Goal: Transaction & Acquisition: Book appointment/travel/reservation

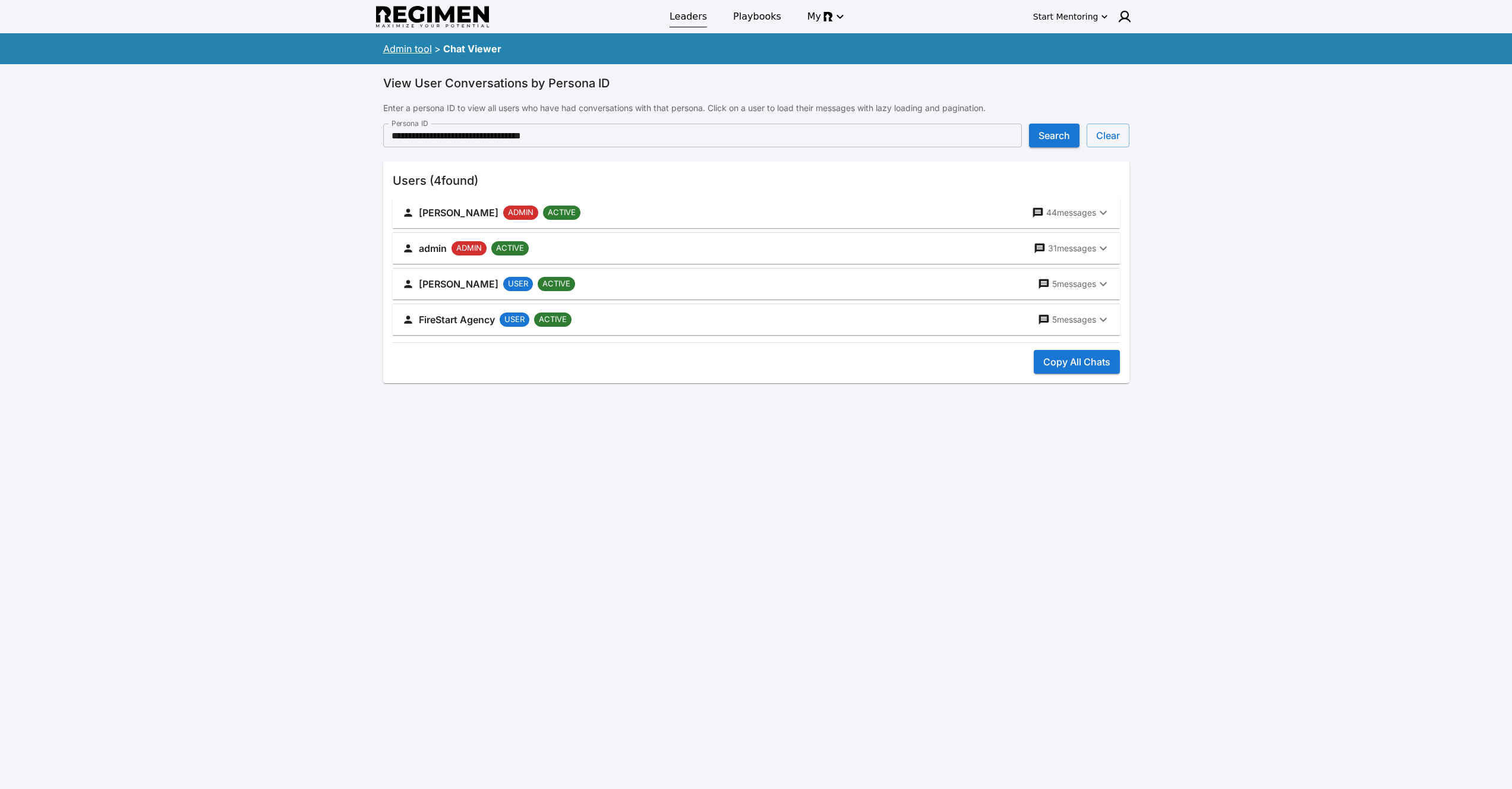
click at [691, 25] on link "Leaders" at bounding box center [688, 17] width 52 height 21
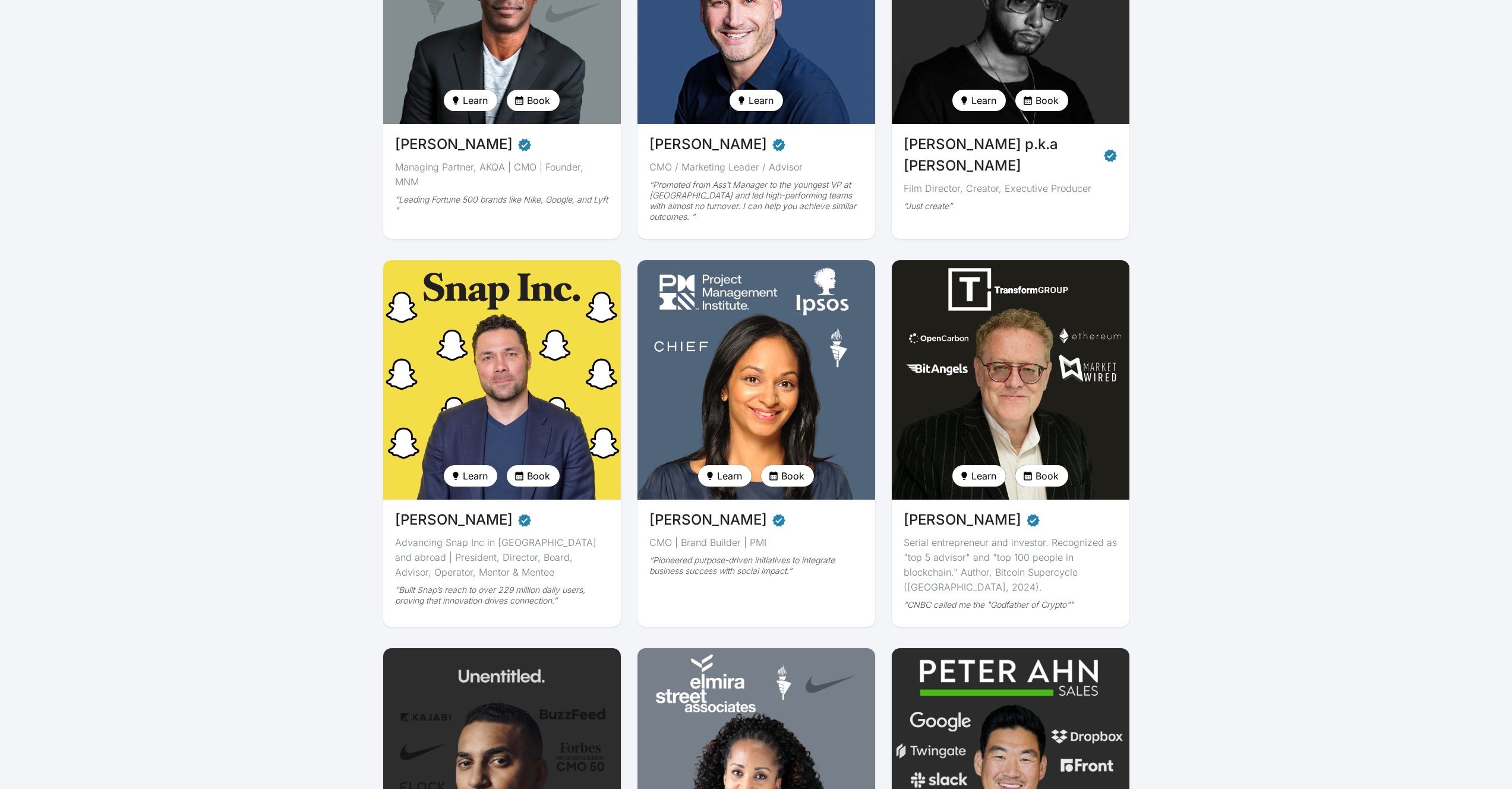
scroll to position [649, 0]
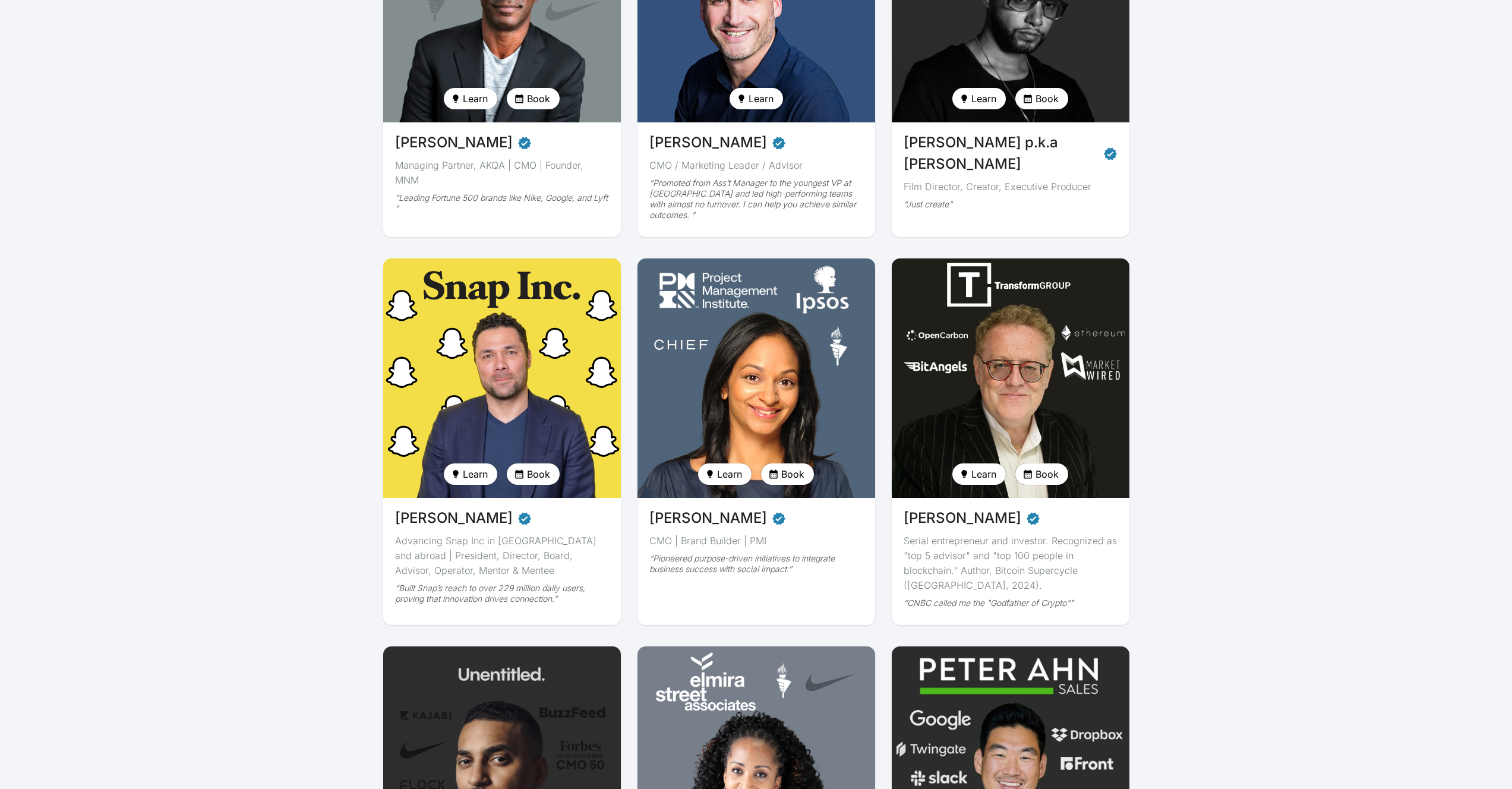
click at [1060, 364] on img at bounding box center [1011, 378] width 245 height 247
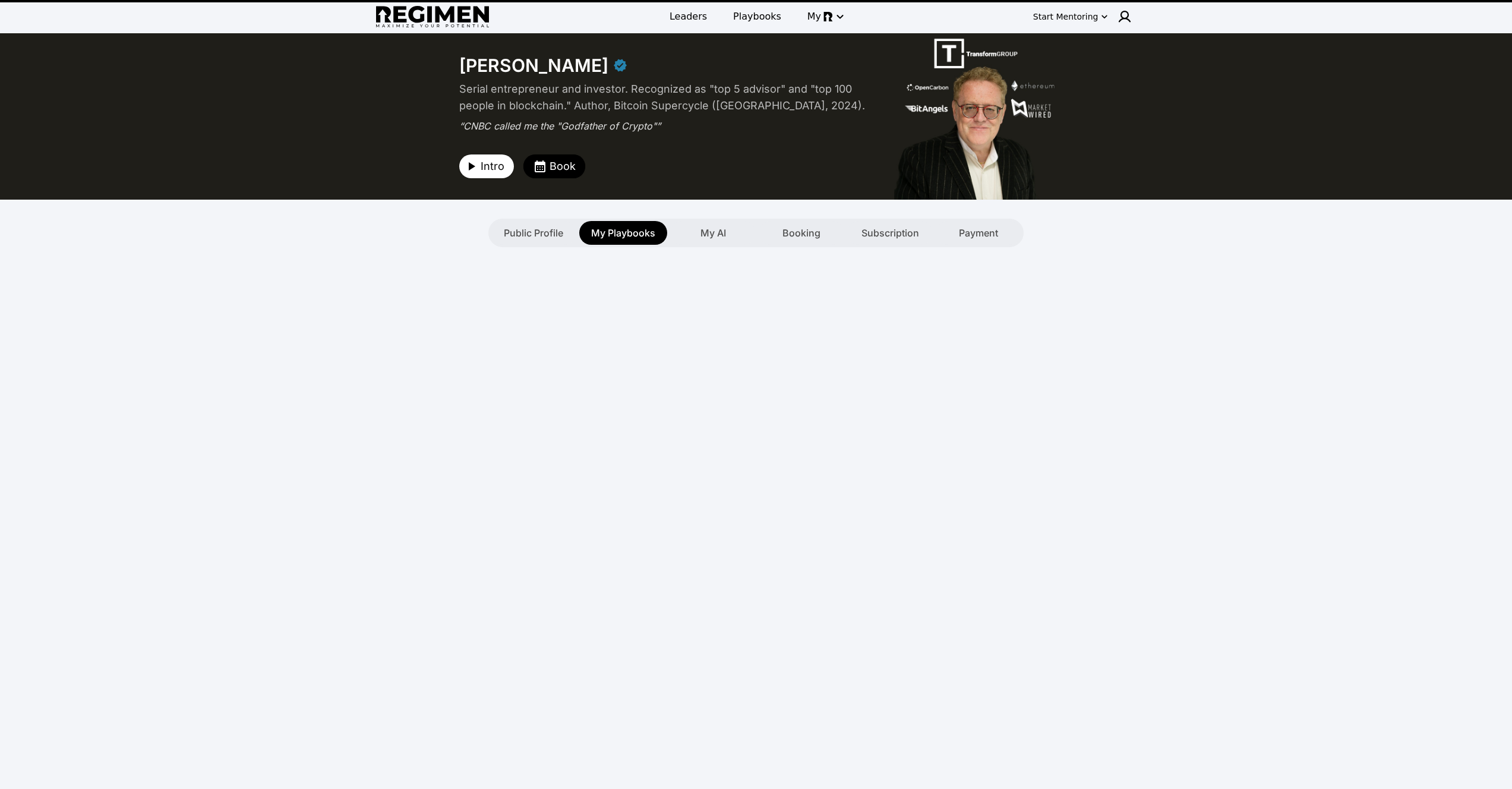
type textarea "**********"
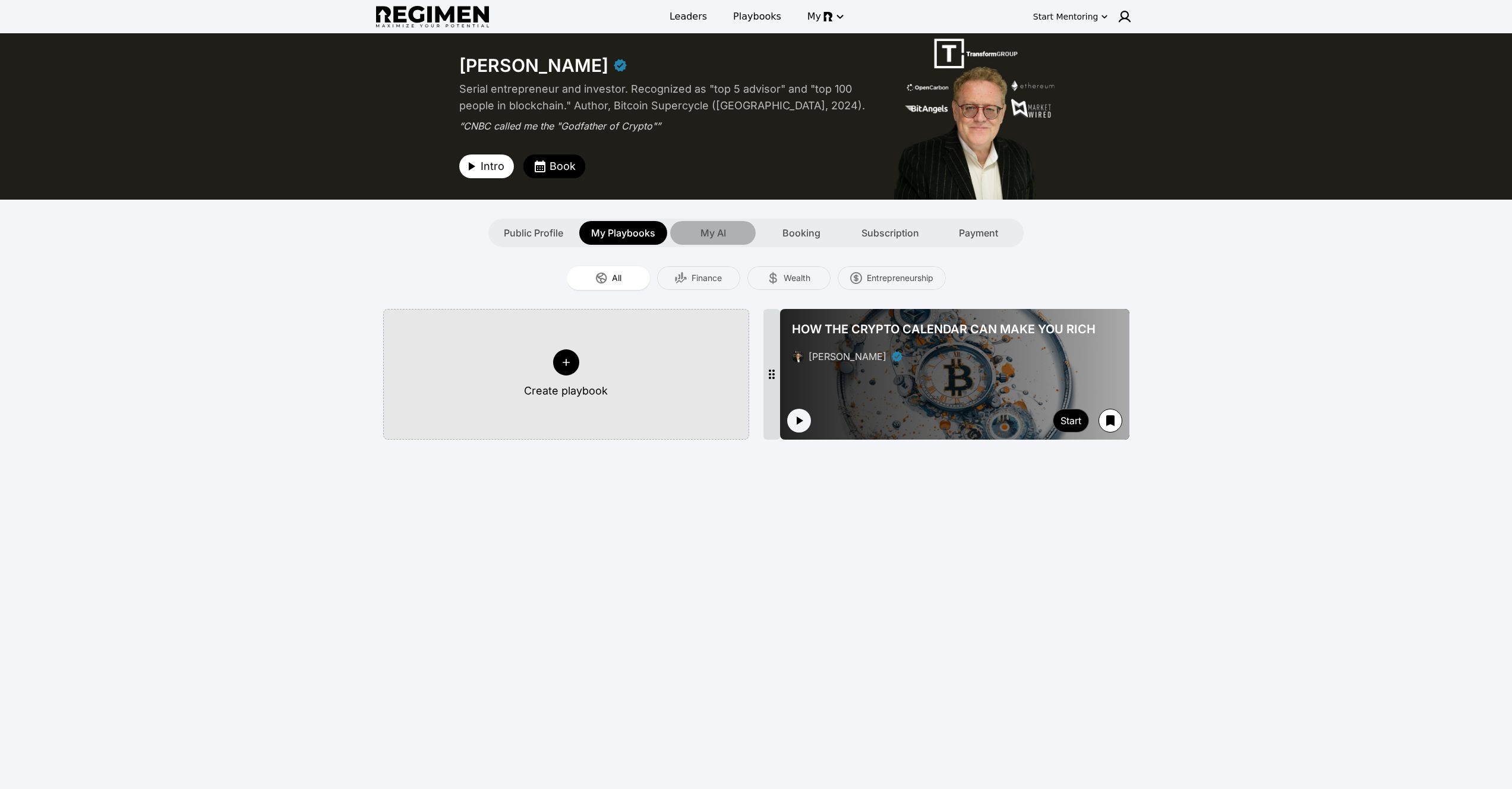
click at [707, 228] on span "My AI" at bounding box center [713, 233] width 26 height 15
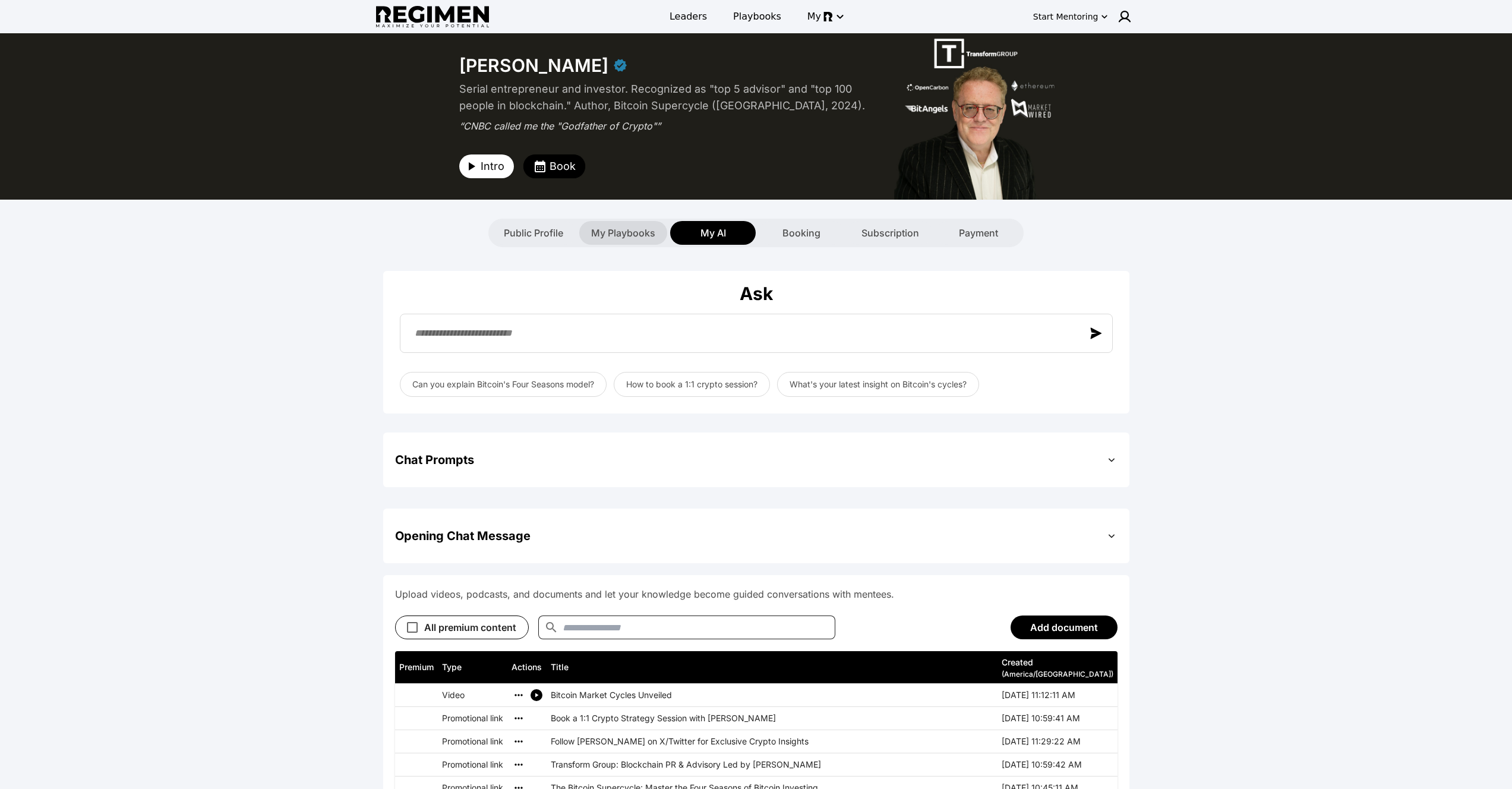
click at [660, 236] on div "My Playbooks" at bounding box center [623, 233] width 88 height 23
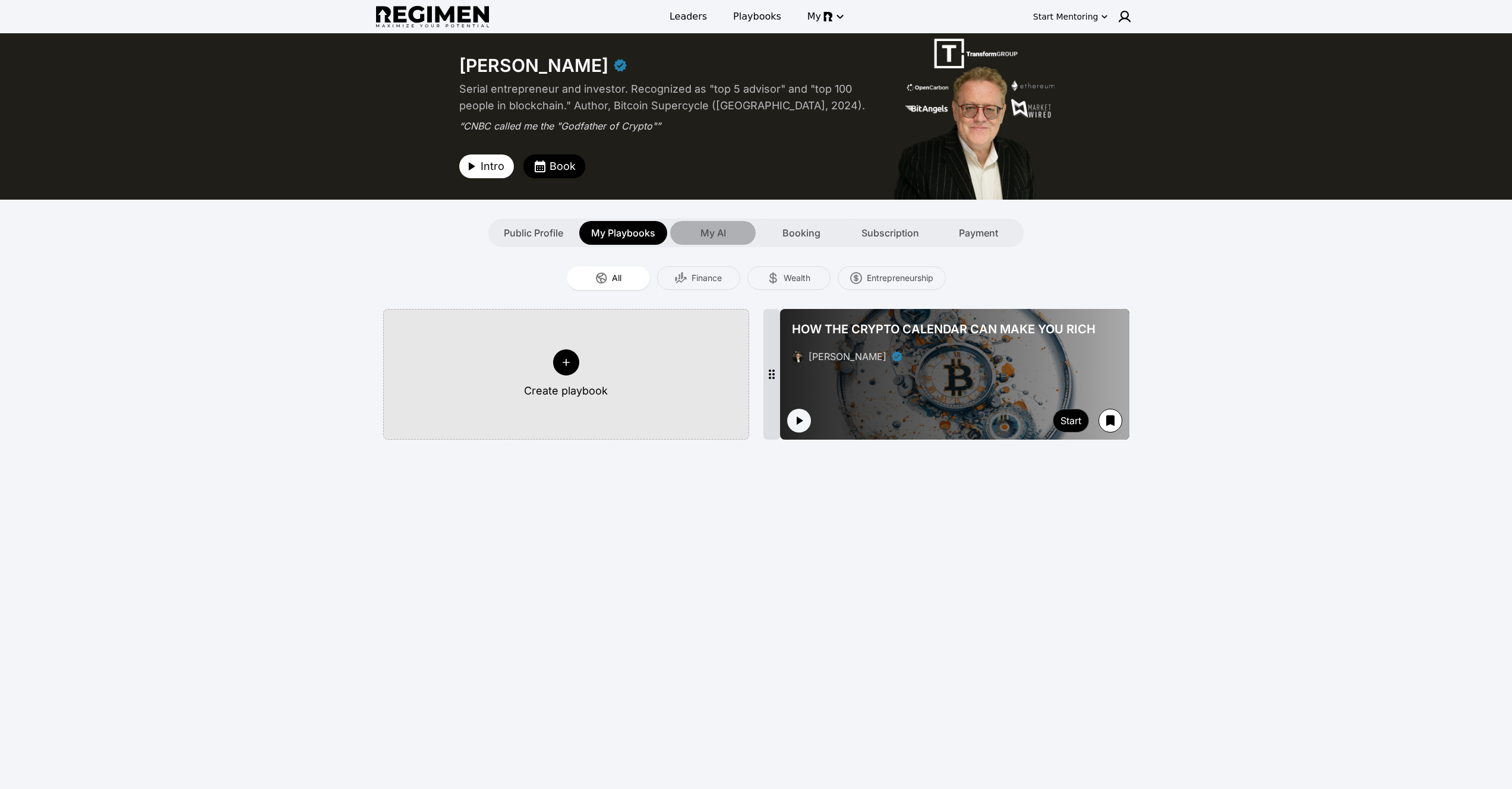
click at [719, 237] on span "My AI" at bounding box center [713, 233] width 26 height 15
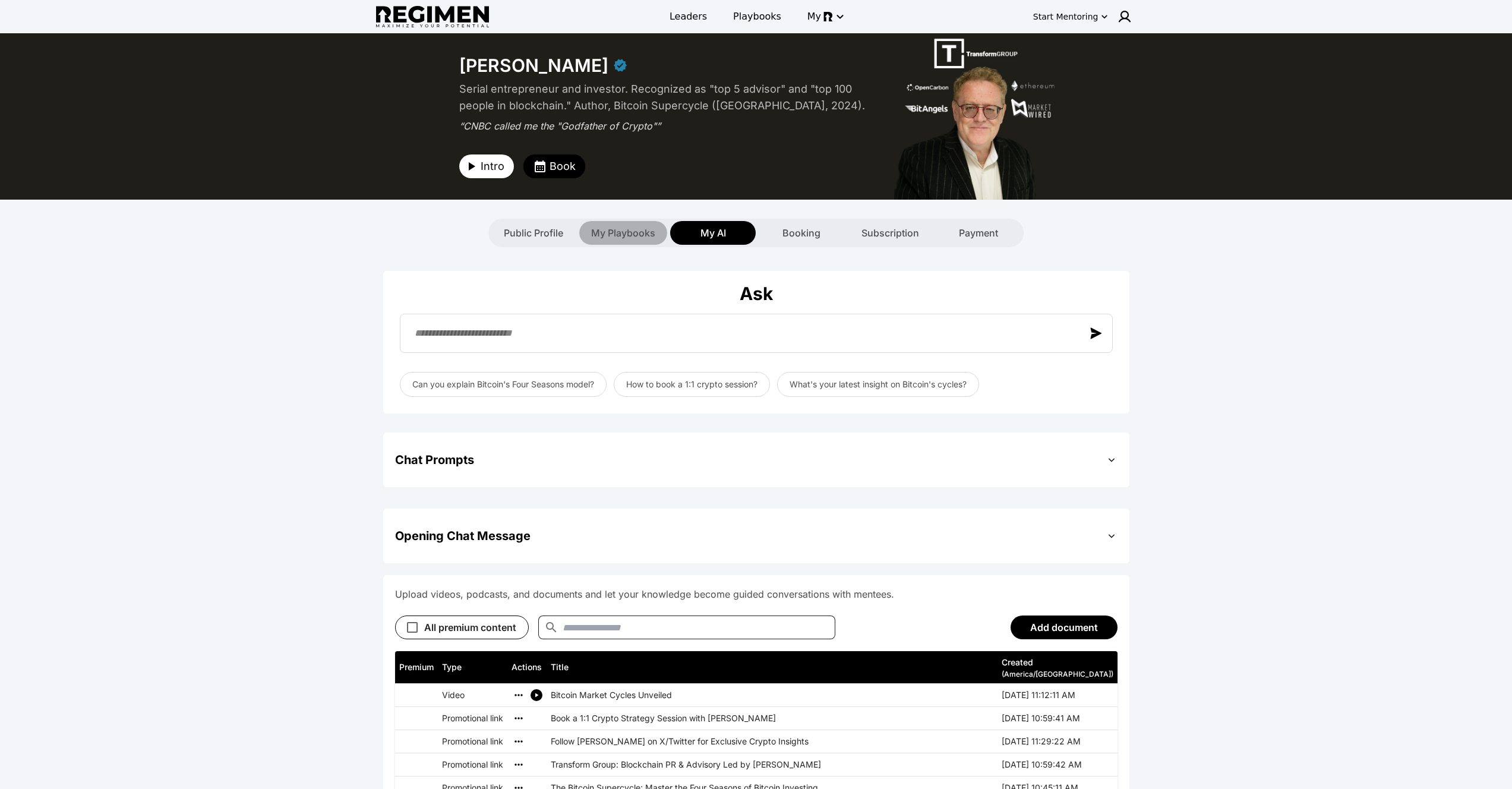
click at [643, 242] on div "My Playbooks" at bounding box center [623, 233] width 88 height 23
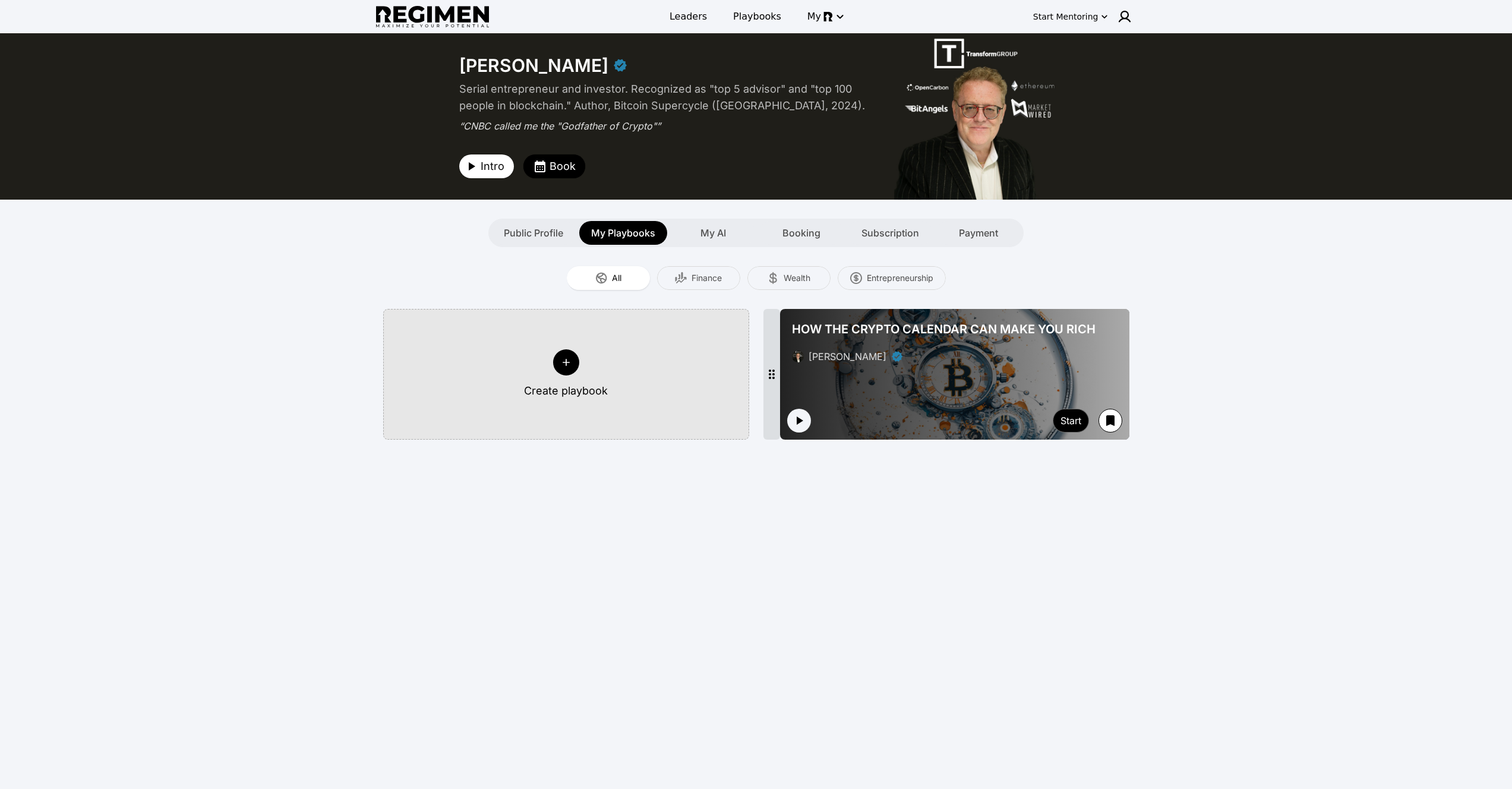
click at [873, 421] on div at bounding box center [955, 374] width 350 height 131
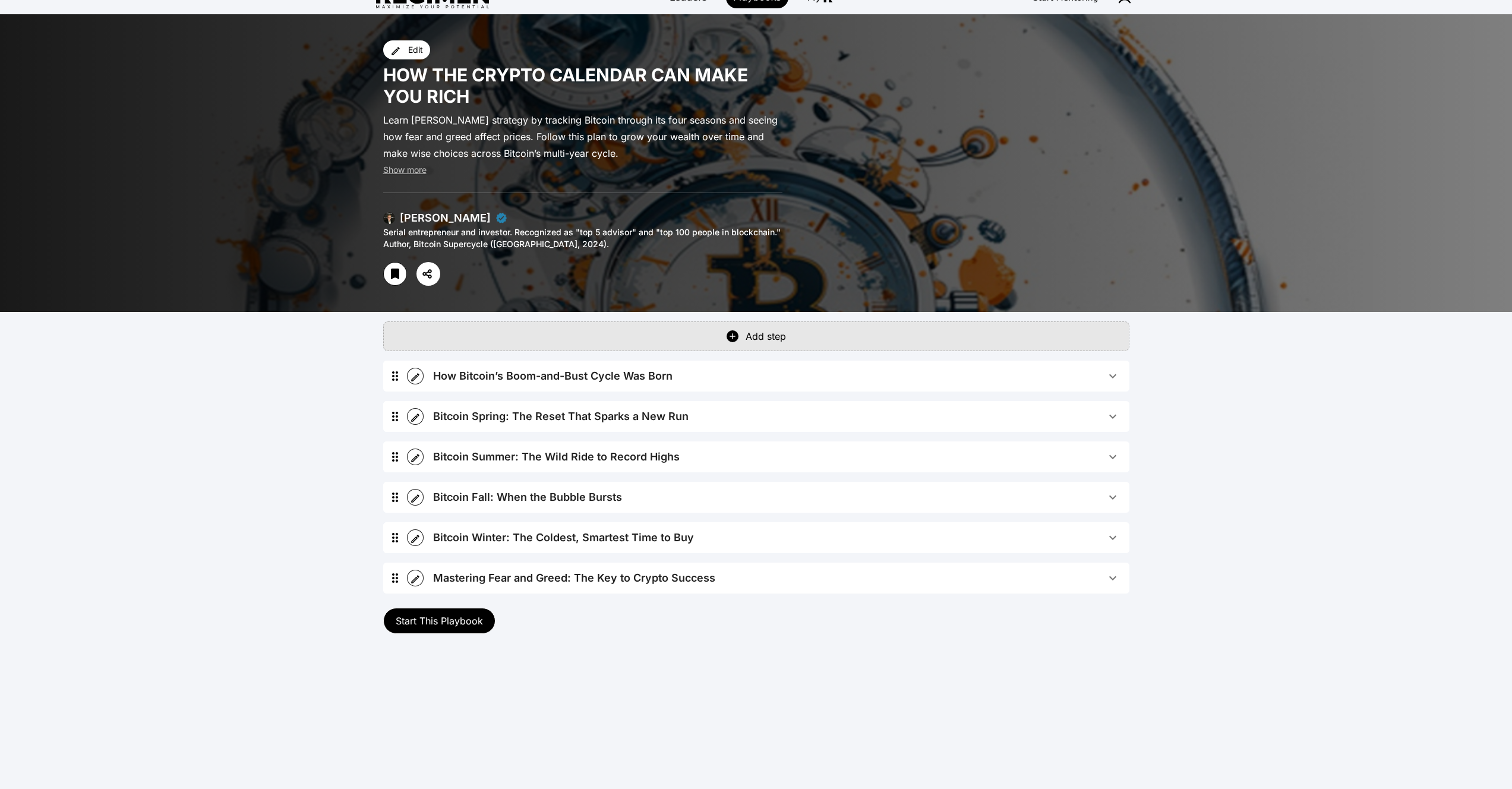
scroll to position [57, 0]
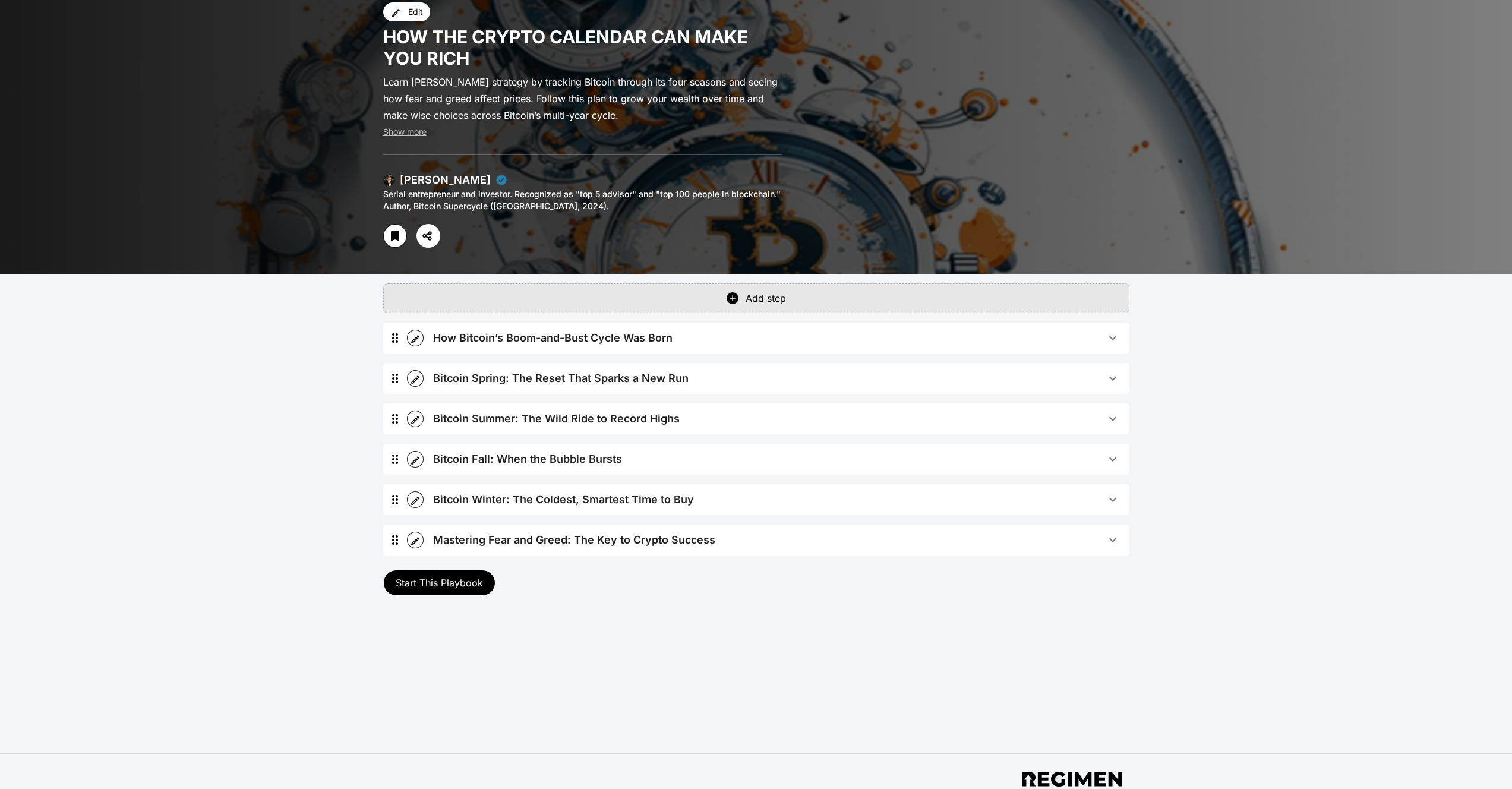
click at [560, 339] on div "How Bitcoin’s Boom-and-Bust Cycle Was Born" at bounding box center [553, 338] width 240 height 17
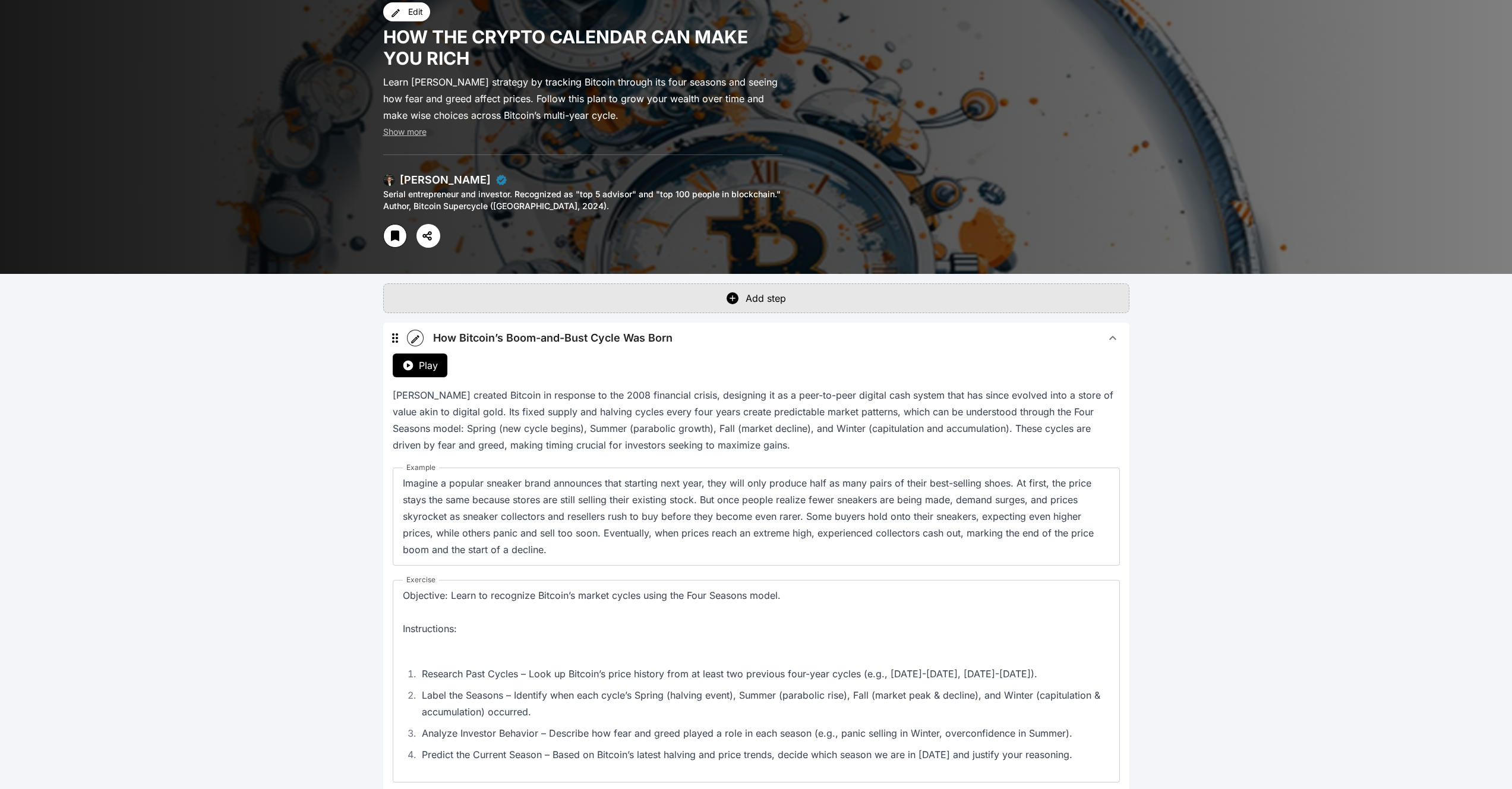
click at [432, 372] on button "Play" at bounding box center [420, 365] width 55 height 23
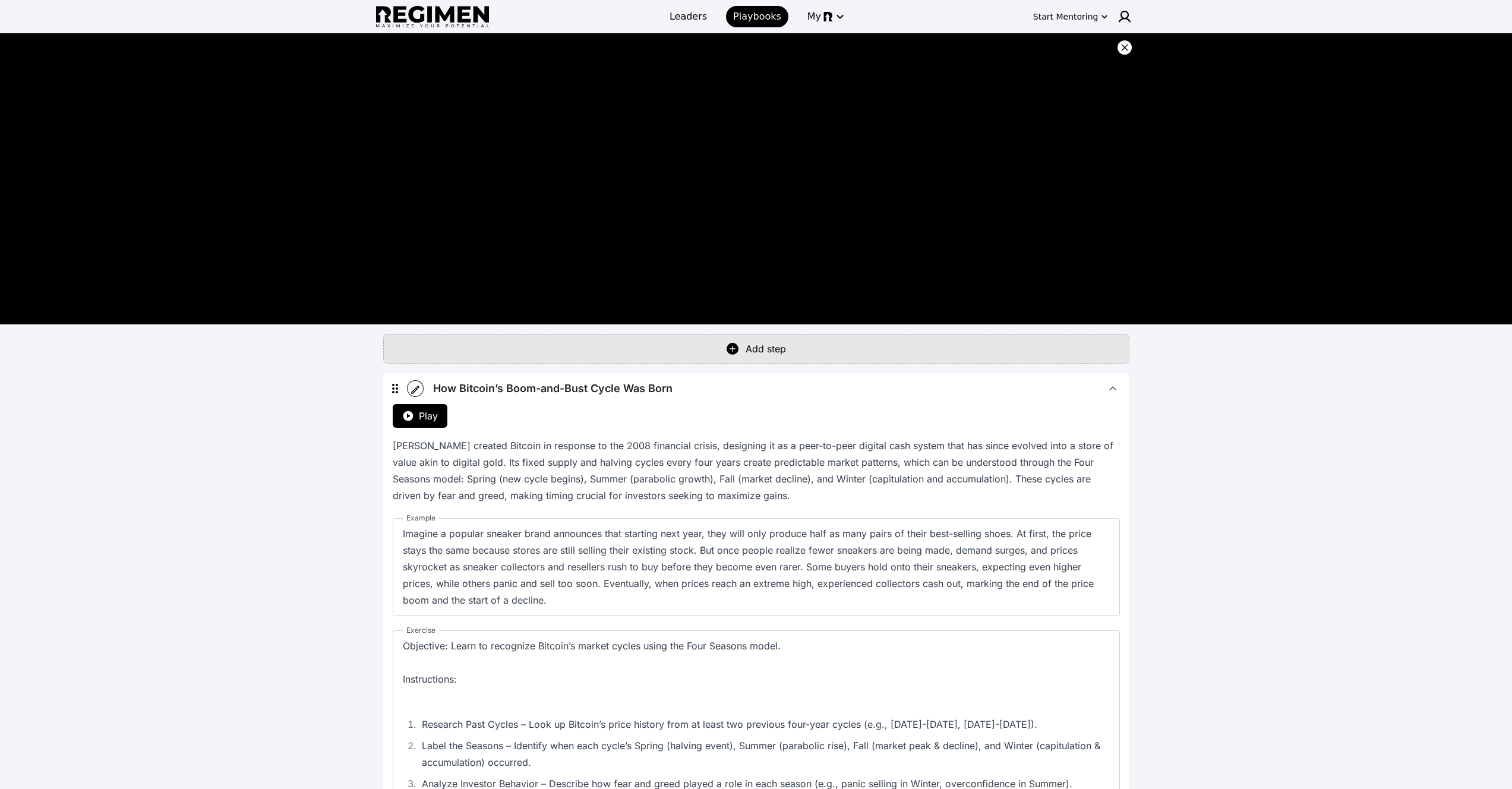
click at [1120, 47] on icon at bounding box center [1125, 47] width 12 height 12
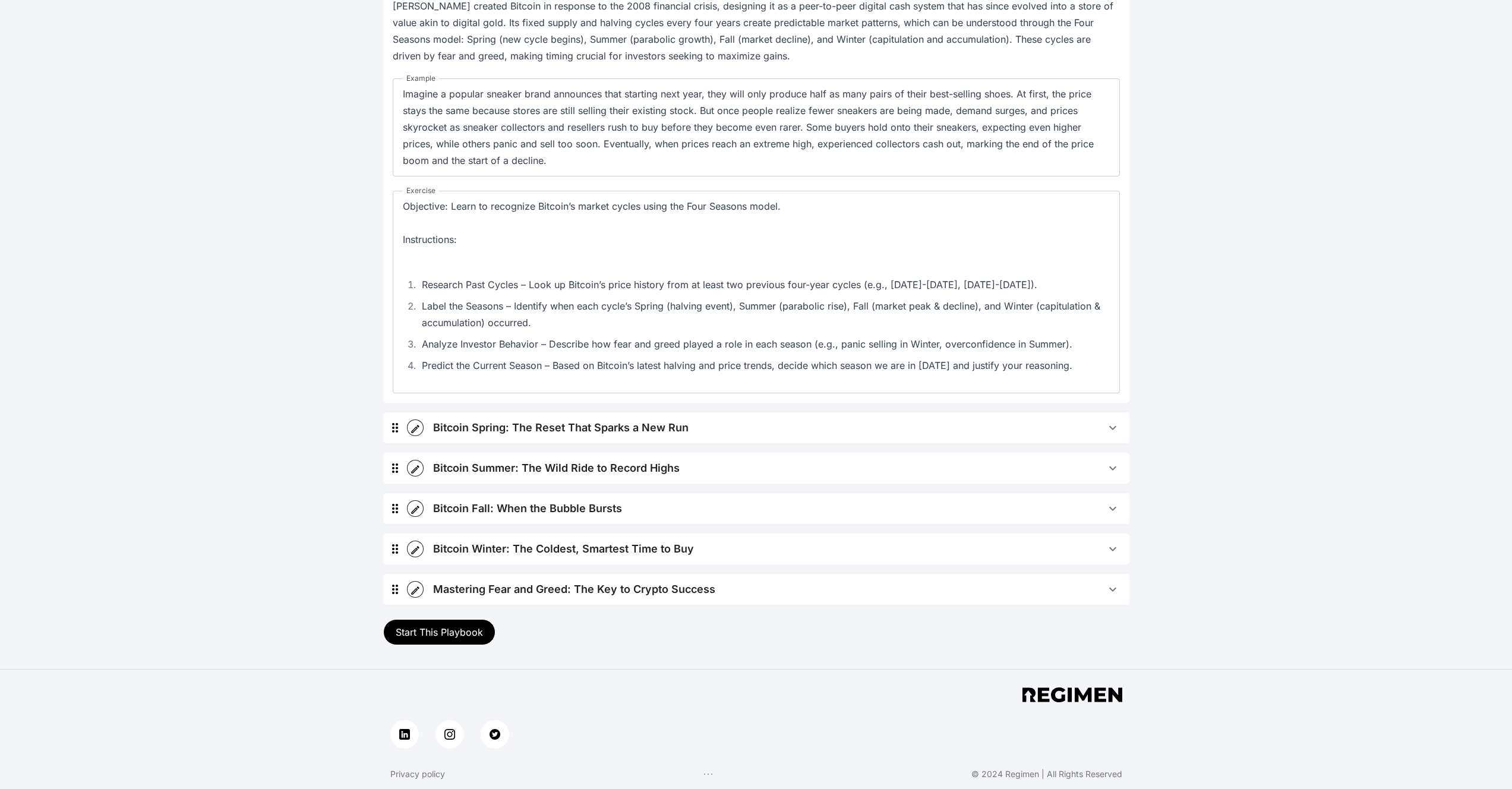
scroll to position [28, 0]
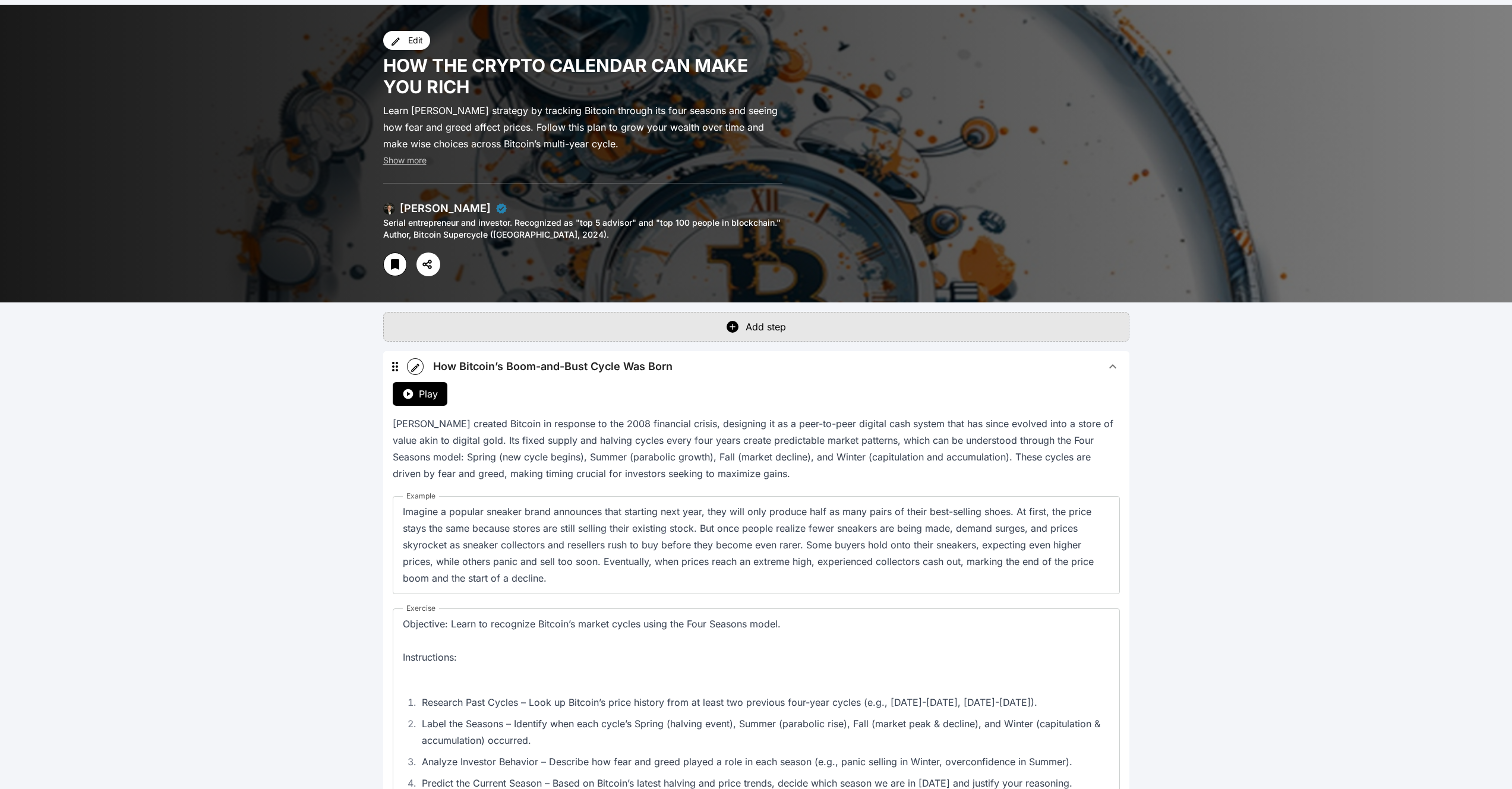
click at [1021, 356] on button "How Bitcoin’s Boom-and-Bust Cycle Was Born" at bounding box center [776, 366] width 706 height 31
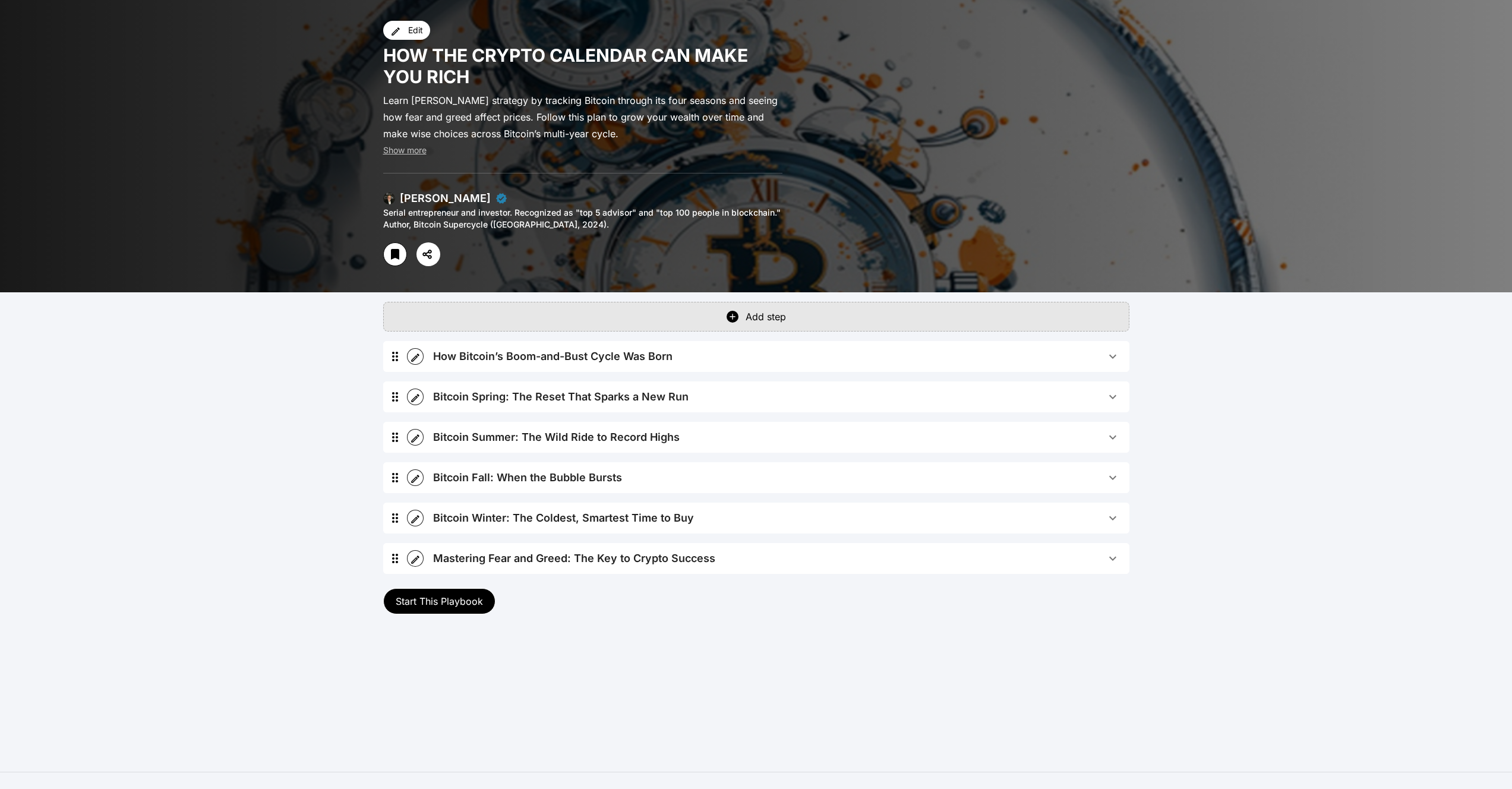
scroll to position [0, 0]
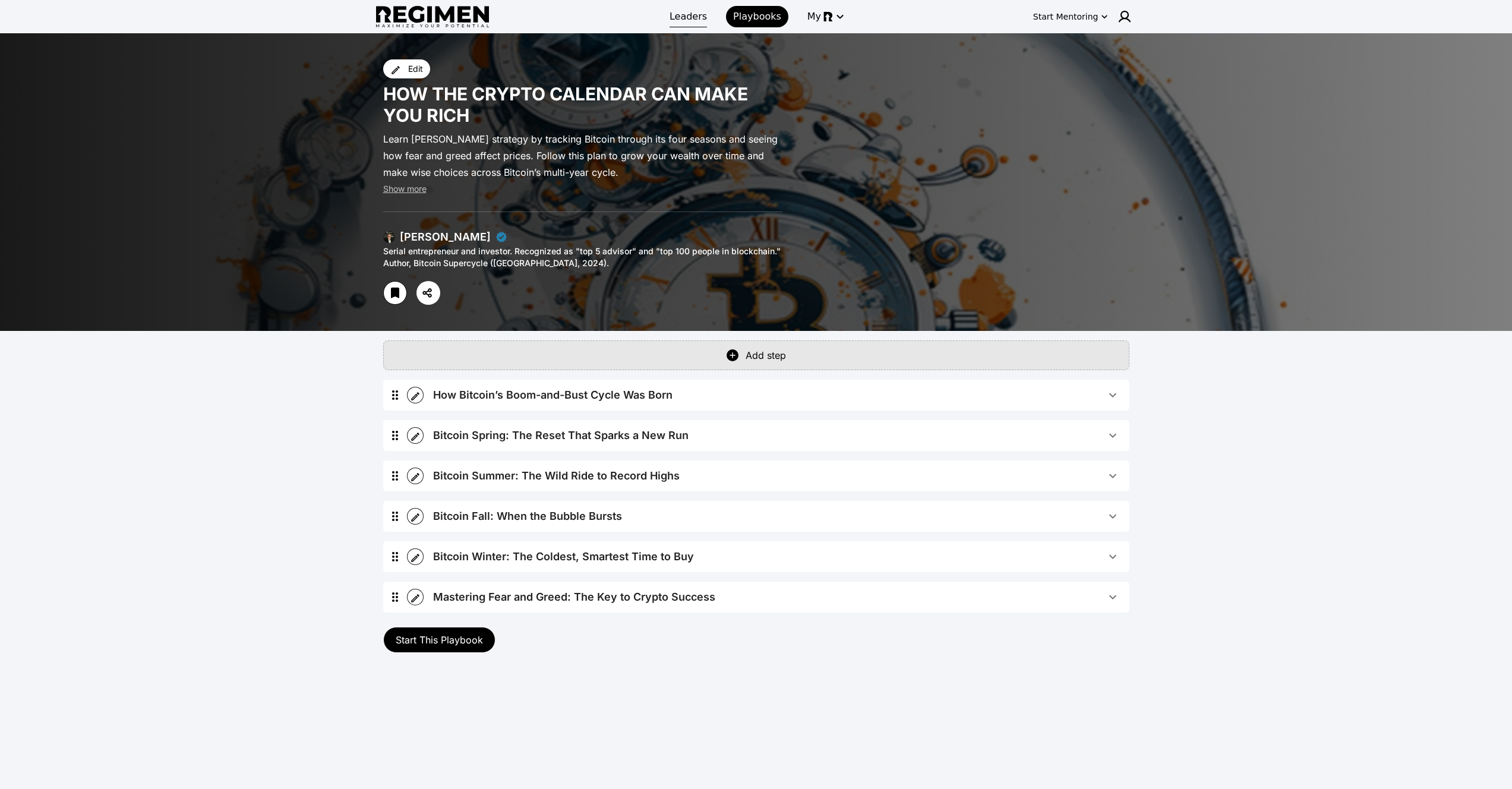
click at [696, 24] on link "Leaders" at bounding box center [688, 17] width 52 height 21
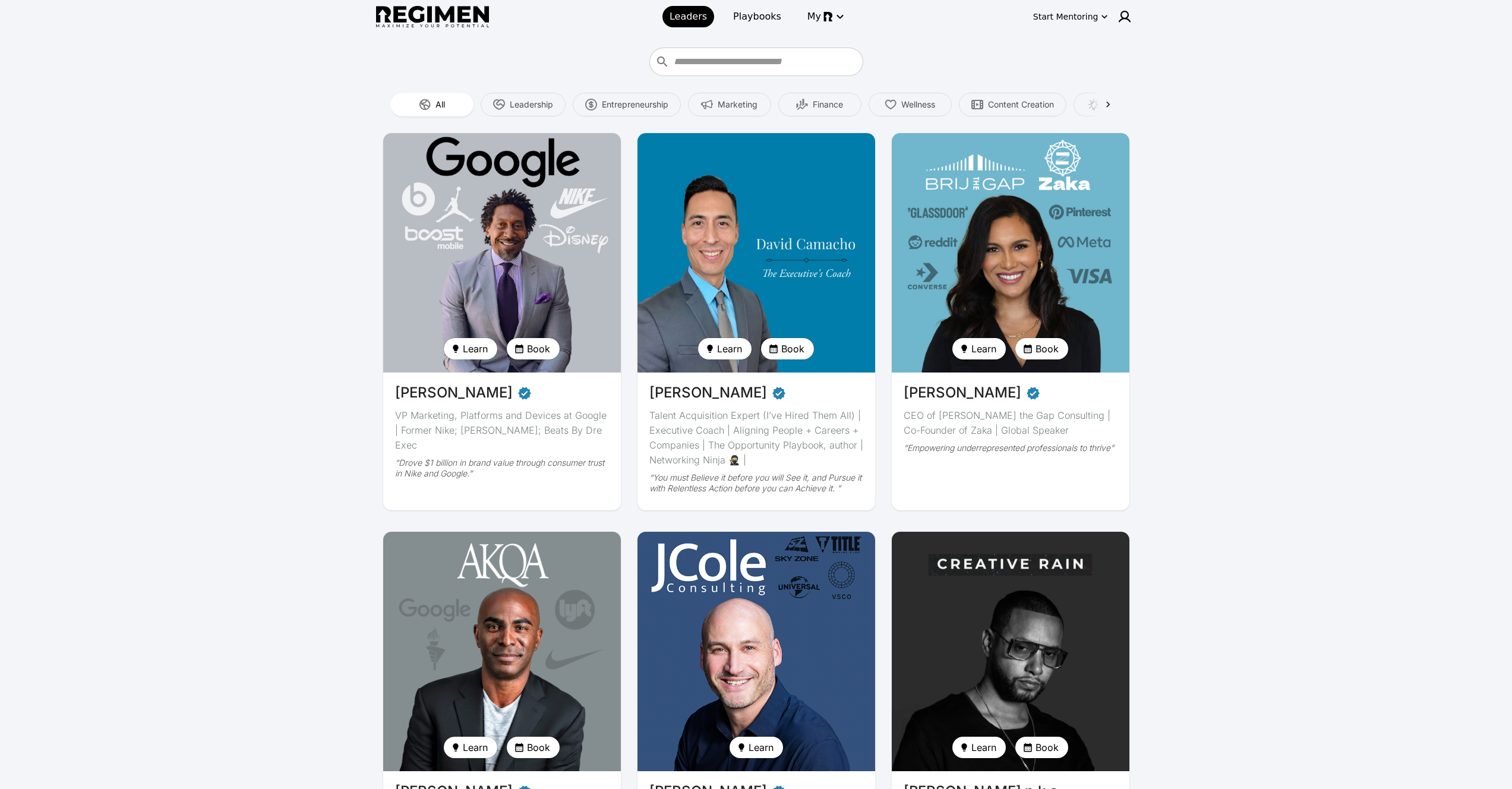
click at [566, 296] on img at bounding box center [502, 252] width 245 height 247
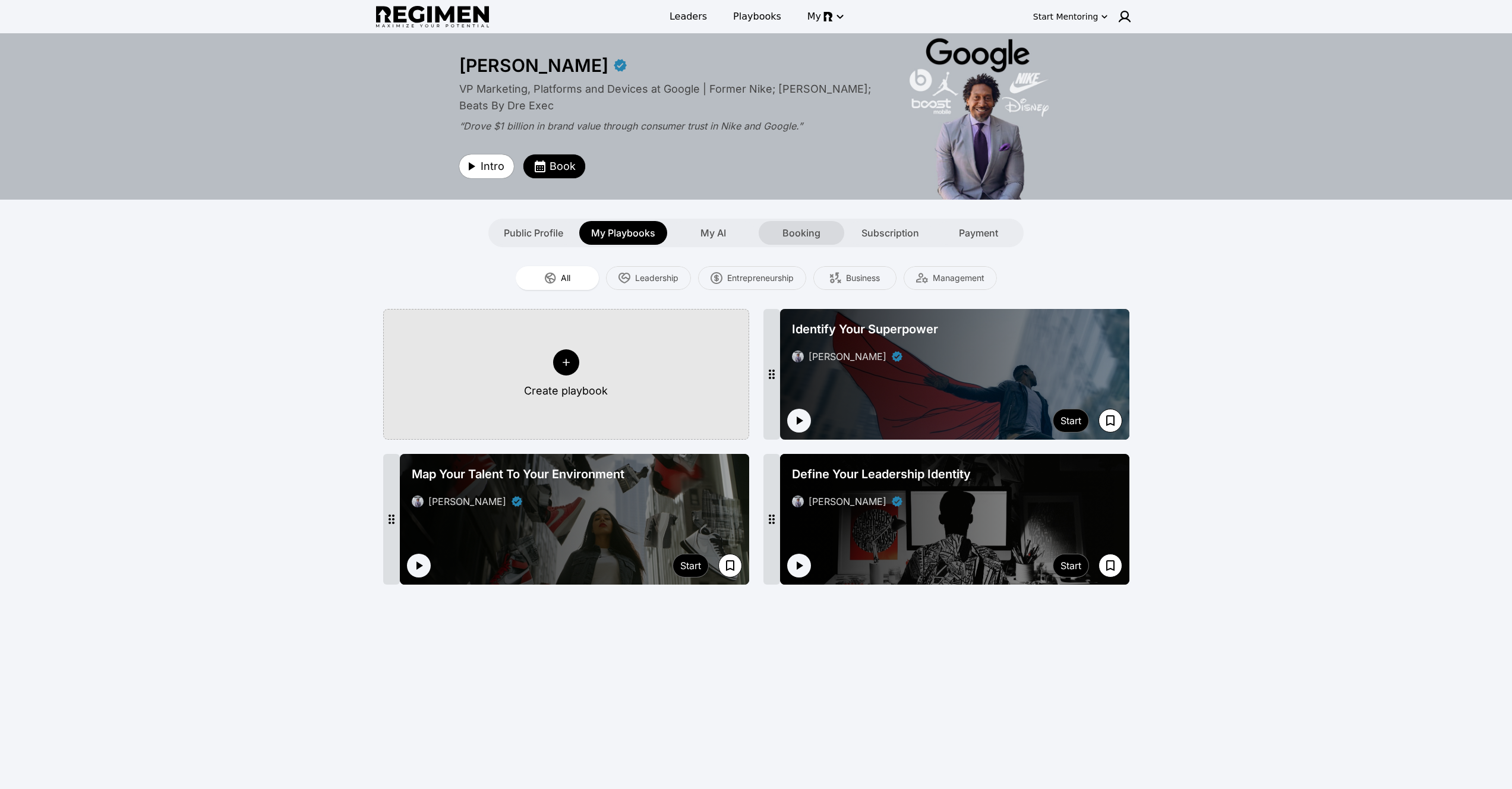
click at [792, 233] on span "Booking" at bounding box center [801, 233] width 38 height 15
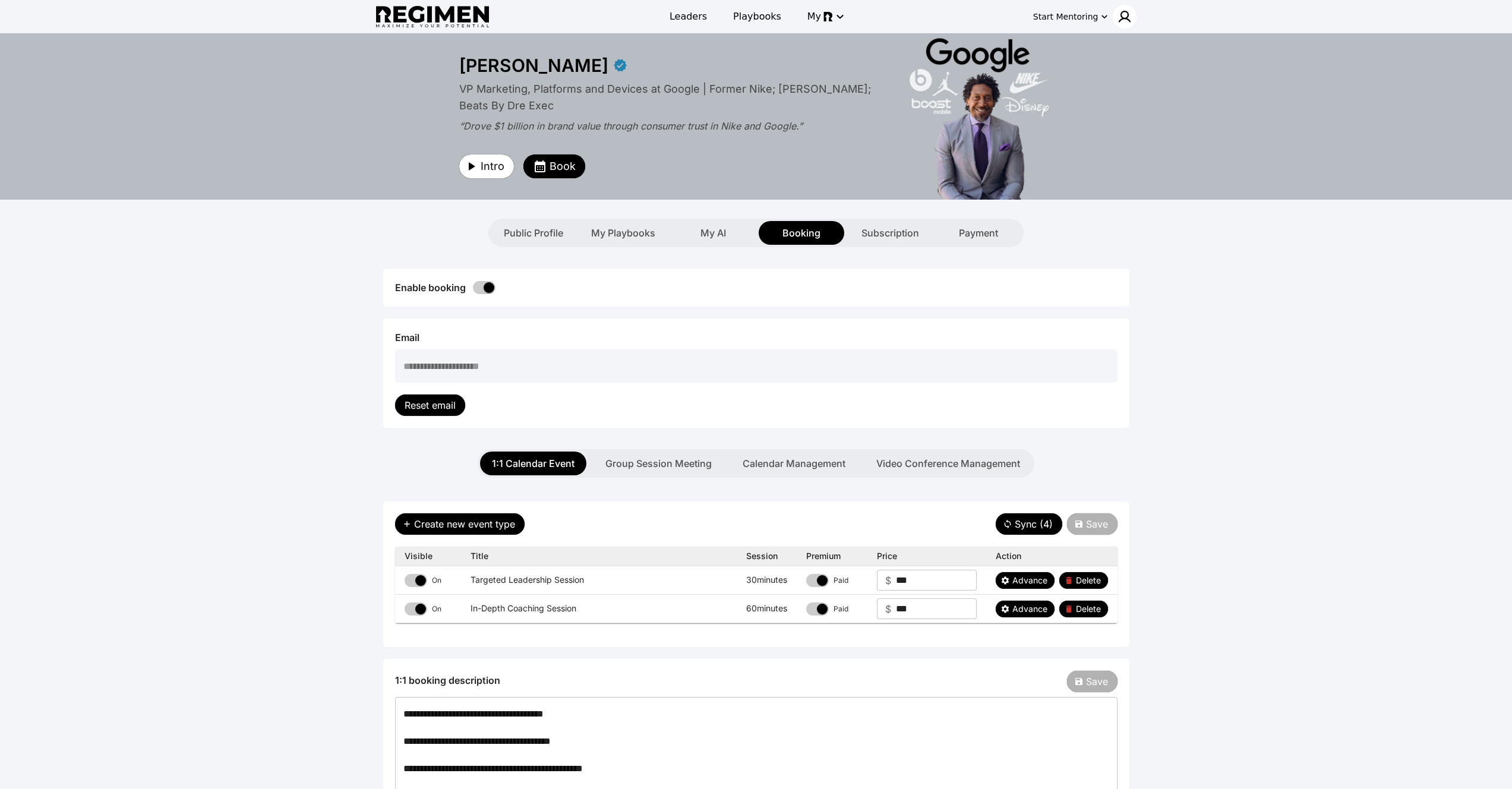
click at [1118, 16] on img at bounding box center [1125, 17] width 15 height 15
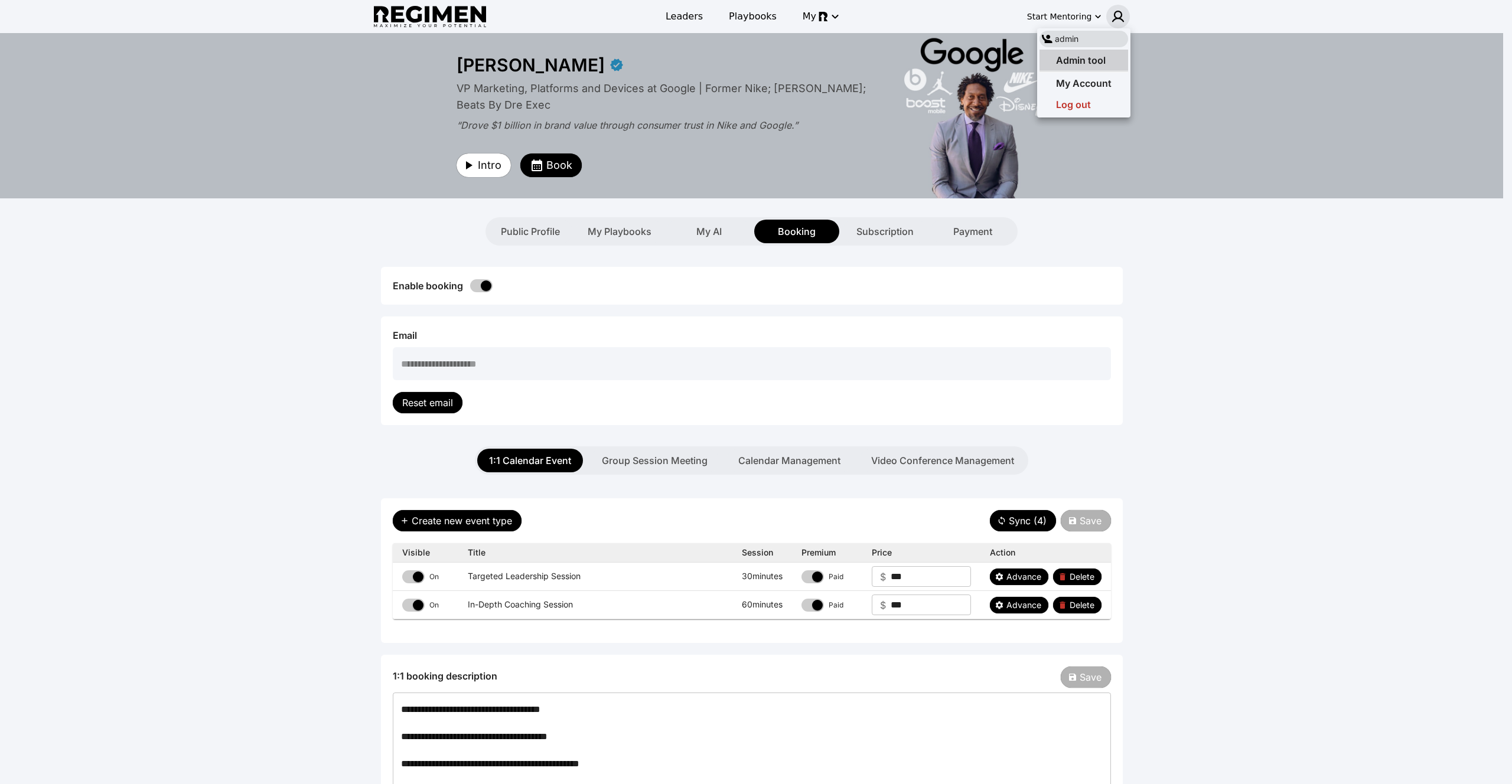
click at [1090, 62] on span "Admin tool" at bounding box center [1081, 60] width 49 height 12
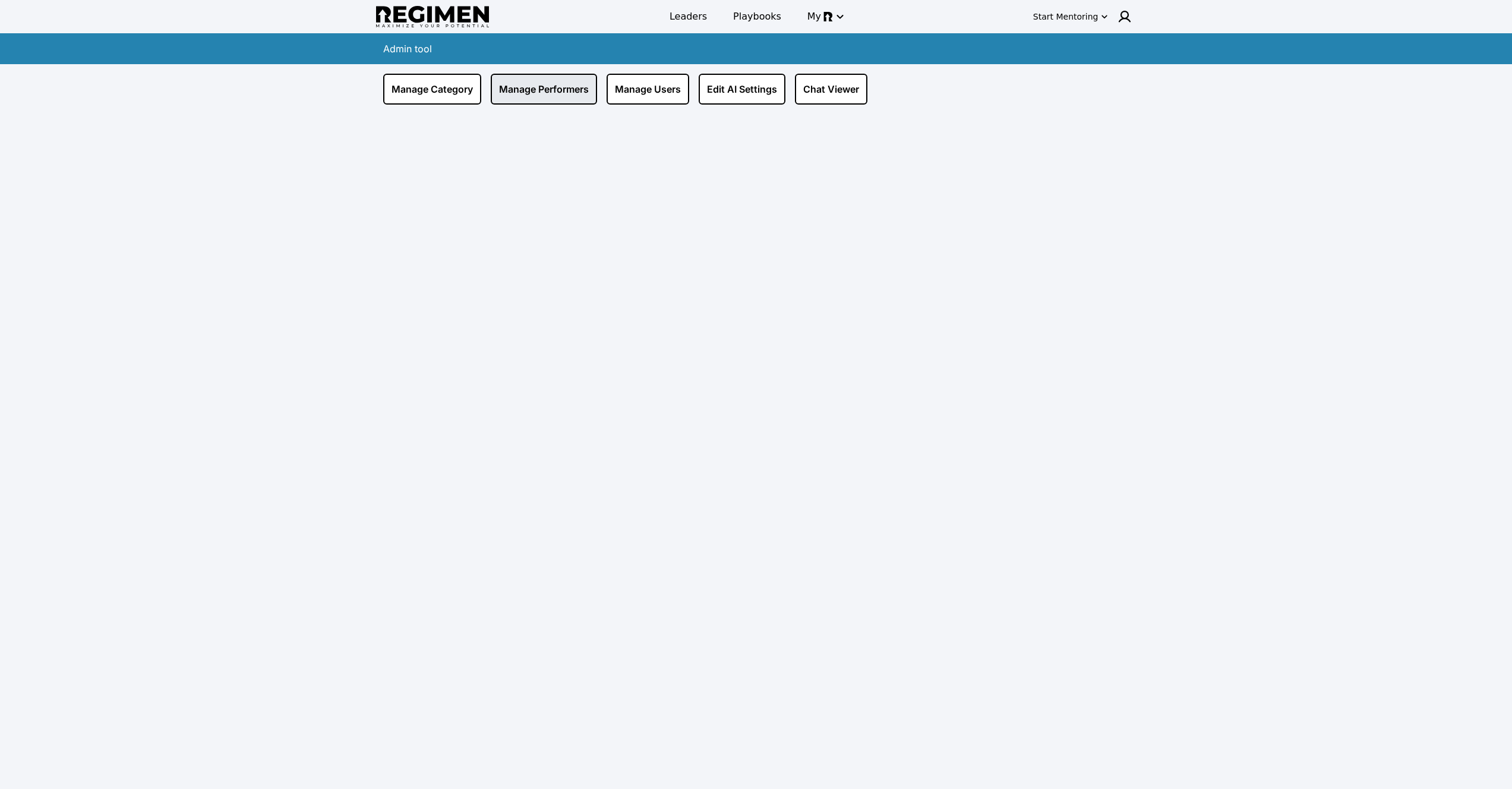
click at [535, 87] on link "Manage Performers" at bounding box center [544, 89] width 106 height 31
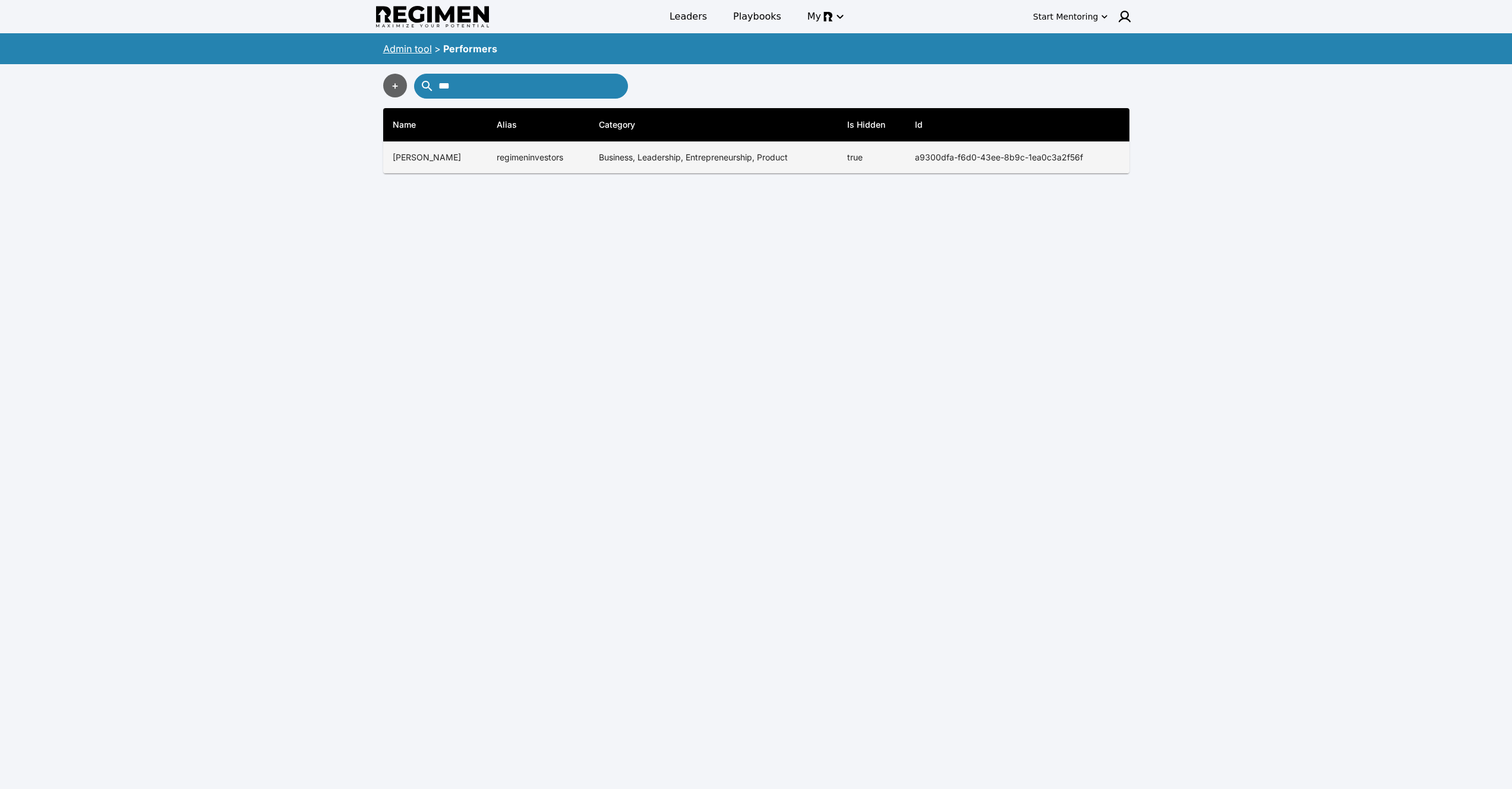
type input "***"
click at [536, 149] on td "regimeninvestors" at bounding box center [538, 158] width 102 height 32
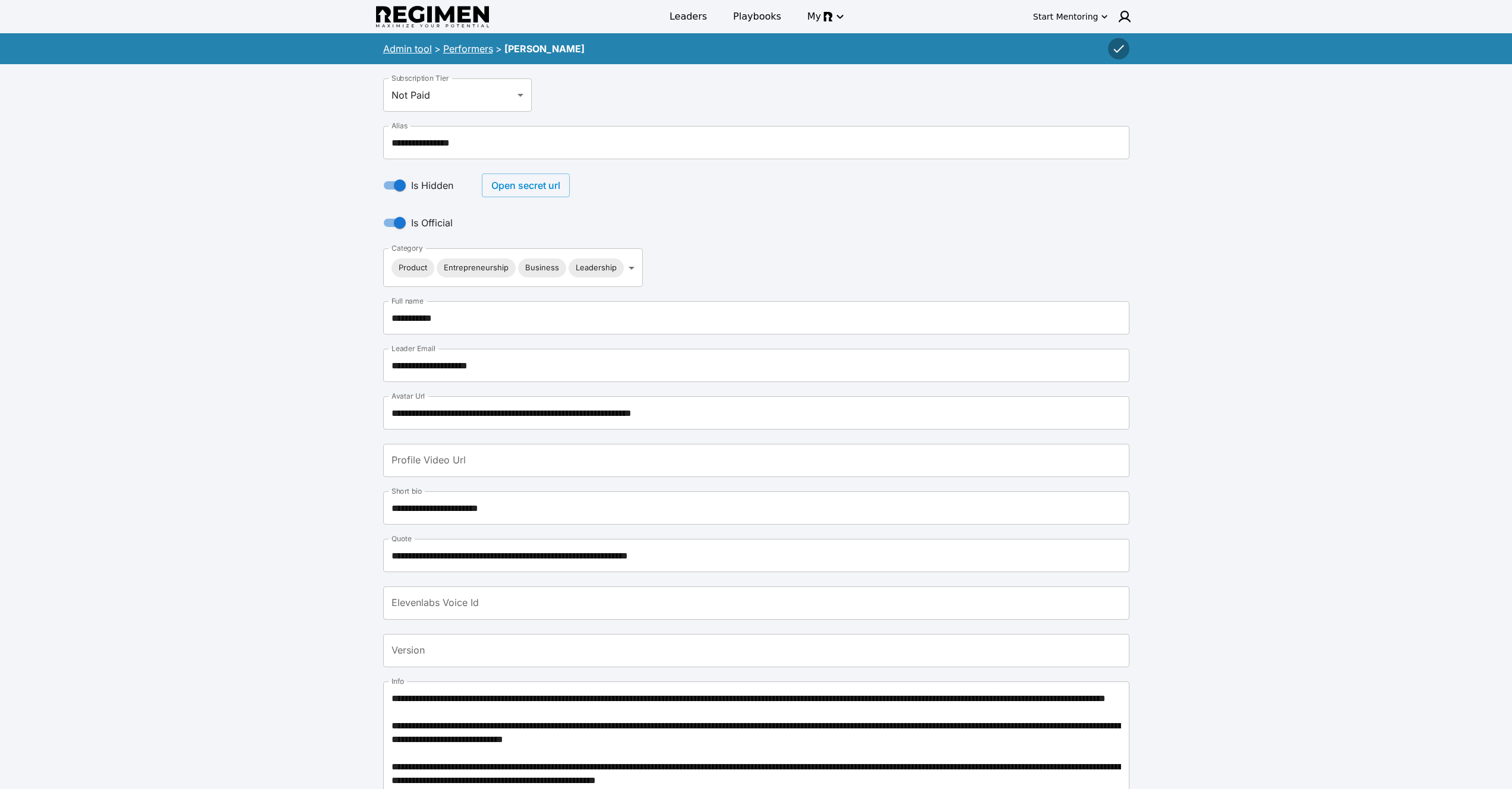
click at [539, 177] on button "Open secret url" at bounding box center [526, 185] width 88 height 23
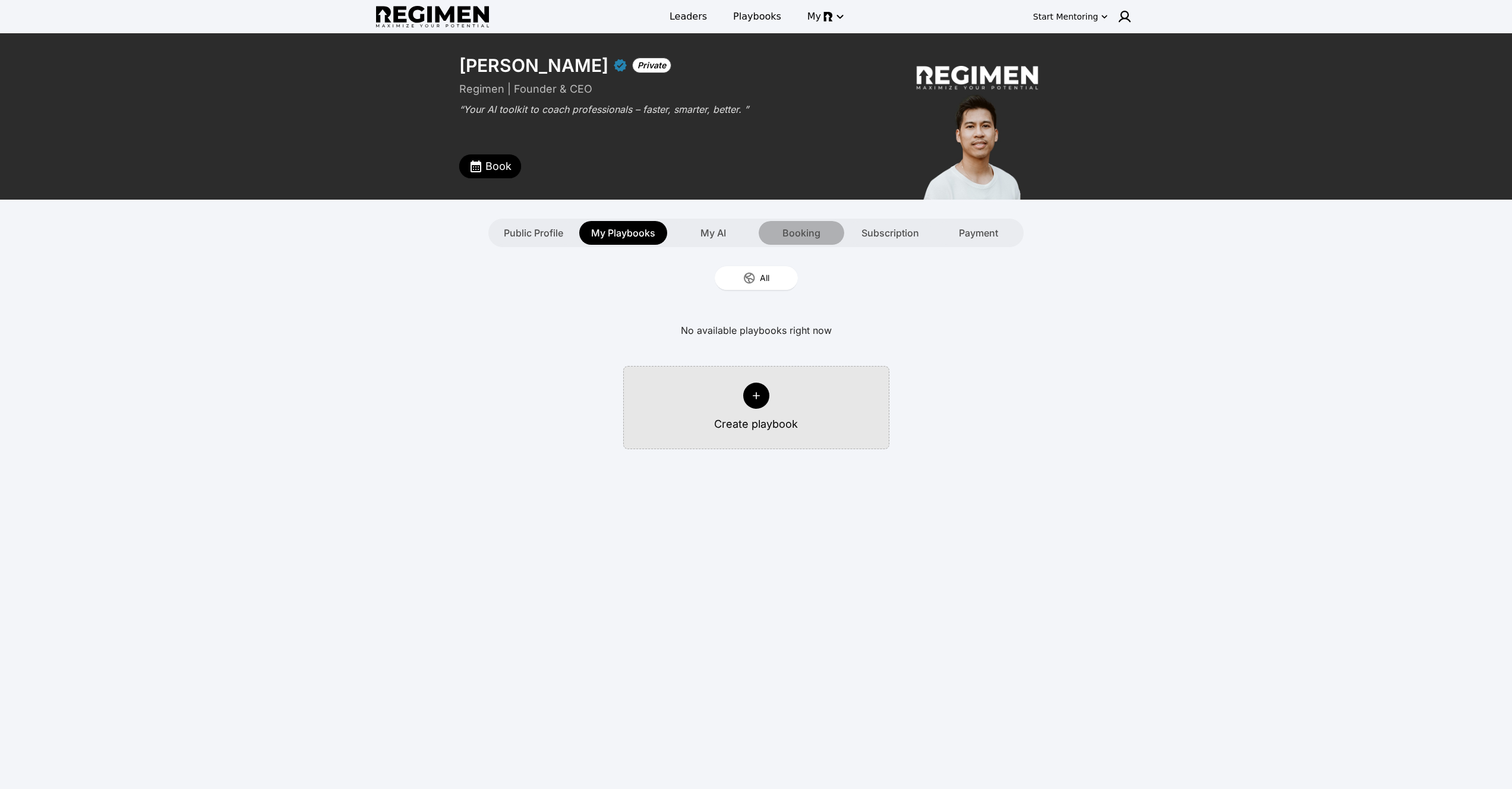
click at [777, 228] on div "Booking" at bounding box center [801, 233] width 86 height 23
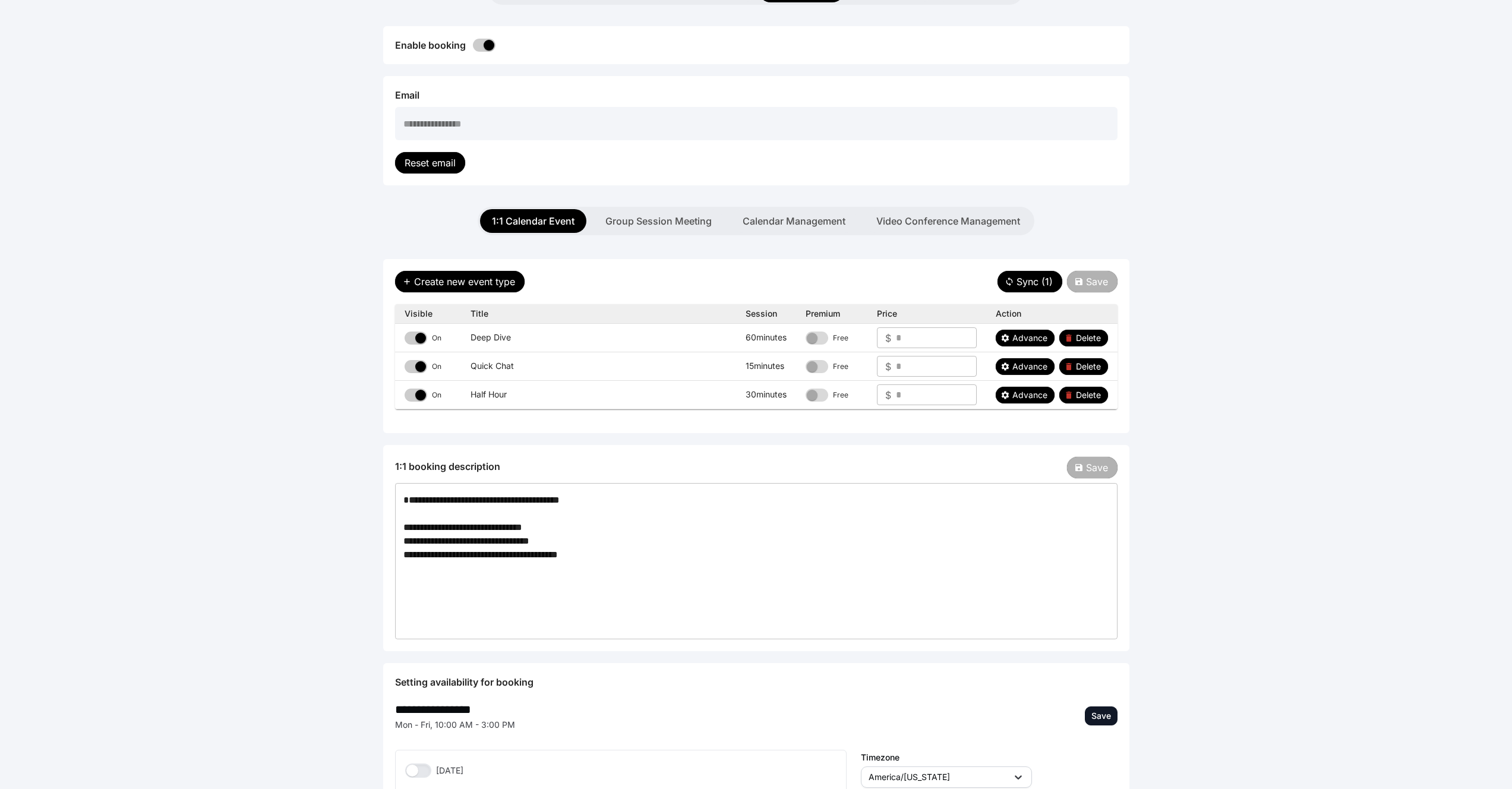
scroll to position [256, 0]
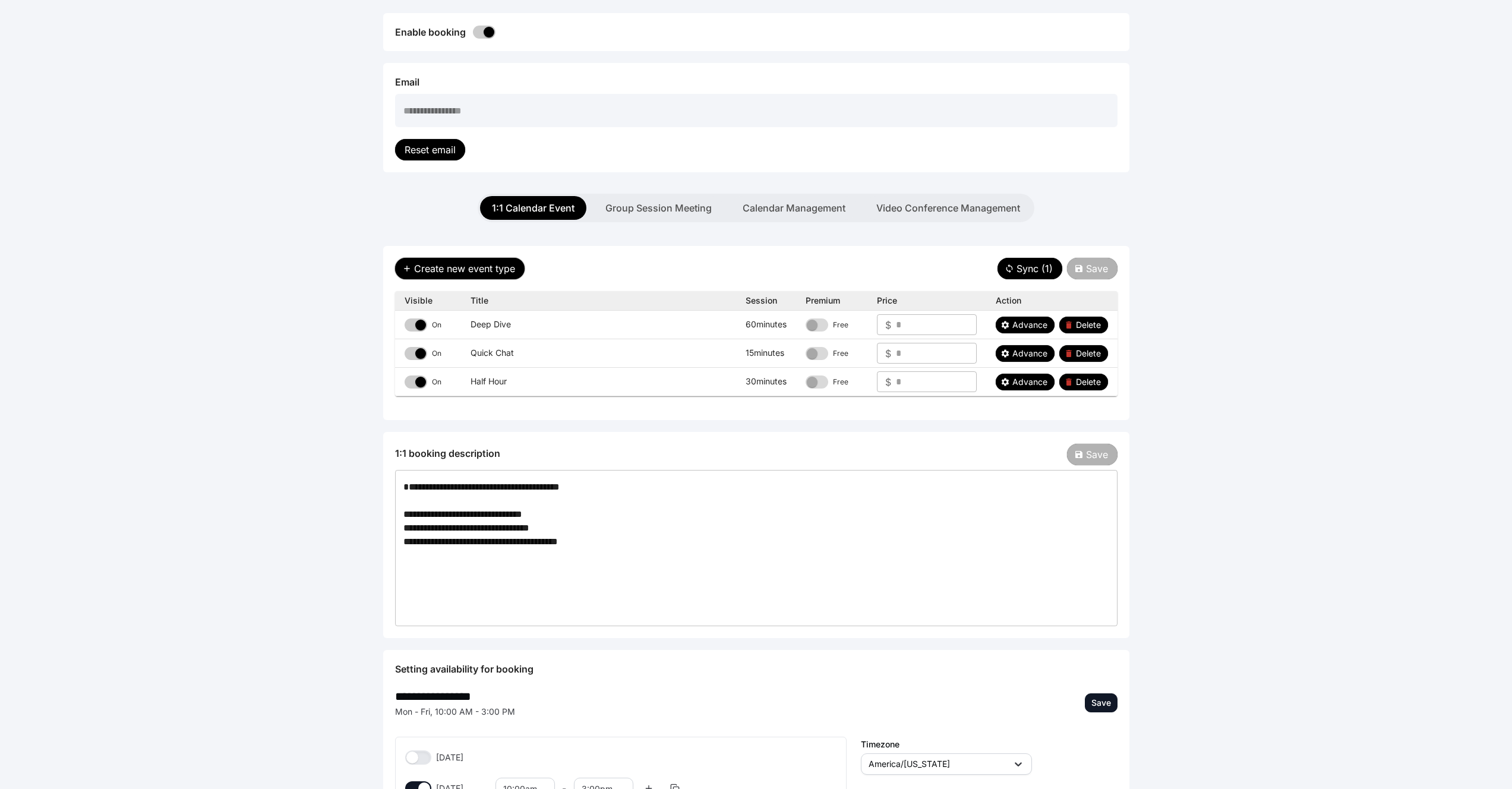
click at [492, 264] on span "Create new event type" at bounding box center [464, 268] width 101 height 15
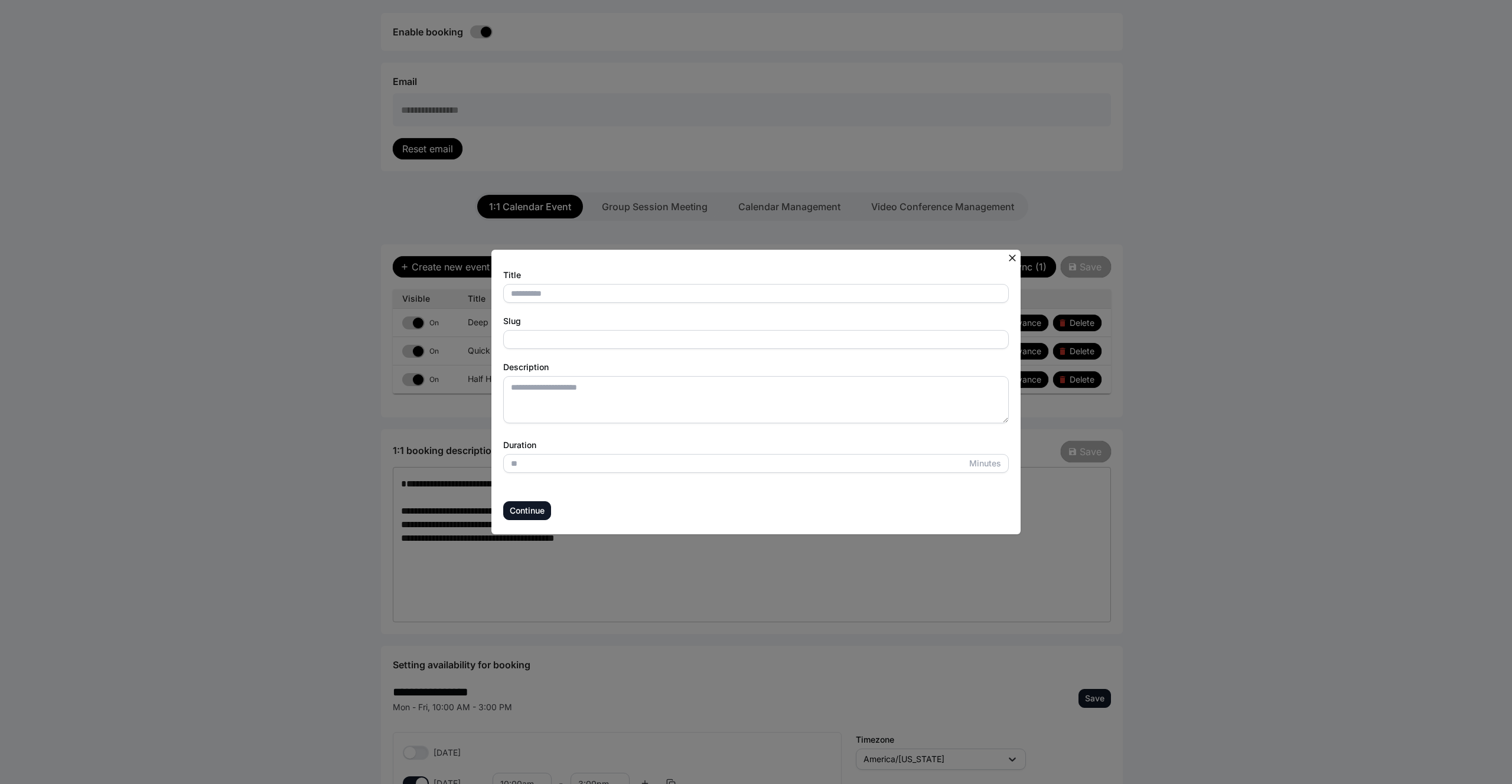
click at [1013, 254] on icon at bounding box center [1012, 257] width 12 height 12
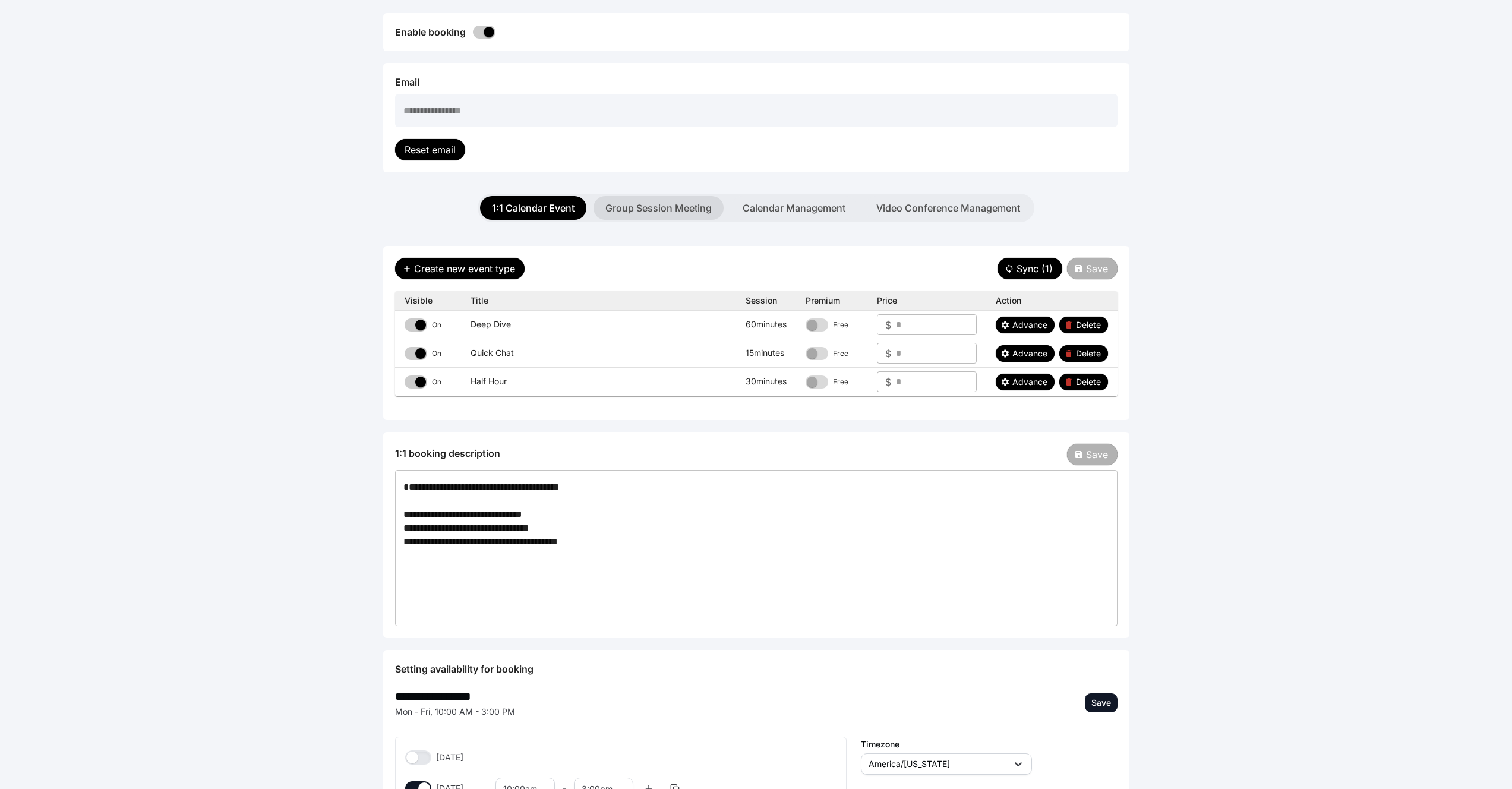
click at [637, 204] on button "Group Session Meeting" at bounding box center [658, 208] width 130 height 23
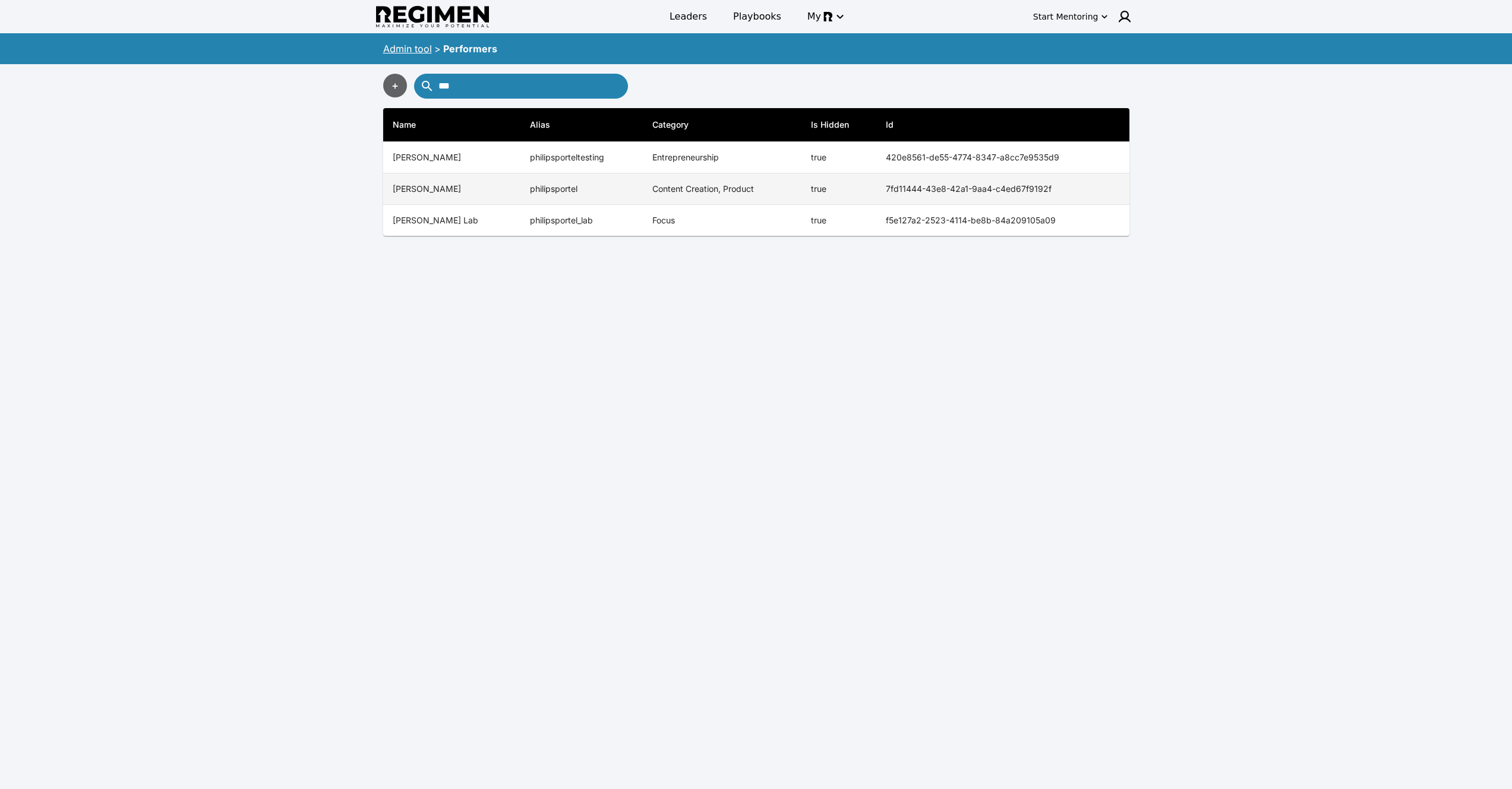
type input "***"
click at [643, 192] on td "Content Creation, Product" at bounding box center [722, 189] width 159 height 32
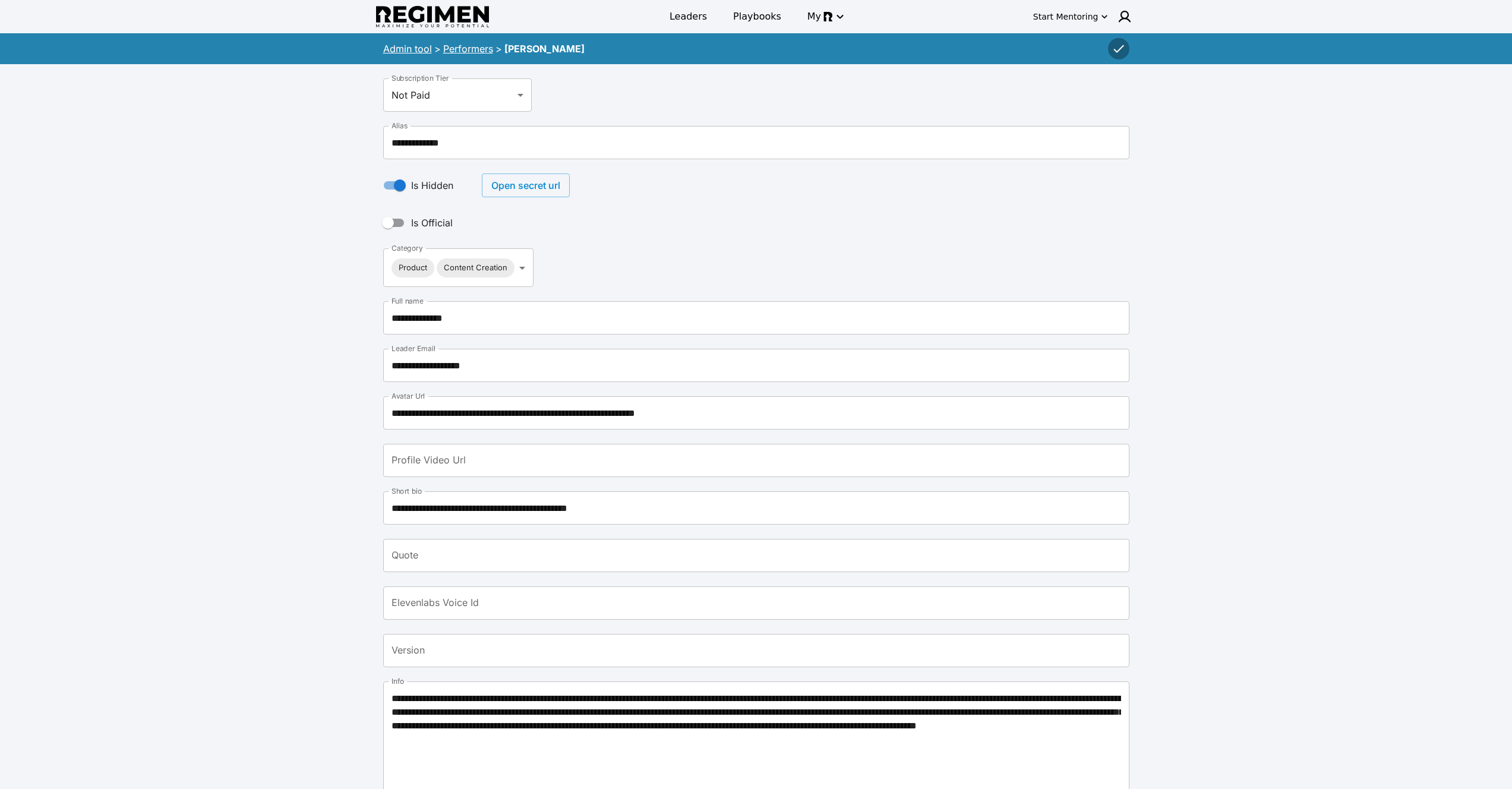
click at [544, 179] on button "Open secret url" at bounding box center [526, 185] width 88 height 23
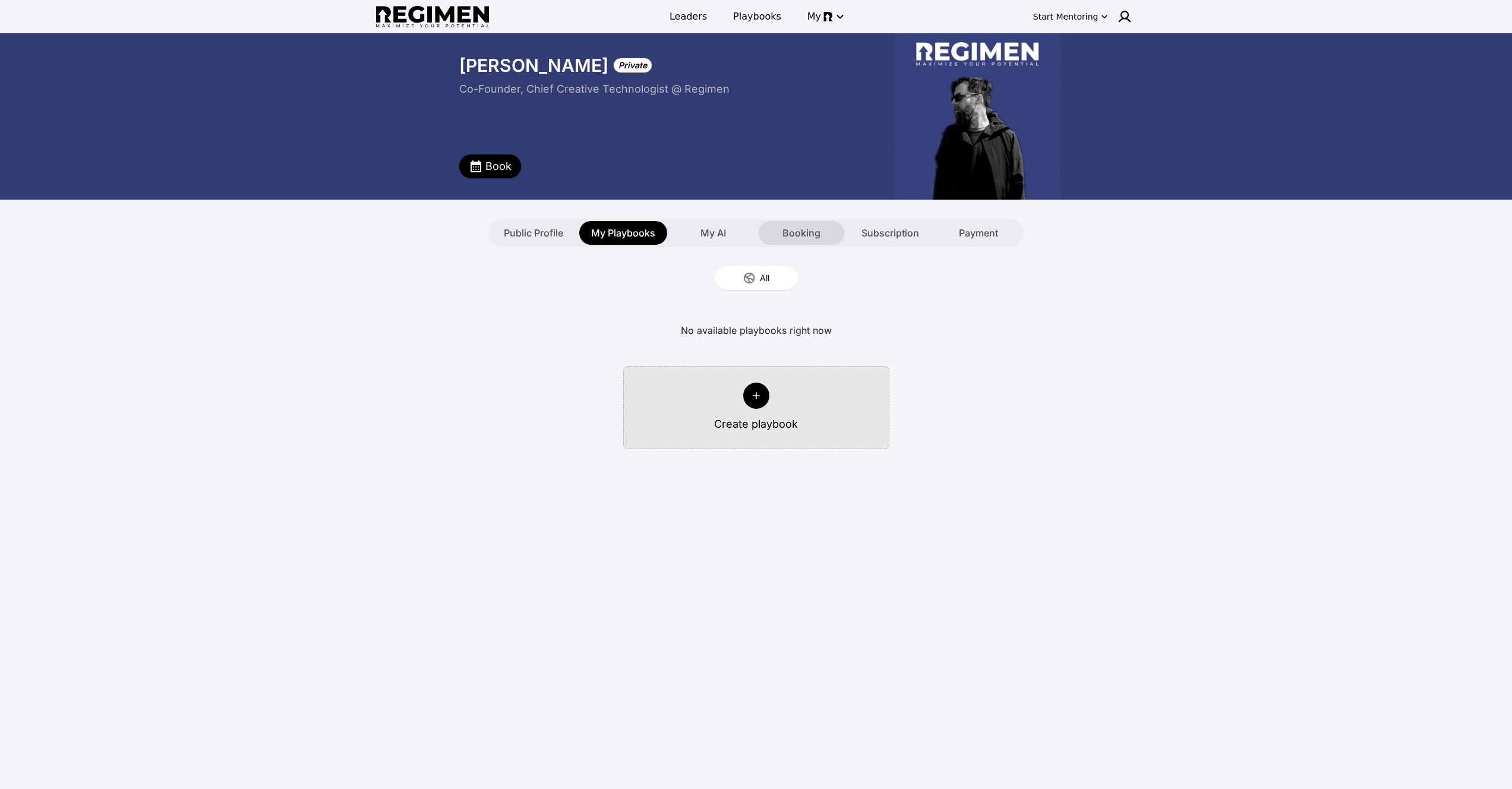
click at [830, 231] on div "Booking" at bounding box center [801, 233] width 86 height 23
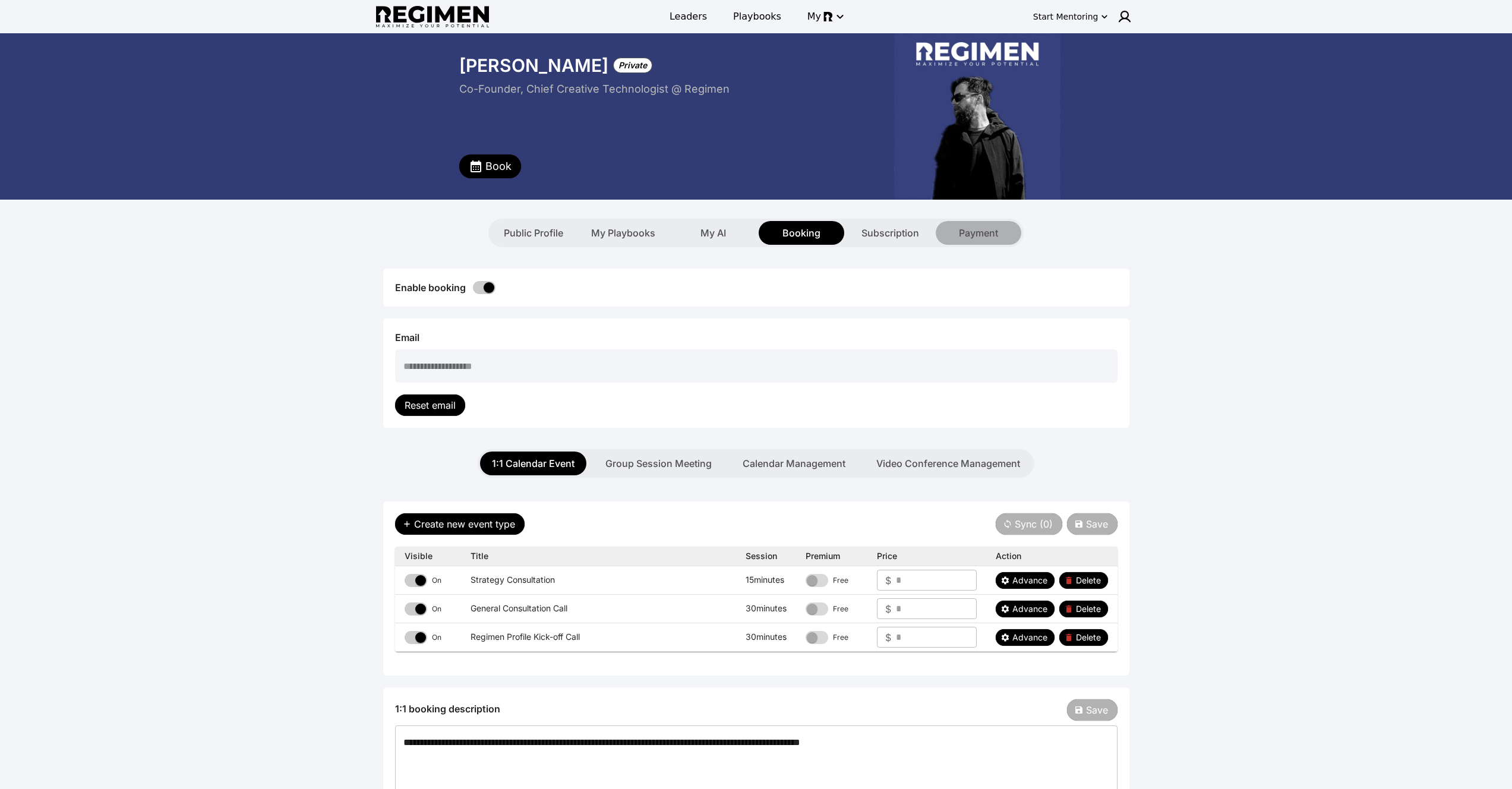
click at [986, 227] on span "Payment" at bounding box center [978, 233] width 39 height 15
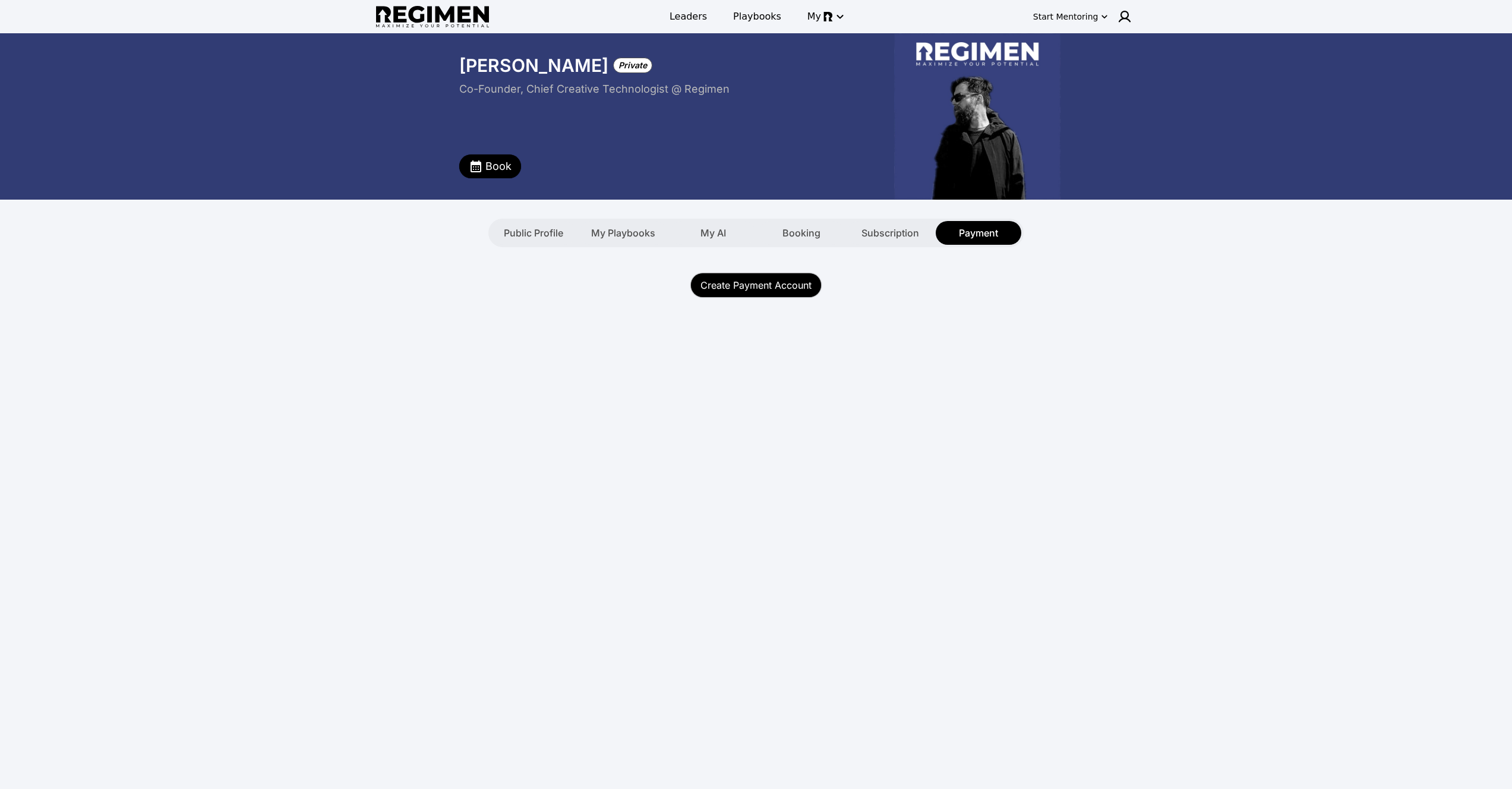
click at [734, 278] on button "Create Payment Account" at bounding box center [756, 285] width 130 height 23
click at [1129, 15] on img at bounding box center [1125, 17] width 15 height 15
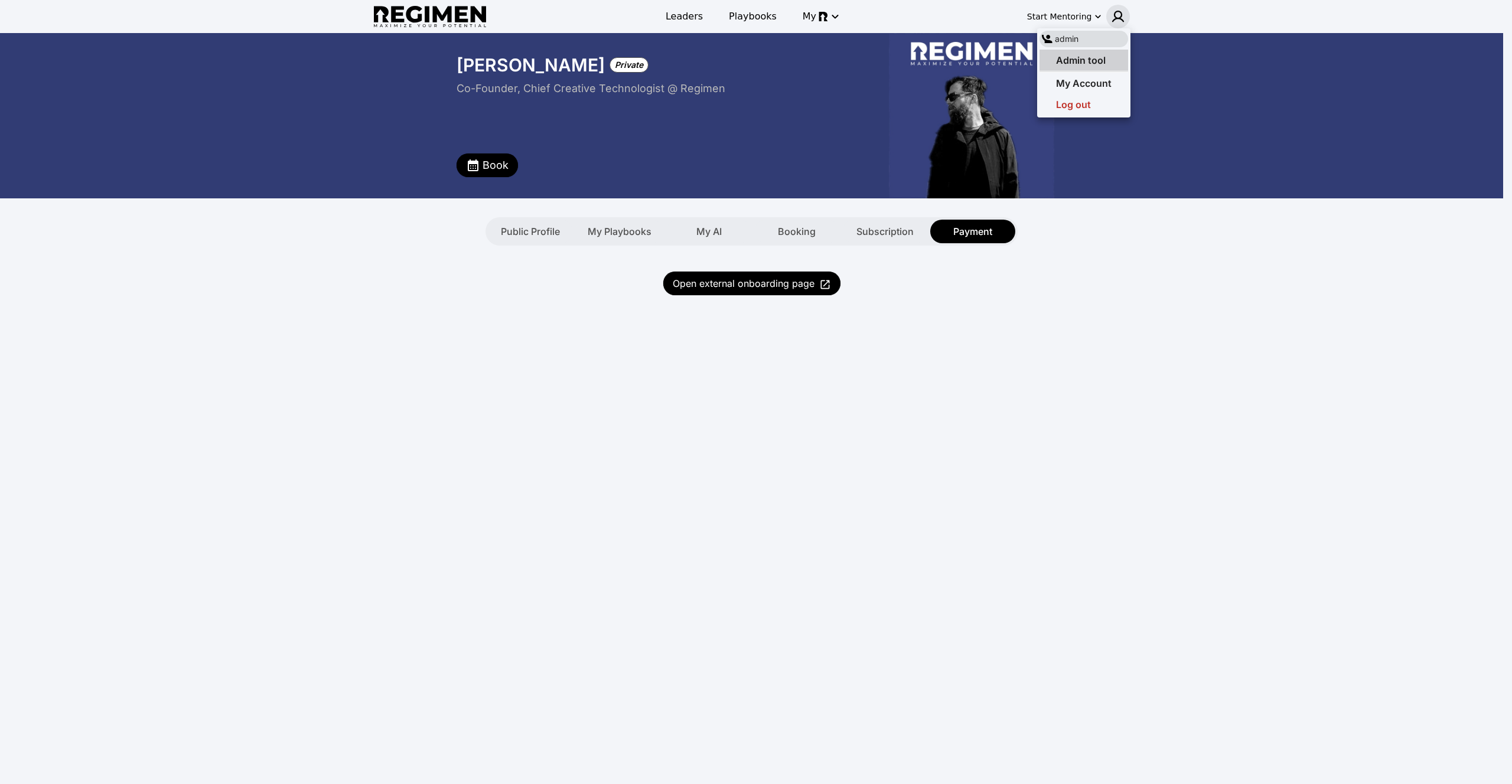
click at [1107, 51] on div "Admin tool" at bounding box center [1084, 60] width 89 height 21
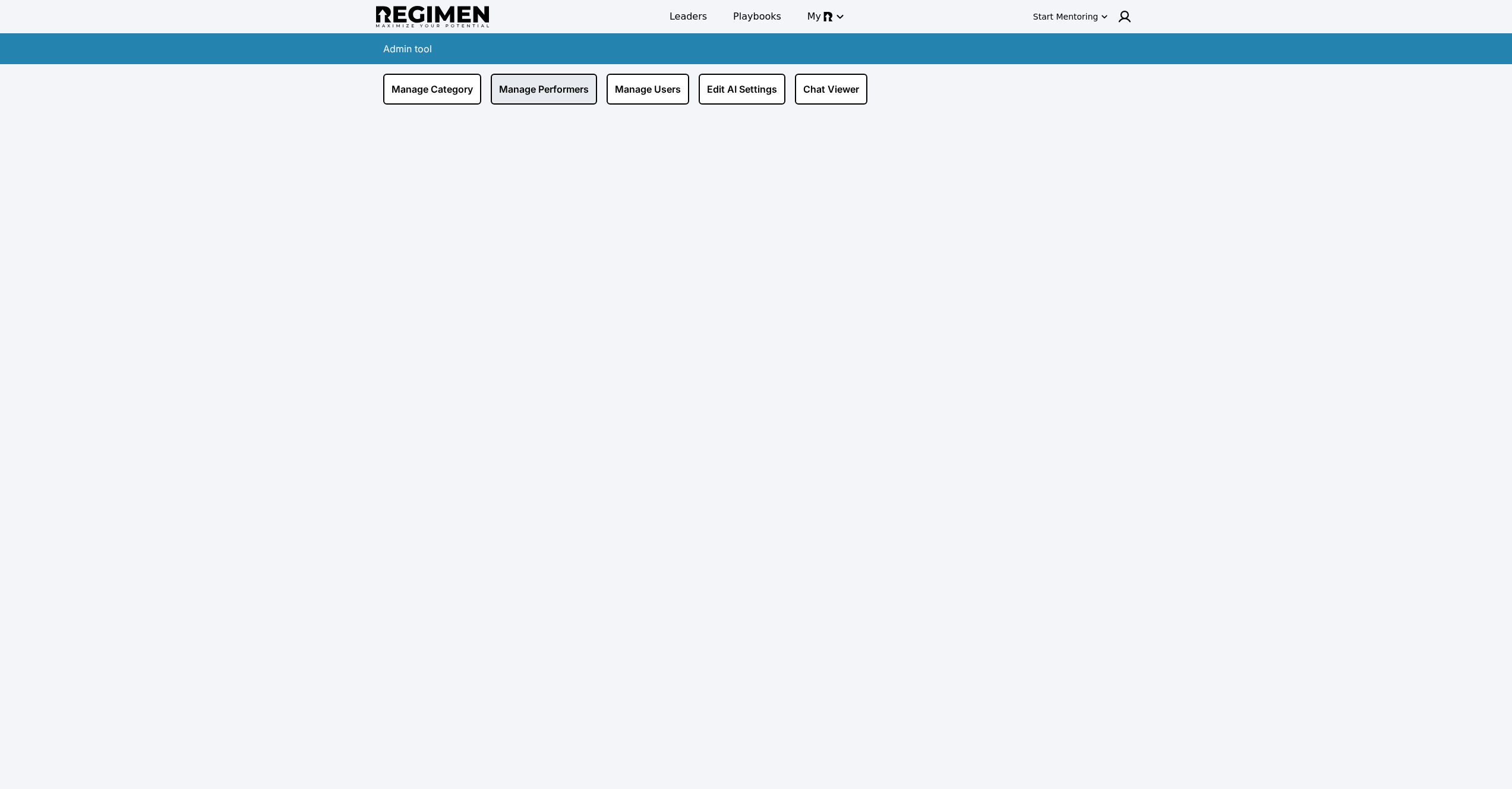
click at [558, 100] on link "Manage Performers" at bounding box center [544, 89] width 106 height 31
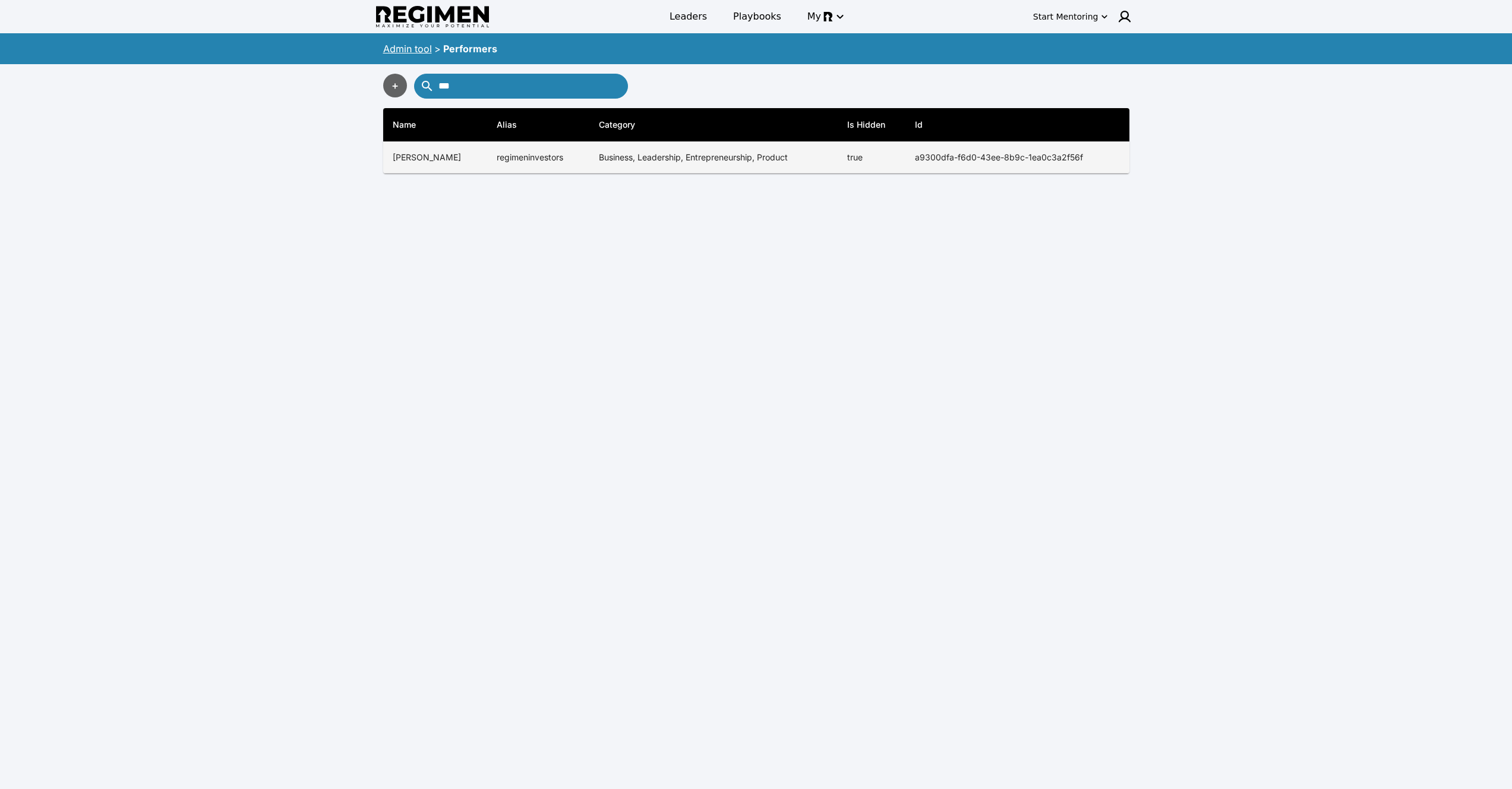
type input "***"
click at [530, 151] on td "regimeninvestors" at bounding box center [538, 158] width 102 height 32
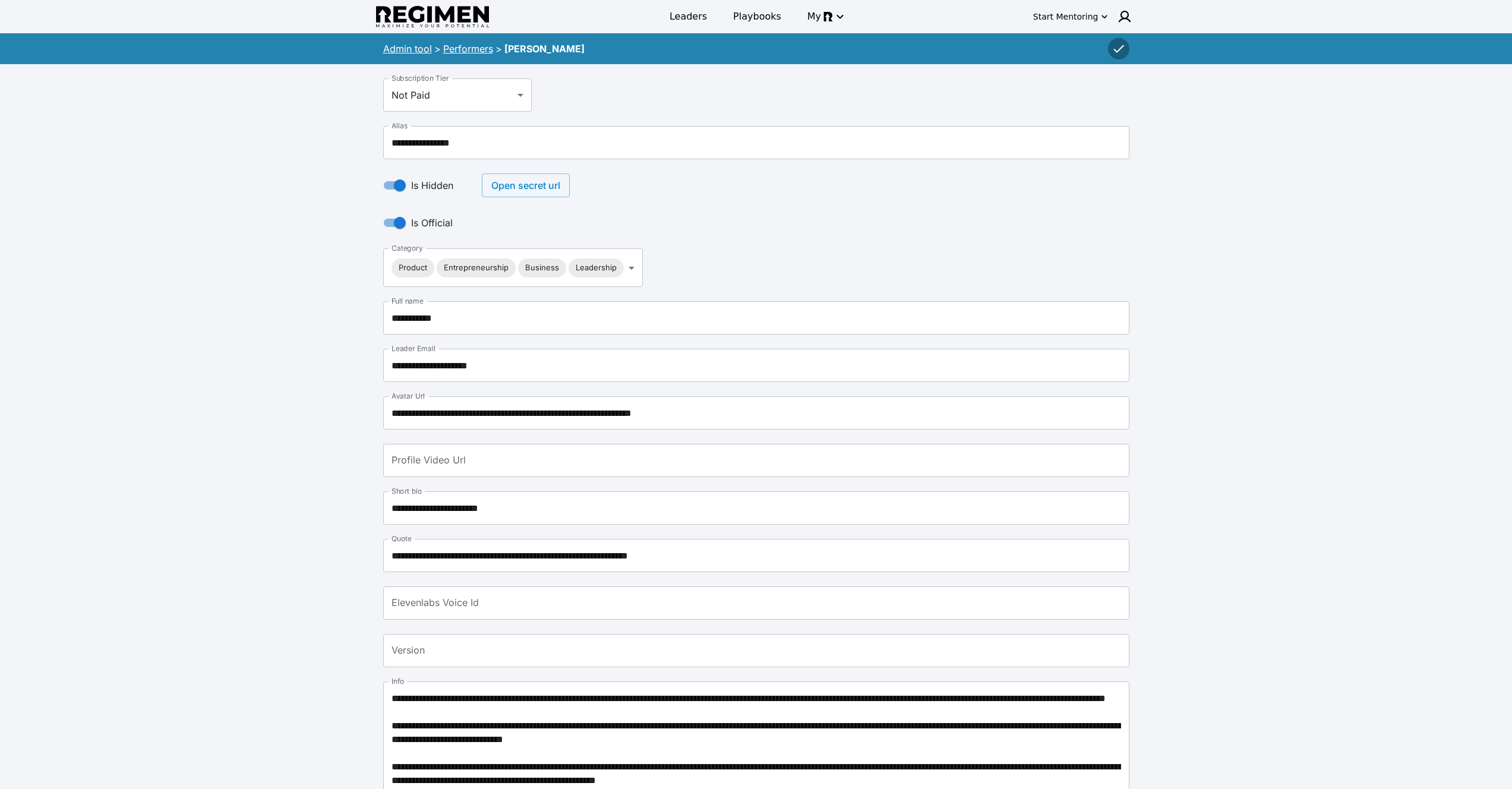
click at [554, 182] on button "Open secret url" at bounding box center [526, 185] width 88 height 23
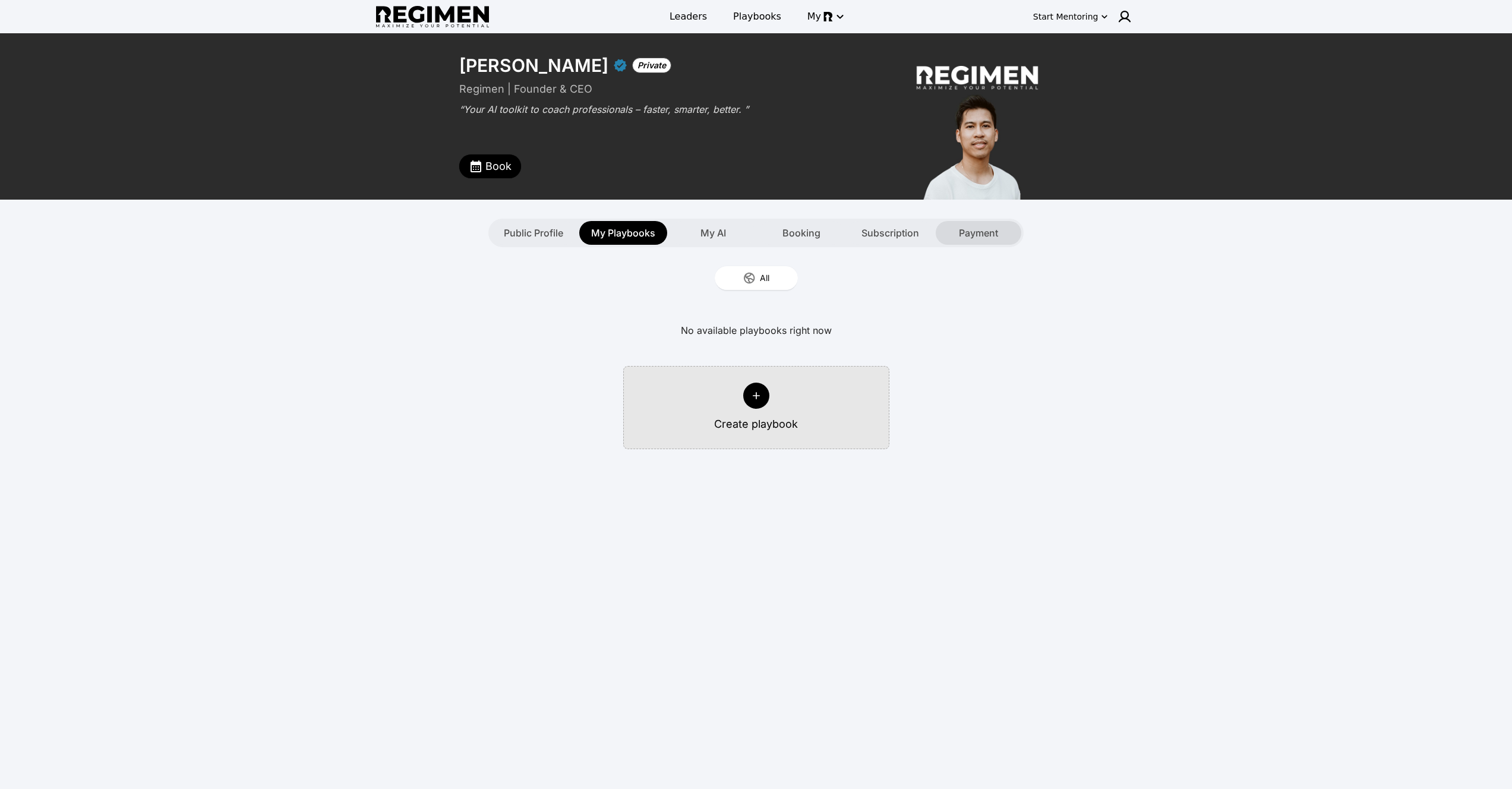
click at [956, 239] on div "Payment" at bounding box center [979, 233] width 86 height 23
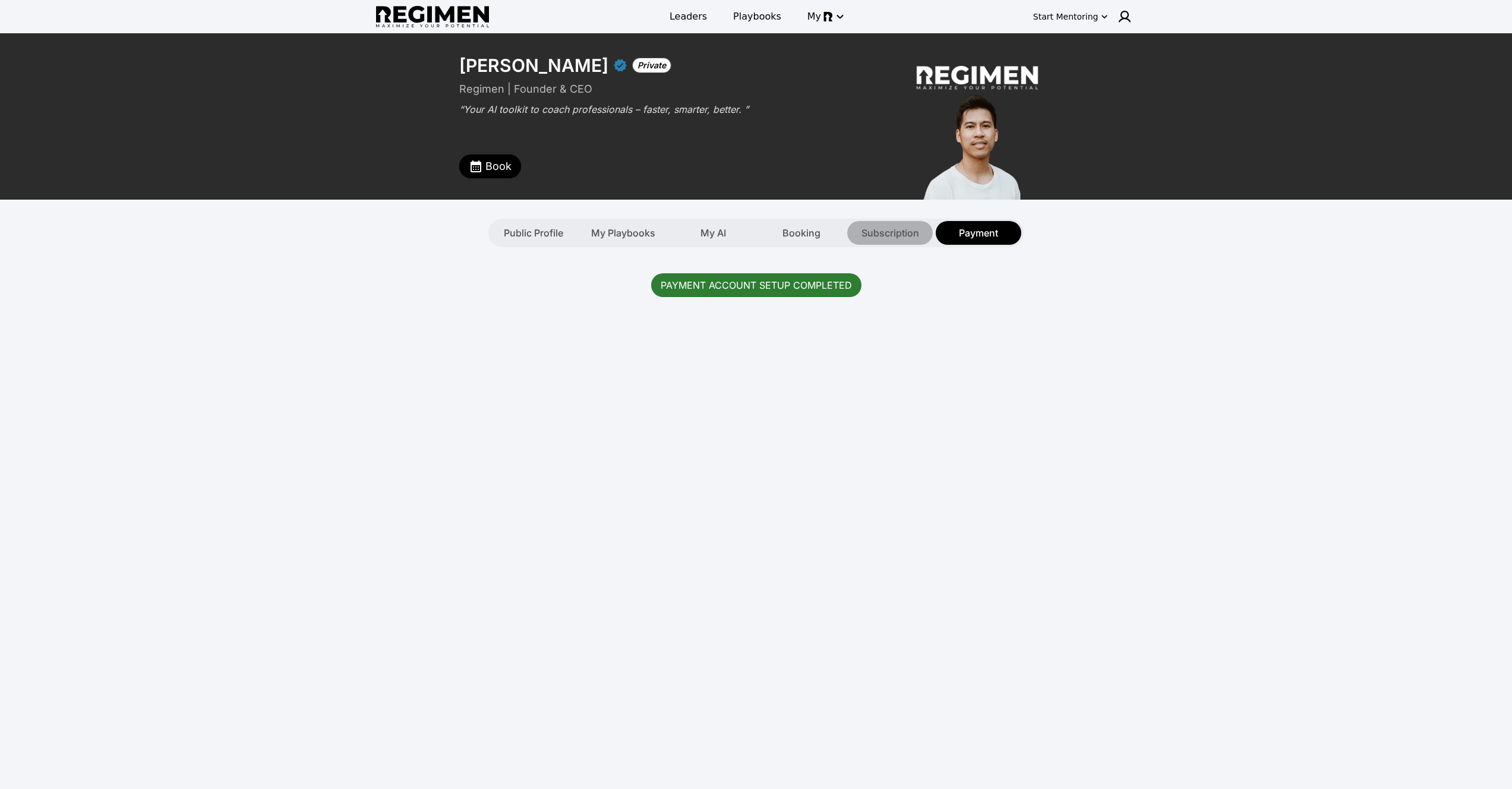
click at [876, 228] on span "Subscription" at bounding box center [890, 233] width 57 height 15
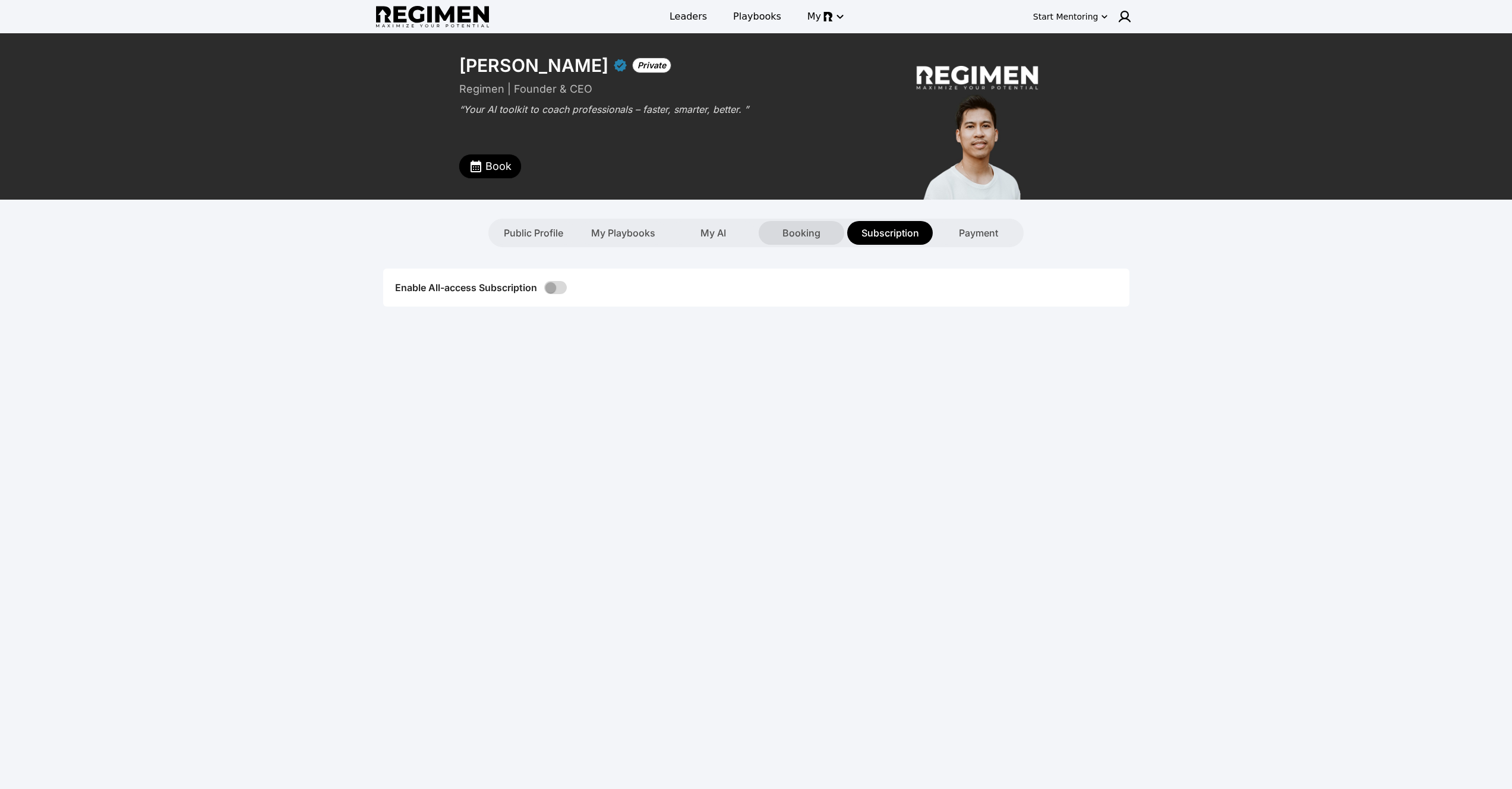
click at [805, 229] on span "Booking" at bounding box center [801, 233] width 38 height 15
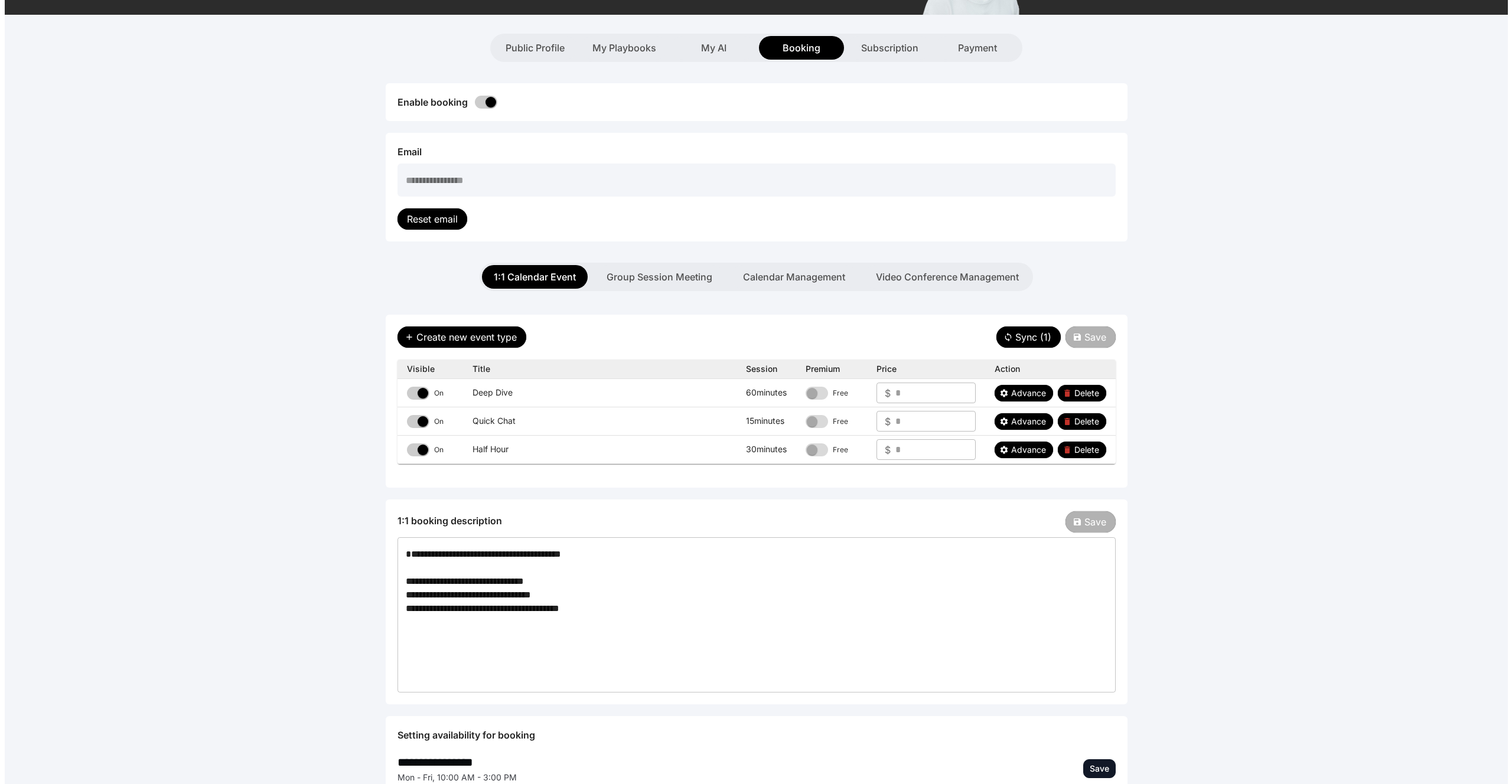
scroll to position [192, 0]
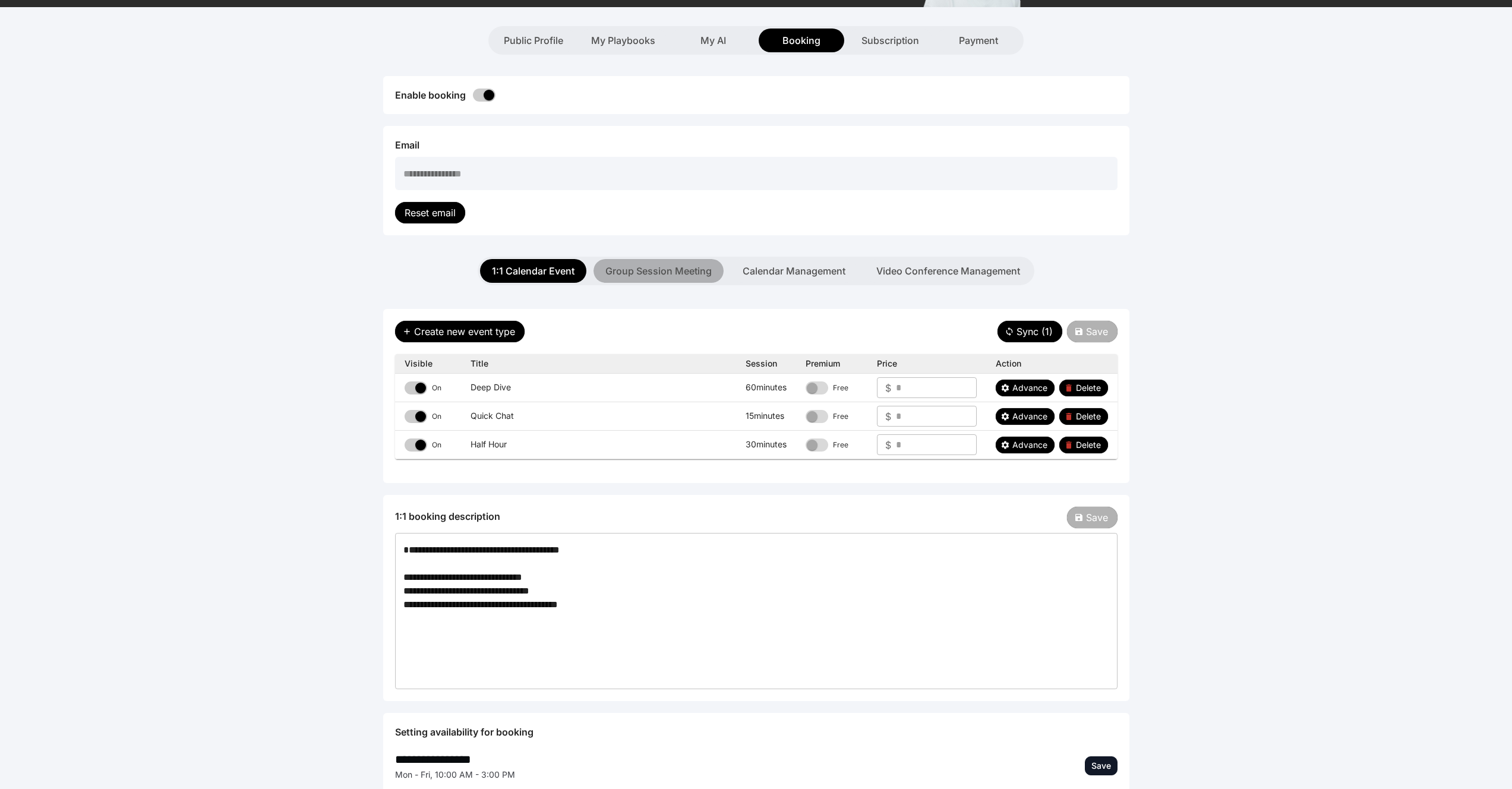
click at [606, 274] on button "Group Session Meeting" at bounding box center [658, 271] width 130 height 23
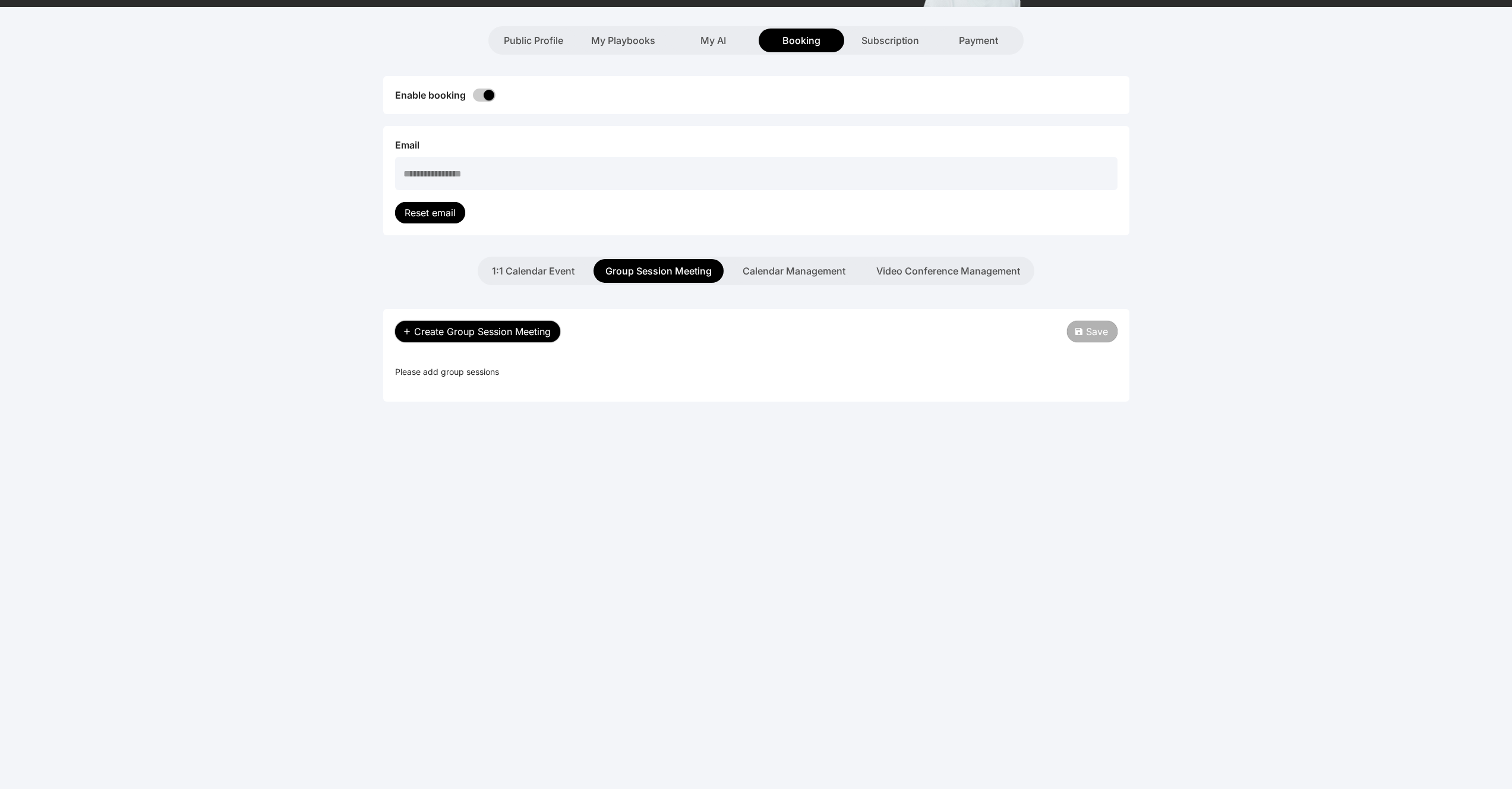
click at [522, 334] on span "Create Group Session Meeting" at bounding box center [482, 332] width 137 height 15
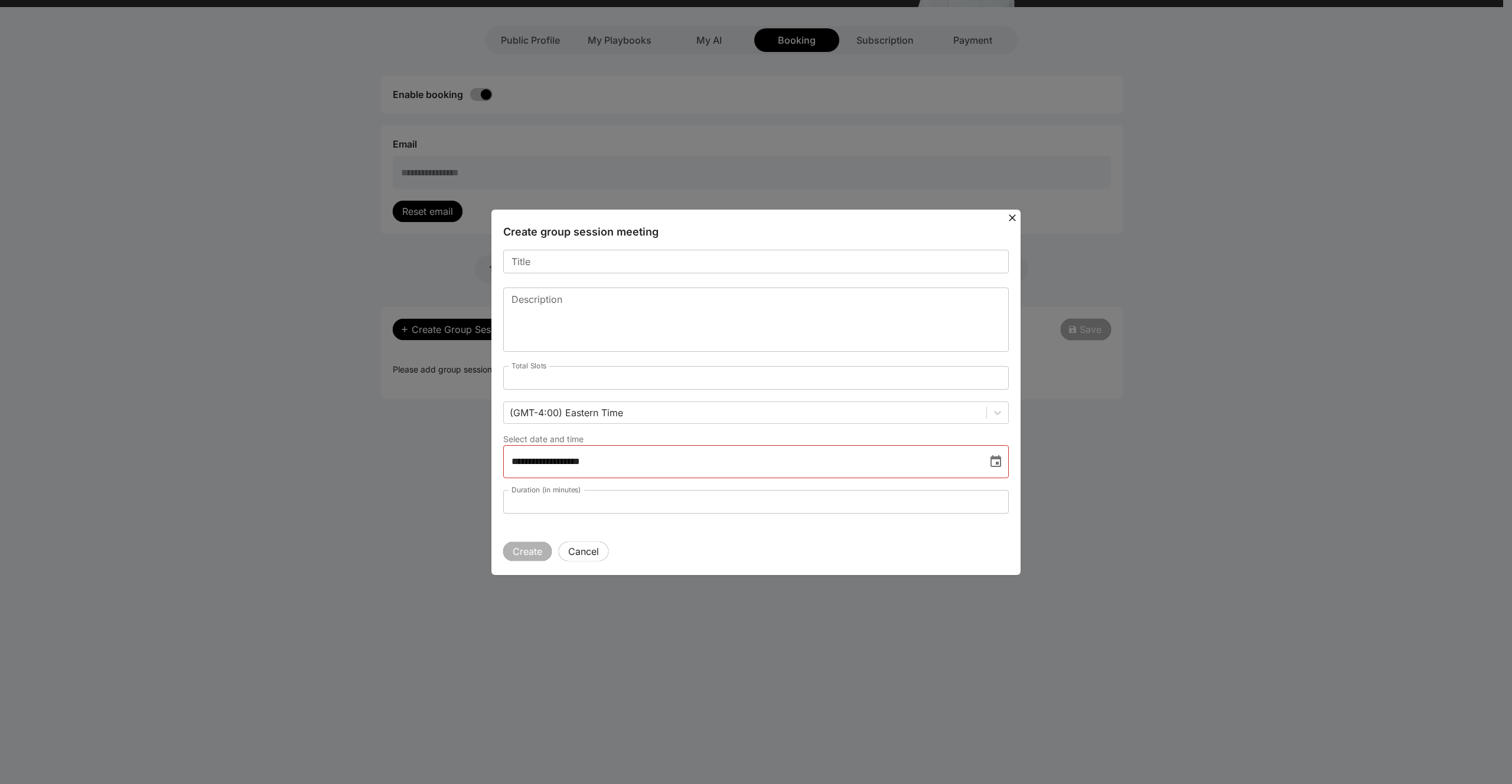
click at [568, 264] on input "Title" at bounding box center [756, 262] width 505 height 23
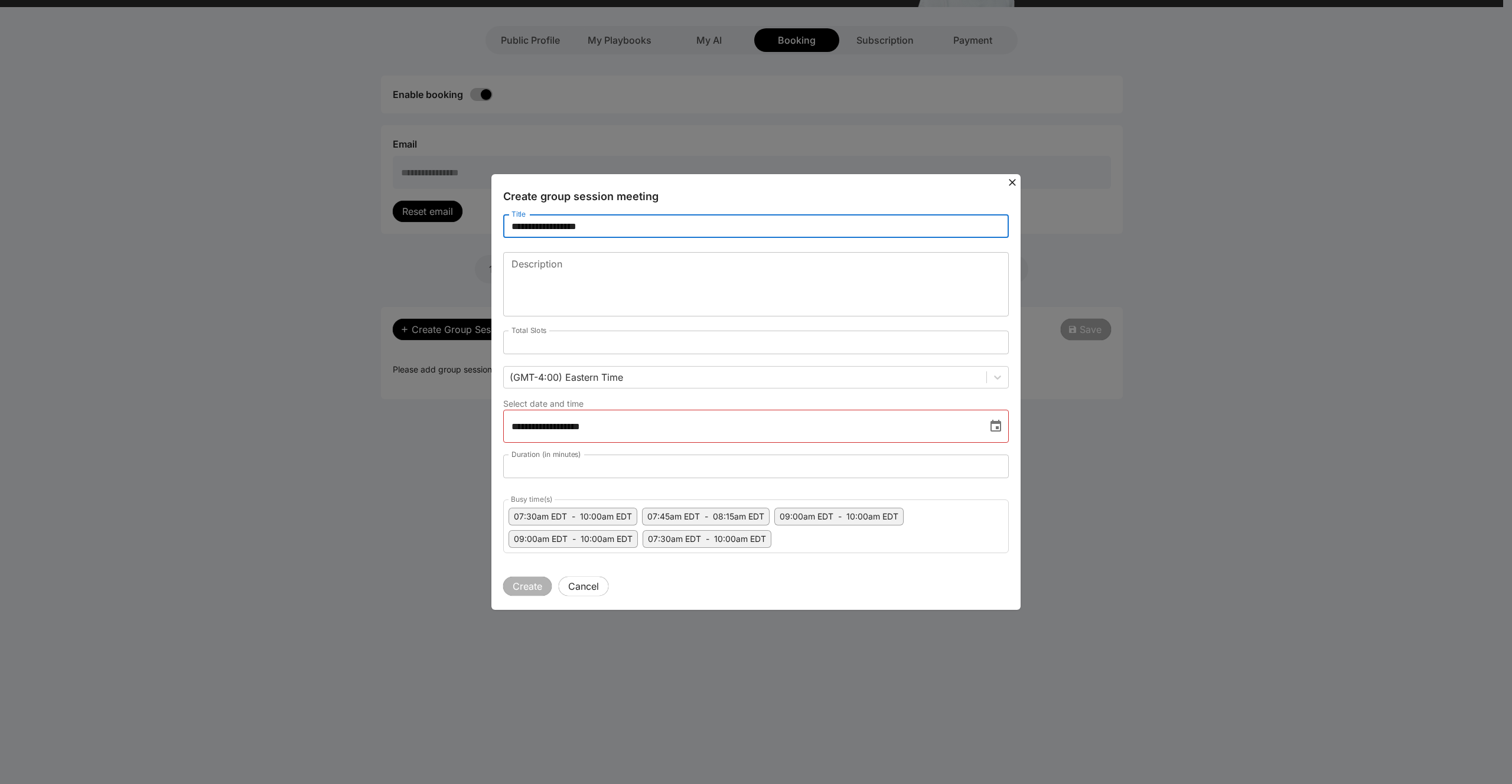
type input "**********"
click at [588, 274] on textarea "Description" at bounding box center [756, 284] width 489 height 54
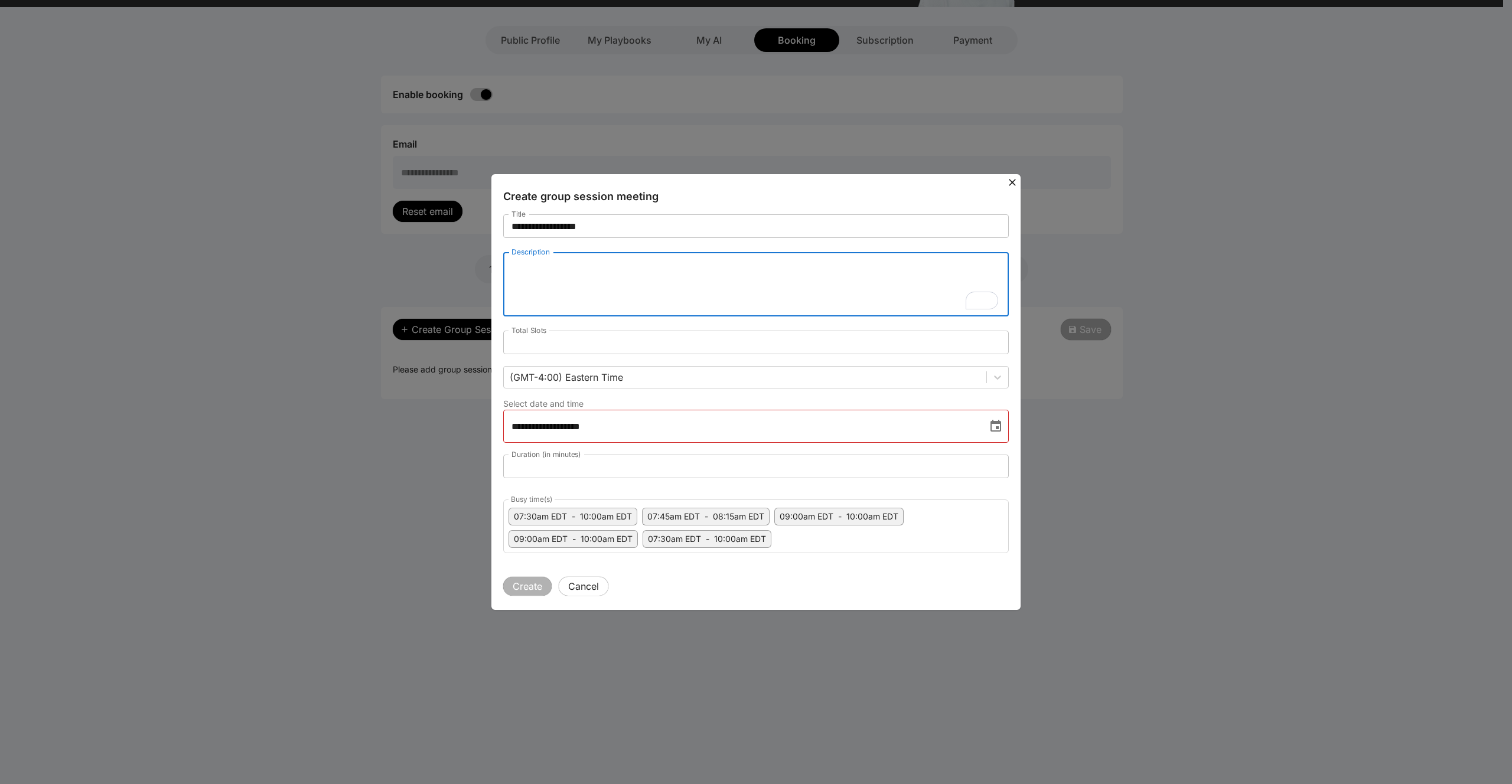
click at [676, 345] on input "*" at bounding box center [756, 343] width 505 height 23
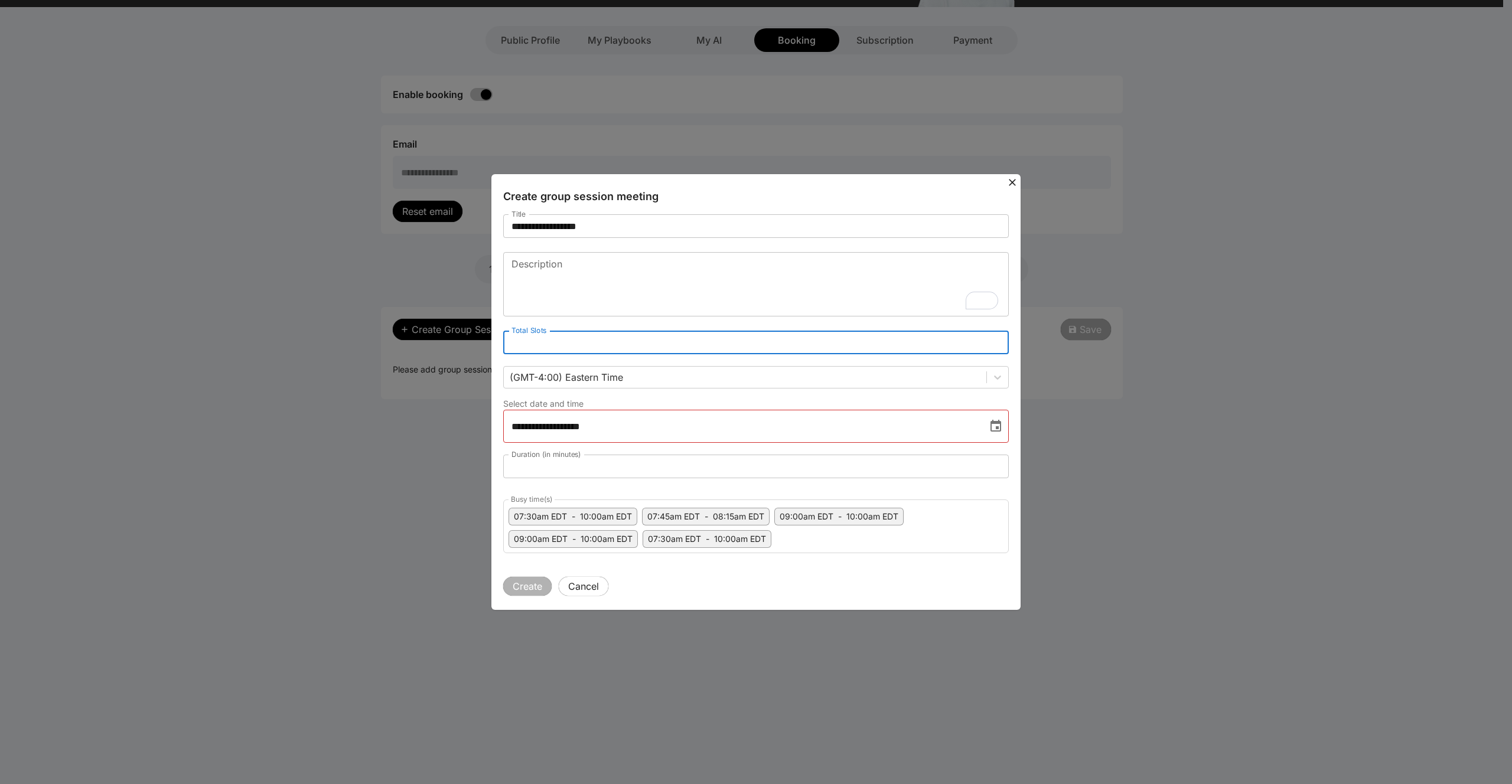
drag, startPoint x: 676, startPoint y: 345, endPoint x: 490, endPoint y: 327, distance: 186.9
click at [490, 327] on div "**********" at bounding box center [756, 392] width 1512 height 784
type input "*"
click at [559, 304] on textarea "Description" at bounding box center [756, 284] width 489 height 54
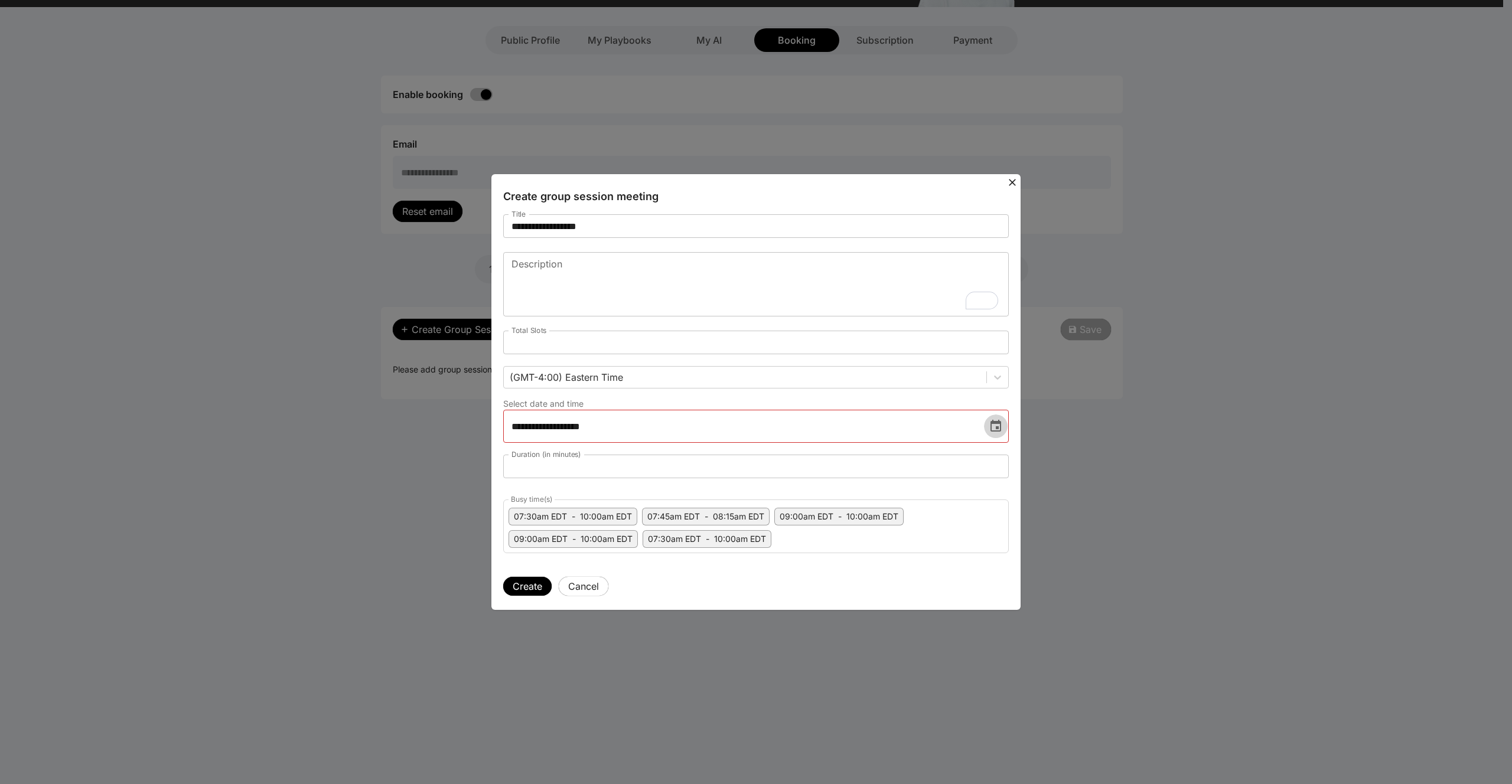
click at [990, 428] on icon "Choose date, selected date is Aug 15, 2025" at bounding box center [996, 426] width 14 height 14
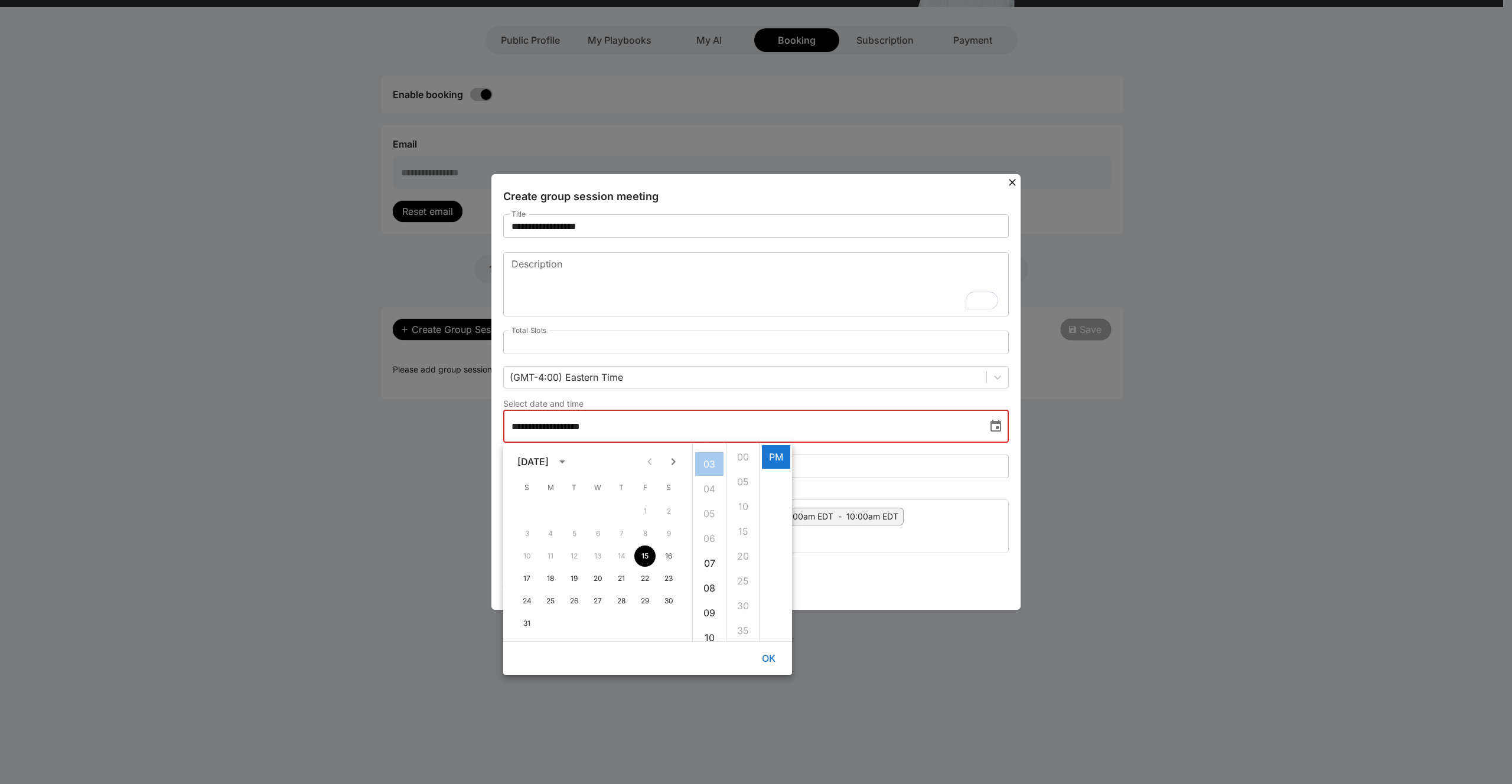
scroll to position [10, 0]
click at [711, 615] on li "07" at bounding box center [709, 620] width 28 height 23
click at [959, 549] on fieldset "Busy time(s) 07:30am EDT - 10:00am EDT 07:45am EDT - 08:15am EDT 09:00am EDT - …" at bounding box center [756, 524] width 505 height 58
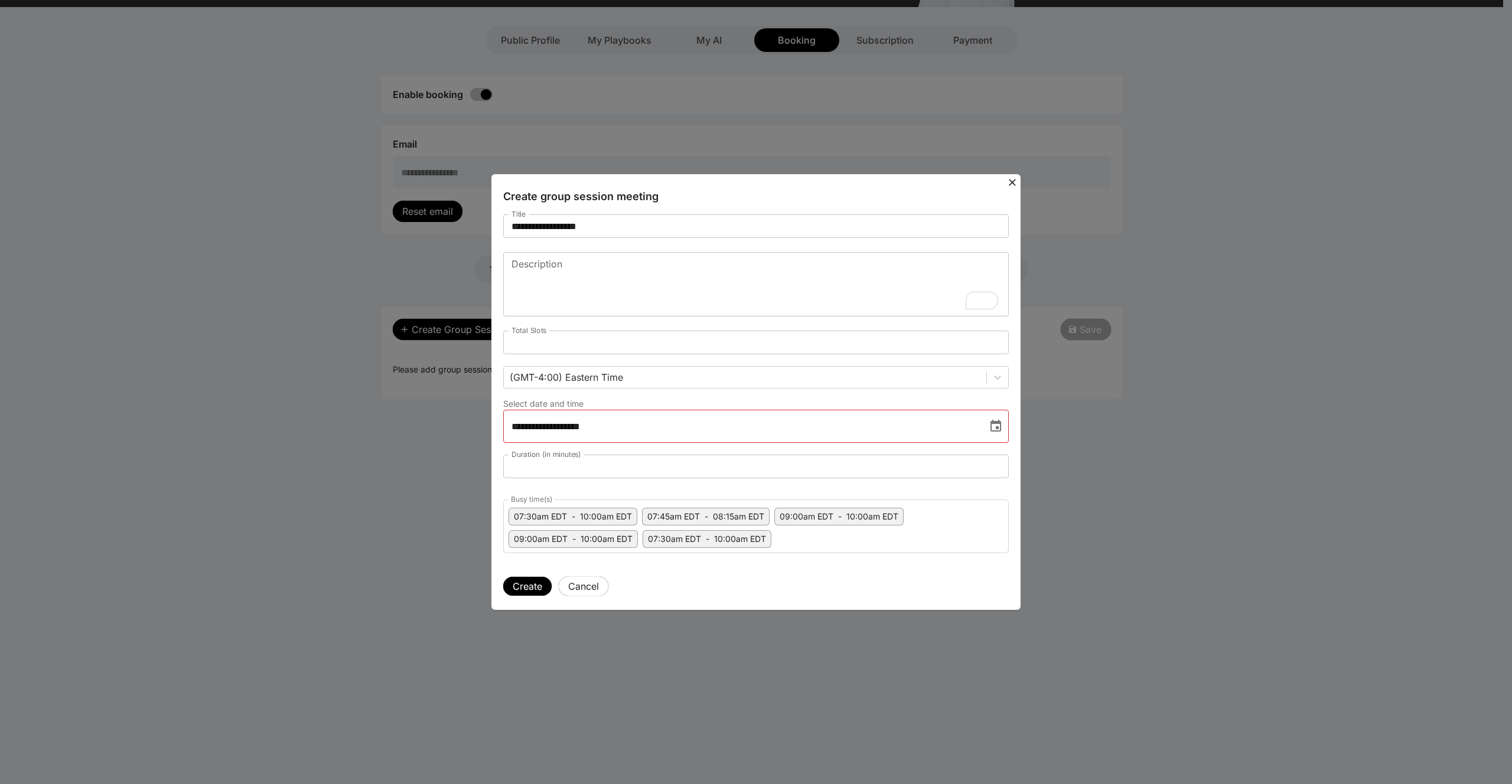
click at [671, 407] on div "Select date and time" at bounding box center [756, 404] width 505 height 12
click at [993, 428] on icon "Choose date, selected date is Aug 15, 2025" at bounding box center [996, 426] width 14 height 14
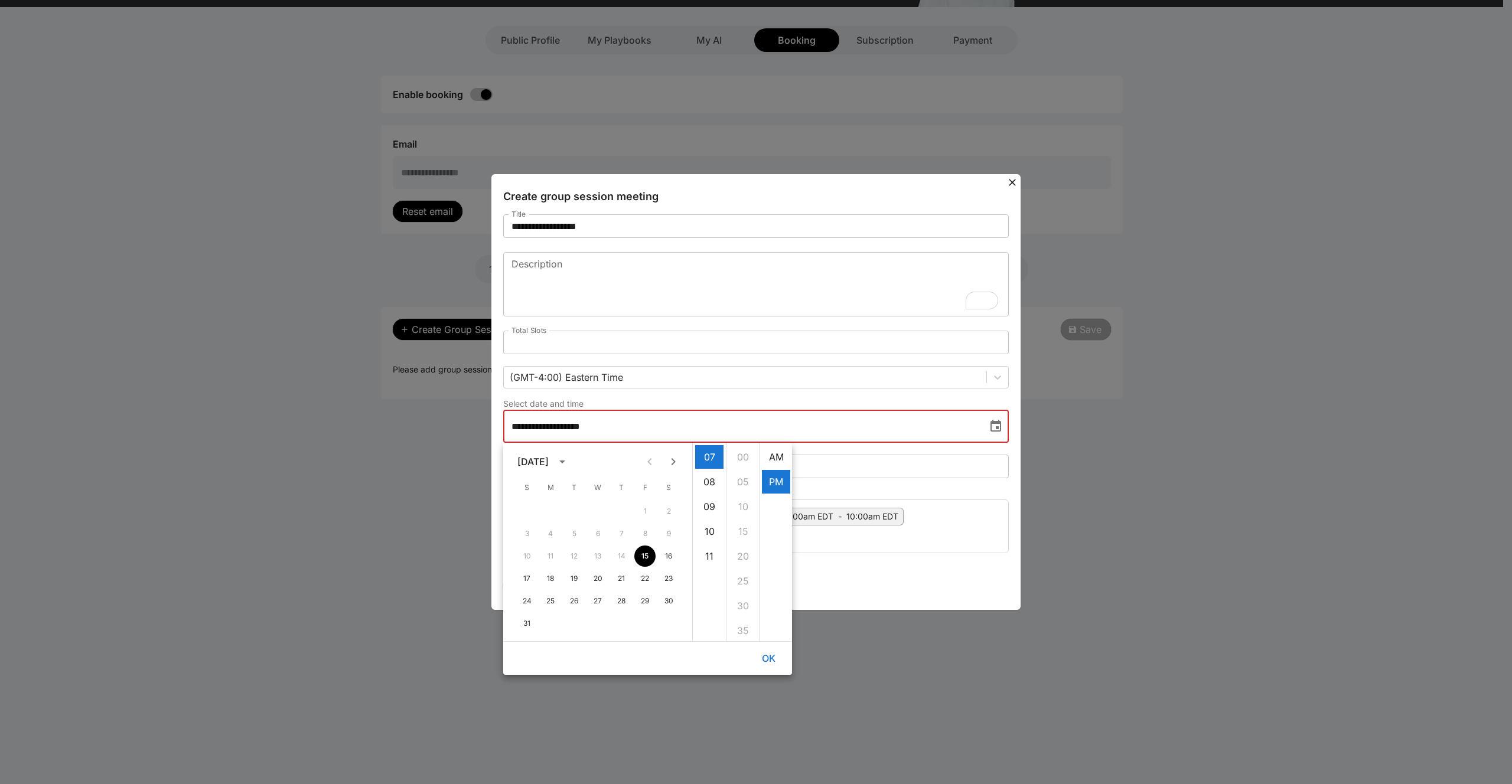
scroll to position [25, 0]
click at [669, 559] on button "16" at bounding box center [668, 556] width 21 height 21
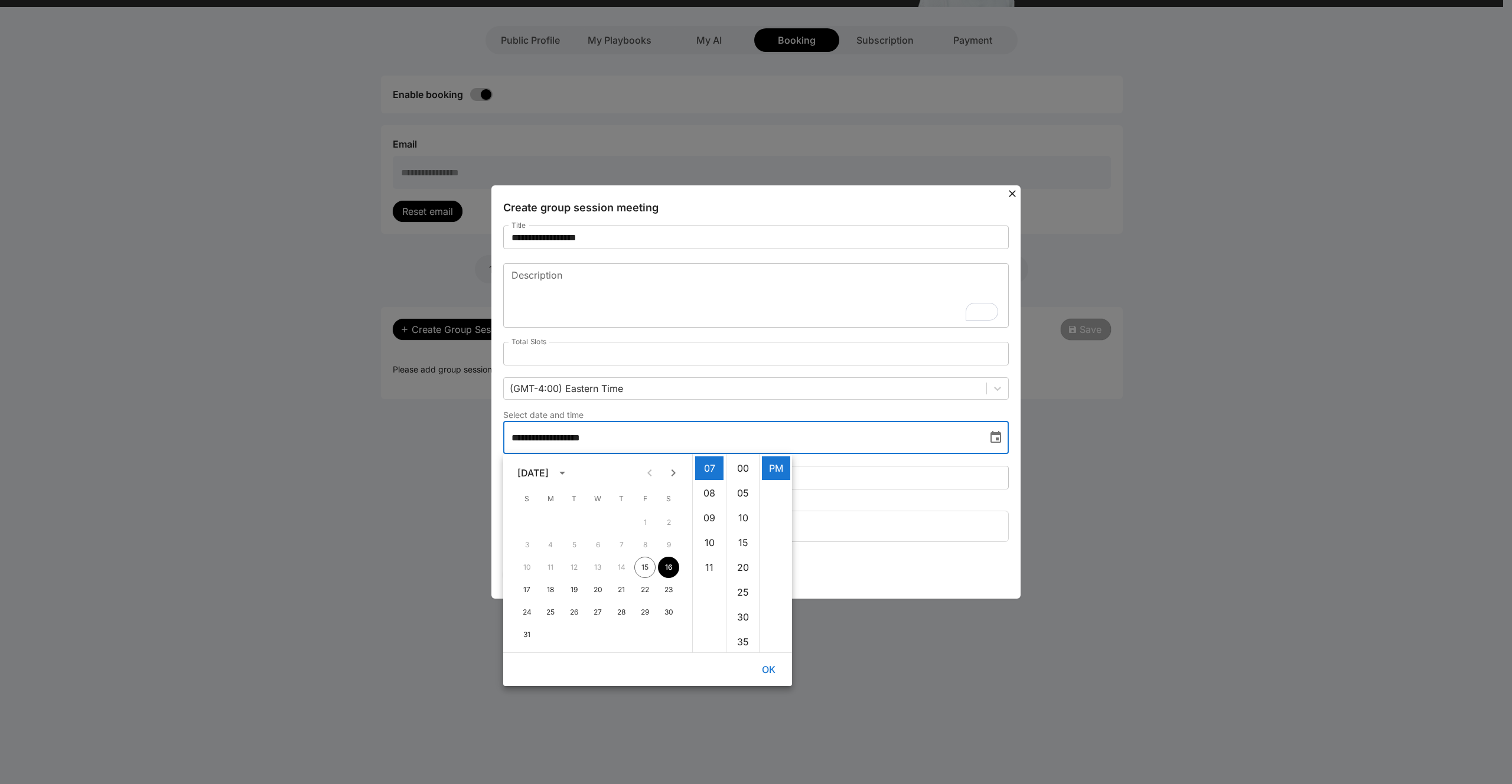
click at [947, 541] on fieldset "Busy time(s) 07:45am EDT - 08:15am EDT" at bounding box center [756, 524] width 505 height 36
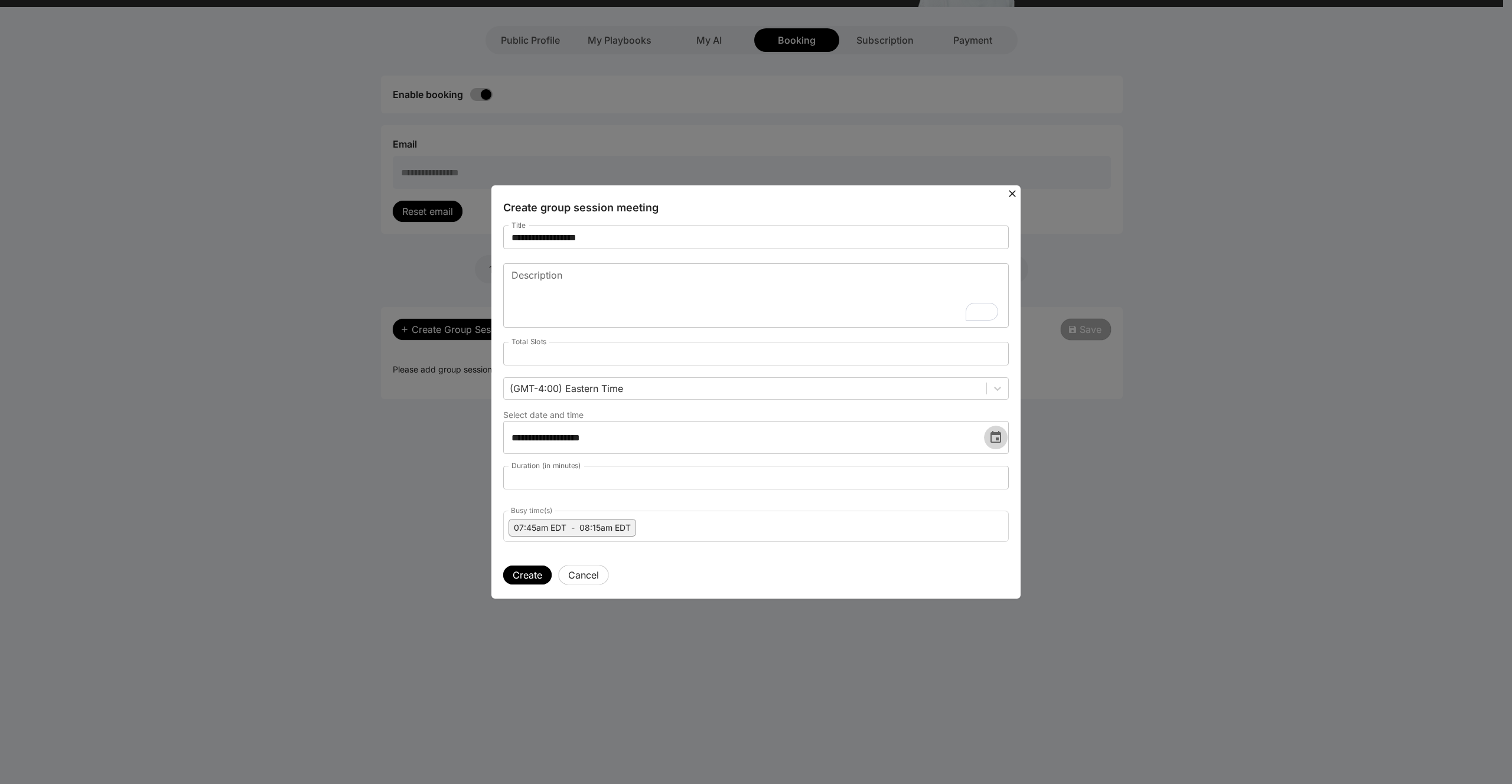
click at [1006, 438] on button "Choose date, selected date is Aug 16, 2025" at bounding box center [996, 437] width 23 height 23
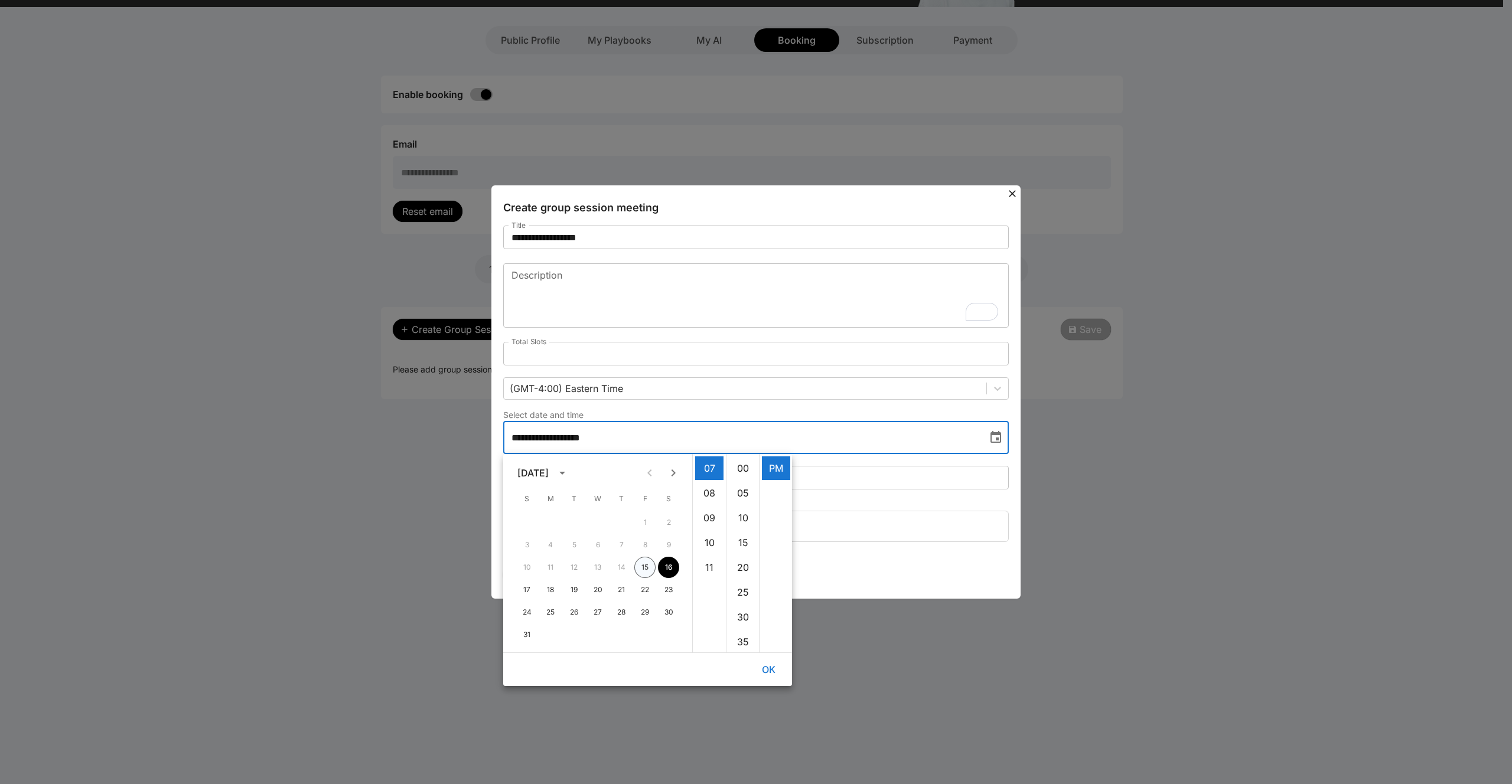
click at [647, 568] on button "15" at bounding box center [645, 567] width 21 height 21
type input "**********"
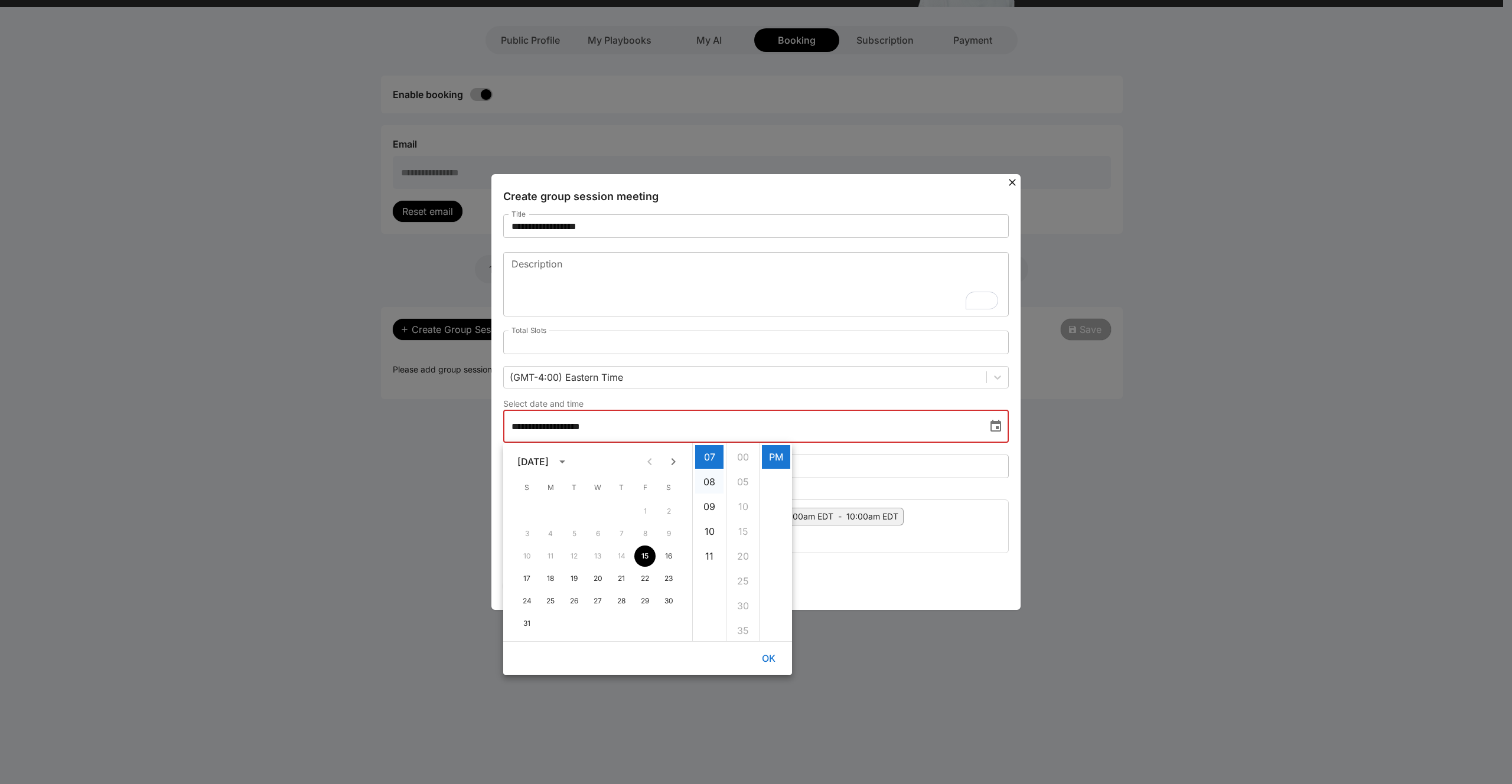
scroll to position [0, 0]
click at [707, 533] on ul "12 01 02 03 04 05 06 07 08 09 10 11" at bounding box center [709, 542] width 33 height 198
click at [908, 575] on div "Create Cancel" at bounding box center [756, 580] width 505 height 31
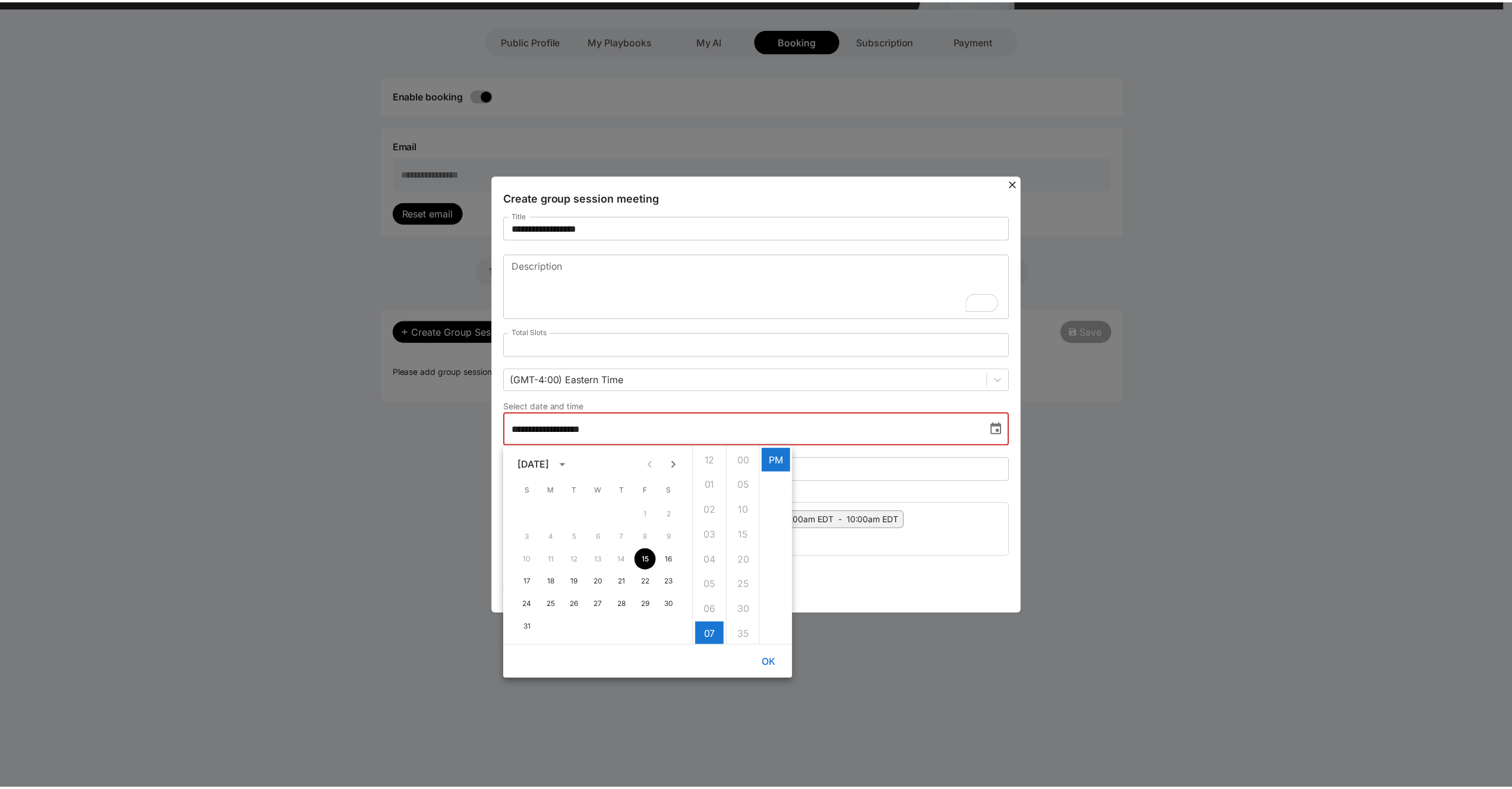
scroll to position [1, 0]
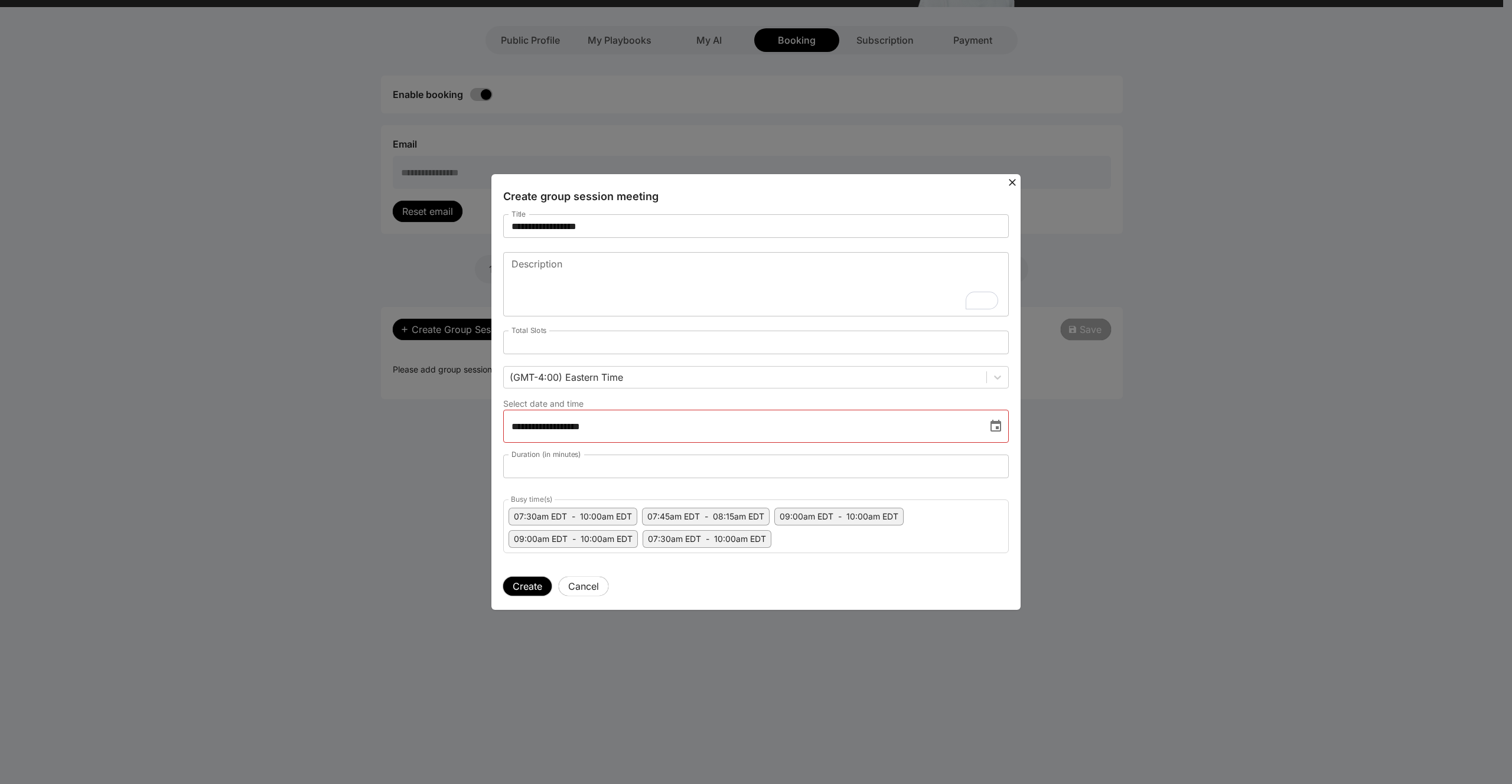
click at [529, 582] on button "Create" at bounding box center [527, 586] width 49 height 19
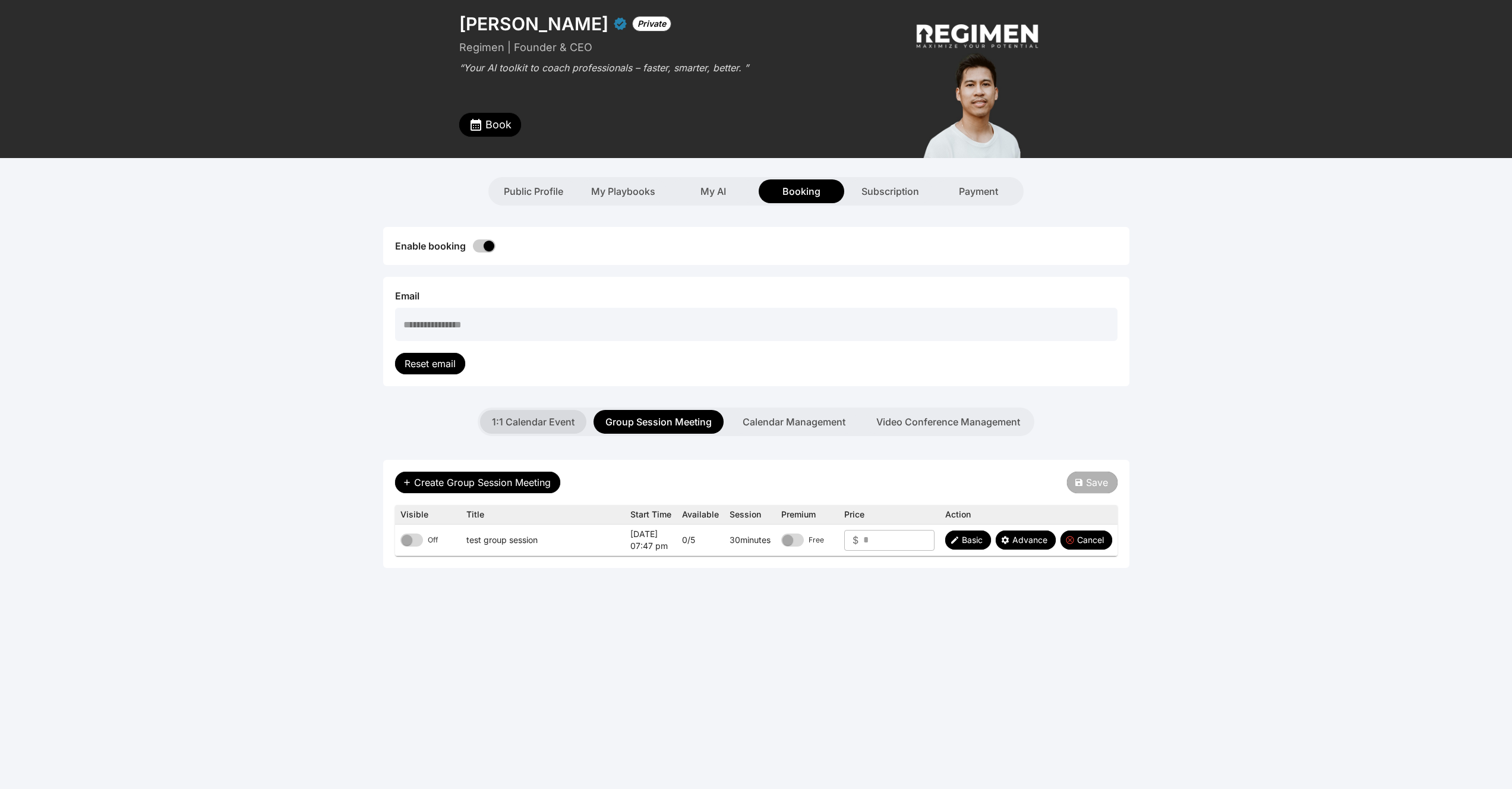
scroll to position [81, 0]
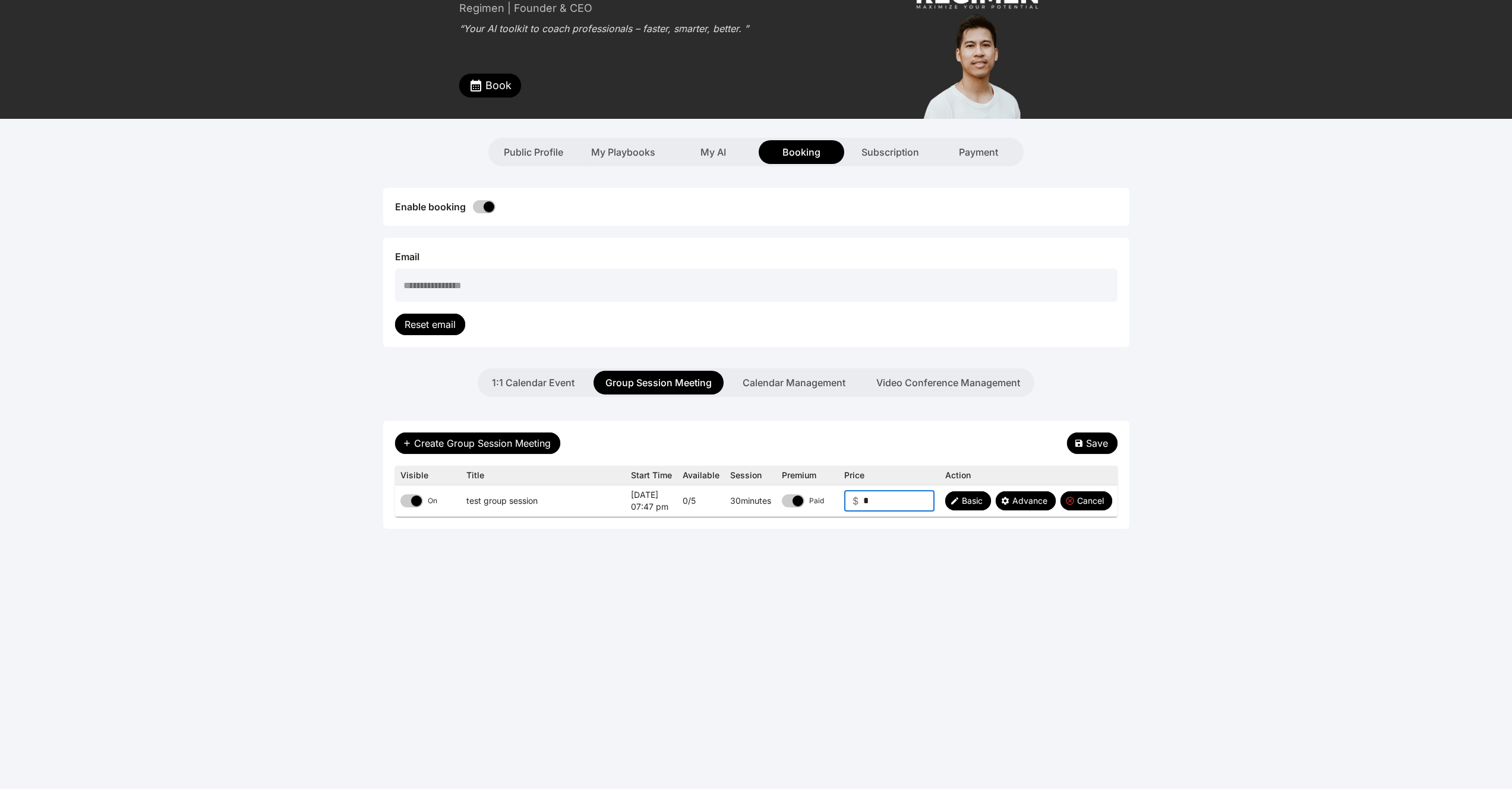
drag, startPoint x: 875, startPoint y: 504, endPoint x: 820, endPoint y: 494, distance: 55.9
click at [820, 494] on tr "On test group session Aug 15, 2025 07:47 pm 0 / 5 30 minutes Paid $ * ​ Basic A…" at bounding box center [756, 502] width 722 height 32
type input "*"
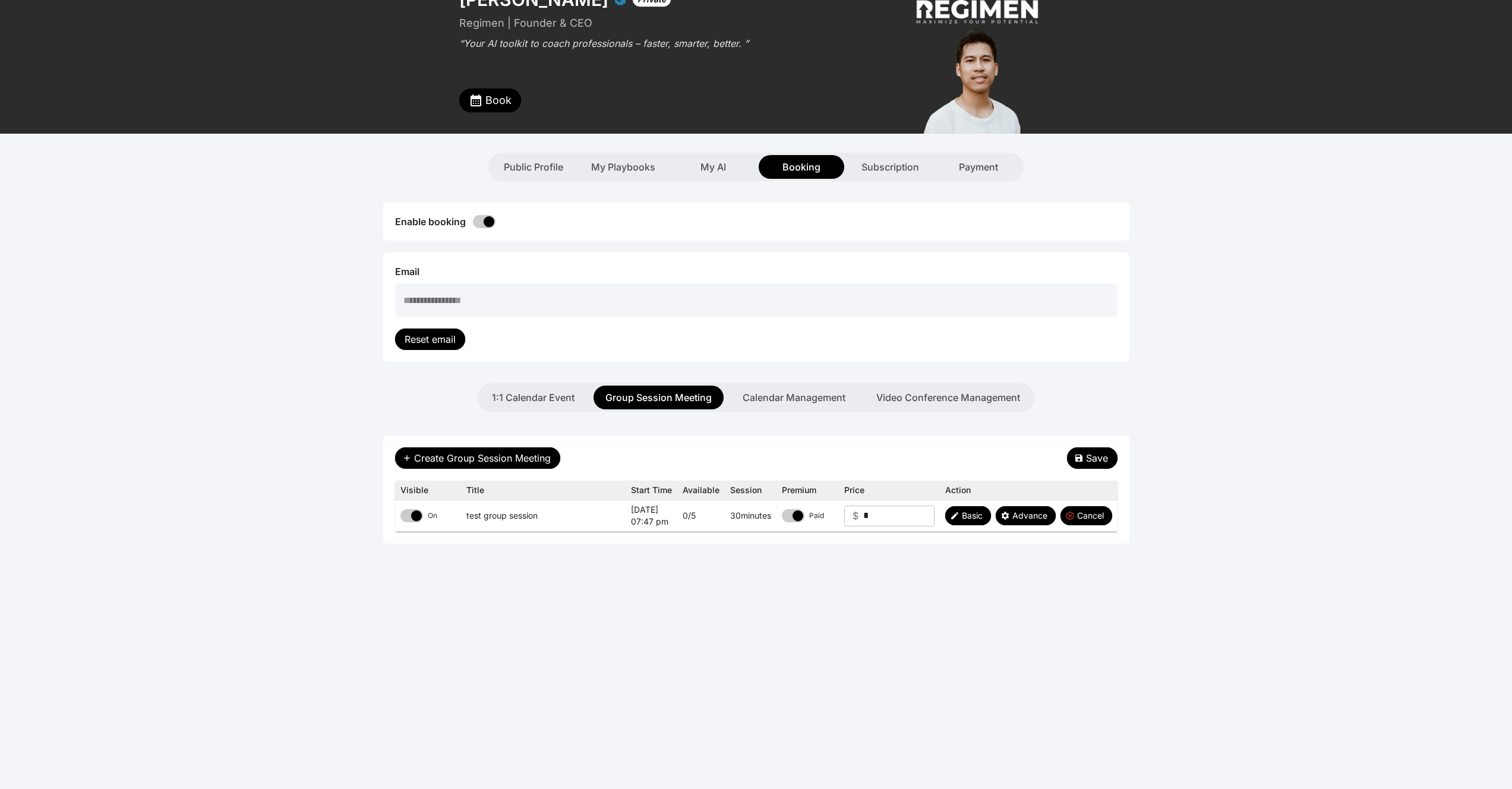
scroll to position [0, 0]
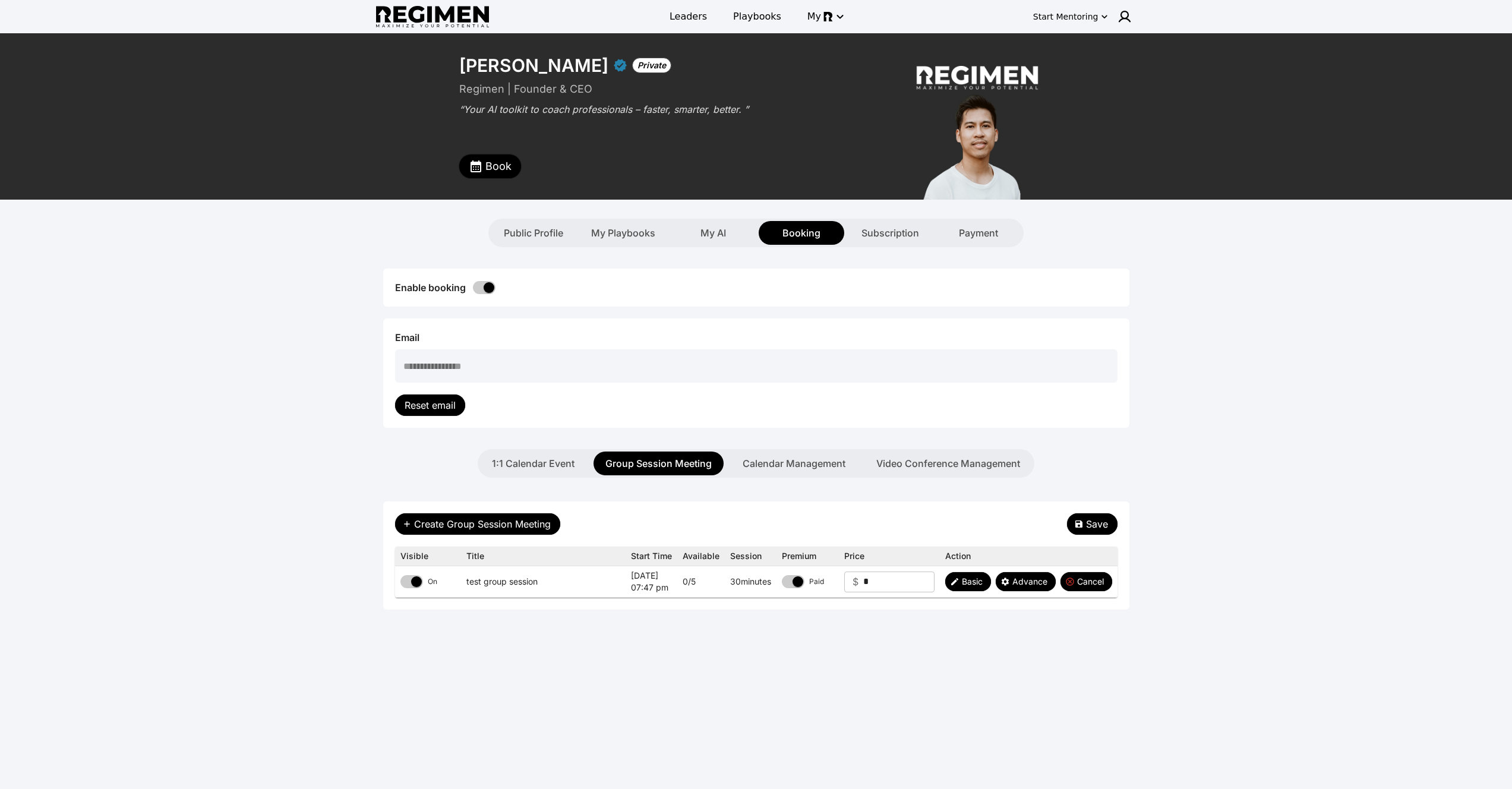
click at [490, 160] on span "Book" at bounding box center [499, 167] width 26 height 17
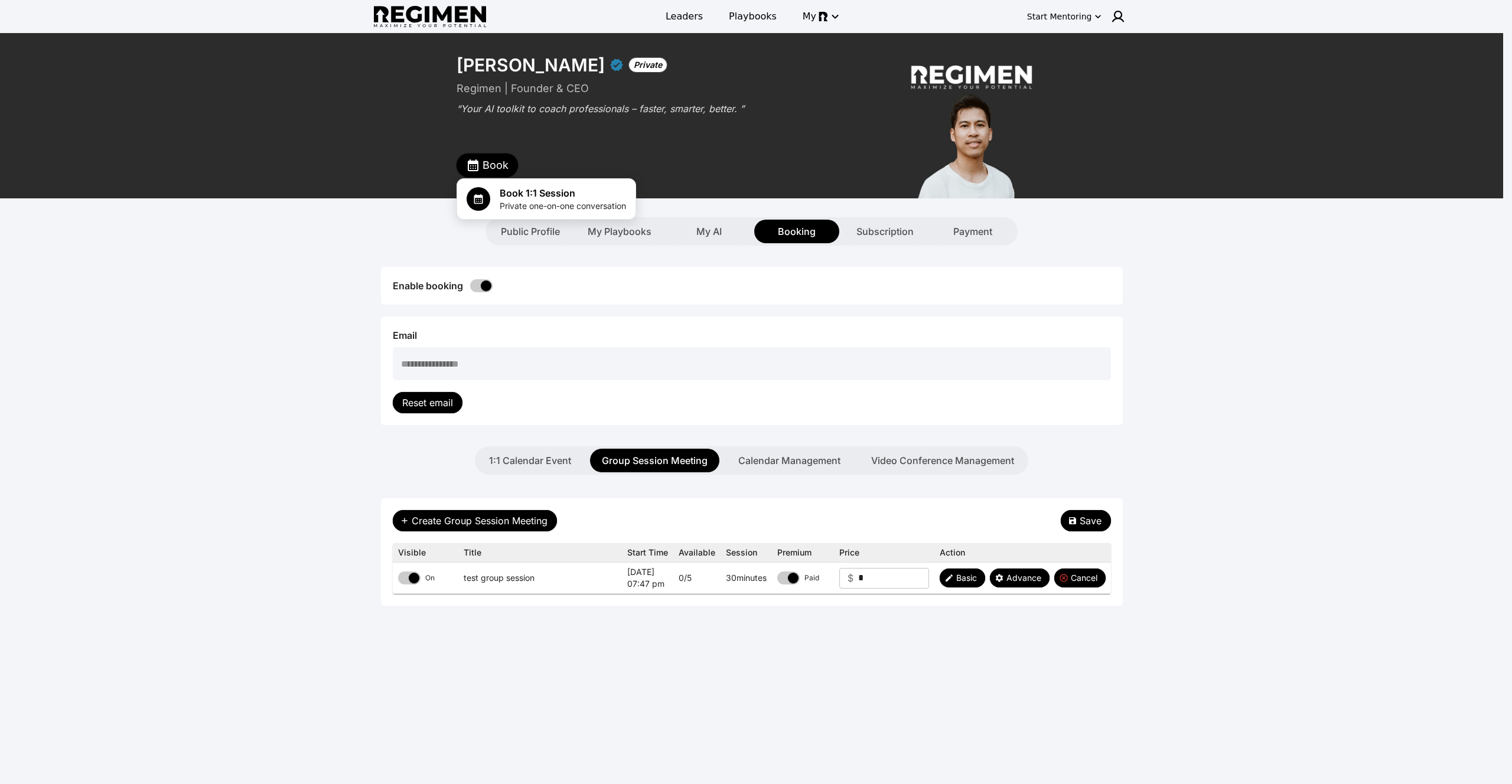
click at [488, 159] on div at bounding box center [756, 392] width 1512 height 784
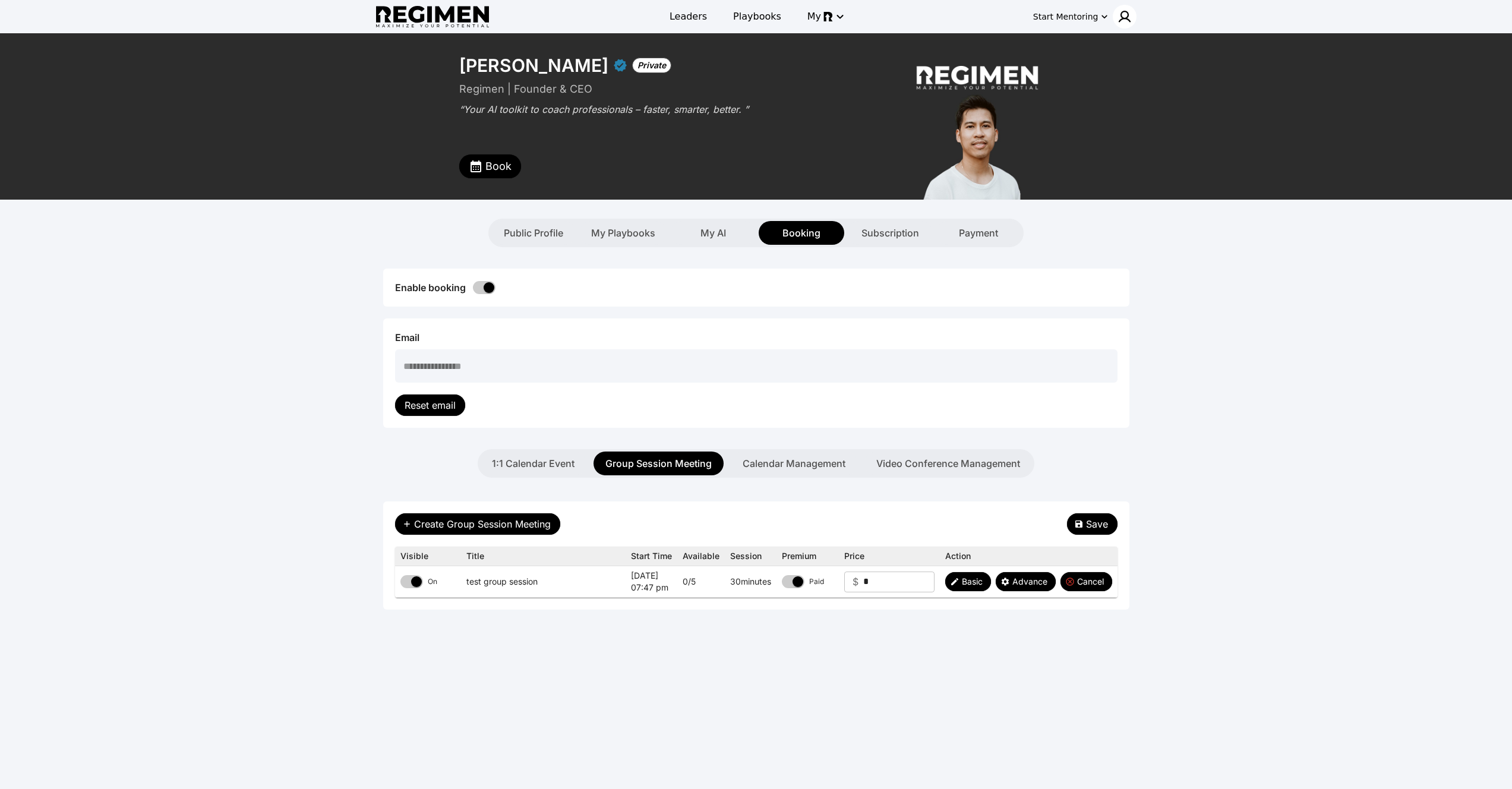
click at [1125, 15] on img at bounding box center [1125, 17] width 15 height 15
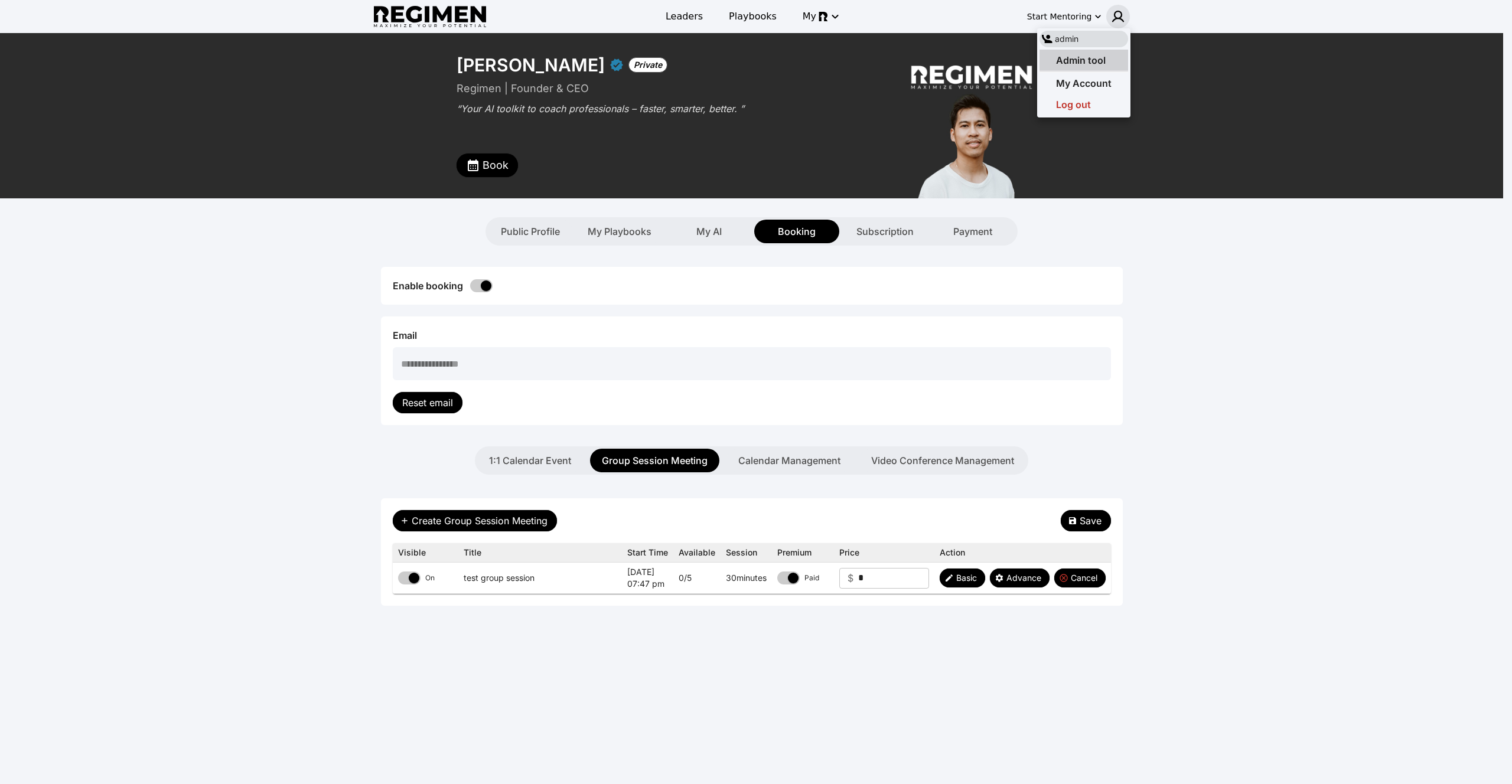
click at [1103, 58] on span "Admin tool" at bounding box center [1081, 60] width 49 height 12
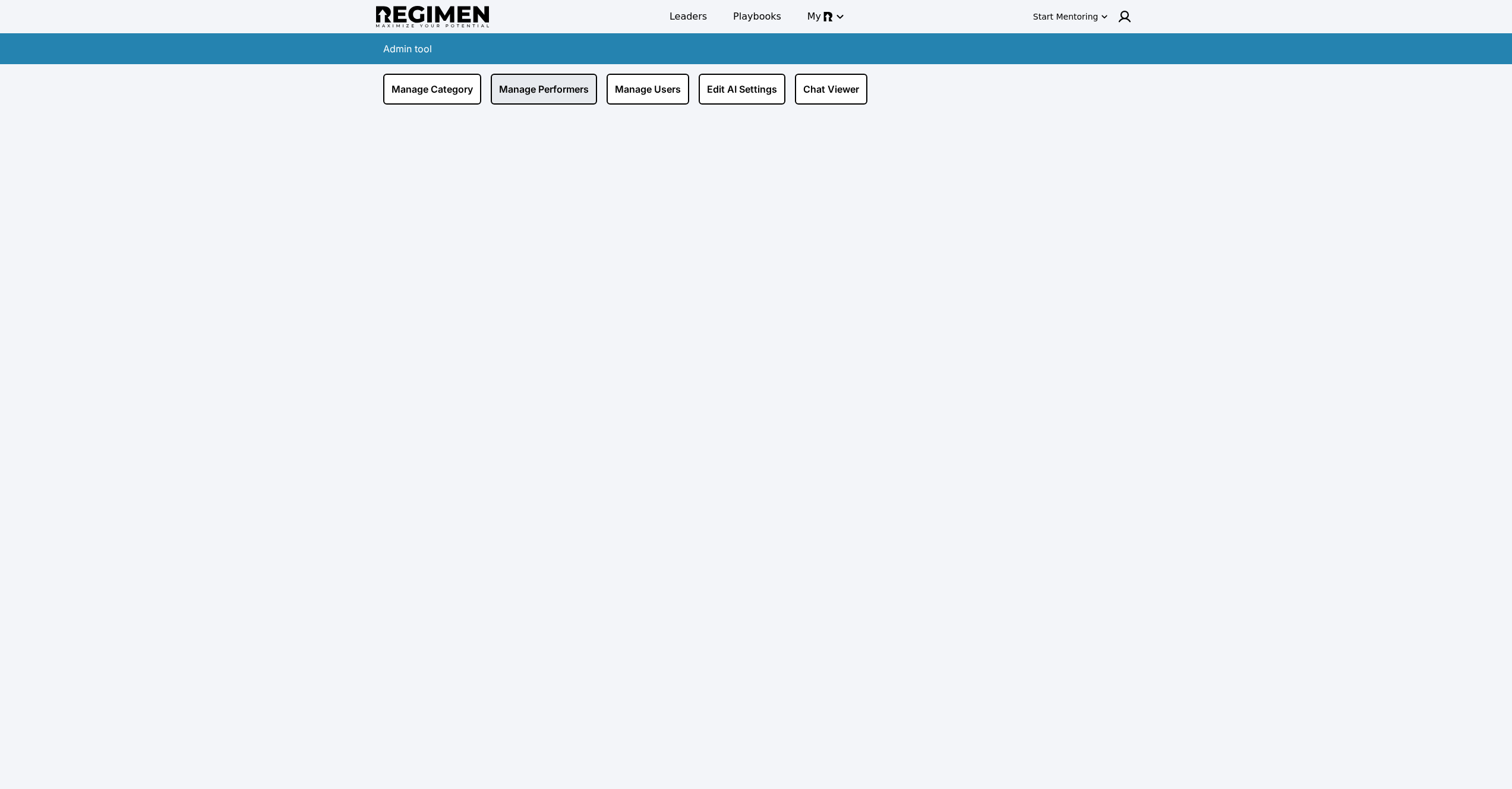
click at [546, 87] on link "Manage Performers" at bounding box center [544, 89] width 106 height 31
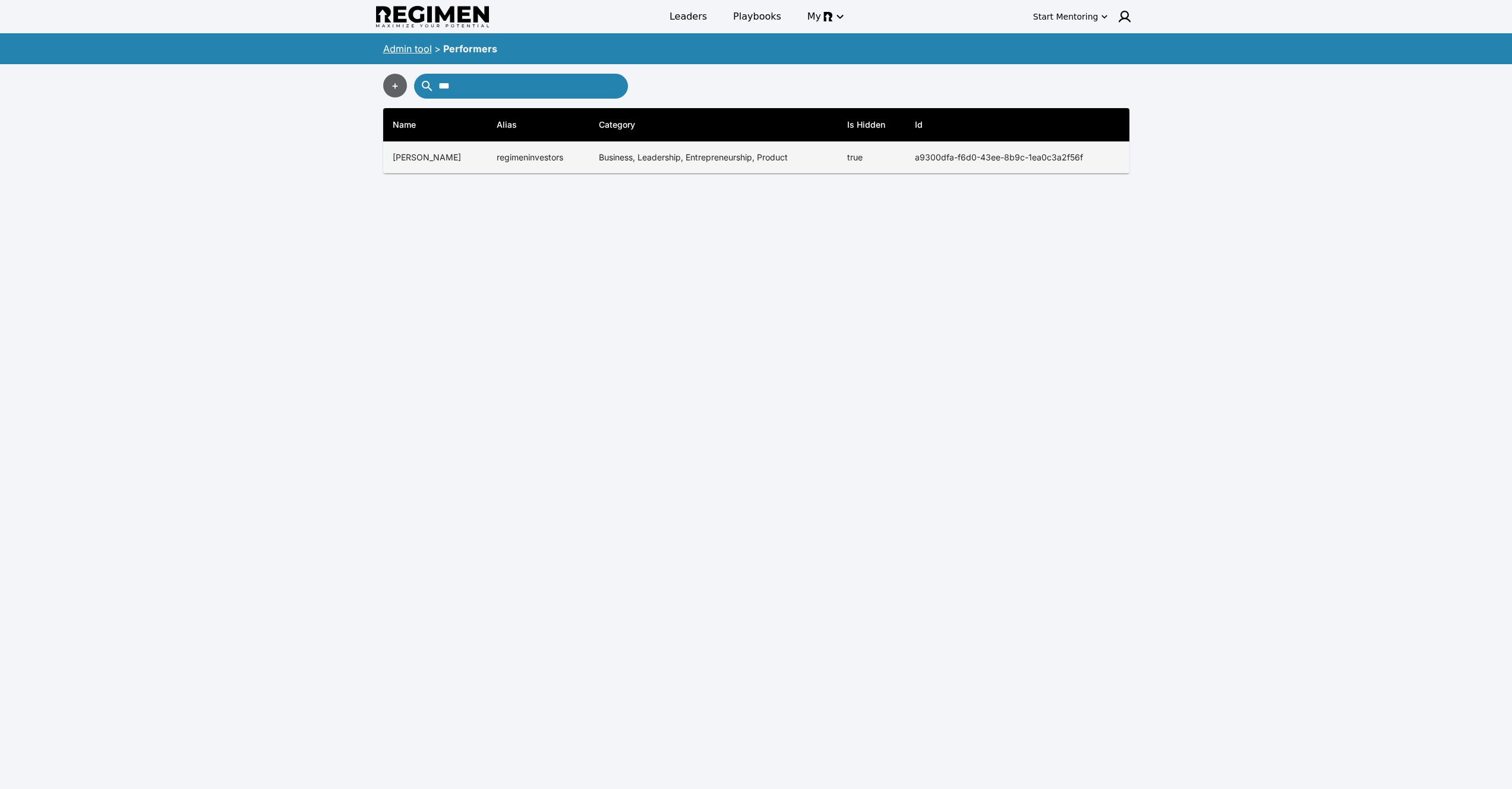
type input "***"
click at [555, 164] on td "regimeninvestors" at bounding box center [538, 158] width 102 height 32
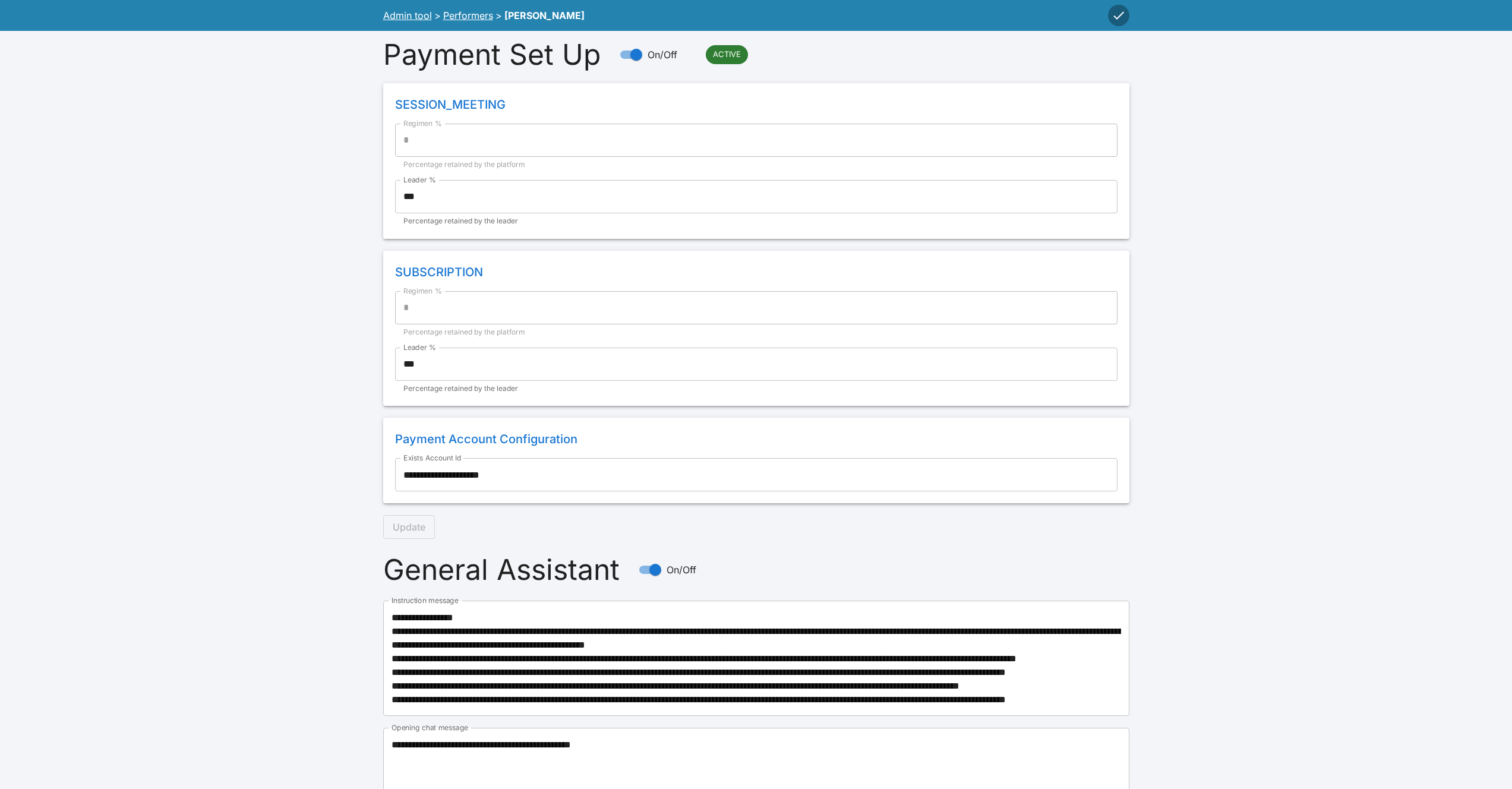
scroll to position [907, 0]
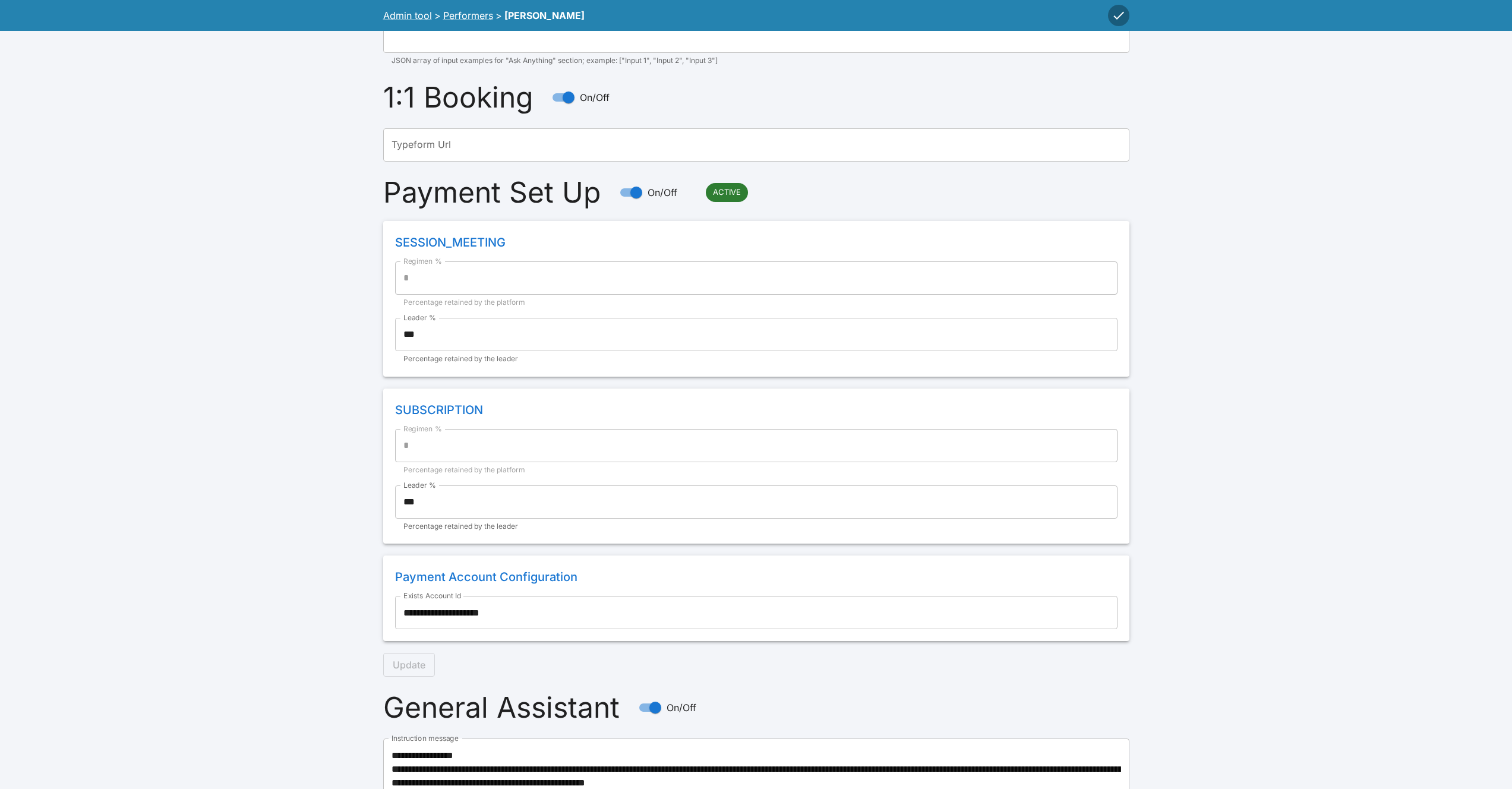
click at [480, 299] on div "Regimen % * Regimen % Percentage retained by the platform" at bounding box center [756, 285] width 722 height 47
click at [461, 327] on input "***" at bounding box center [756, 334] width 722 height 33
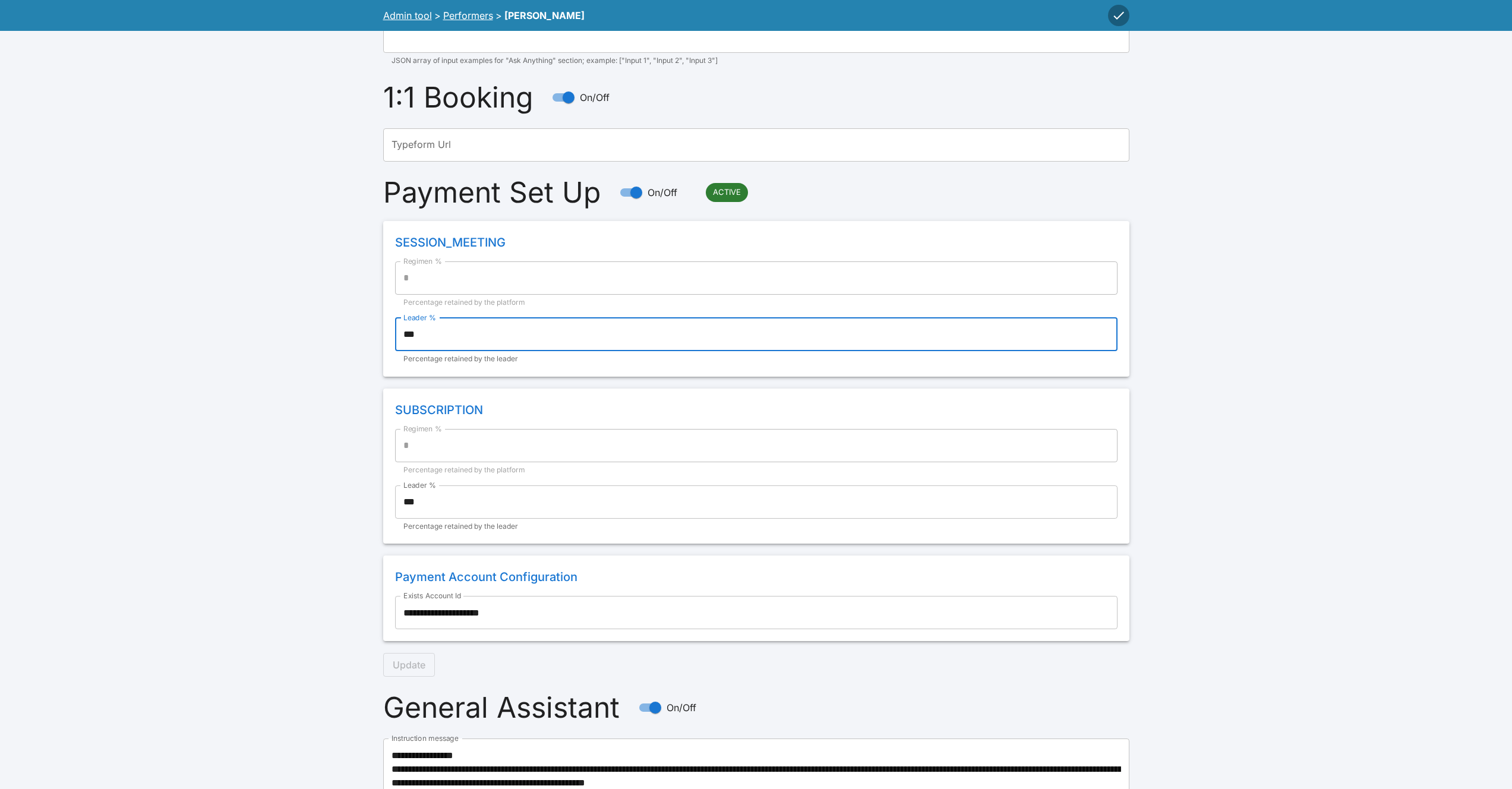
click at [455, 329] on input "***" at bounding box center [756, 334] width 722 height 33
type input "**"
type input "*"
type input "**"
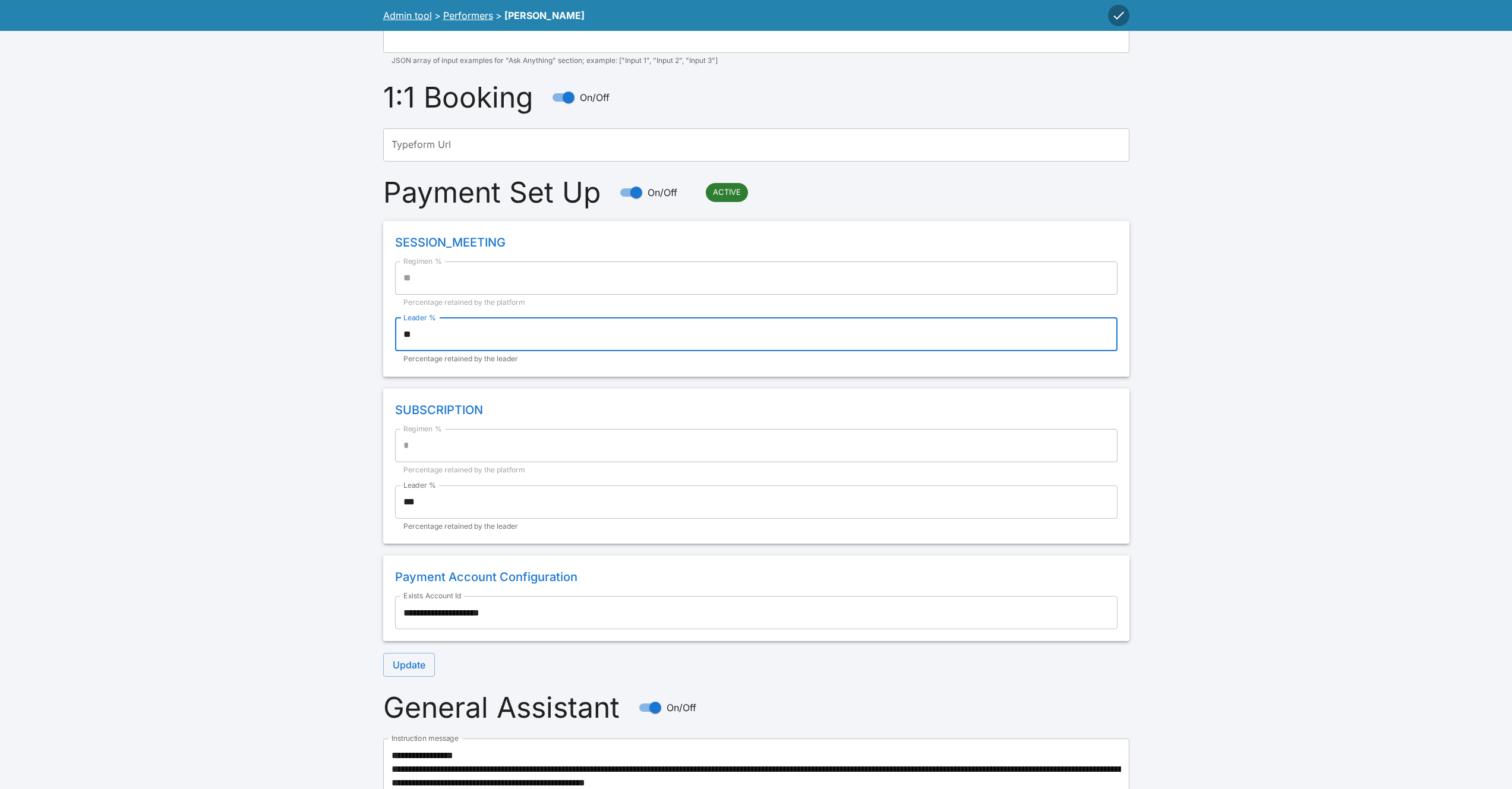
type input "**"
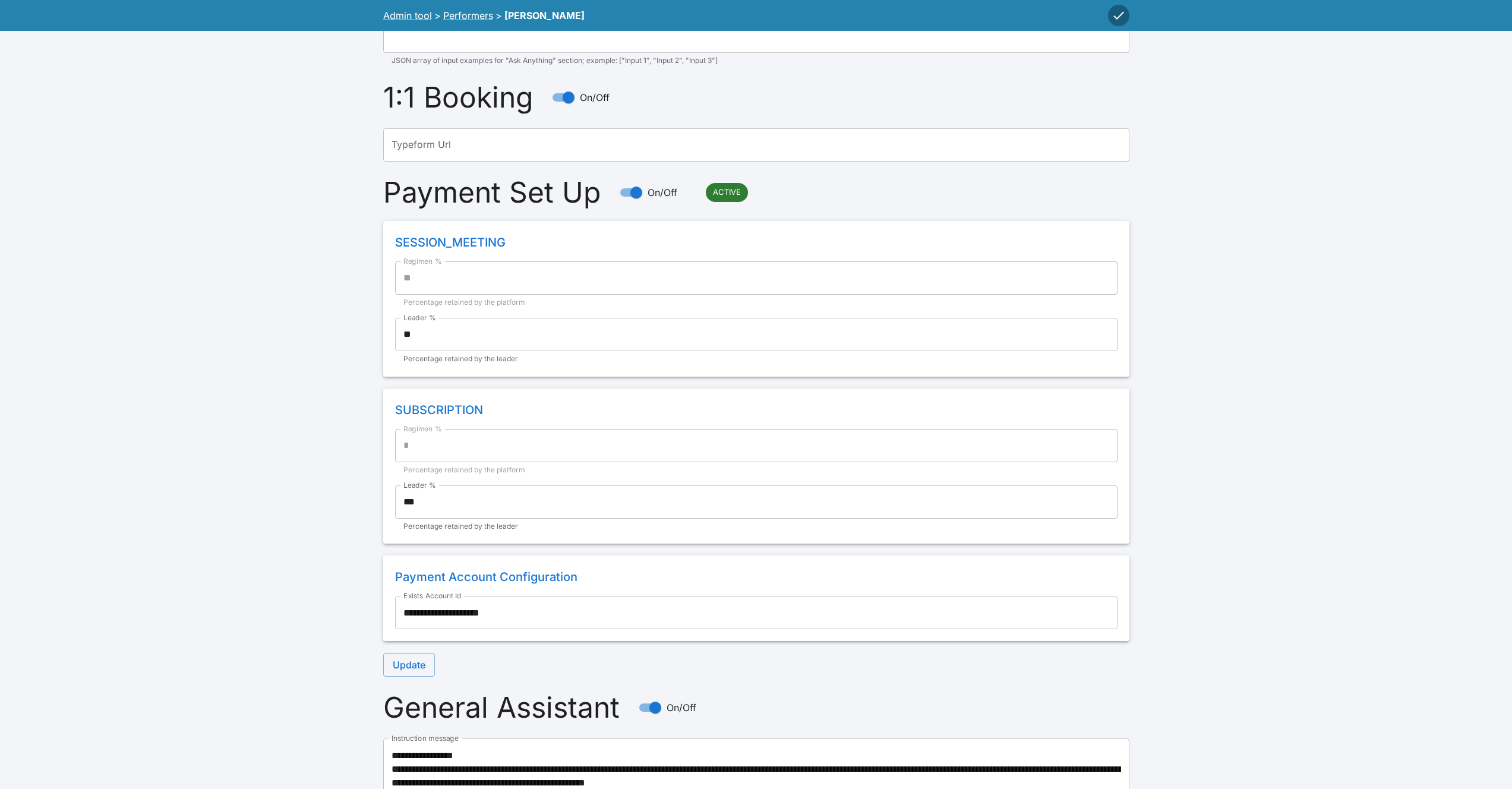
click at [308, 321] on div "**********" at bounding box center [756, 438] width 1512 height 2691
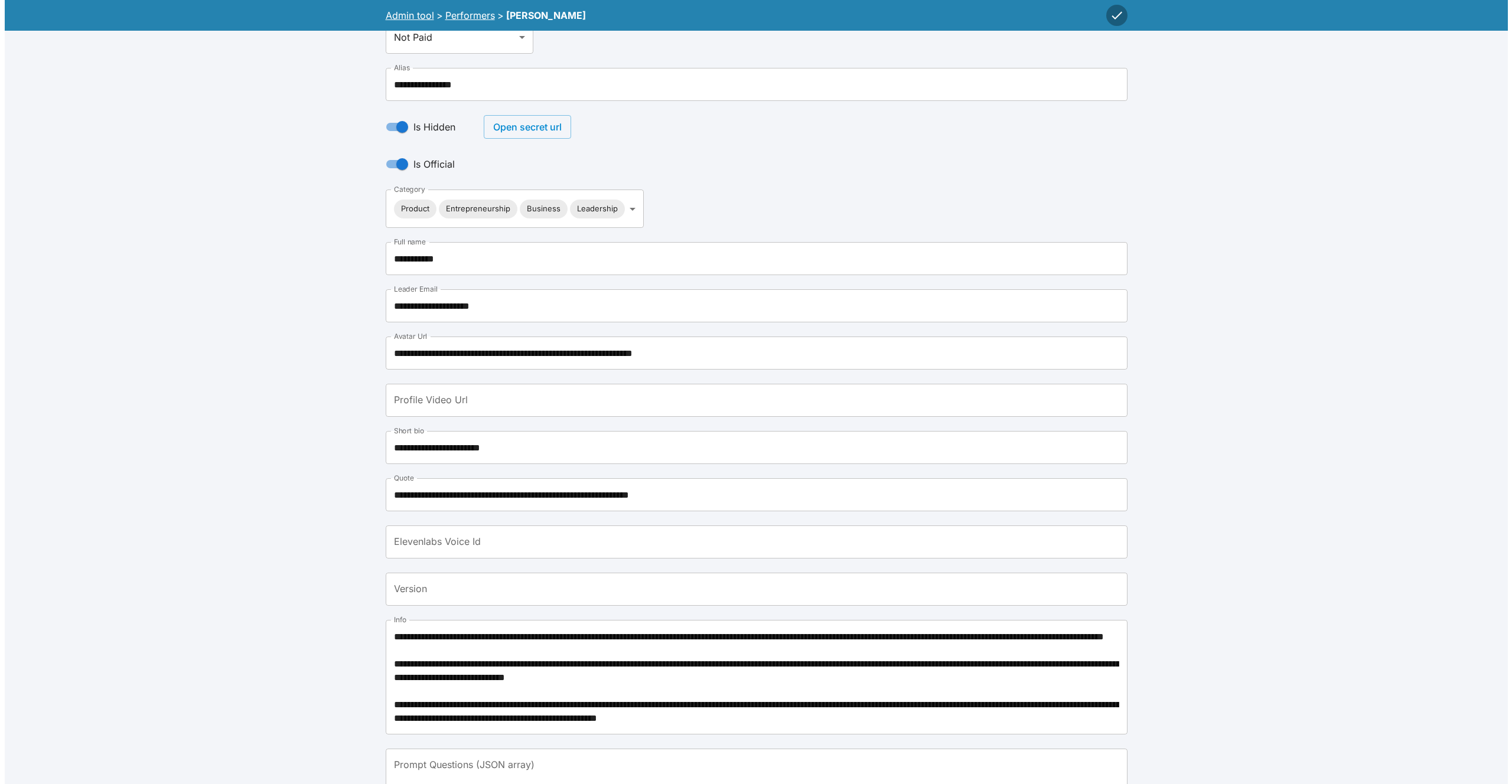
scroll to position [0, 0]
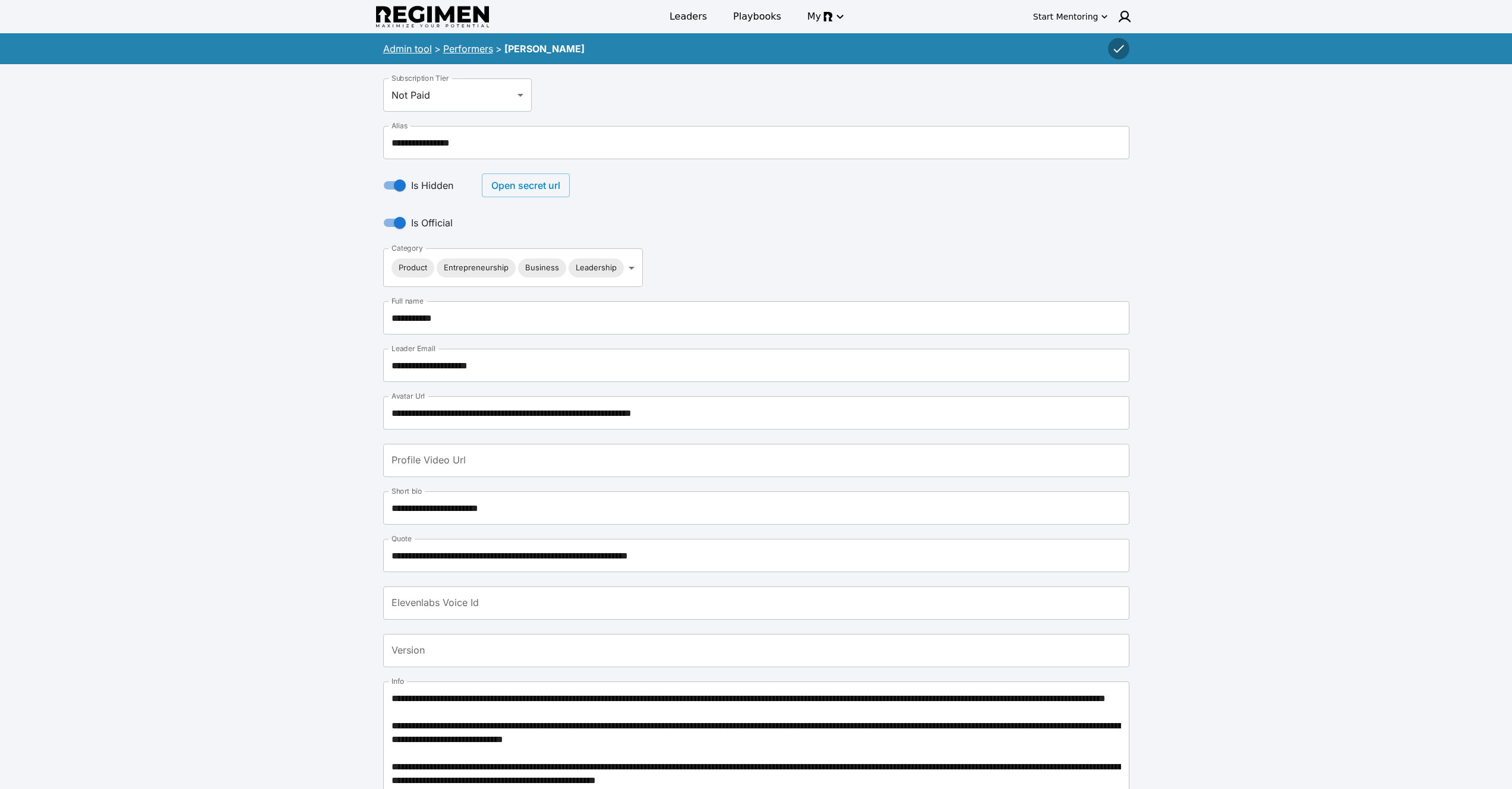
click at [545, 182] on button "Open secret url" at bounding box center [526, 185] width 88 height 23
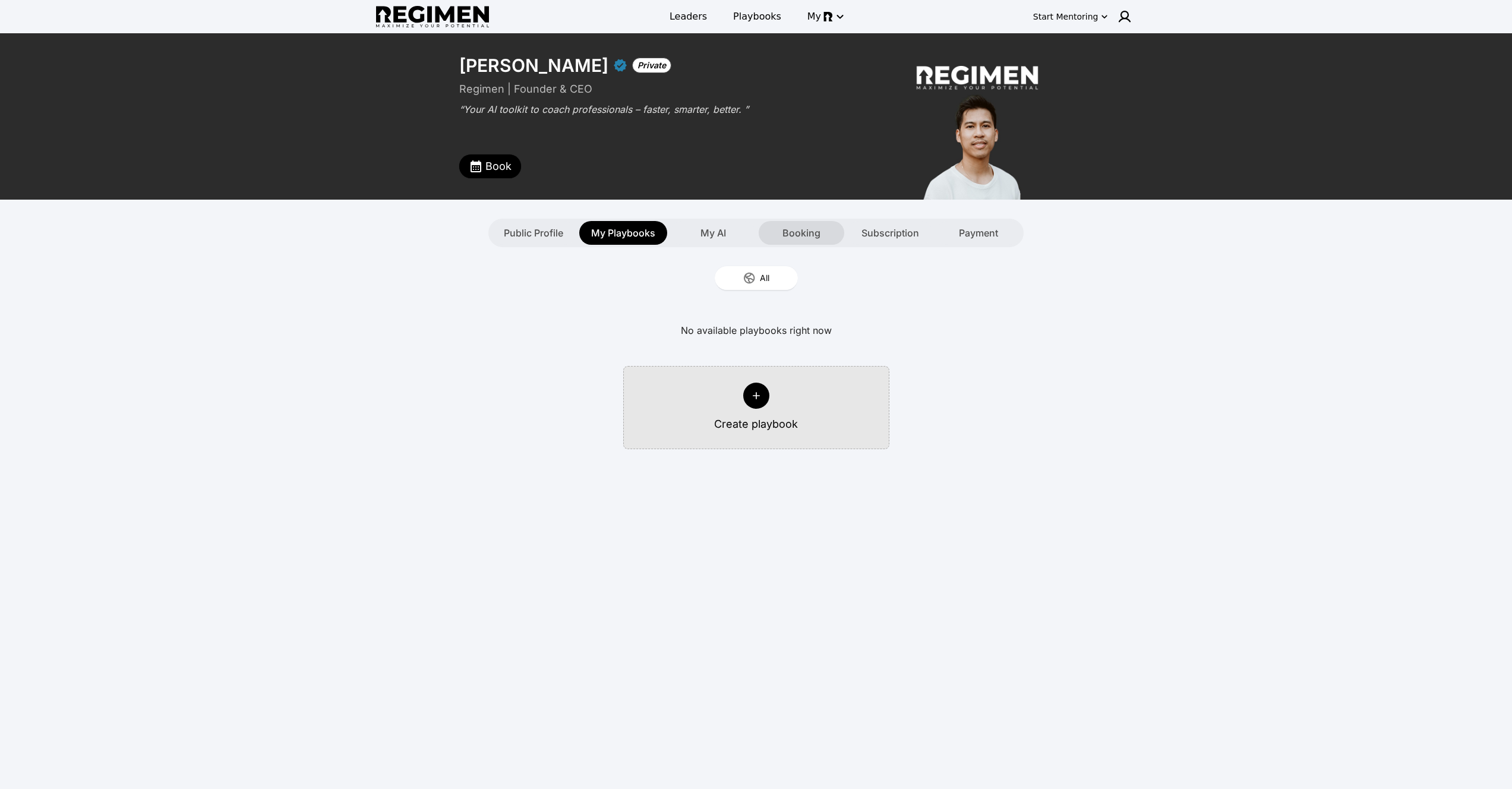
click at [778, 223] on div "Booking" at bounding box center [801, 233] width 86 height 23
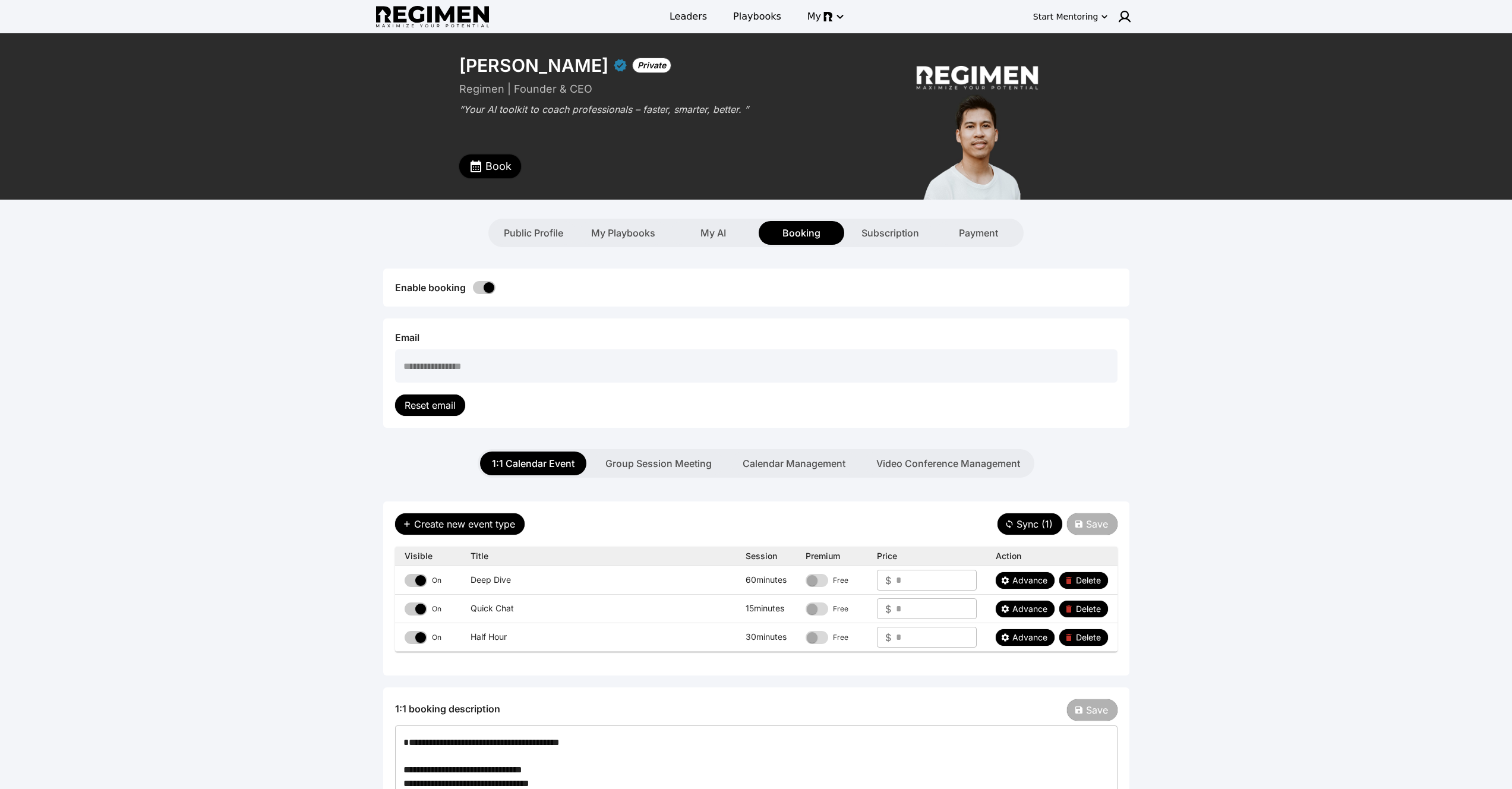
click at [497, 166] on span "Book" at bounding box center [499, 167] width 26 height 17
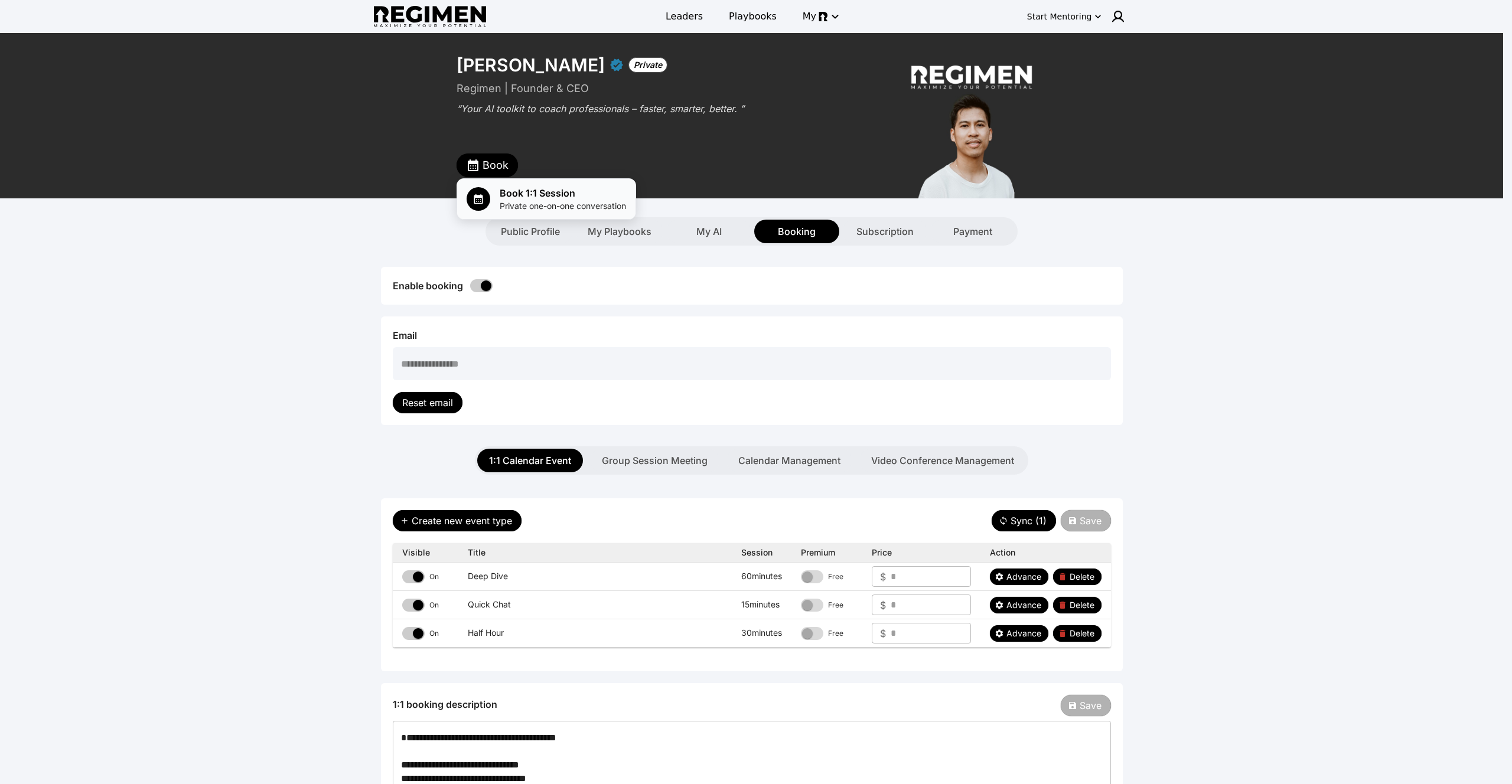
click at [520, 205] on span "Private one-on-one conversation" at bounding box center [563, 206] width 126 height 12
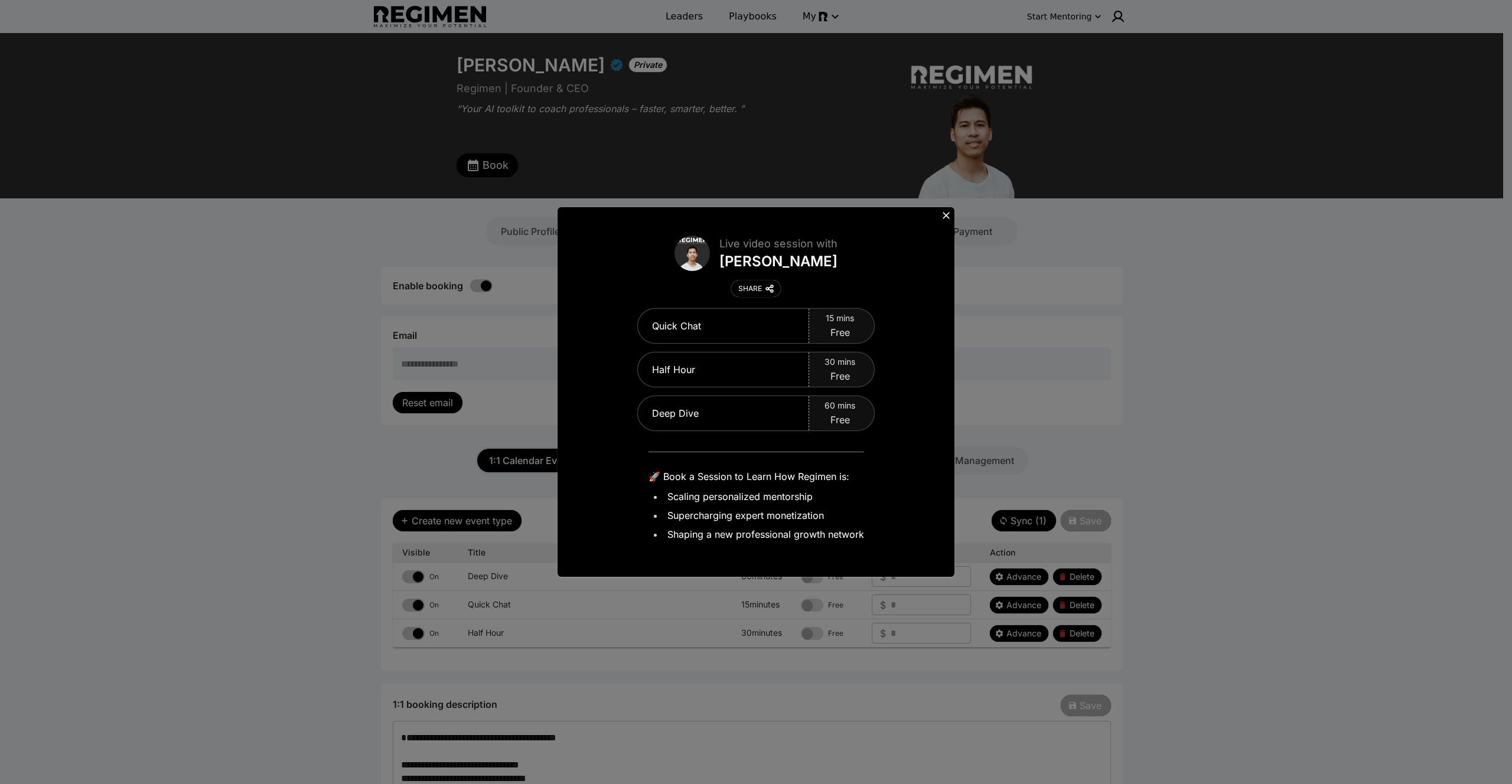
click at [940, 216] on icon at bounding box center [946, 215] width 12 height 12
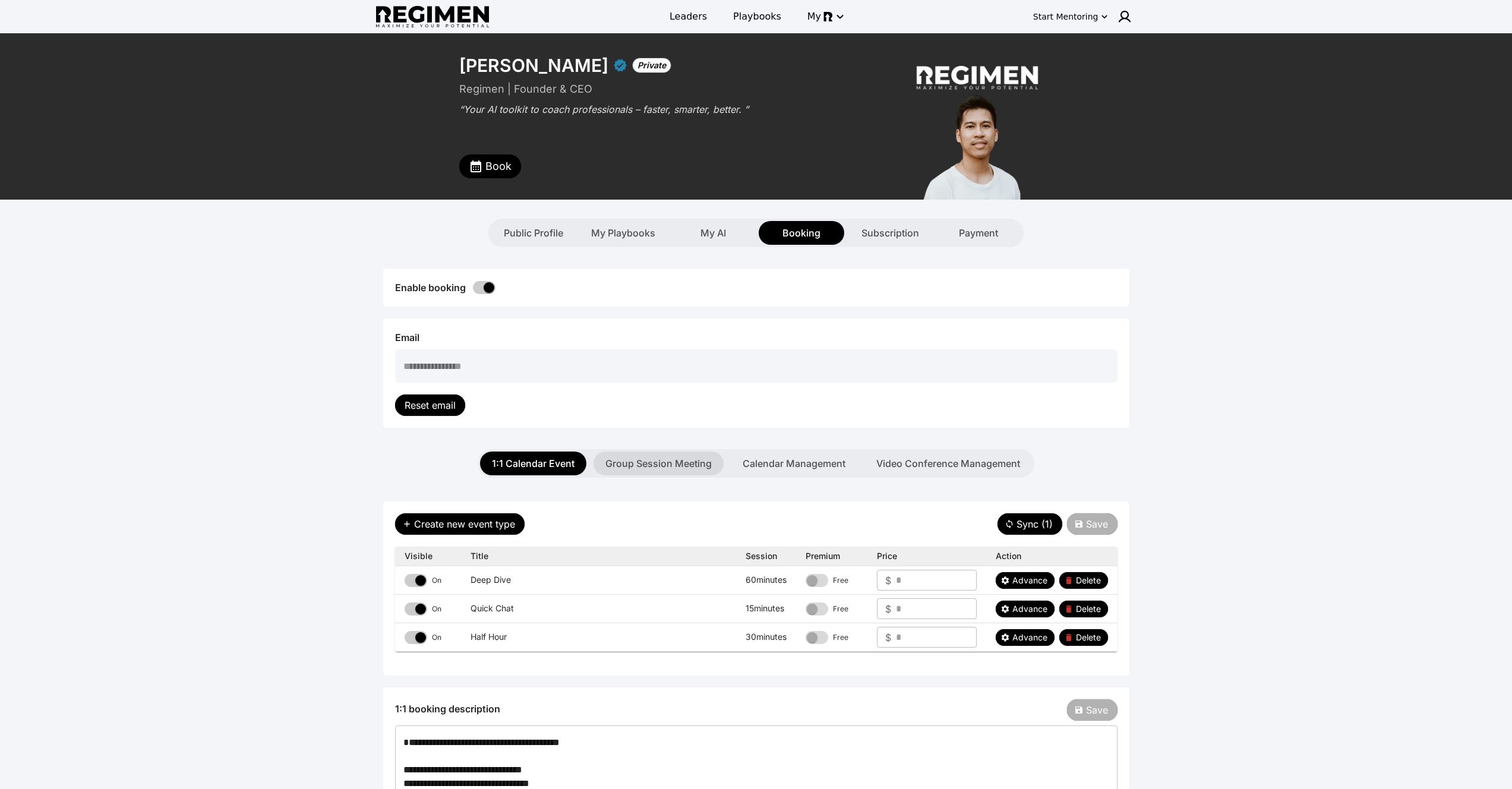
click at [636, 455] on button "Group Session Meeting" at bounding box center [658, 464] width 130 height 23
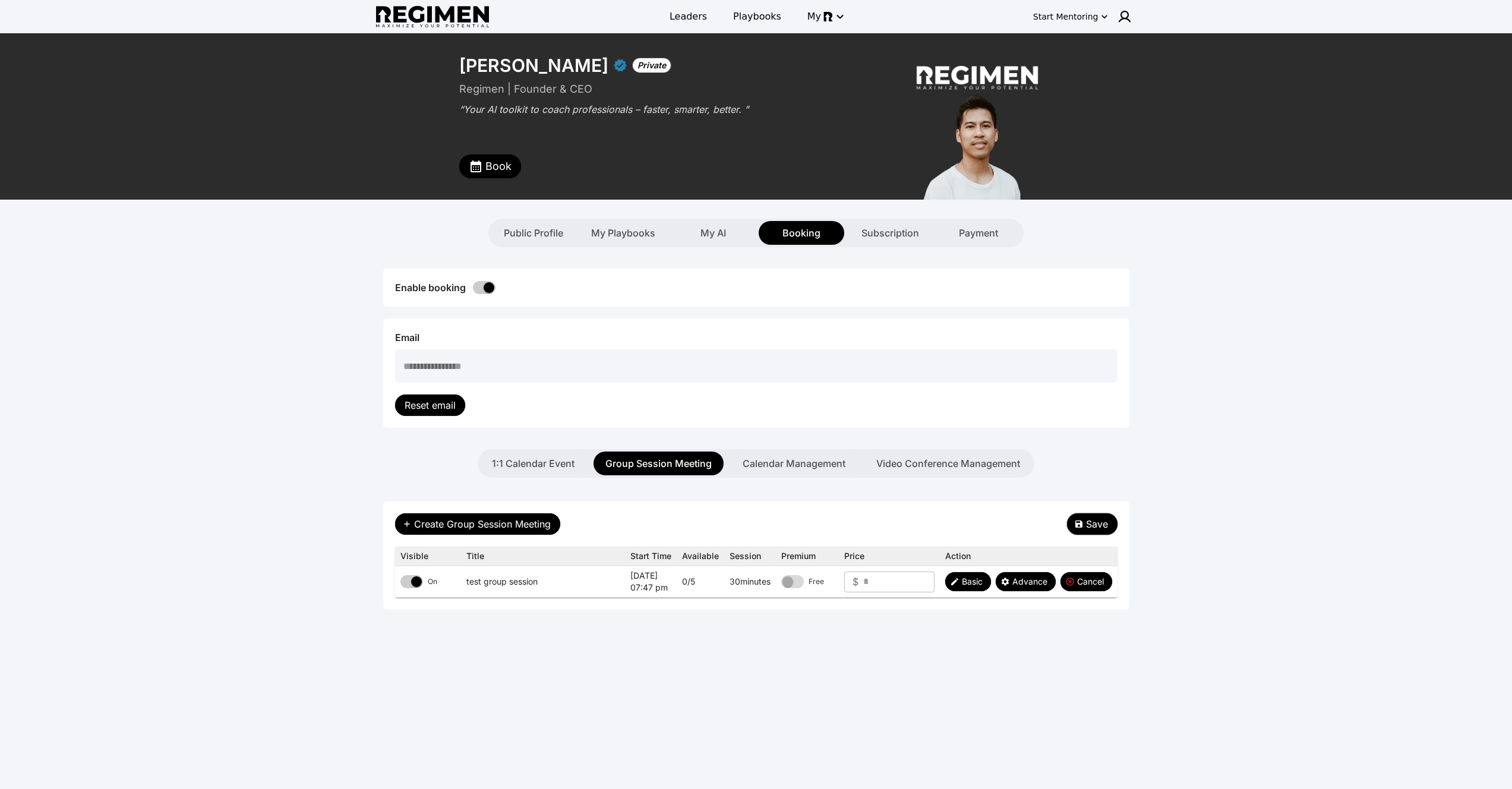
click at [1091, 522] on span "Save" at bounding box center [1097, 524] width 22 height 15
drag, startPoint x: 888, startPoint y: 578, endPoint x: 831, endPoint y: 584, distance: 57.3
click at [831, 584] on tr "On test group session Aug 15, 2025 07:47 pm 0 / 5 30 minutes Paid $ * ​ Basic A…" at bounding box center [756, 582] width 722 height 32
type input "*"
click at [919, 520] on div "Create Group Session Meeting Save" at bounding box center [756, 524] width 722 height 21
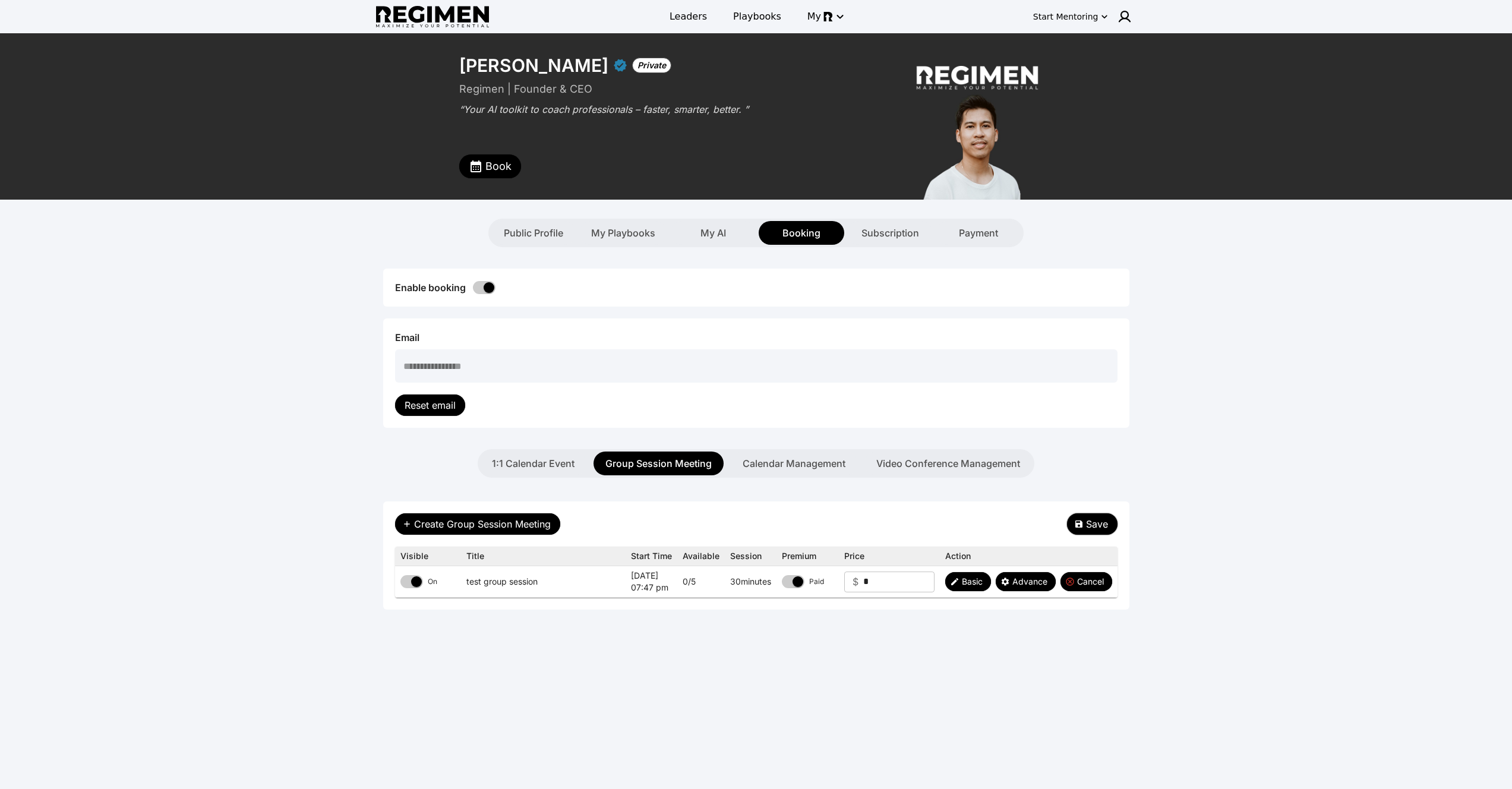
click at [1079, 518] on button "Save" at bounding box center [1092, 524] width 50 height 21
click at [485, 155] on button "Book" at bounding box center [490, 167] width 61 height 23
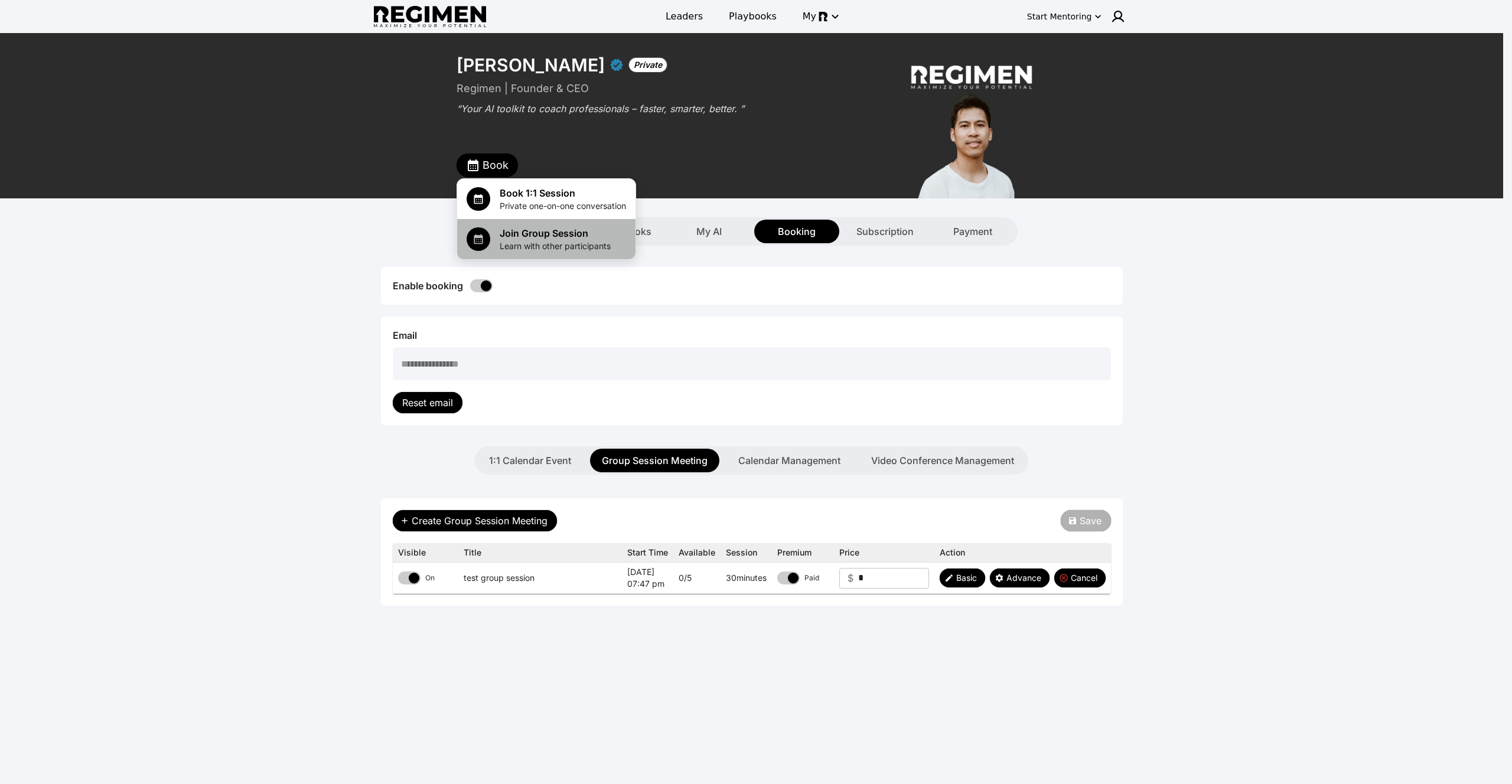
click at [525, 230] on span "Join Group Session" at bounding box center [555, 233] width 111 height 14
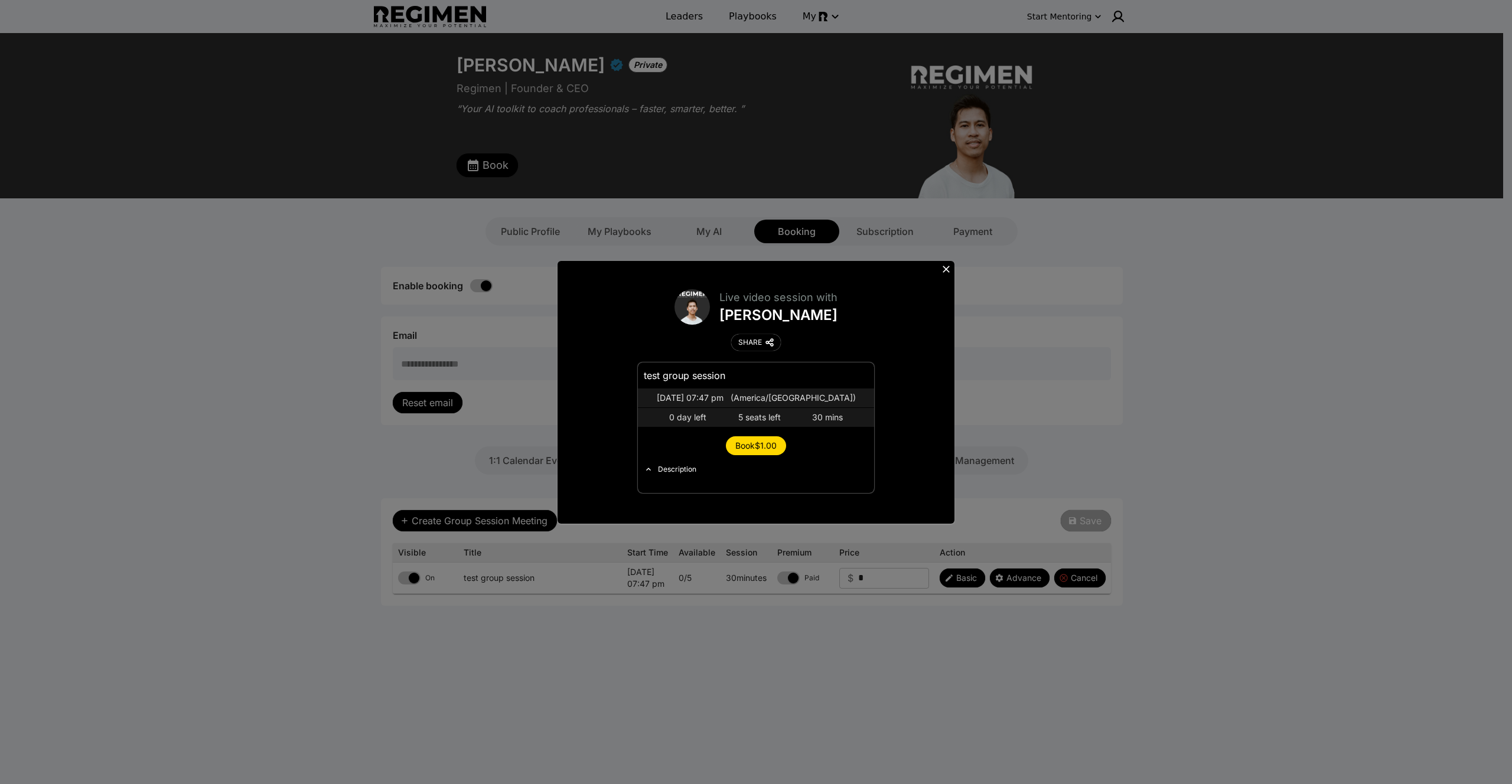
click at [753, 444] on span "Book $1.00" at bounding box center [756, 446] width 41 height 10
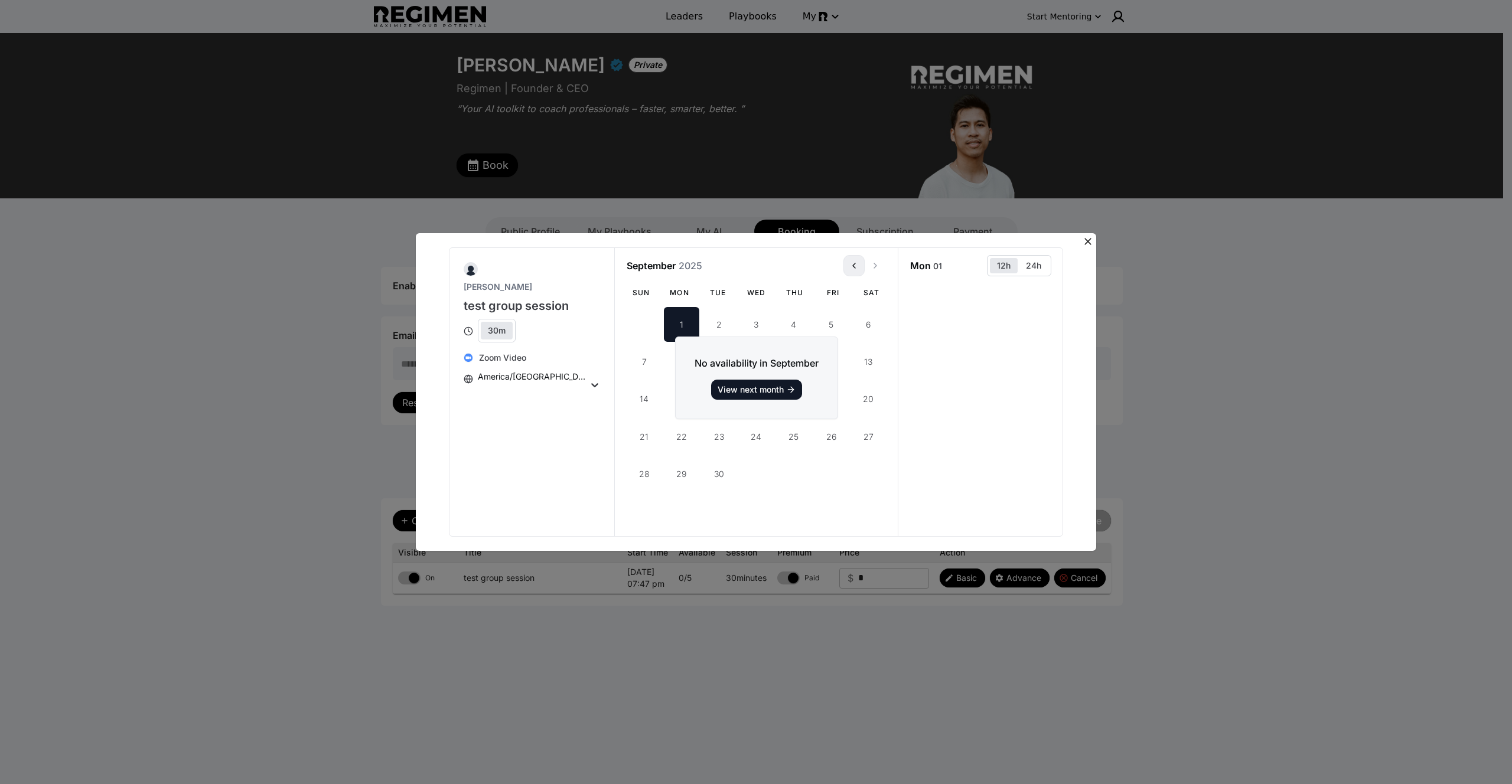
click at [855, 264] on icon "View previous month" at bounding box center [854, 266] width 10 height 10
click at [1086, 240] on icon at bounding box center [1088, 241] width 12 height 12
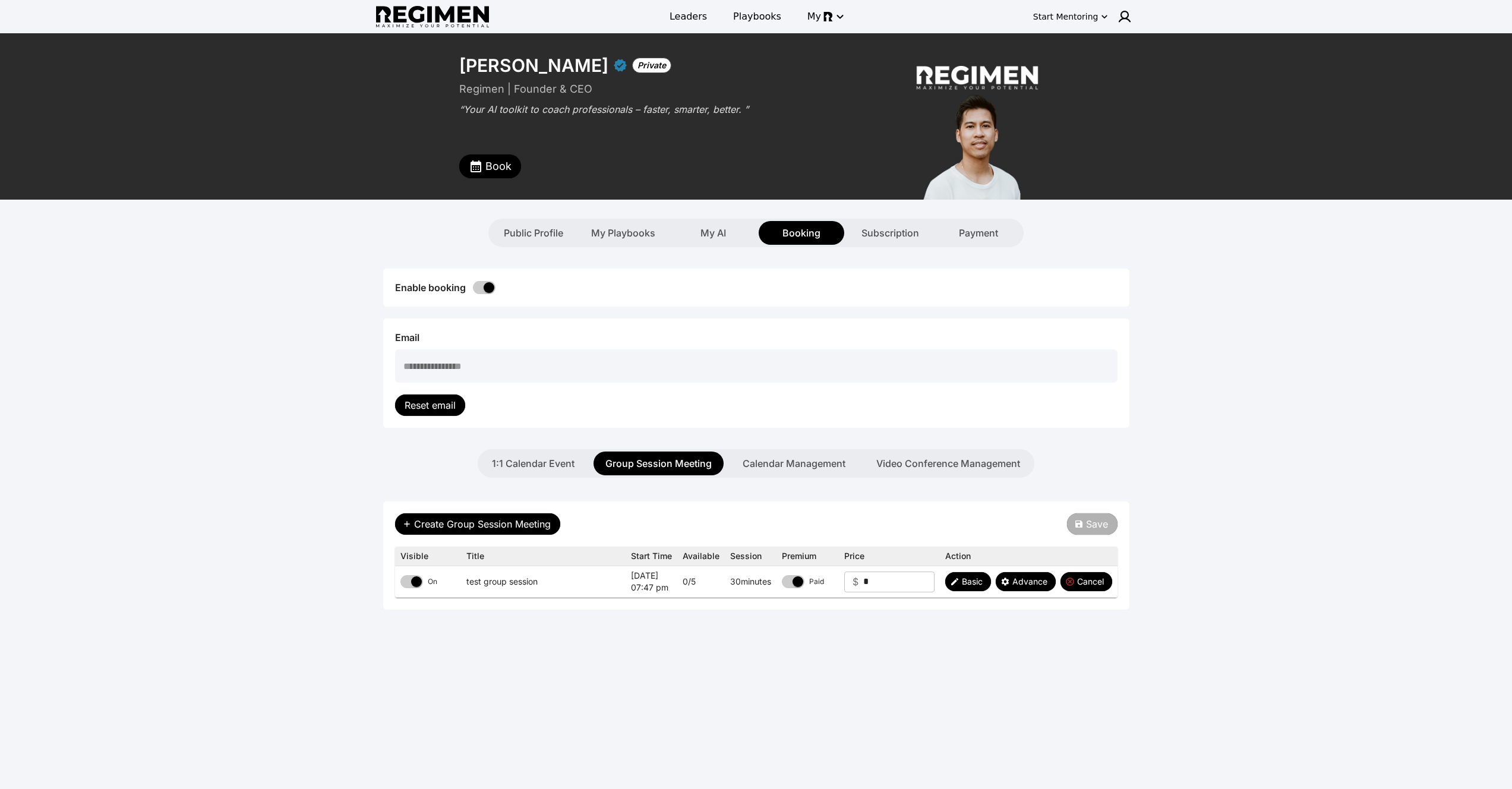
click at [503, 153] on div "Book" at bounding box center [670, 149] width 422 height 57
click at [498, 159] on button "Book" at bounding box center [490, 167] width 61 height 23
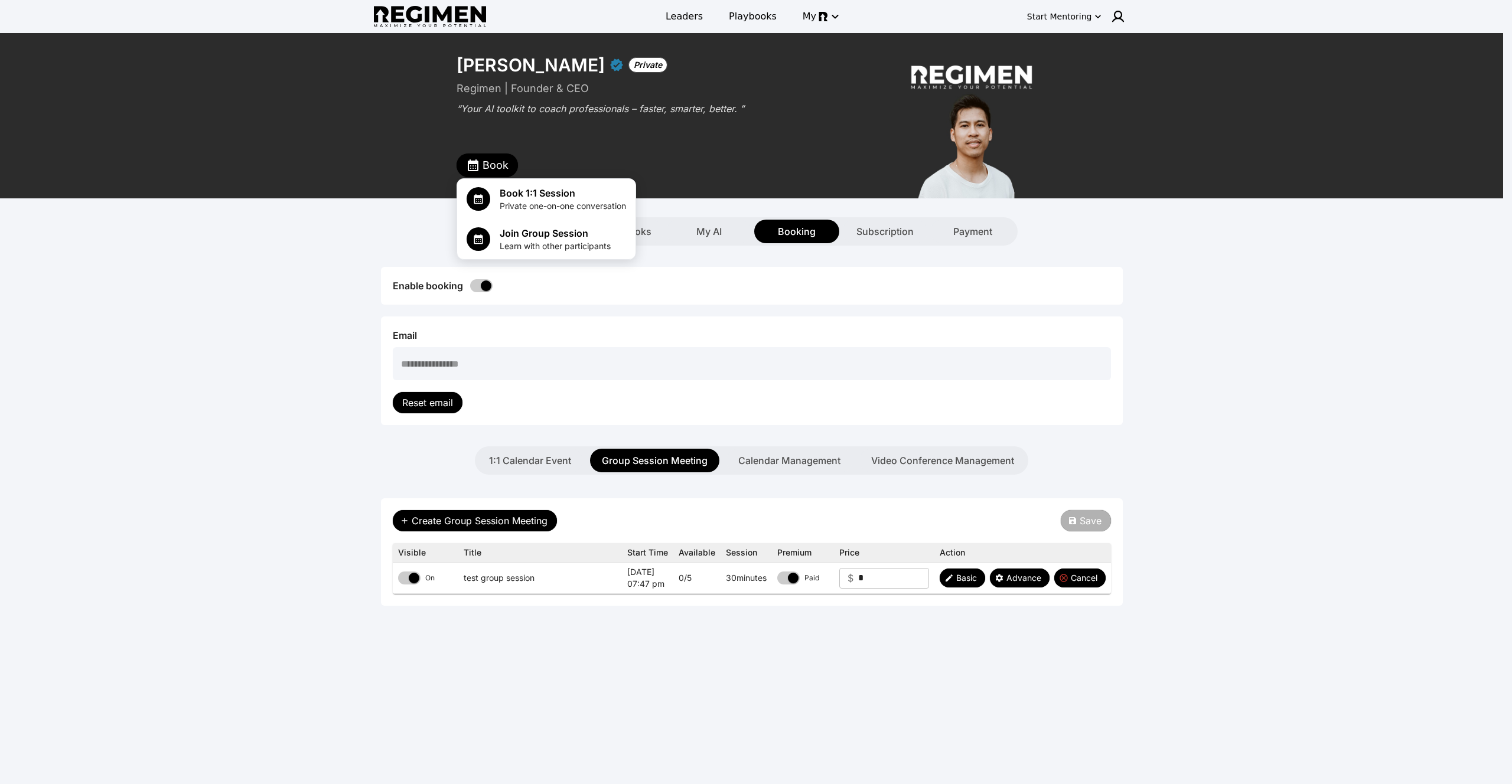
click at [492, 160] on div at bounding box center [756, 392] width 1512 height 784
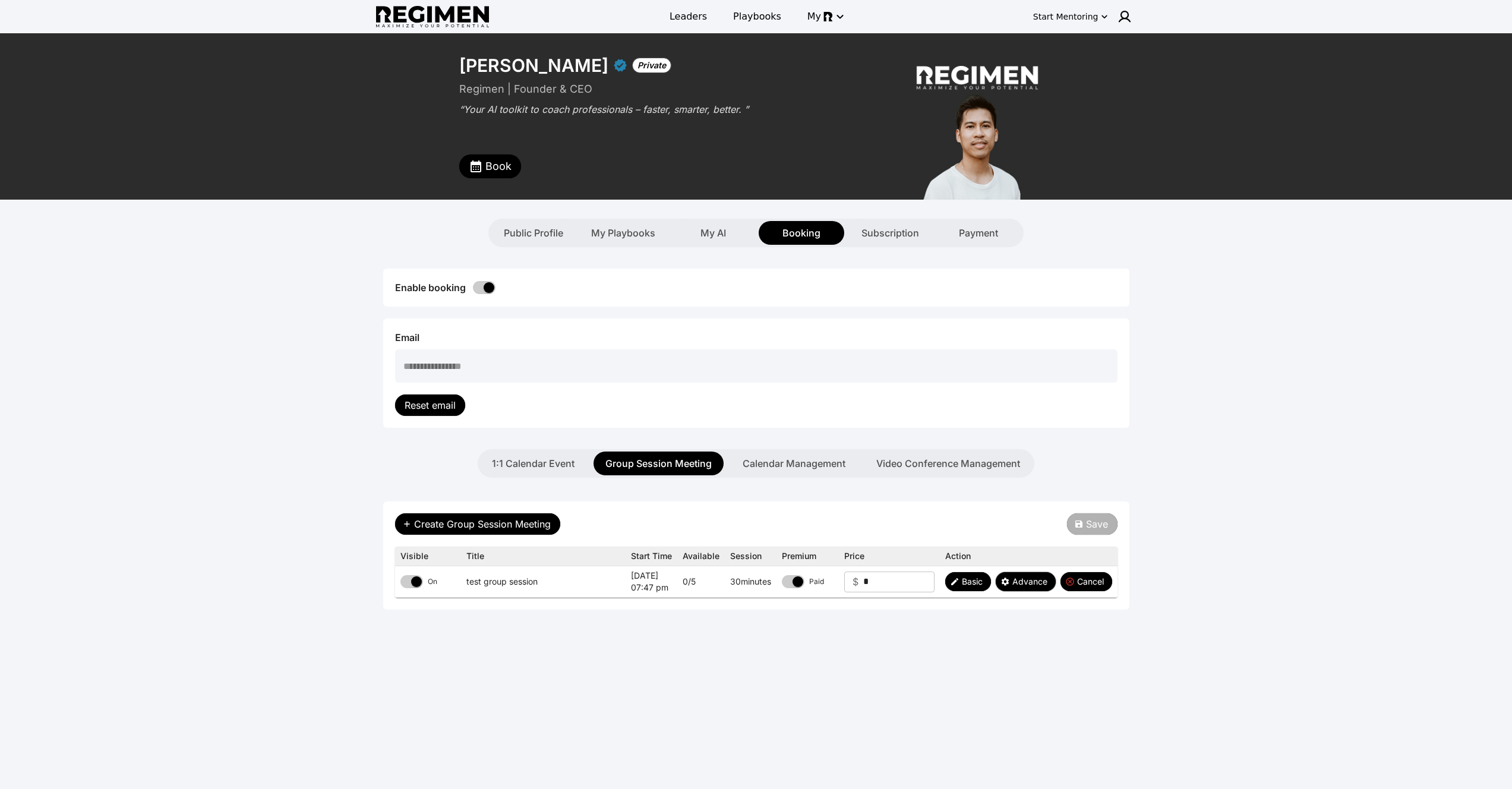
click at [1033, 585] on span "Advance" at bounding box center [1030, 581] width 35 height 12
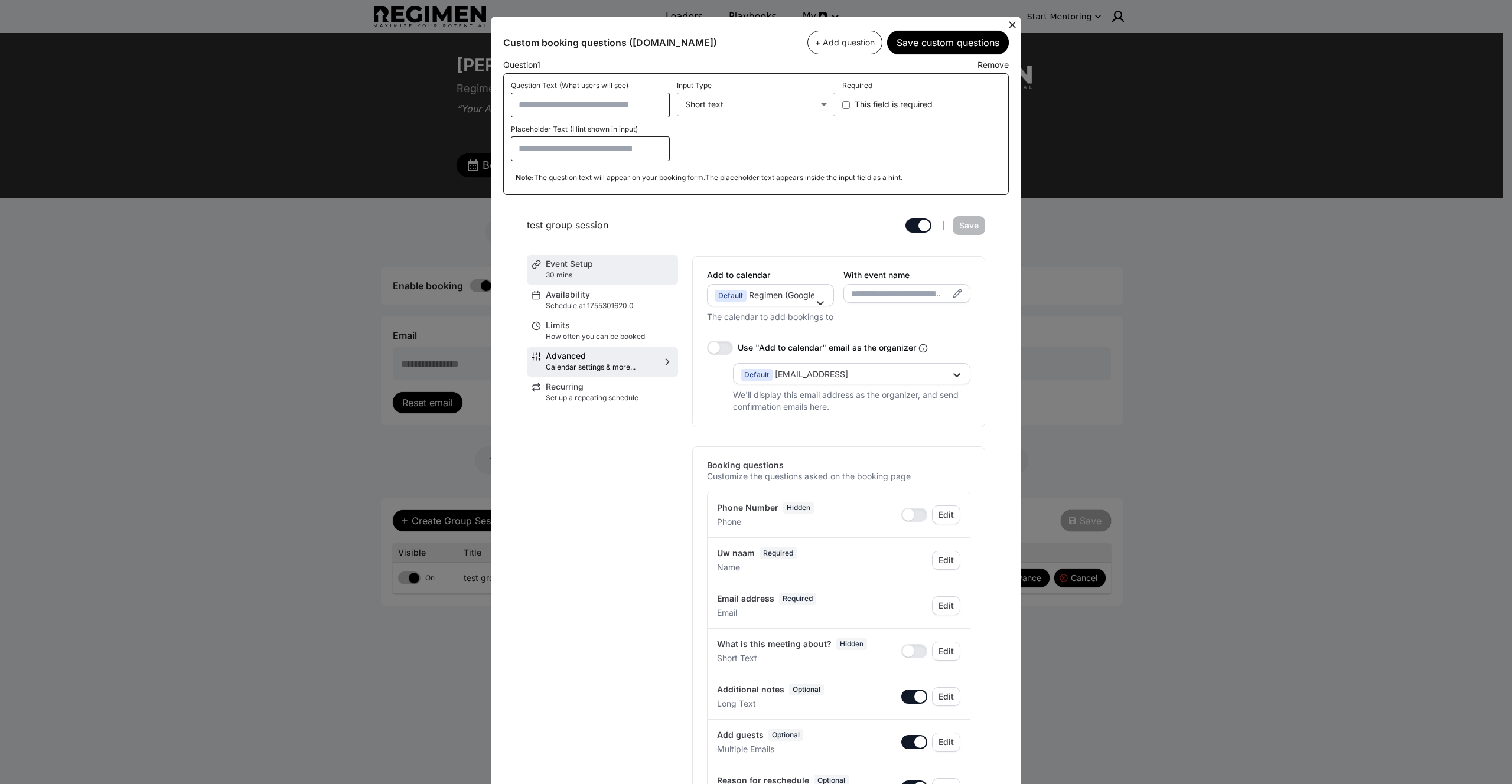
click at [607, 270] on p "30 mins" at bounding box center [610, 275] width 128 height 10
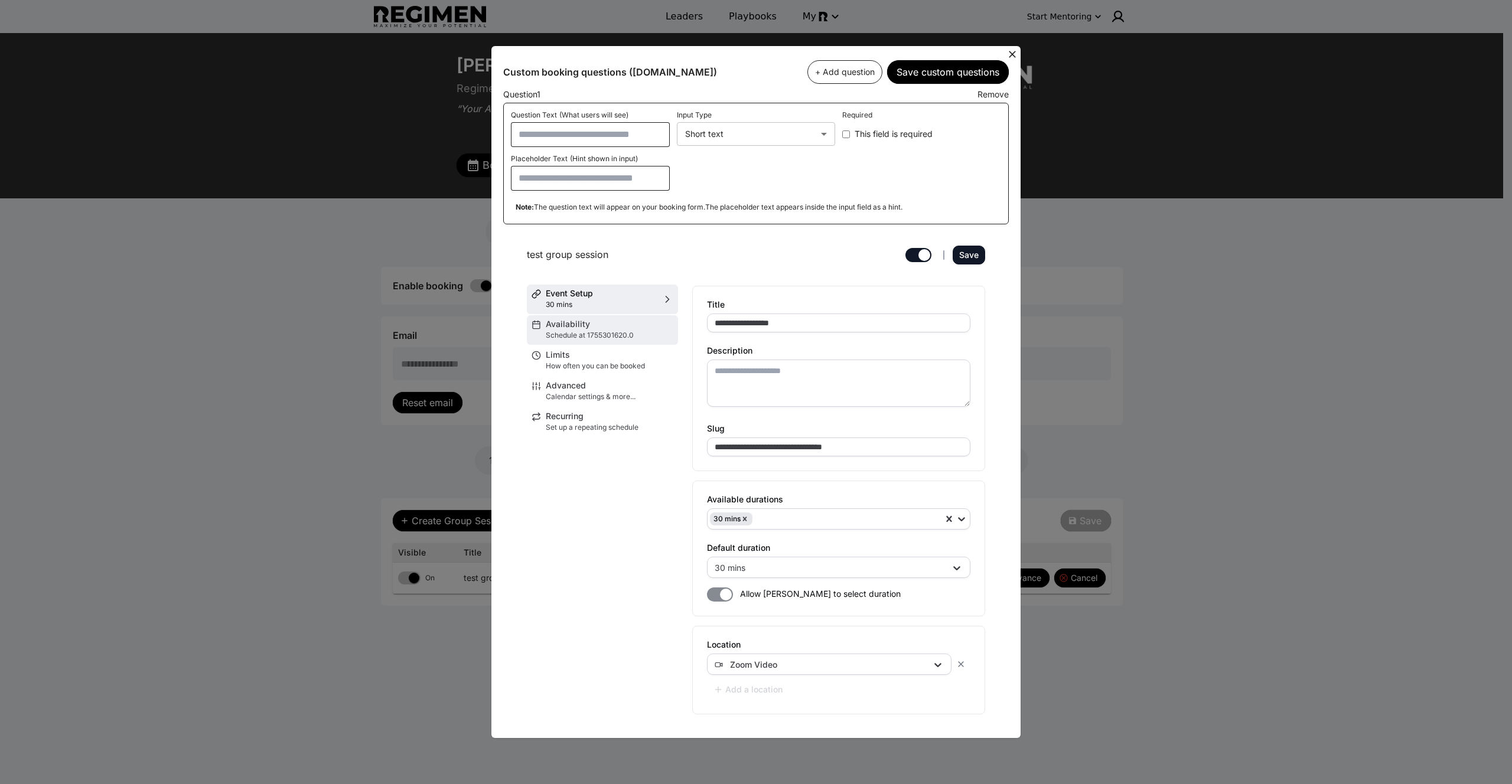
click at [597, 325] on span "Availability" at bounding box center [610, 324] width 128 height 8
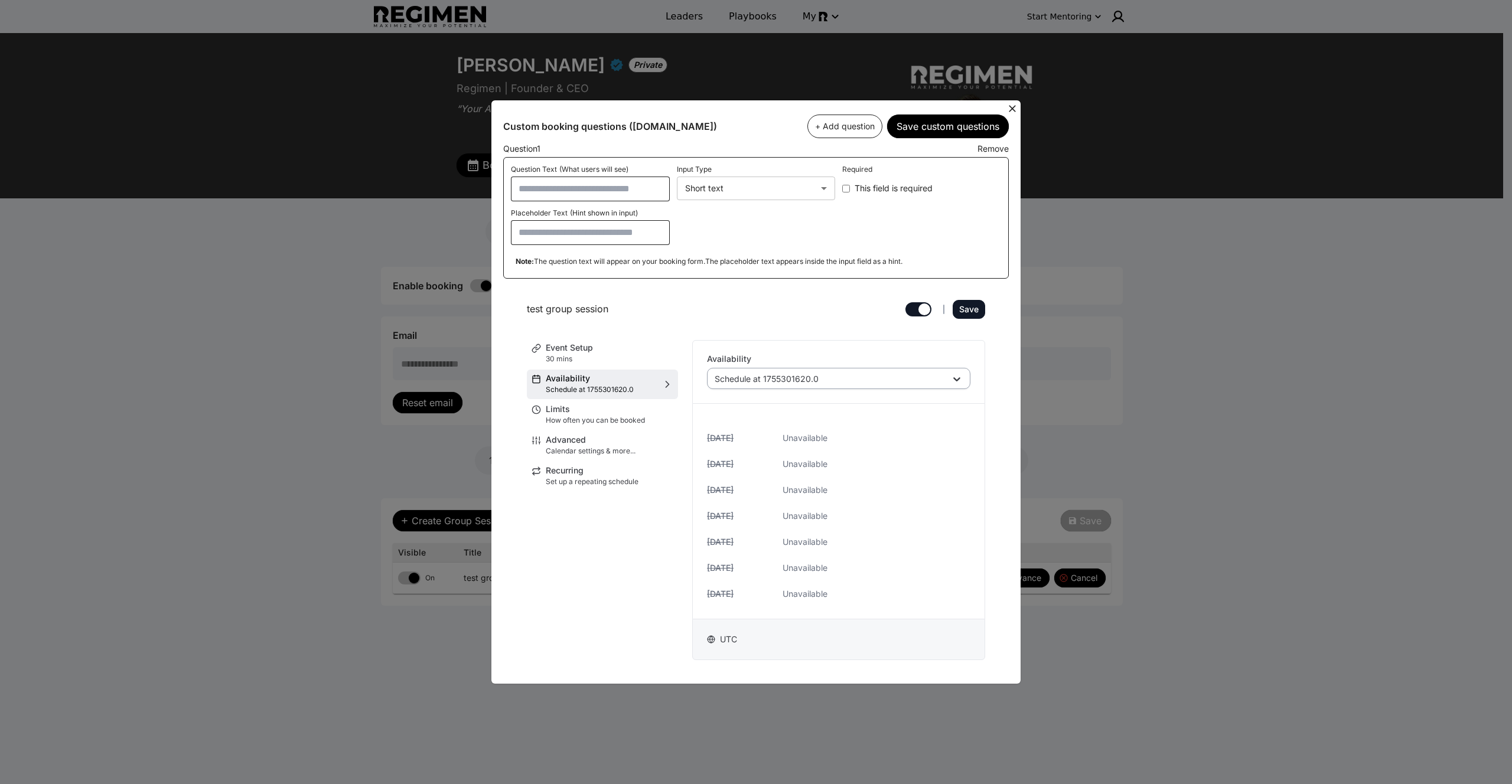
click at [866, 376] on div "Schedule at 1755301620.0" at bounding box center [832, 379] width 236 height 12
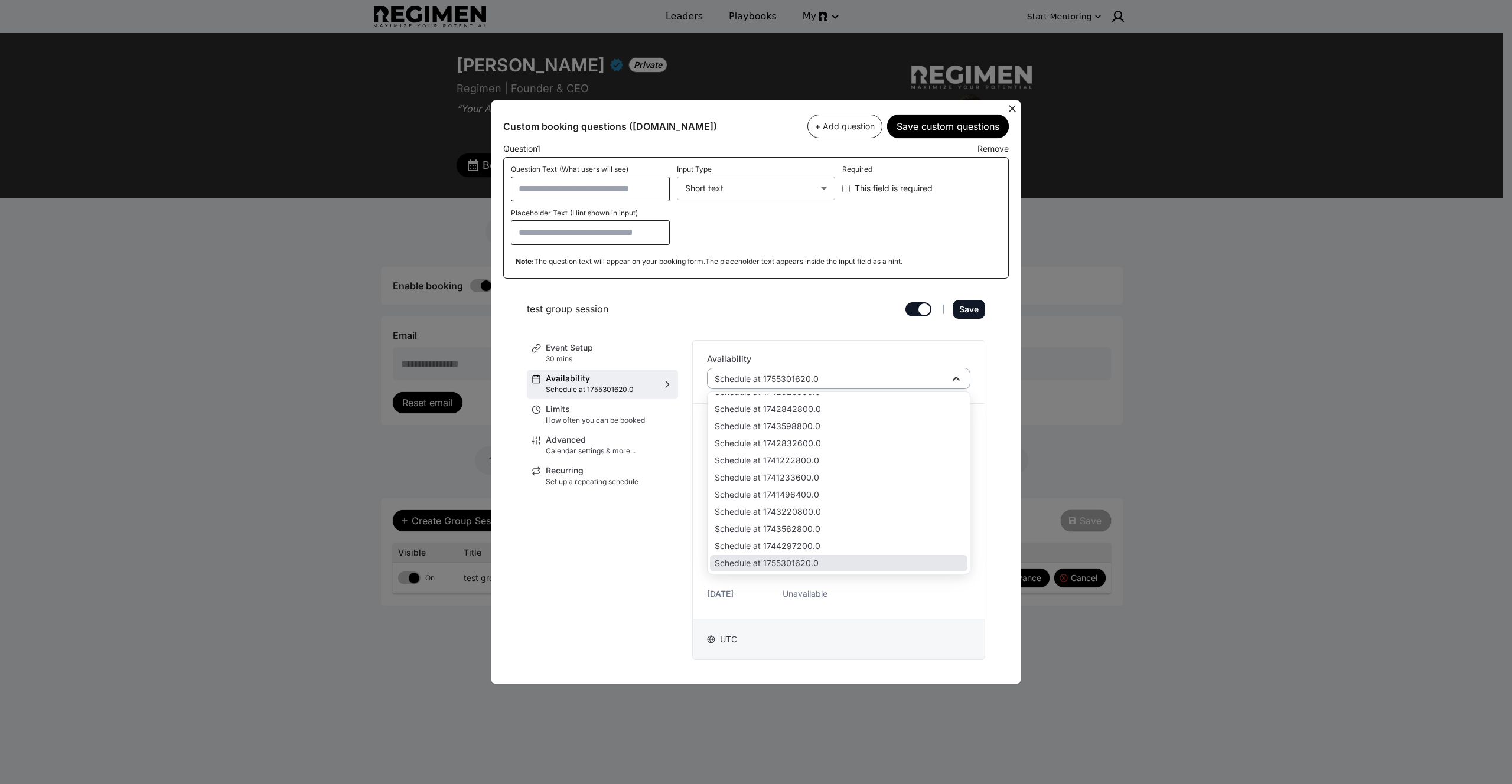
click at [866, 376] on div "Schedule at 1755301620.0" at bounding box center [832, 379] width 236 height 12
click at [832, 357] on label "Availability" at bounding box center [839, 359] width 264 height 8
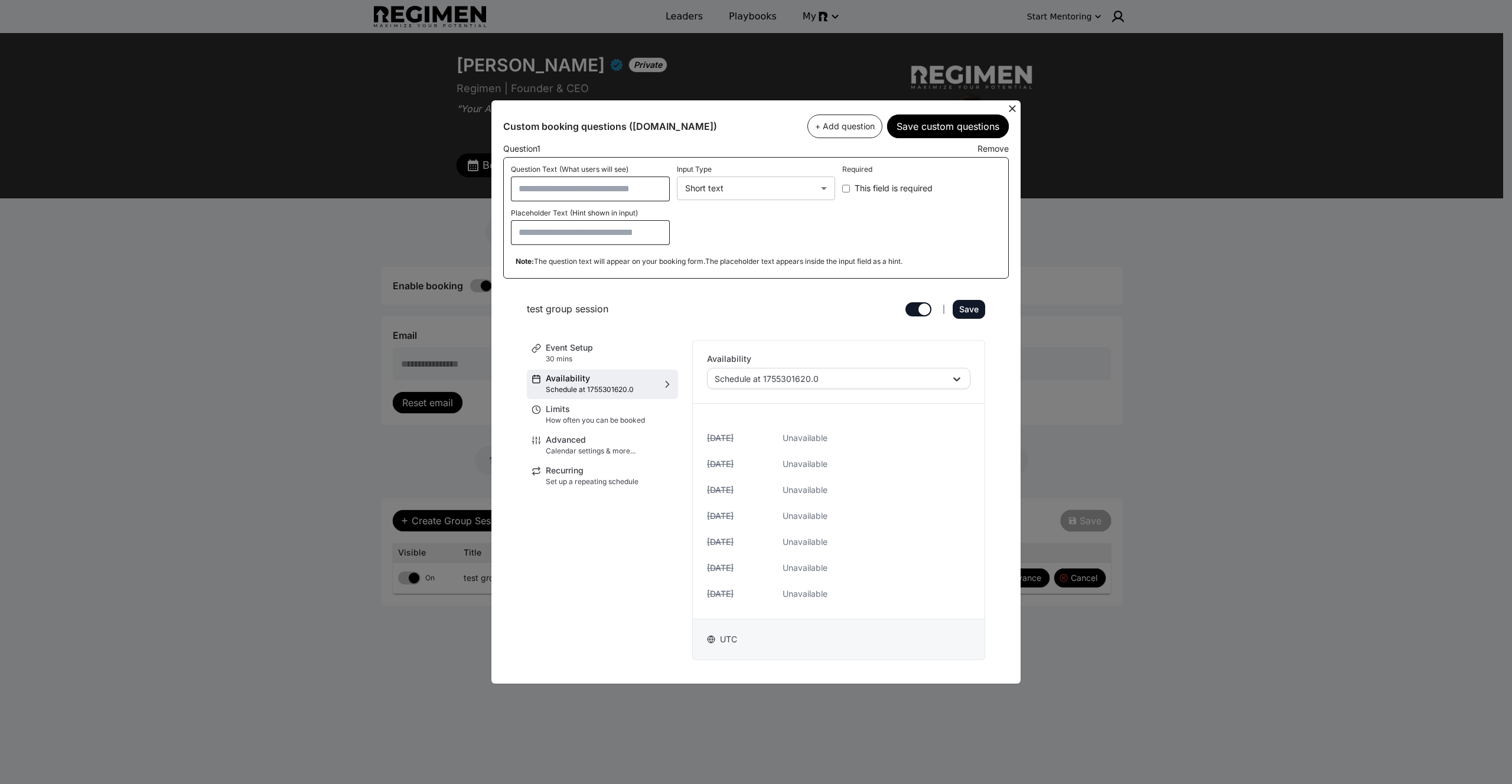
click at [1017, 106] on icon at bounding box center [1012, 108] width 12 height 12
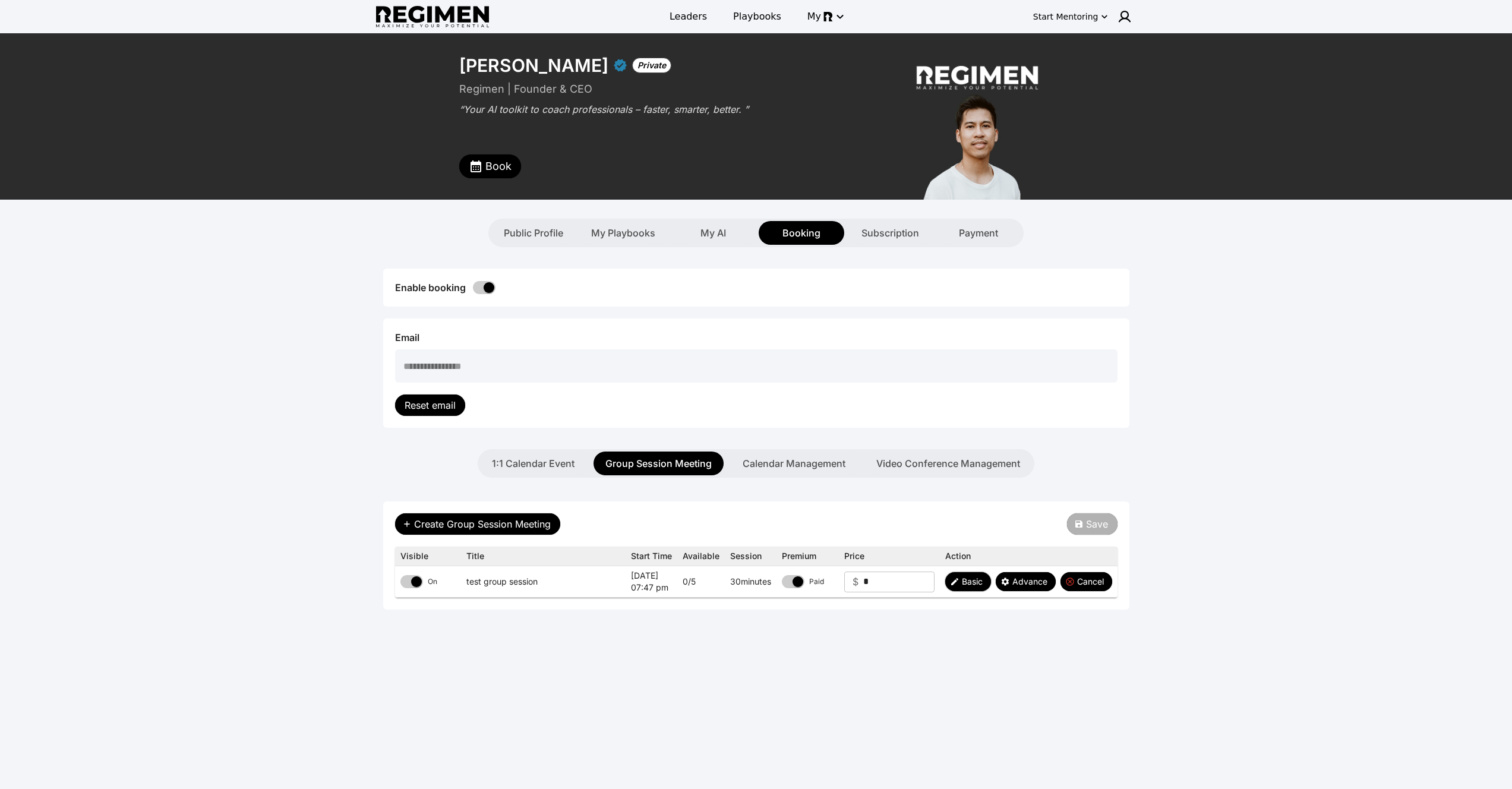
click at [972, 580] on span "Basic" at bounding box center [972, 581] width 21 height 12
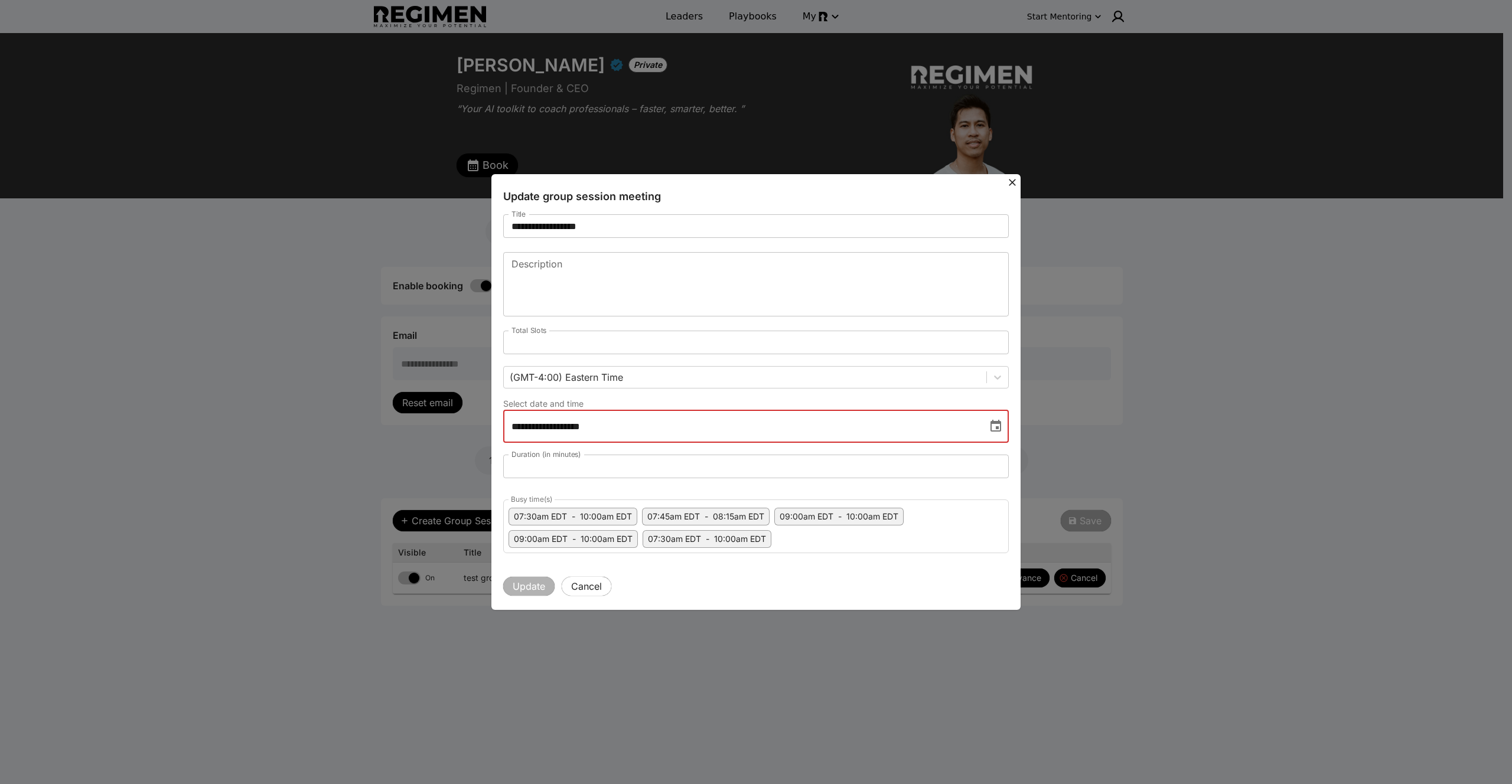
click at [689, 433] on input "**********" at bounding box center [741, 426] width 476 height 33
click at [1003, 424] on button "Choose date, selected date is Aug 15, 2025" at bounding box center [996, 426] width 23 height 23
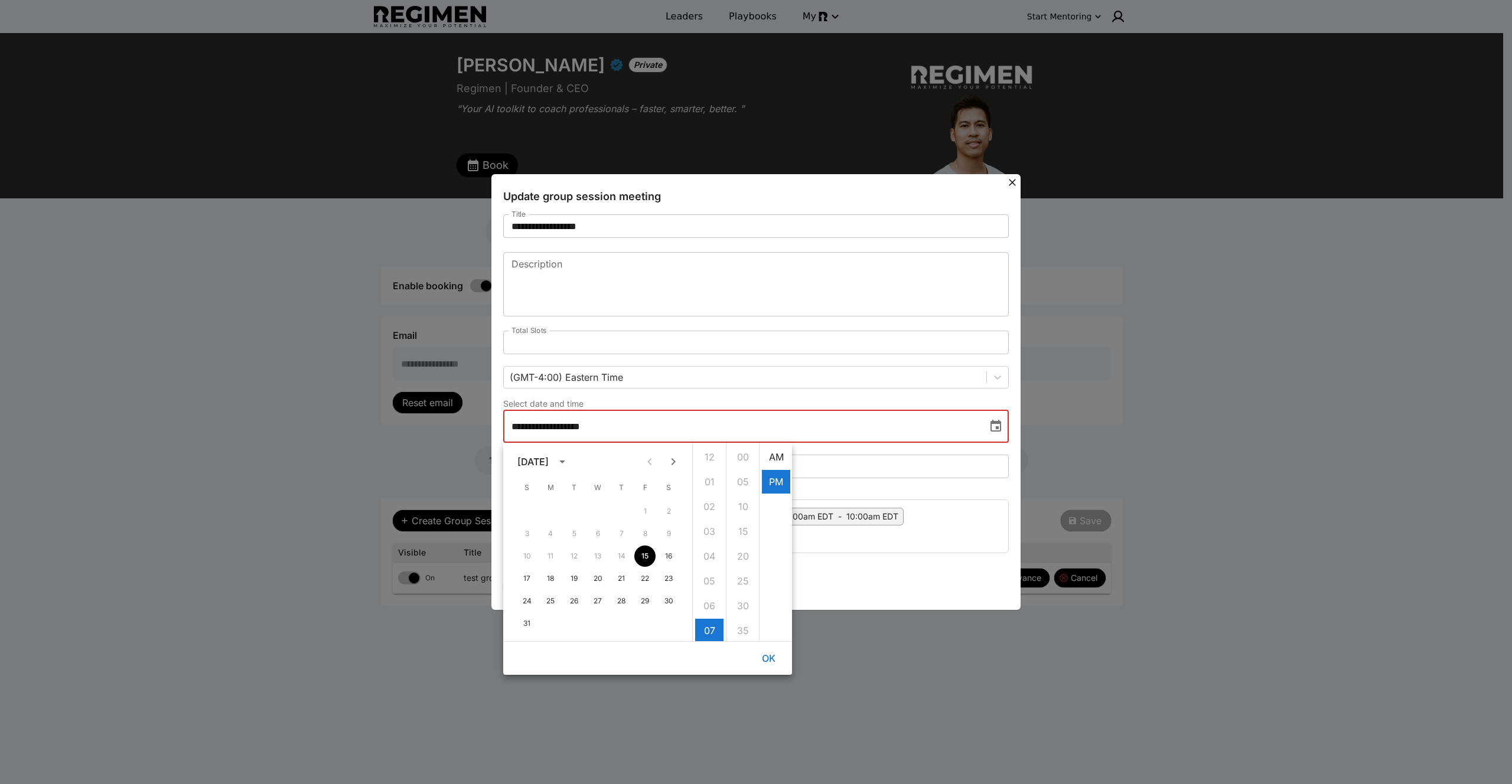
scroll to position [25, 0]
click at [663, 564] on button "16" at bounding box center [668, 556] width 21 height 21
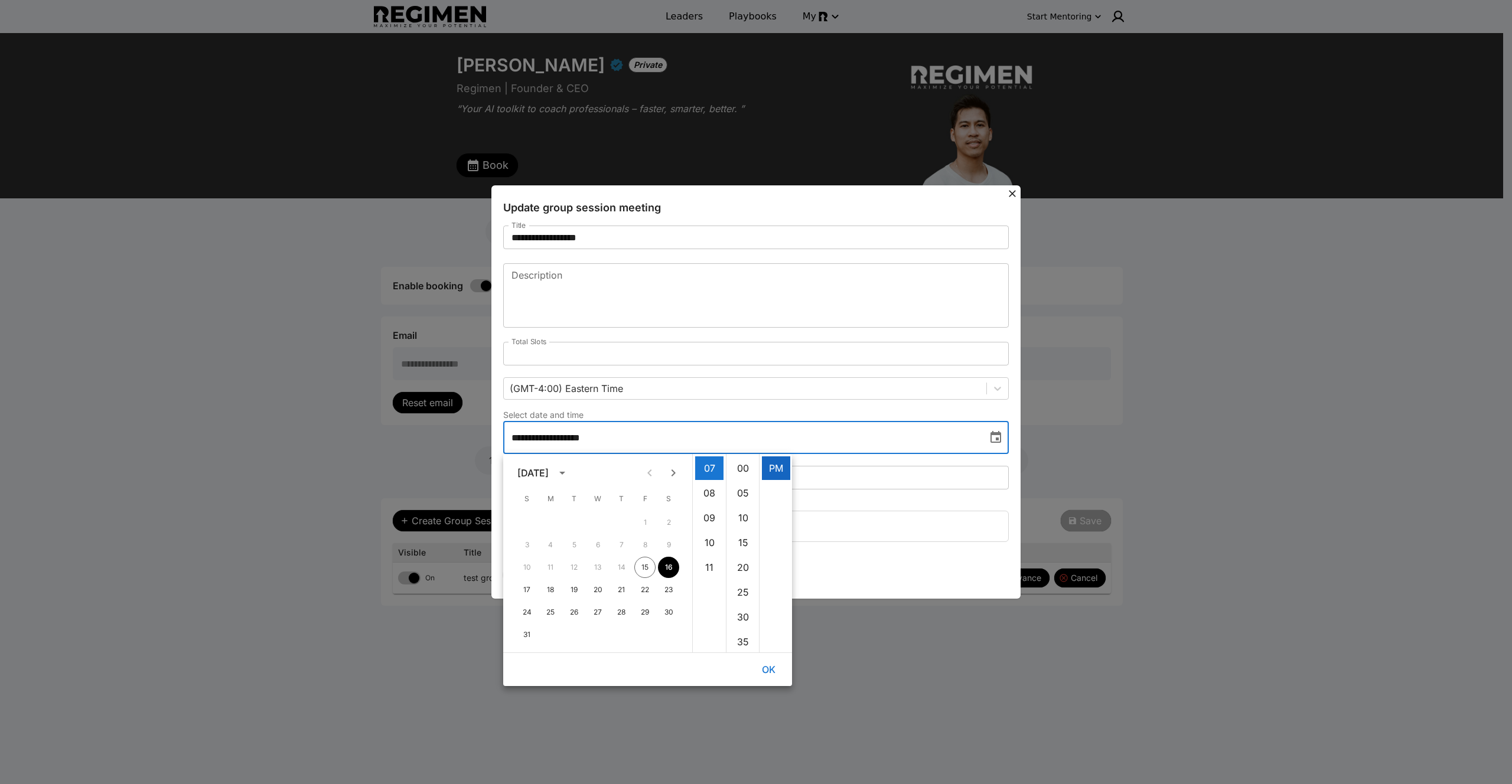
scroll to position [0, 0]
click at [768, 470] on li "AM" at bounding box center [775, 468] width 28 height 23
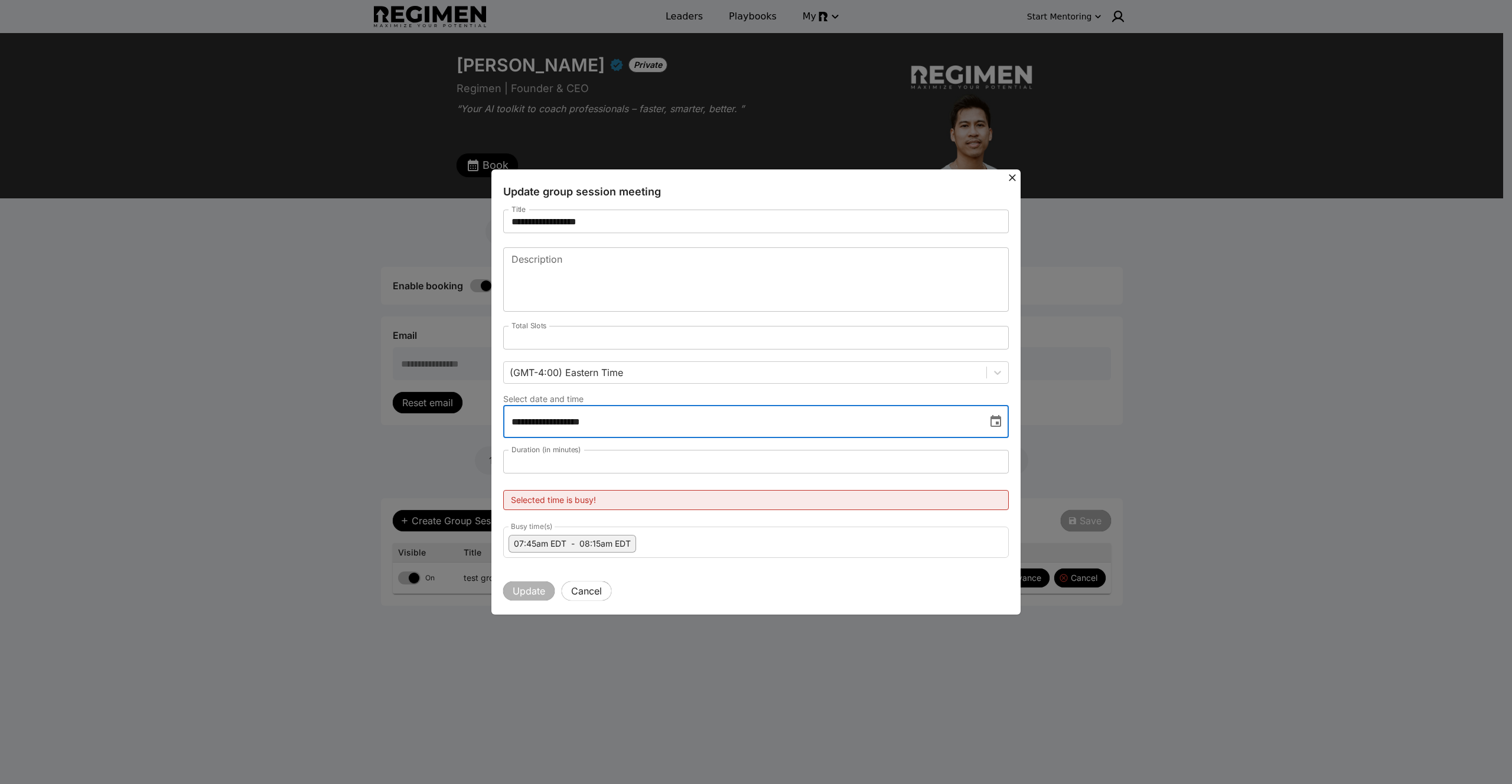
click at [802, 427] on input "**********" at bounding box center [741, 422] width 476 height 33
click at [998, 417] on icon "Choose date, selected date is Aug 16, 2025" at bounding box center [995, 421] width 10 height 12
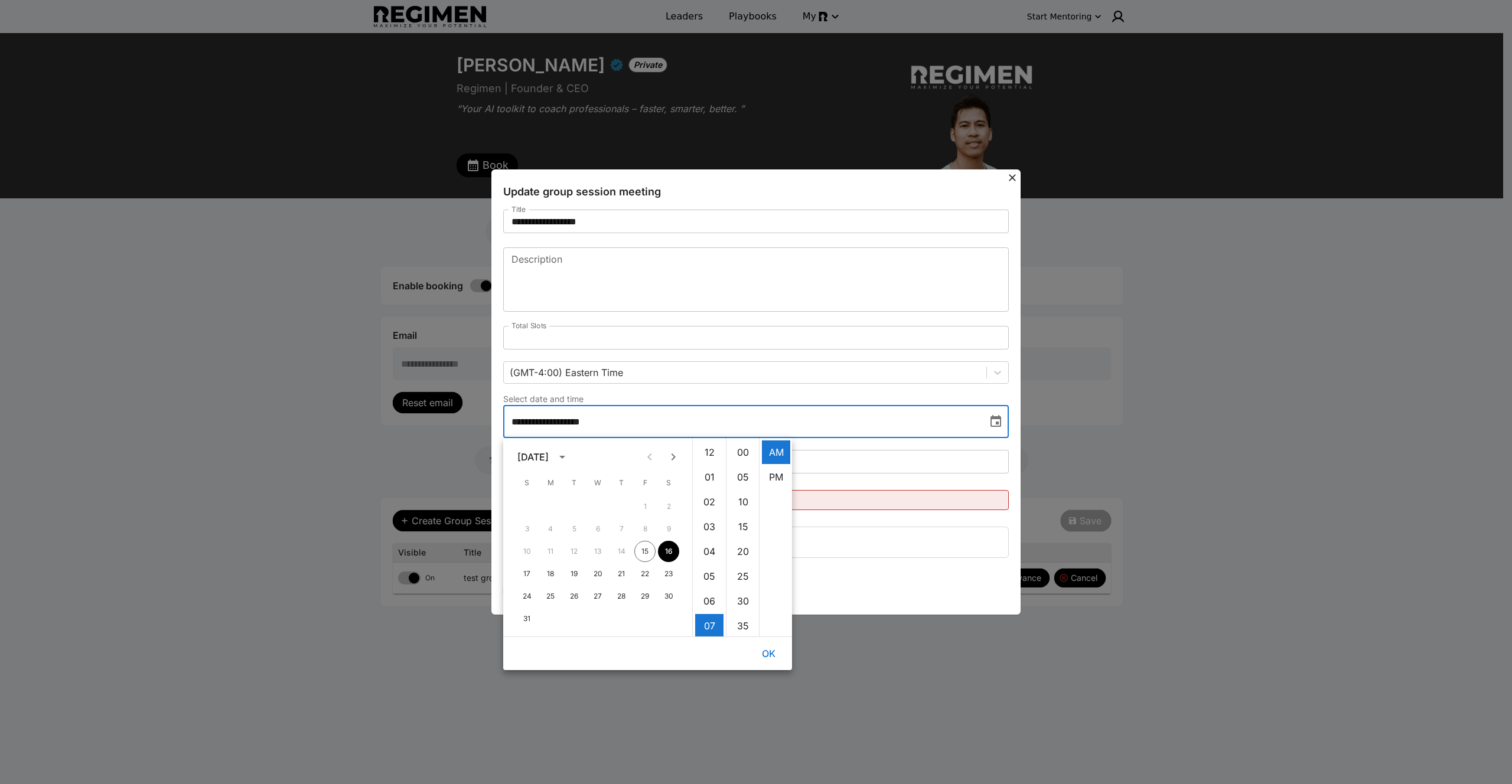
scroll to position [174, 0]
click at [716, 474] on li "08" at bounding box center [709, 477] width 28 height 23
type input "**********"
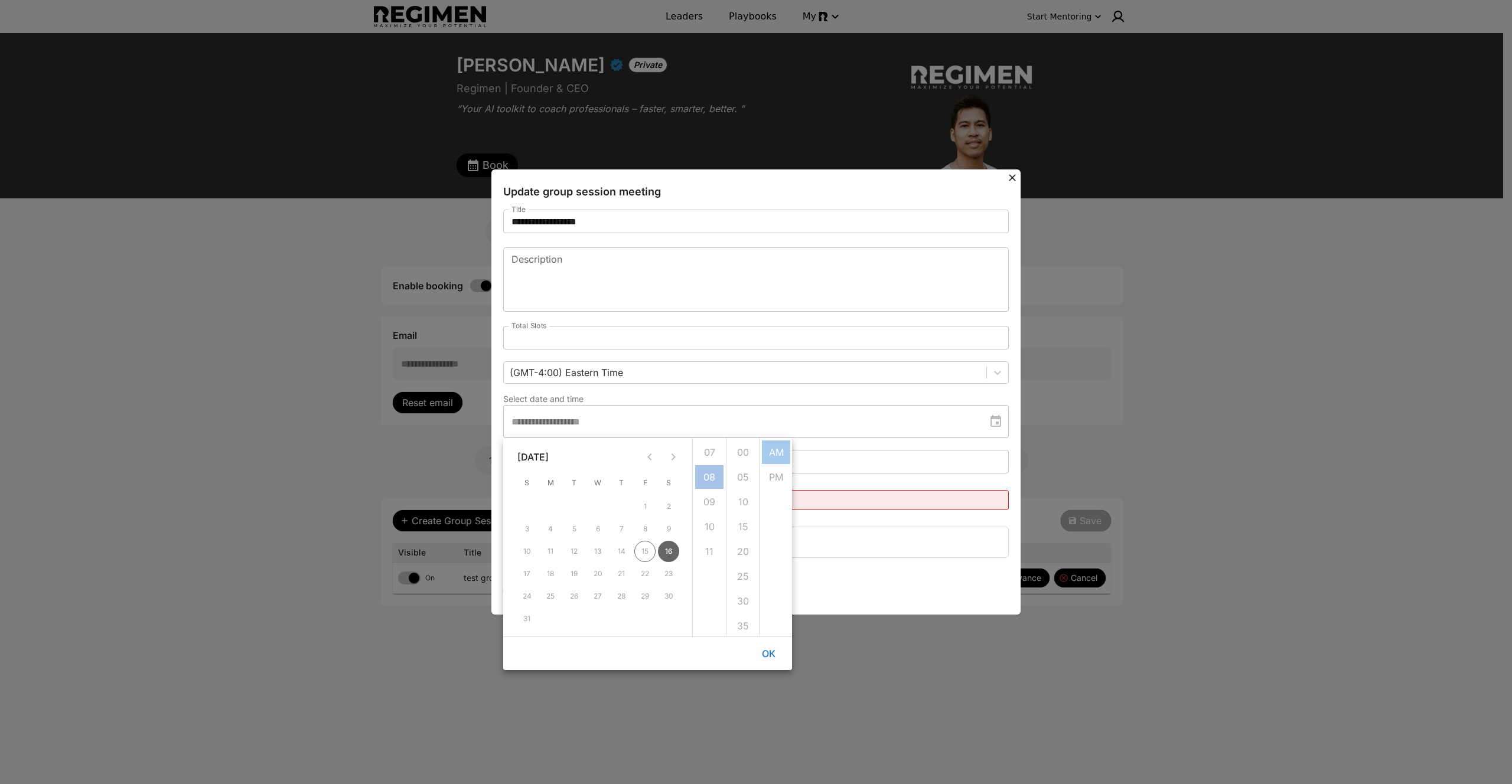
scroll to position [198, 0]
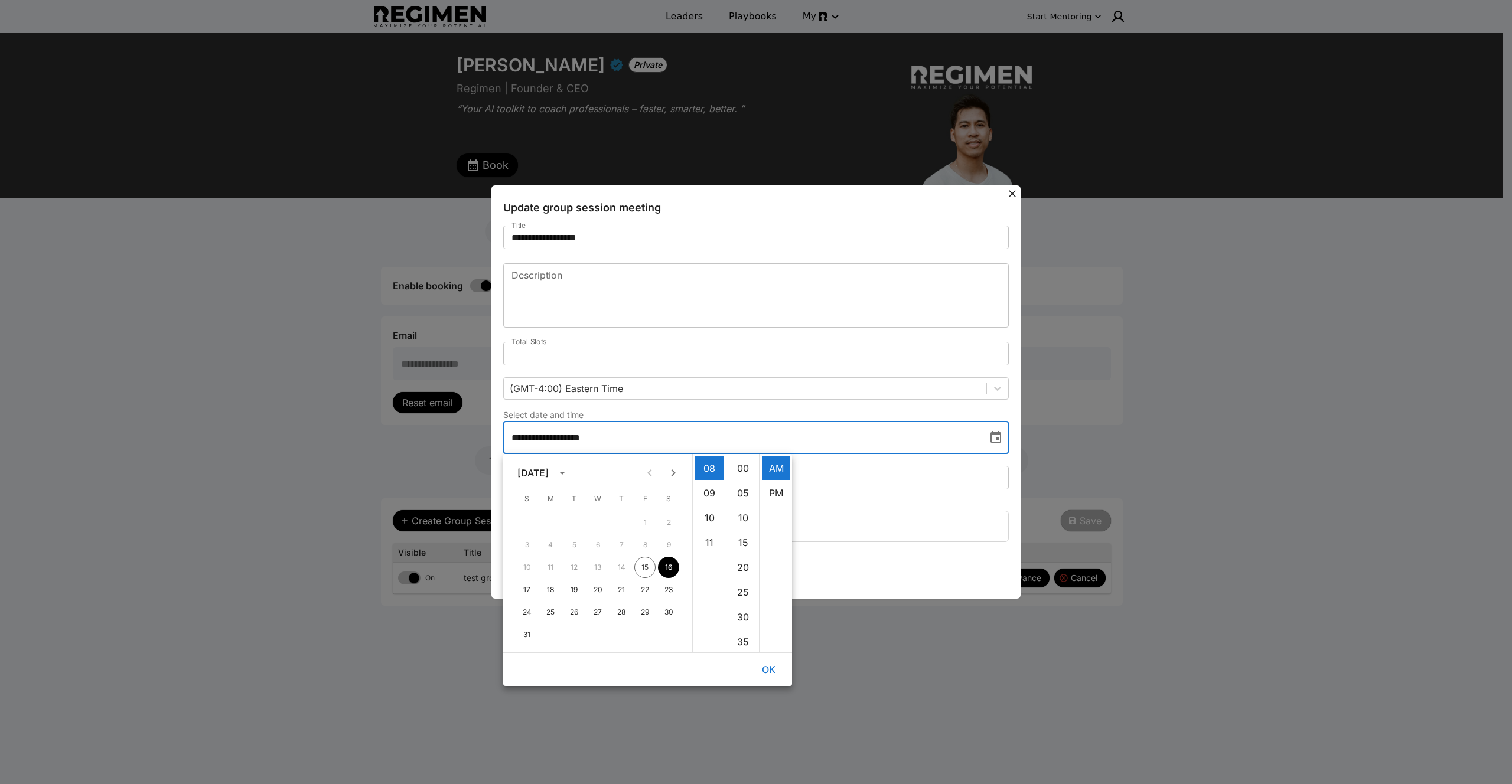
click at [926, 538] on fieldset "Busy time(s) 07:45am EDT - 08:15am EDT" at bounding box center [756, 524] width 505 height 36
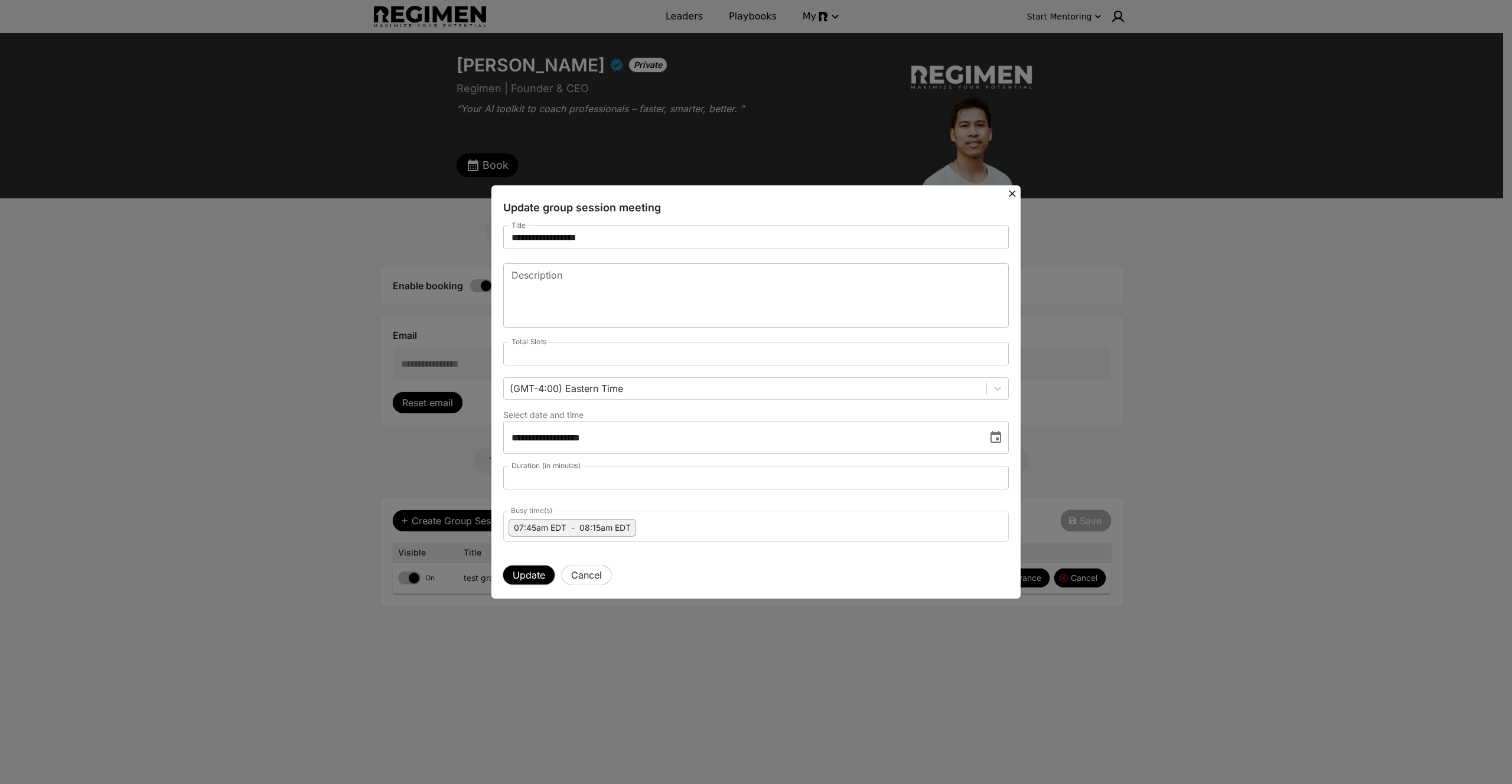
click at [516, 573] on button "Update" at bounding box center [529, 575] width 51 height 19
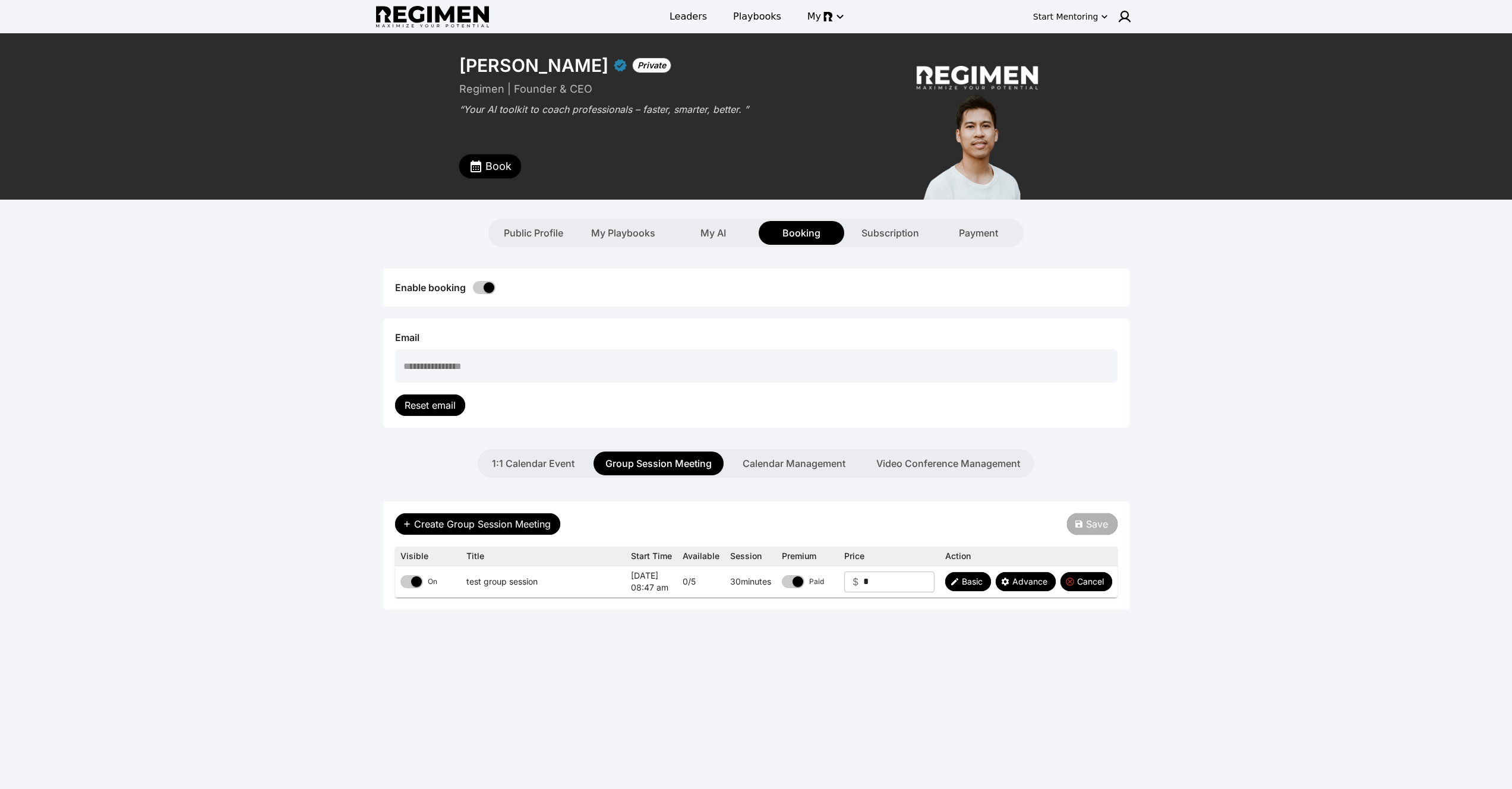
click at [484, 160] on button "Book" at bounding box center [490, 167] width 61 height 23
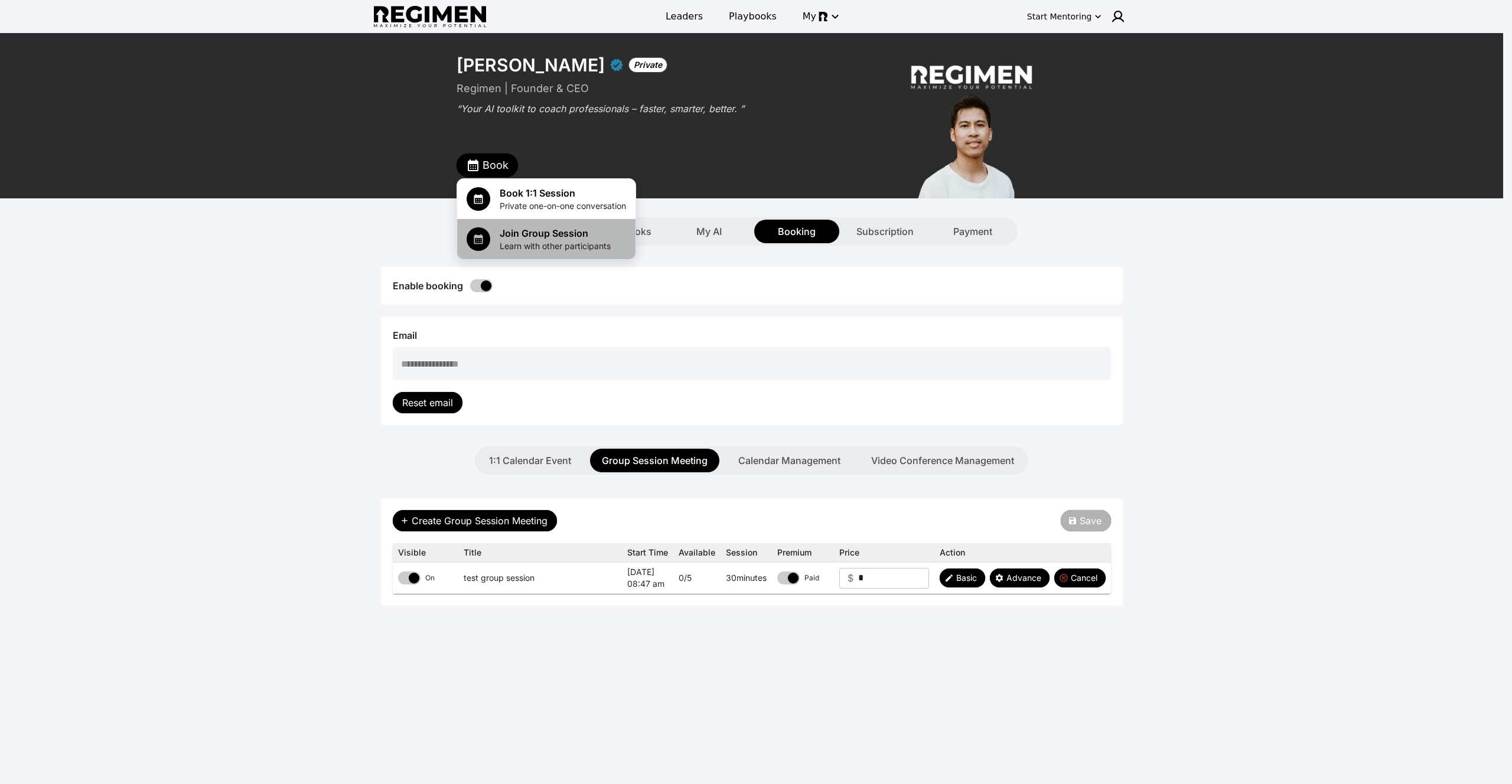
click at [510, 237] on span "Join Group Session" at bounding box center [555, 233] width 111 height 14
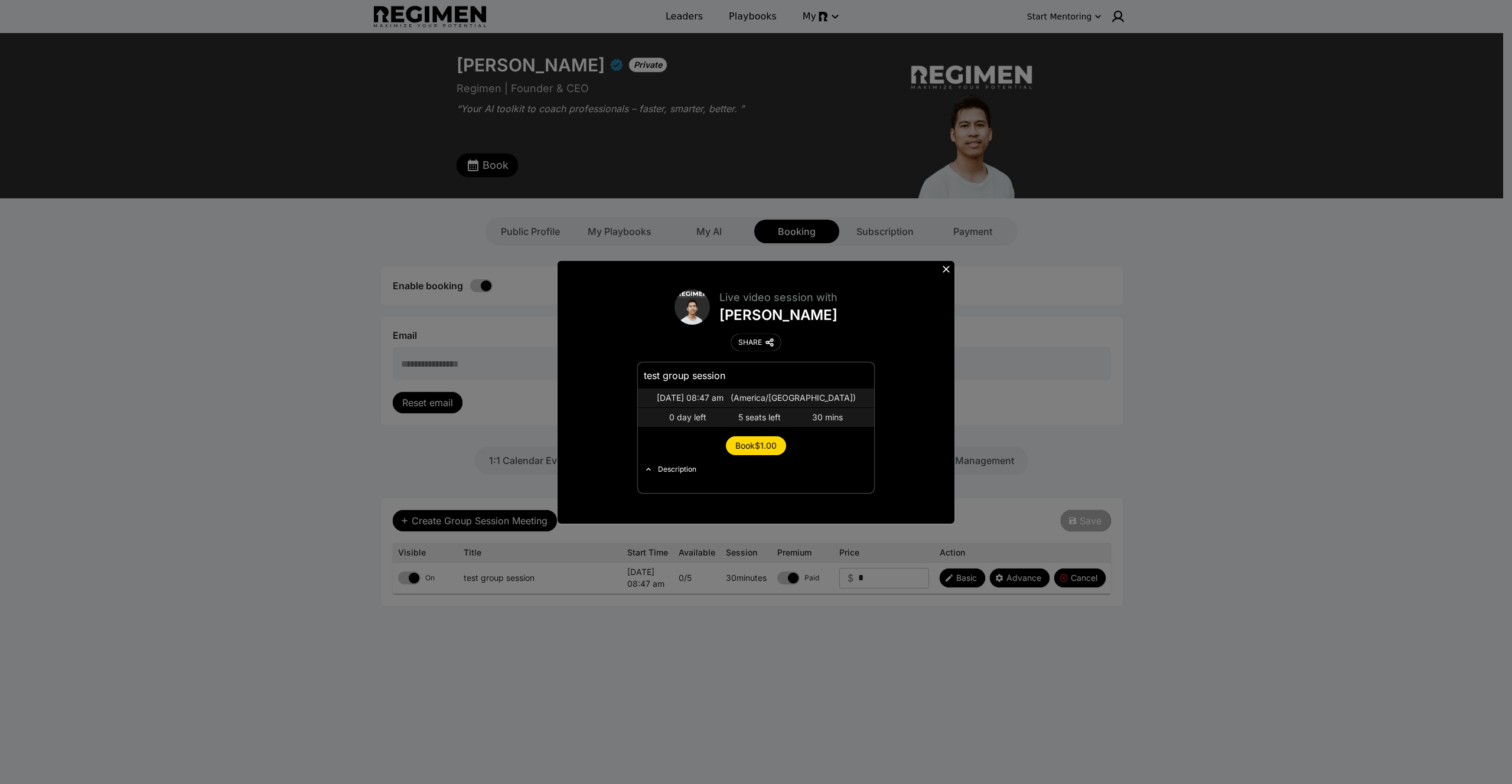
click at [753, 445] on span "Book $1.00" at bounding box center [756, 446] width 41 height 10
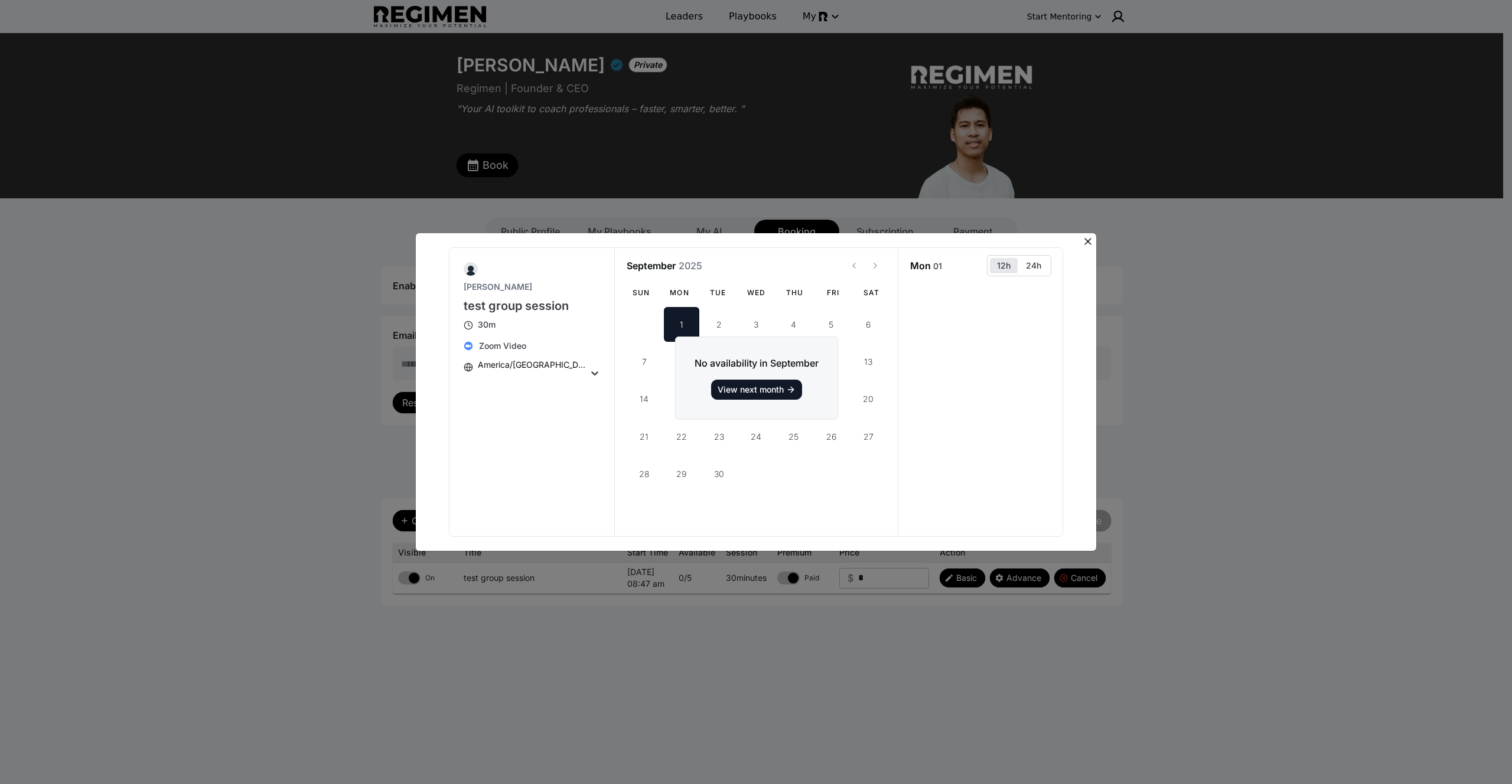
click at [0, 0] on div "View next month" at bounding box center [0, 0] width 0 height 0
click at [681, 304] on div "Sun Mon Tue Wed Thu Fri Sat" at bounding box center [757, 292] width 260 height 28
click at [507, 367] on p "America/[GEOGRAPHIC_DATA]" at bounding box center [533, 365] width 111 height 12
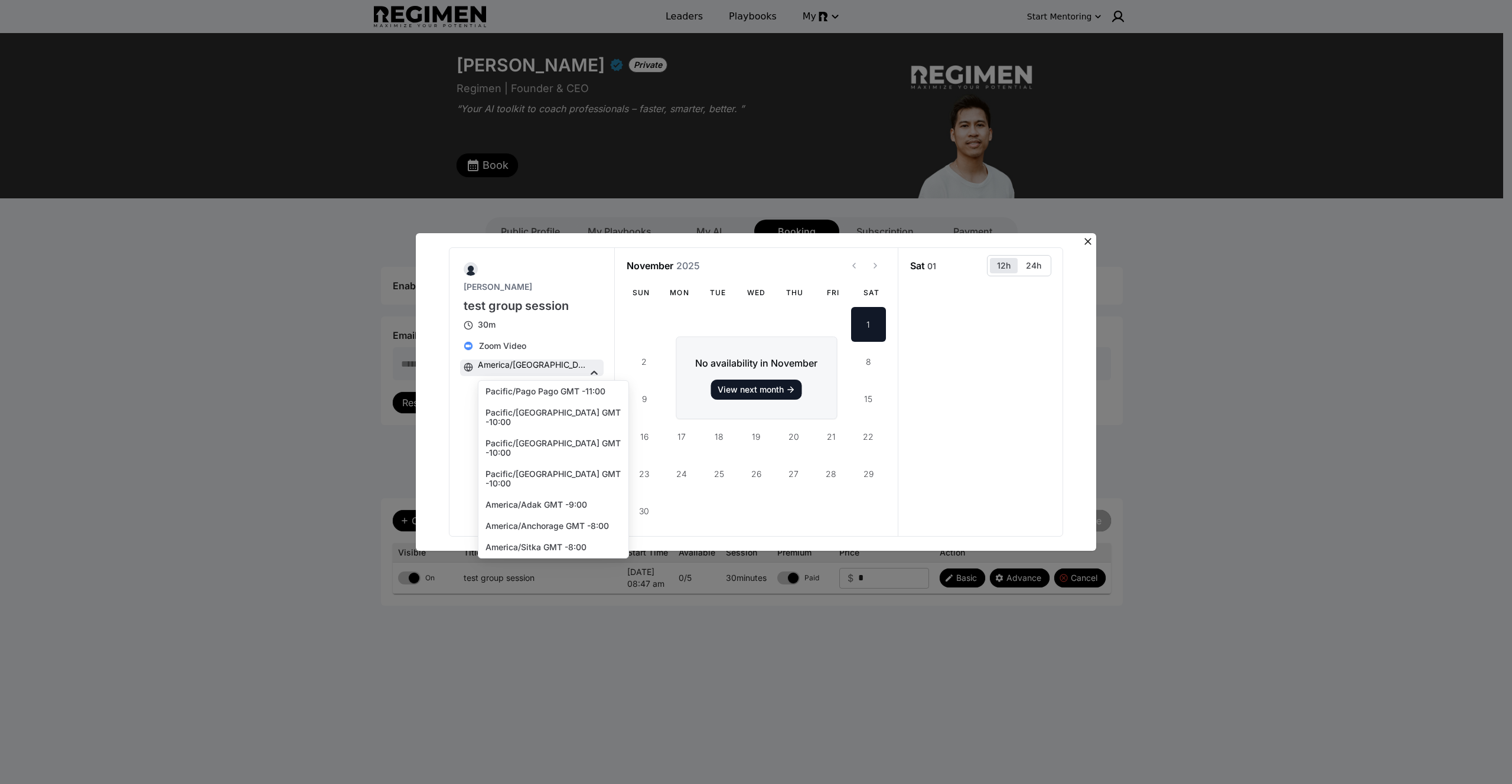
scroll to position [1186, 0]
click at [507, 367] on p "America/[GEOGRAPHIC_DATA]" at bounding box center [533, 365] width 111 height 12
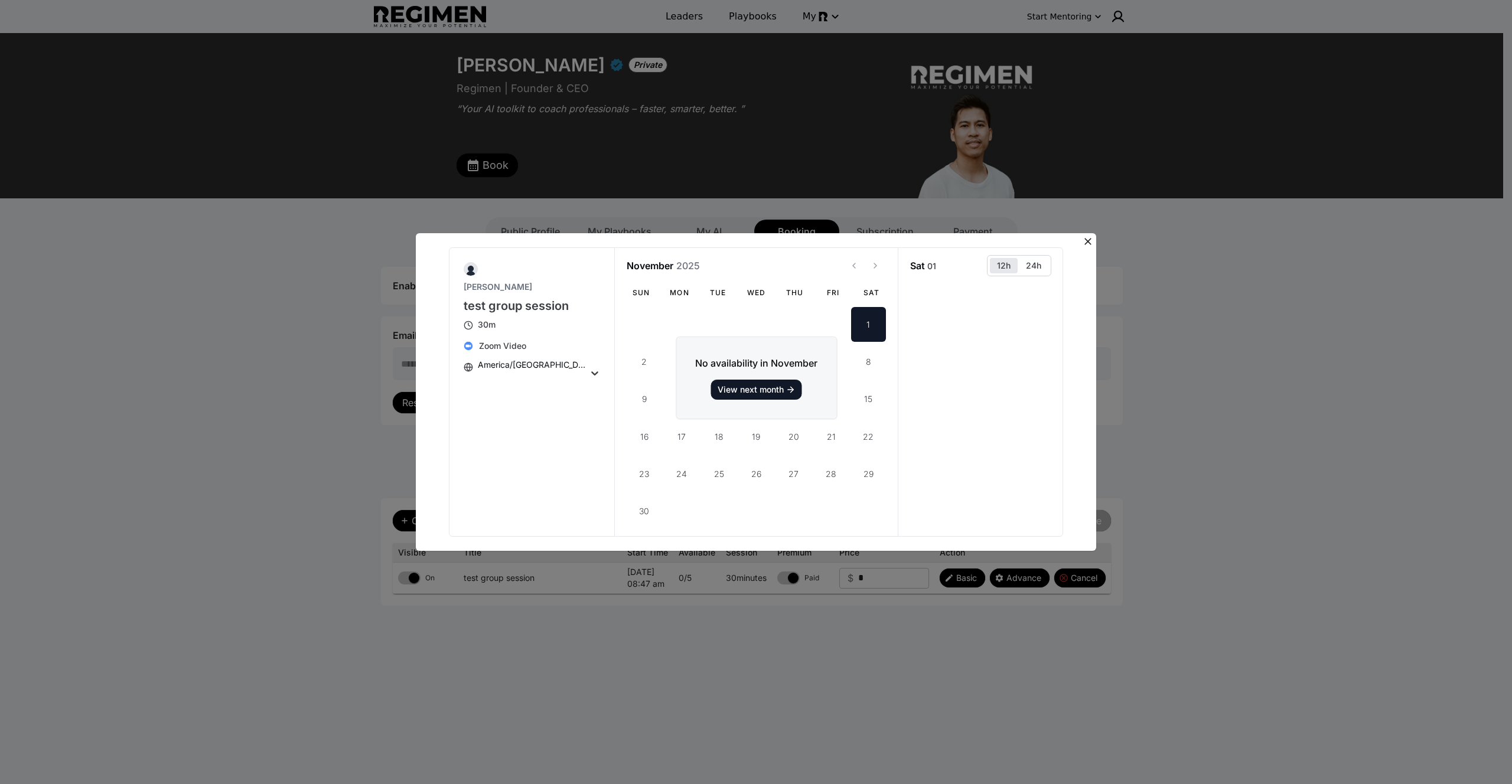
click at [504, 345] on p "Zoom Video" at bounding box center [503, 345] width 47 height 12
click at [1086, 238] on icon at bounding box center [1088, 241] width 12 height 12
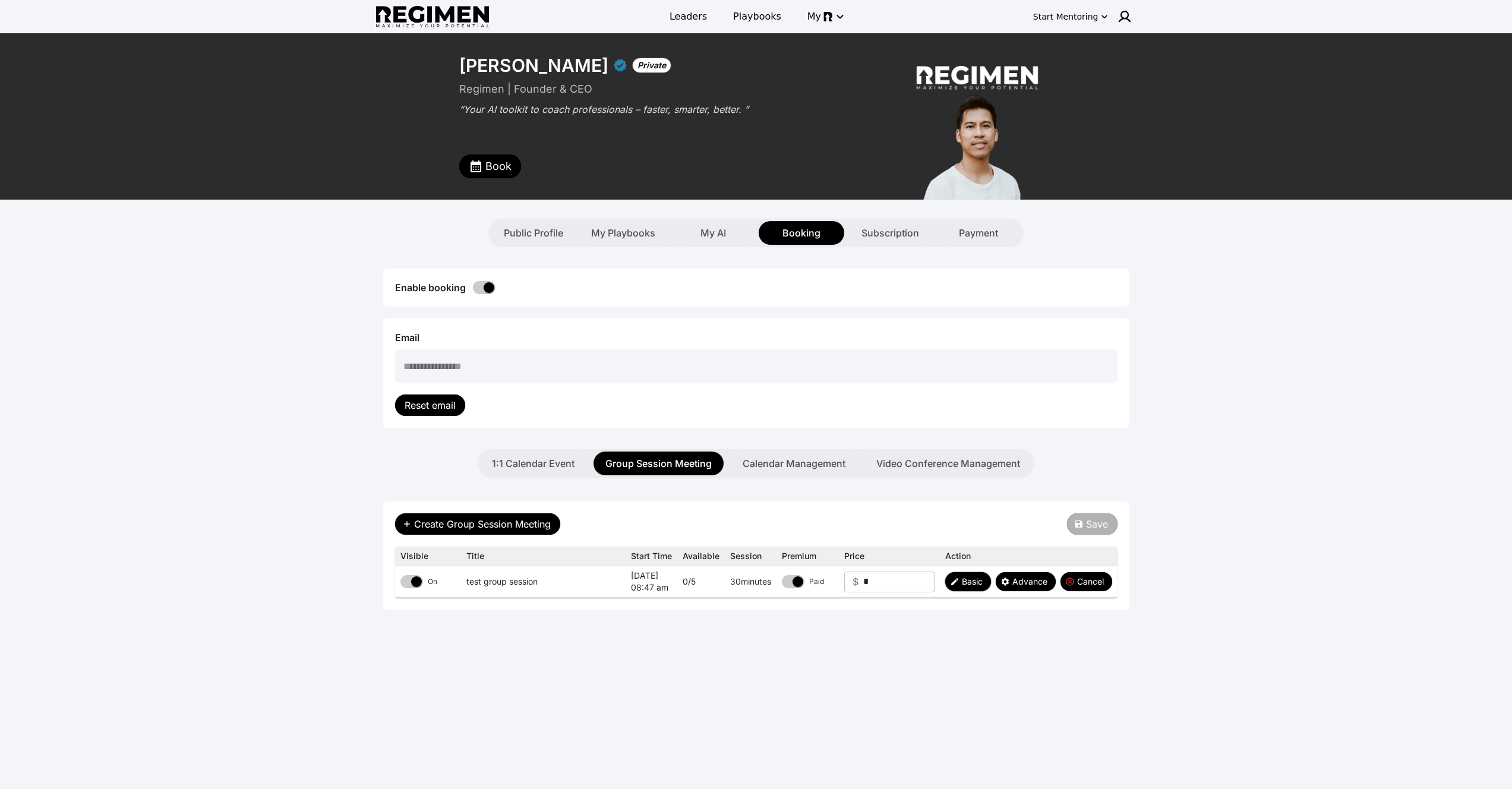
click at [975, 580] on span "Basic" at bounding box center [972, 581] width 21 height 12
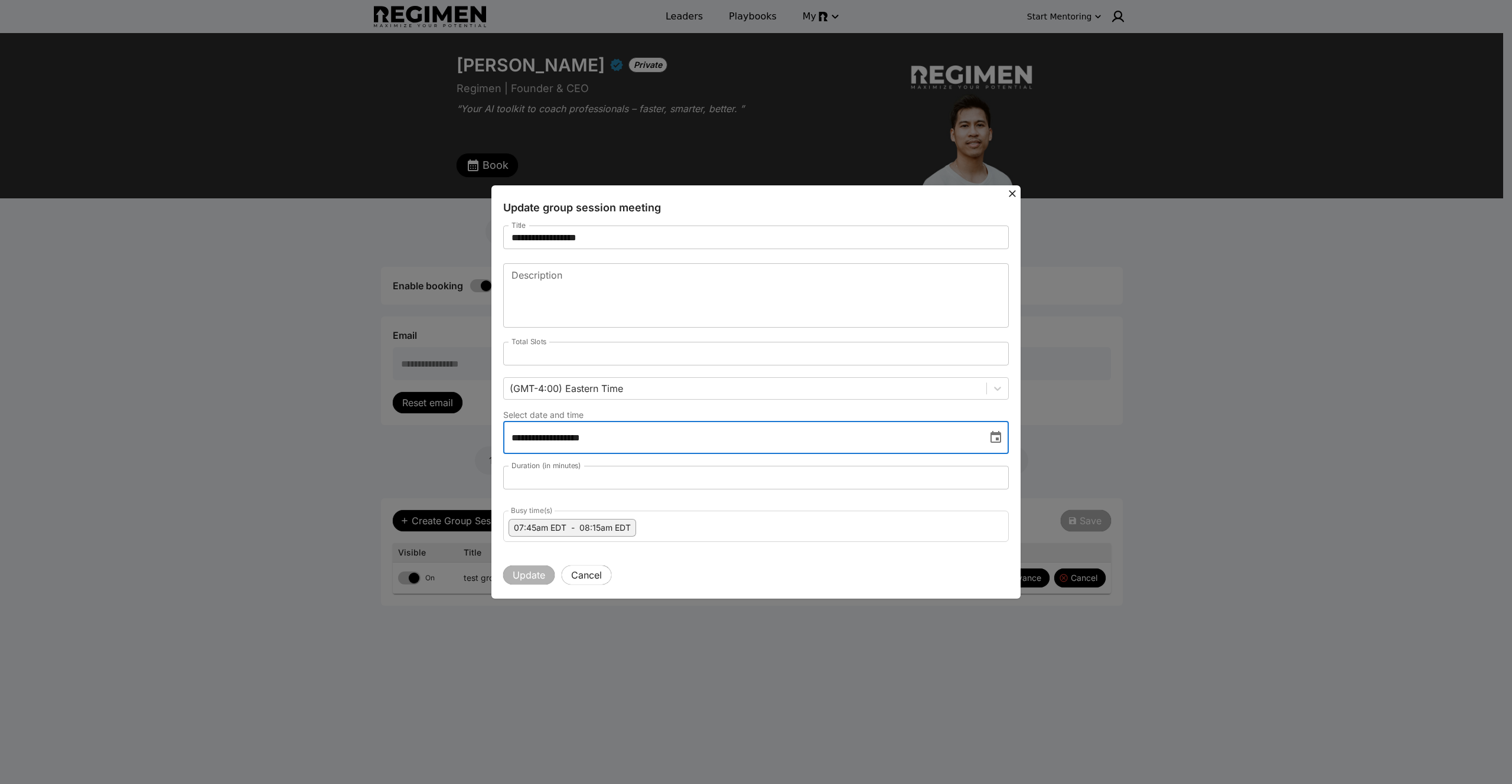
click at [617, 446] on input "**********" at bounding box center [741, 437] width 476 height 33
click at [996, 437] on icon "Choose date, selected date is Aug 16, 2025" at bounding box center [996, 437] width 14 height 14
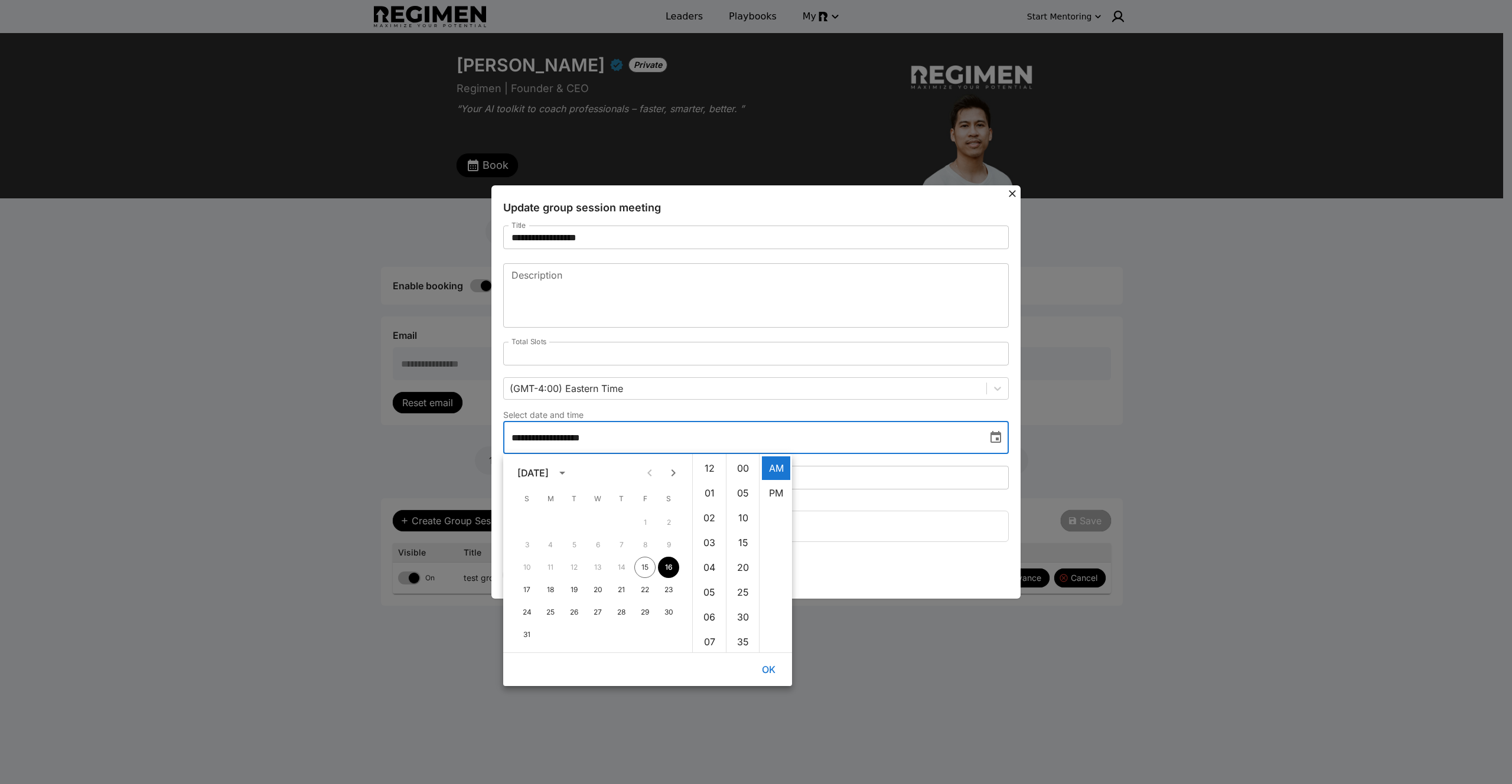
scroll to position [198, 0]
click at [665, 611] on button "30" at bounding box center [668, 612] width 21 height 21
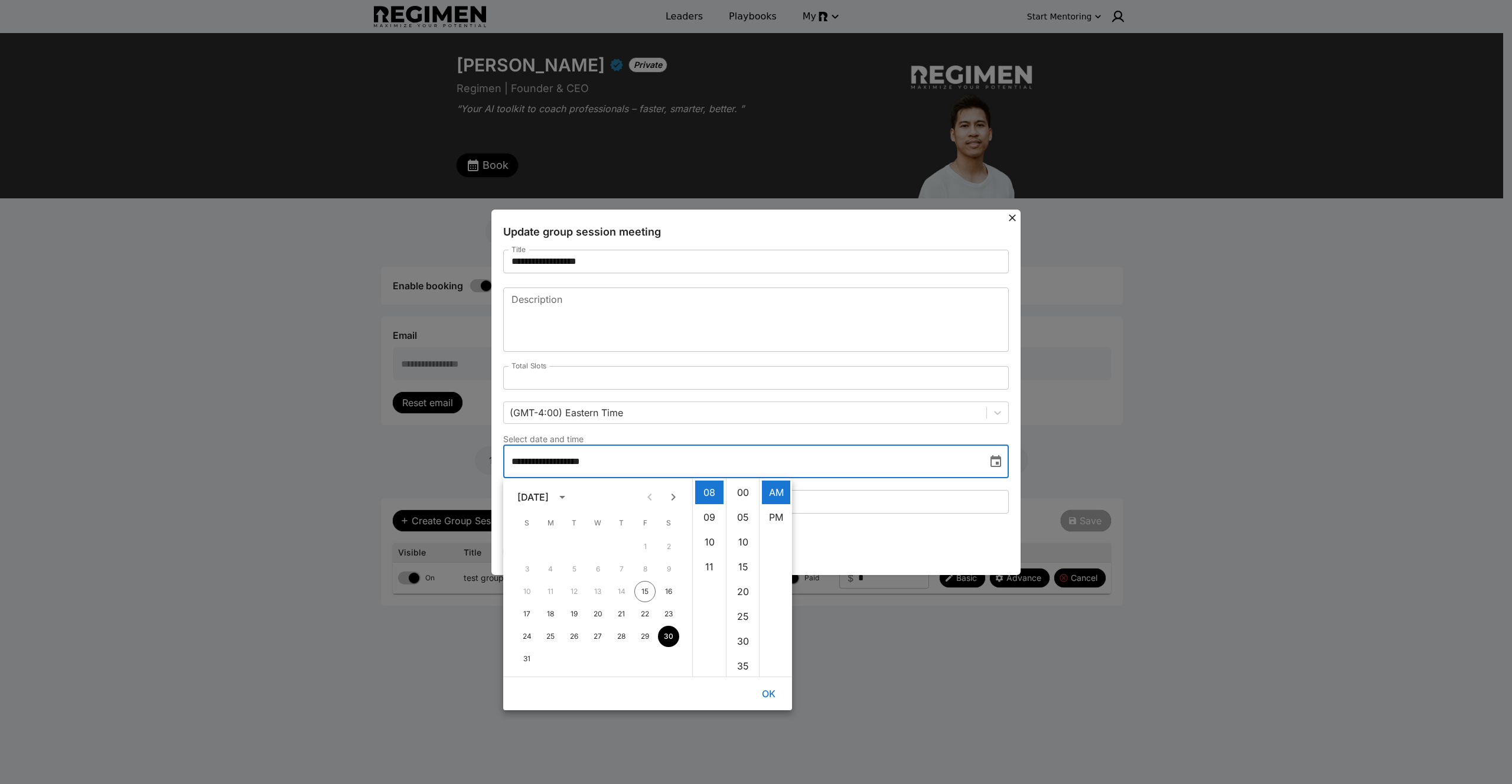
click at [883, 492] on input "**" at bounding box center [756, 502] width 505 height 23
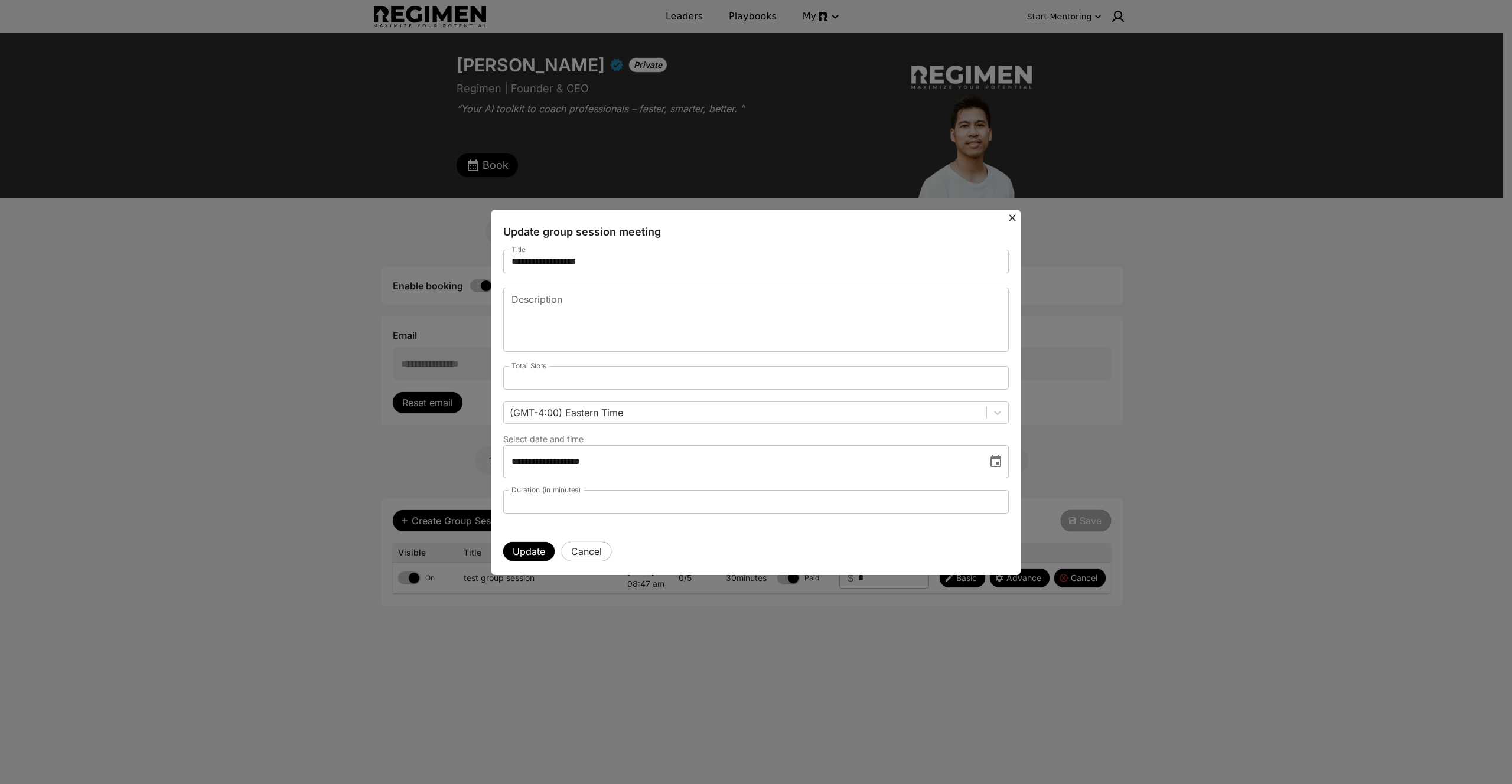
click at [1003, 466] on button "Choose date, selected date is Aug 30, 2025" at bounding box center [996, 461] width 23 height 23
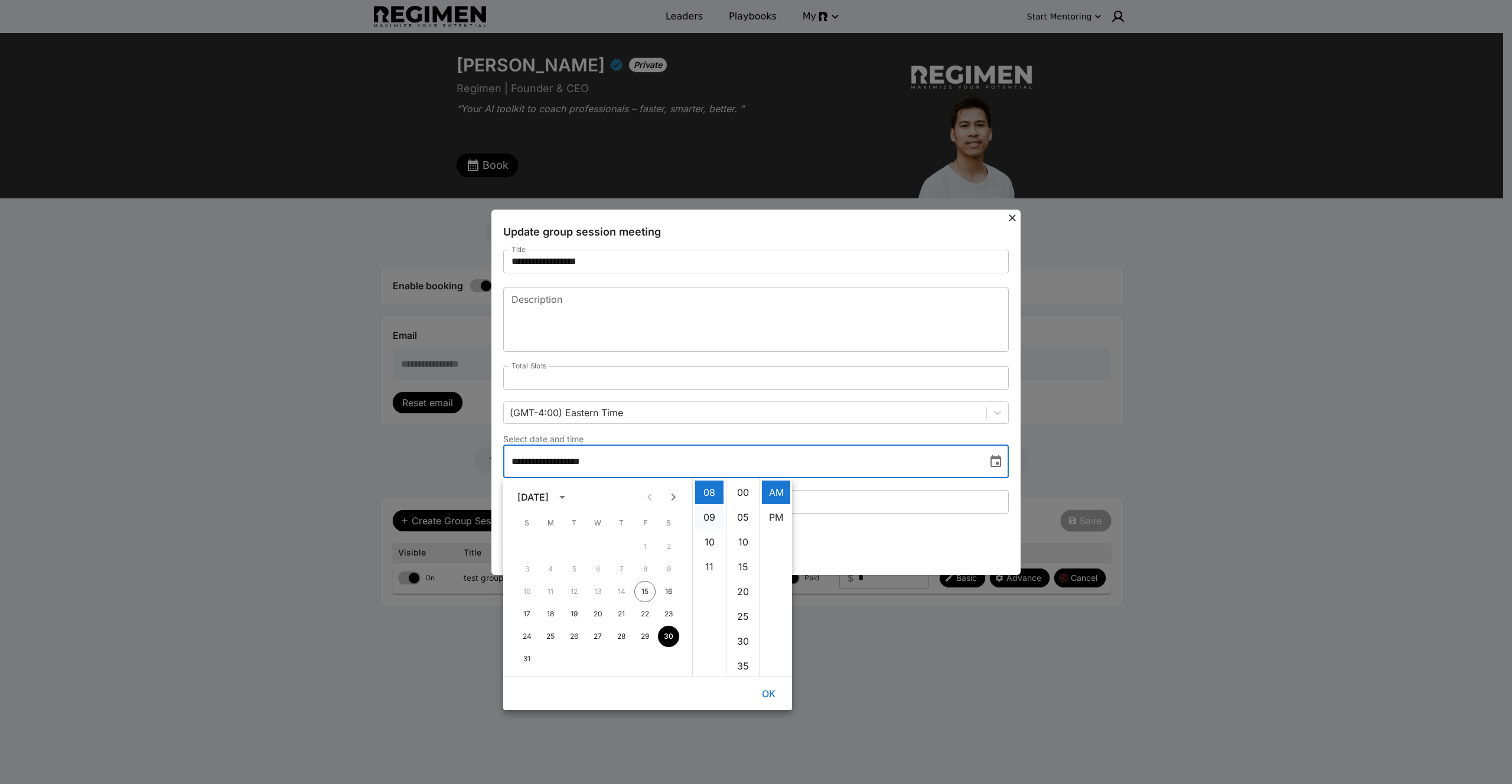
click at [715, 516] on li "09" at bounding box center [709, 517] width 28 height 23
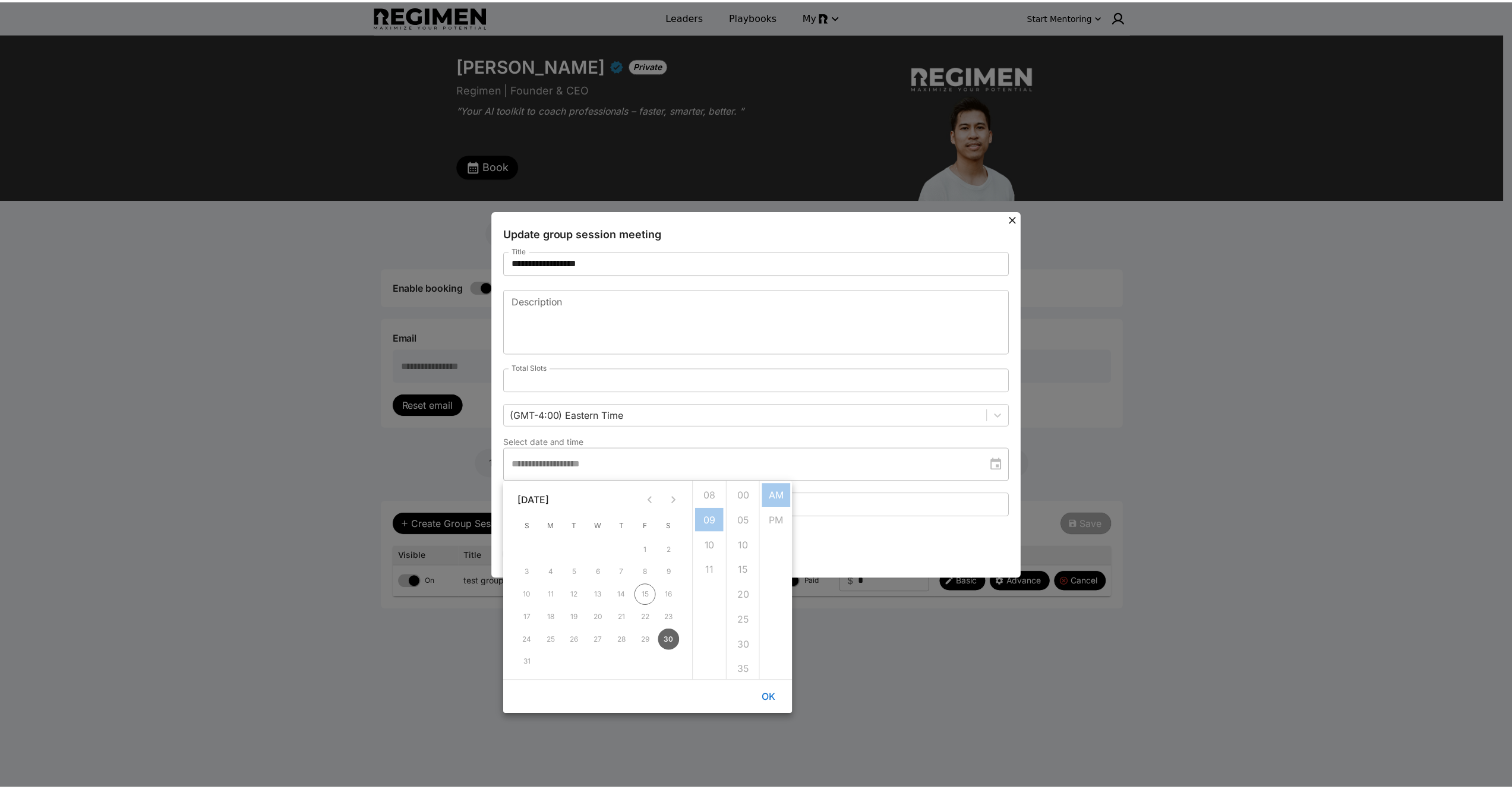
scroll to position [225, 0]
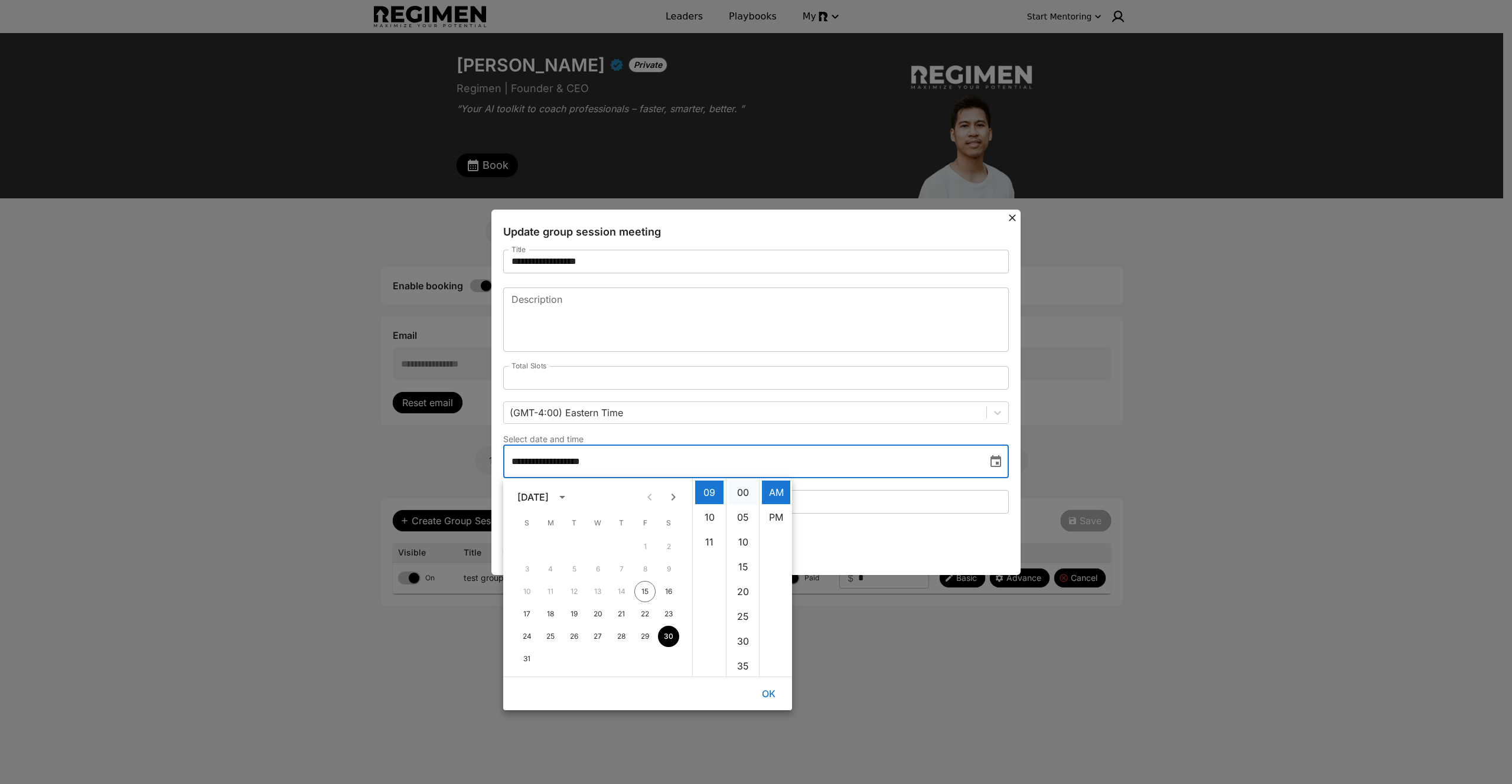
click at [741, 491] on li "00" at bounding box center [742, 492] width 28 height 23
type input "**********"
click at [875, 479] on div "Duration (in minutes) ** Duration (in minutes)" at bounding box center [756, 498] width 505 height 40
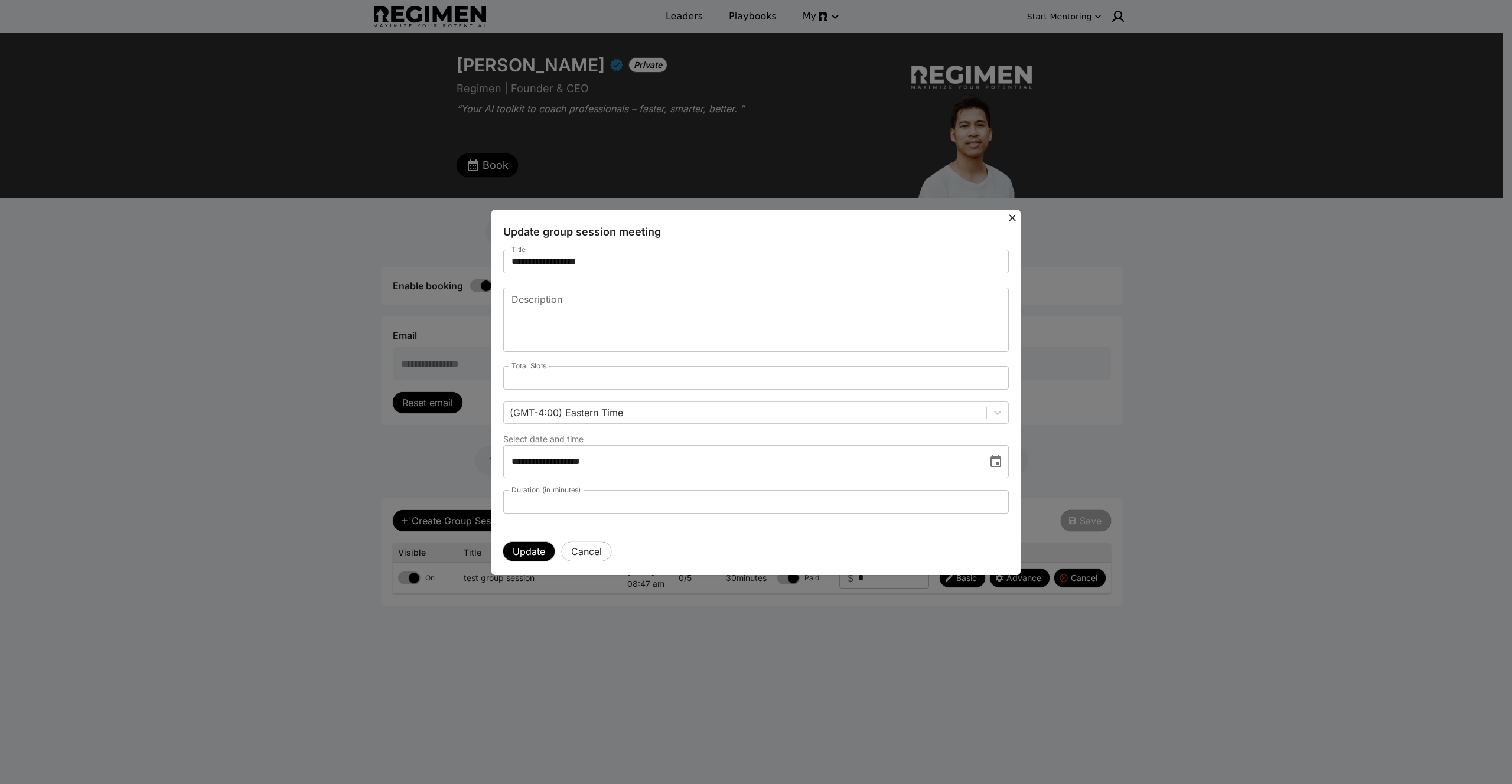
click at [518, 551] on button "Update" at bounding box center [529, 552] width 51 height 19
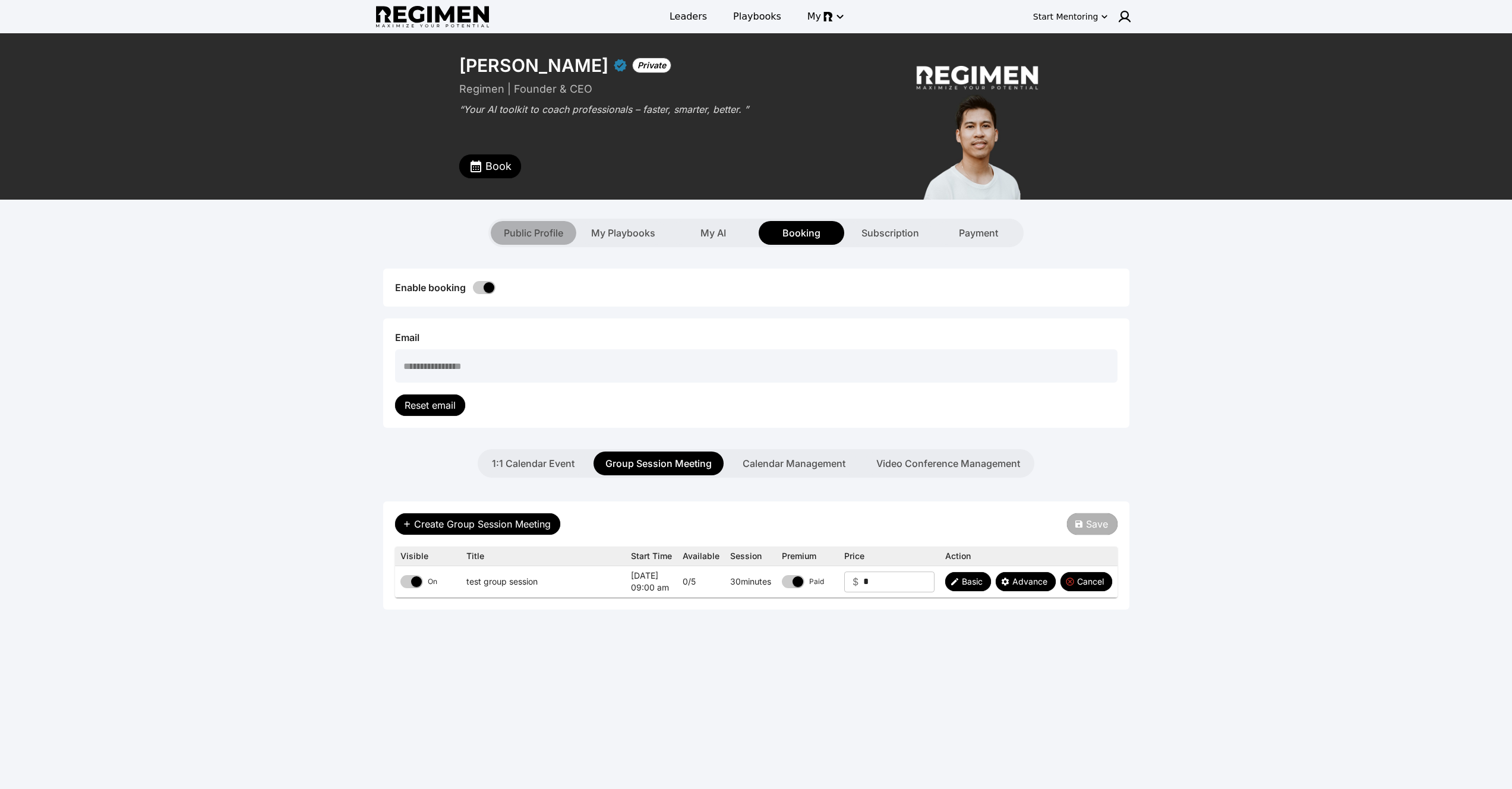
click at [554, 244] on div "Public Profile" at bounding box center [533, 233] width 86 height 23
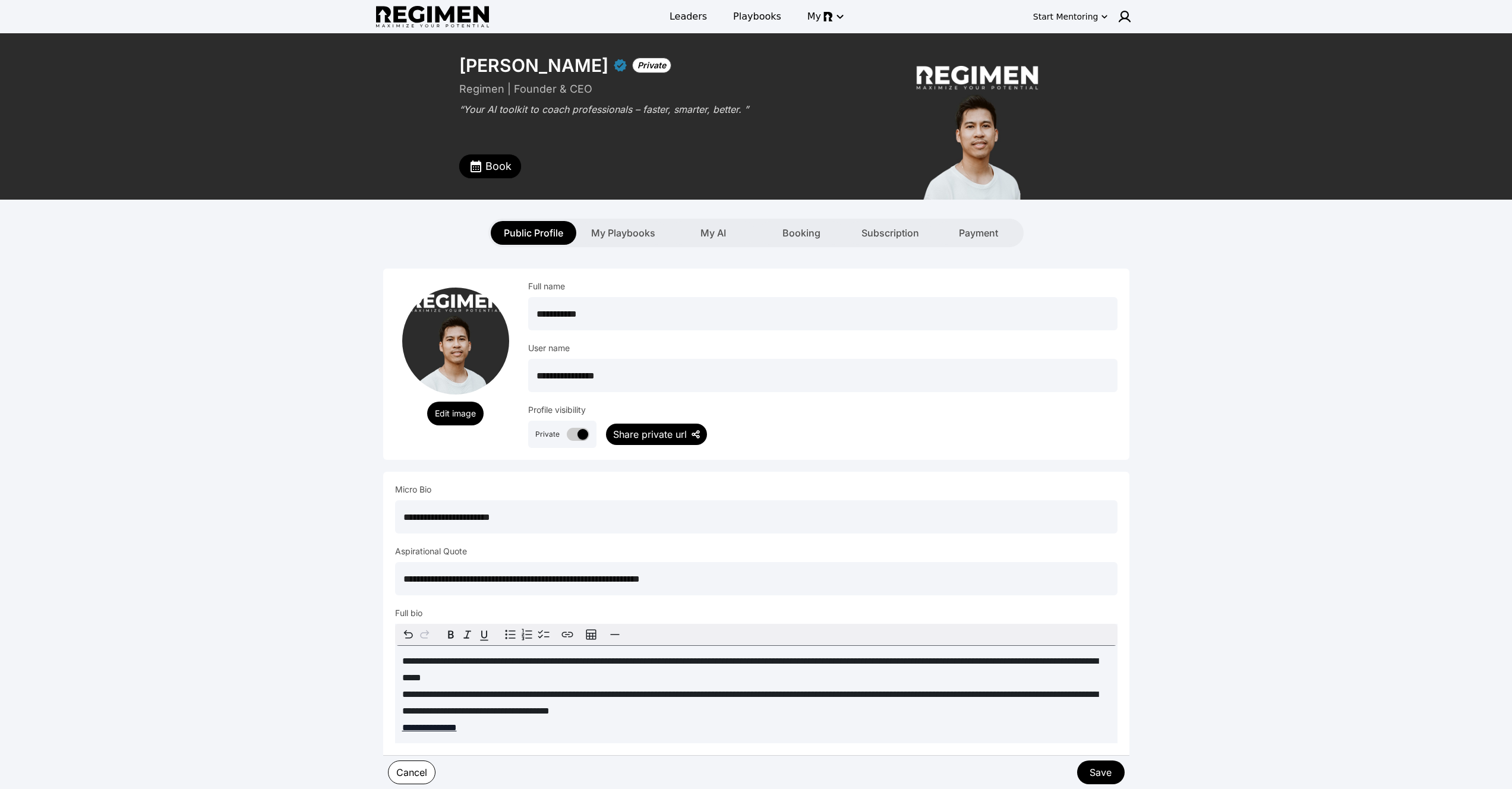
click at [656, 430] on div "Share private url" at bounding box center [650, 434] width 74 height 15
click at [1120, 19] on img at bounding box center [1125, 17] width 15 height 15
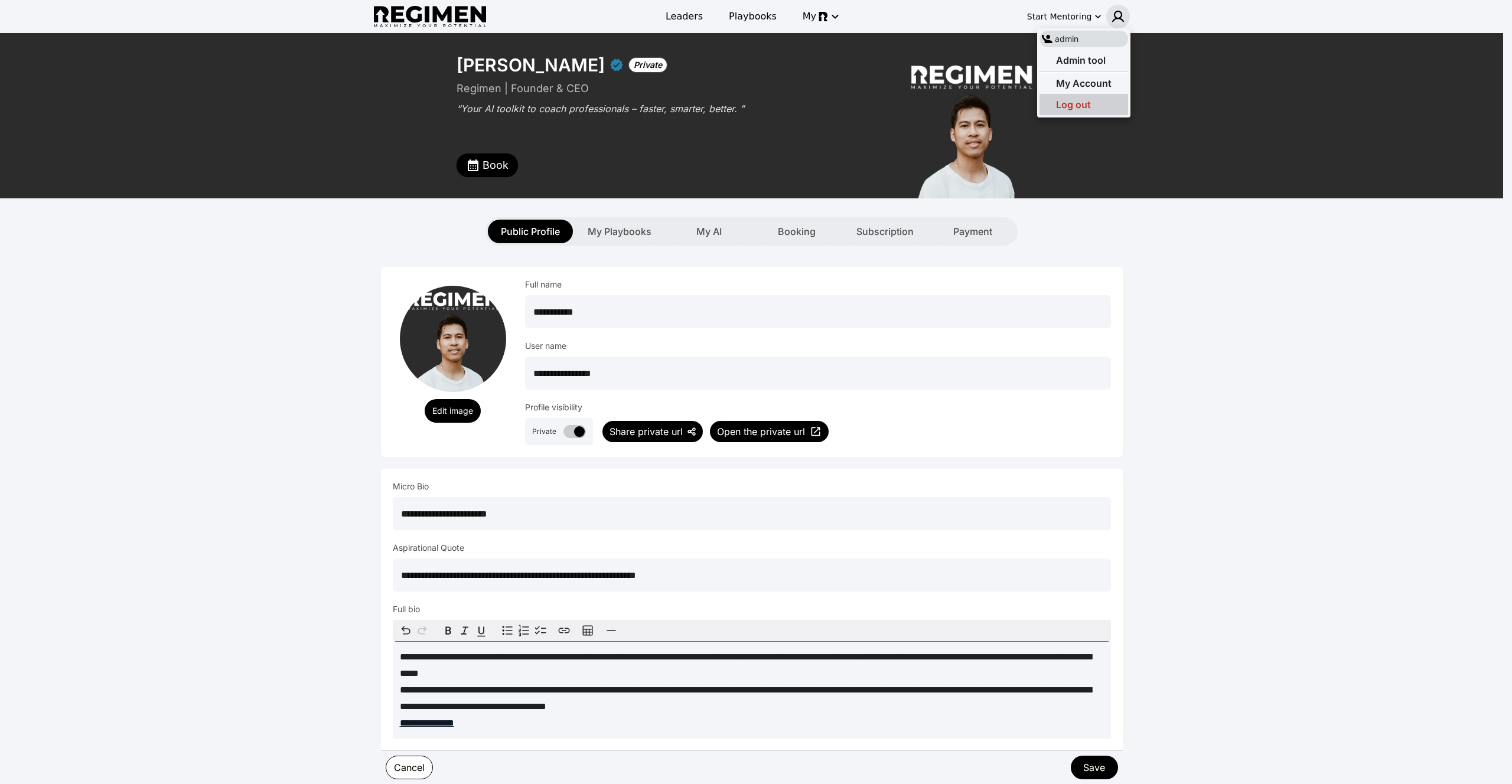
click at [1073, 100] on span "Log out" at bounding box center [1073, 104] width 35 height 12
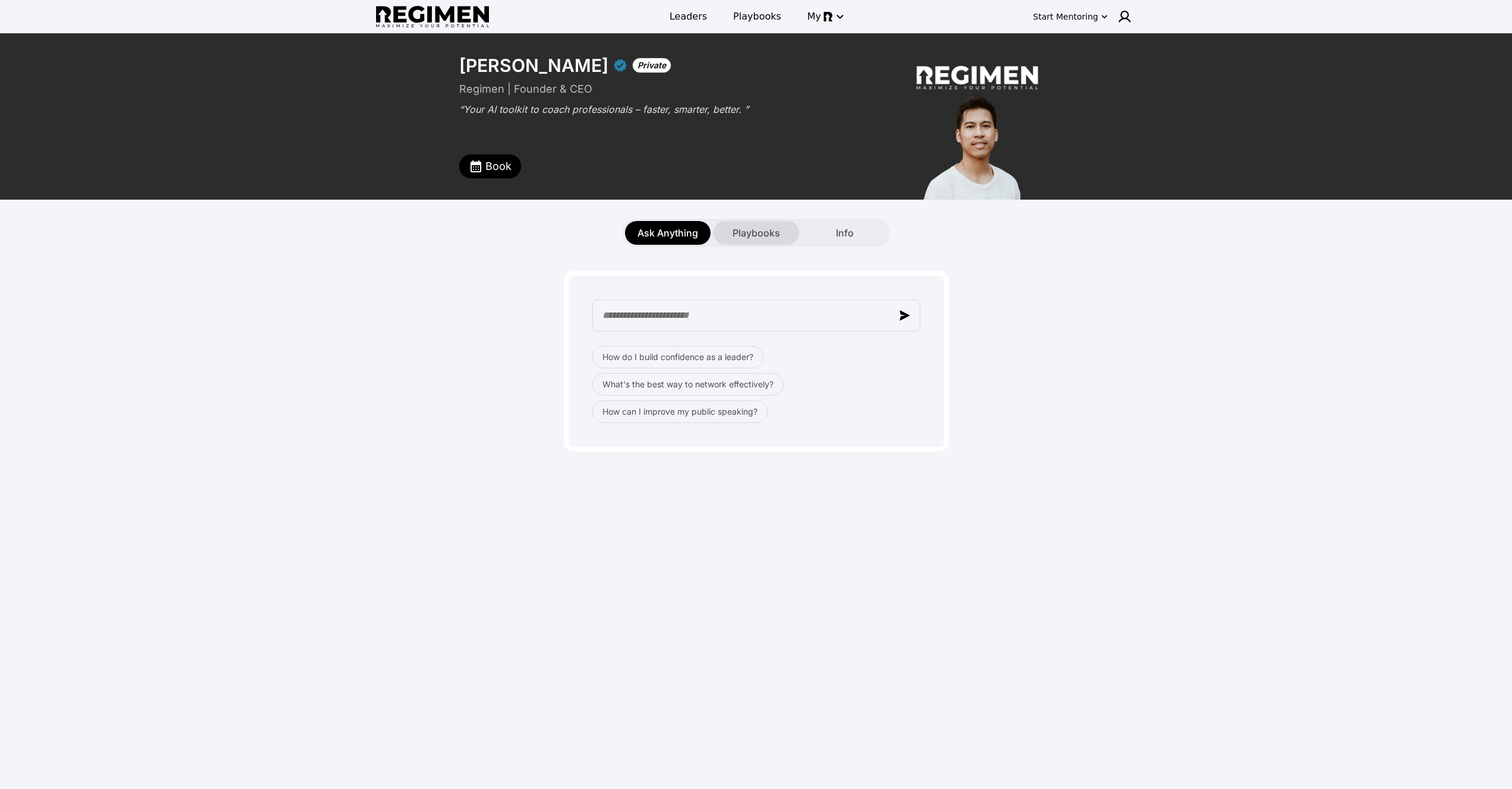
click at [757, 236] on span "Playbooks" at bounding box center [756, 233] width 48 height 15
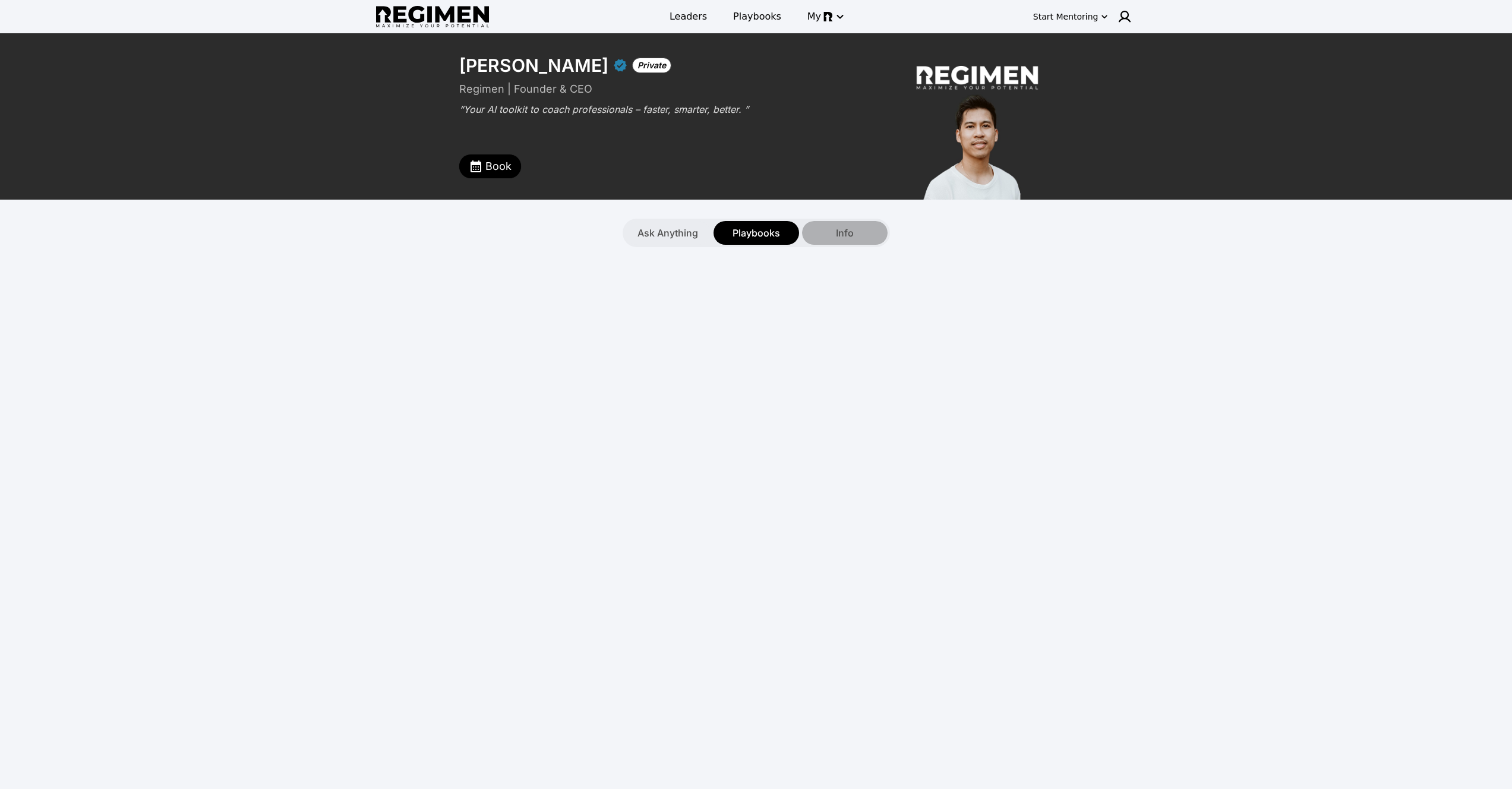
click at [841, 231] on span "Info" at bounding box center [845, 233] width 18 height 15
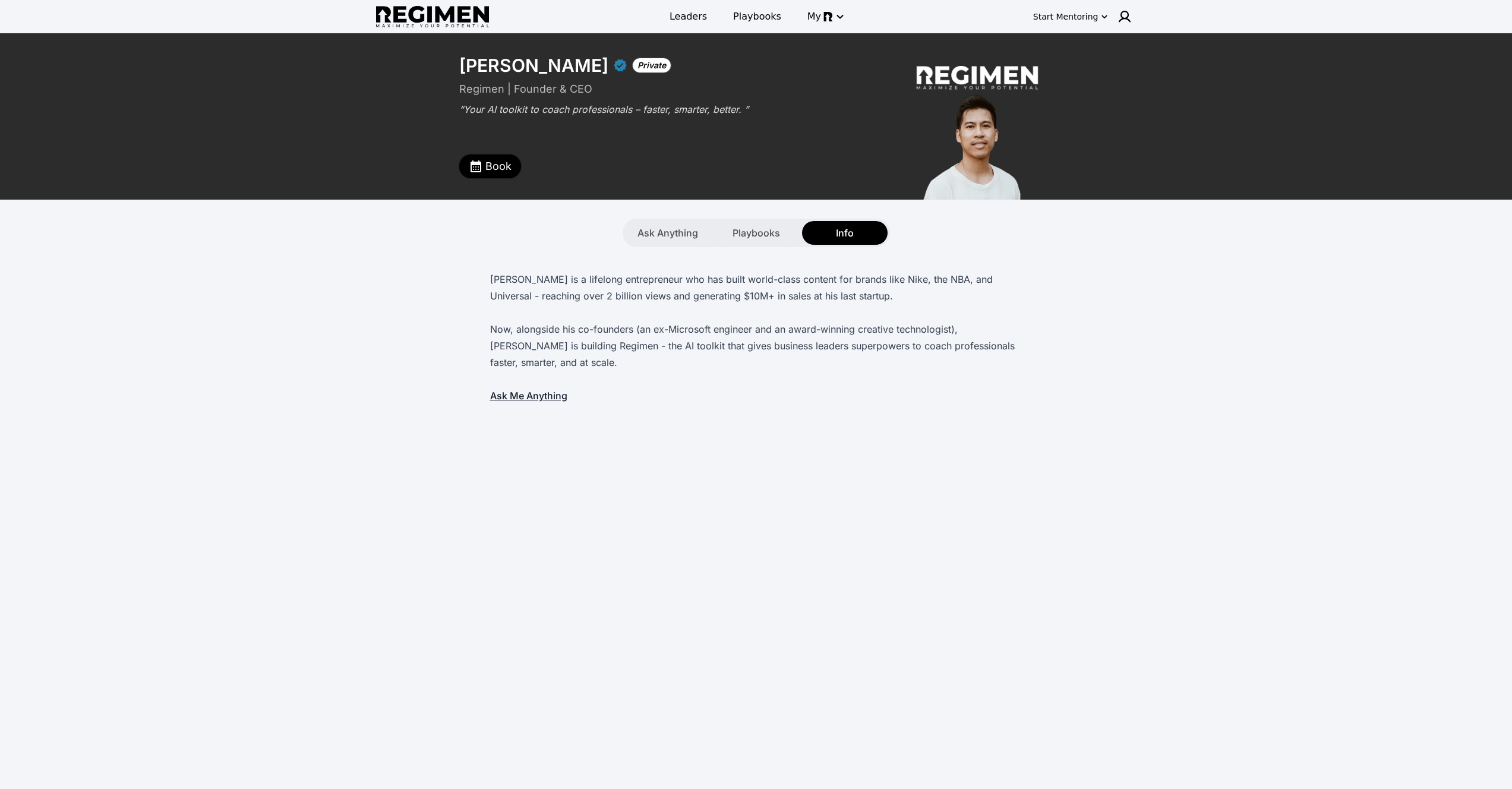
click at [499, 169] on span "Book" at bounding box center [499, 167] width 26 height 17
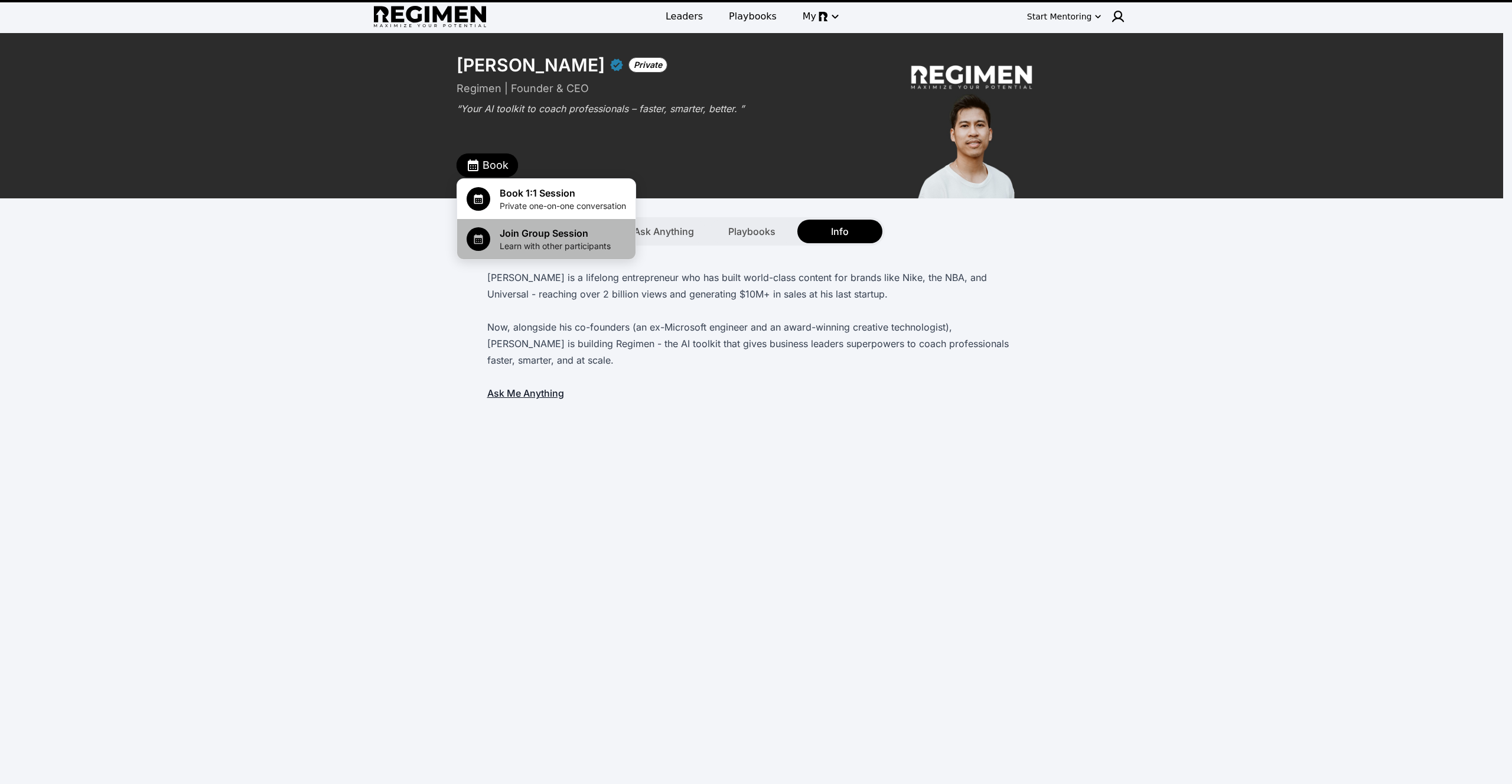
click at [504, 235] on span "Join Group Session" at bounding box center [555, 233] width 111 height 14
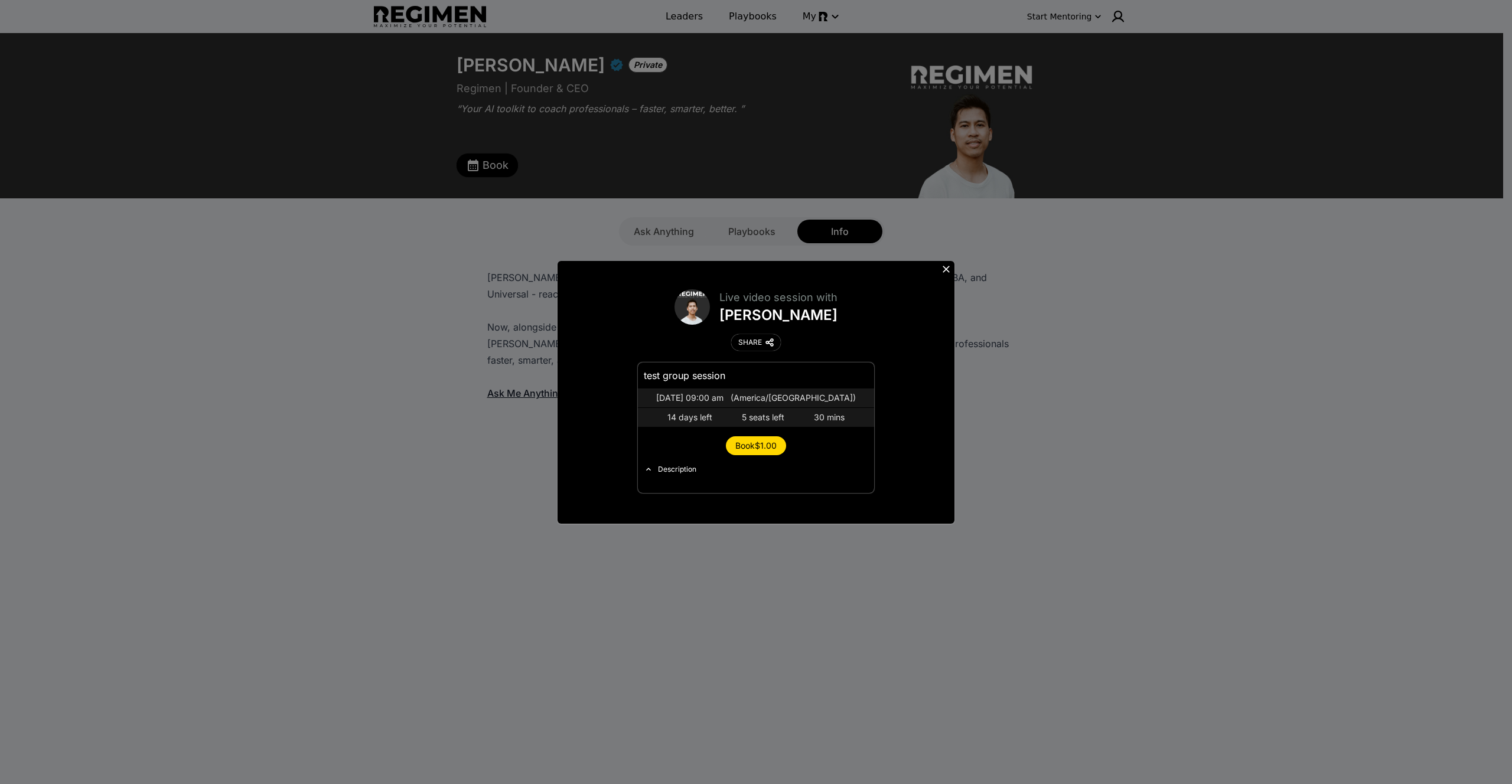
click at [749, 448] on span "Book $1.00" at bounding box center [756, 446] width 41 height 10
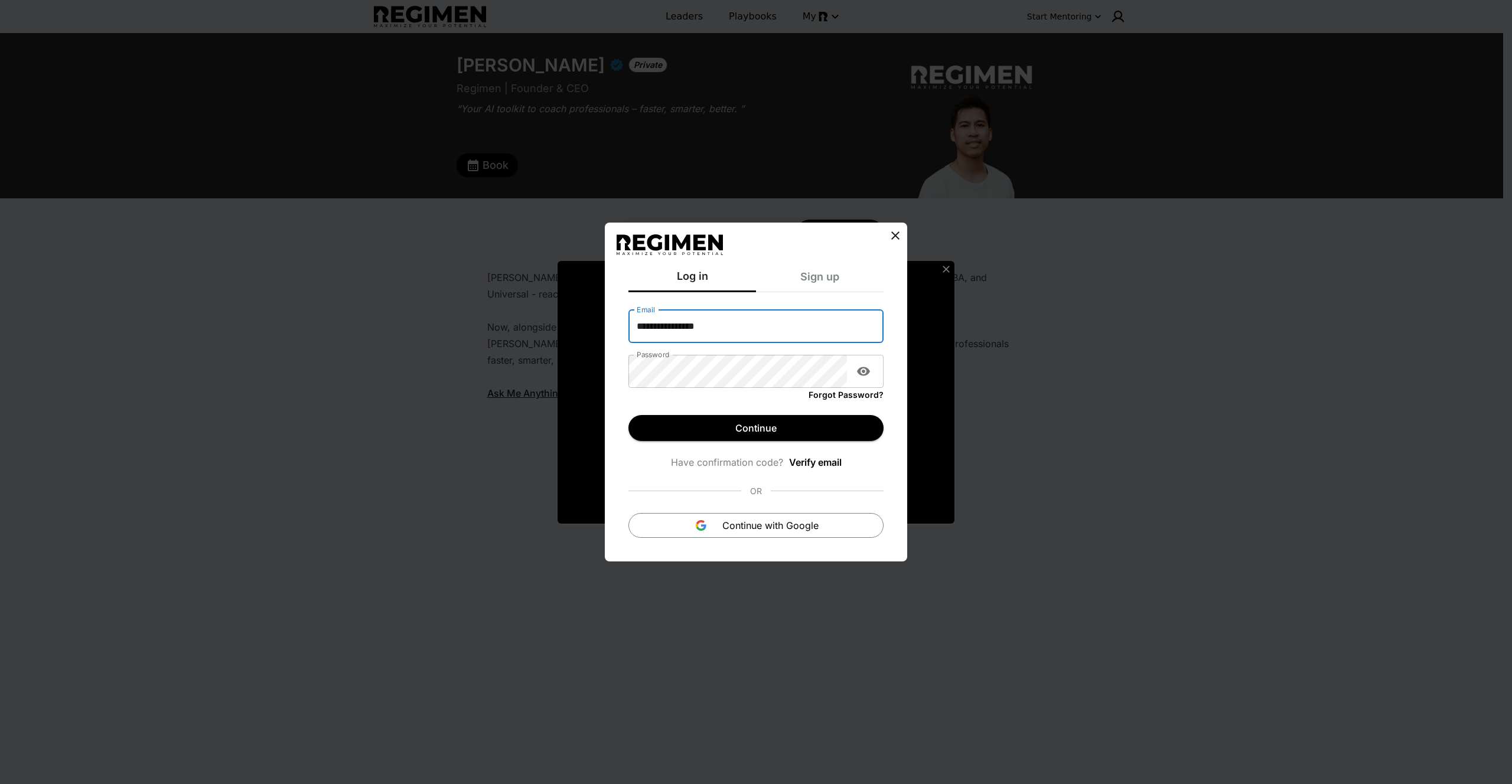
click at [737, 323] on input "**********" at bounding box center [756, 327] width 255 height 33
type input "**********"
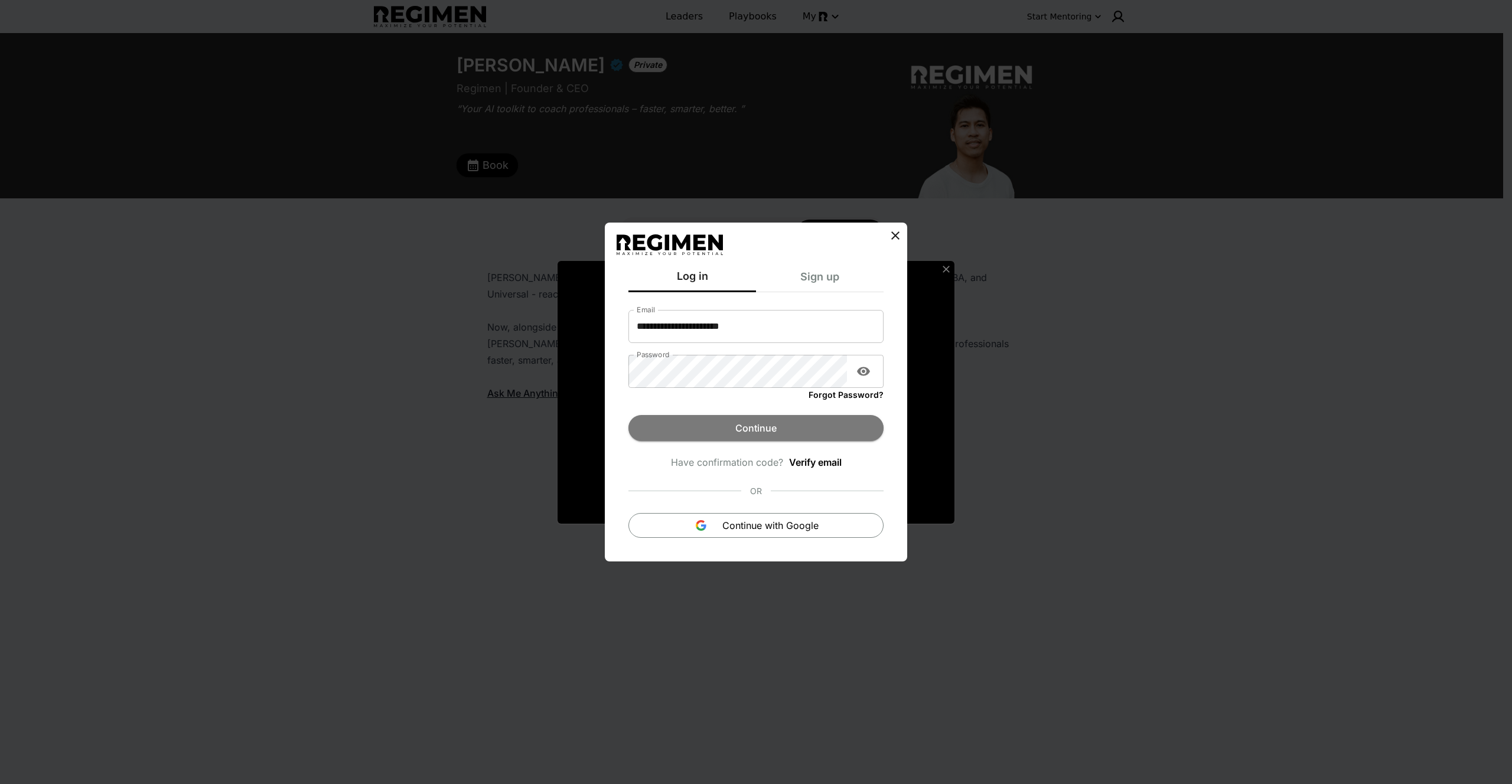
click at [743, 433] on button "Continue" at bounding box center [756, 428] width 255 height 26
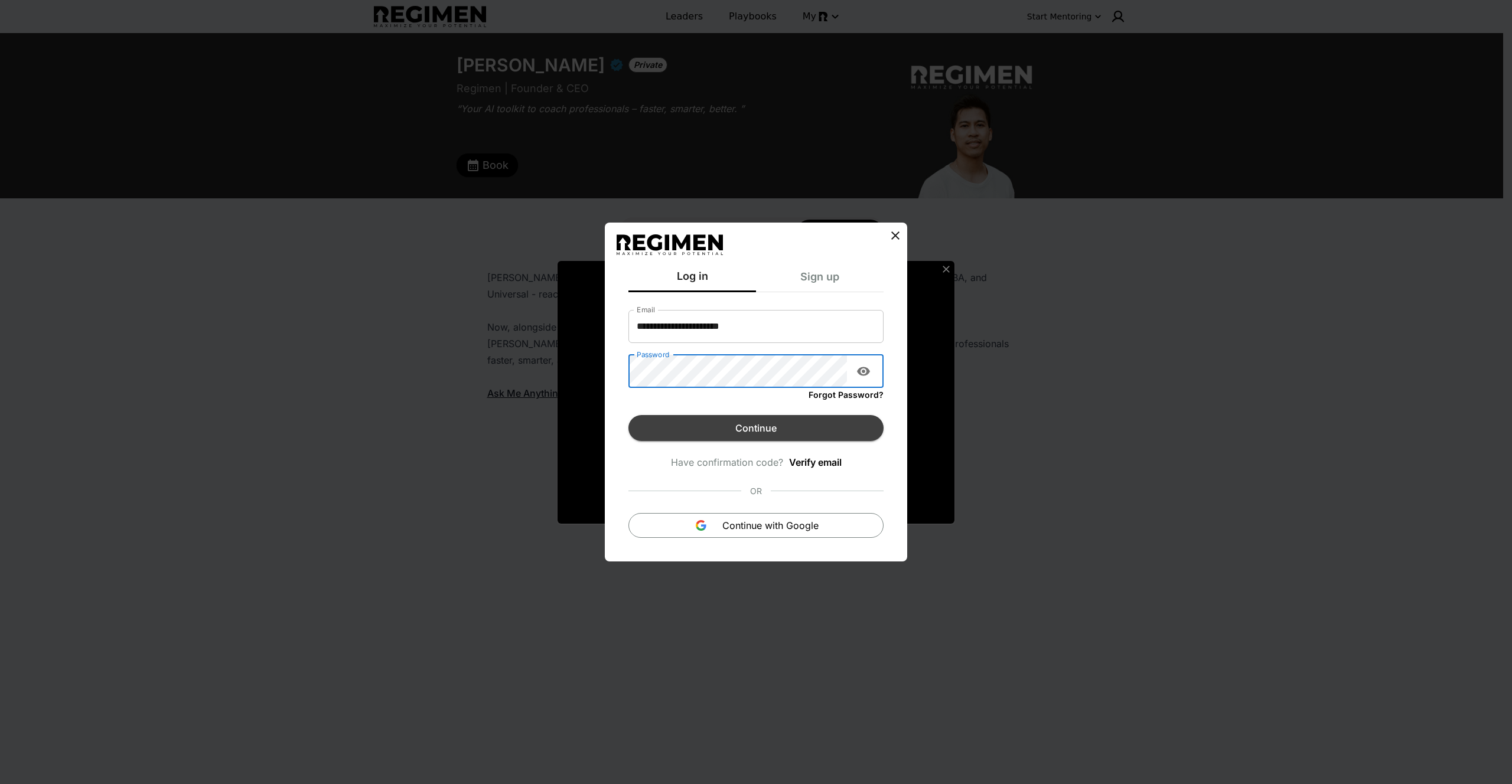
click at [741, 429] on button "Continue" at bounding box center [756, 428] width 255 height 26
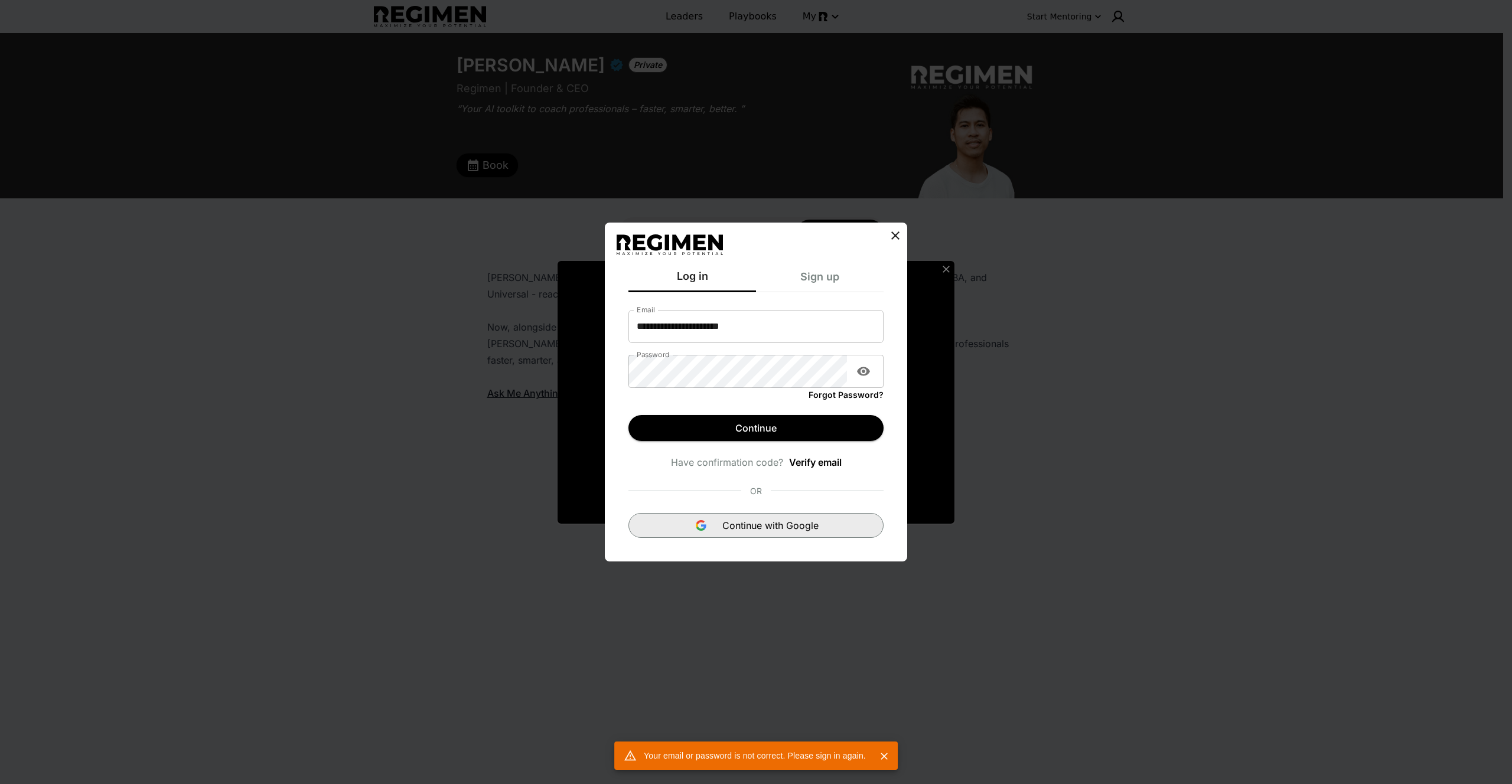
click at [751, 527] on span "Continue with Google" at bounding box center [770, 525] width 96 height 14
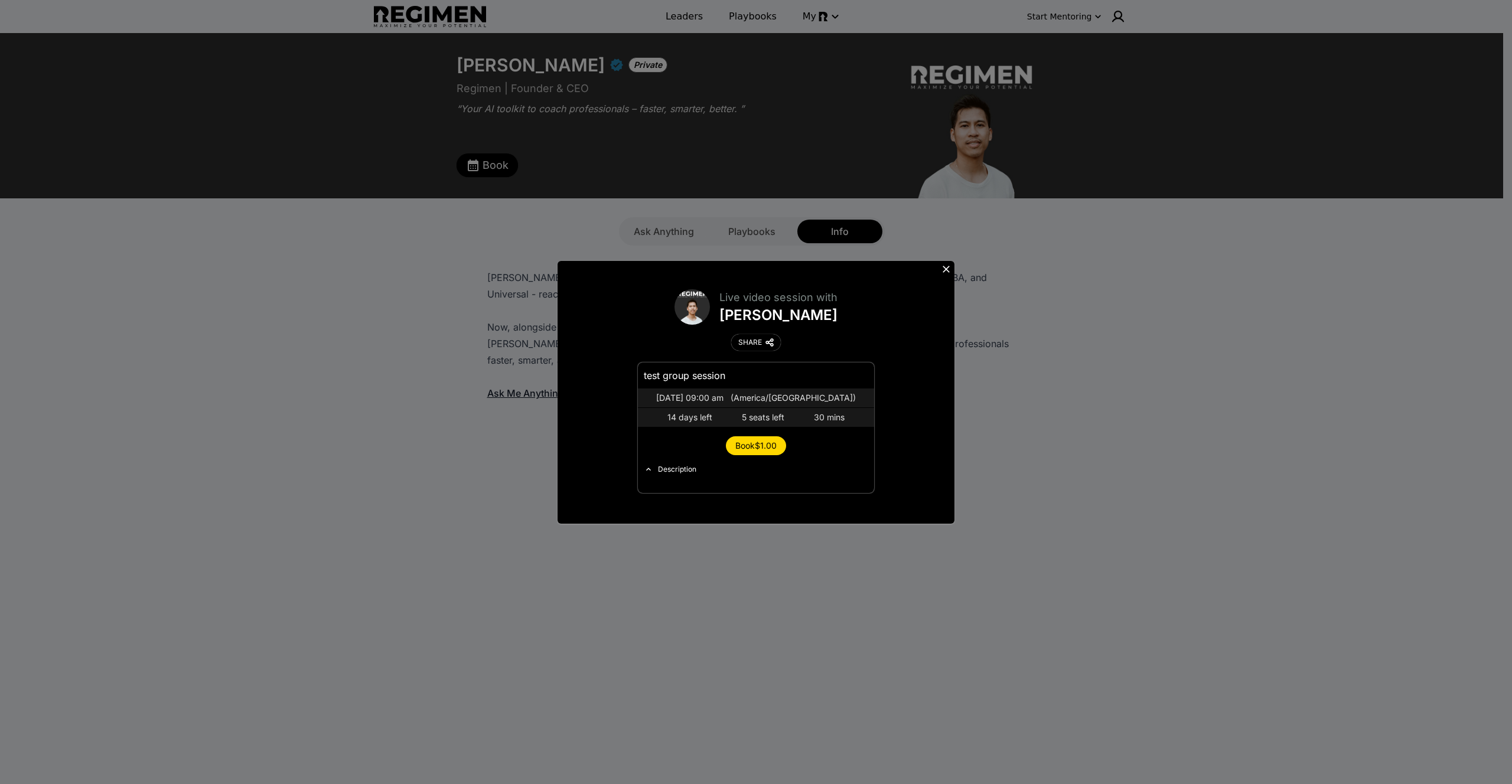
click at [755, 441] on span "Book $1.00" at bounding box center [756, 446] width 41 height 10
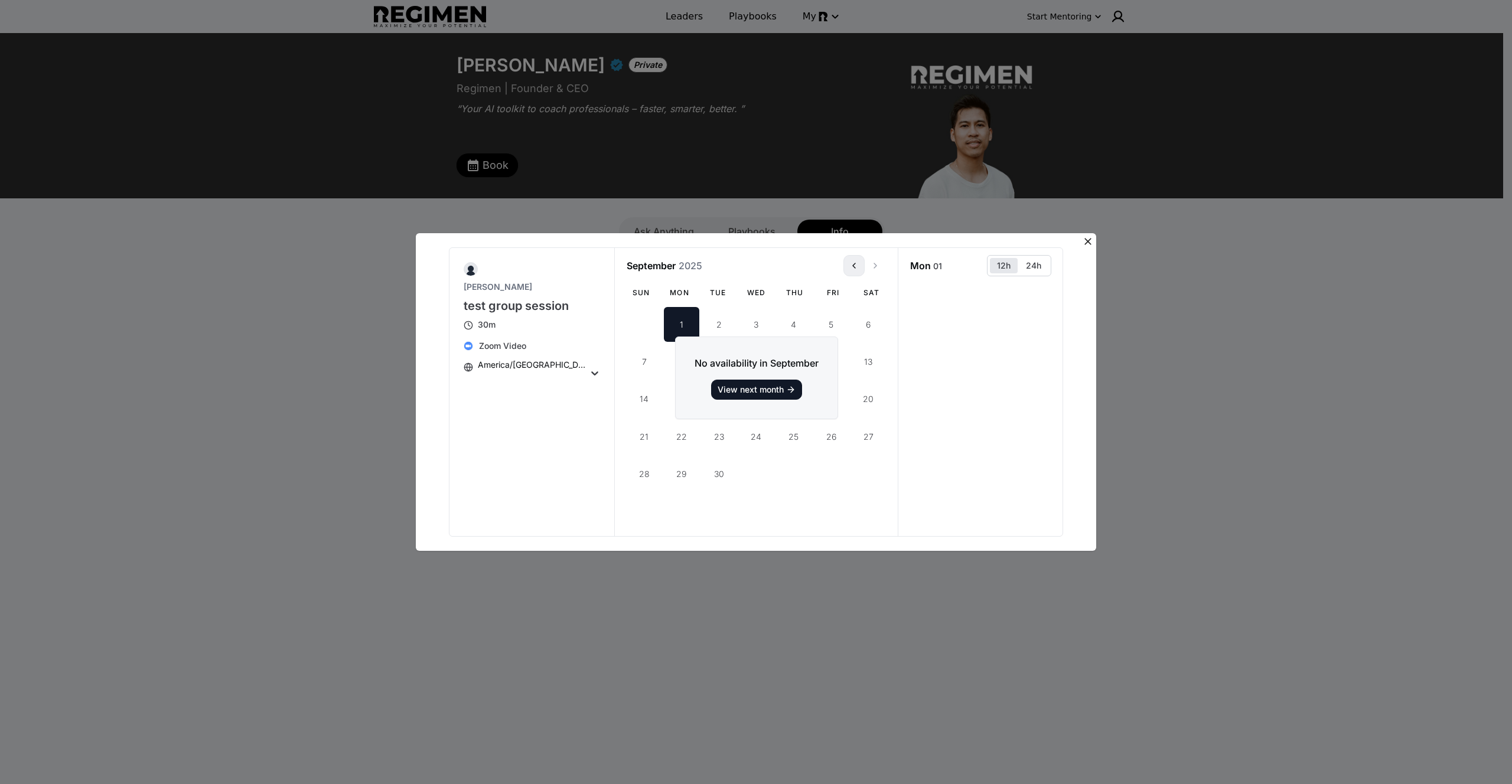
click at [855, 266] on use "View previous month" at bounding box center [854, 266] width 2 height 5
click at [0, 0] on div "View next month" at bounding box center [0, 0] width 0 height 0
click at [858, 264] on icon "View previous month" at bounding box center [854, 266] width 10 height 10
click at [857, 264] on icon "View previous month" at bounding box center [854, 266] width 10 height 10
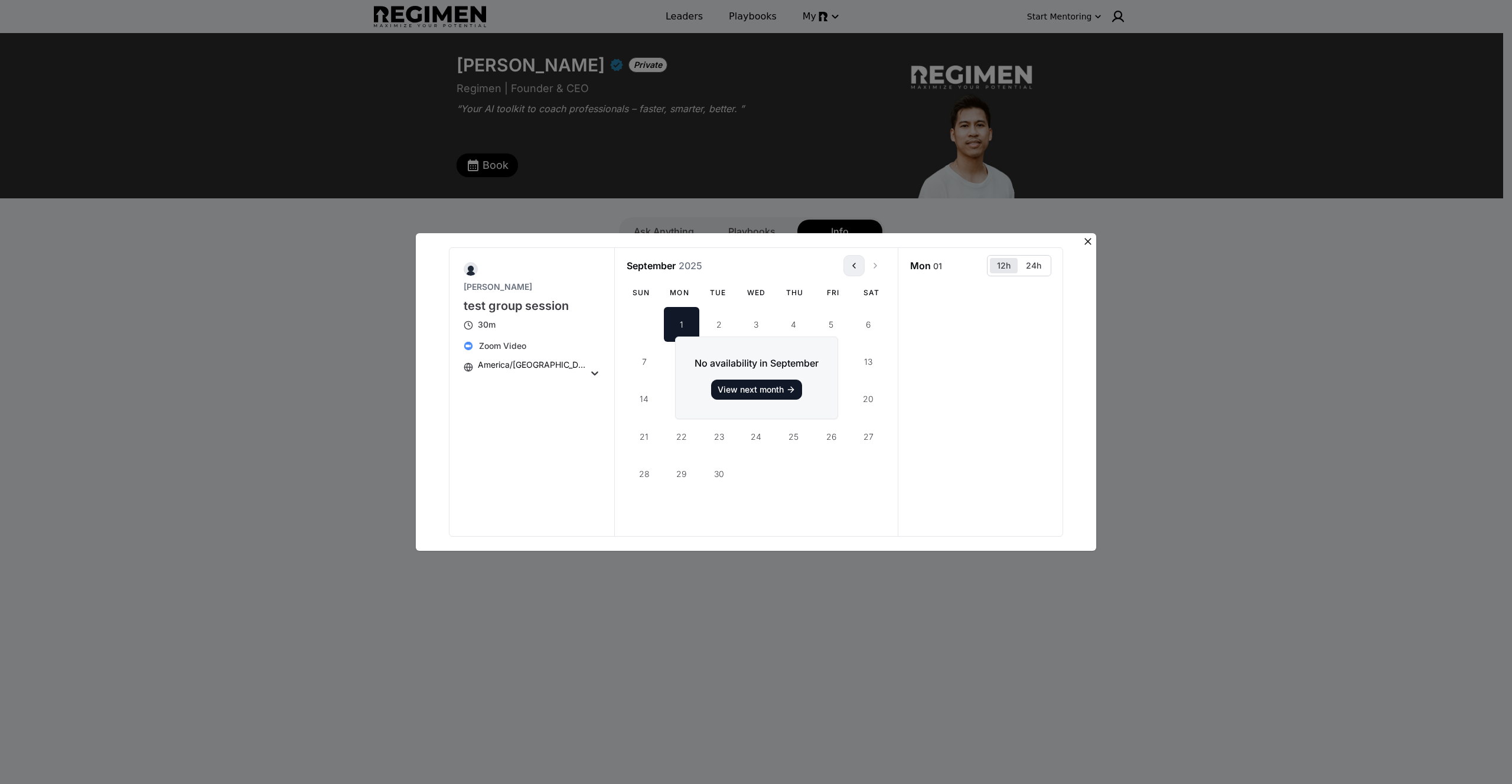
click at [857, 264] on icon "View previous month" at bounding box center [854, 266] width 10 height 10
click at [1088, 238] on icon at bounding box center [1088, 241] width 12 height 12
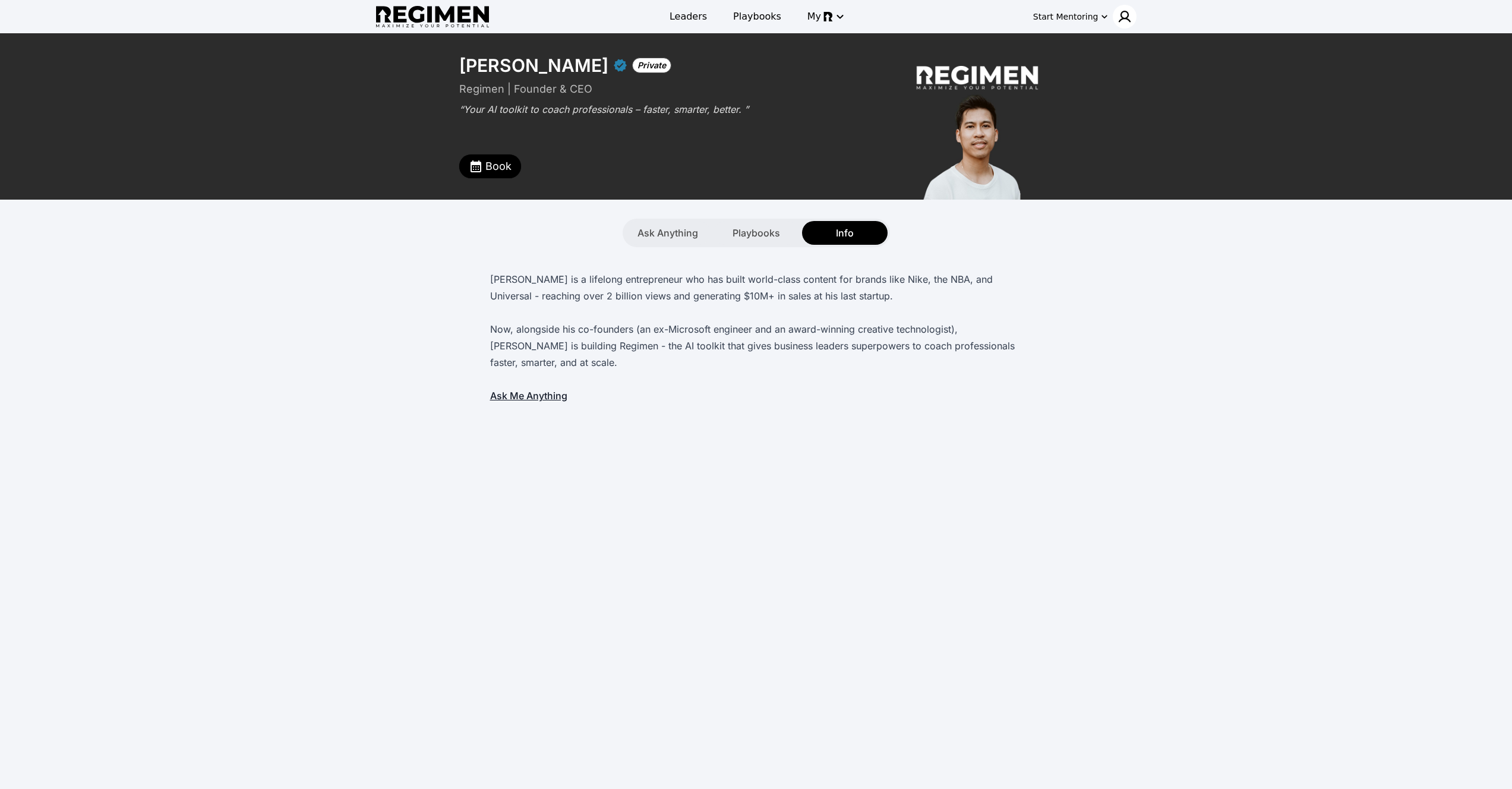
click at [1119, 9] on div at bounding box center [1125, 17] width 23 height 23
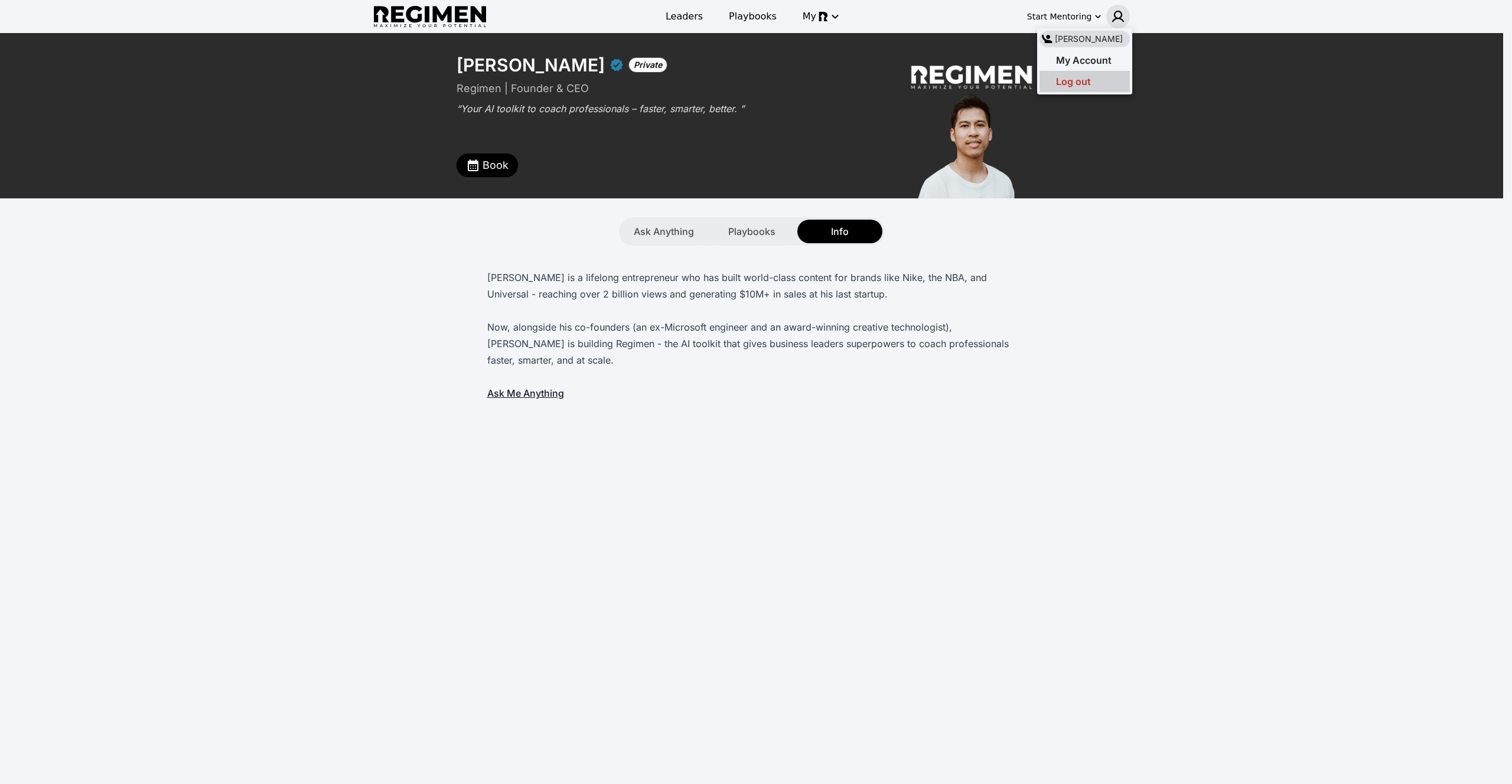
click at [1090, 82] on div "Log out" at bounding box center [1085, 81] width 91 height 21
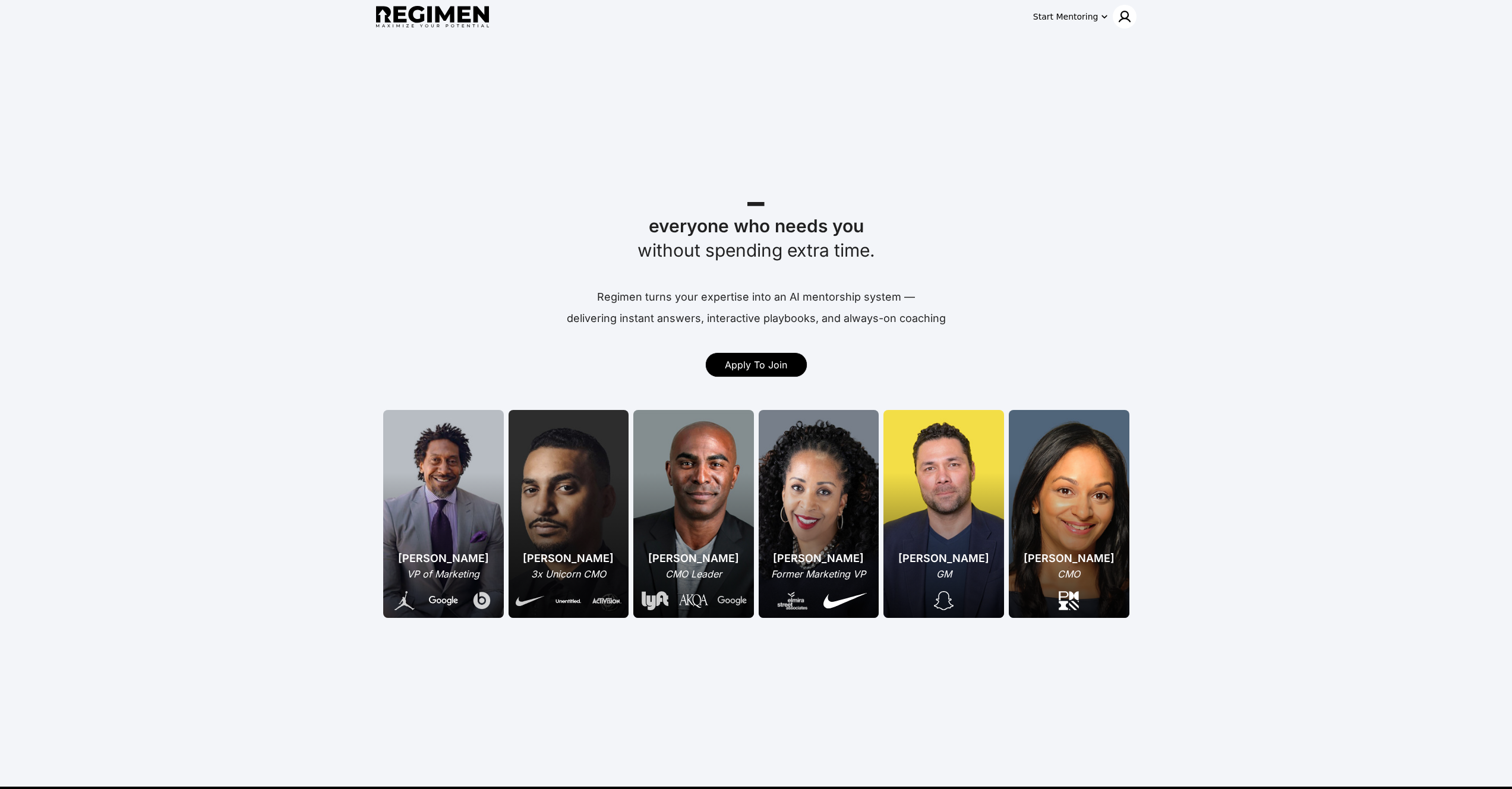
click at [1127, 10] on img at bounding box center [1125, 17] width 15 height 15
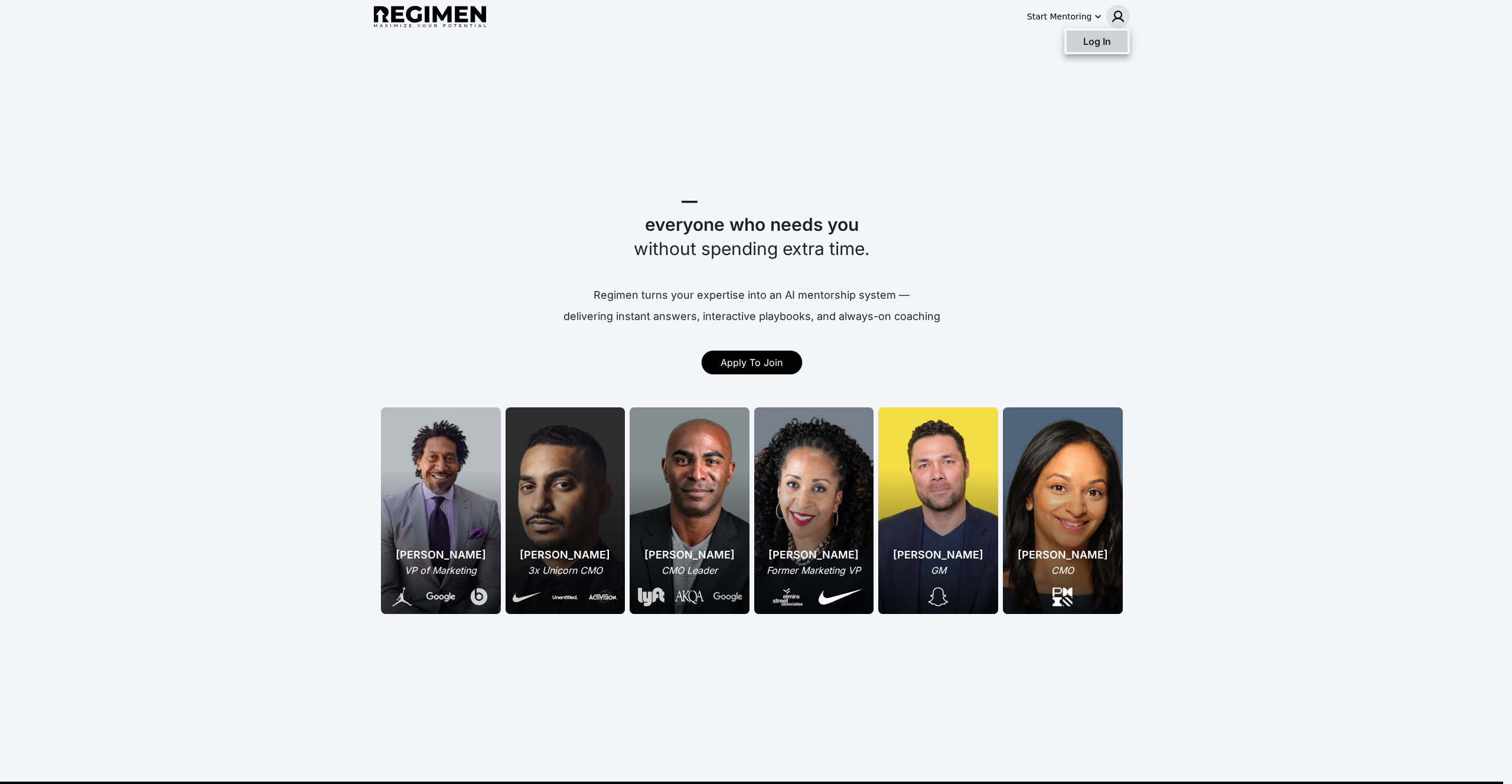
click at [1110, 38] on div "Log In" at bounding box center [1097, 41] width 61 height 21
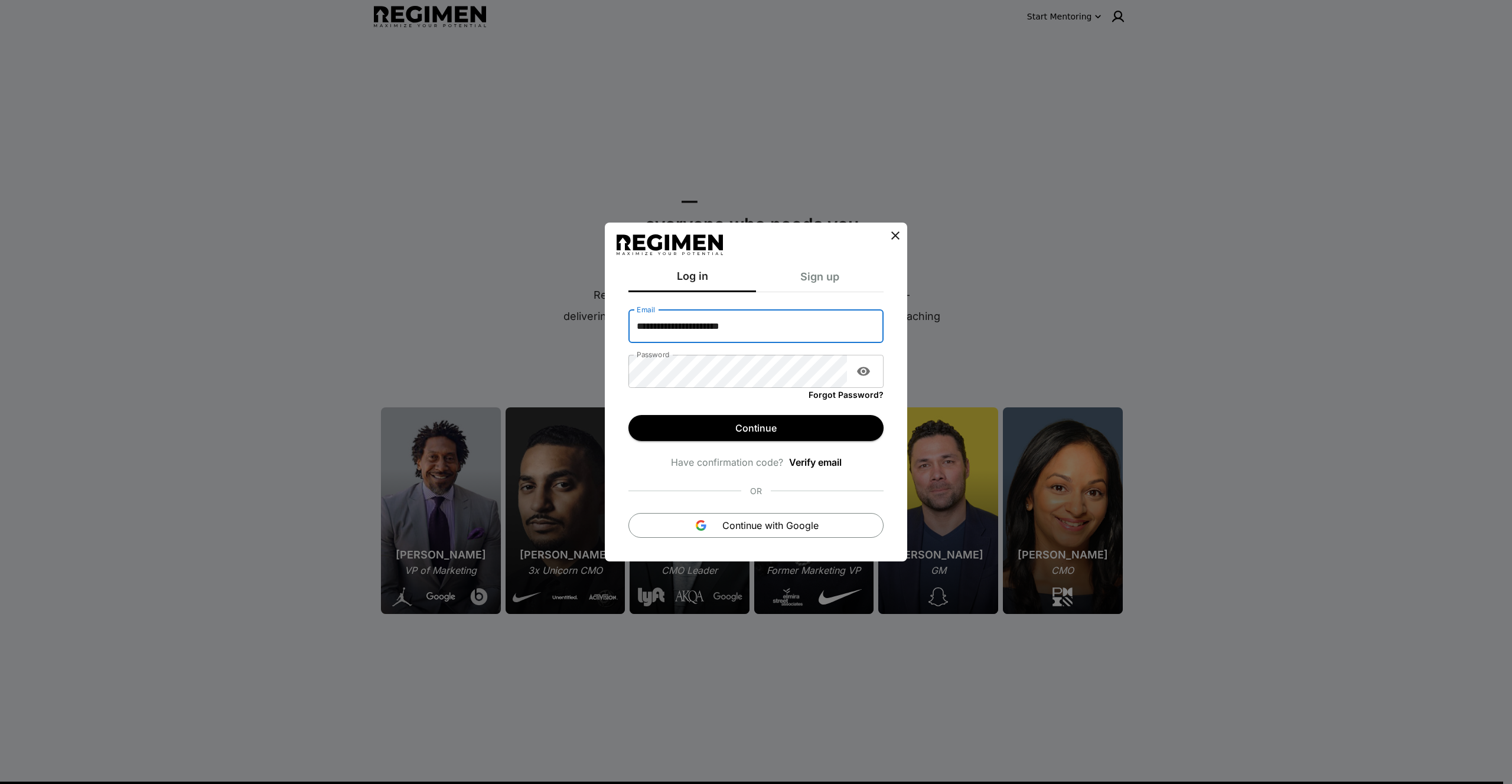
click at [772, 338] on input "**********" at bounding box center [756, 327] width 255 height 33
click at [768, 325] on input "**********" at bounding box center [756, 327] width 255 height 33
type input "**********"
click at [740, 434] on button "Continue" at bounding box center [756, 428] width 255 height 26
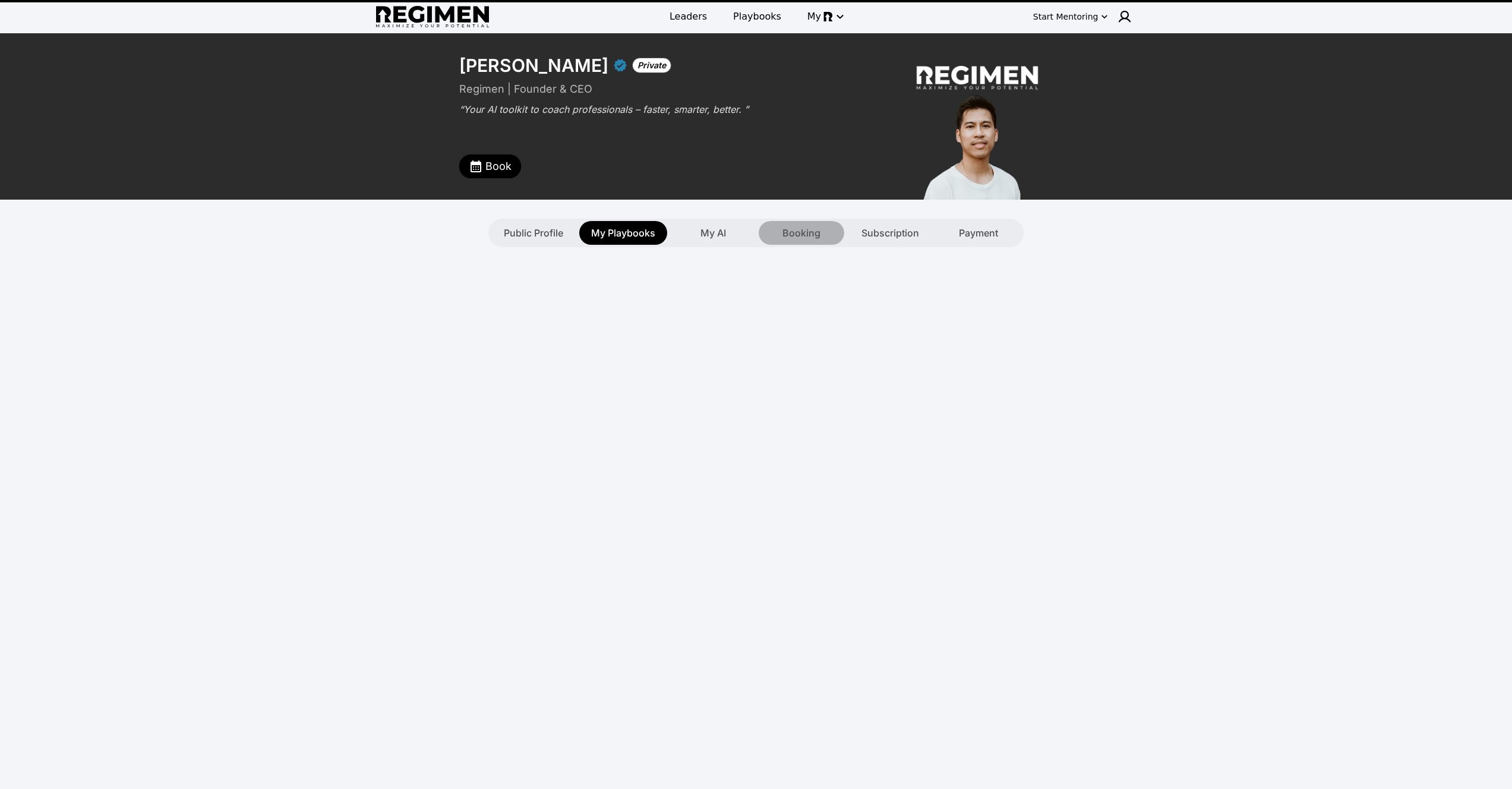
click at [813, 244] on div "Booking" at bounding box center [801, 233] width 86 height 23
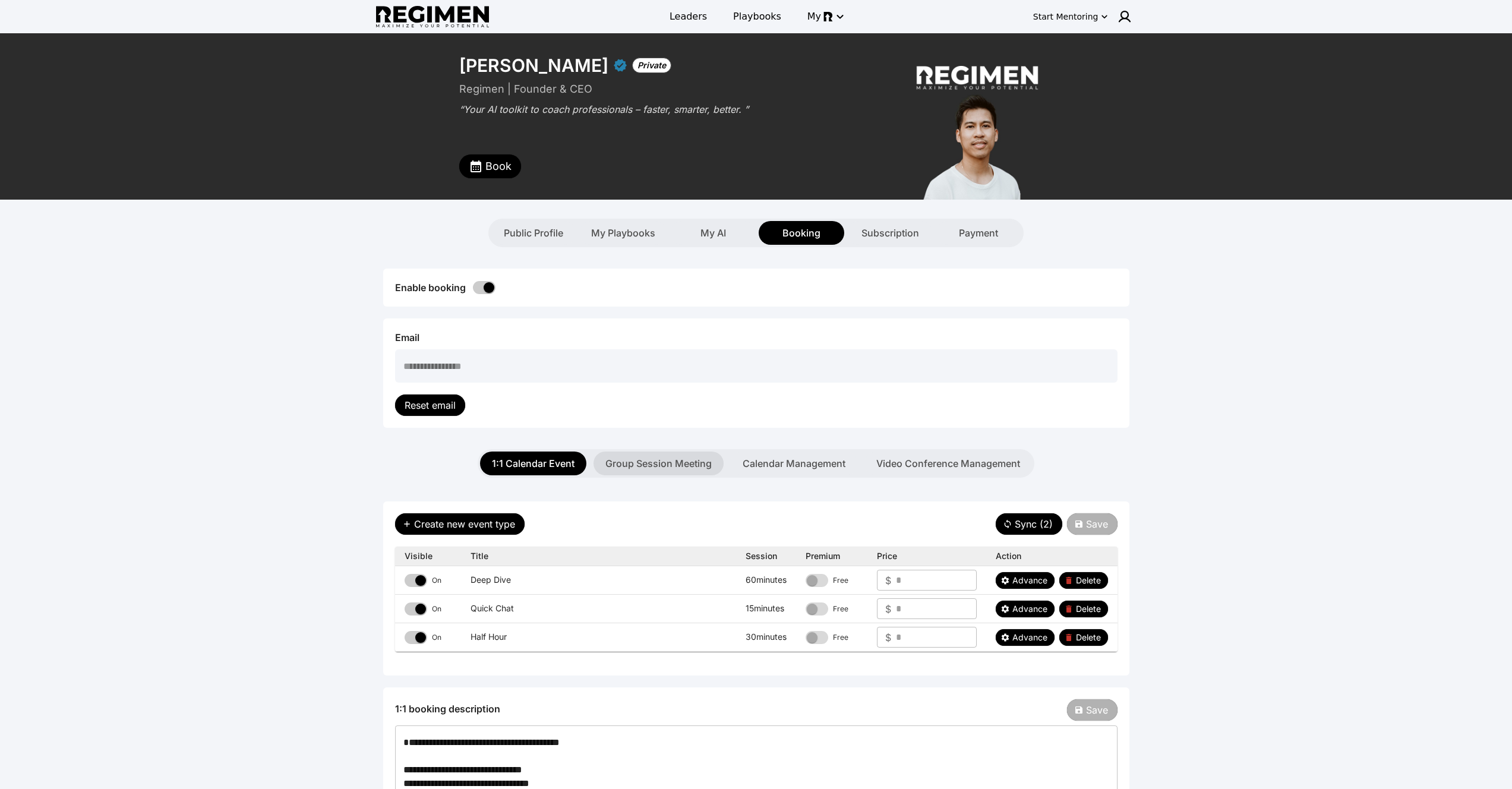
click at [681, 457] on button "Group Session Meeting" at bounding box center [658, 464] width 130 height 23
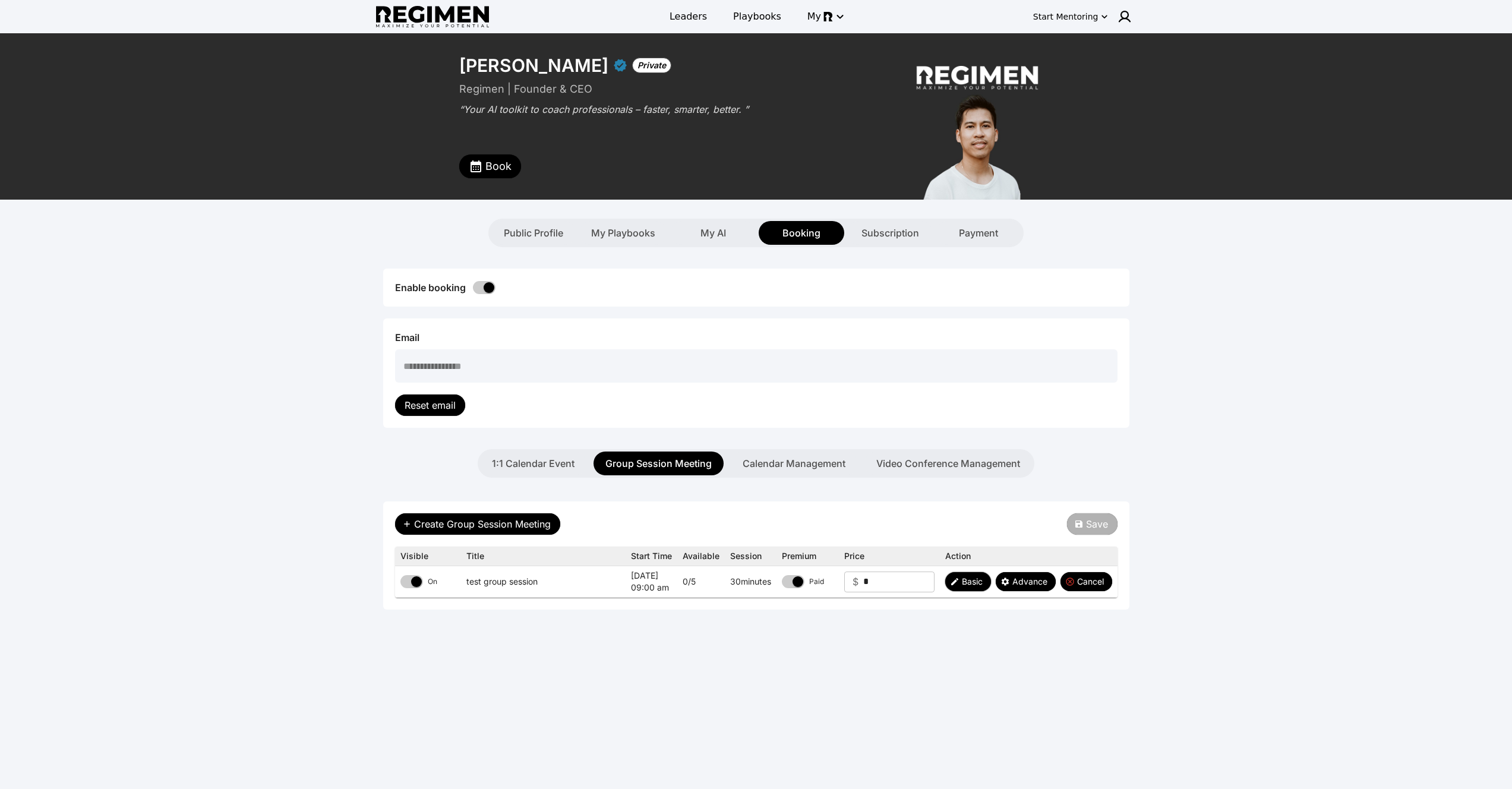
click at [964, 583] on span "Basic" at bounding box center [972, 581] width 21 height 12
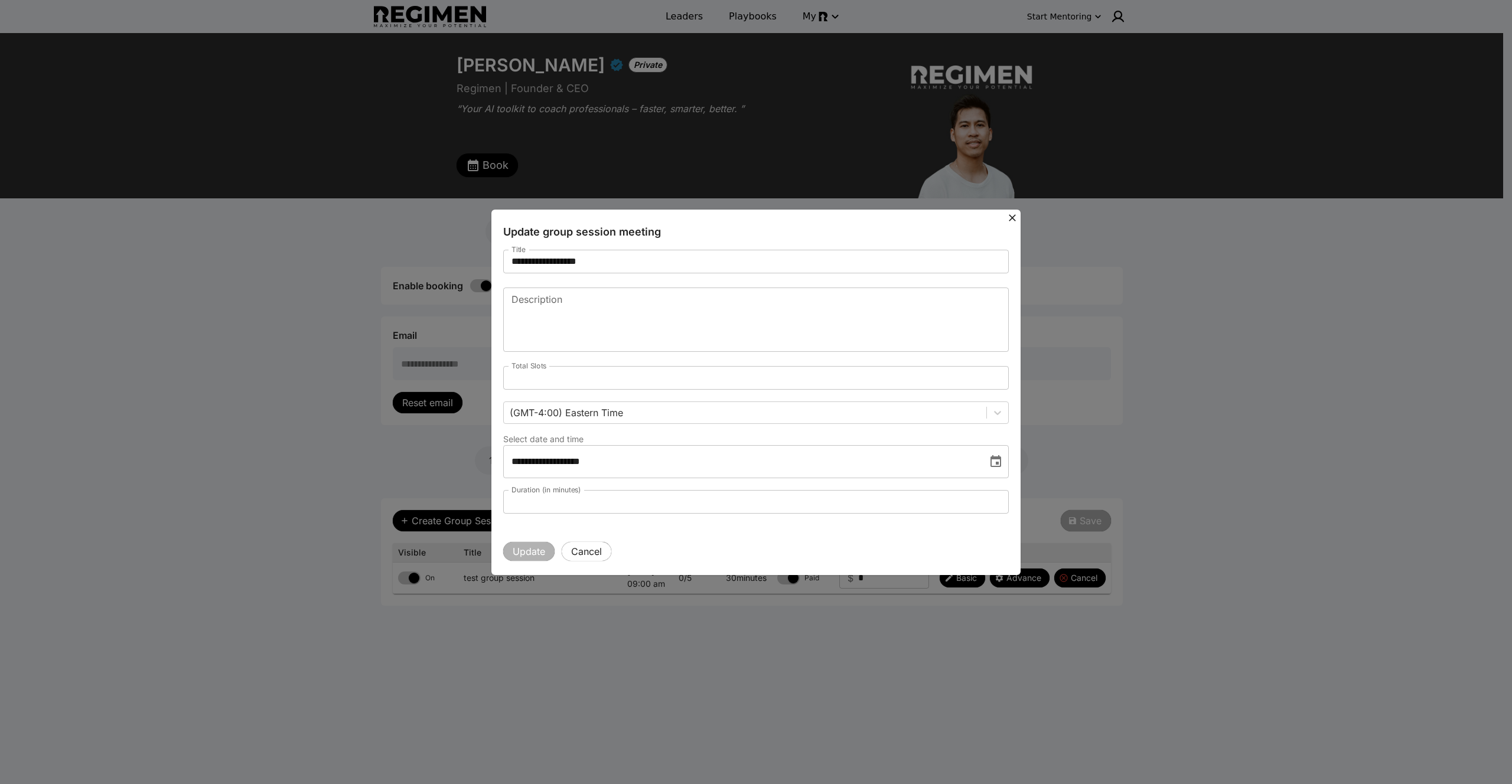
click at [680, 454] on input "**********" at bounding box center [741, 461] width 476 height 33
click at [996, 457] on icon "Choose date, selected date is Aug 30, 2025" at bounding box center [995, 461] width 10 height 12
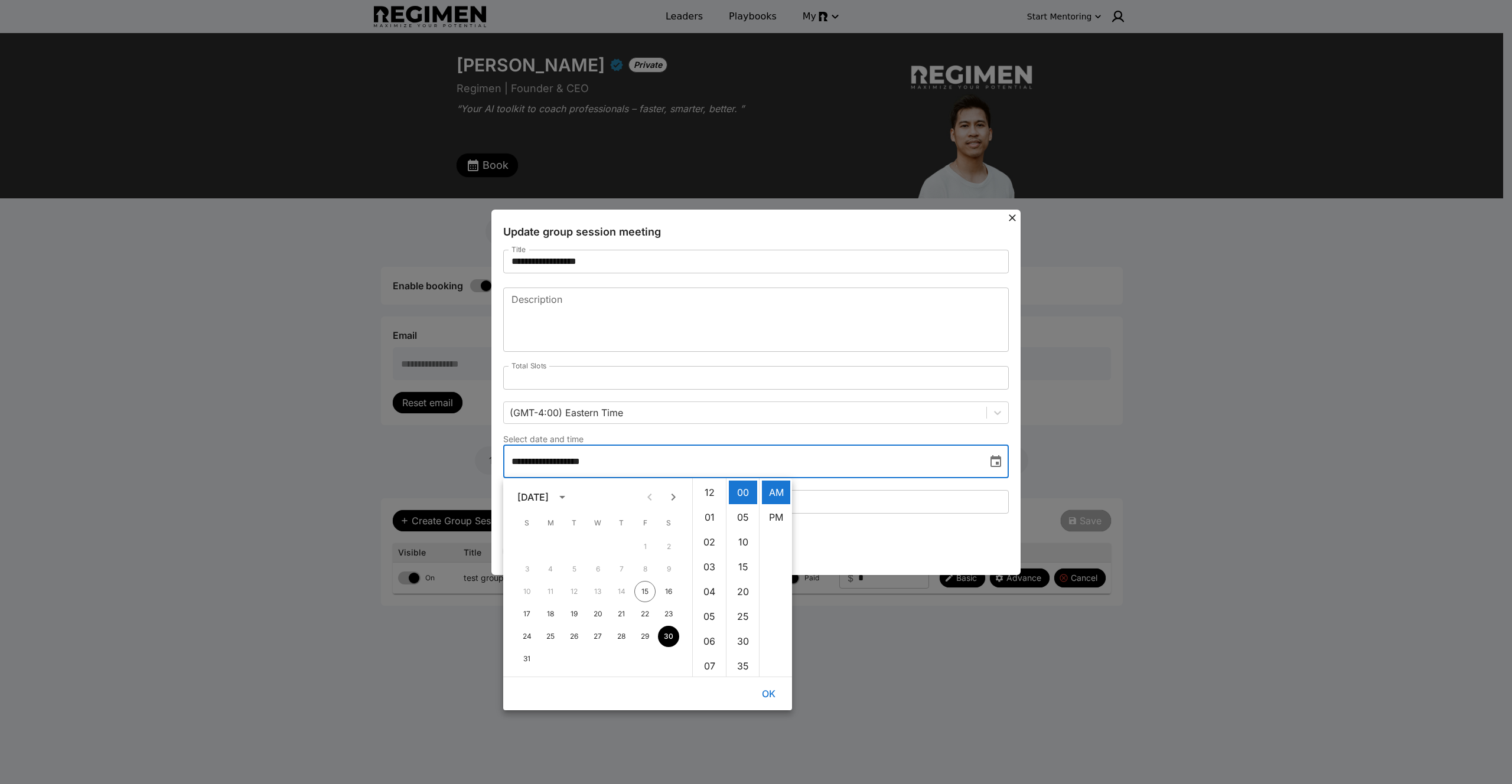
scroll to position [223, 0]
click at [674, 498] on icon "Next month" at bounding box center [673, 497] width 14 height 14
click at [549, 542] on button "1" at bounding box center [550, 546] width 21 height 21
type input "**********"
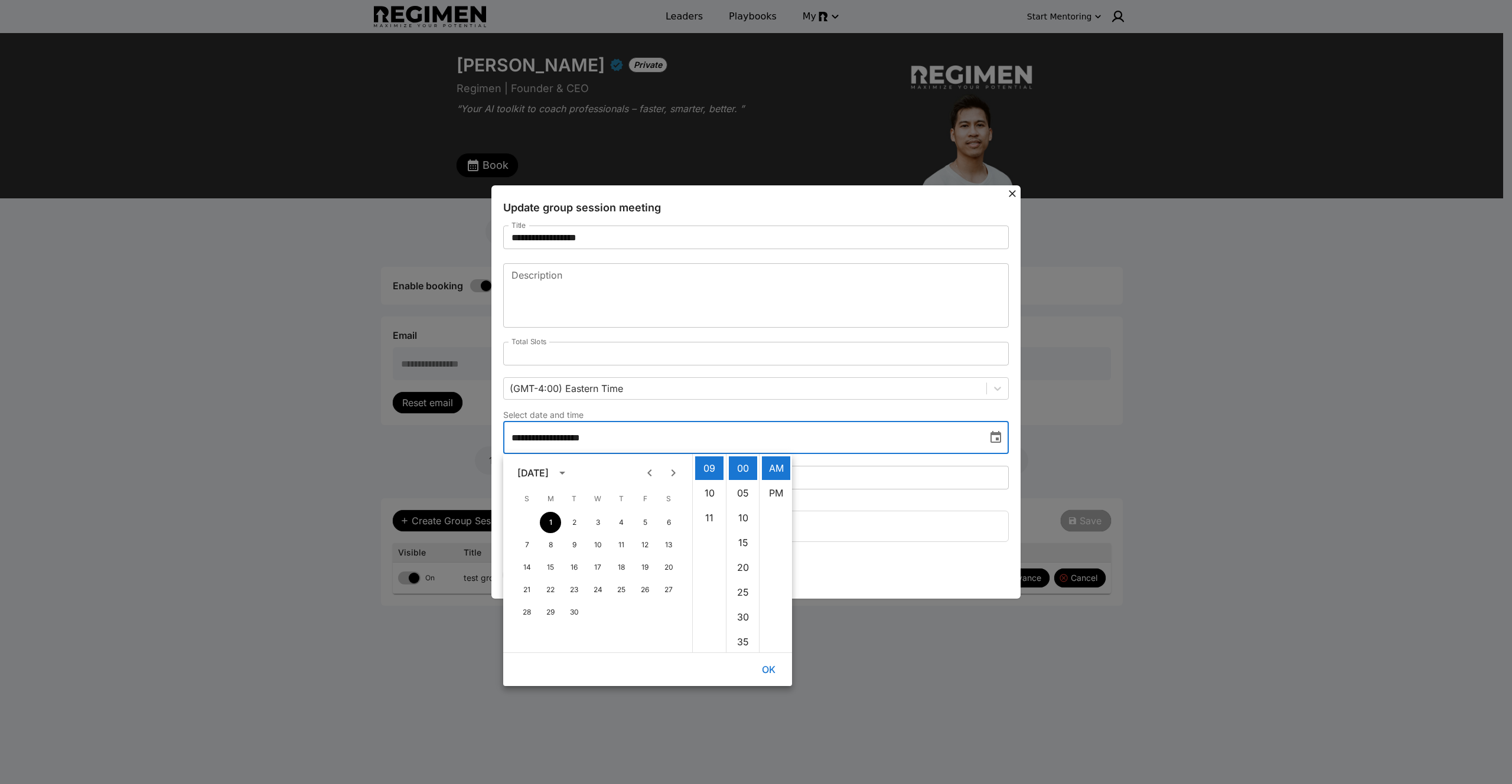
click at [766, 670] on button "OK" at bounding box center [768, 669] width 38 height 23
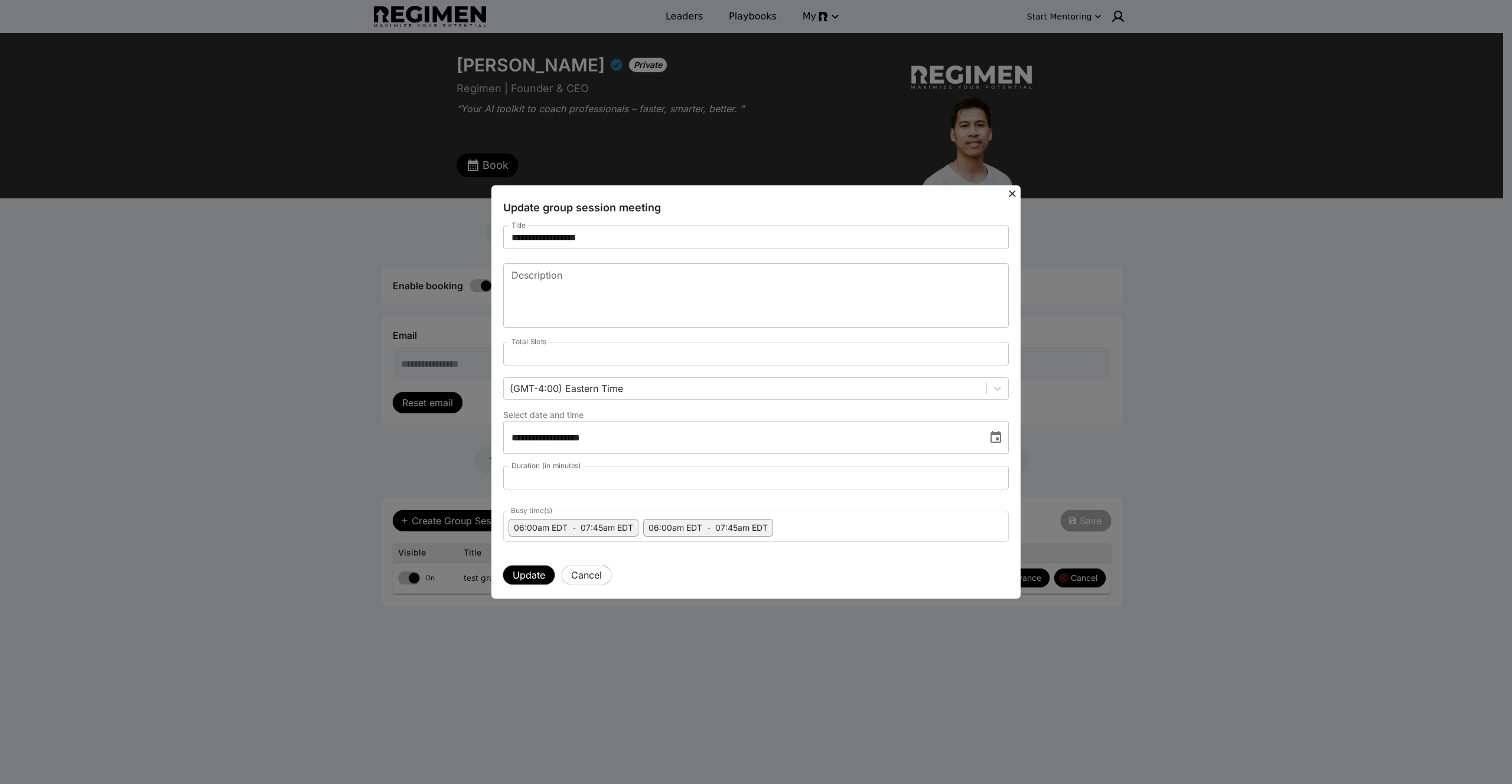
click at [525, 572] on button "Update" at bounding box center [529, 575] width 51 height 19
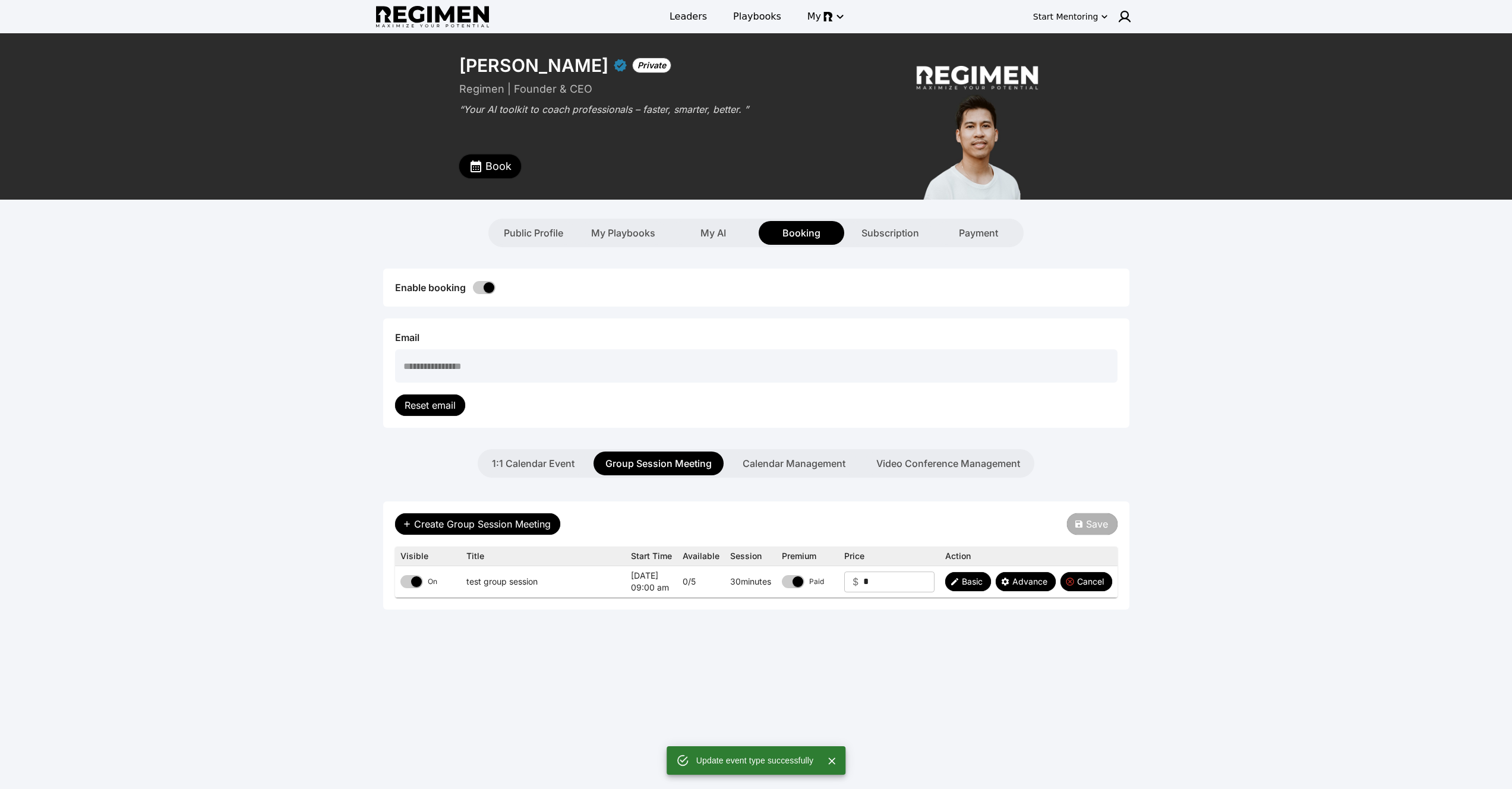
click at [481, 158] on button "Book" at bounding box center [490, 167] width 61 height 23
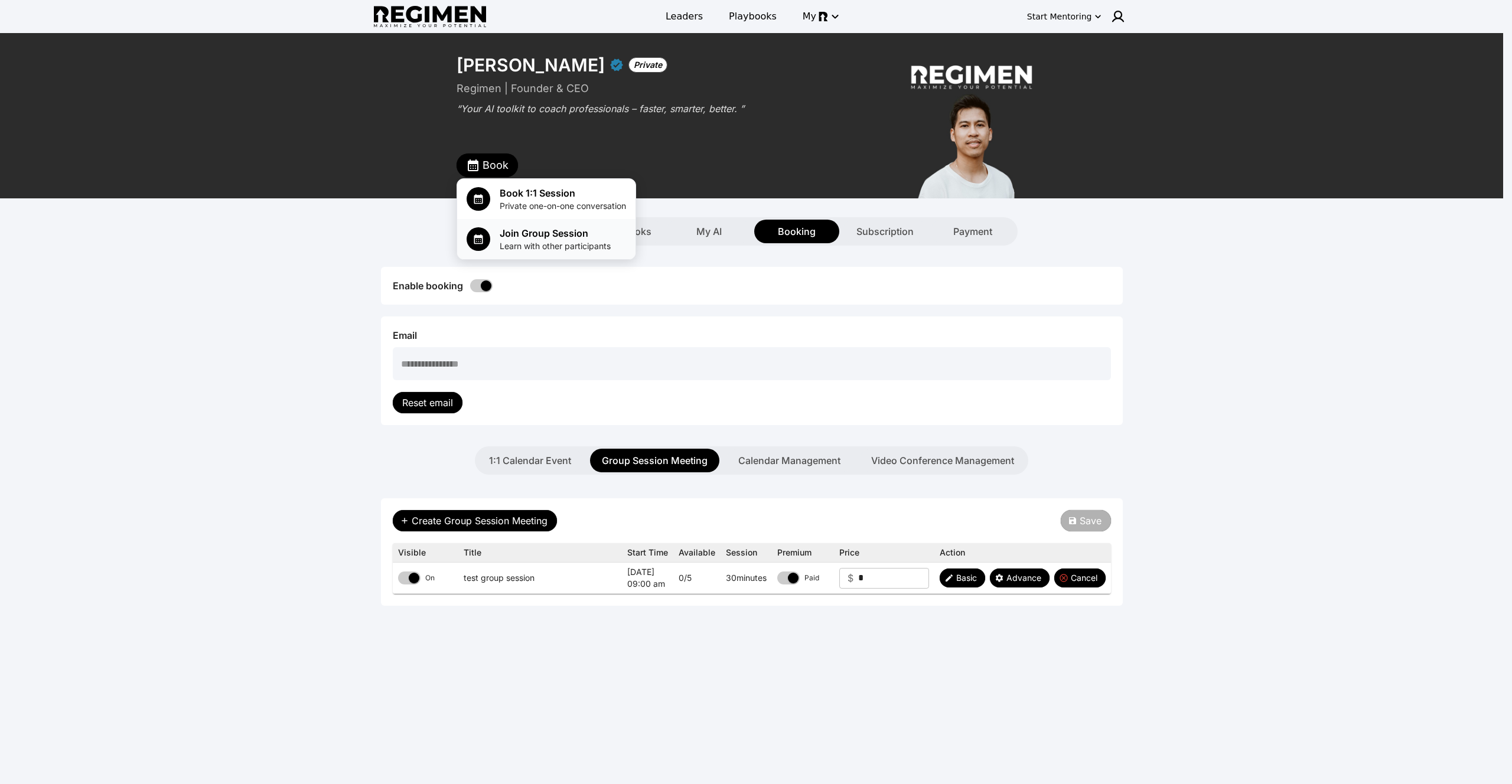
click at [529, 238] on span "Join Group Session" at bounding box center [555, 233] width 111 height 14
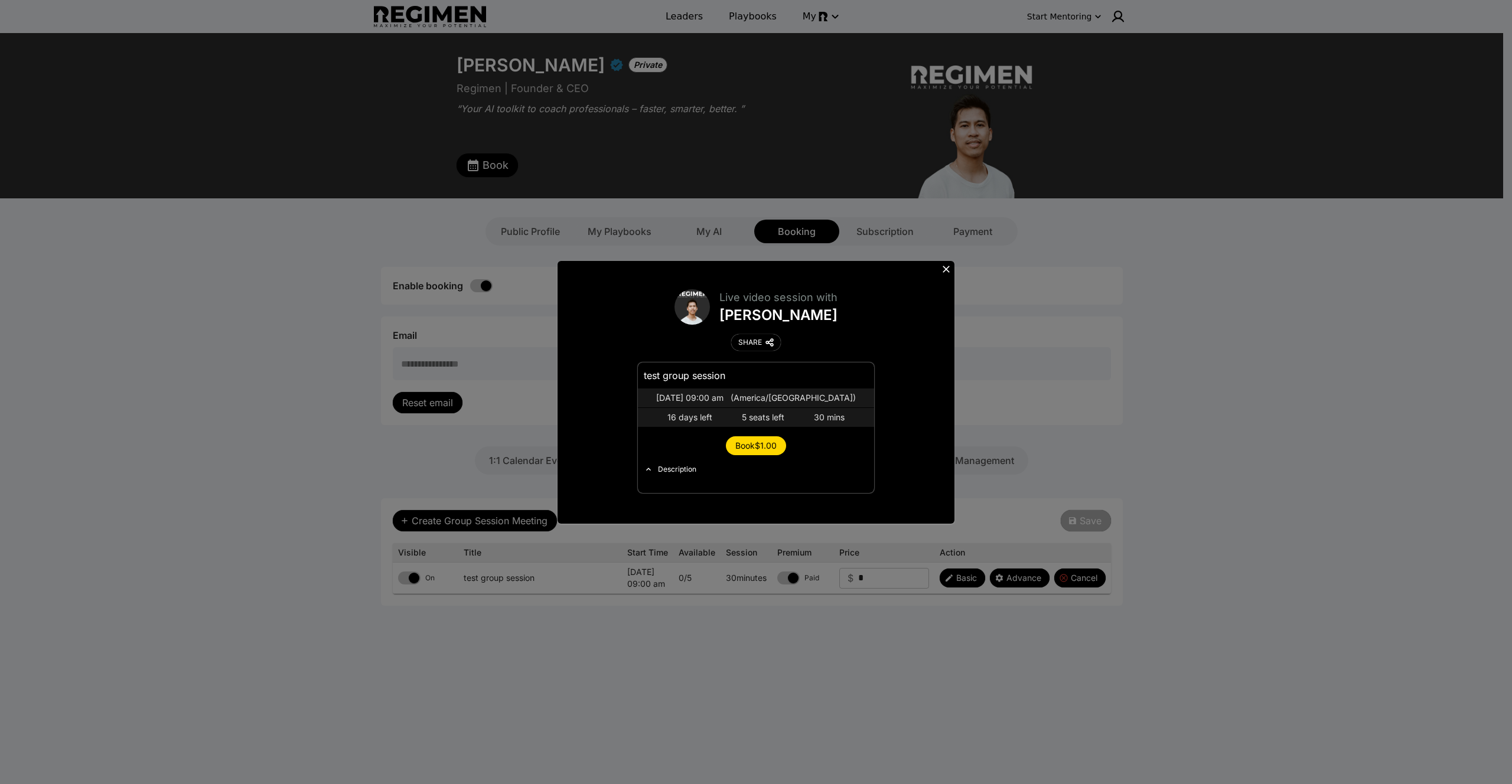
click at [745, 450] on span "Book $1.00" at bounding box center [756, 446] width 41 height 10
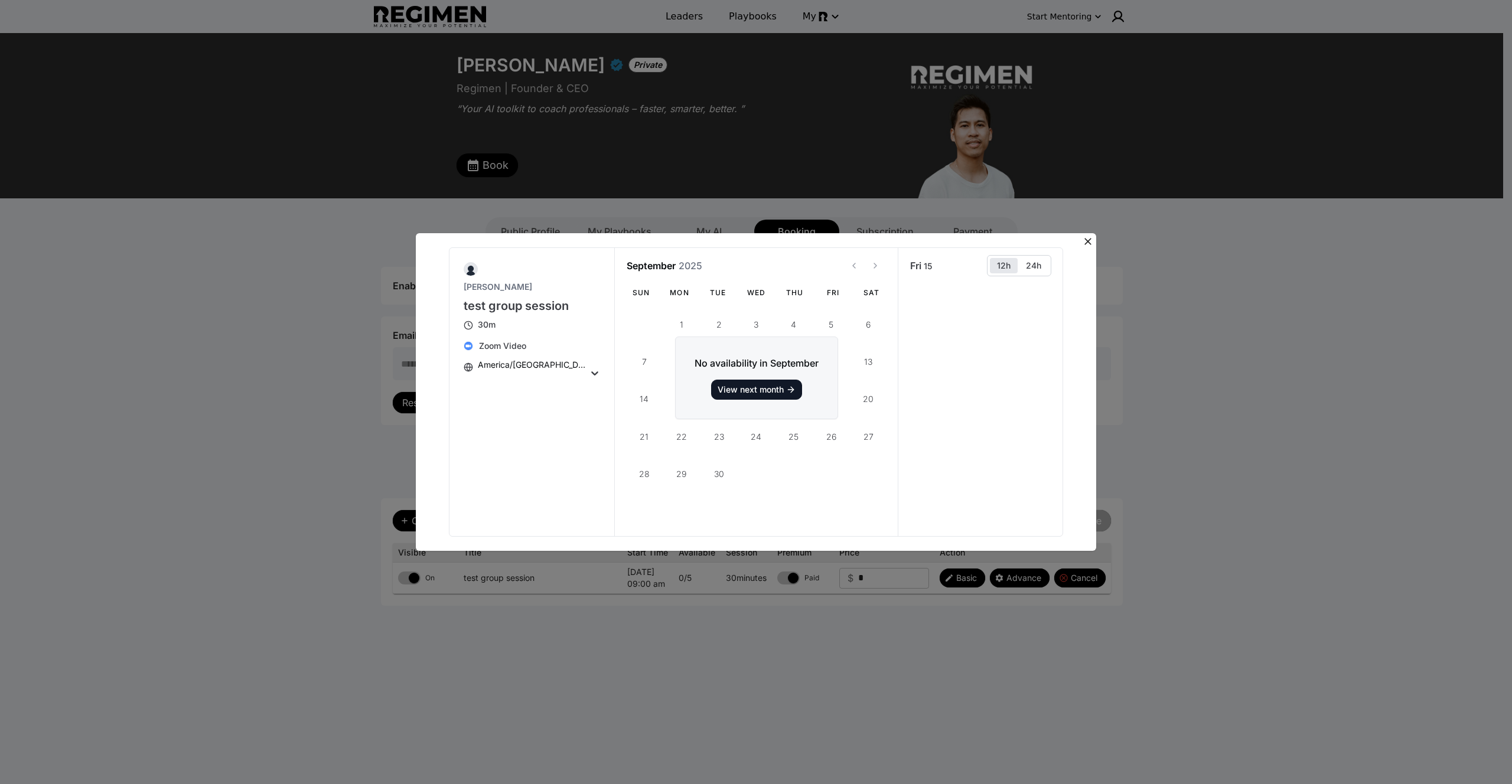
click at [786, 387] on icon "button" at bounding box center [791, 390] width 10 height 10
click at [853, 263] on icon "View previous month" at bounding box center [854, 266] width 10 height 10
click at [1084, 242] on icon at bounding box center [1088, 241] width 12 height 12
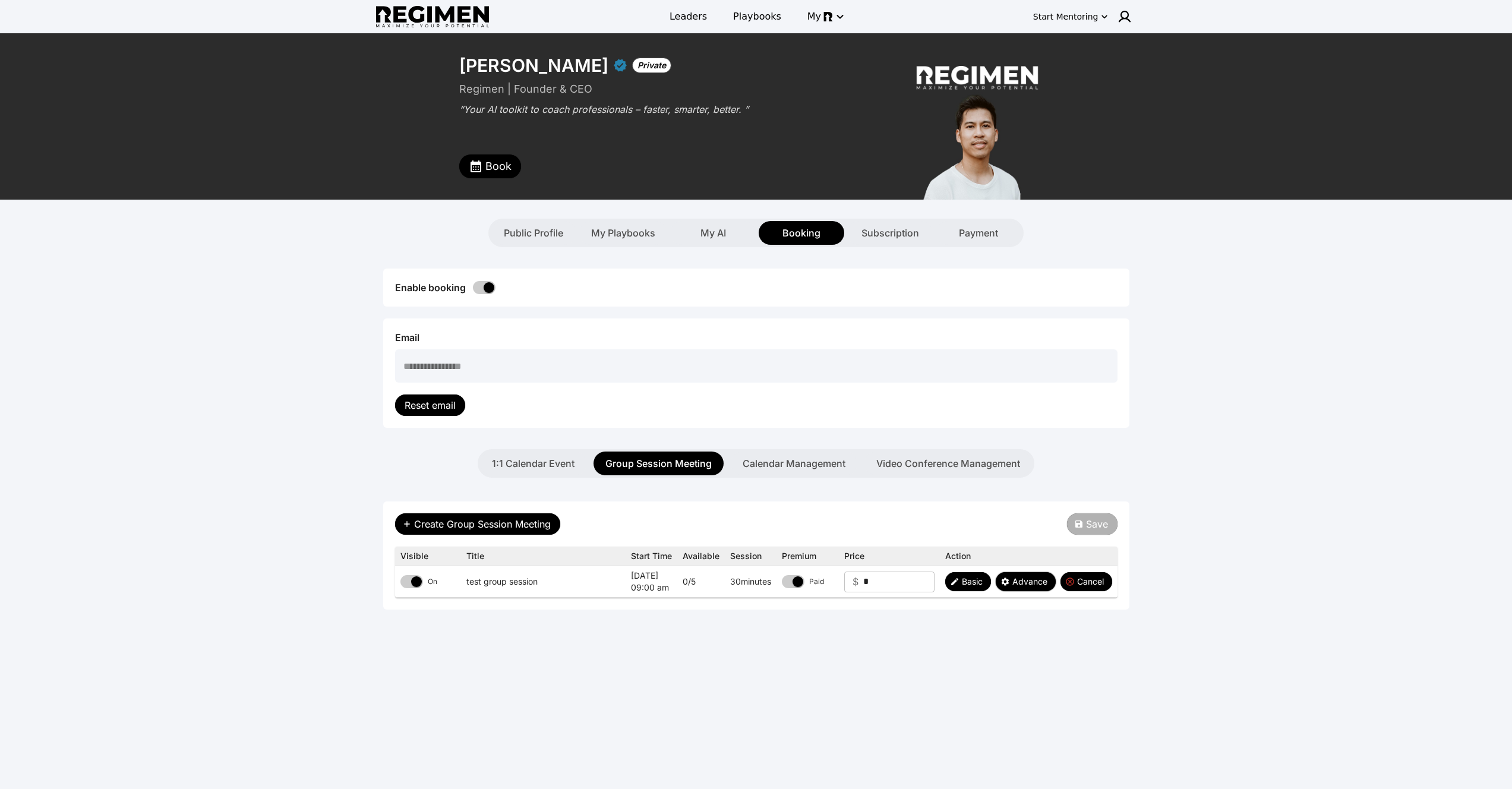
click at [1026, 582] on span "Advance" at bounding box center [1030, 581] width 35 height 12
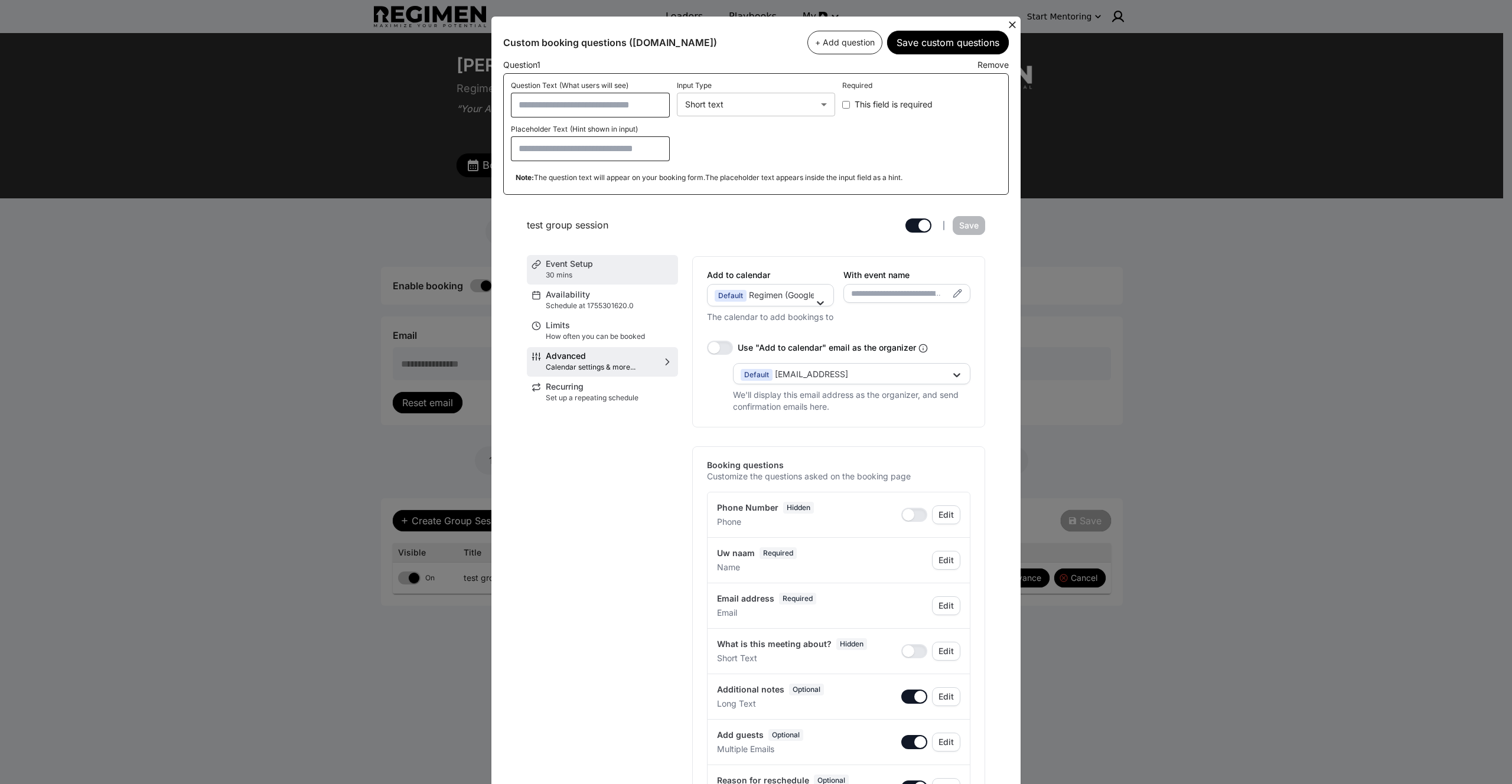
click at [608, 266] on span "Event Setup" at bounding box center [610, 264] width 128 height 8
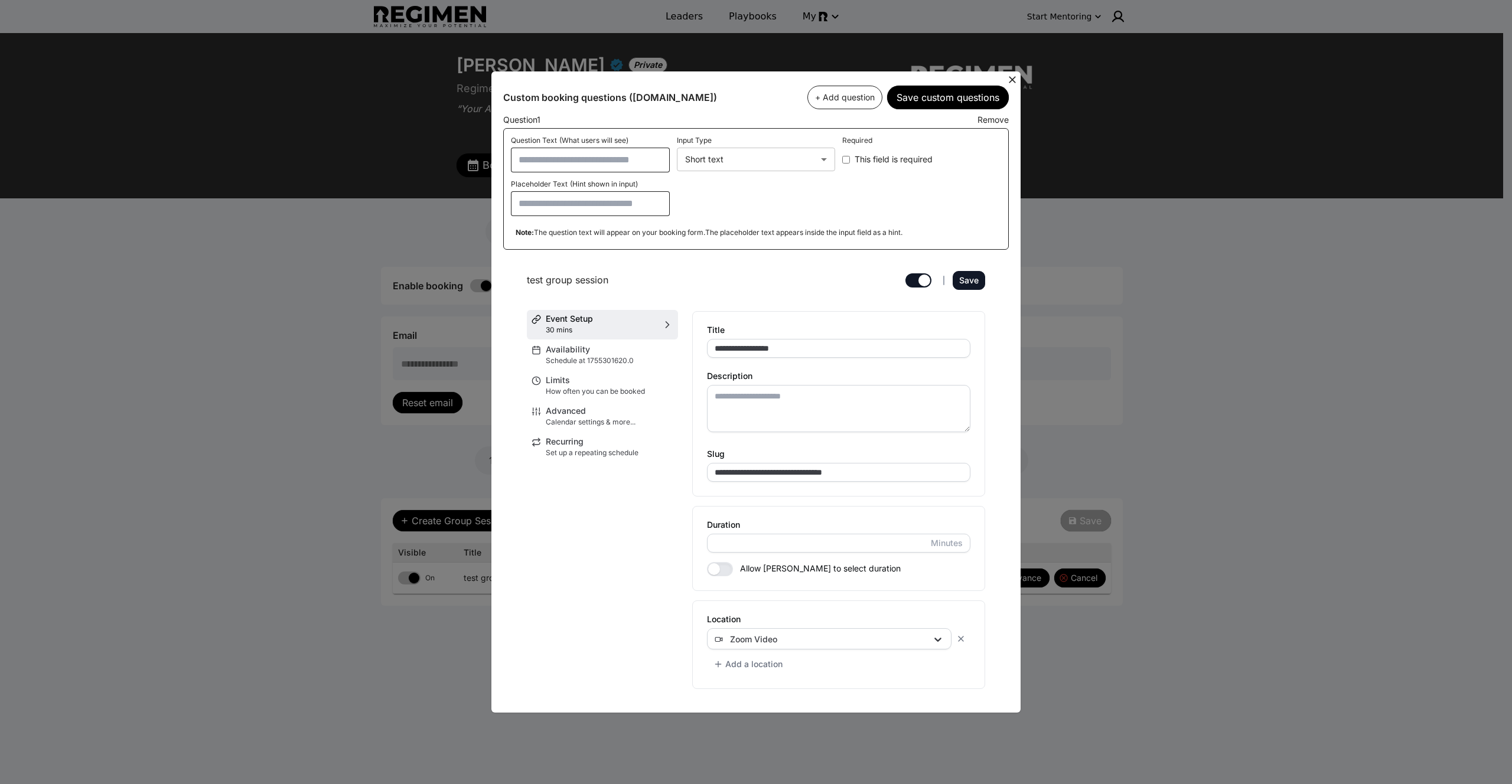
click at [882, 654] on li "Add a location" at bounding box center [839, 664] width 264 height 20
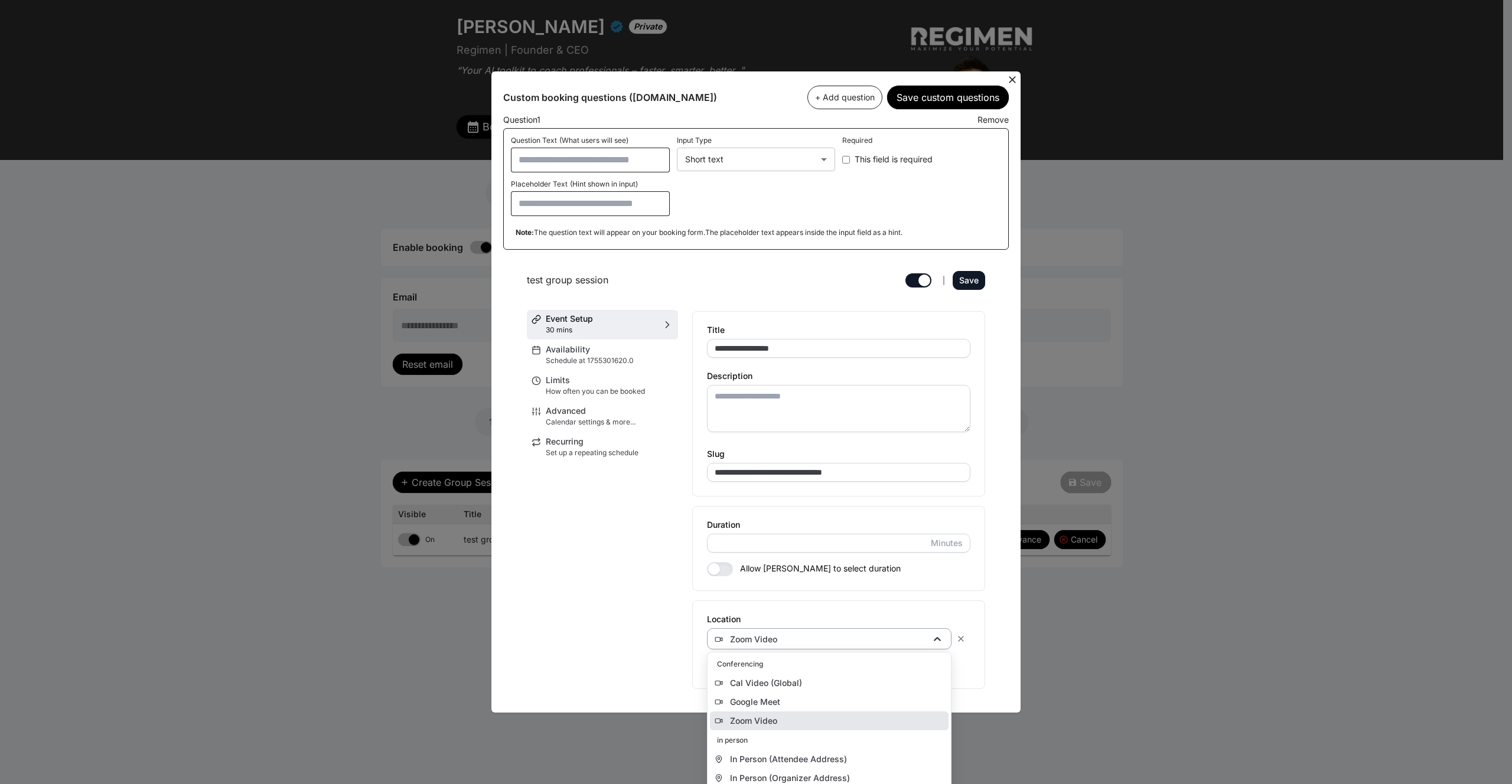
click at [880, 646] on div "Zoom Video" at bounding box center [829, 638] width 244 height 21
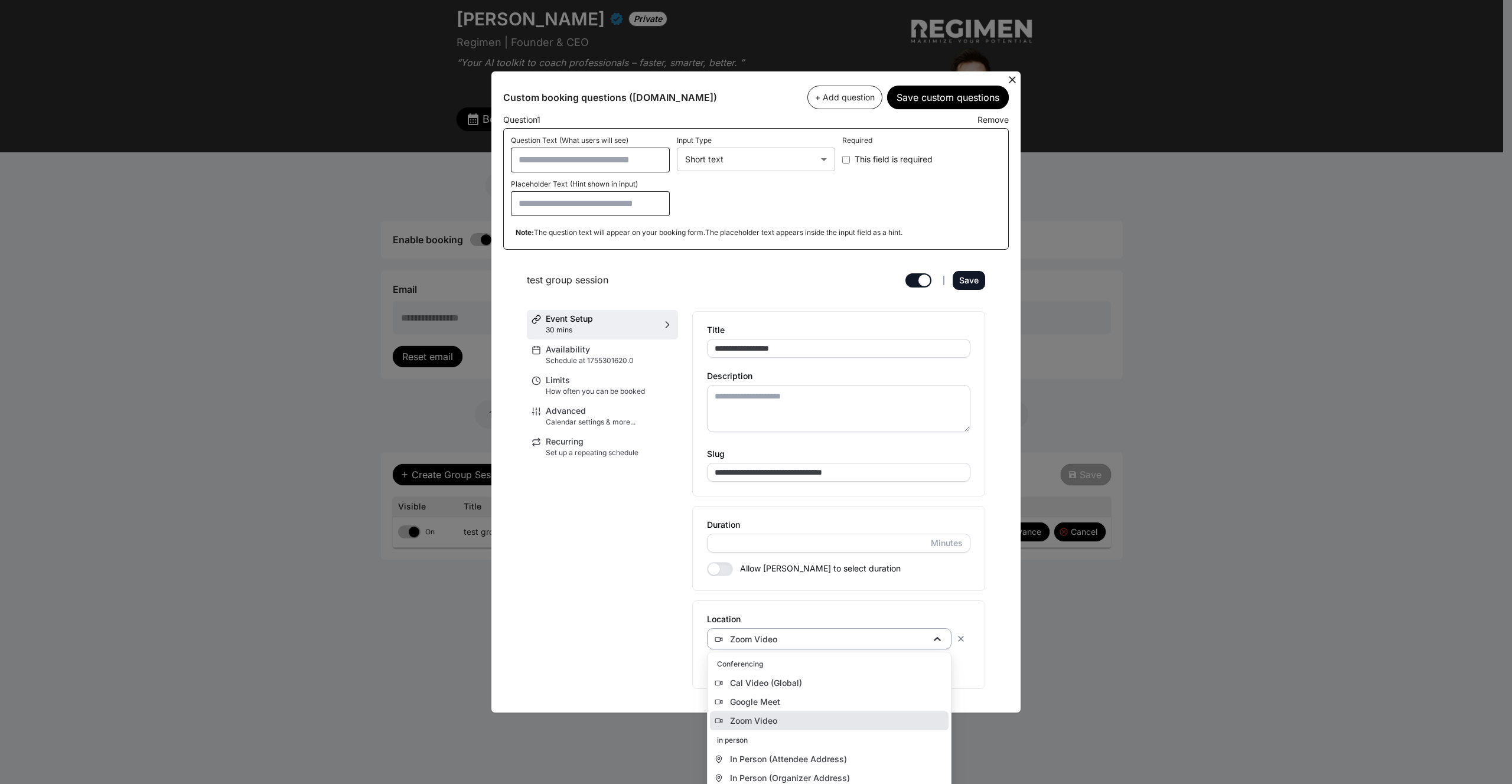
scroll to position [51, 0]
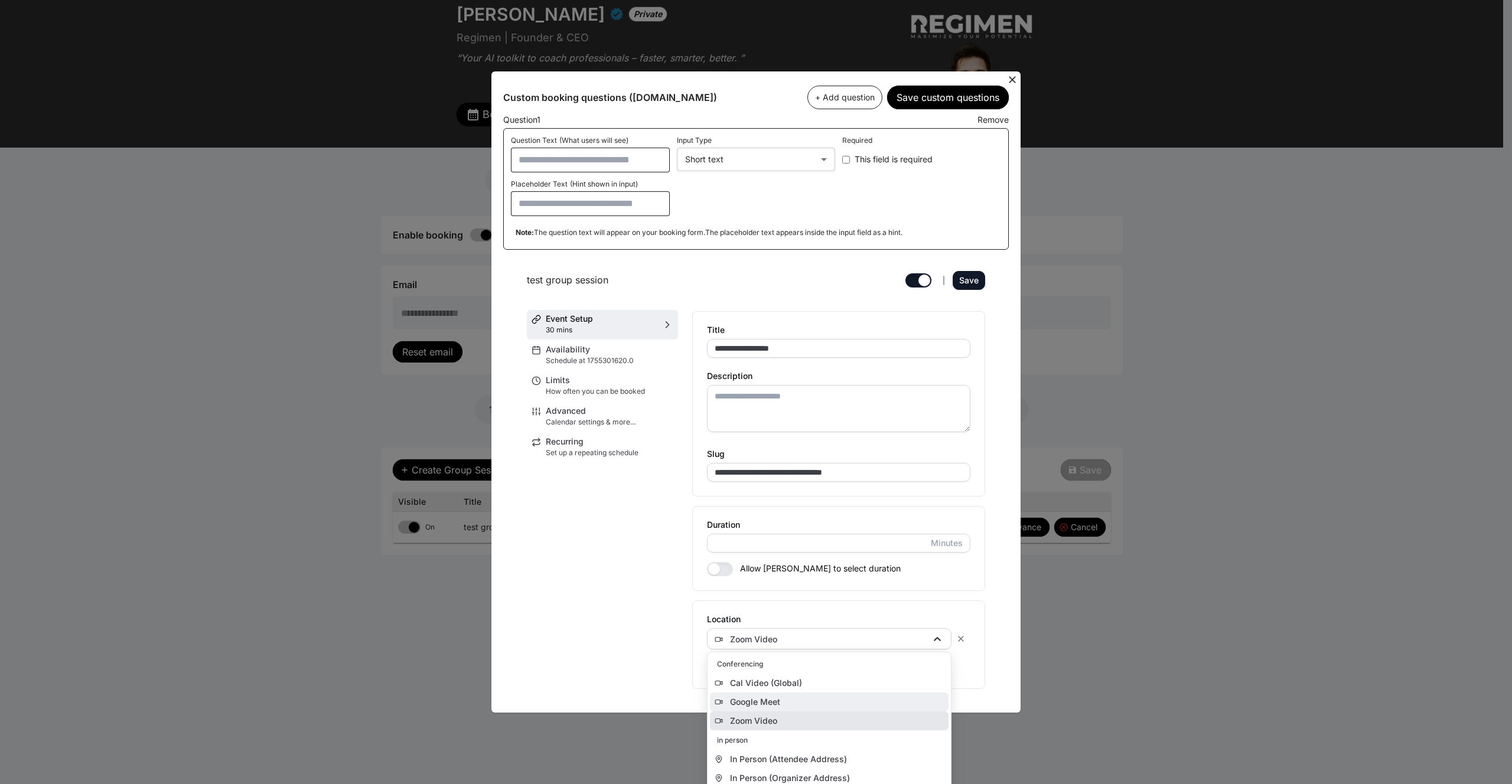
click at [814, 707] on div "Google Meet" at bounding box center [829, 702] width 238 height 19
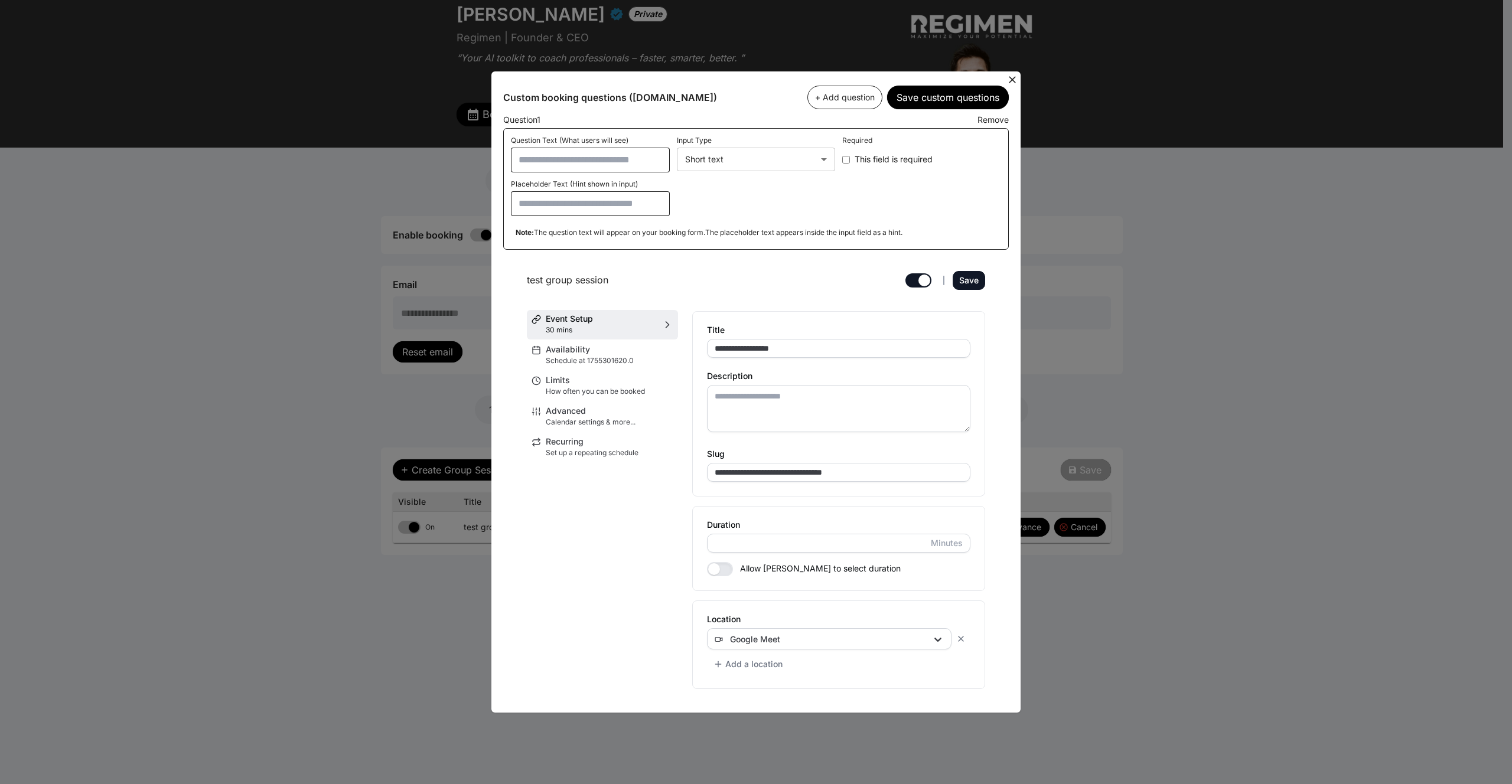
click at [0, 0] on div "Save" at bounding box center [0, 0] width 0 height 0
click at [590, 358] on p "Schedule at 1755301620.0" at bounding box center [610, 361] width 128 height 10
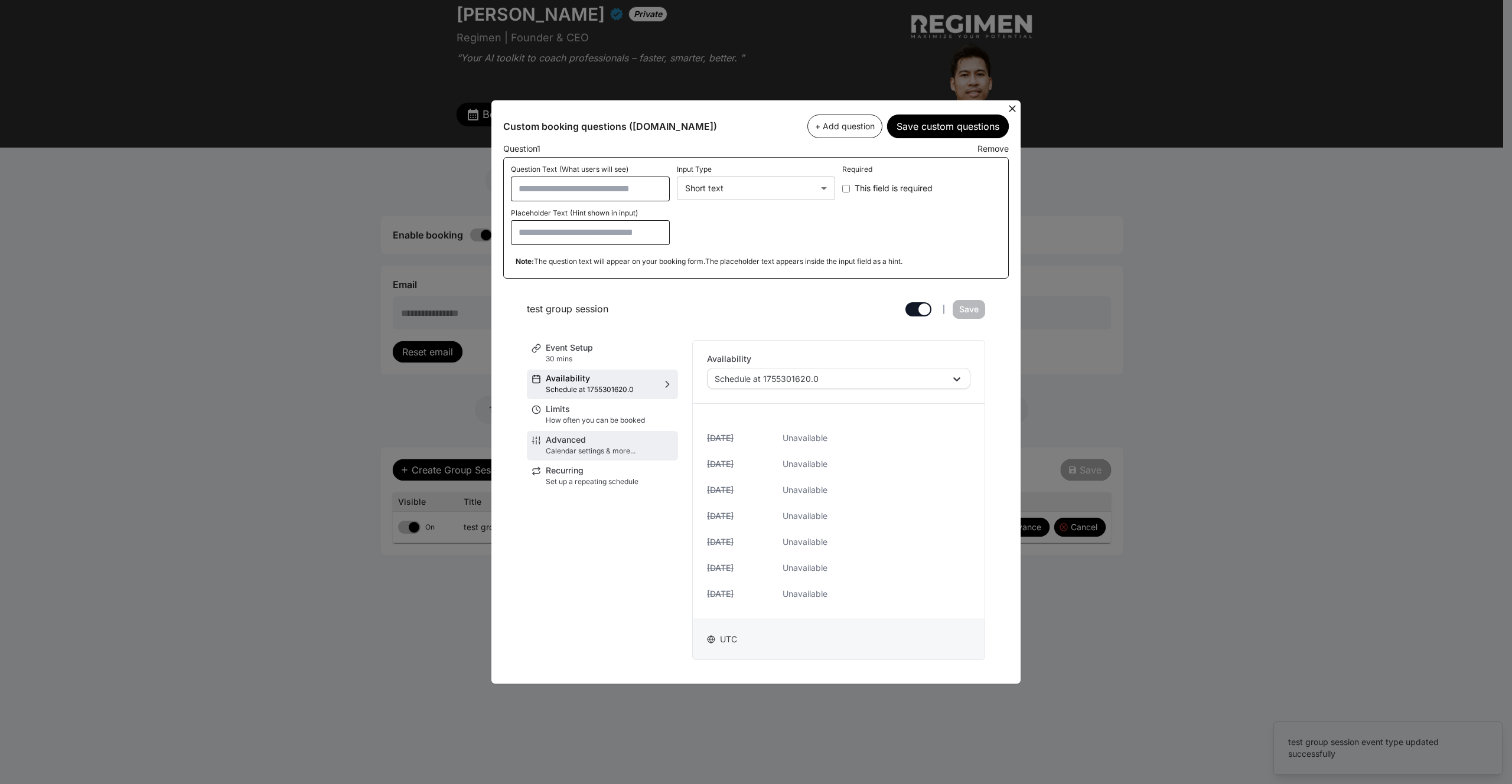
click at [582, 437] on span "Advanced" at bounding box center [610, 440] width 128 height 8
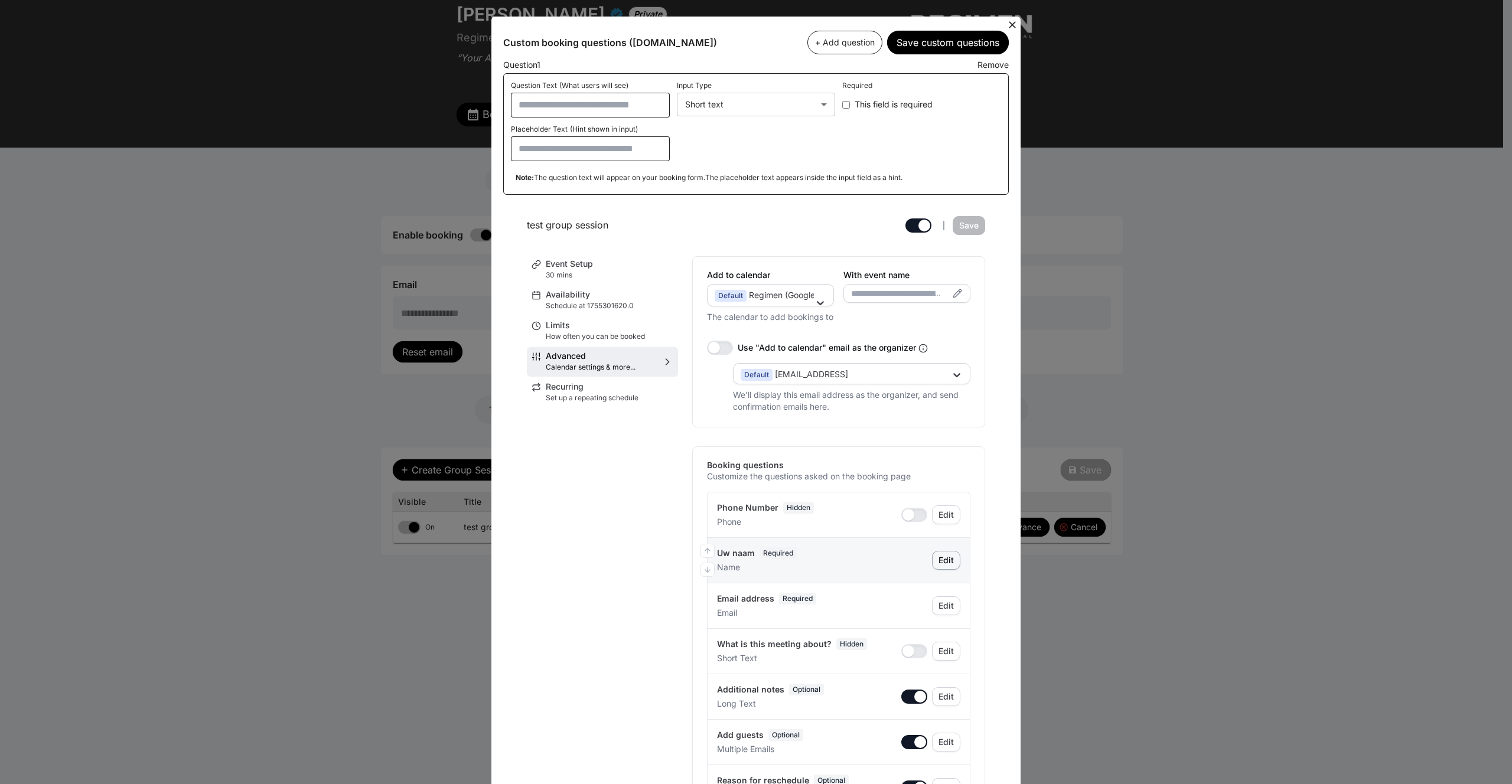
click at [0, 0] on div "Edit" at bounding box center [0, 0] width 0 height 0
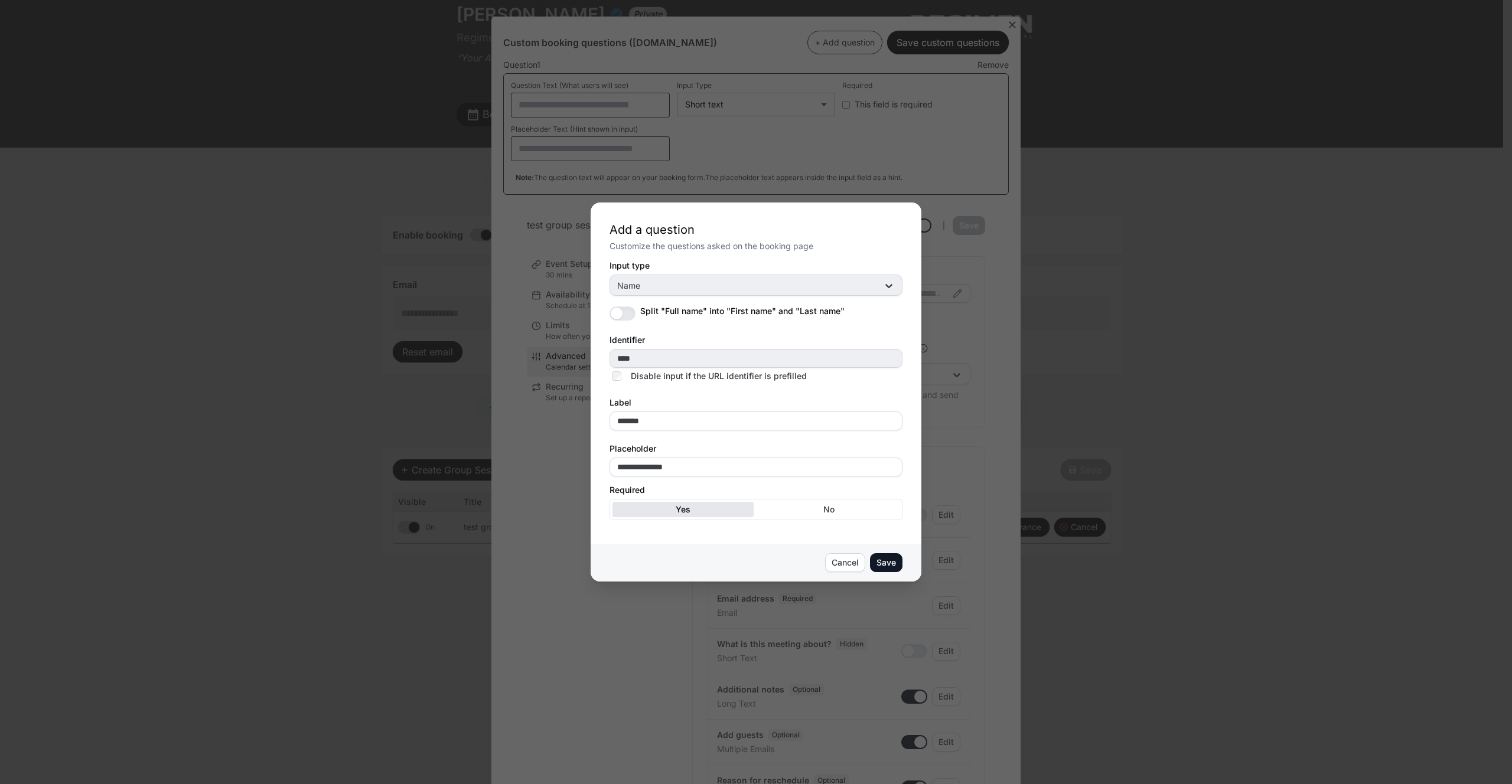
click at [905, 223] on div "**********" at bounding box center [756, 392] width 331 height 379
click at [0, 0] on div "Cancel" at bounding box center [0, 0] width 0 height 0
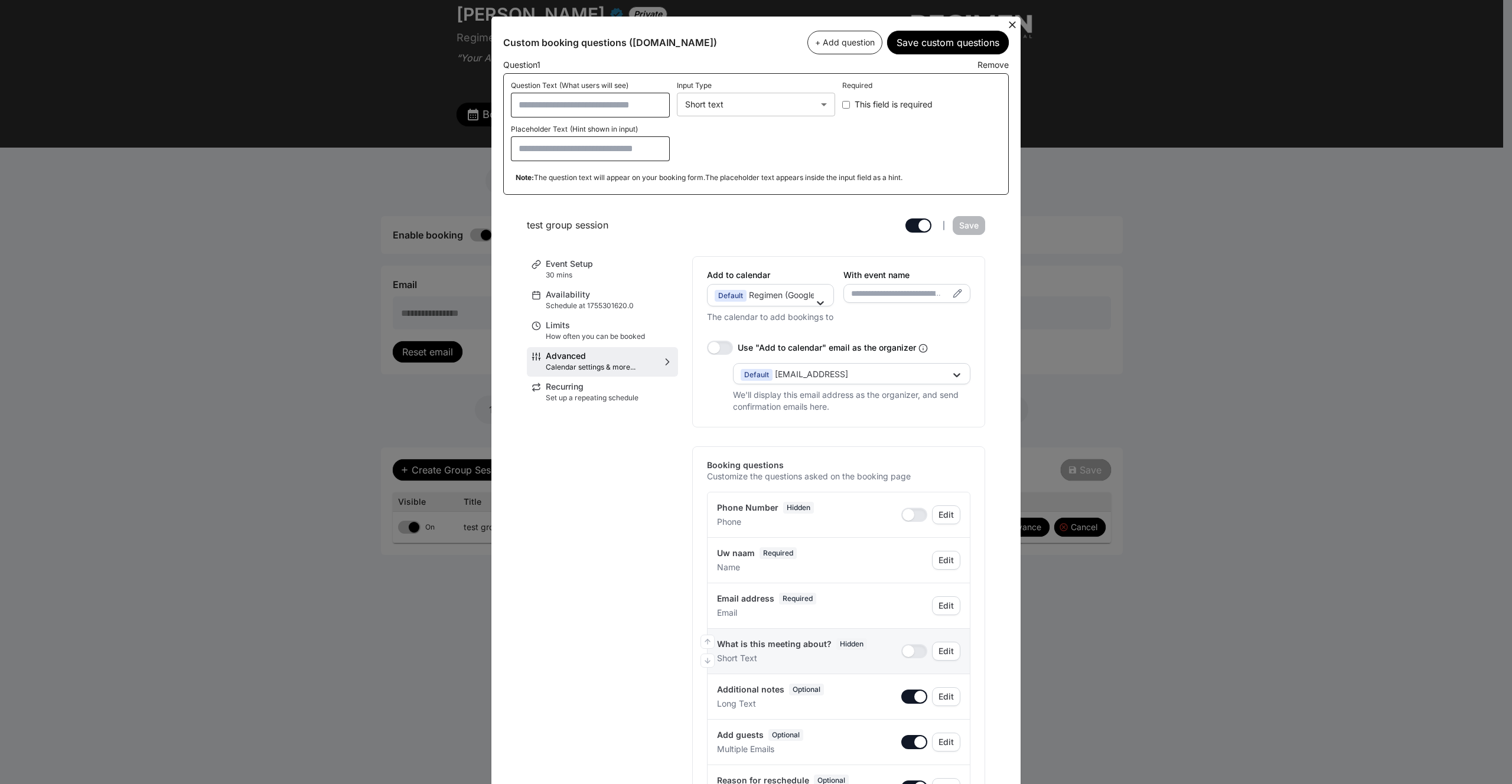
scroll to position [87, 0]
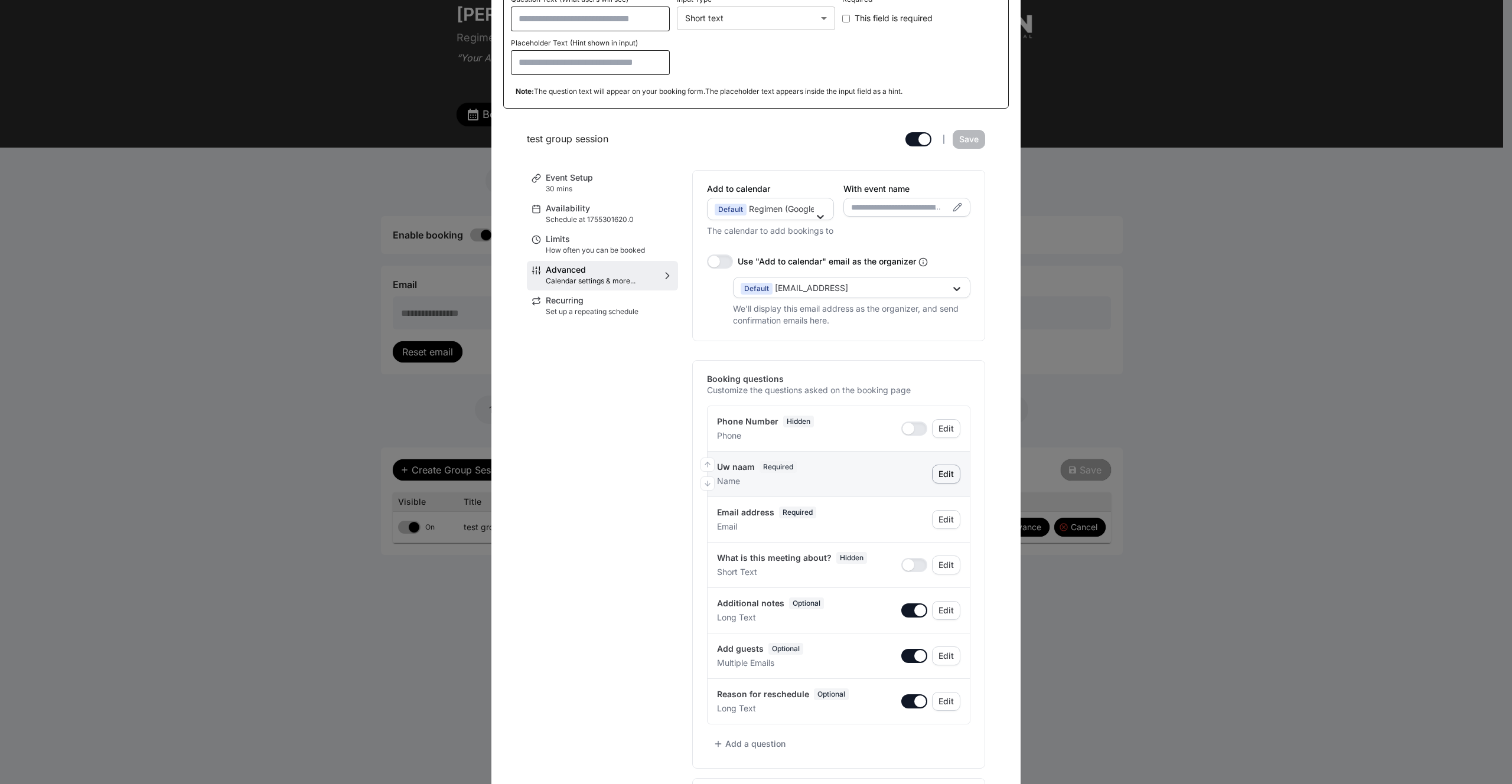
click at [0, 0] on div "Edit" at bounding box center [0, 0] width 0 height 0
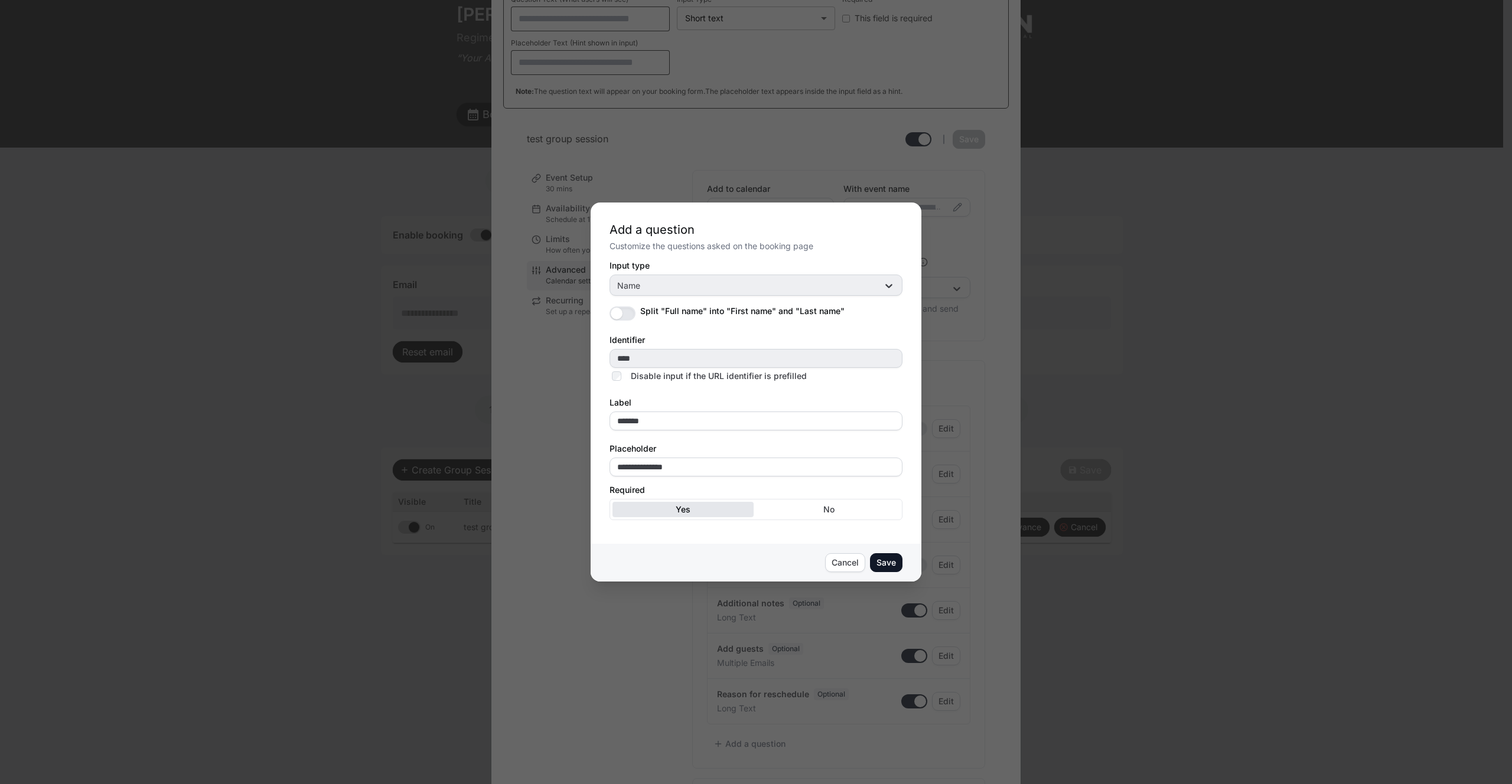
click at [0, 0] on div "Save" at bounding box center [0, 0] width 0 height 0
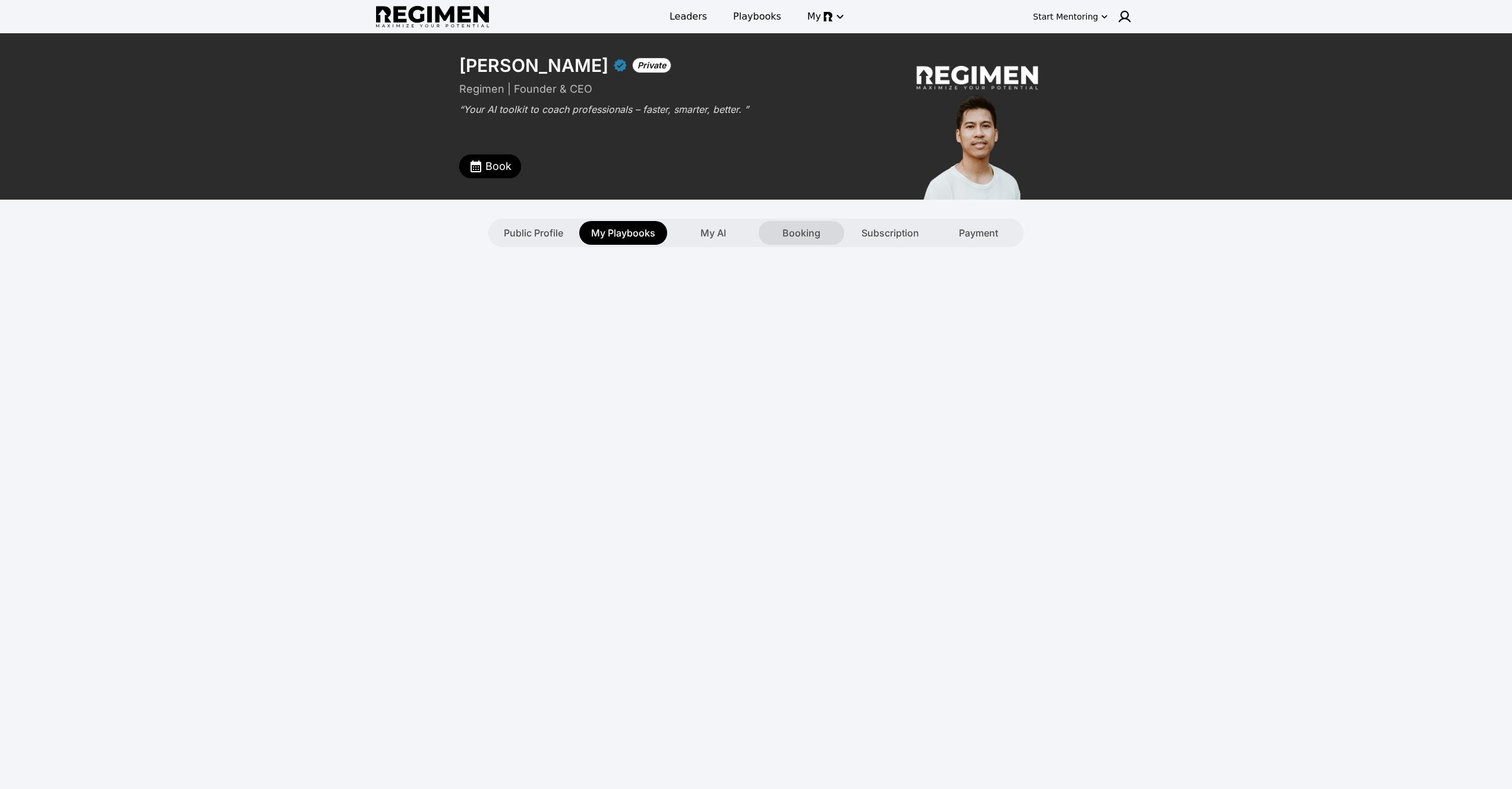
click at [814, 231] on span "Booking" at bounding box center [801, 233] width 38 height 15
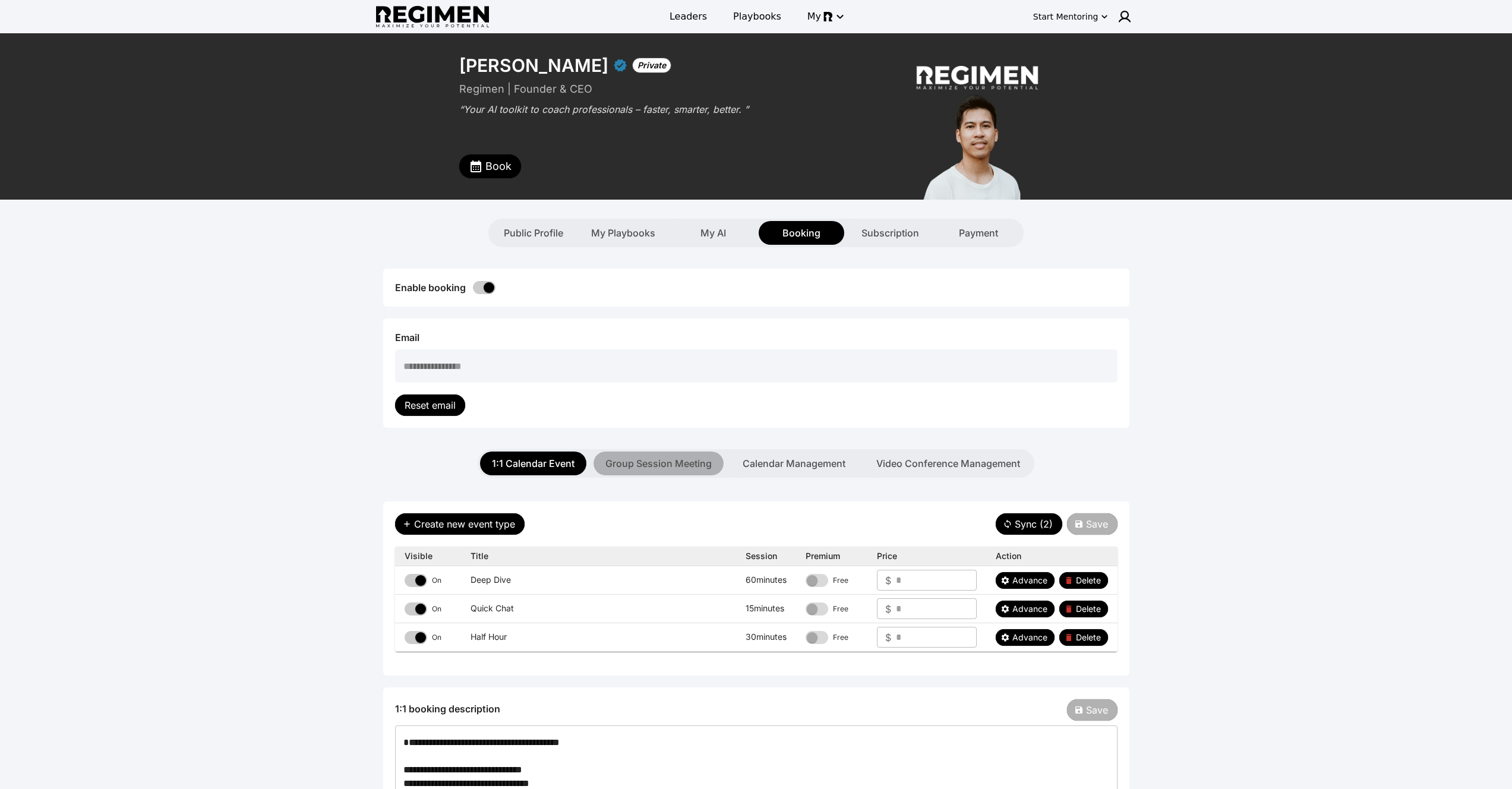
click at [629, 460] on button "Group Session Meeting" at bounding box center [658, 464] width 130 height 23
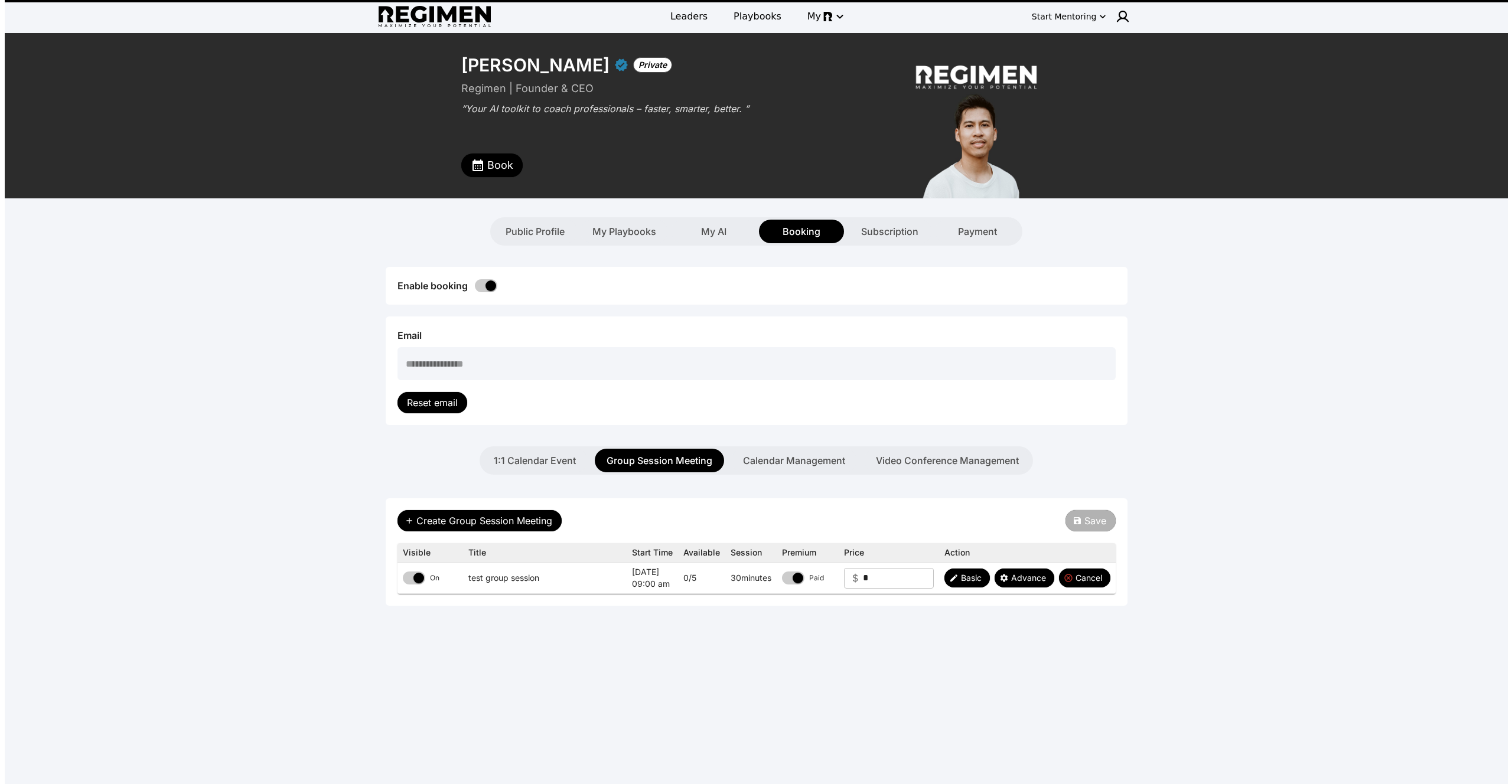
scroll to position [43, 0]
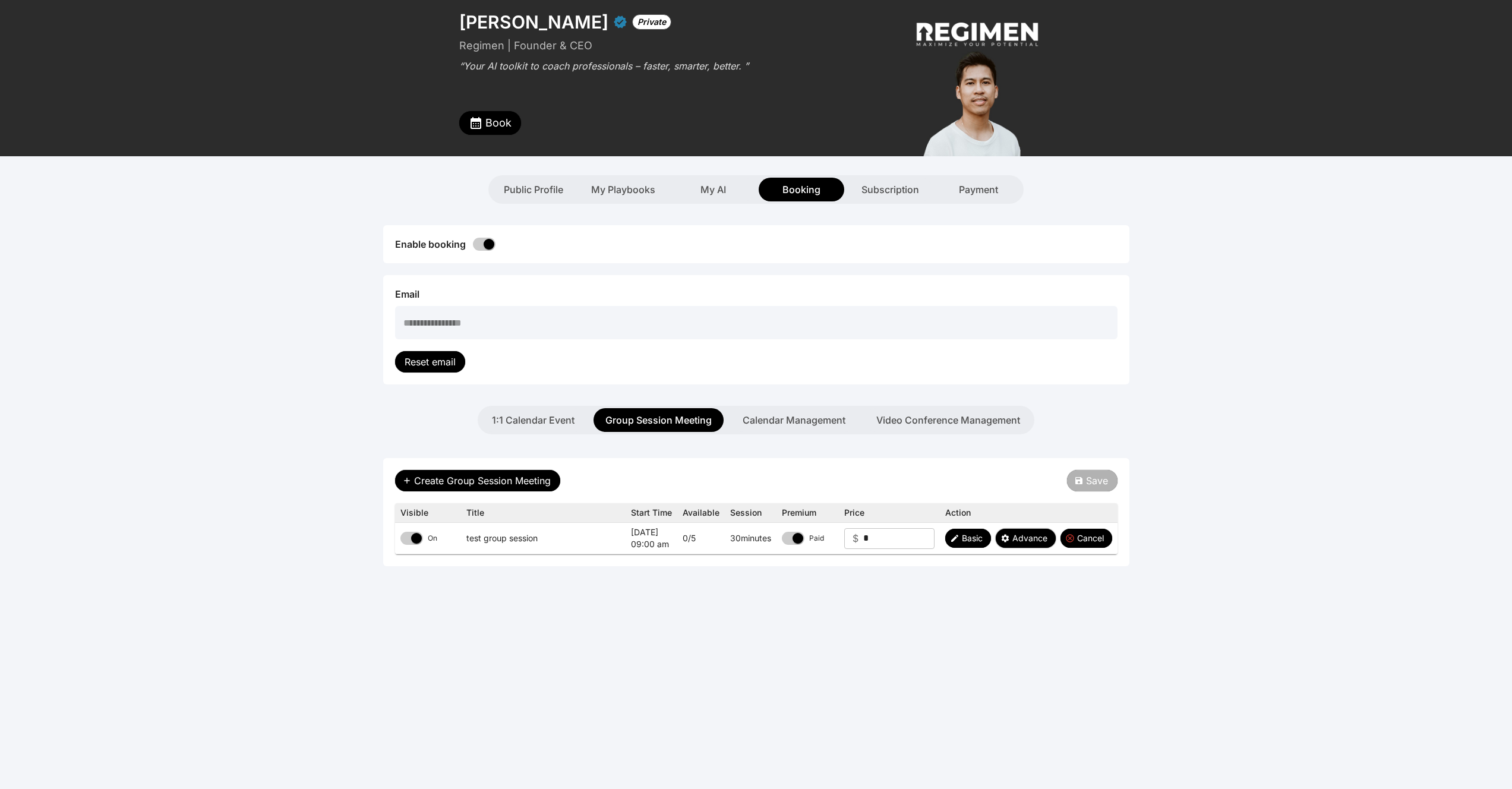
click at [1029, 538] on span "Advance" at bounding box center [1030, 538] width 35 height 12
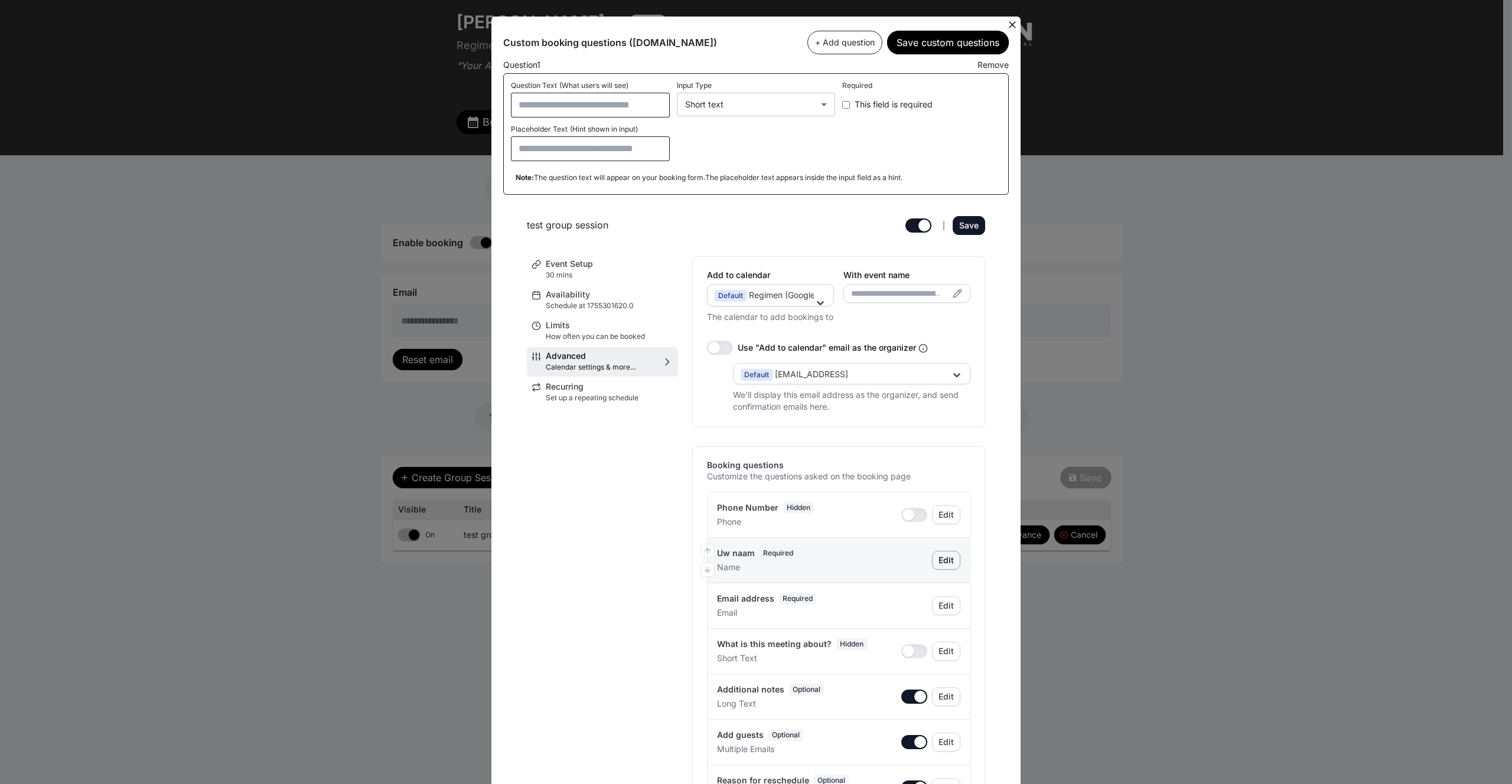
click at [0, 0] on div "Edit" at bounding box center [0, 0] width 0 height 0
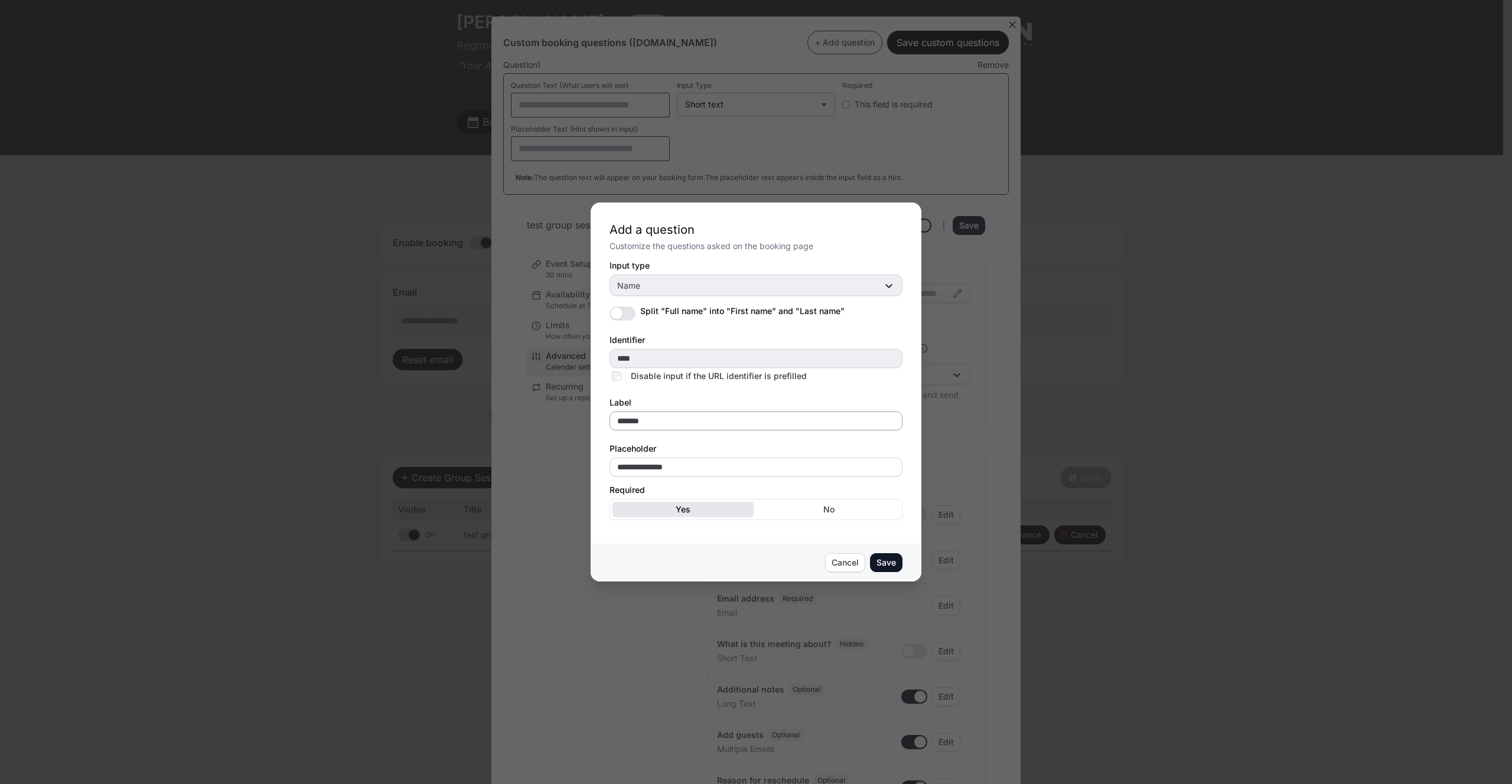
click at [661, 426] on input "*******" at bounding box center [756, 421] width 293 height 19
type input "****"
click at [656, 466] on input "**********" at bounding box center [756, 468] width 293 height 19
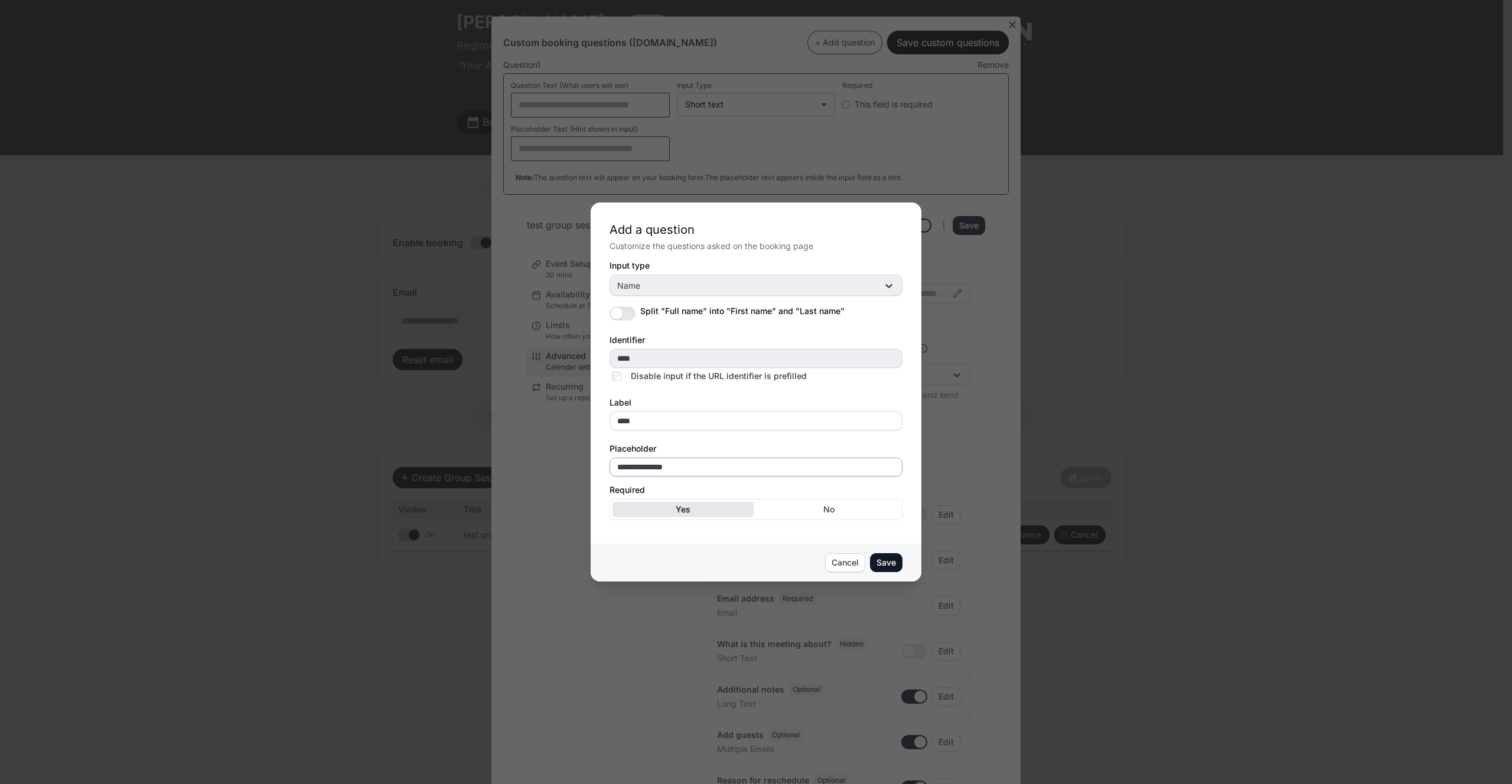
click at [656, 466] on input "**********" at bounding box center [756, 468] width 293 height 19
type input "**********"
click at [878, 555] on button "Save" at bounding box center [886, 563] width 32 height 19
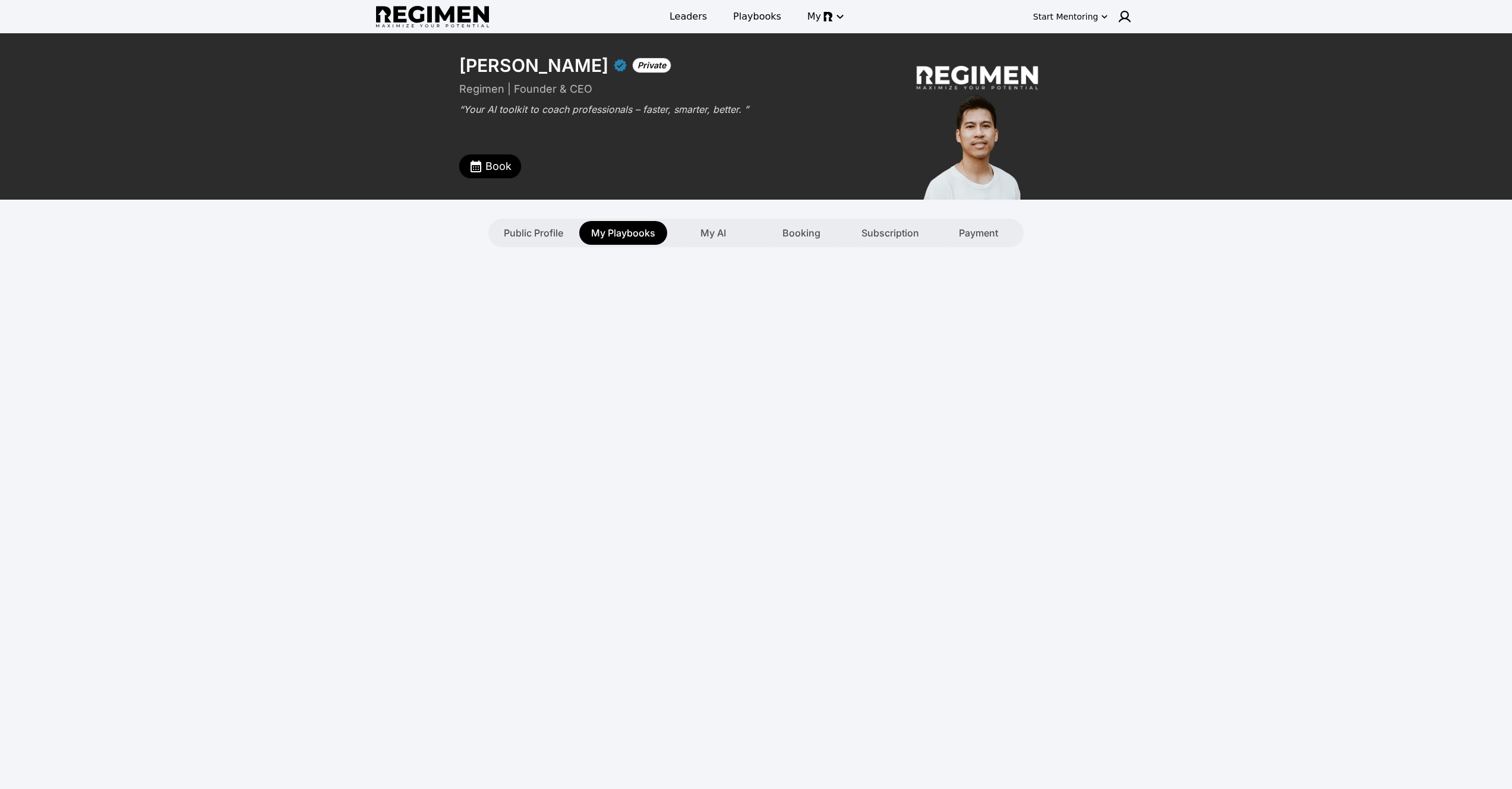
click at [821, 249] on div "To pick up a draggable item, press the space bar. While dragging, use the arrow…" at bounding box center [756, 321] width 746 height 149
click at [805, 225] on div "Booking" at bounding box center [801, 233] width 86 height 23
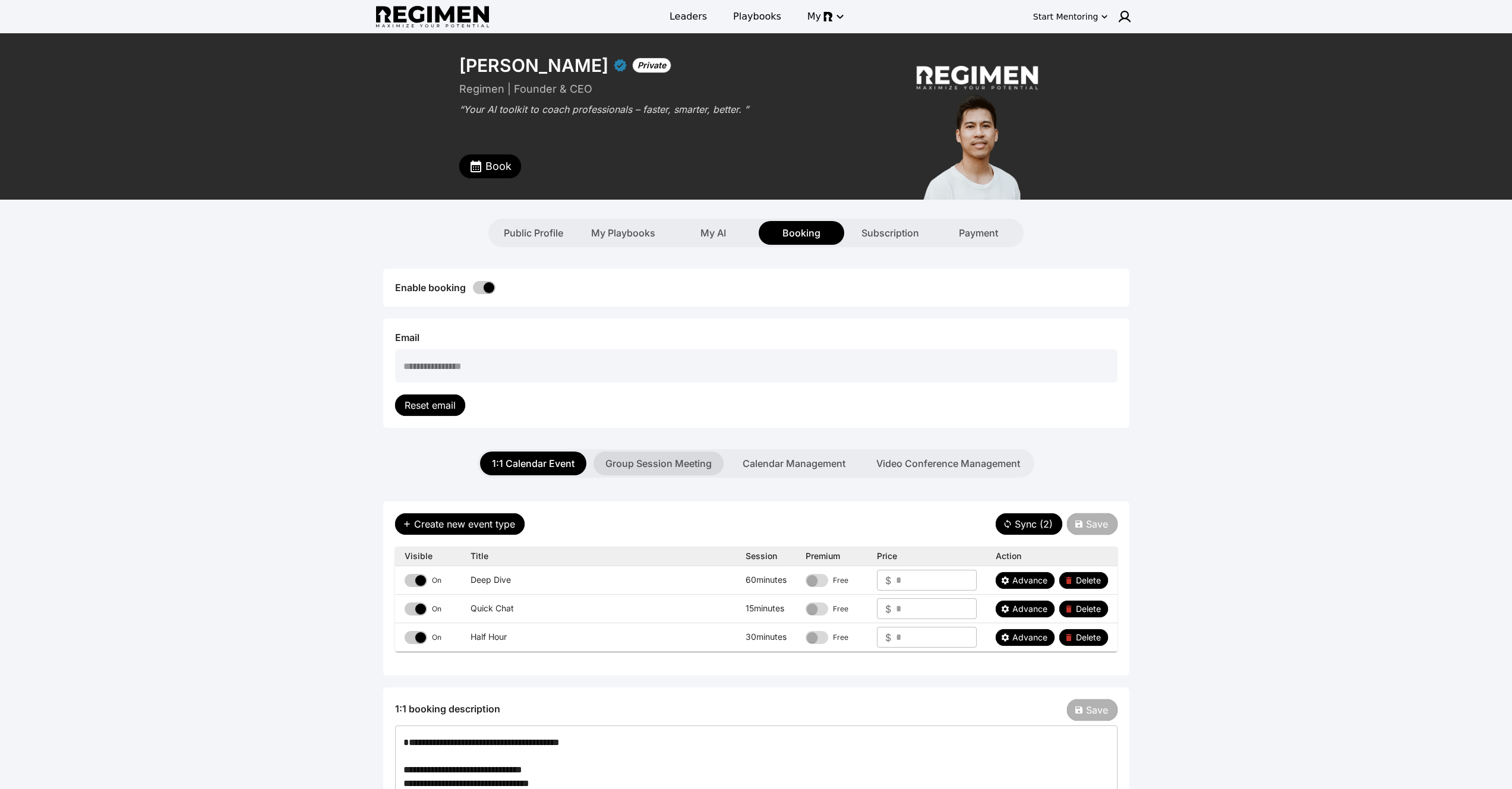
click at [616, 464] on button "Group Session Meeting" at bounding box center [658, 464] width 130 height 23
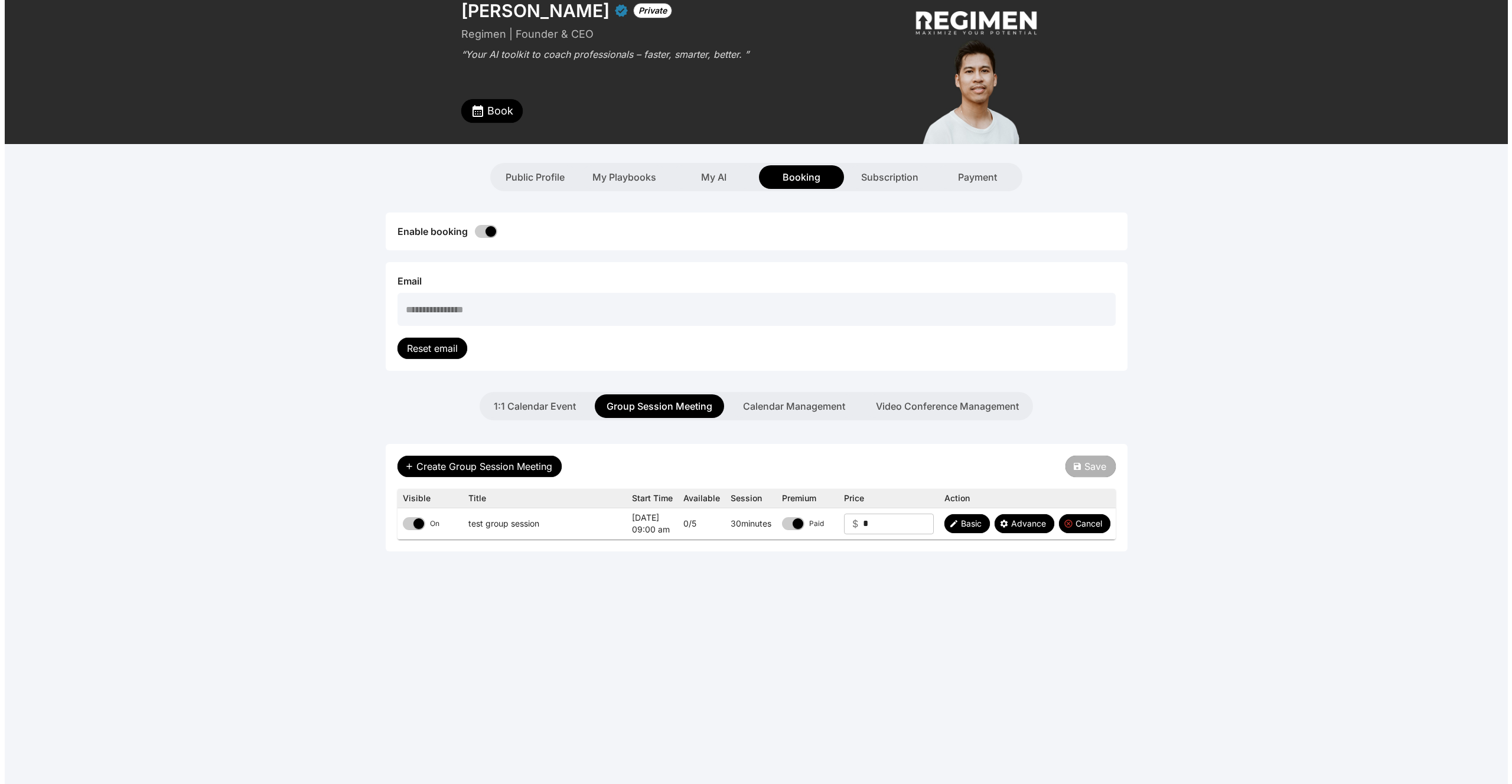
scroll to position [66, 0]
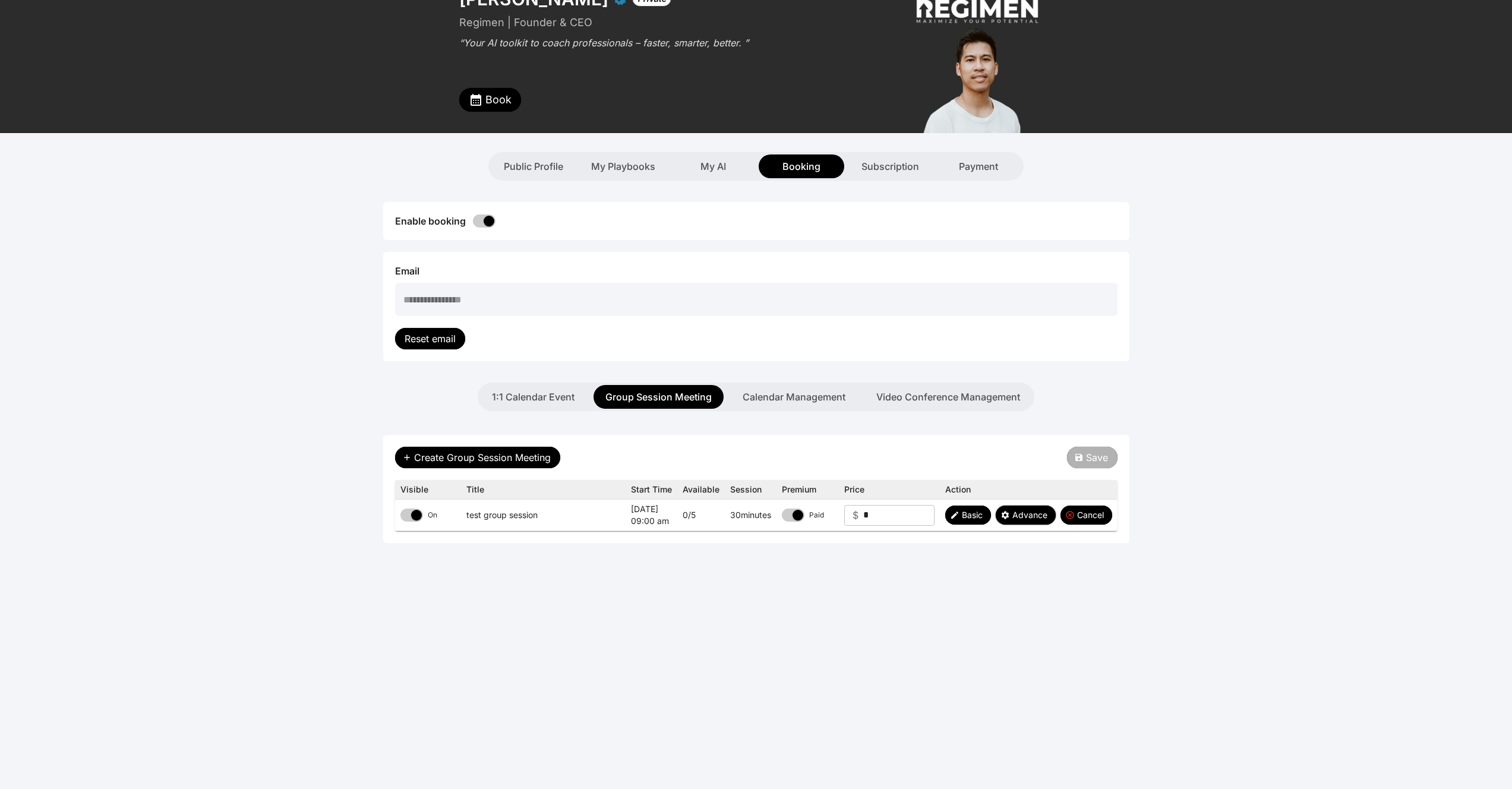
click at [1017, 520] on span "Advance" at bounding box center [1030, 515] width 35 height 12
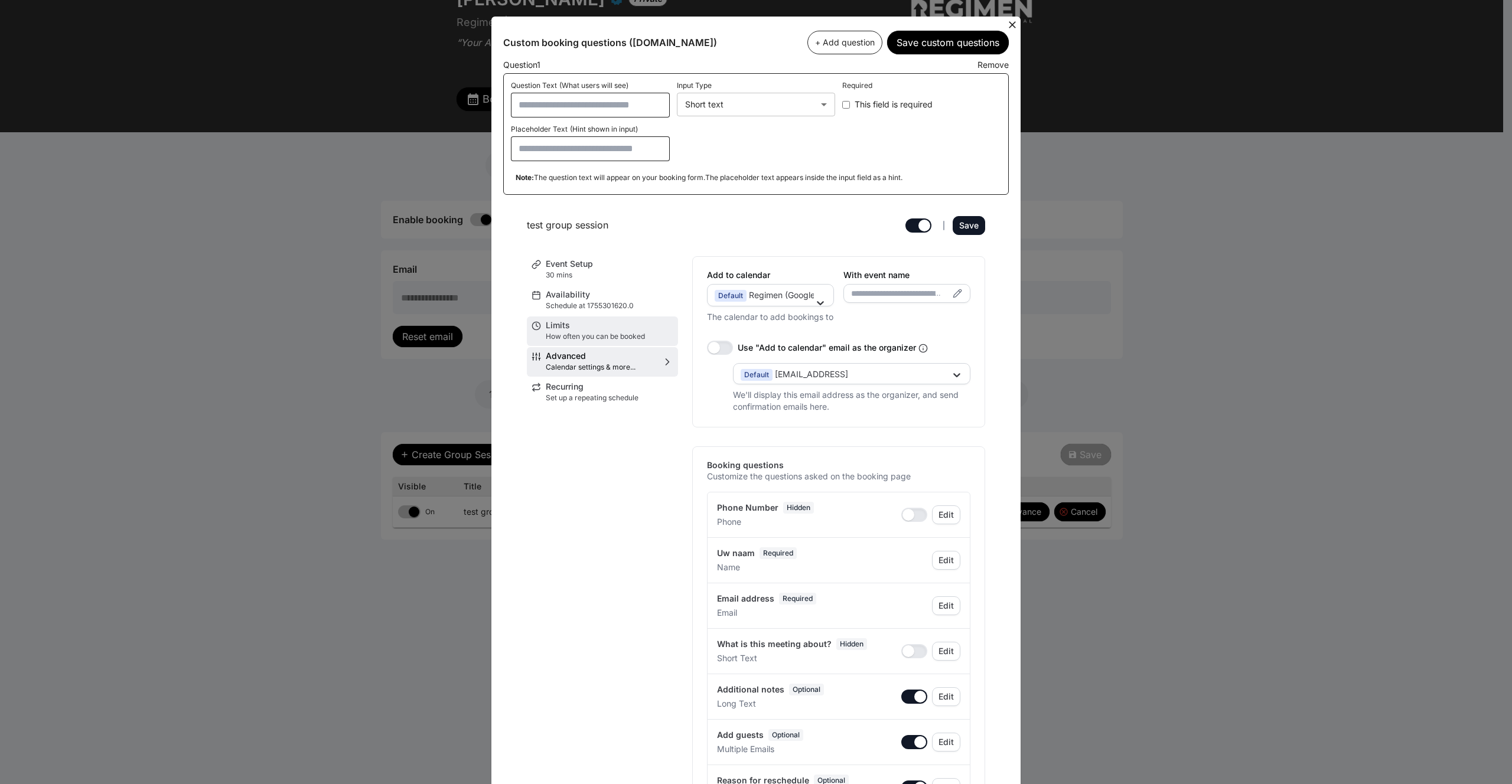
click at [614, 334] on p "How often you can be booked" at bounding box center [610, 336] width 128 height 10
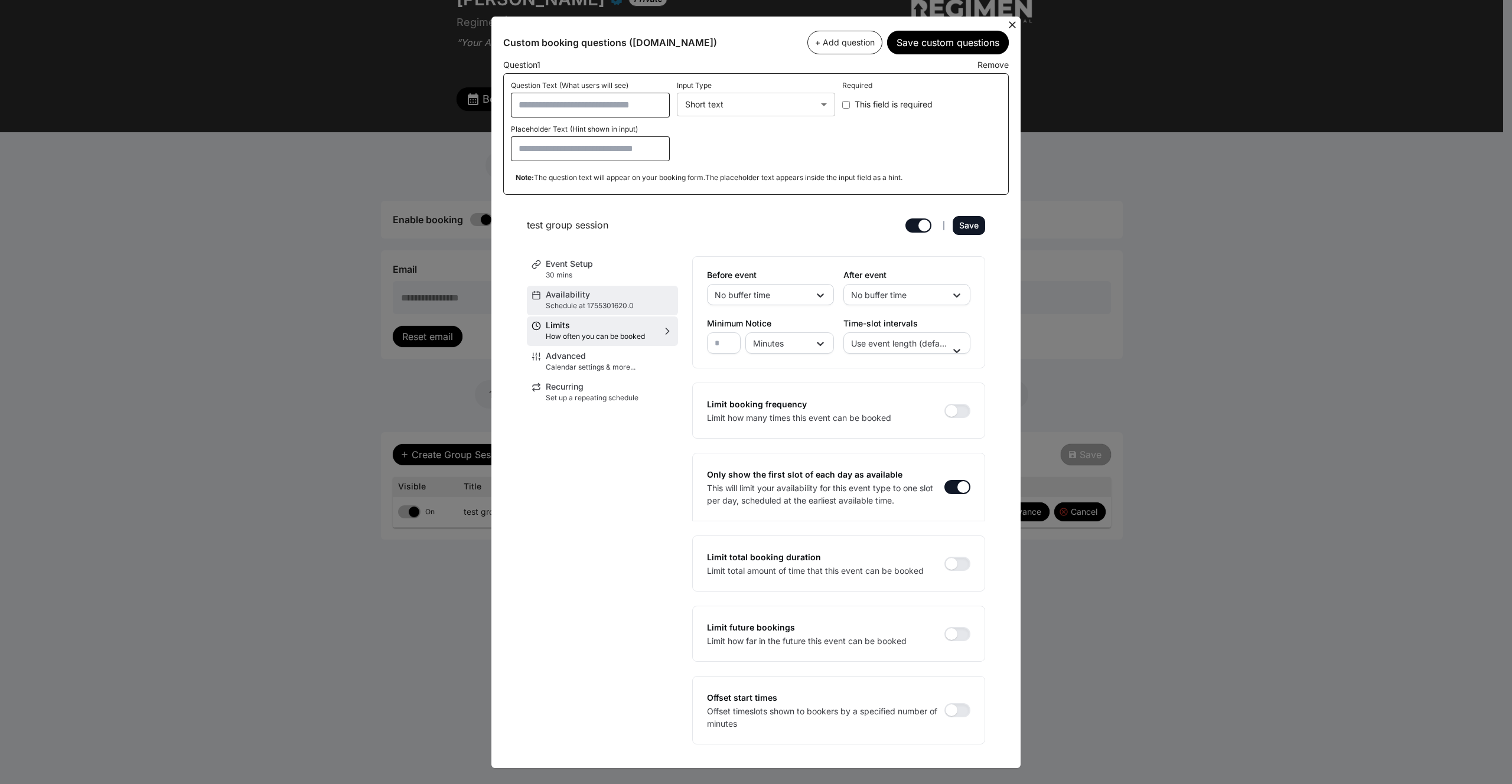
click at [610, 292] on span "Availability" at bounding box center [610, 295] width 128 height 8
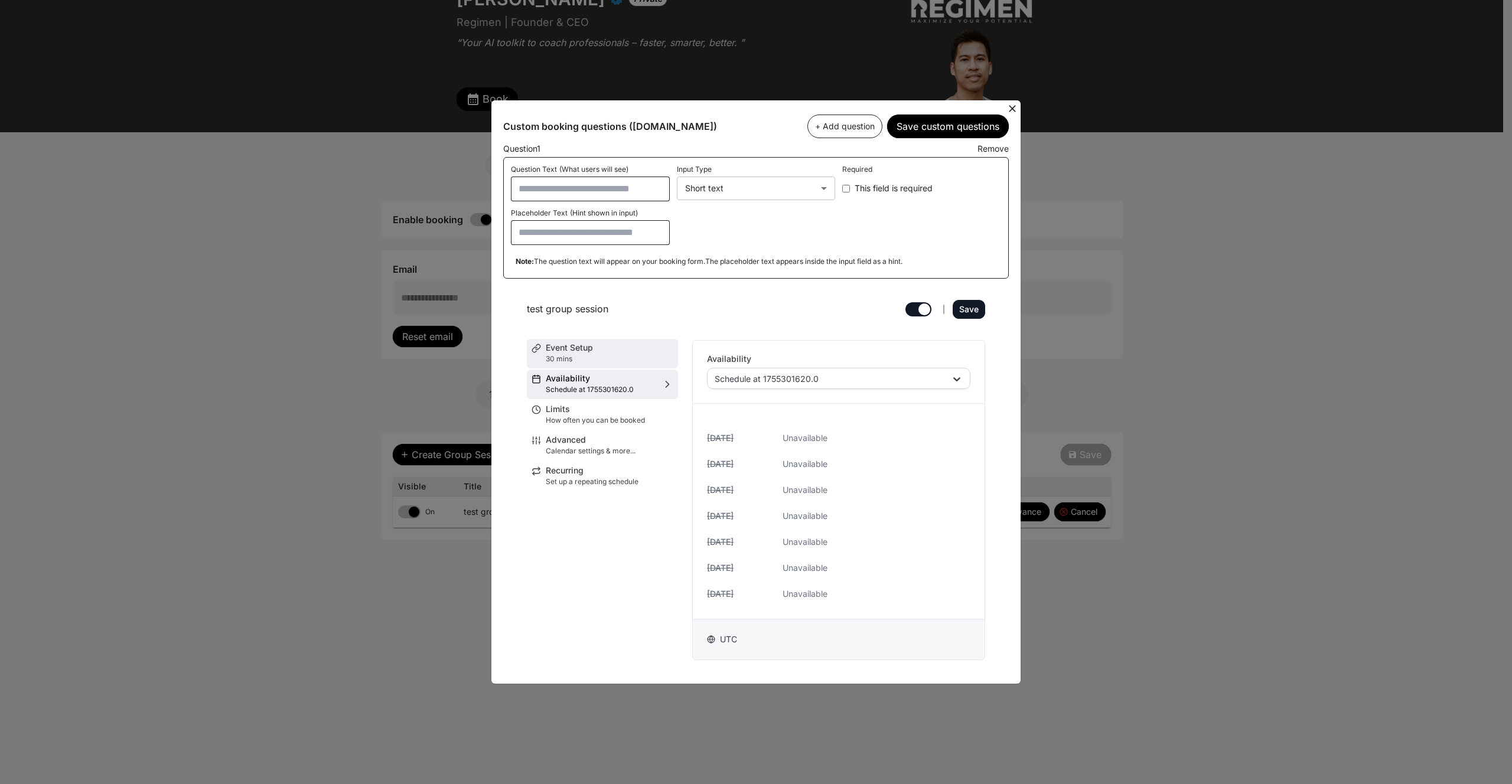
click at [638, 352] on div "Event Setup 30 mins" at bounding box center [610, 354] width 128 height 20
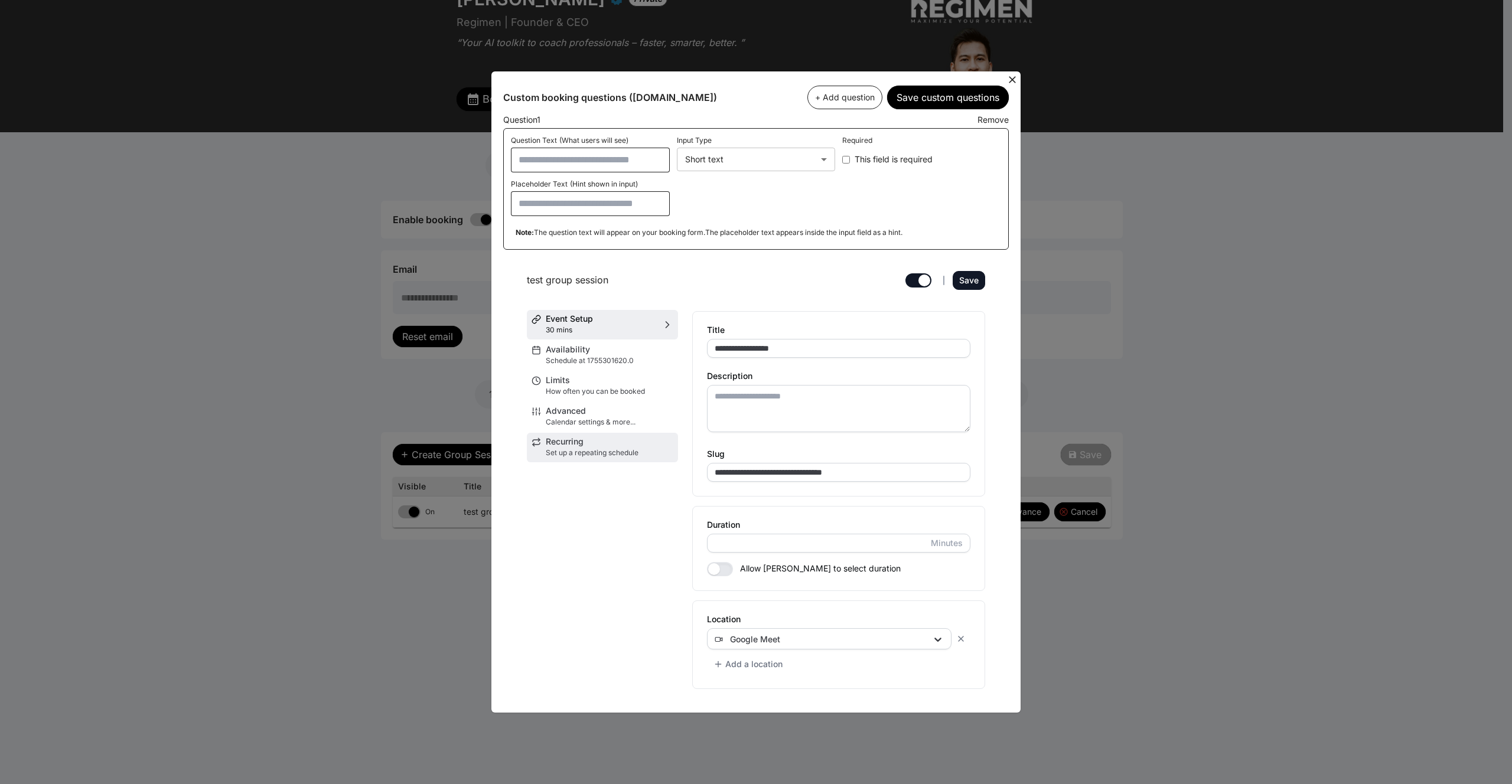
click at [623, 457] on p "Set up a repeating schedule" at bounding box center [610, 453] width 128 height 10
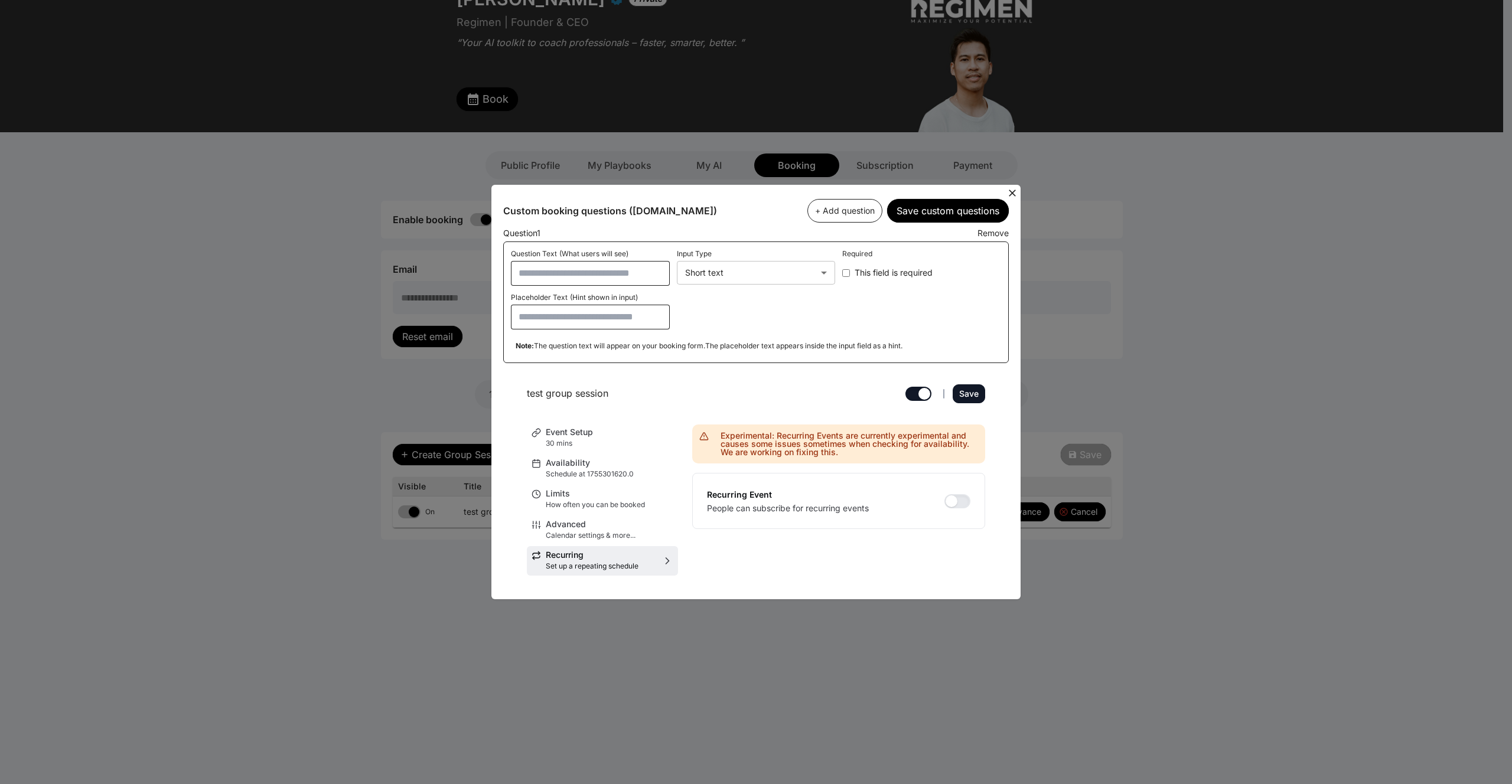
click at [964, 497] on button "button" at bounding box center [957, 501] width 26 height 14
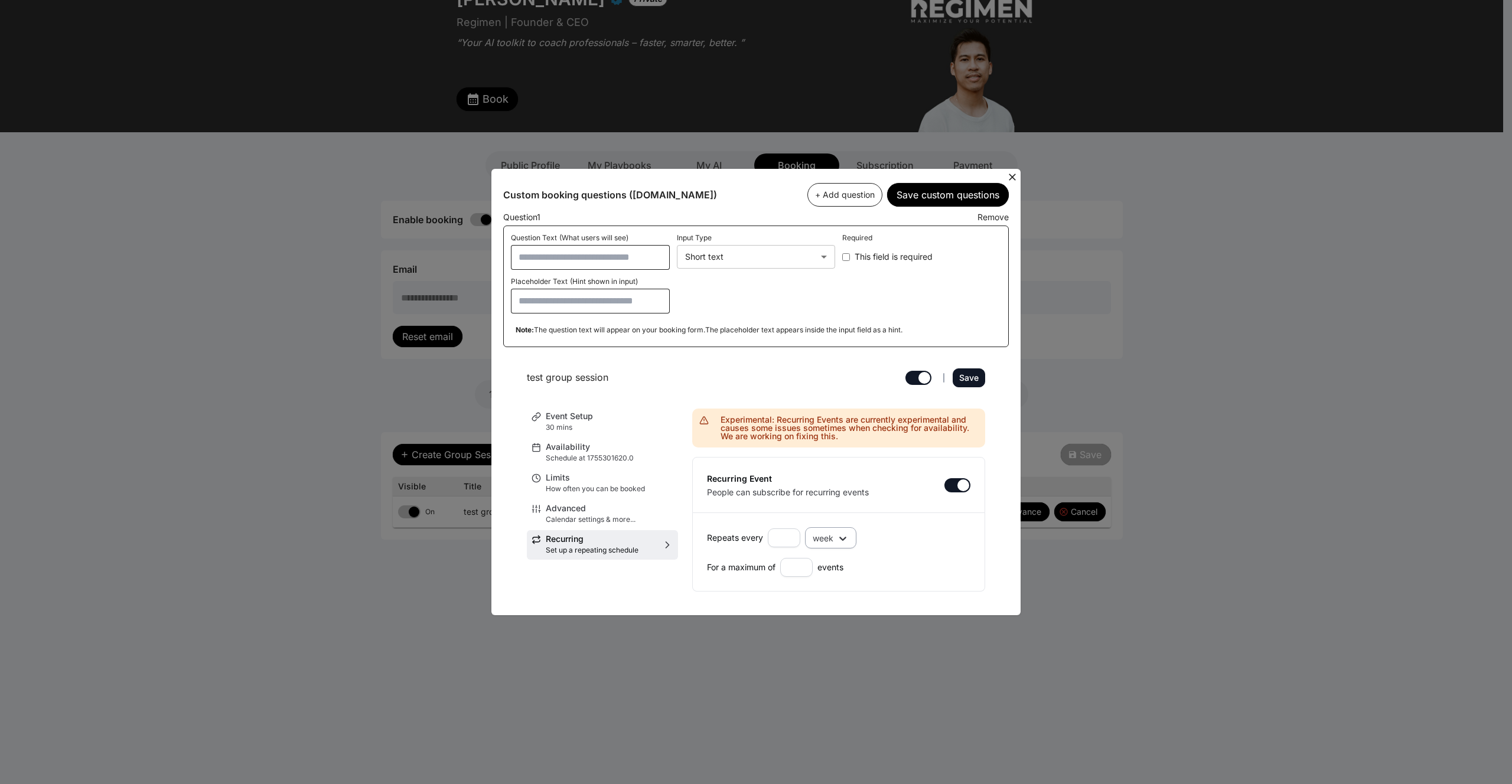
click at [830, 534] on div "week" at bounding box center [823, 538] width 21 height 12
click at [837, 575] on span "month" at bounding box center [824, 579] width 24 height 10
click at [972, 369] on button "Save" at bounding box center [968, 378] width 32 height 19
click at [1013, 174] on icon at bounding box center [1012, 176] width 12 height 12
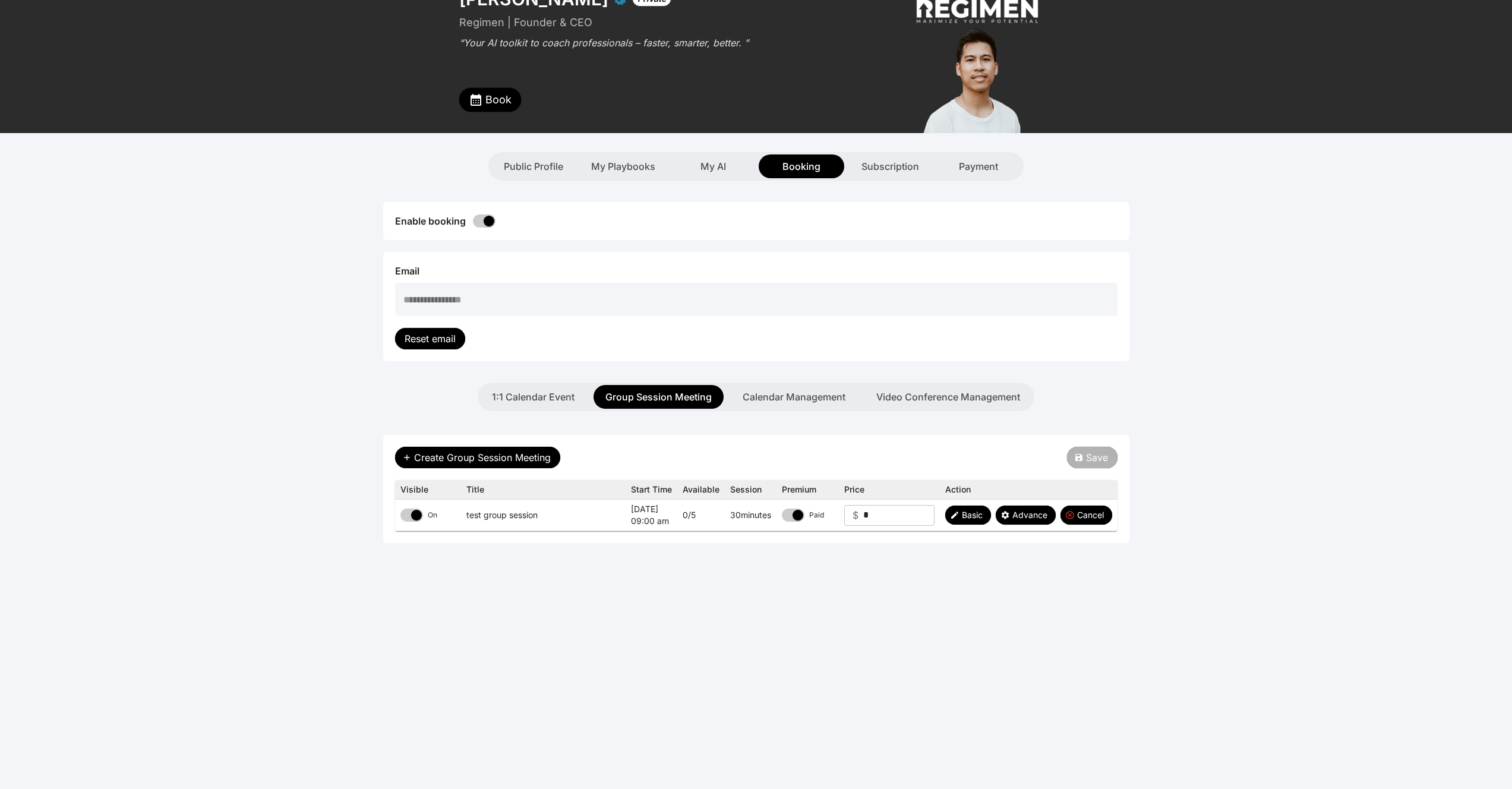
click at [486, 102] on span "Book" at bounding box center [499, 99] width 26 height 17
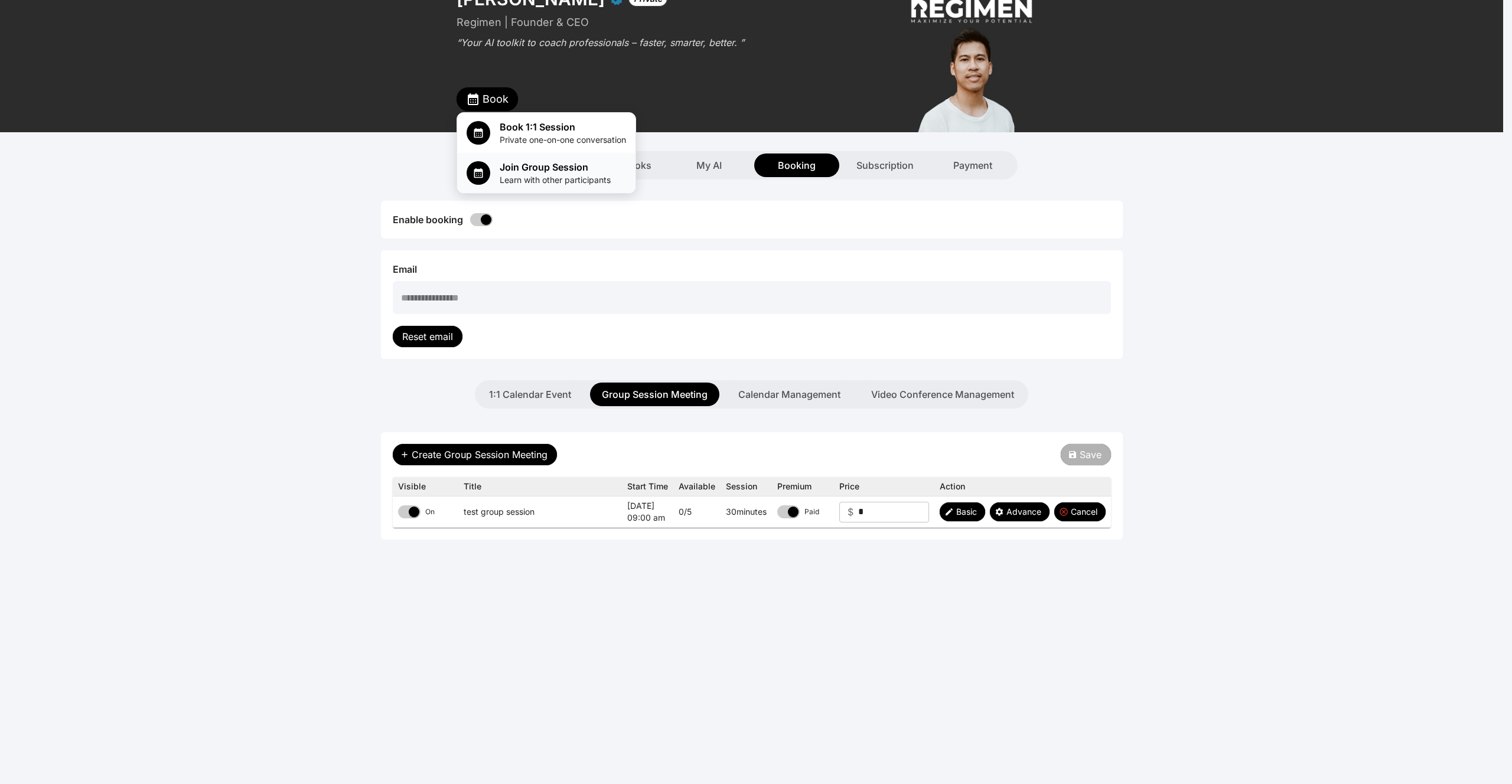
click at [501, 168] on span "Join Group Session" at bounding box center [555, 167] width 111 height 14
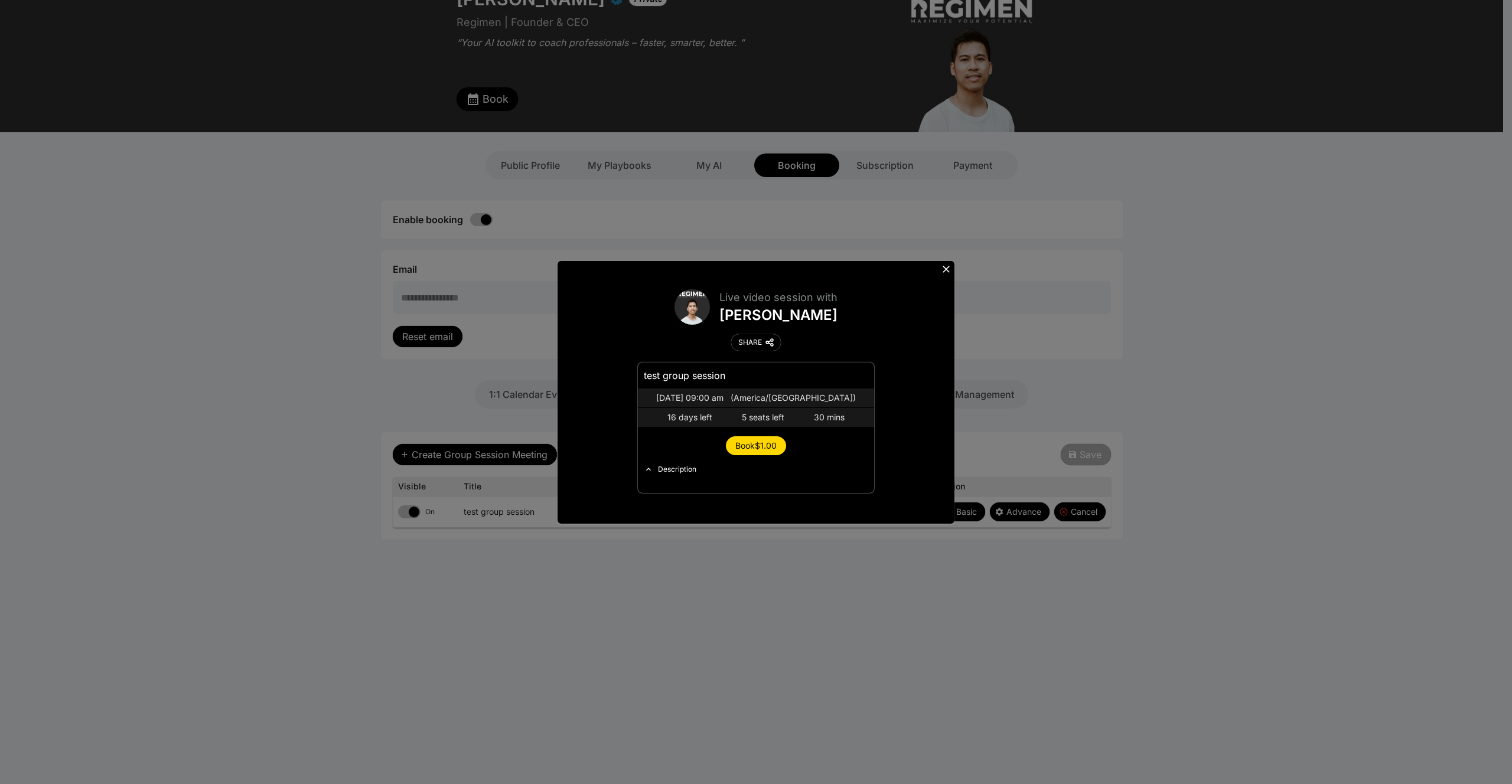
click at [676, 470] on div "Description" at bounding box center [677, 470] width 38 height 10
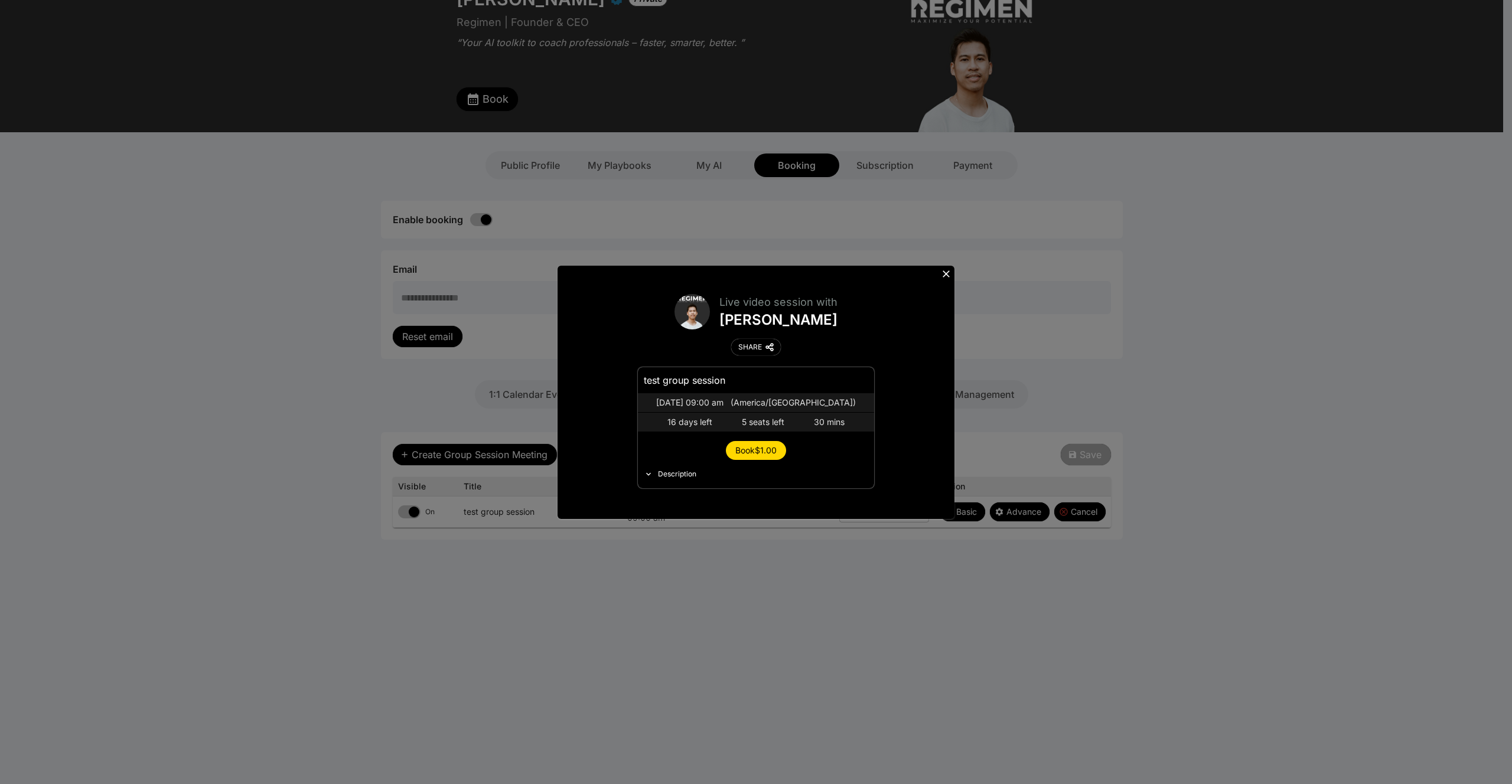
click at [676, 470] on div "Description" at bounding box center [677, 474] width 38 height 10
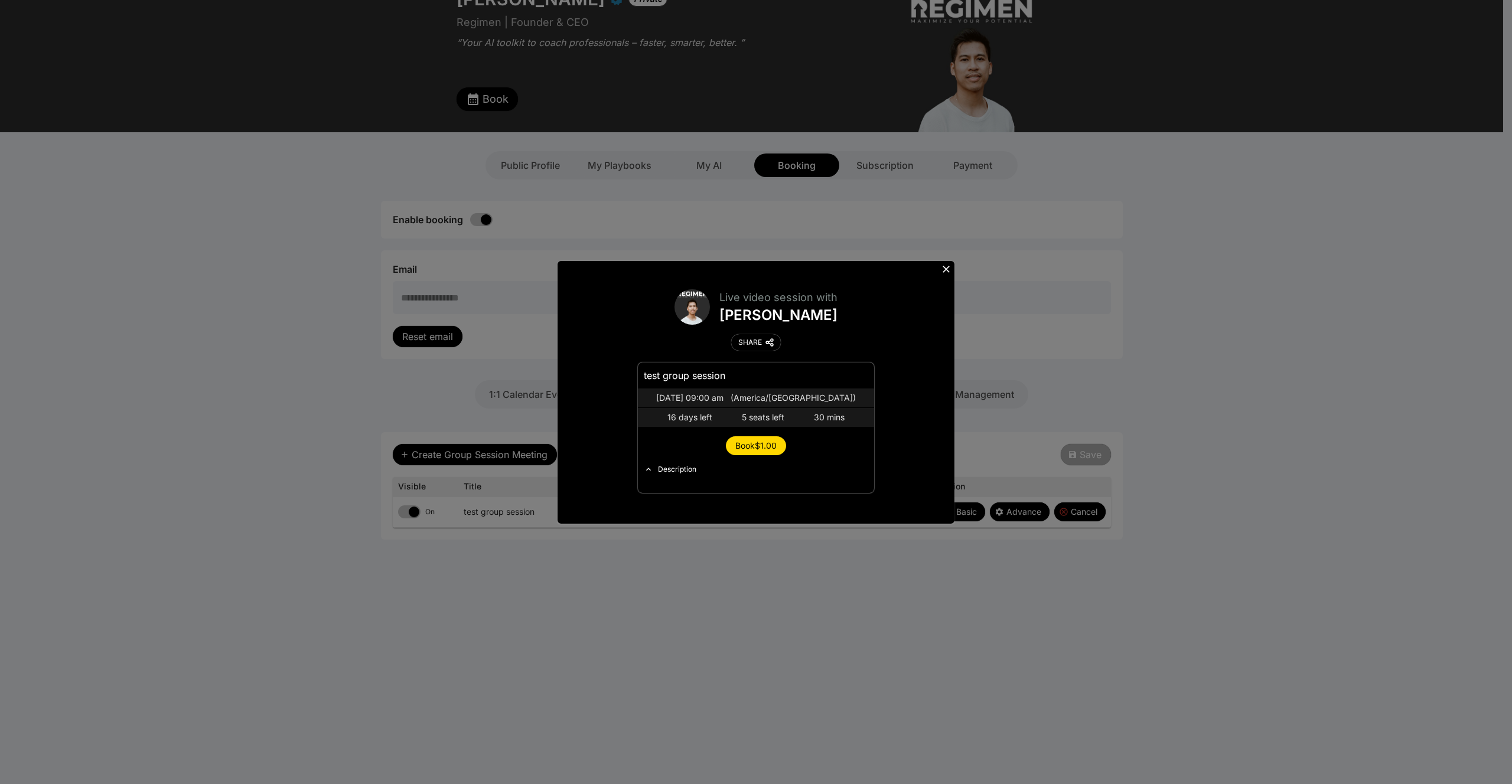
click at [742, 439] on button "Book $1.00" at bounding box center [756, 446] width 60 height 19
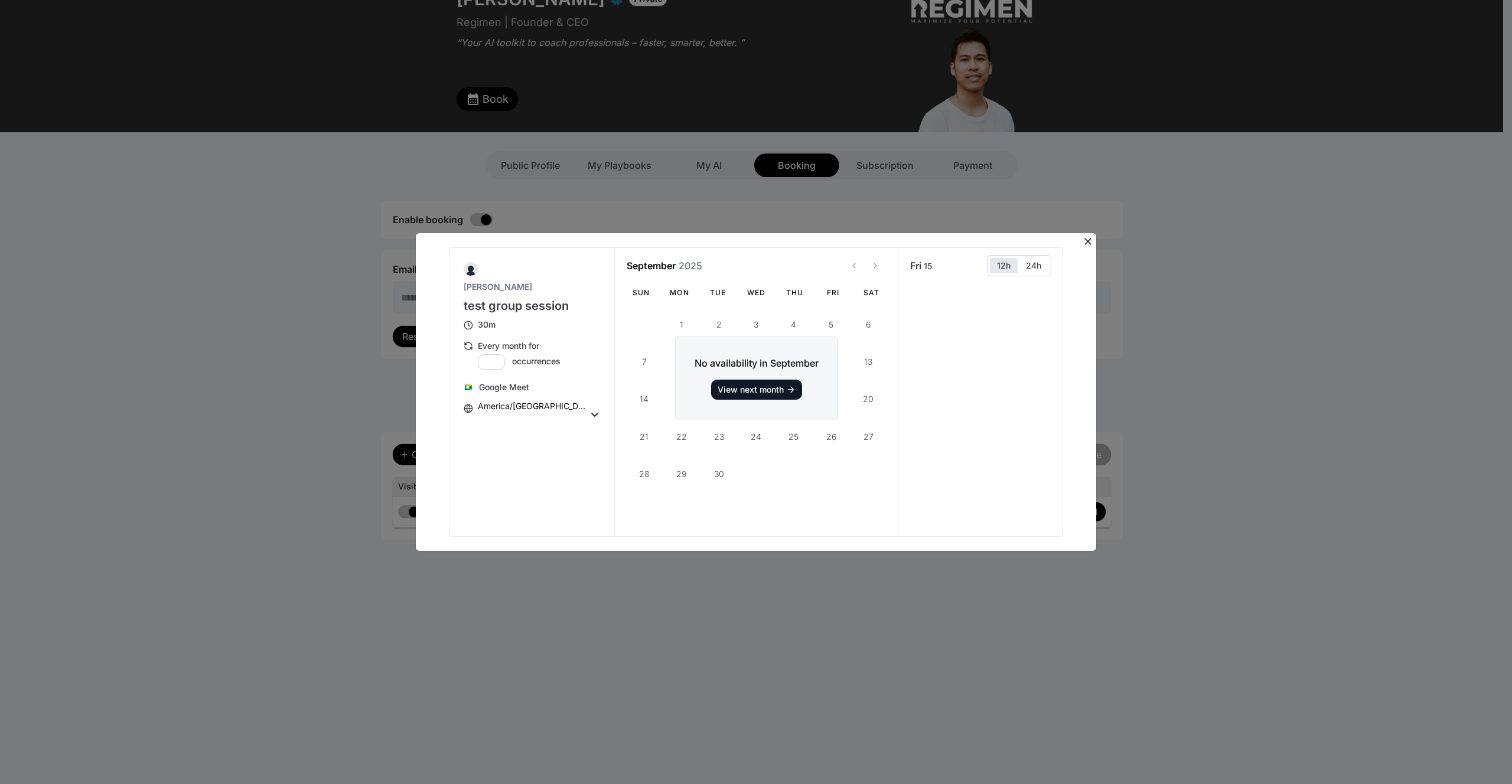
click at [1097, 235] on div "Rey Mendoza test group session 30m Every month for ** occurrences Google Meet A…" at bounding box center [756, 392] width 1512 height 784
click at [1088, 240] on icon at bounding box center [1088, 242] width 7 height 7
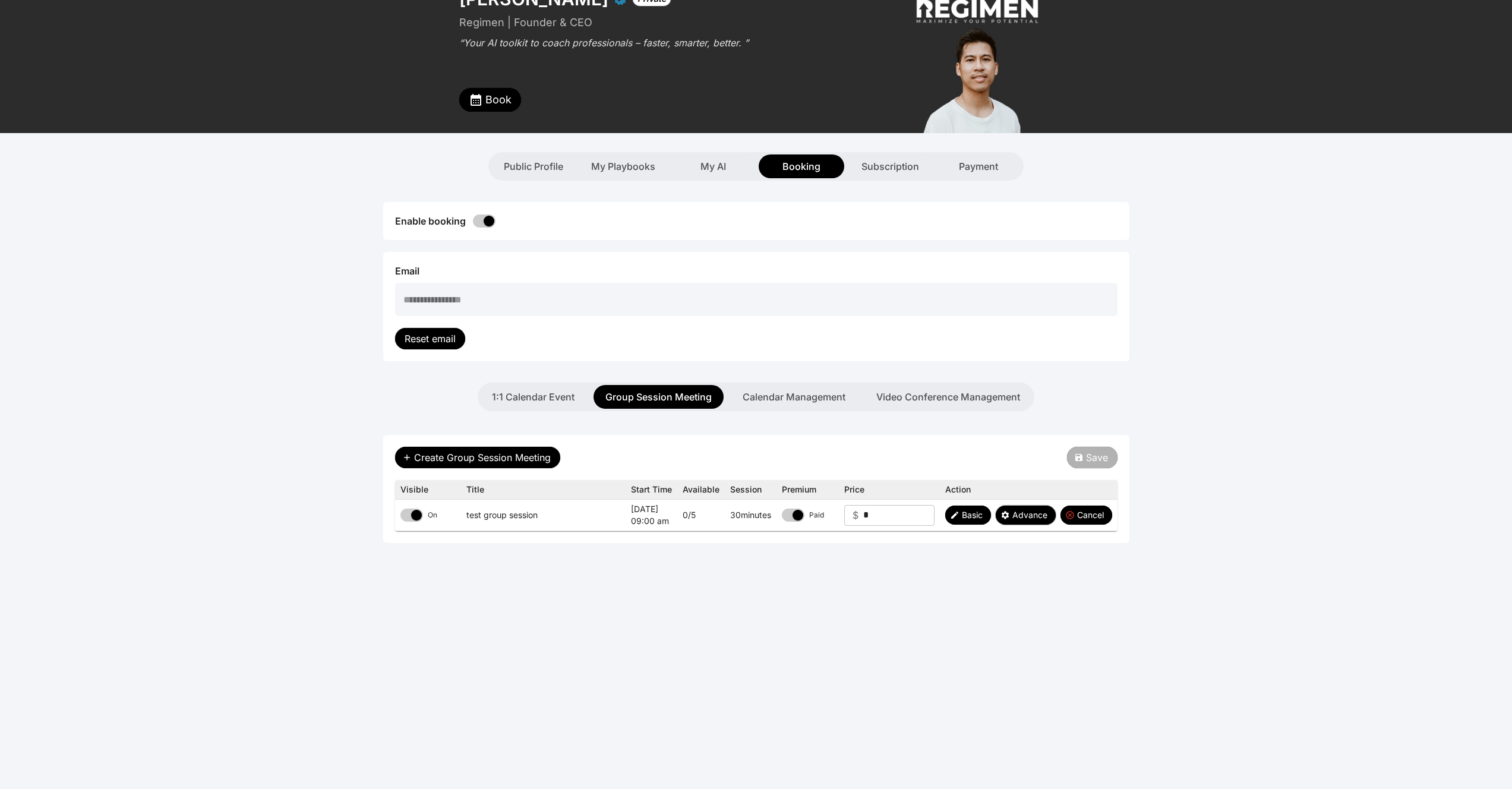
click at [1020, 512] on span "Advance" at bounding box center [1030, 515] width 35 height 12
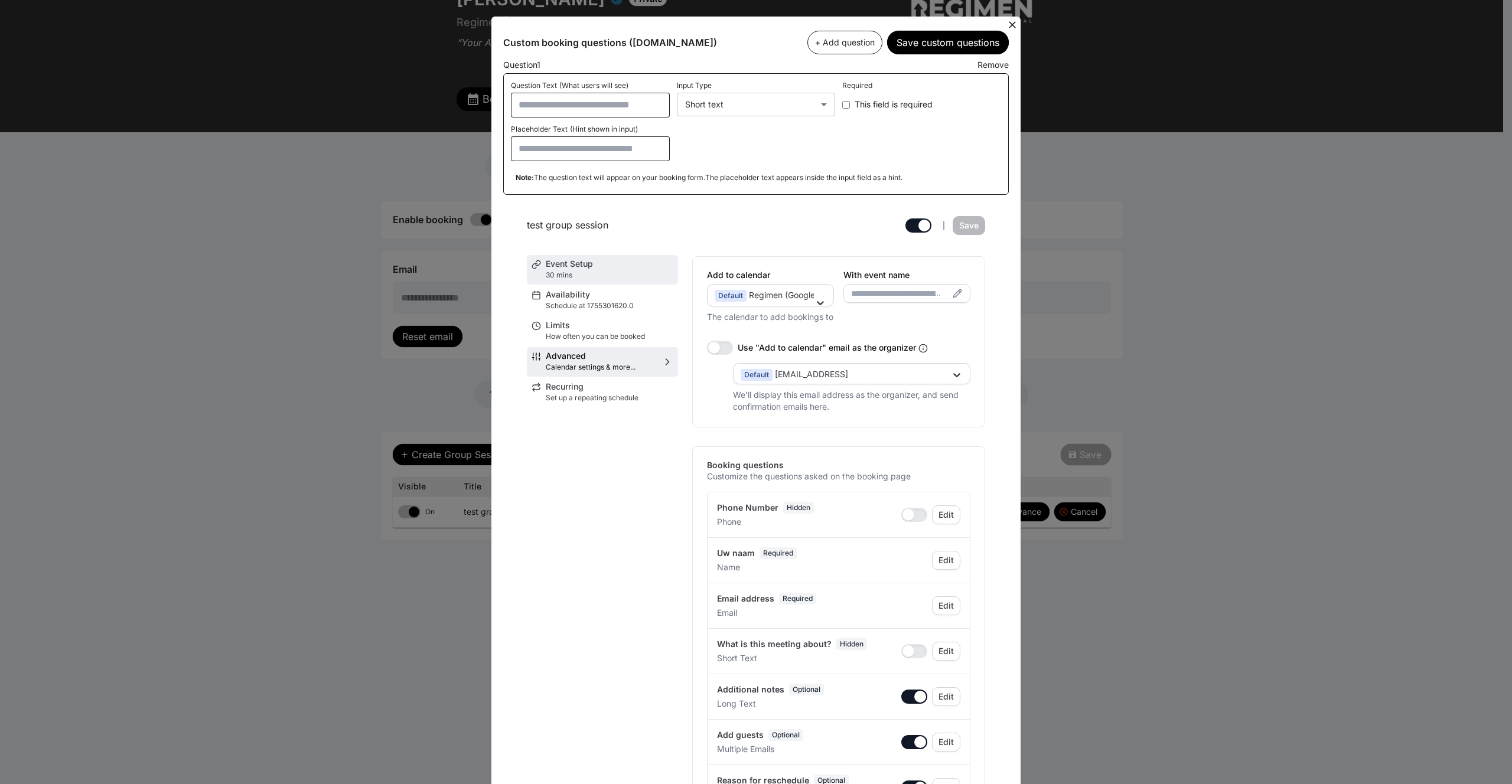
click at [579, 277] on p "30 mins" at bounding box center [610, 275] width 128 height 10
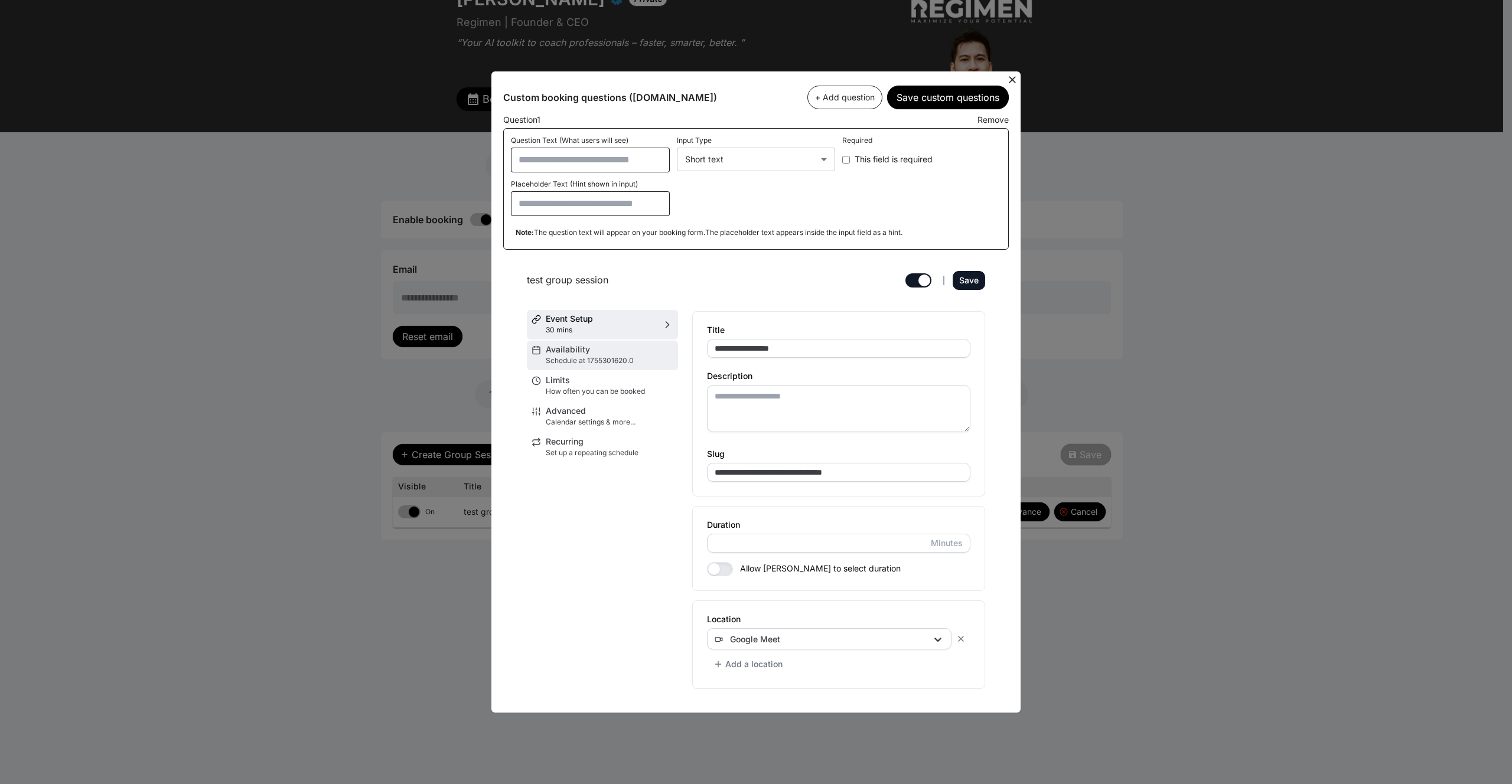
click at [584, 351] on span "Availability" at bounding box center [610, 349] width 128 height 8
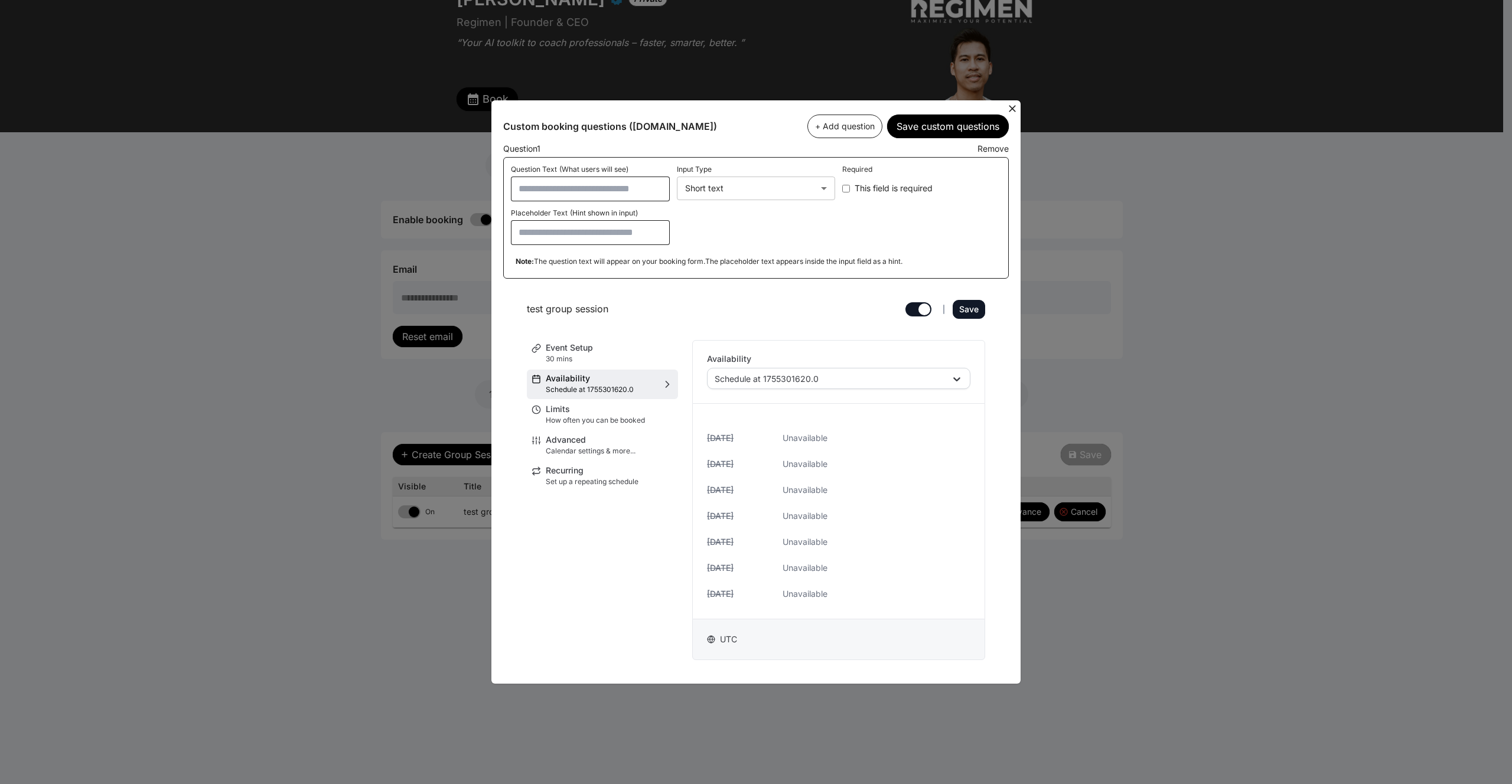
click at [1011, 108] on icon at bounding box center [1012, 108] width 7 height 7
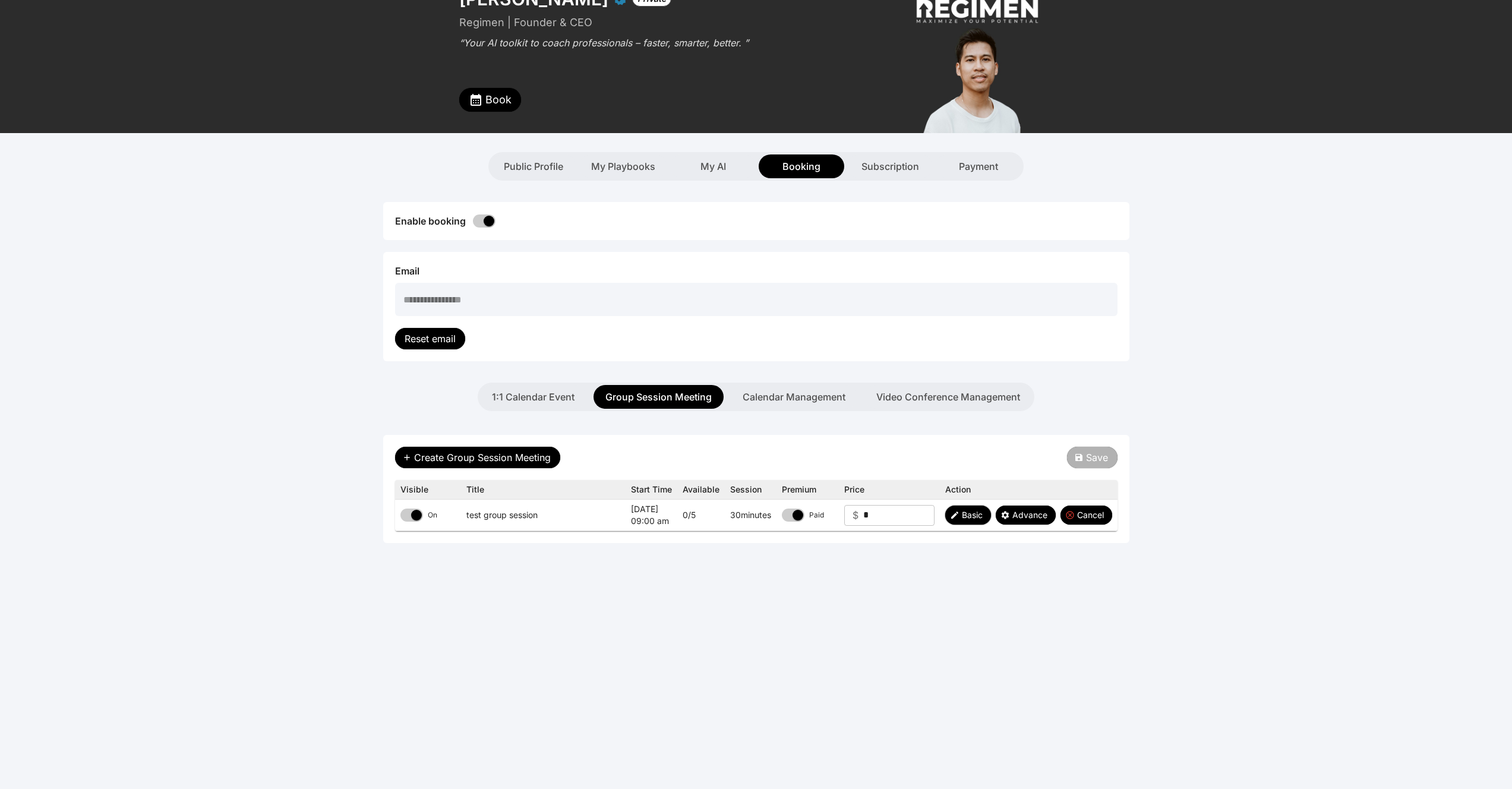
click at [974, 521] on button "Basic" at bounding box center [968, 515] width 46 height 19
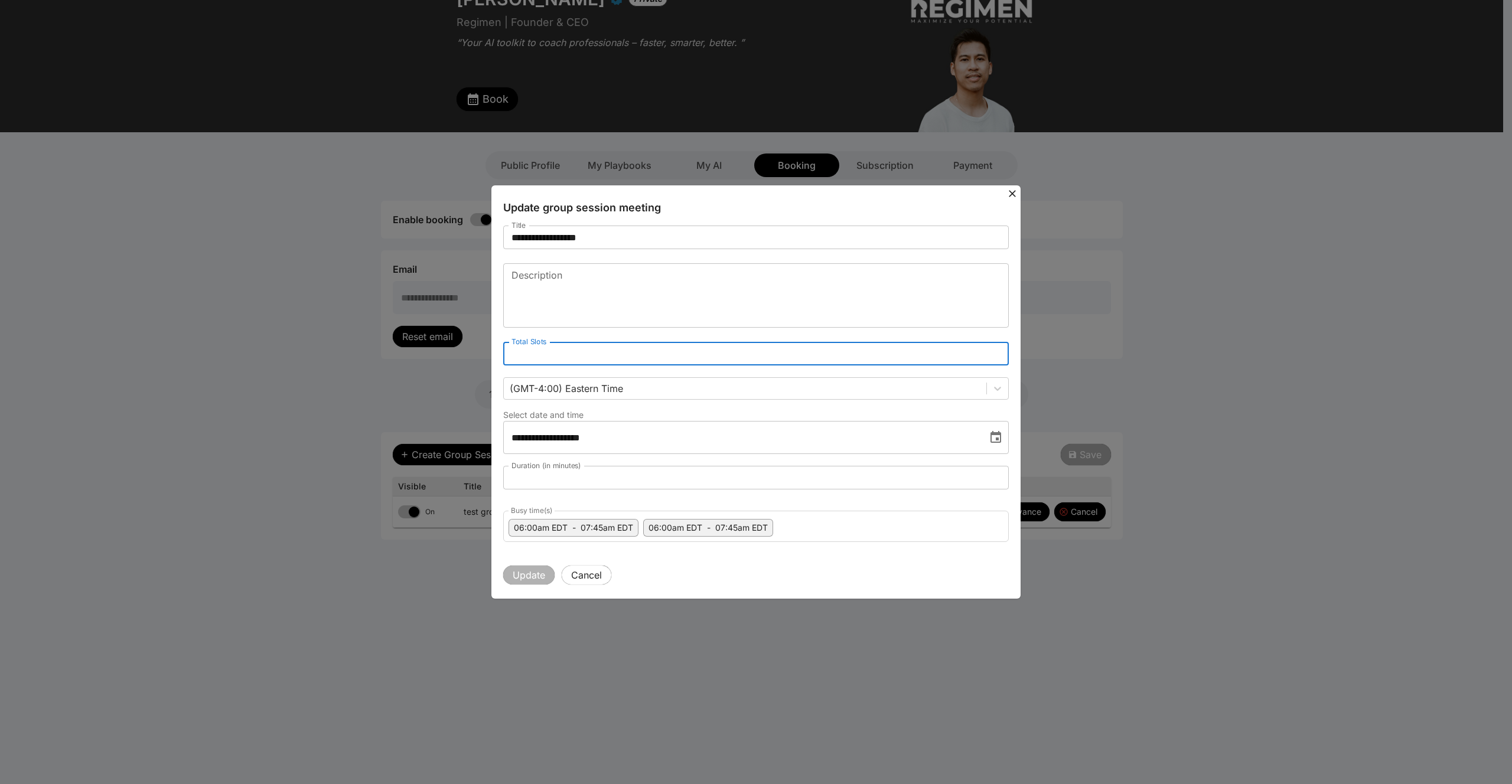
click at [538, 359] on input "*" at bounding box center [756, 354] width 505 height 23
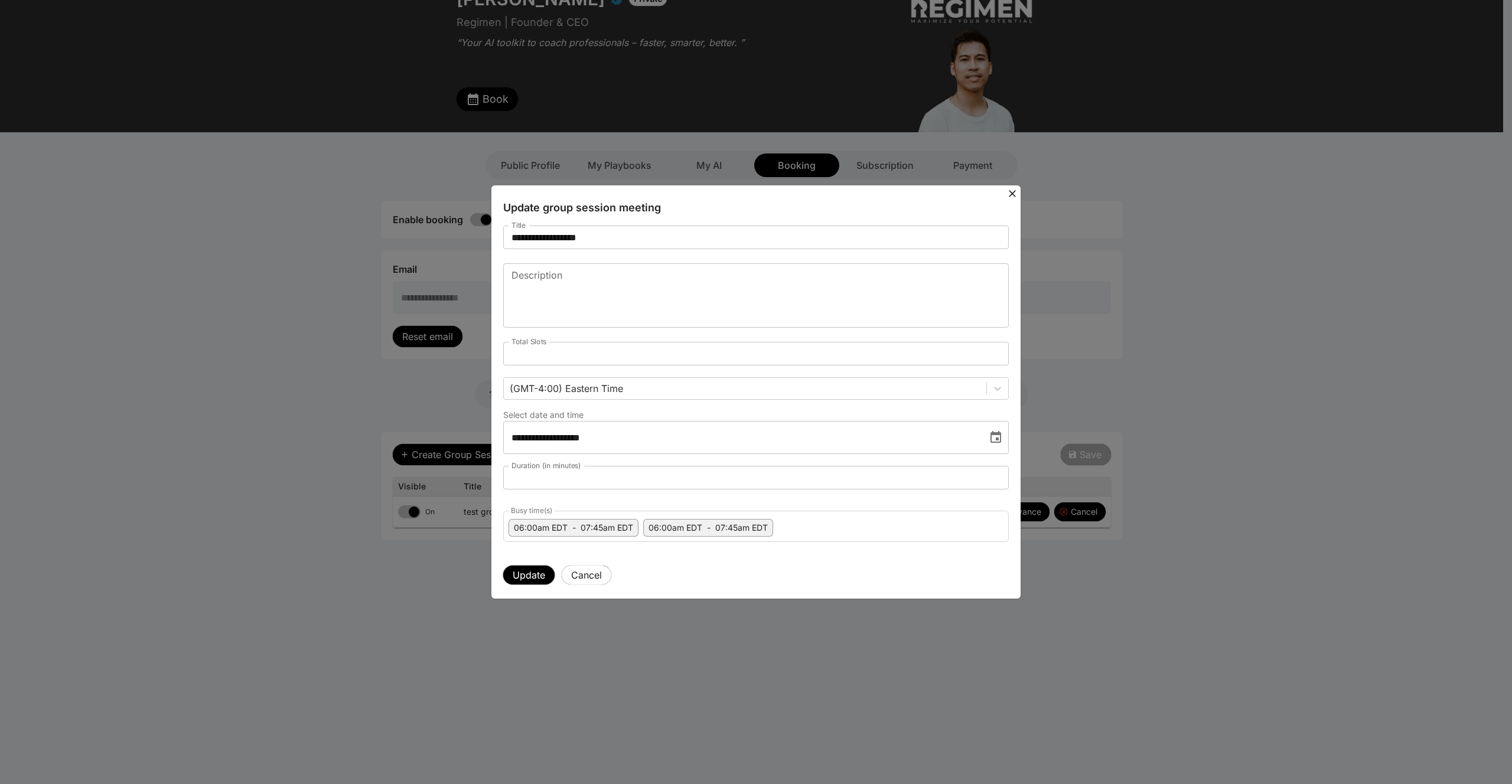
click at [525, 581] on button "Update" at bounding box center [529, 575] width 51 height 19
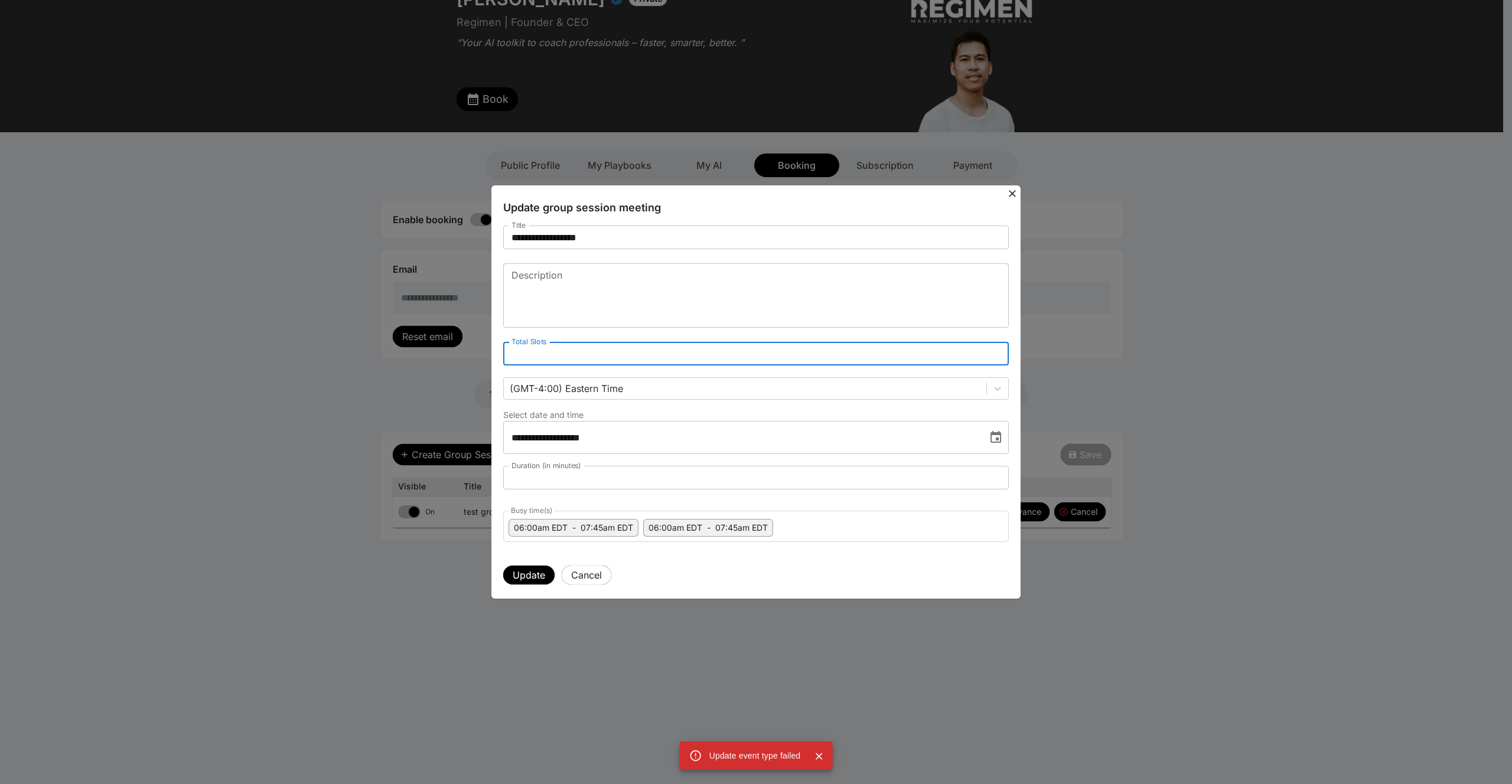
drag, startPoint x: 531, startPoint y: 355, endPoint x: 472, endPoint y: 345, distance: 59.8
click at [472, 345] on div "**********" at bounding box center [756, 392] width 1512 height 784
click at [537, 575] on button "Update" at bounding box center [529, 575] width 51 height 19
drag, startPoint x: 531, startPoint y: 348, endPoint x: 433, endPoint y: 348, distance: 98.0
click at [433, 348] on div "**********" at bounding box center [756, 392] width 1512 height 784
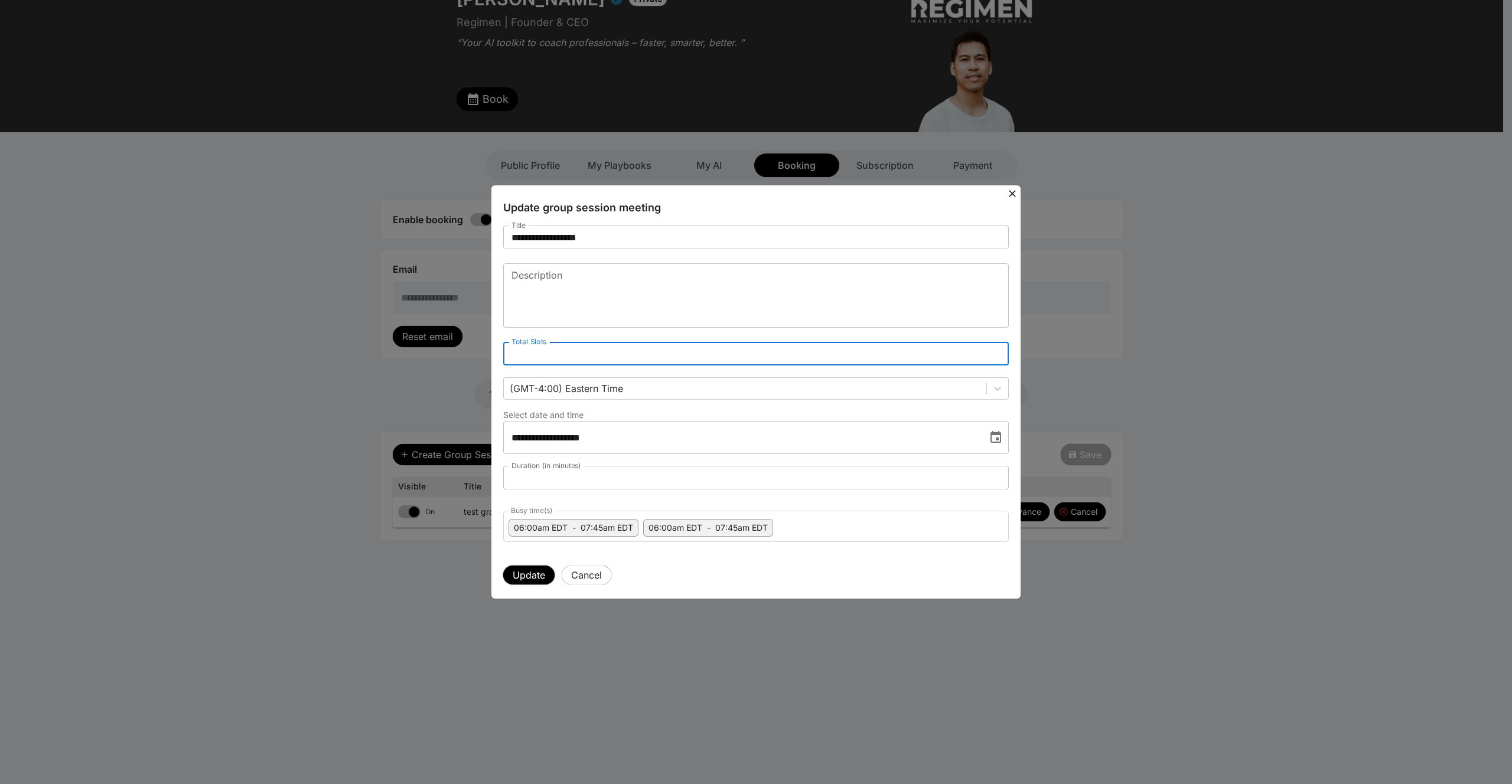
type input "**"
click at [521, 573] on button "Update" at bounding box center [529, 575] width 51 height 19
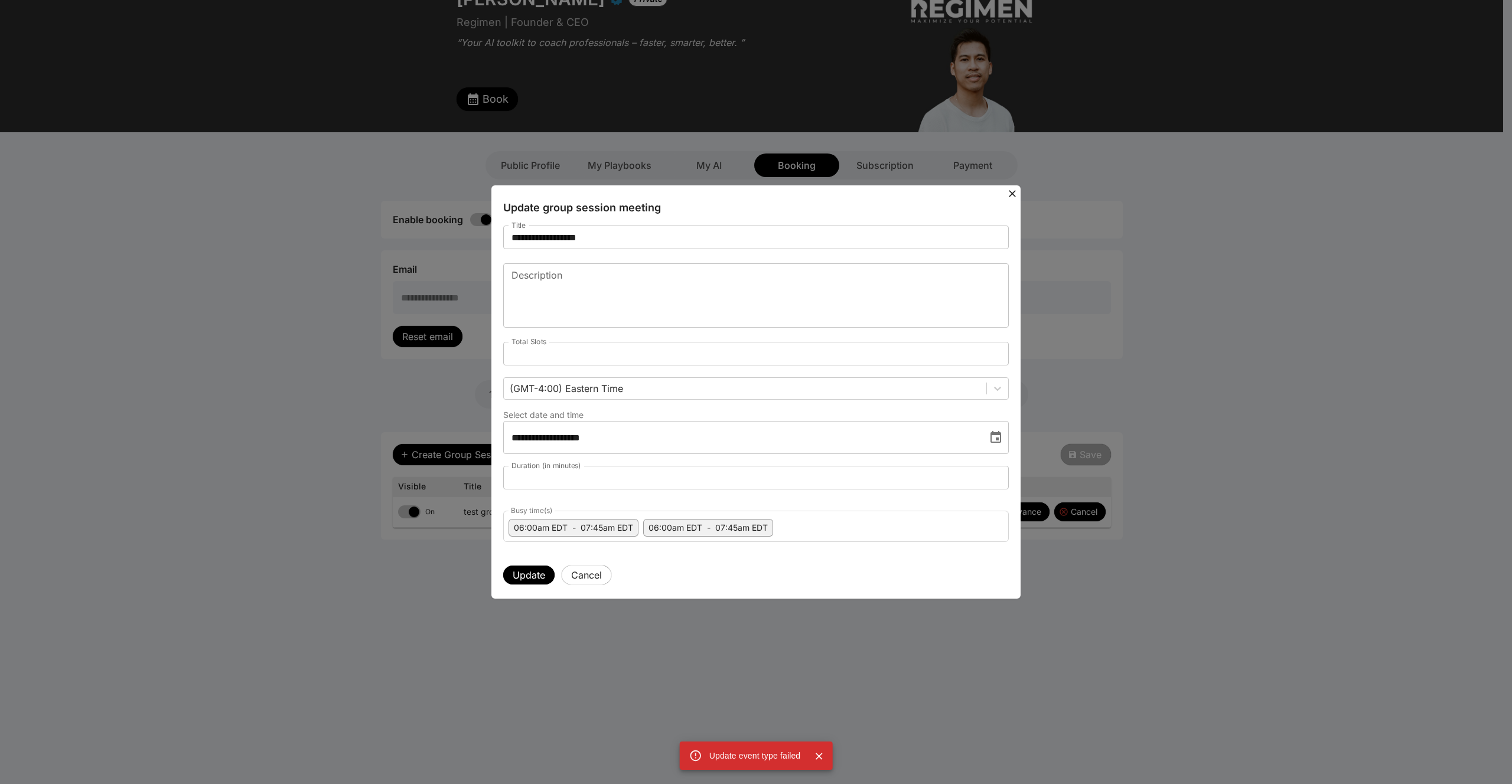
click at [588, 574] on button "Cancel" at bounding box center [586, 575] width 49 height 19
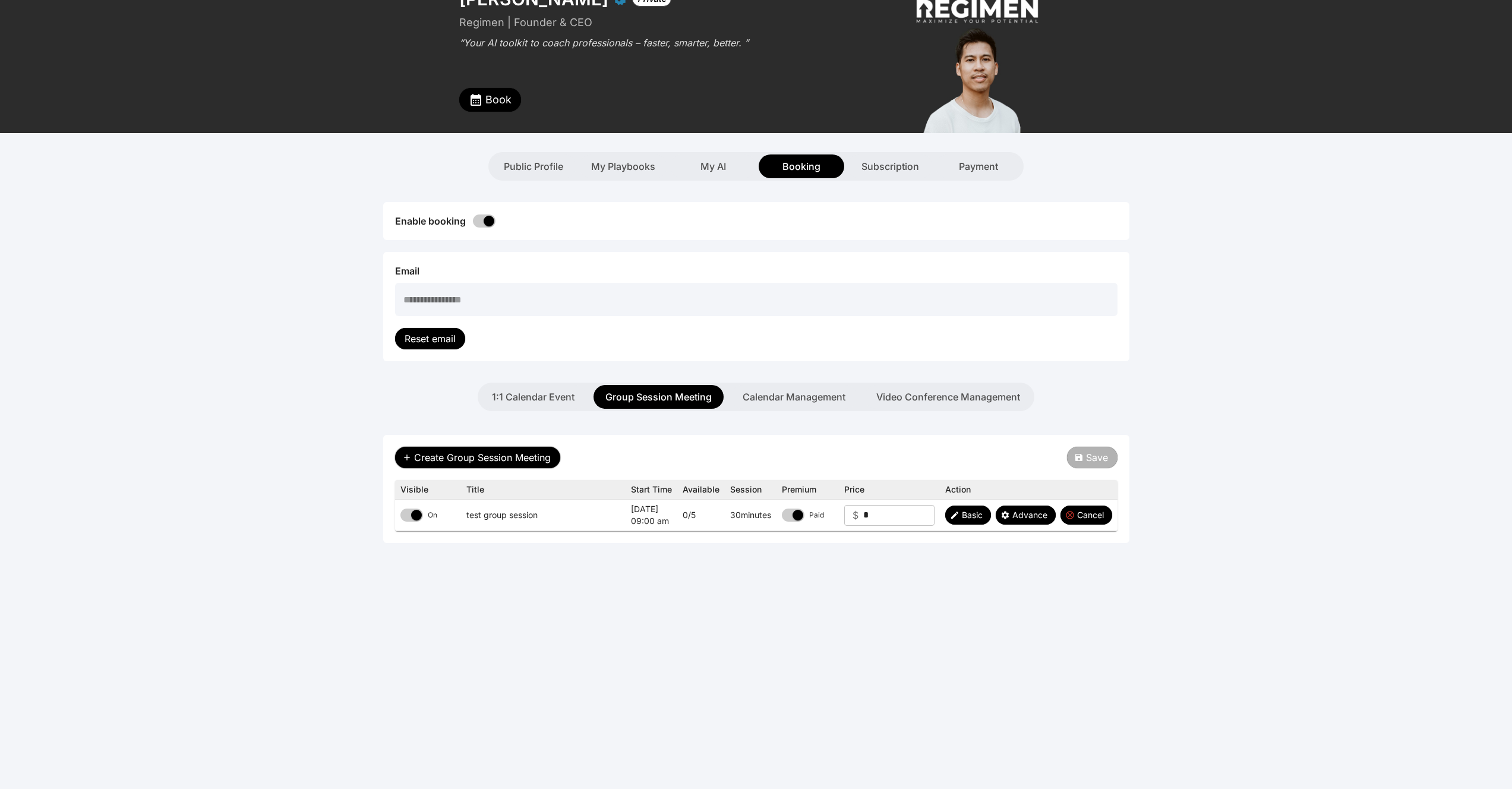
click at [470, 451] on span "Create Group Session Meeting" at bounding box center [482, 457] width 137 height 15
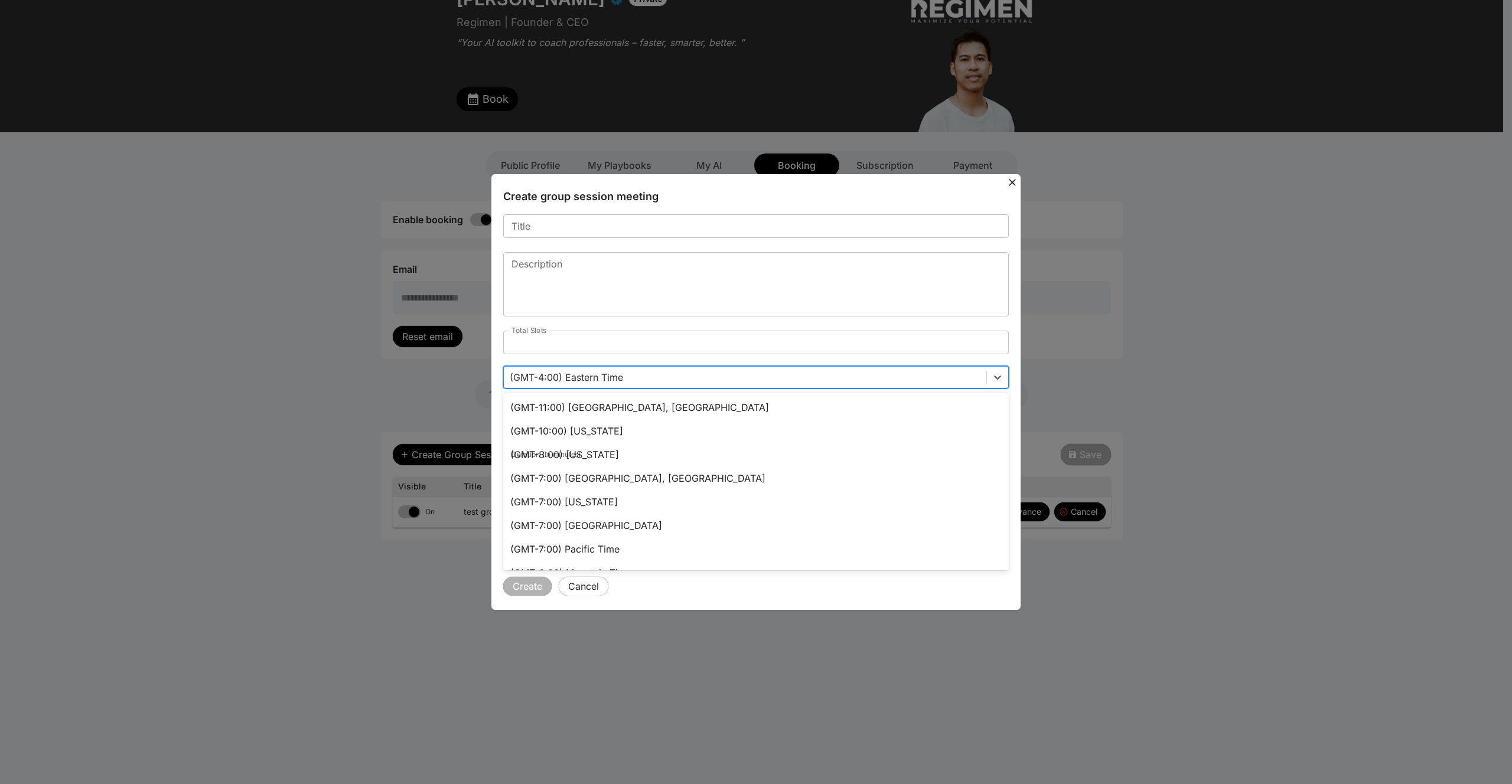
click at [535, 382] on div at bounding box center [744, 378] width 470 height 16
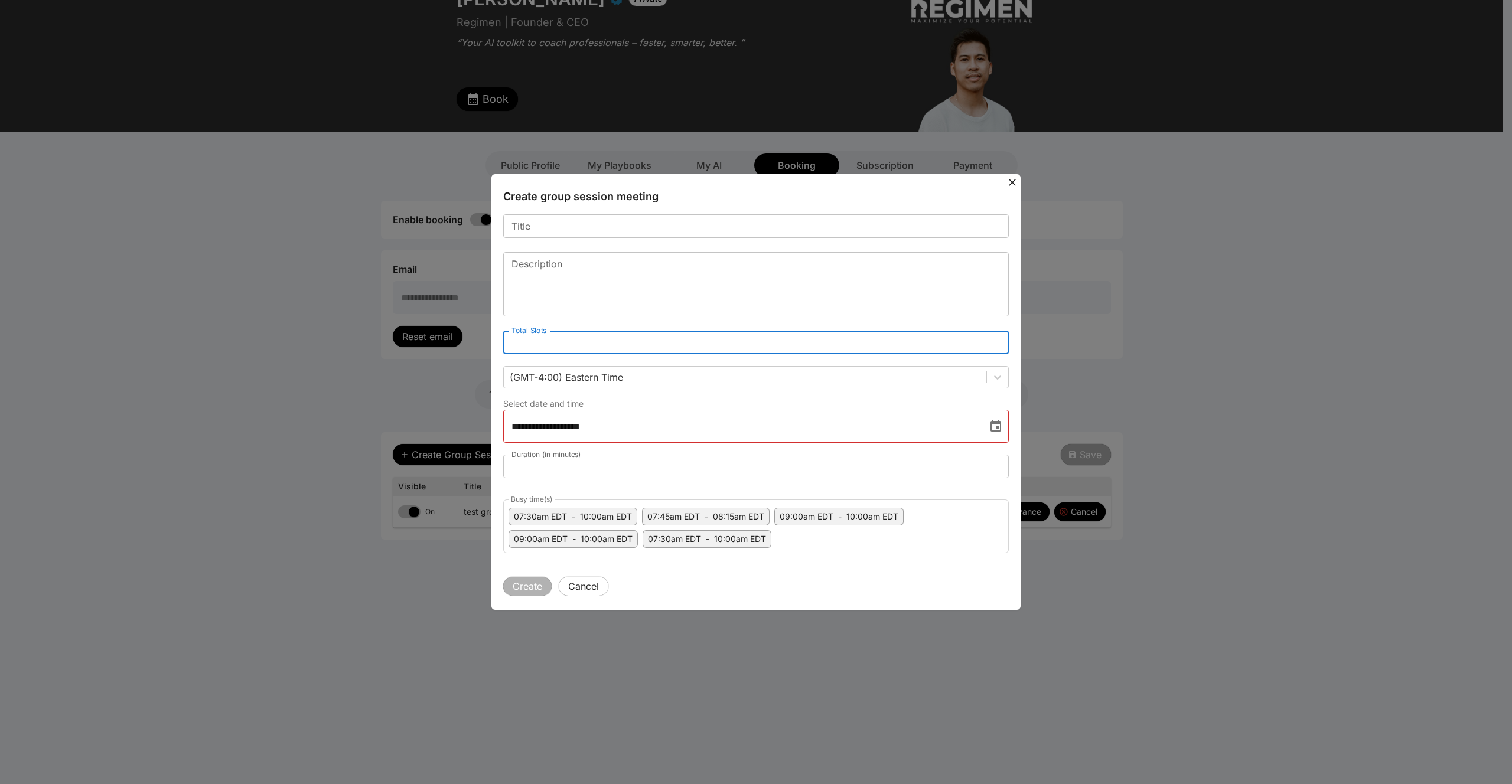
click at [531, 352] on input "*" at bounding box center [756, 343] width 505 height 23
type input "**"
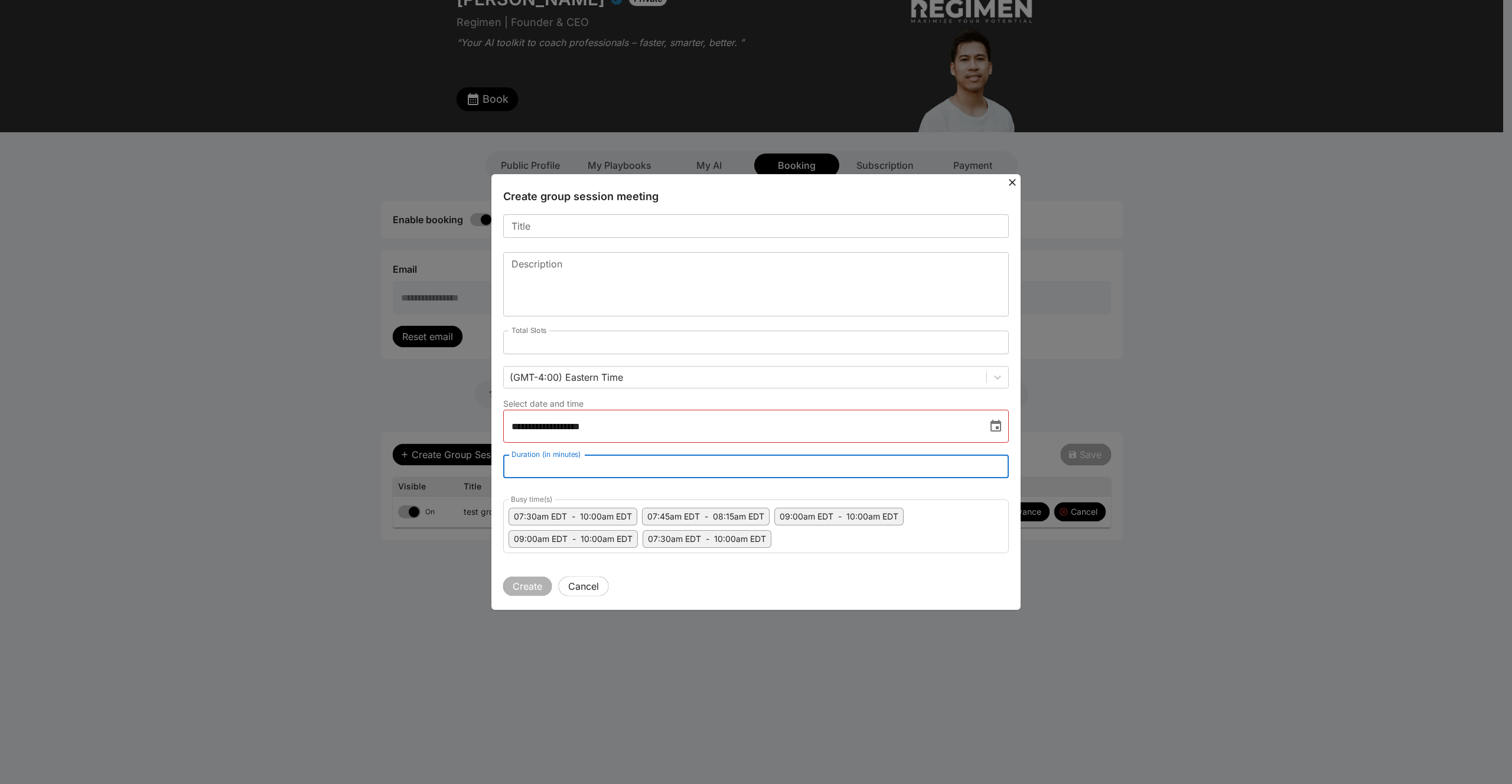
click at [569, 465] on input "**" at bounding box center [756, 466] width 505 height 23
click at [655, 424] on input "**********" at bounding box center [741, 426] width 476 height 33
click at [998, 423] on icon "Choose date, selected date is Aug 15, 2025" at bounding box center [995, 426] width 10 height 12
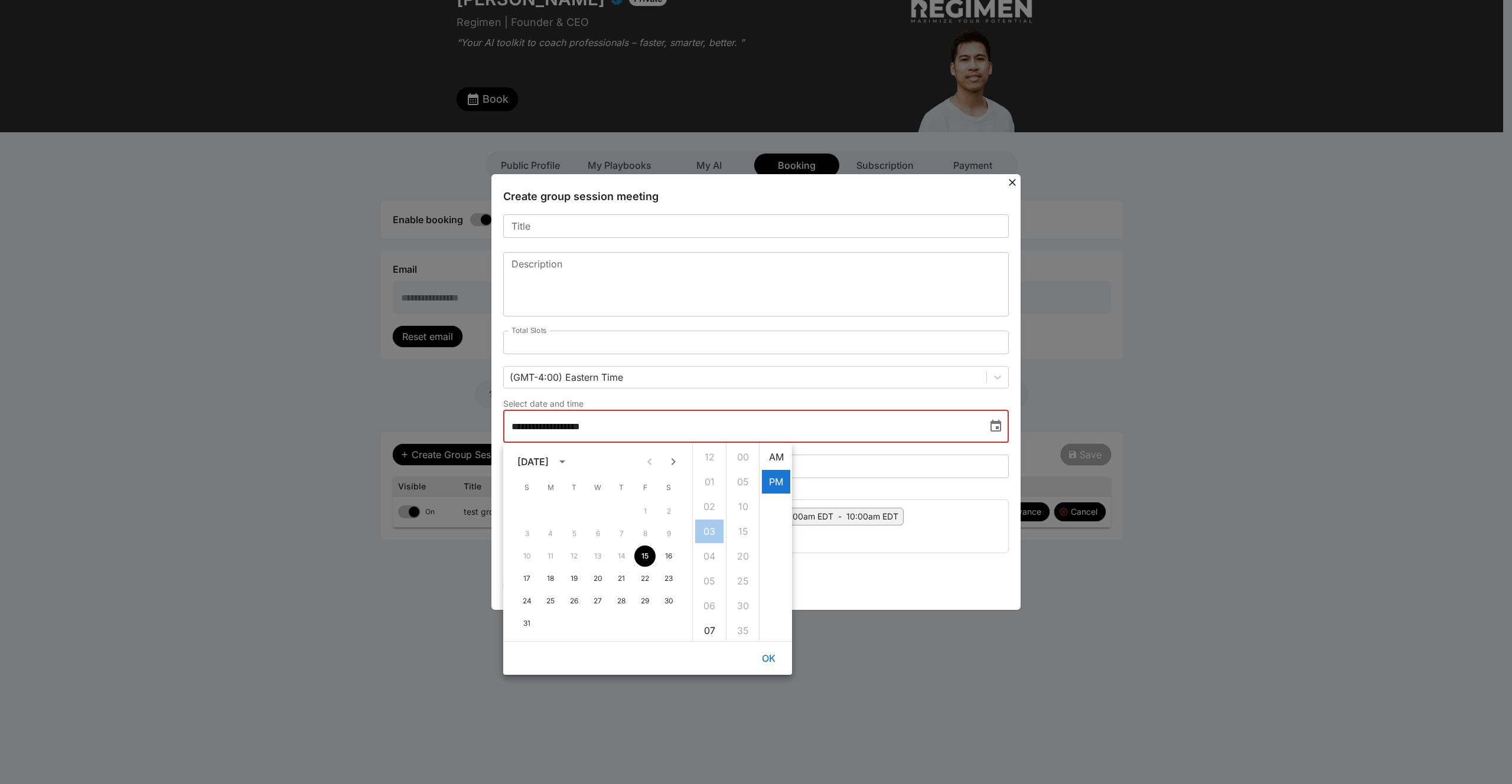
scroll to position [25, 0]
click at [678, 463] on icon "Next month" at bounding box center [673, 461] width 14 height 14
click at [577, 510] on button "2" at bounding box center [574, 511] width 21 height 21
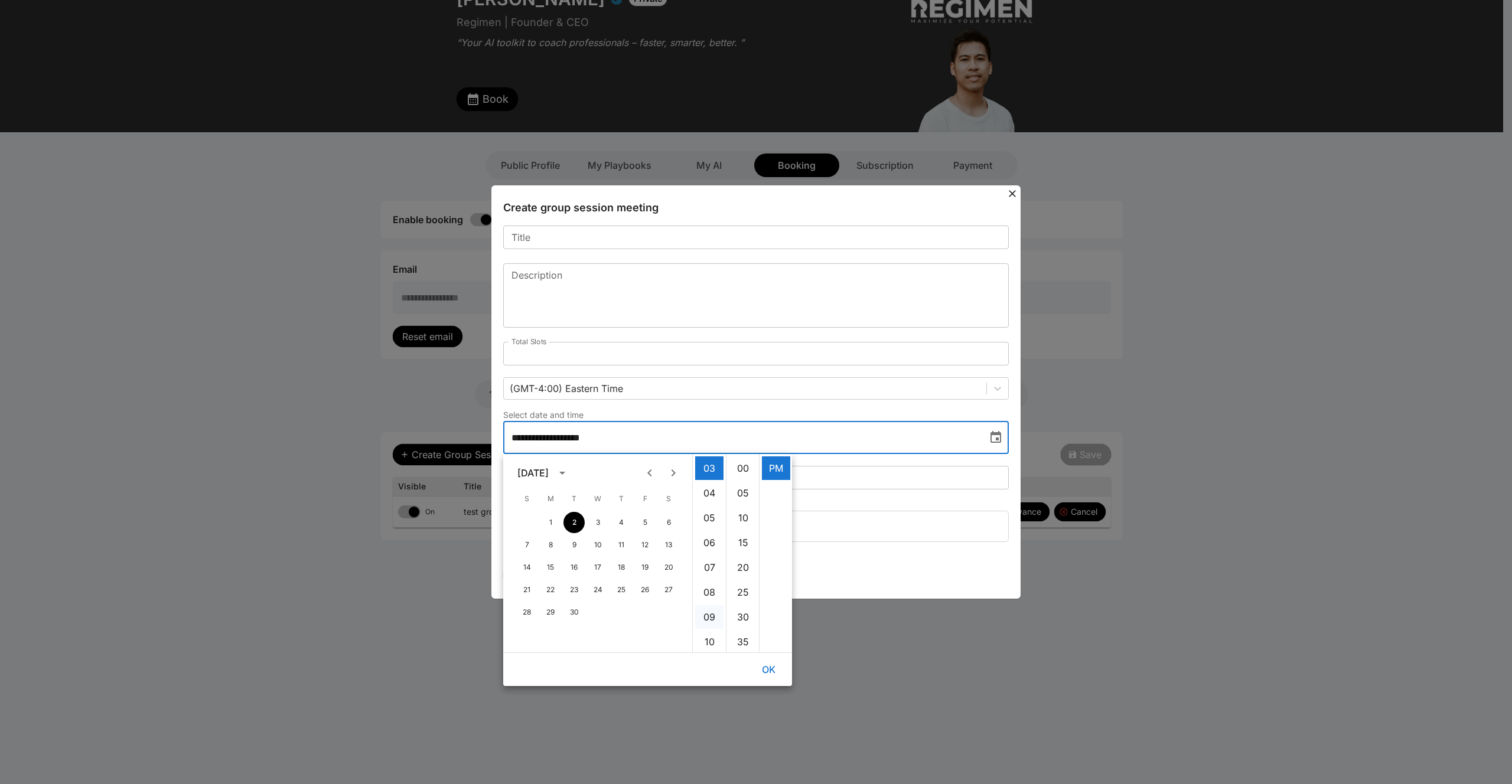
click at [702, 614] on li "09" at bounding box center [709, 617] width 28 height 23
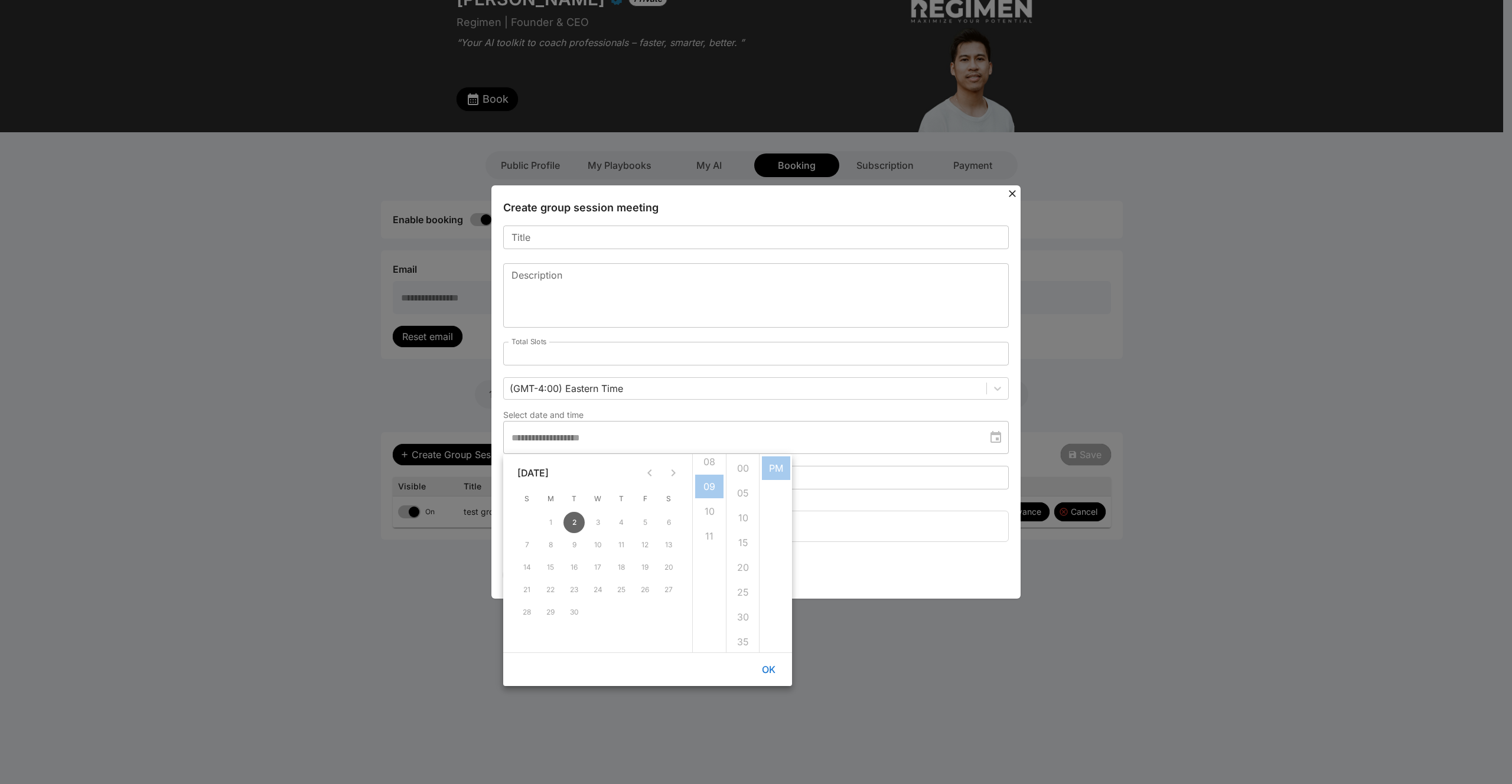
scroll to position [223, 0]
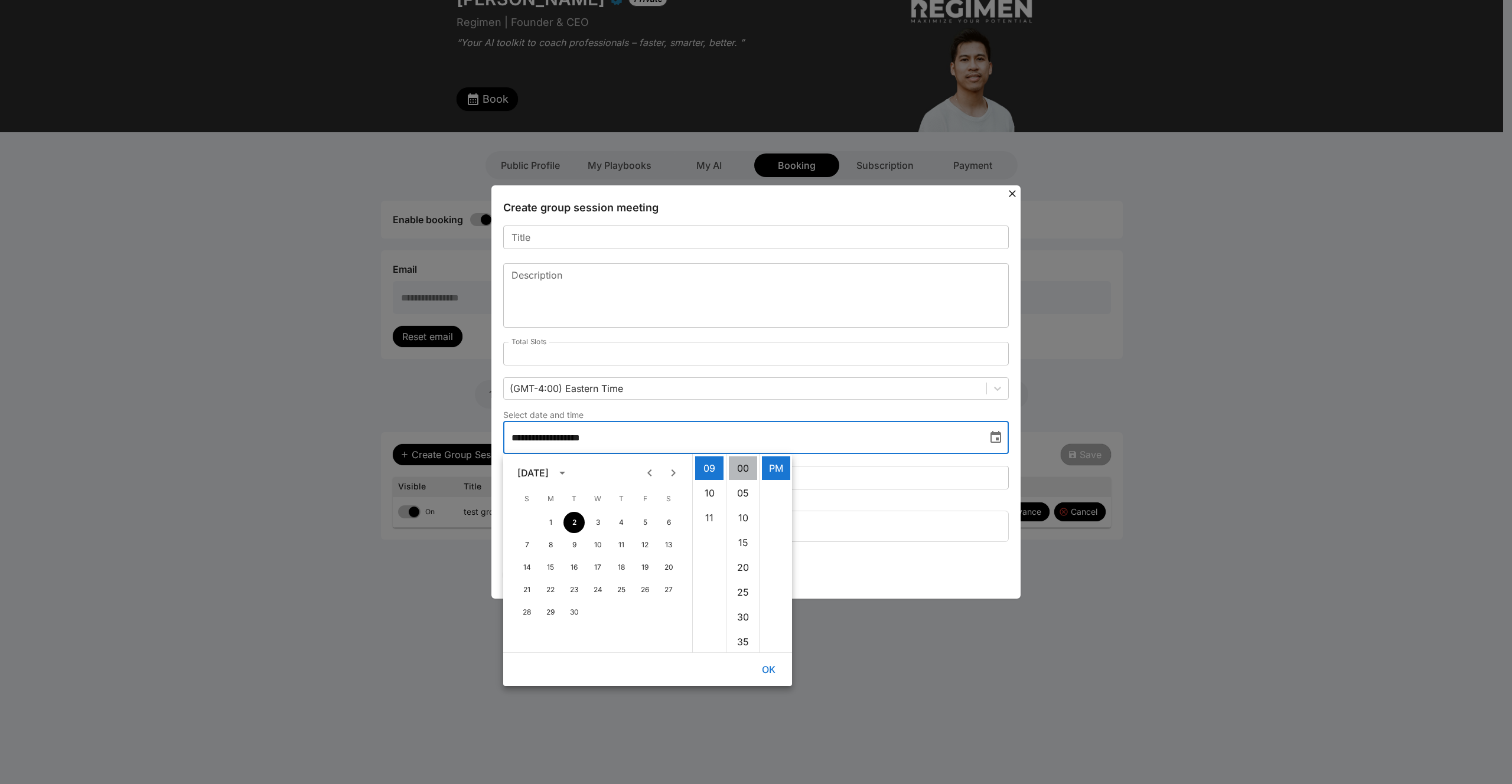
click at [741, 469] on li "00" at bounding box center [742, 468] width 28 height 23
click at [772, 471] on li "AM" at bounding box center [775, 468] width 28 height 23
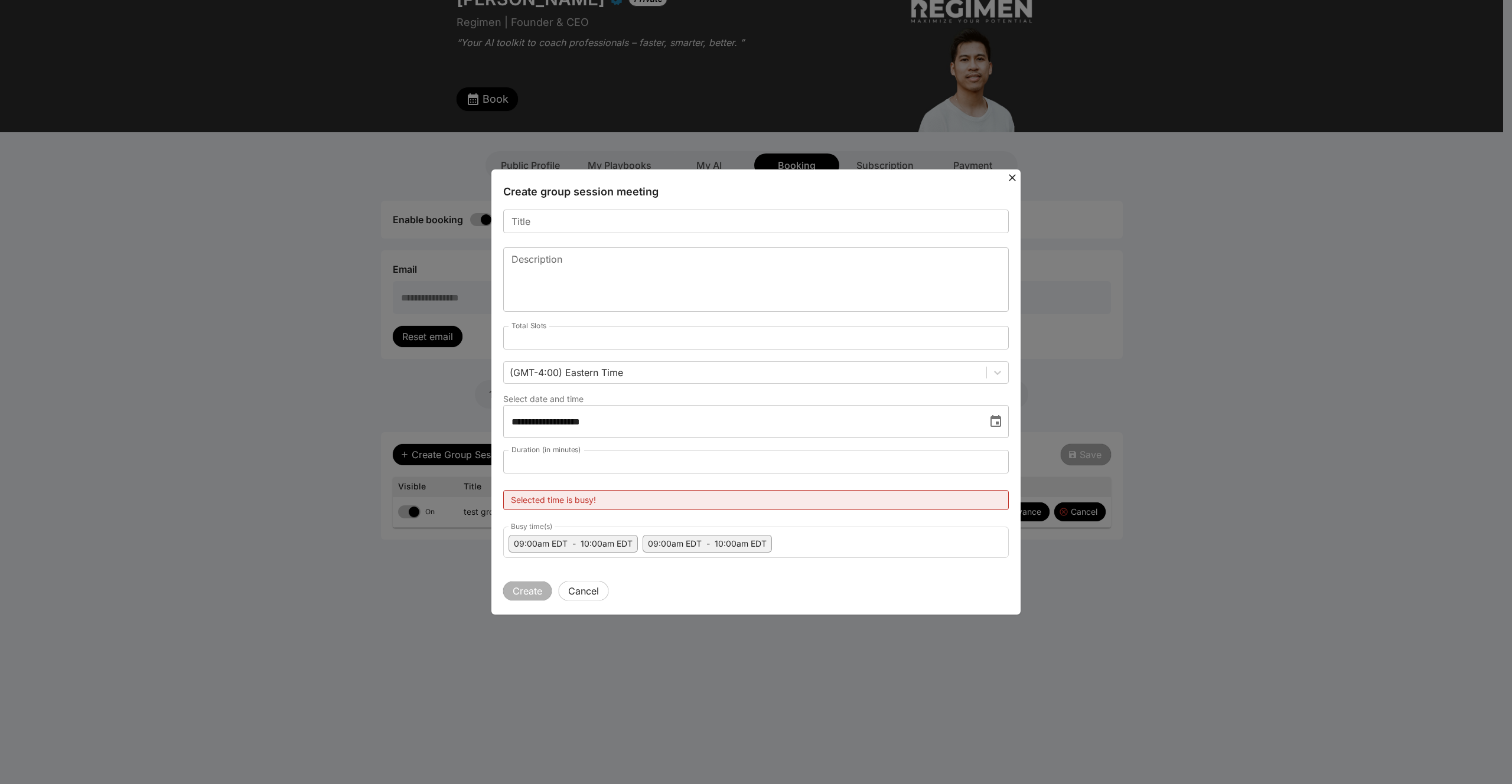
click at [998, 417] on icon "Choose date, selected date is Sep 2, 2025" at bounding box center [995, 421] width 10 height 12
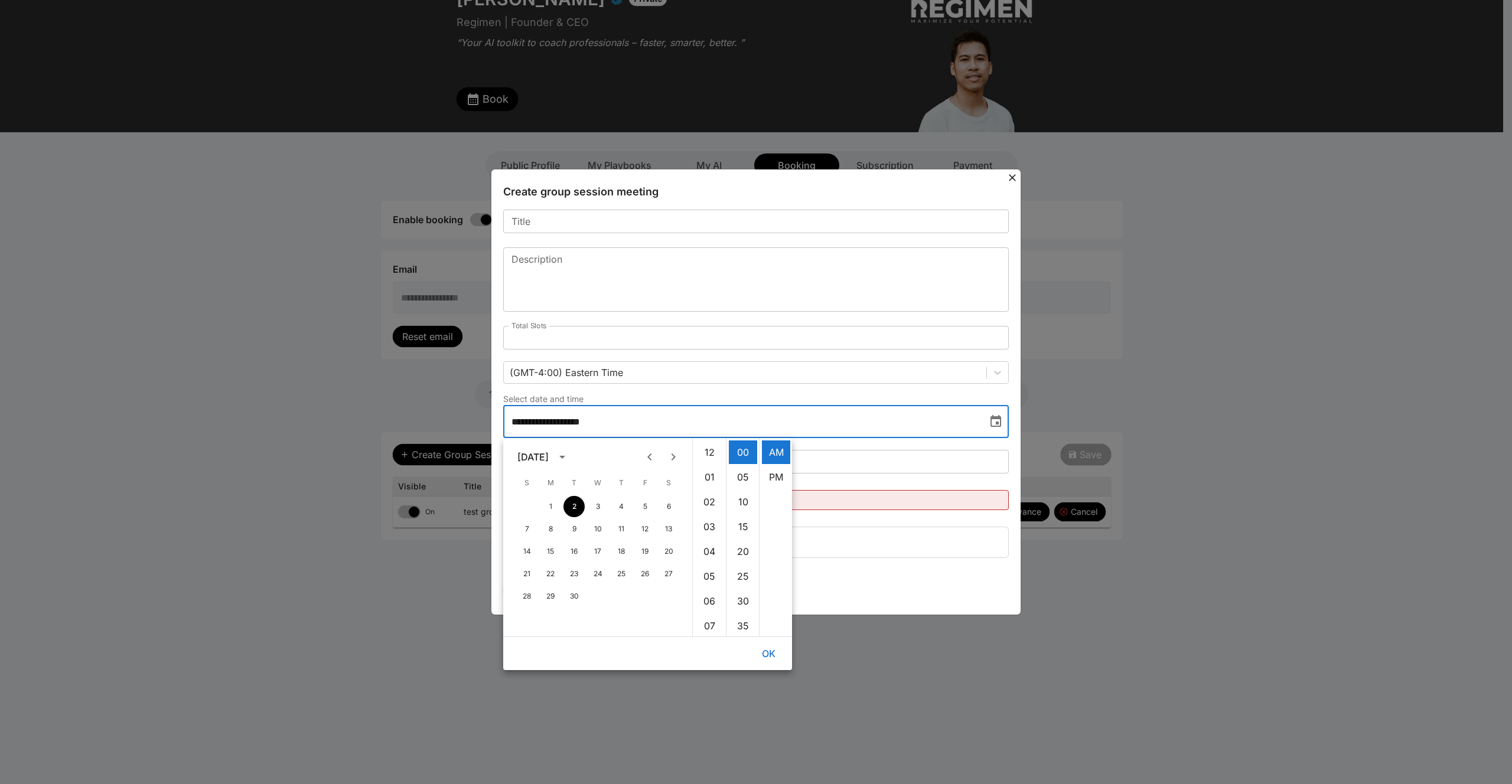
scroll to position [223, 0]
click at [713, 500] on li "11" at bounding box center [709, 502] width 28 height 23
type input "**********"
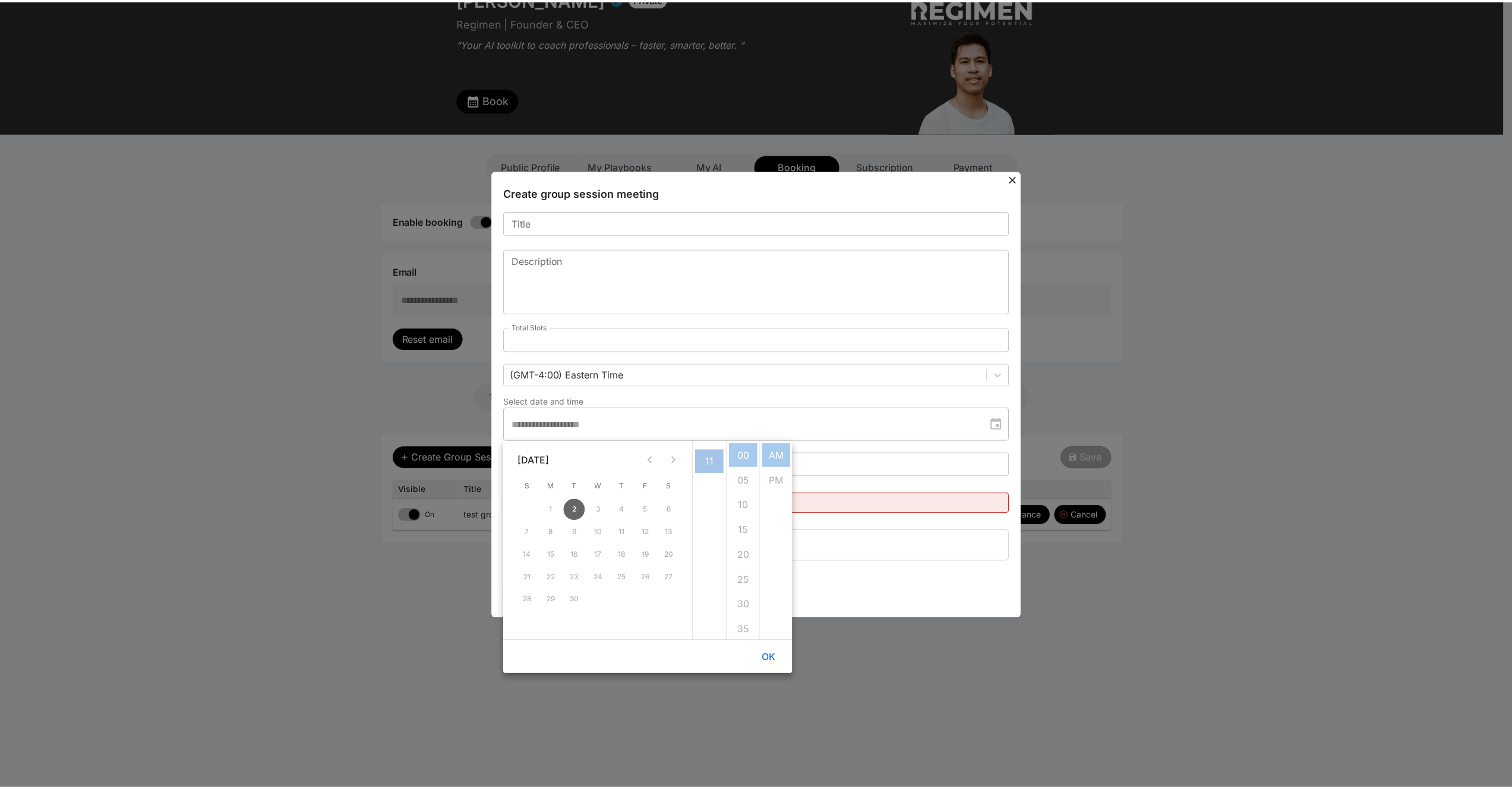
scroll to position [274, 0]
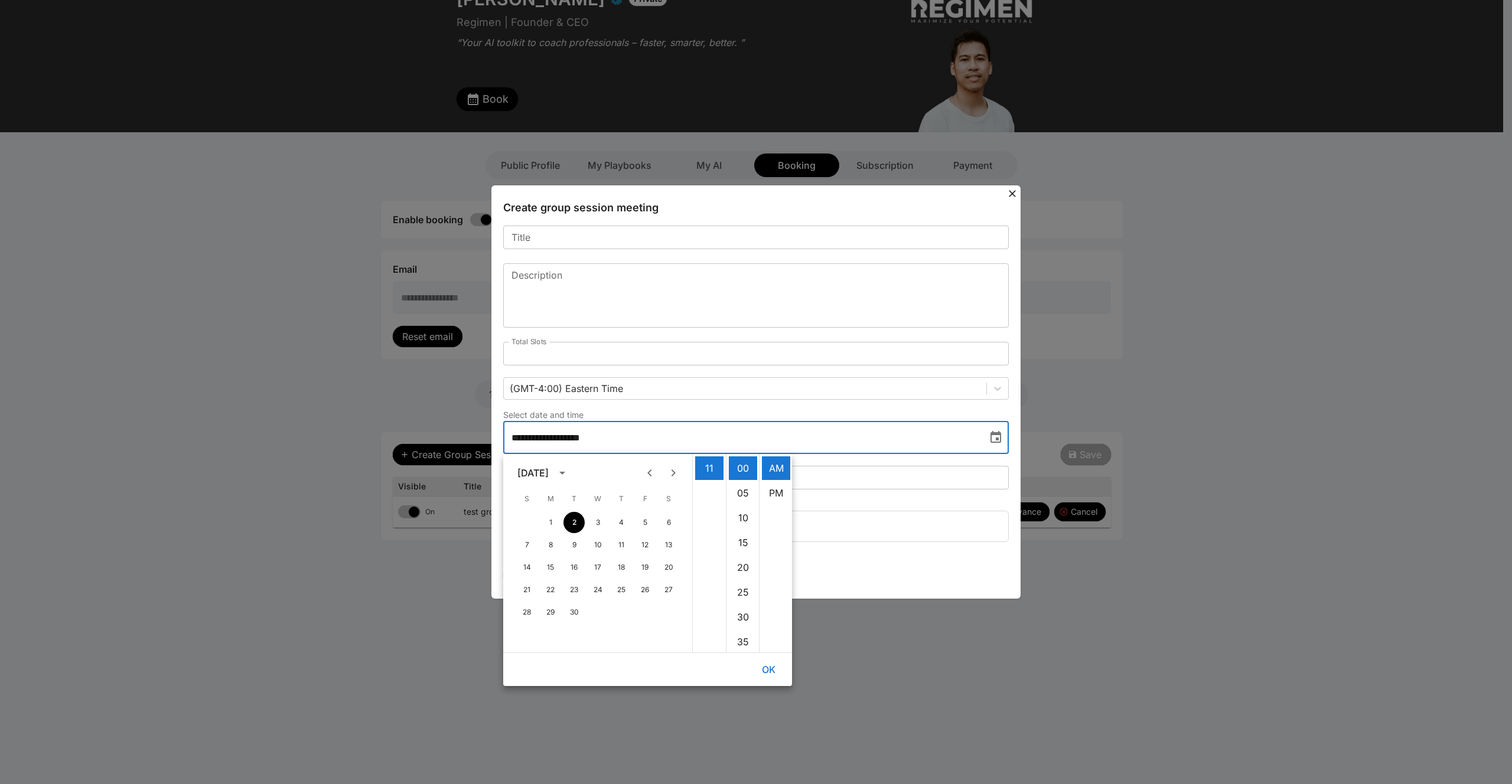
click at [902, 517] on fieldset "Busy time(s) 09:00am EDT - 10:00am EDT 09:00am EDT - 10:00am EDT" at bounding box center [756, 524] width 505 height 36
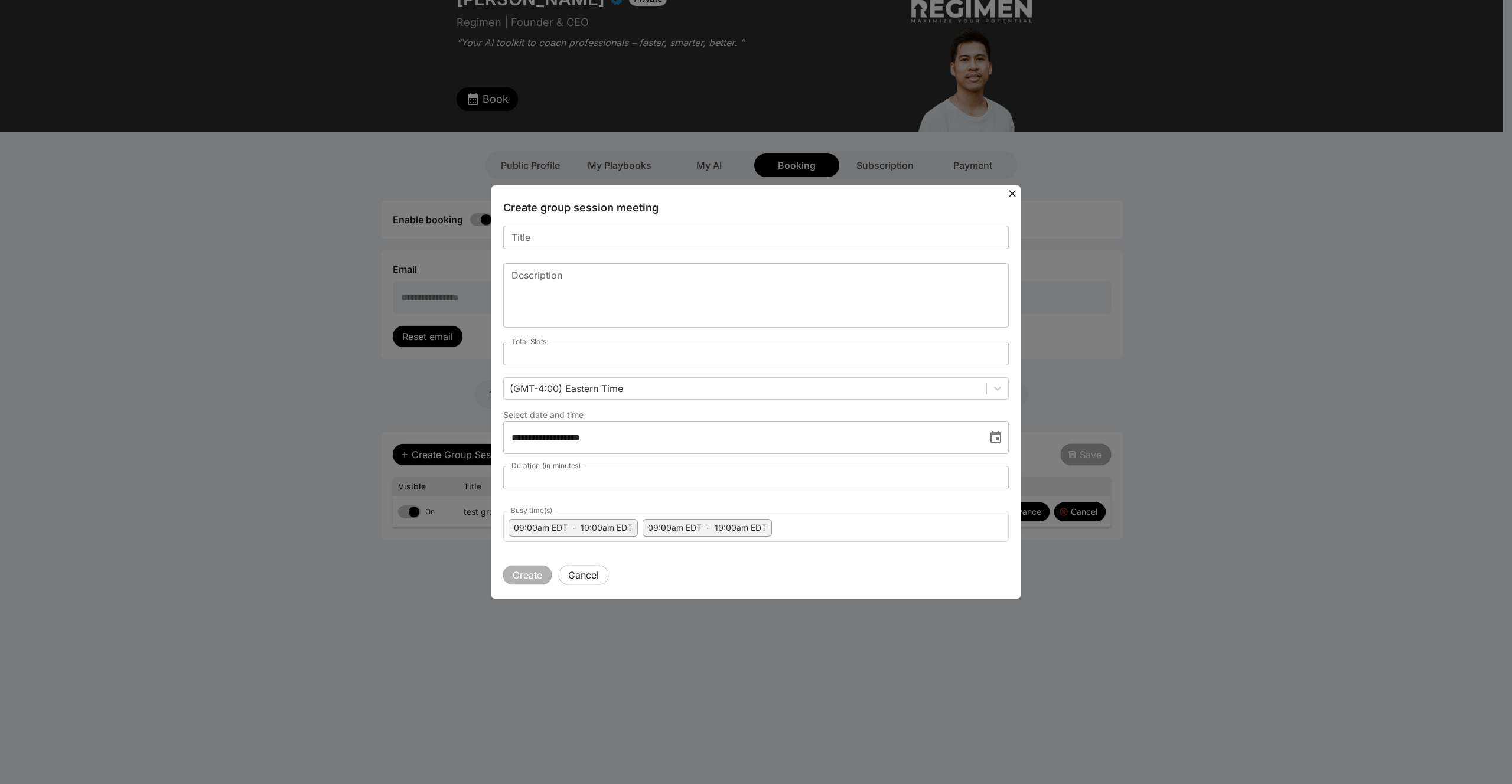
click at [538, 240] on input "Title" at bounding box center [756, 238] width 505 height 23
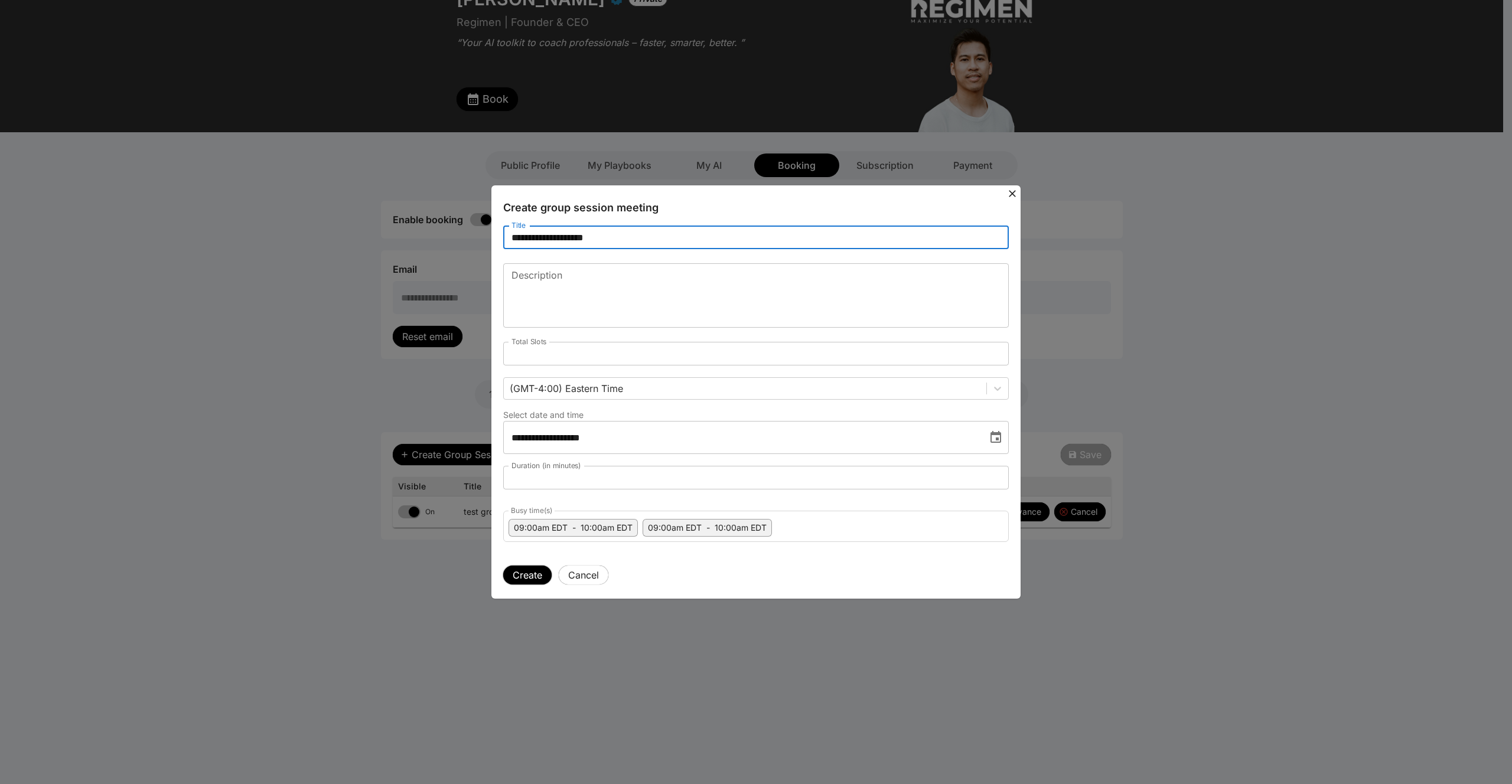
type input "**********"
click at [521, 572] on button "Create" at bounding box center [527, 575] width 49 height 19
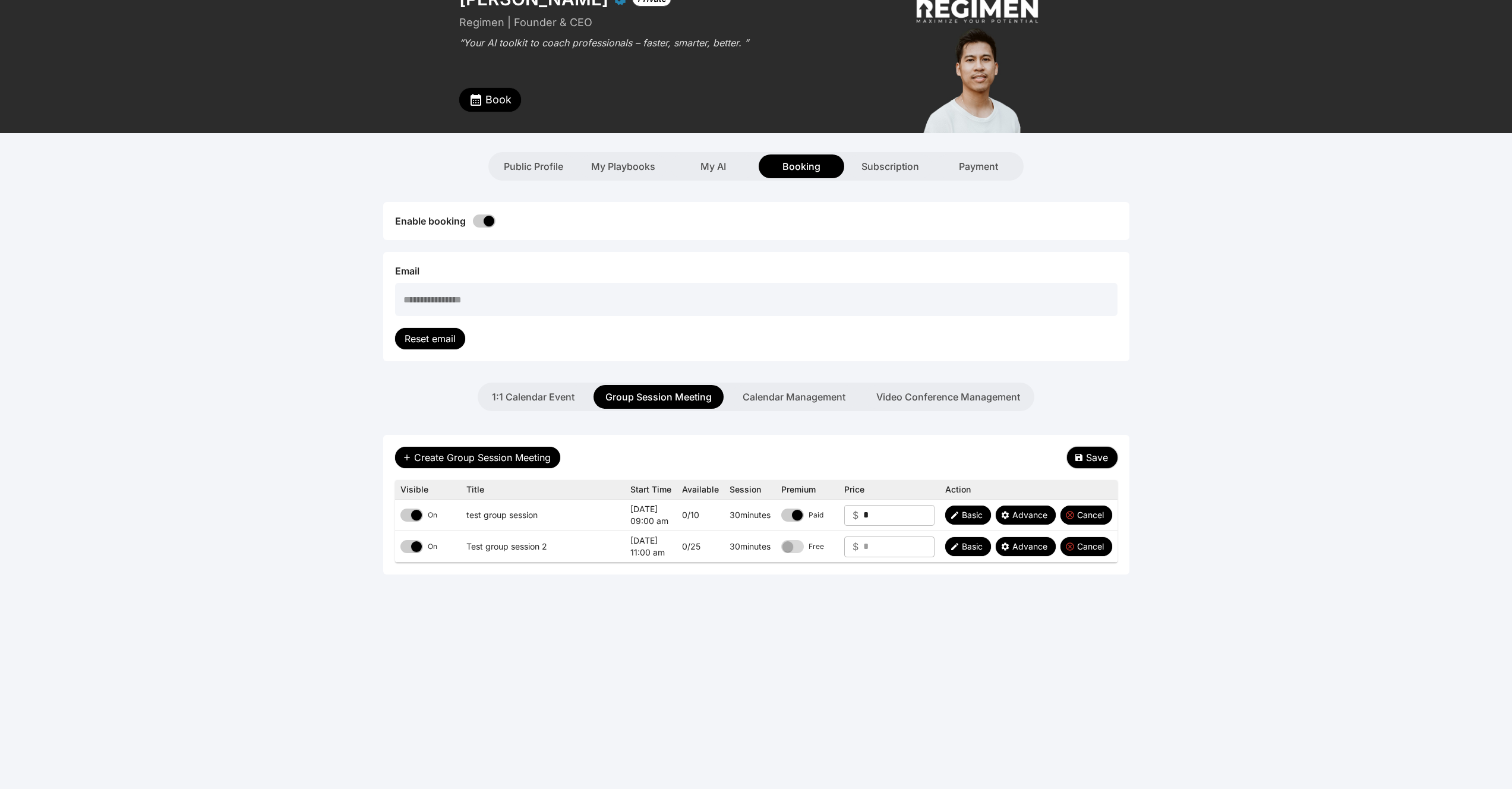
click at [1107, 456] on span "Save" at bounding box center [1097, 457] width 22 height 15
click at [481, 101] on icon "button" at bounding box center [476, 99] width 15 height 15
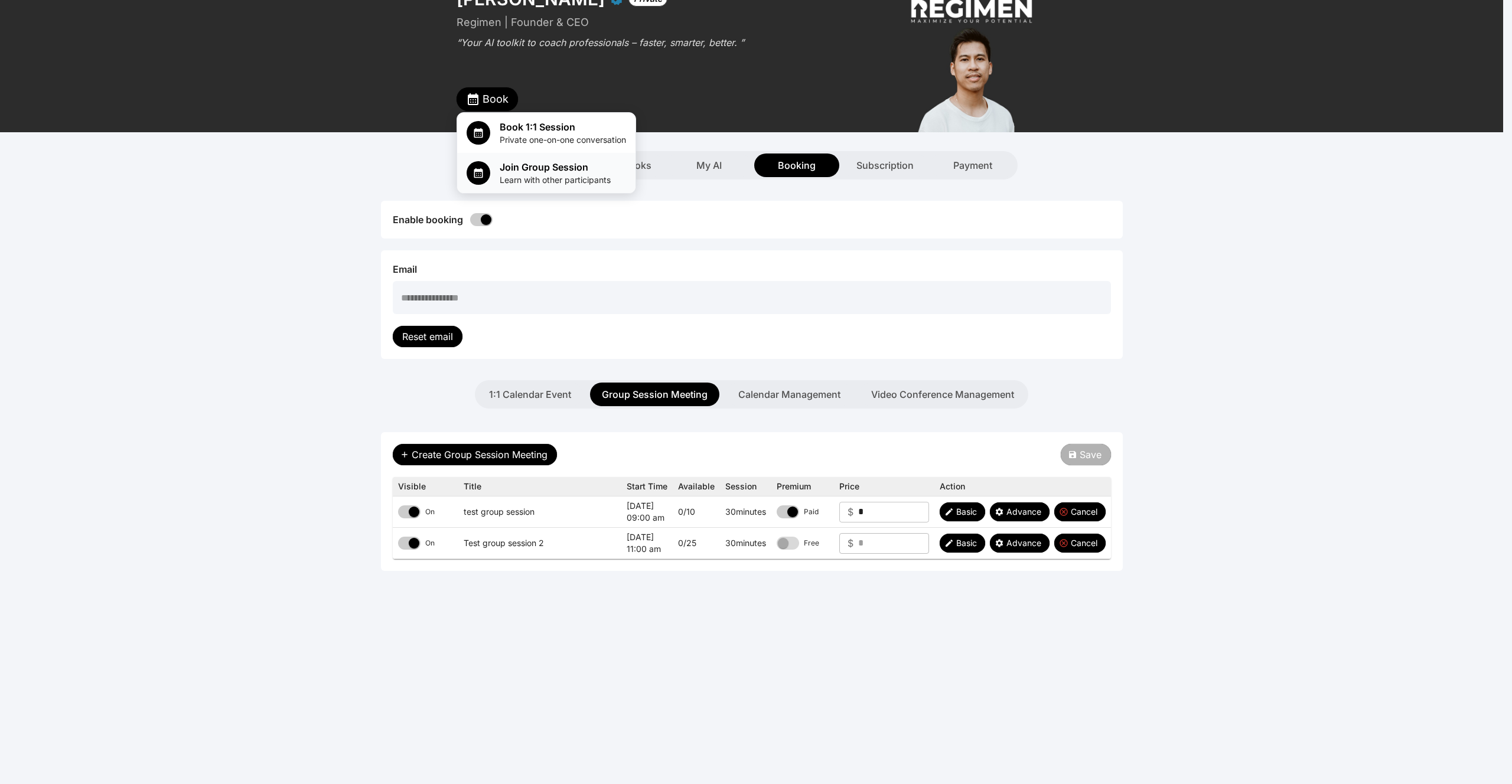
click at [503, 178] on span "Learn with other participants" at bounding box center [555, 180] width 111 height 12
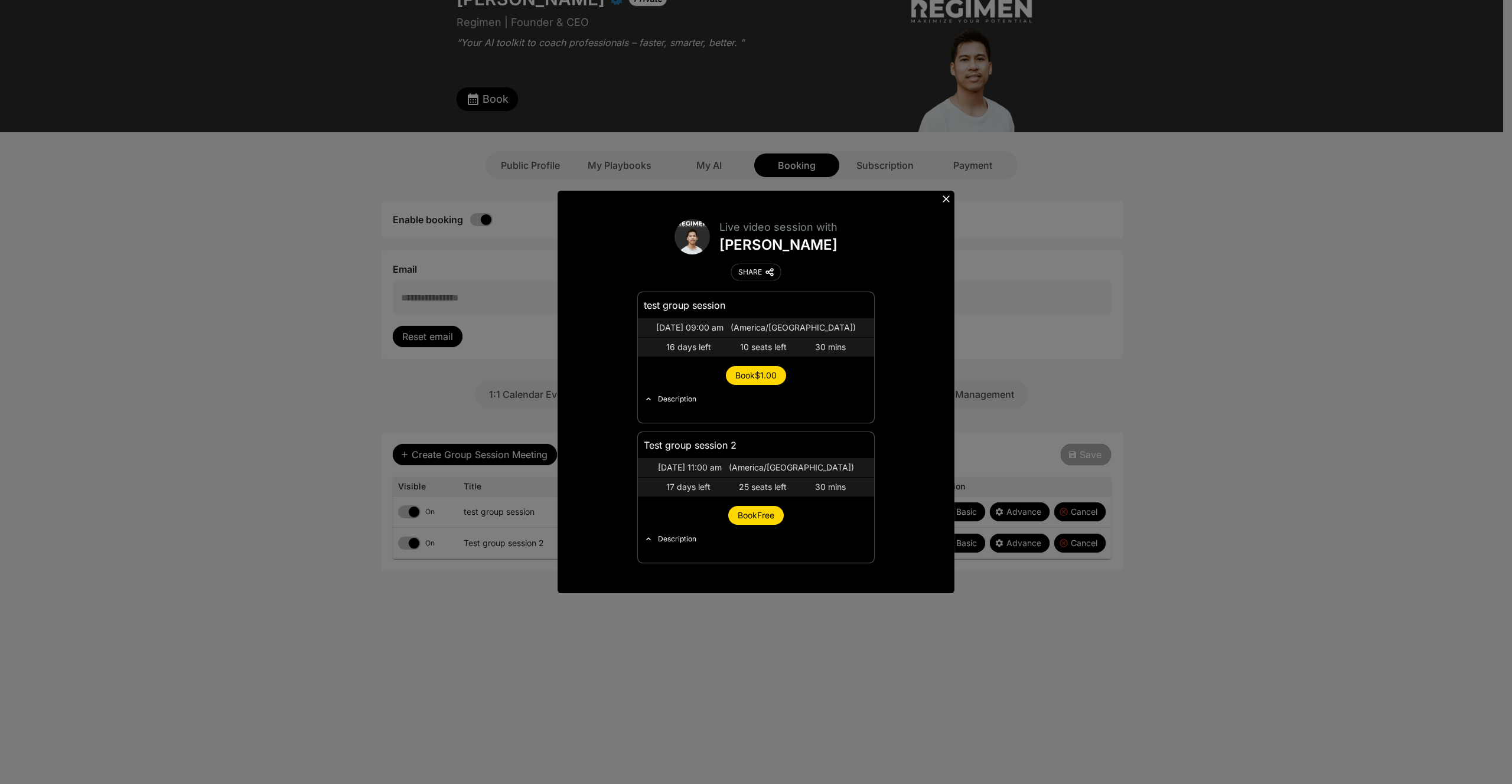
click at [770, 518] on span "Book Free" at bounding box center [755, 515] width 36 height 10
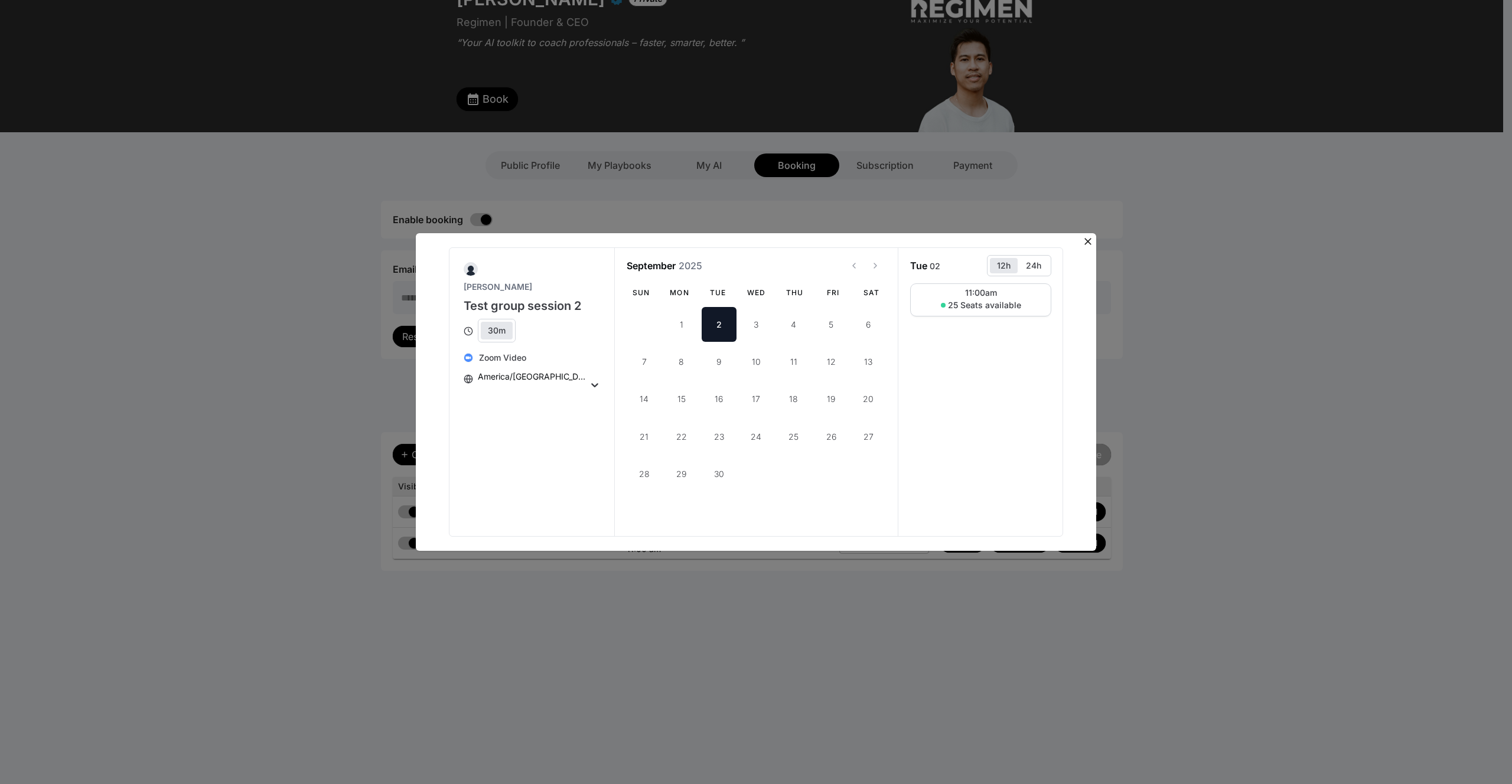
click at [1090, 238] on icon at bounding box center [1088, 242] width 7 height 7
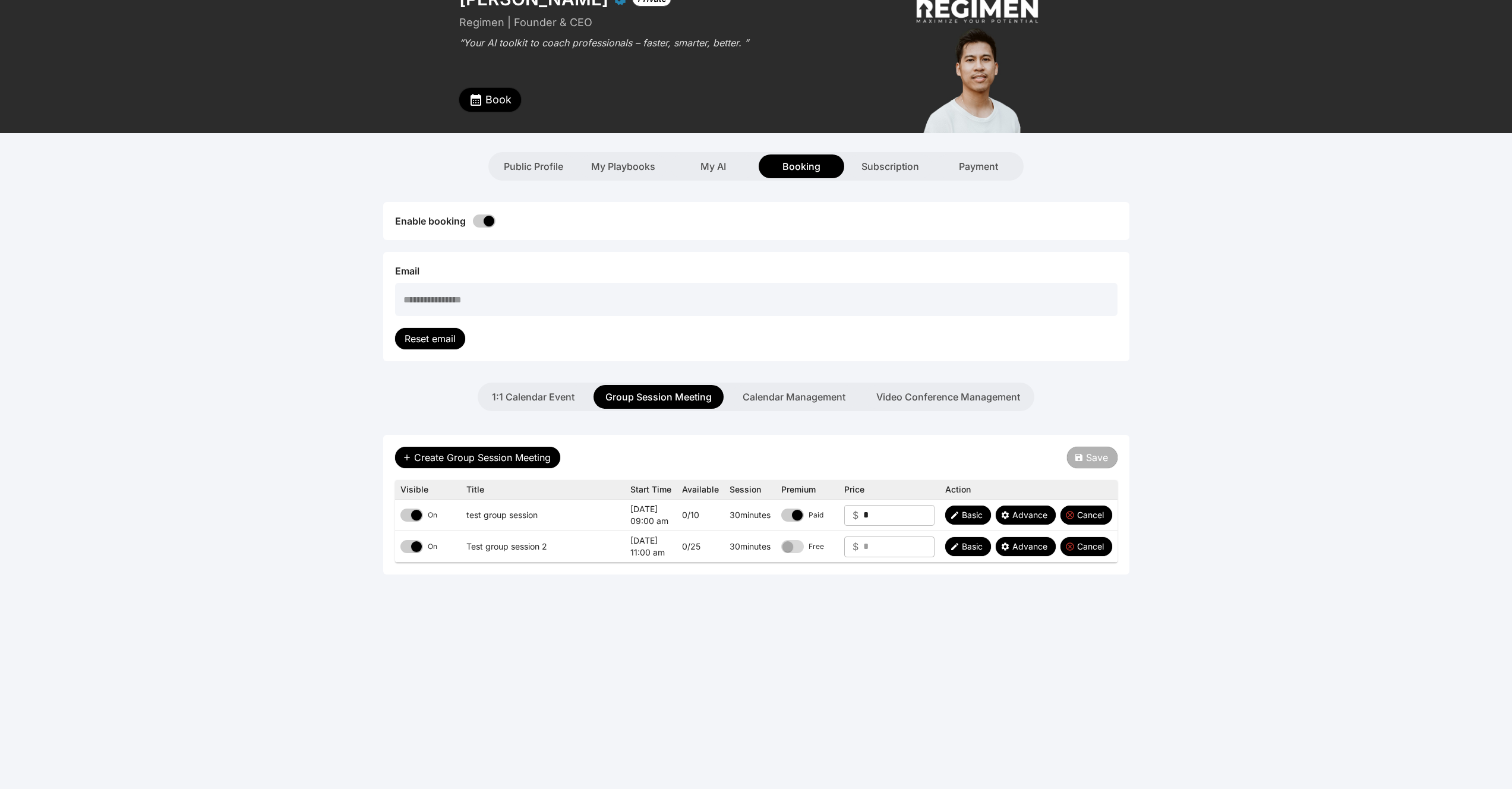
click at [502, 88] on button "Book" at bounding box center [490, 99] width 61 height 23
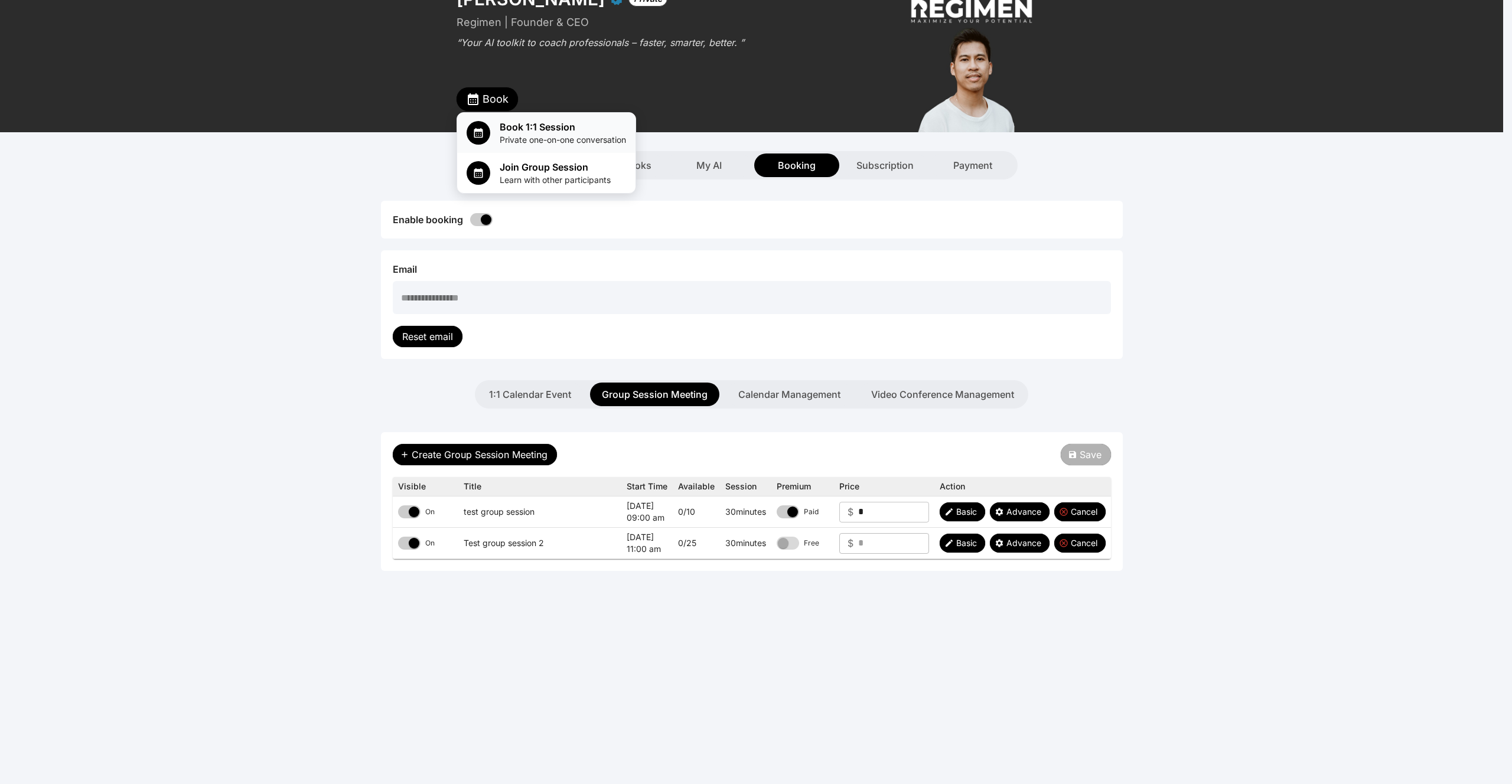
click at [519, 130] on span "Book 1:1 Session" at bounding box center [563, 127] width 126 height 14
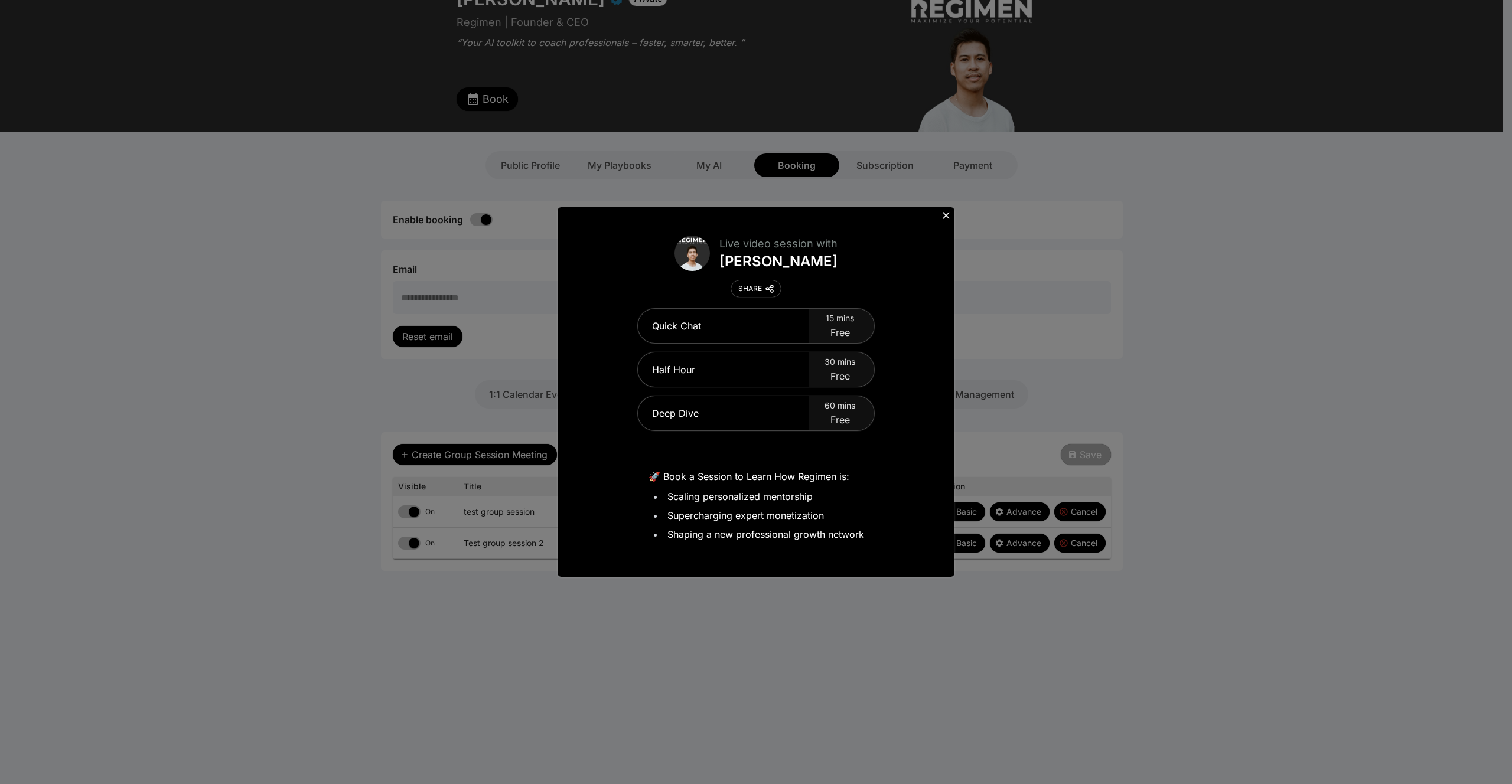
click at [946, 216] on icon at bounding box center [946, 216] width 7 height 7
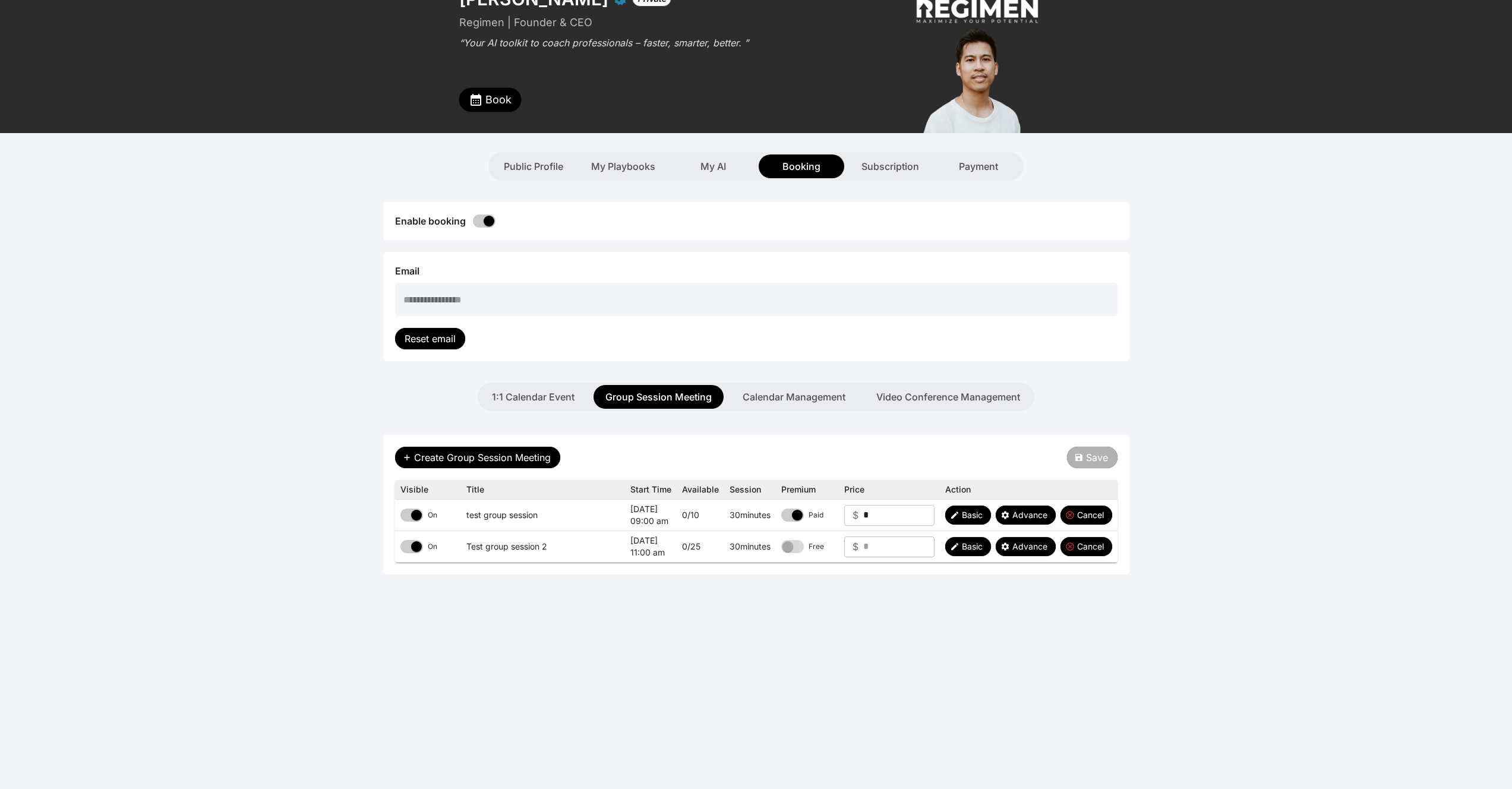
click at [505, 95] on span "Book" at bounding box center [499, 99] width 26 height 17
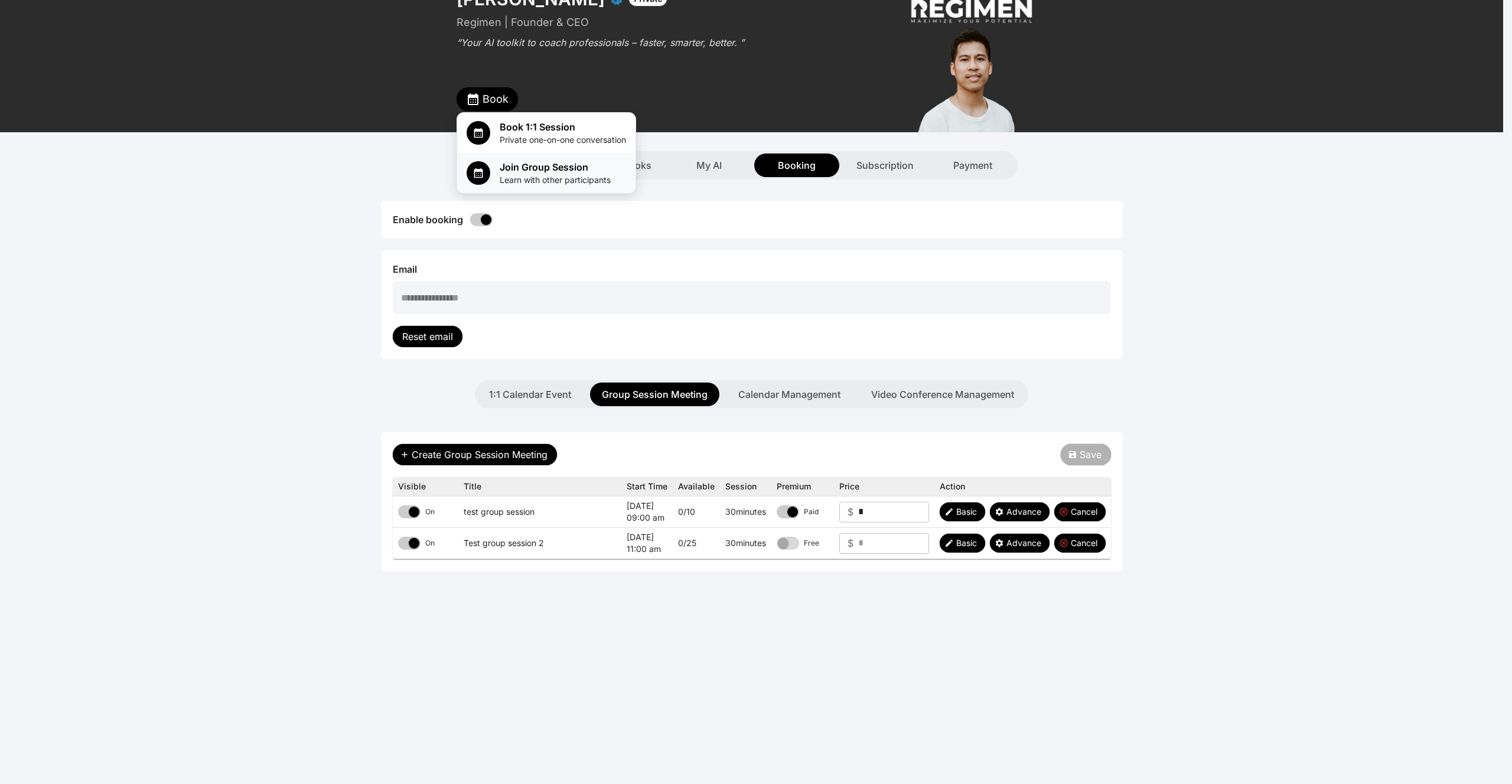
click at [514, 176] on span "Learn with other participants" at bounding box center [555, 180] width 111 height 12
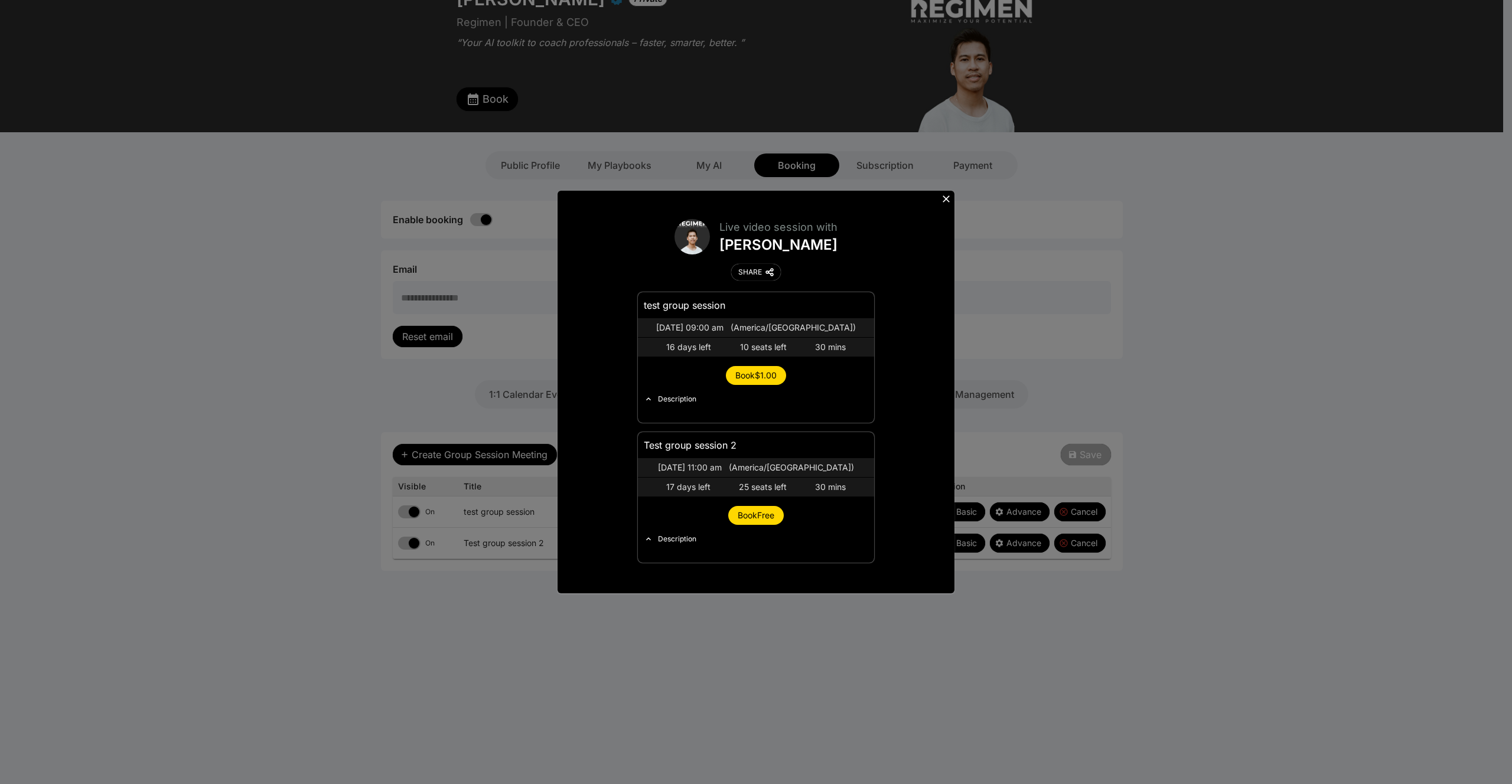
click at [772, 380] on span "Book $1.00" at bounding box center [756, 375] width 41 height 10
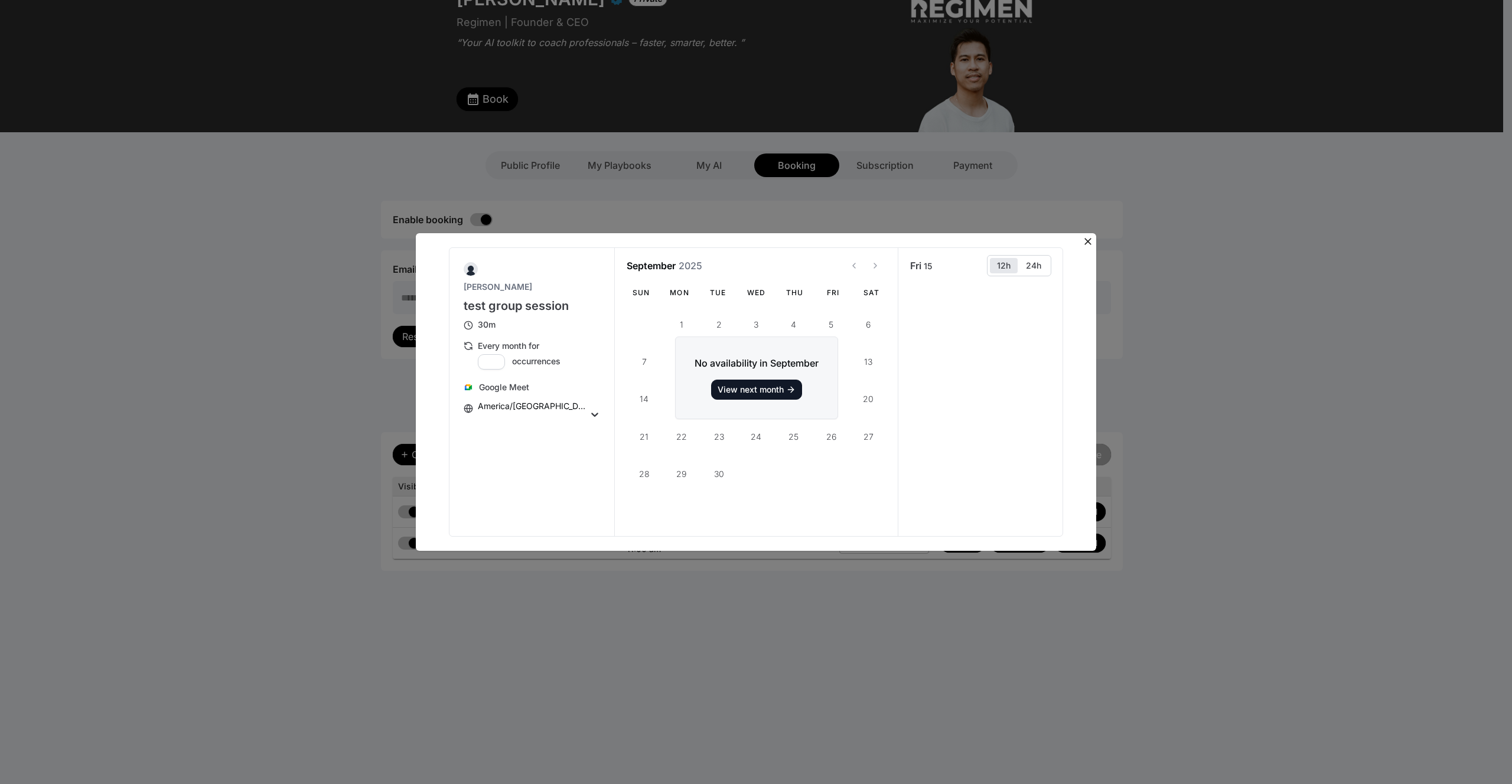
click at [1099, 239] on div "Rey Mendoza test group session 30m Every month for ** occurrences Google Meet A…" at bounding box center [756, 392] width 1512 height 784
click at [1088, 242] on icon at bounding box center [1088, 242] width 7 height 7
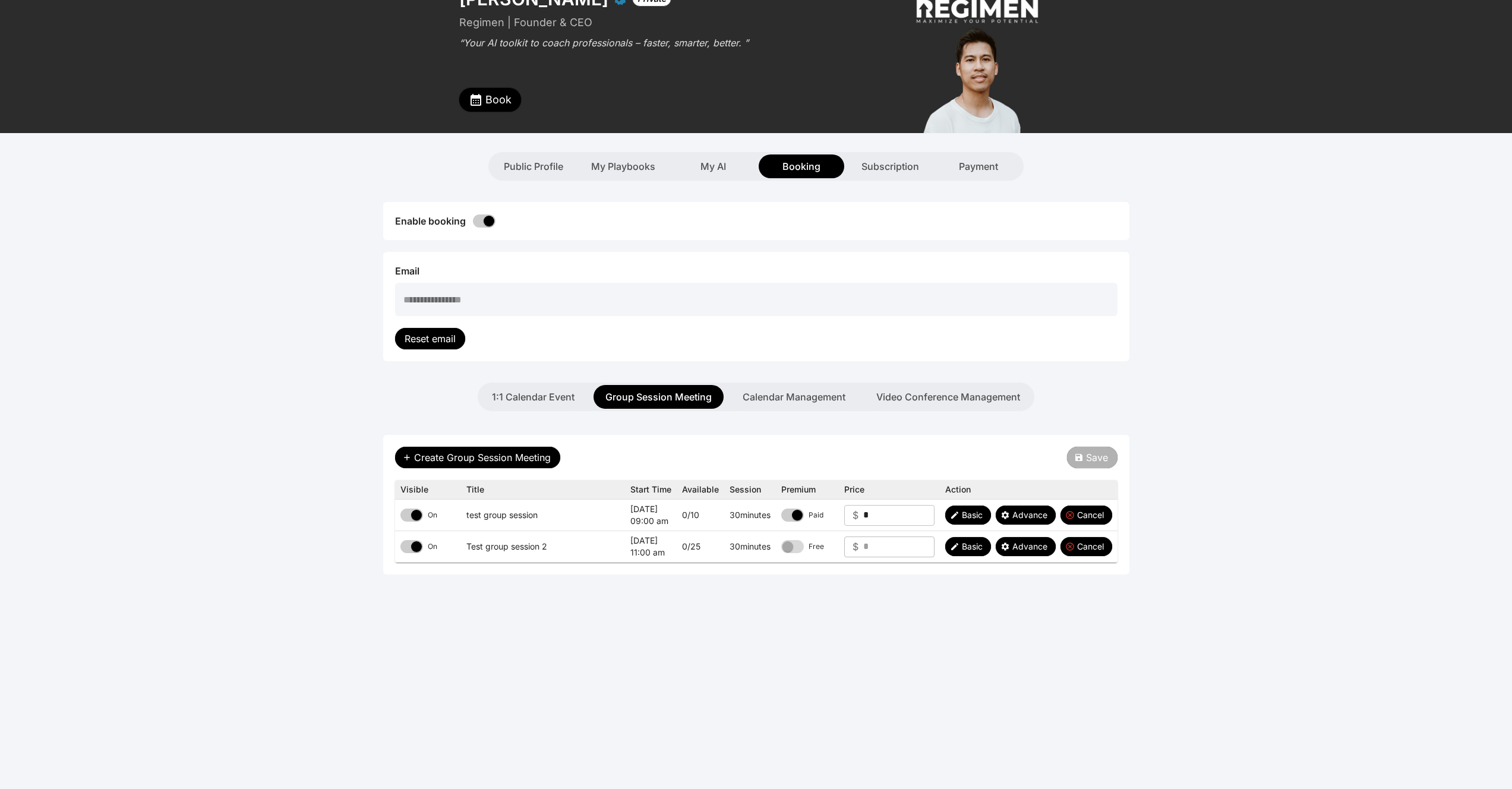
click at [488, 97] on span "Book" at bounding box center [499, 99] width 26 height 17
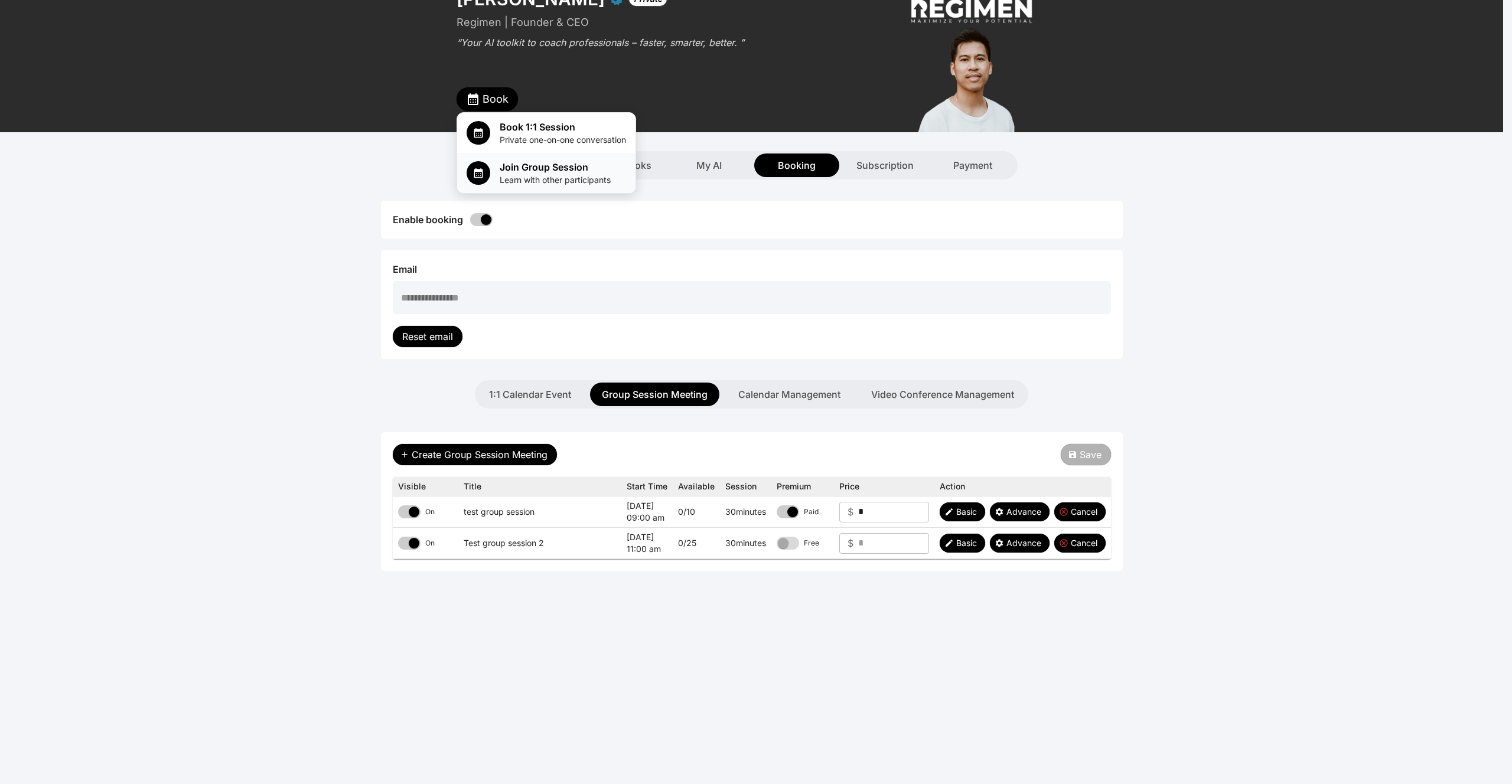
click at [531, 171] on span "Join Group Session" at bounding box center [555, 167] width 111 height 14
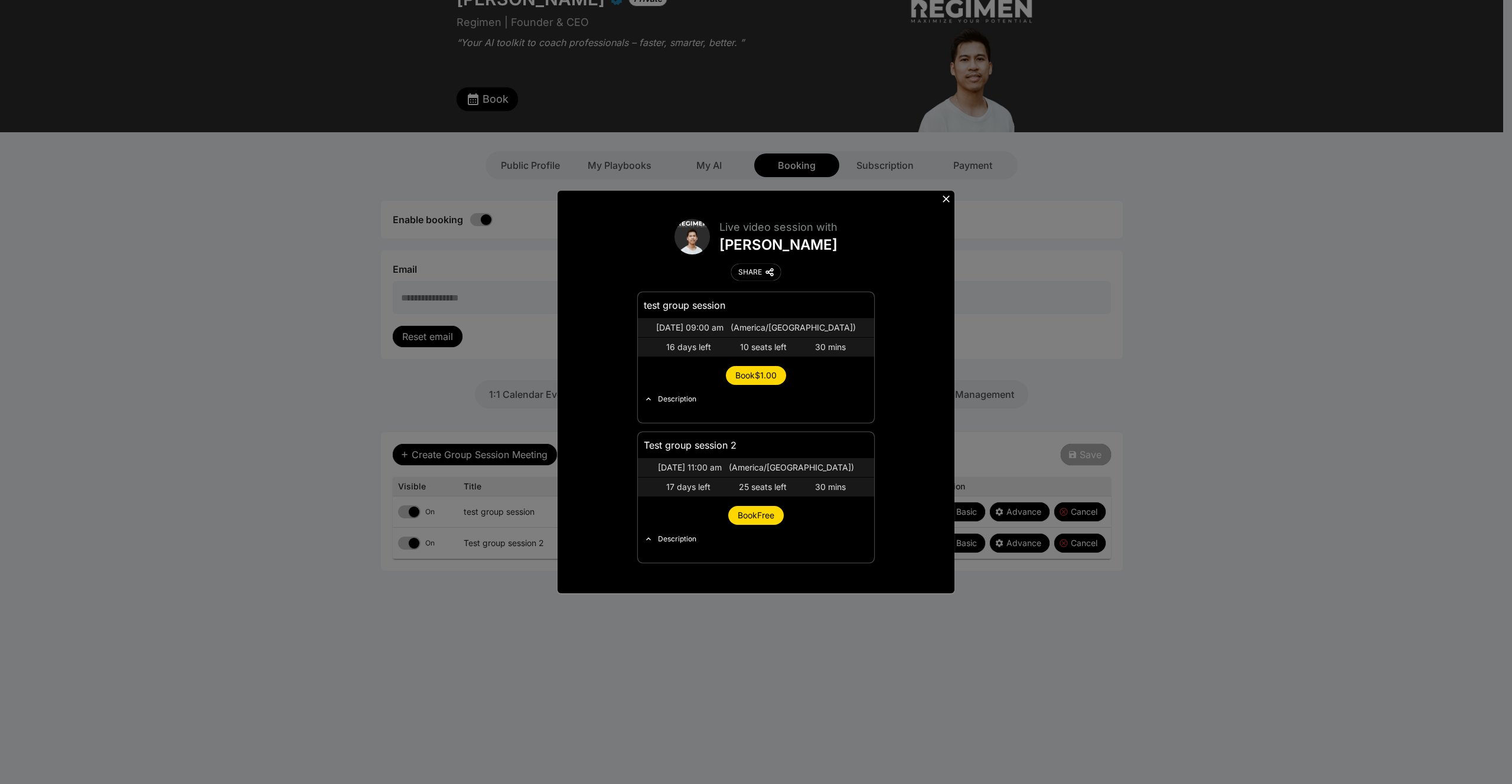
click at [753, 512] on span "Book Free" at bounding box center [755, 515] width 36 height 10
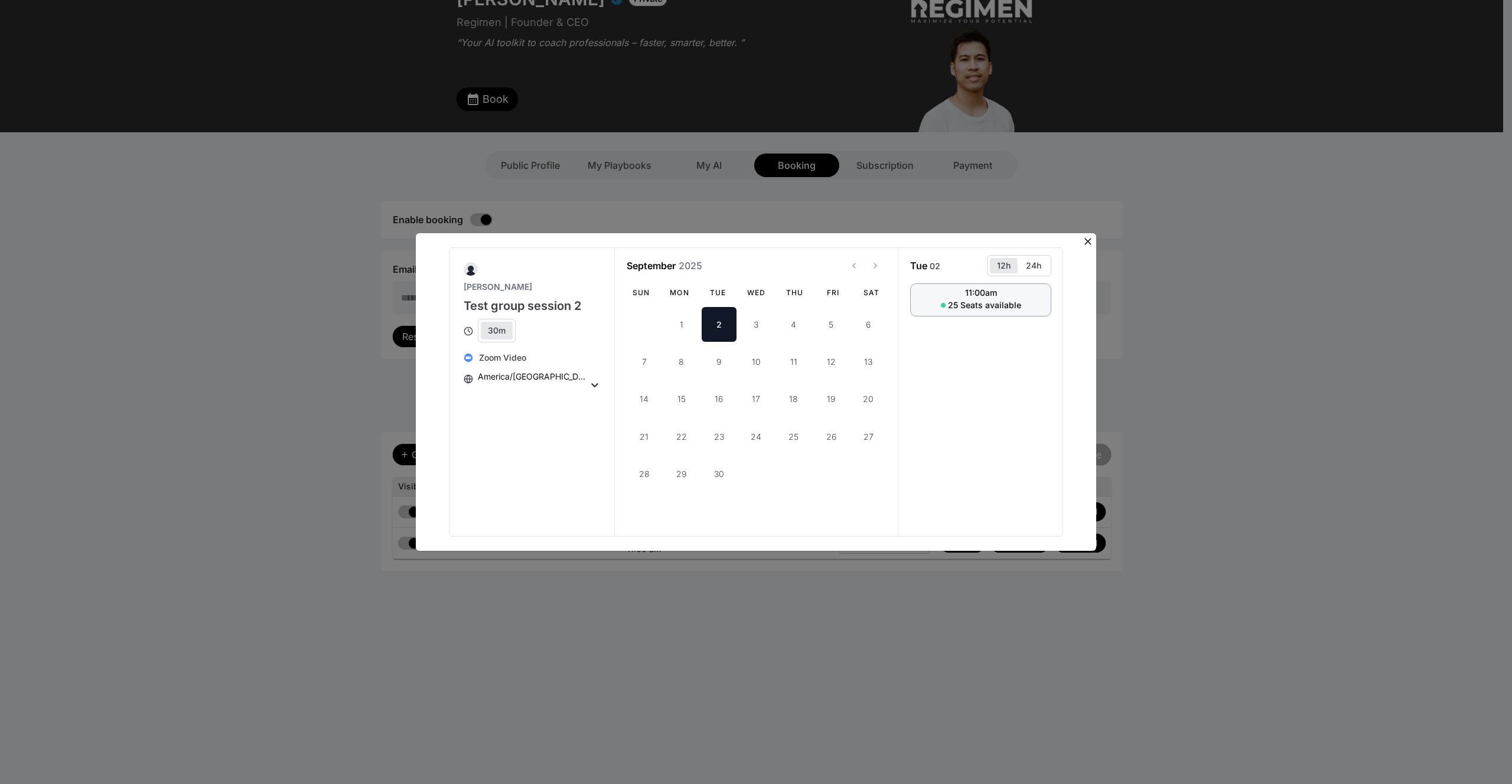
click at [969, 292] on div "11:00am" at bounding box center [981, 293] width 32 height 8
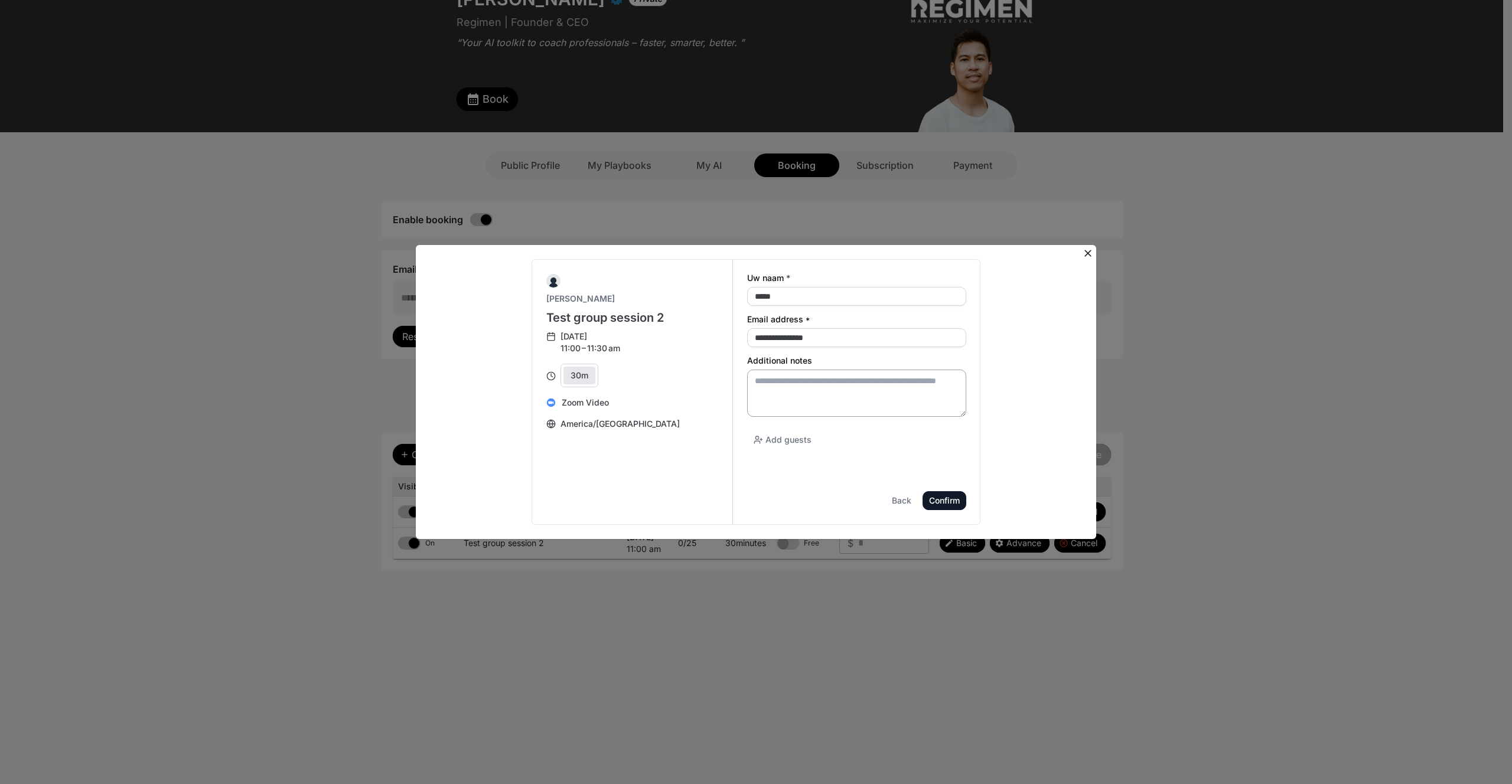
click at [812, 386] on textarea "Additional notes" at bounding box center [856, 393] width 219 height 47
type textarea "****"
click at [0, 0] on div "Confirm" at bounding box center [0, 0] width 0 height 0
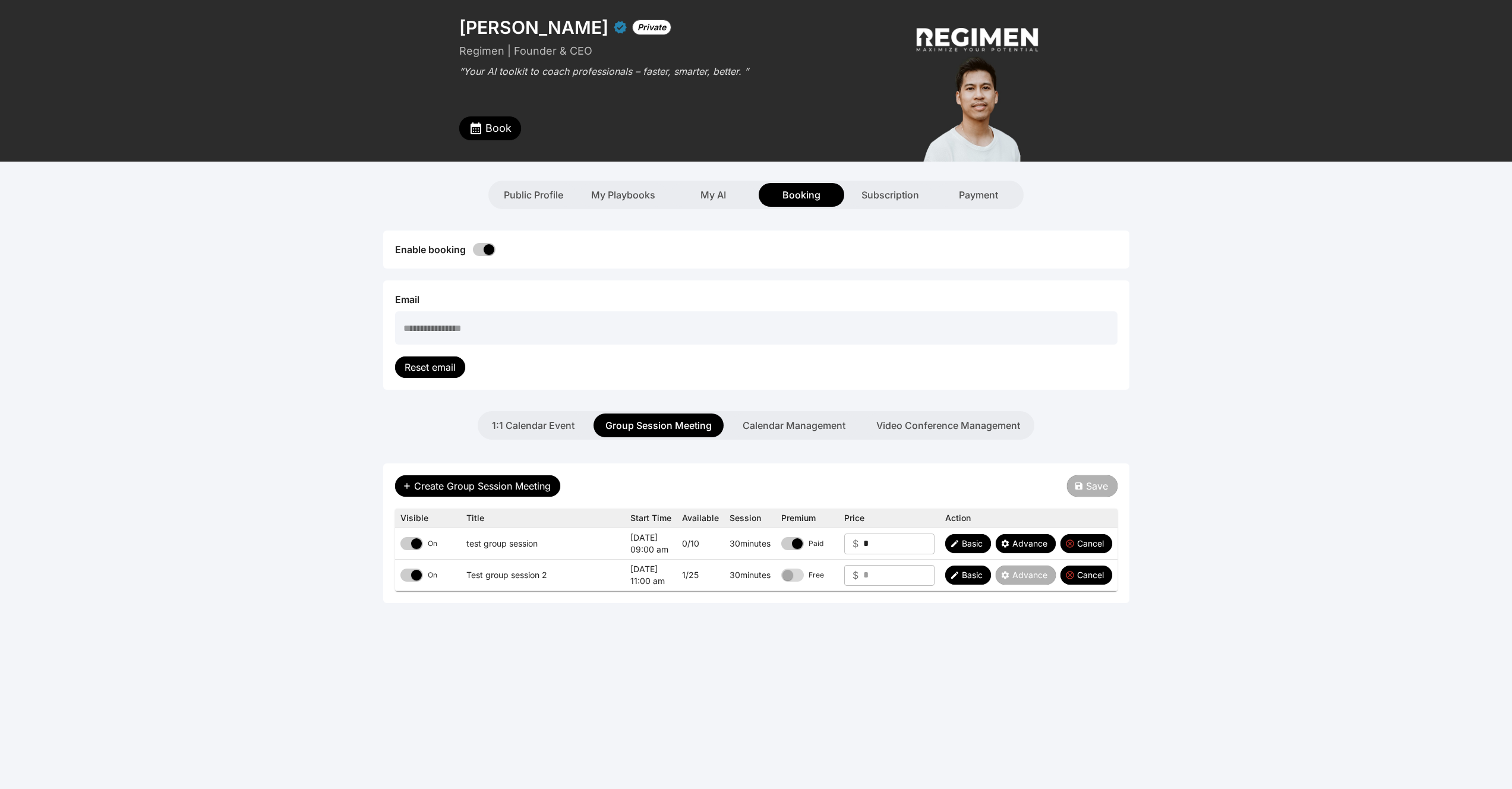
scroll to position [76, 0]
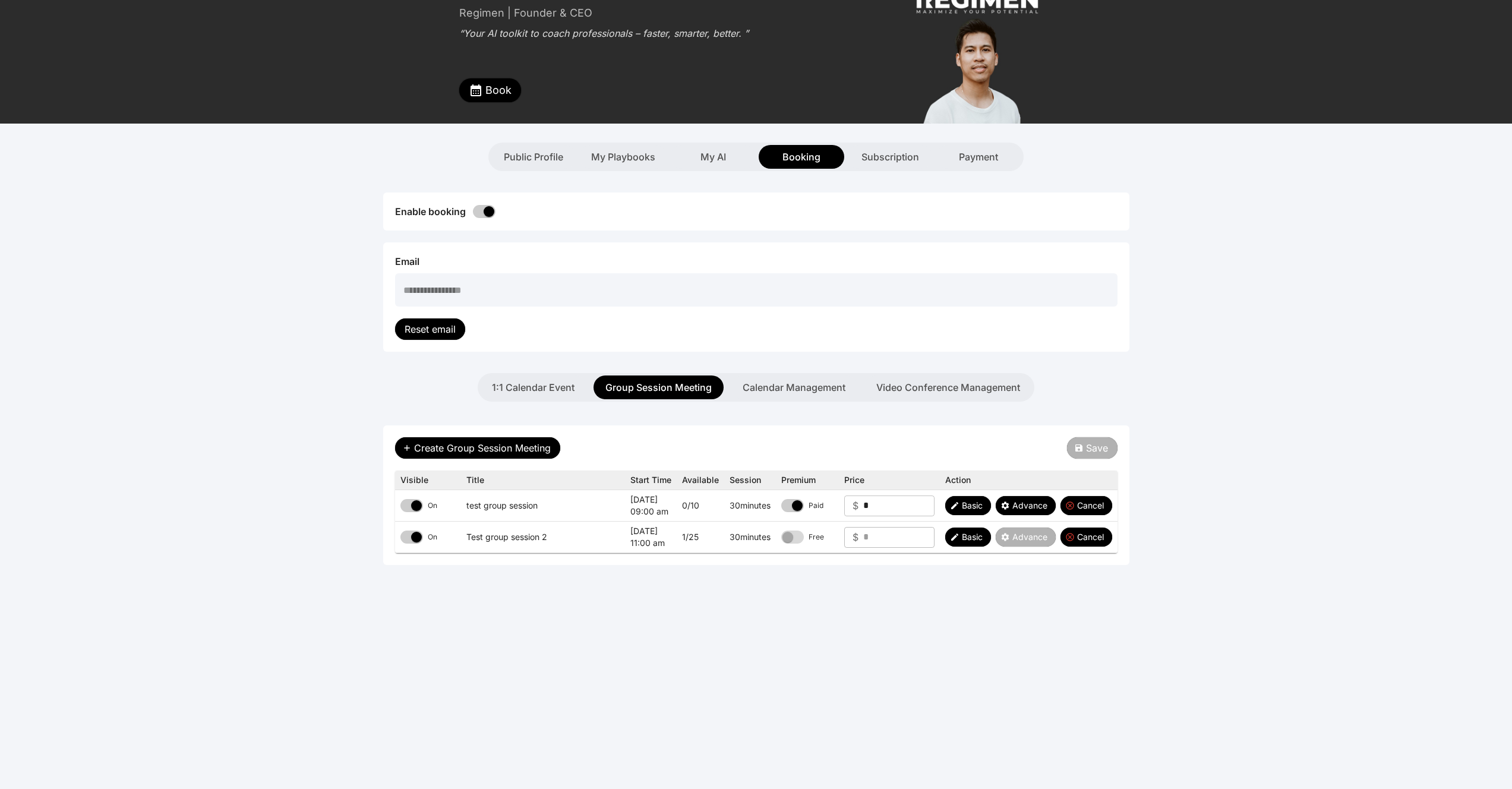
click at [504, 79] on button "Book" at bounding box center [490, 91] width 61 height 23
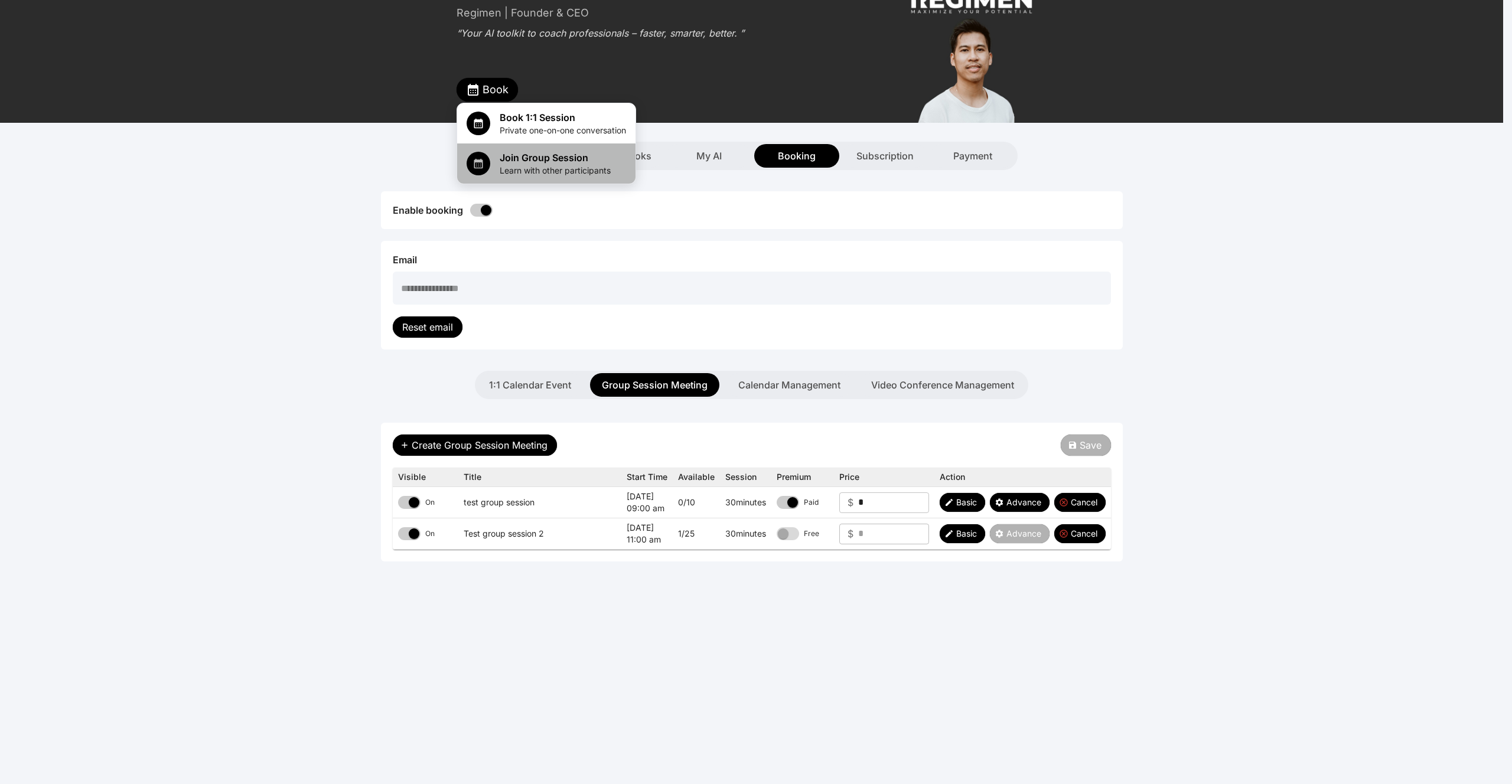
click at [531, 153] on span "Join Group Session" at bounding box center [555, 157] width 111 height 14
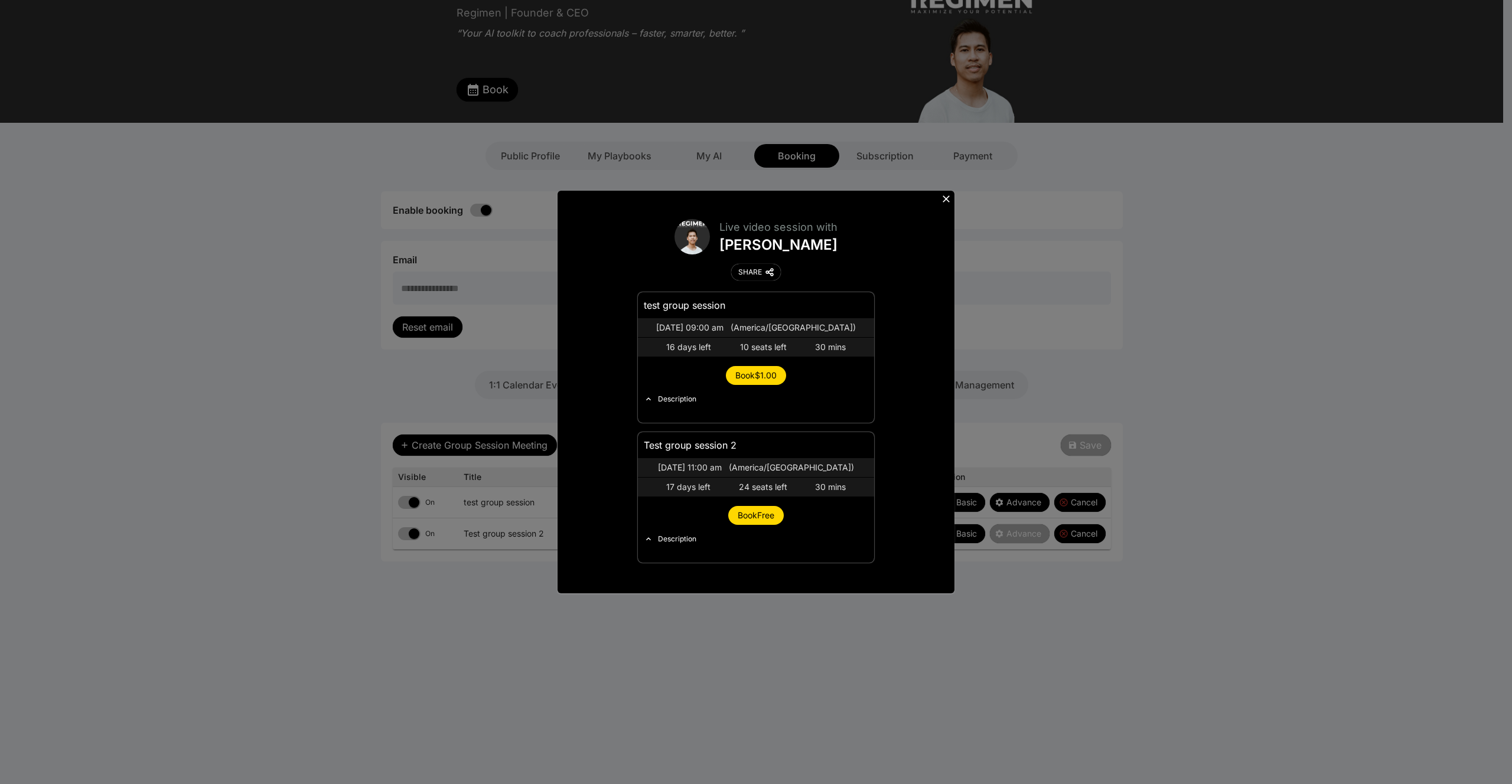
click at [748, 518] on span "Book Free" at bounding box center [755, 515] width 36 height 10
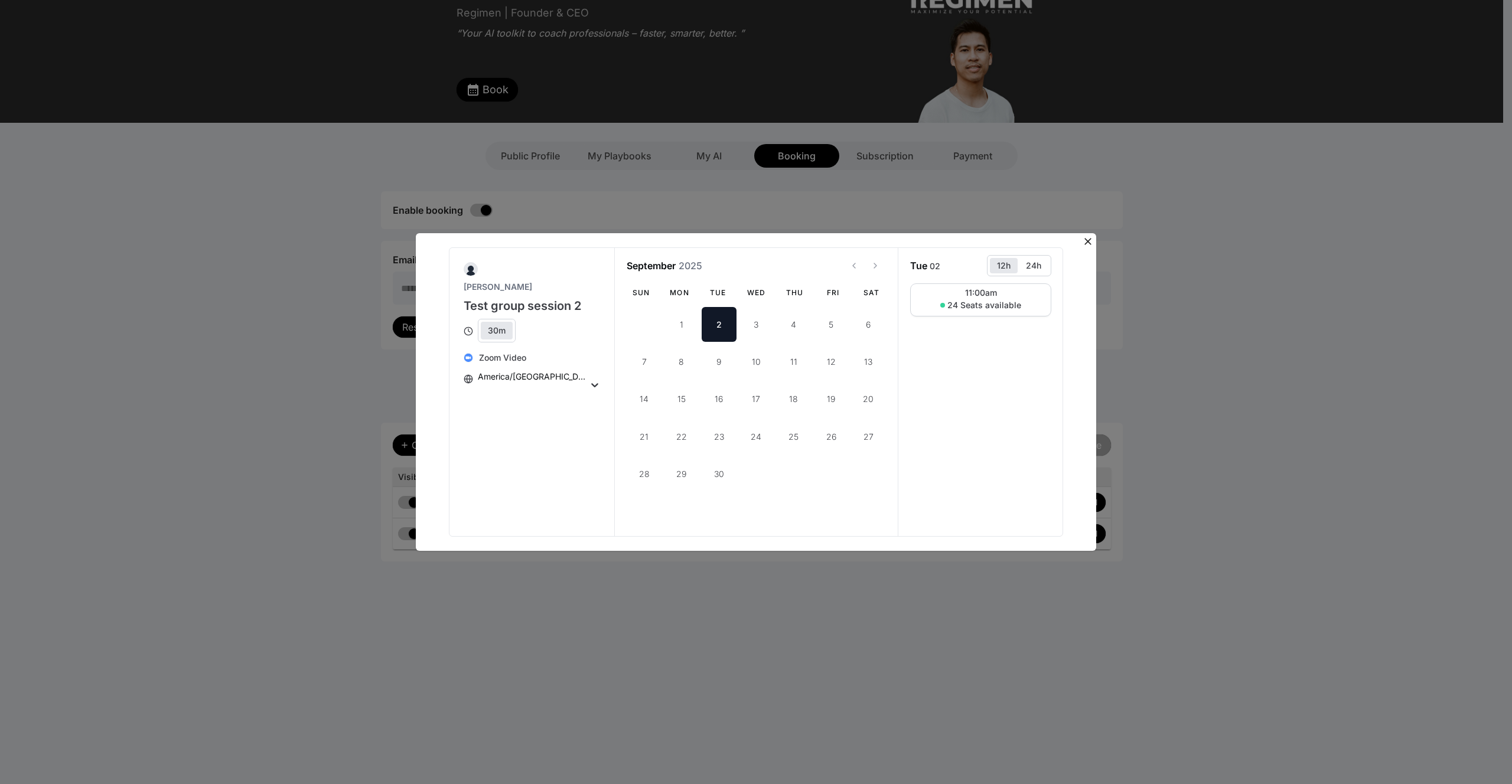
click at [796, 183] on div "Rey Mendoza Test group session 2 30m Zoom Video America/Toronto September 2025 …" at bounding box center [756, 392] width 1512 height 784
click at [1088, 240] on icon at bounding box center [1088, 242] width 7 height 7
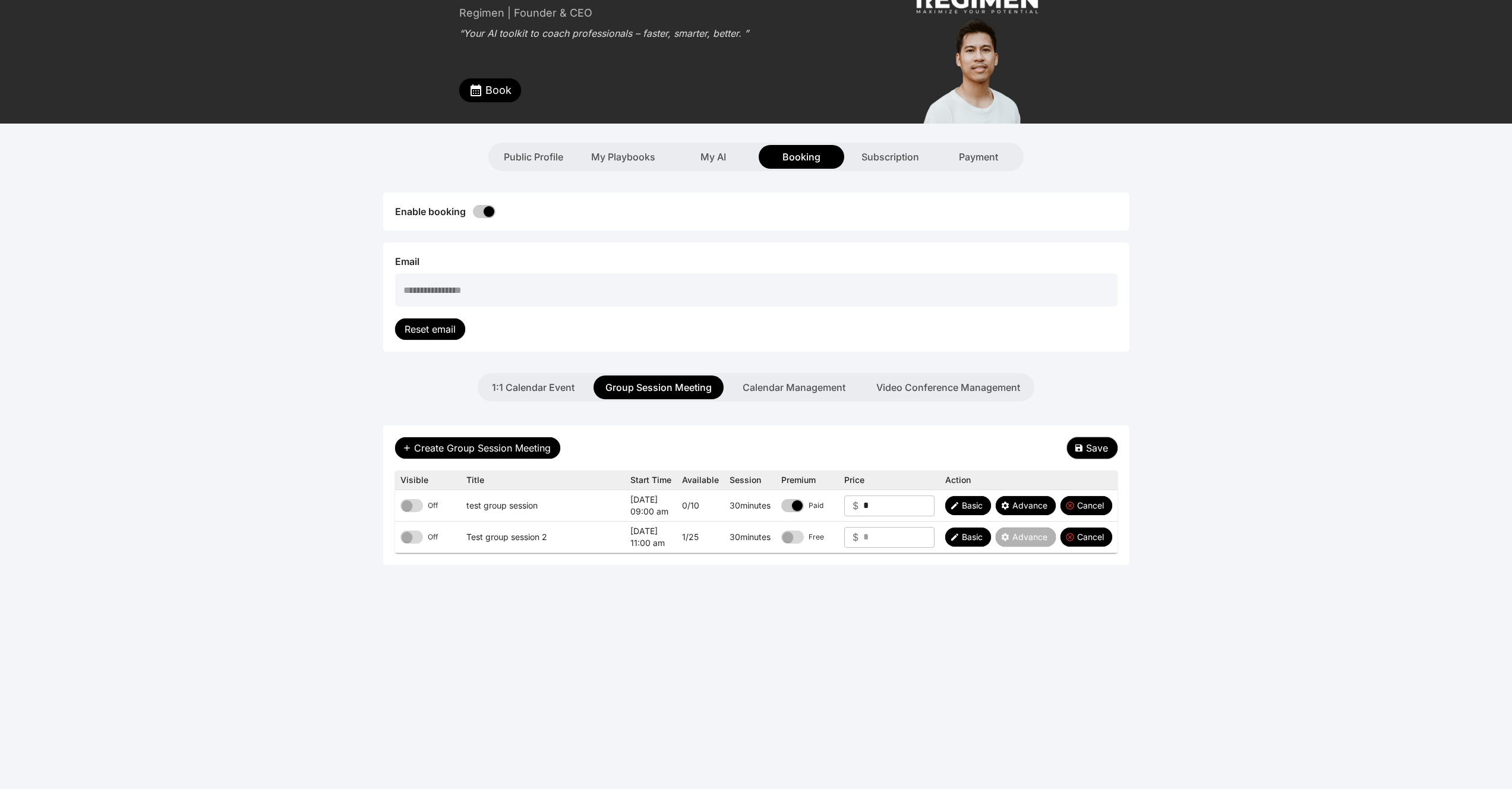
click at [1093, 446] on span "Save" at bounding box center [1097, 448] width 22 height 15
click at [550, 166] on div "Public Profile" at bounding box center [533, 157] width 86 height 23
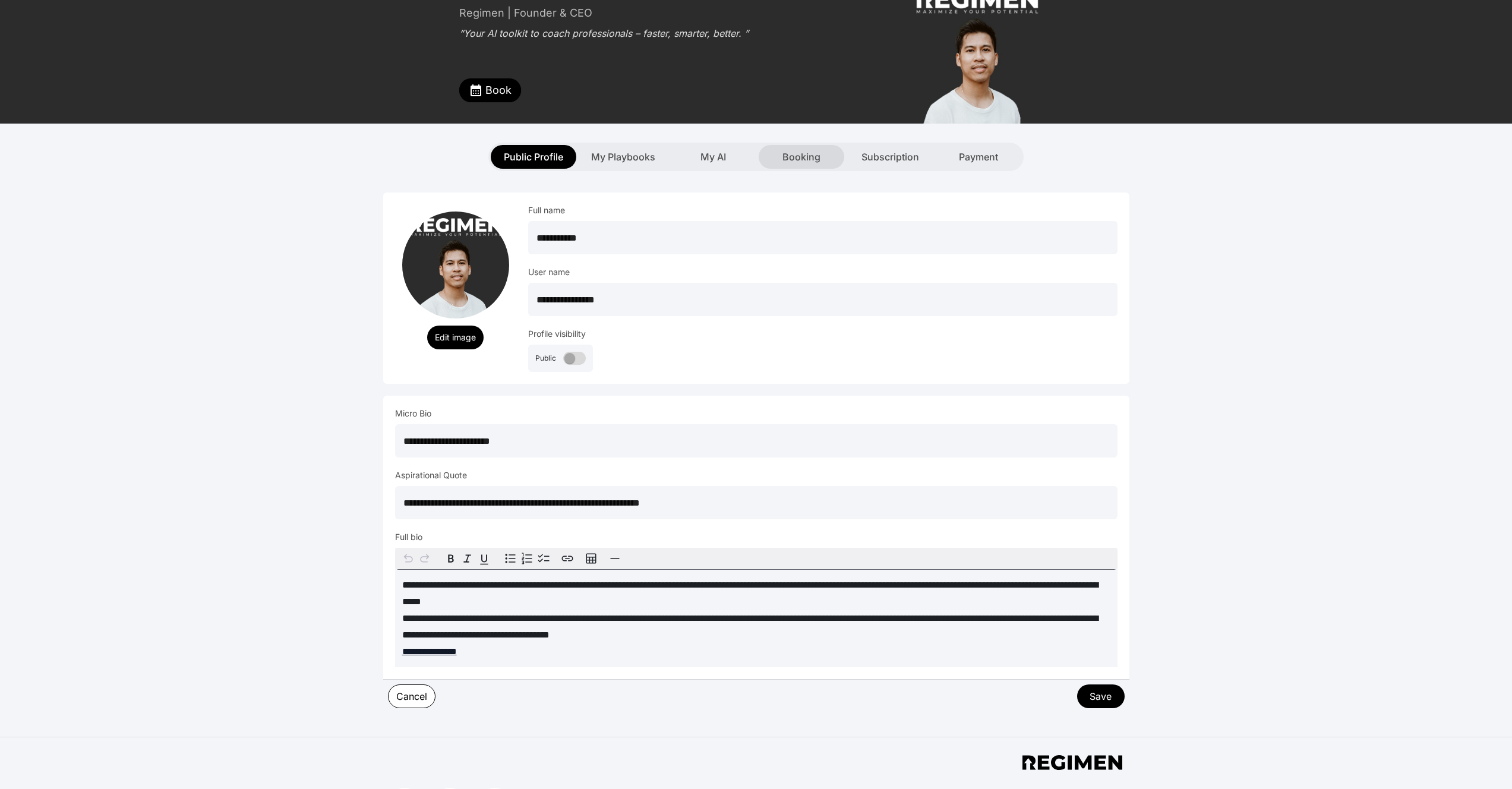
click at [813, 167] on div "Booking" at bounding box center [801, 157] width 86 height 23
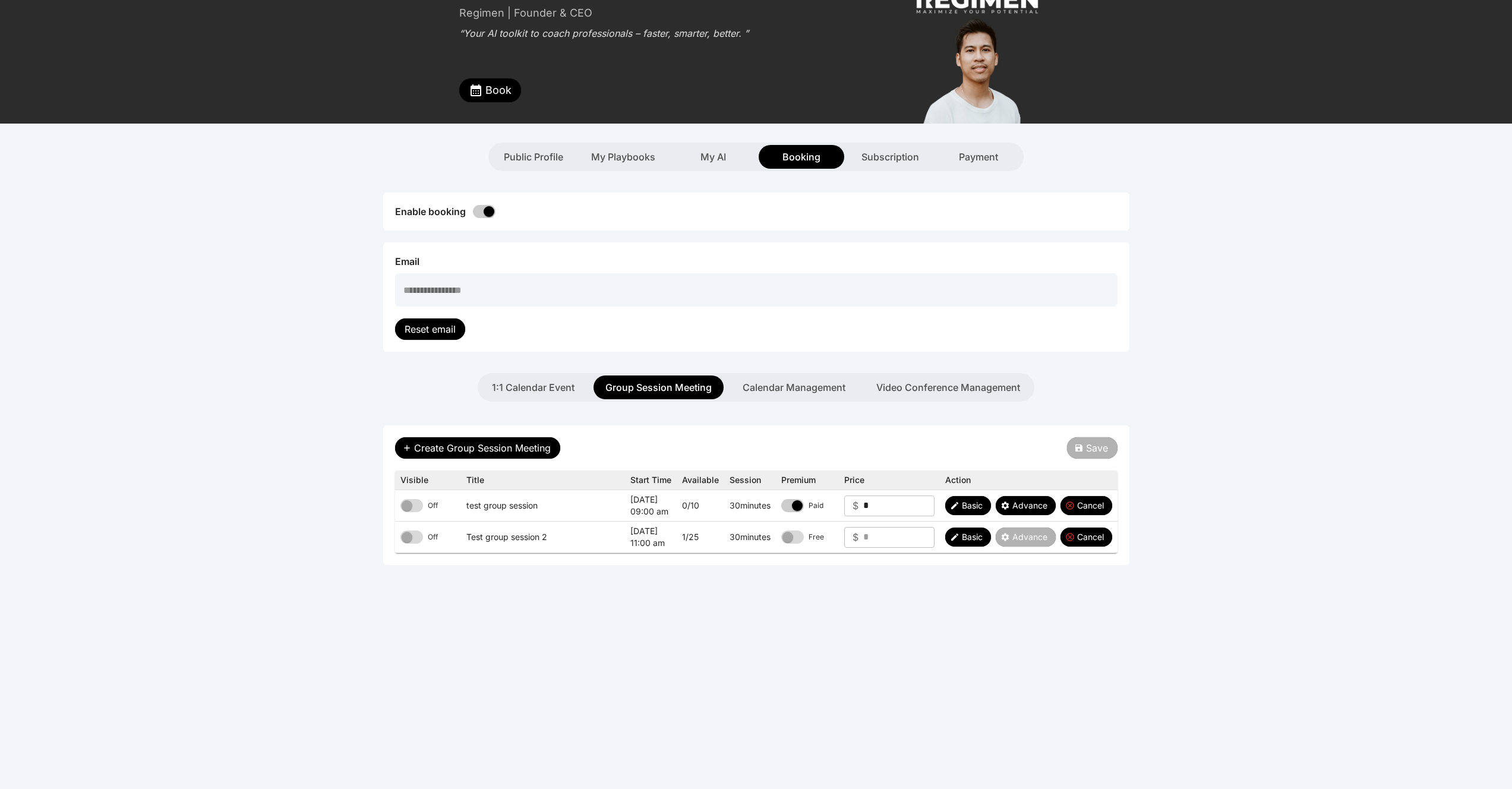
click at [410, 512] on td "Off" at bounding box center [428, 506] width 66 height 32
click at [1118, 467] on div "Create Group Session Meeting Save Visible Title Start Time Available Session Pr…" at bounding box center [756, 495] width 746 height 140
click at [1087, 446] on span "Save" at bounding box center [1097, 448] width 22 height 15
click at [495, 88] on span "Book" at bounding box center [499, 91] width 26 height 17
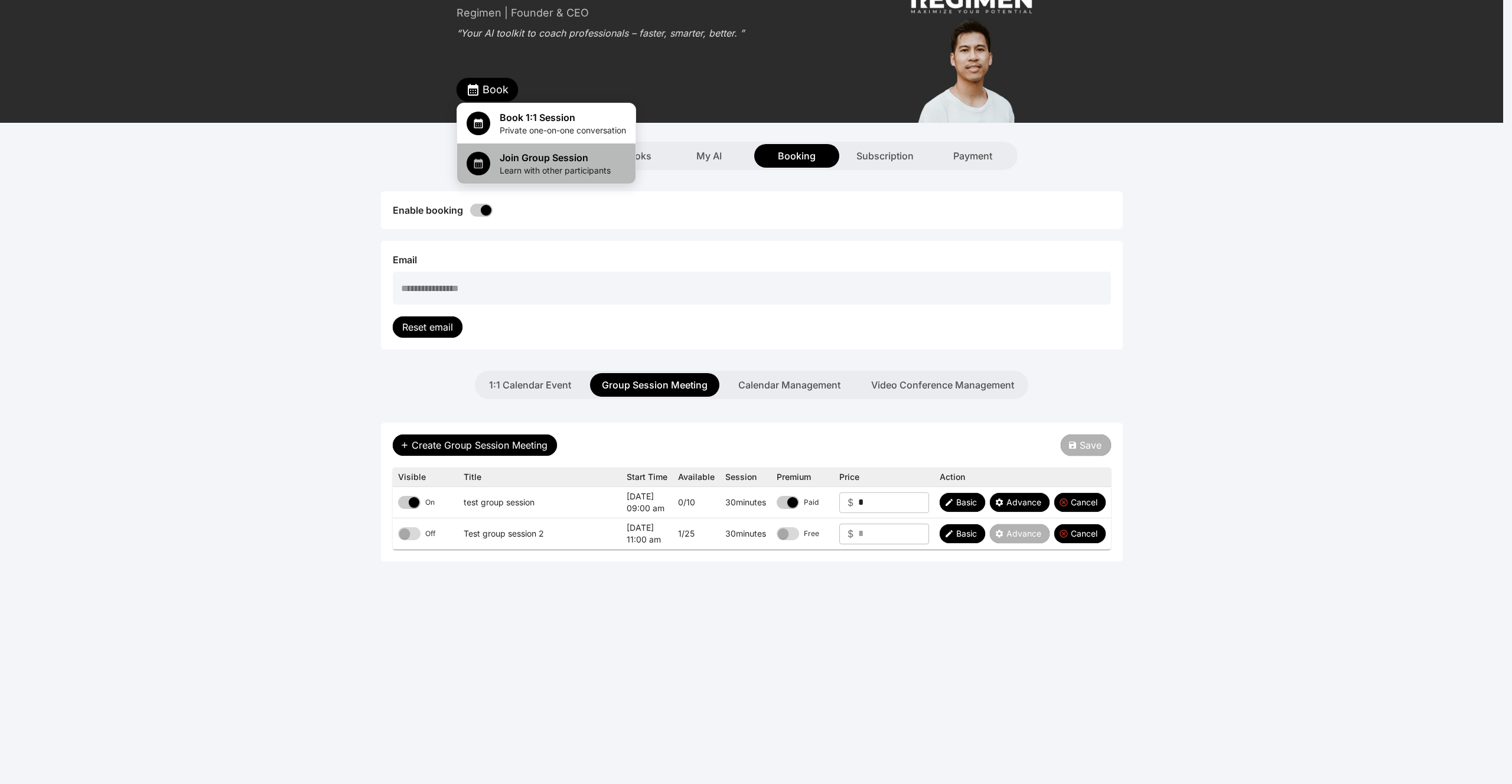
click at [512, 159] on span "Join Group Session" at bounding box center [555, 157] width 111 height 14
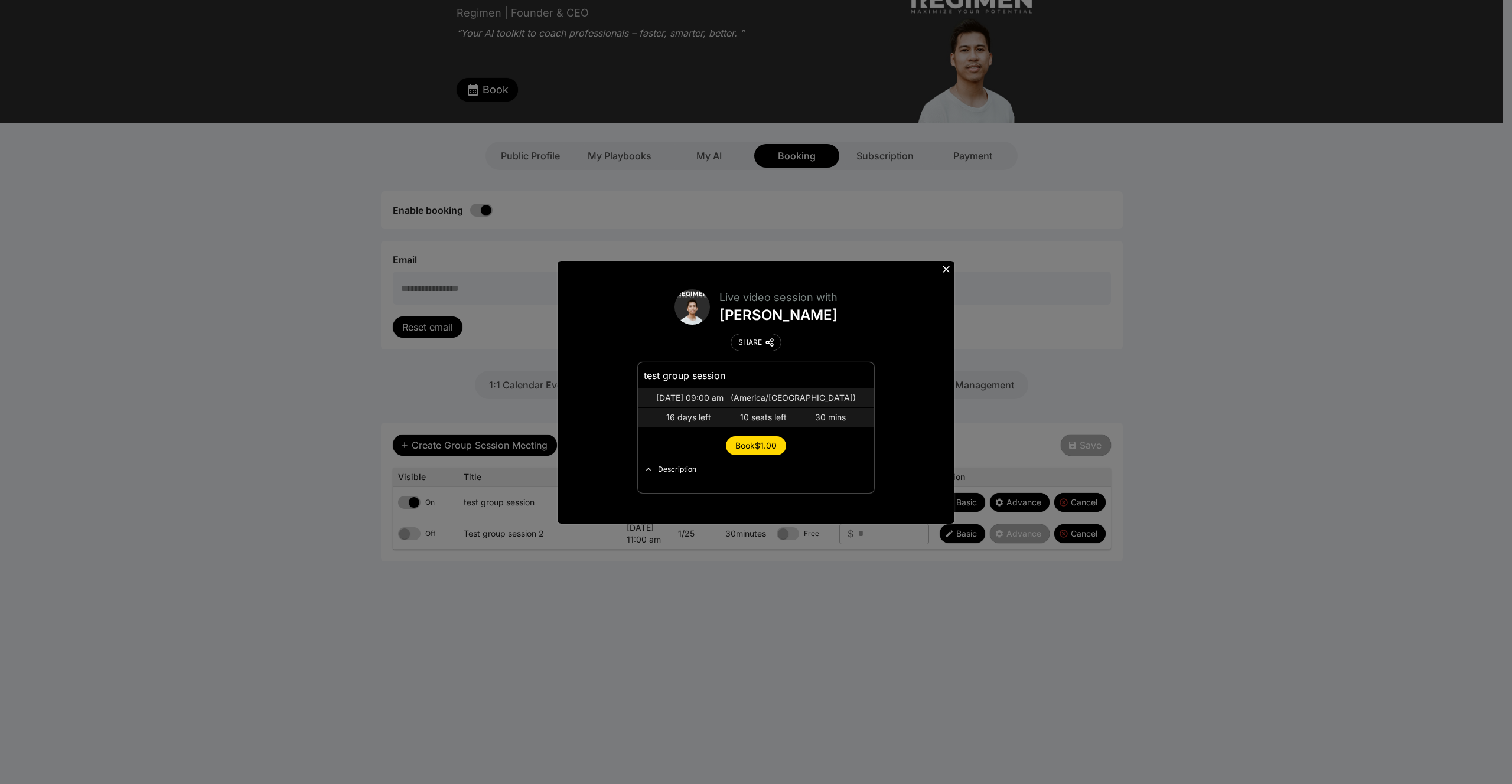
click at [742, 443] on span "Book $1.00" at bounding box center [756, 446] width 41 height 10
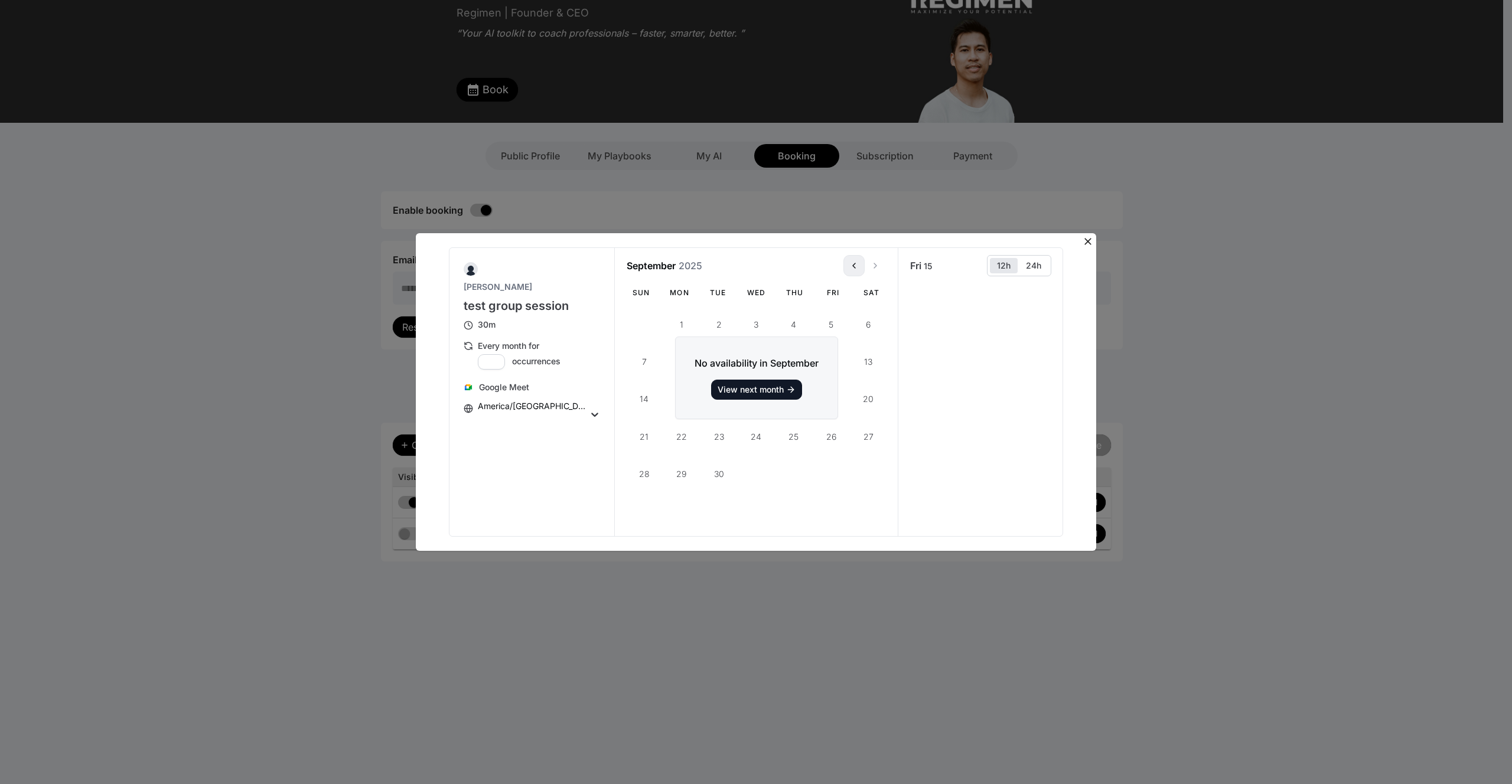
click at [851, 264] on icon "View previous month" at bounding box center [854, 266] width 10 height 10
click at [873, 265] on icon "View next month" at bounding box center [875, 266] width 10 height 10
click at [849, 264] on icon "View previous month" at bounding box center [854, 266] width 10 height 10
click at [1090, 238] on icon at bounding box center [1088, 242] width 7 height 7
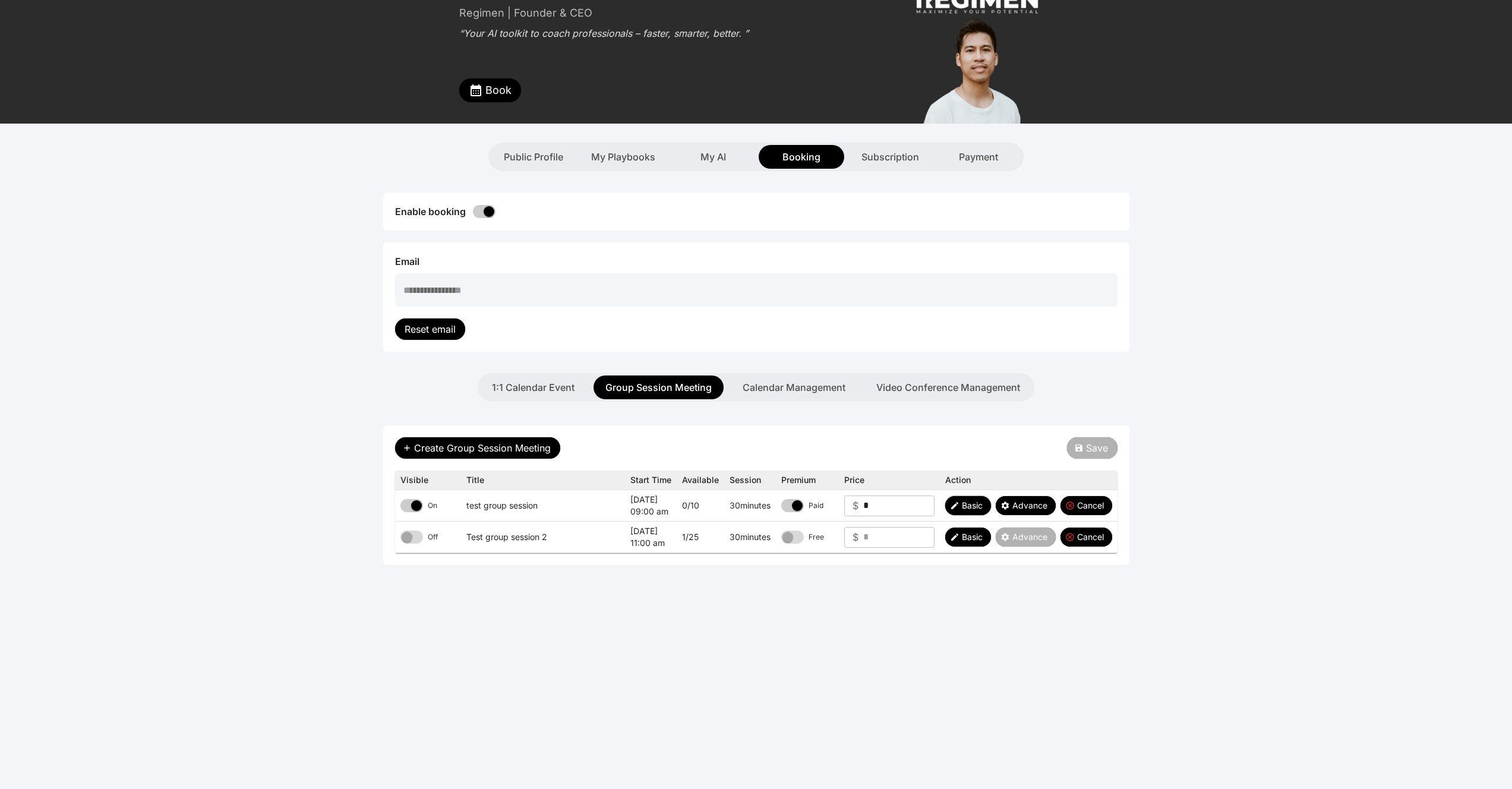
click at [963, 510] on span "Basic" at bounding box center [972, 505] width 21 height 12
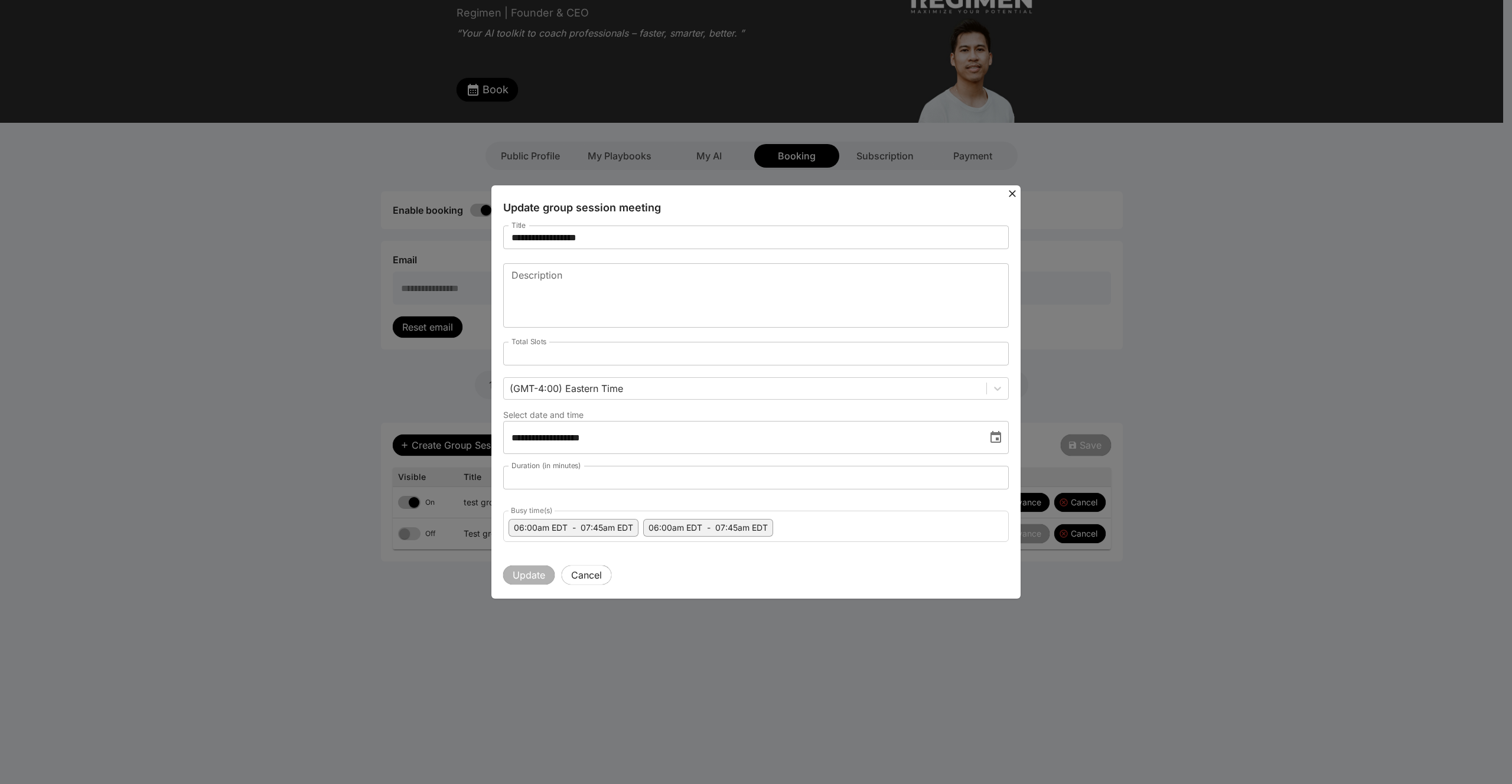
click at [1011, 190] on icon at bounding box center [1012, 194] width 12 height 12
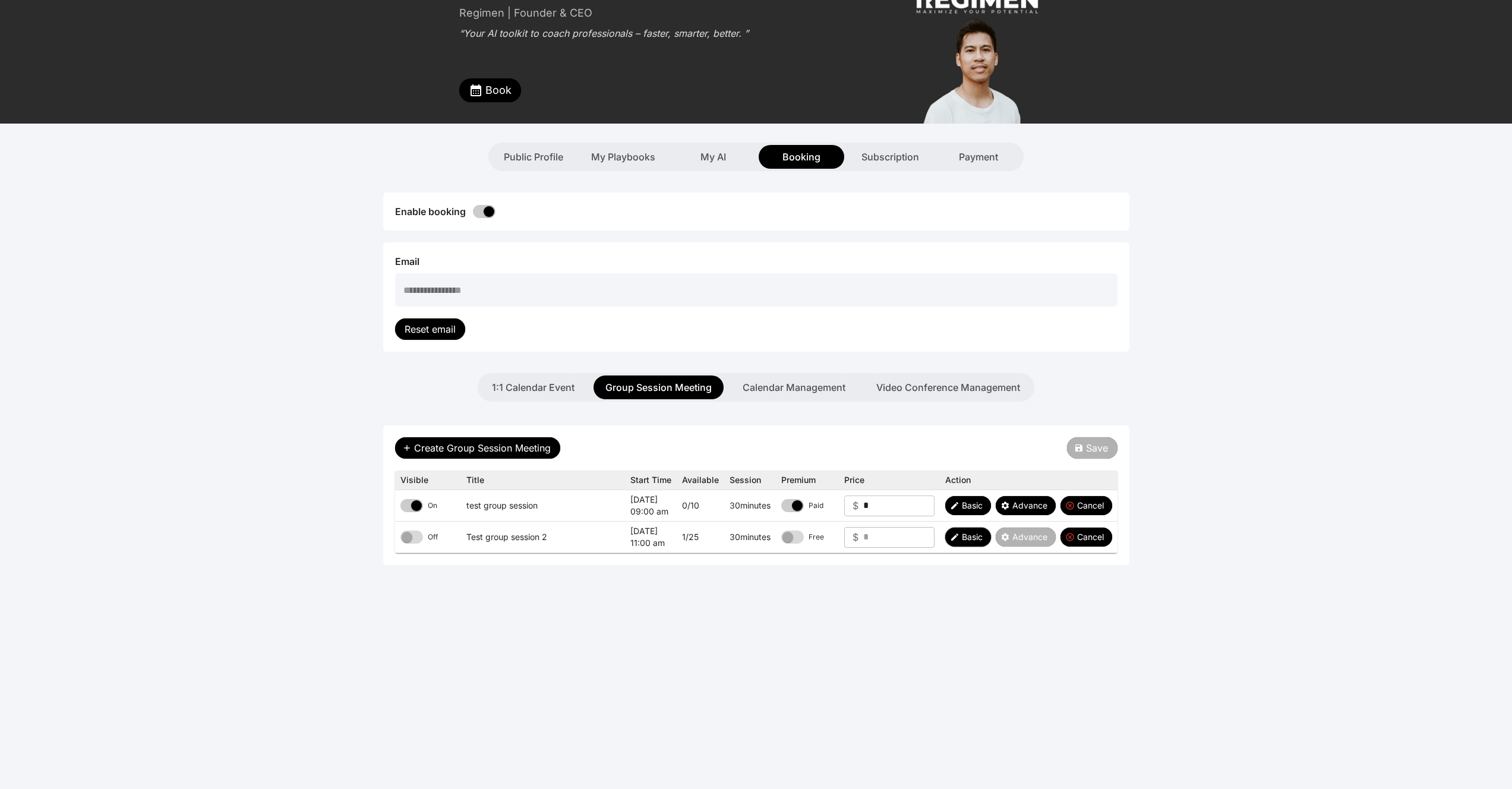
click at [967, 534] on span "Basic" at bounding box center [972, 537] width 21 height 12
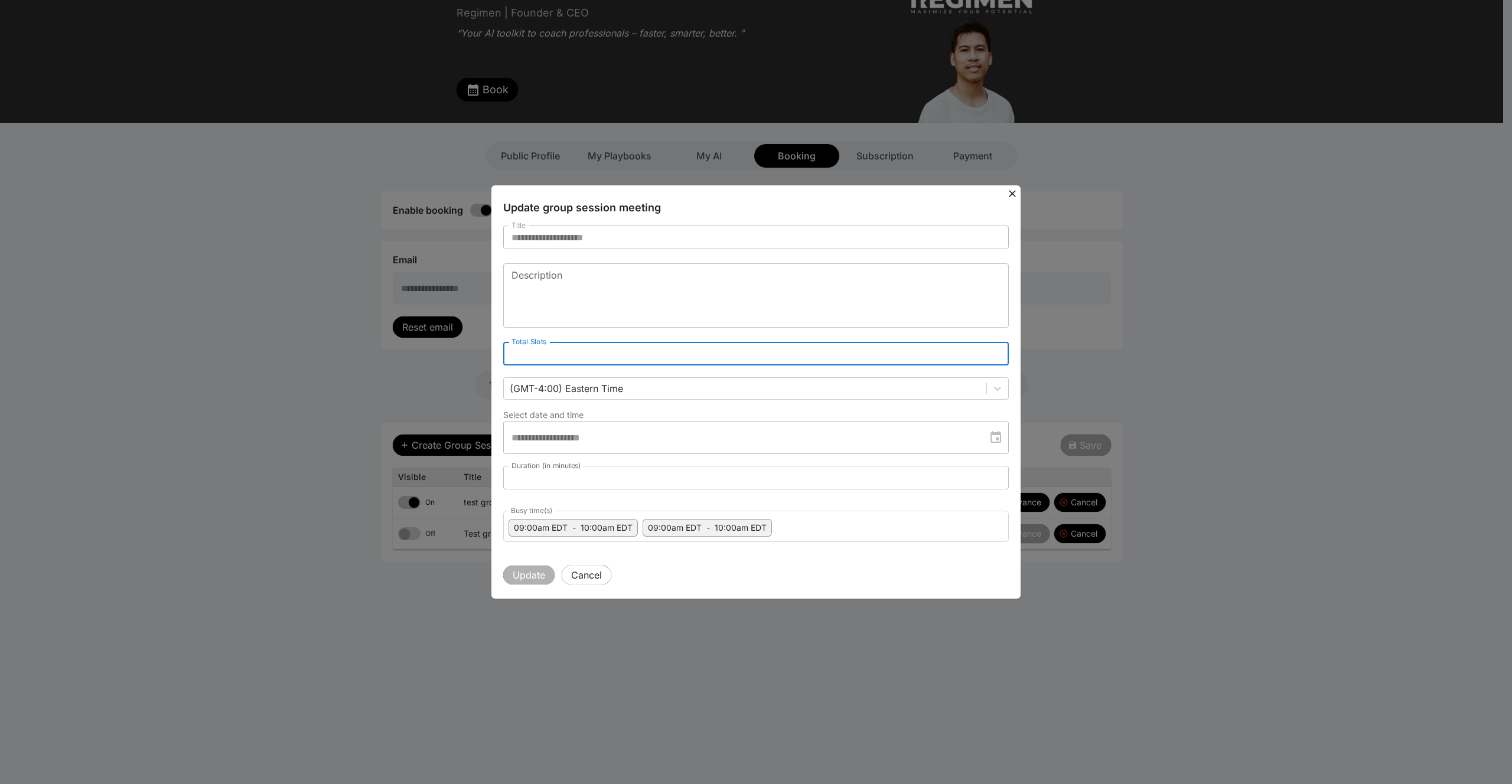
drag, startPoint x: 541, startPoint y: 378, endPoint x: 468, endPoint y: 378, distance: 73.0
click at [468, 378] on div "**********" at bounding box center [756, 392] width 1512 height 784
type input "*"
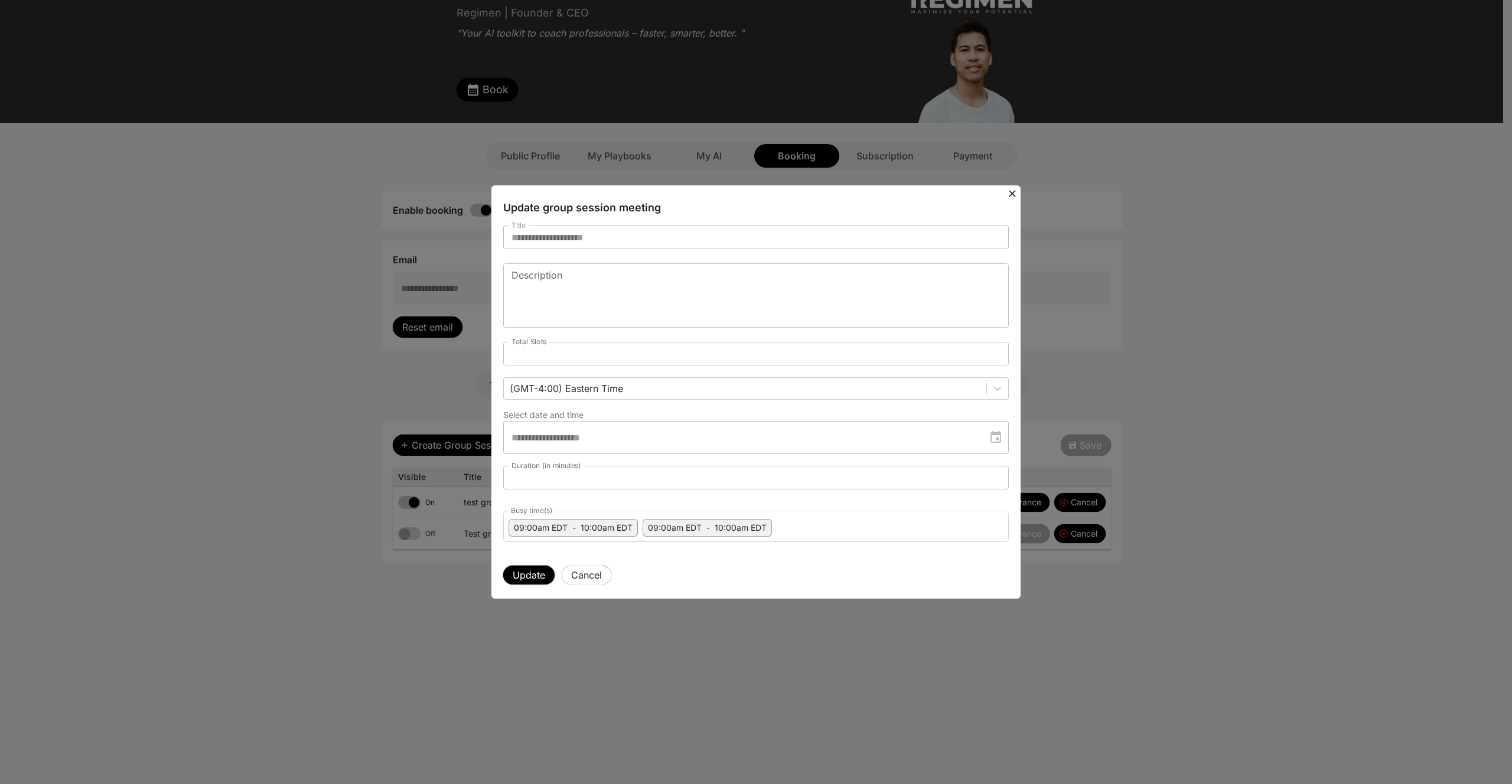
click at [517, 577] on button "Update" at bounding box center [529, 575] width 51 height 19
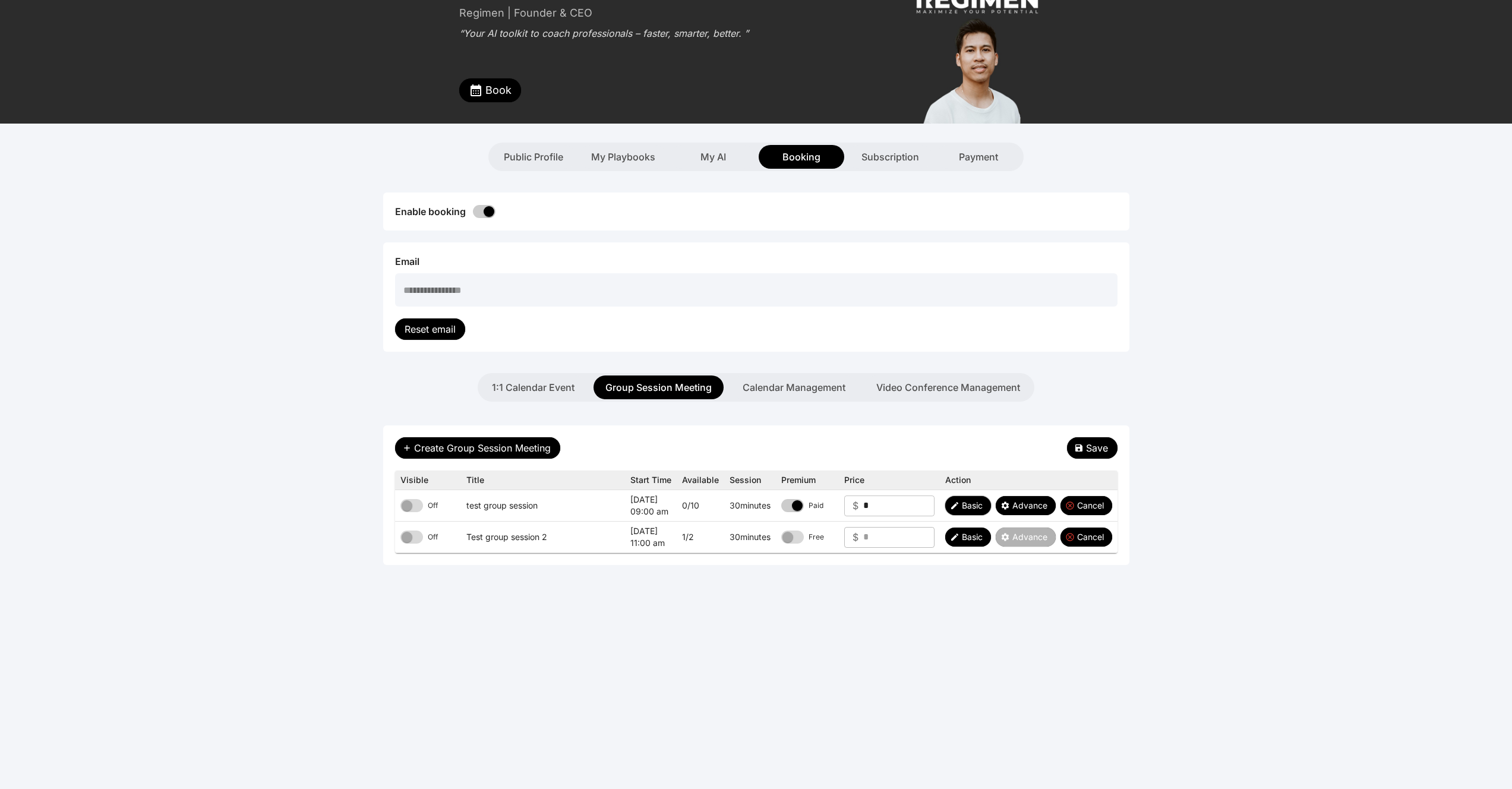
click at [957, 501] on icon "button" at bounding box center [955, 506] width 10 height 10
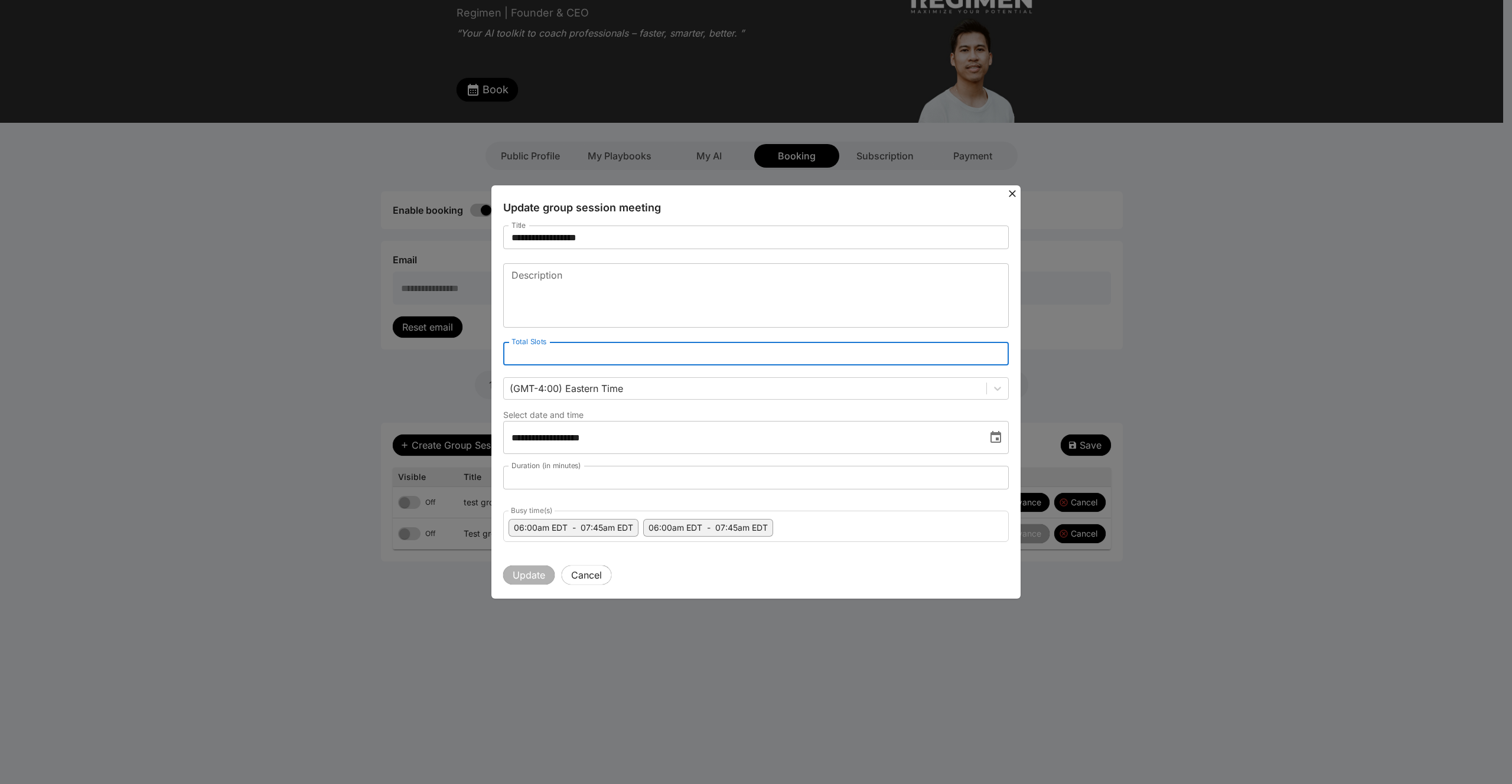
drag, startPoint x: 652, startPoint y: 373, endPoint x: 468, endPoint y: 373, distance: 184.0
click at [468, 373] on div "**********" at bounding box center [756, 392] width 1512 height 784
drag, startPoint x: 517, startPoint y: 352, endPoint x: 488, endPoint y: 352, distance: 29.0
click at [488, 352] on div "**********" at bounding box center [756, 392] width 1512 height 784
drag, startPoint x: 527, startPoint y: 351, endPoint x: 488, endPoint y: 351, distance: 39.0
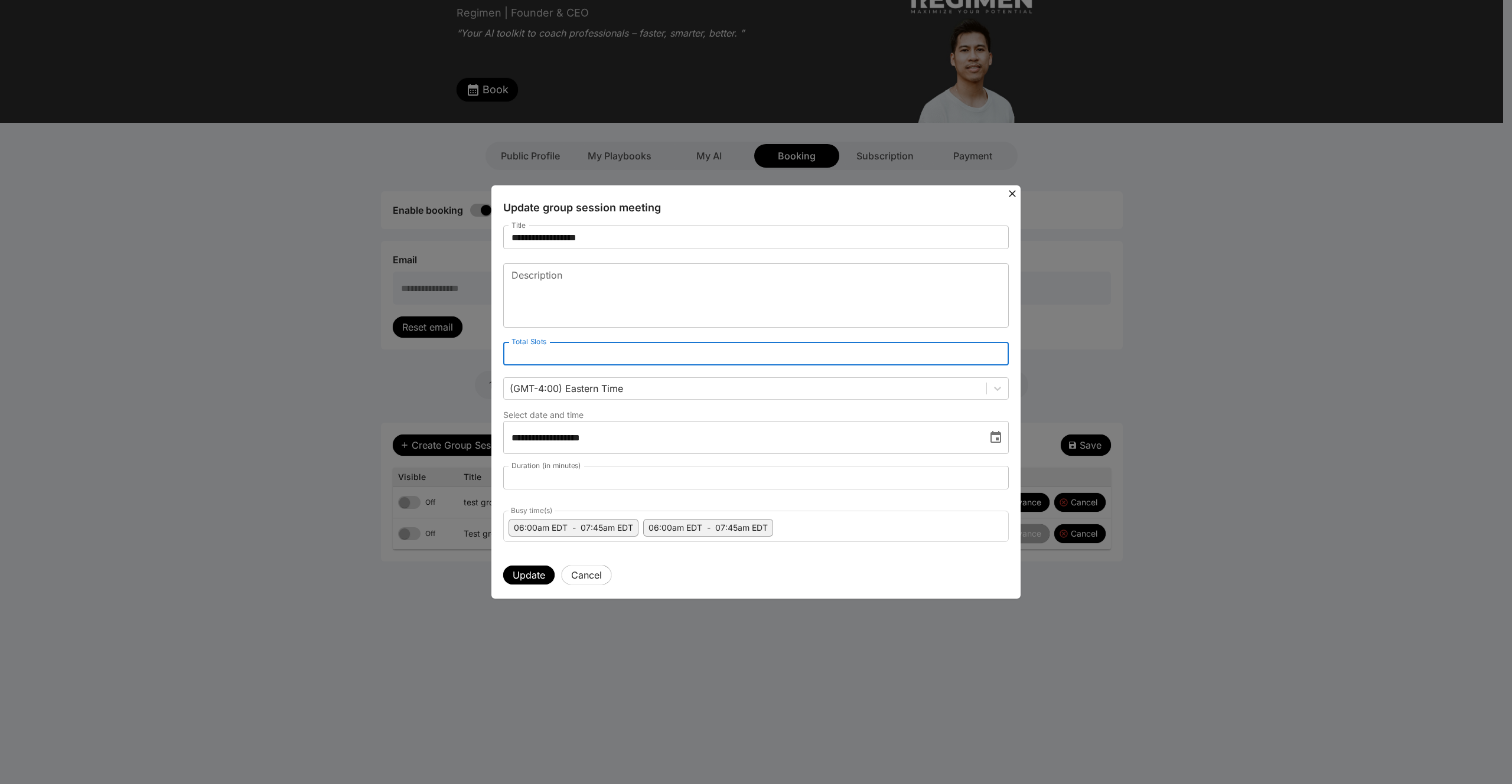
click at [488, 351] on div "**********" at bounding box center [756, 392] width 1512 height 784
type input "*"
click at [524, 577] on button "Update" at bounding box center [529, 575] width 51 height 19
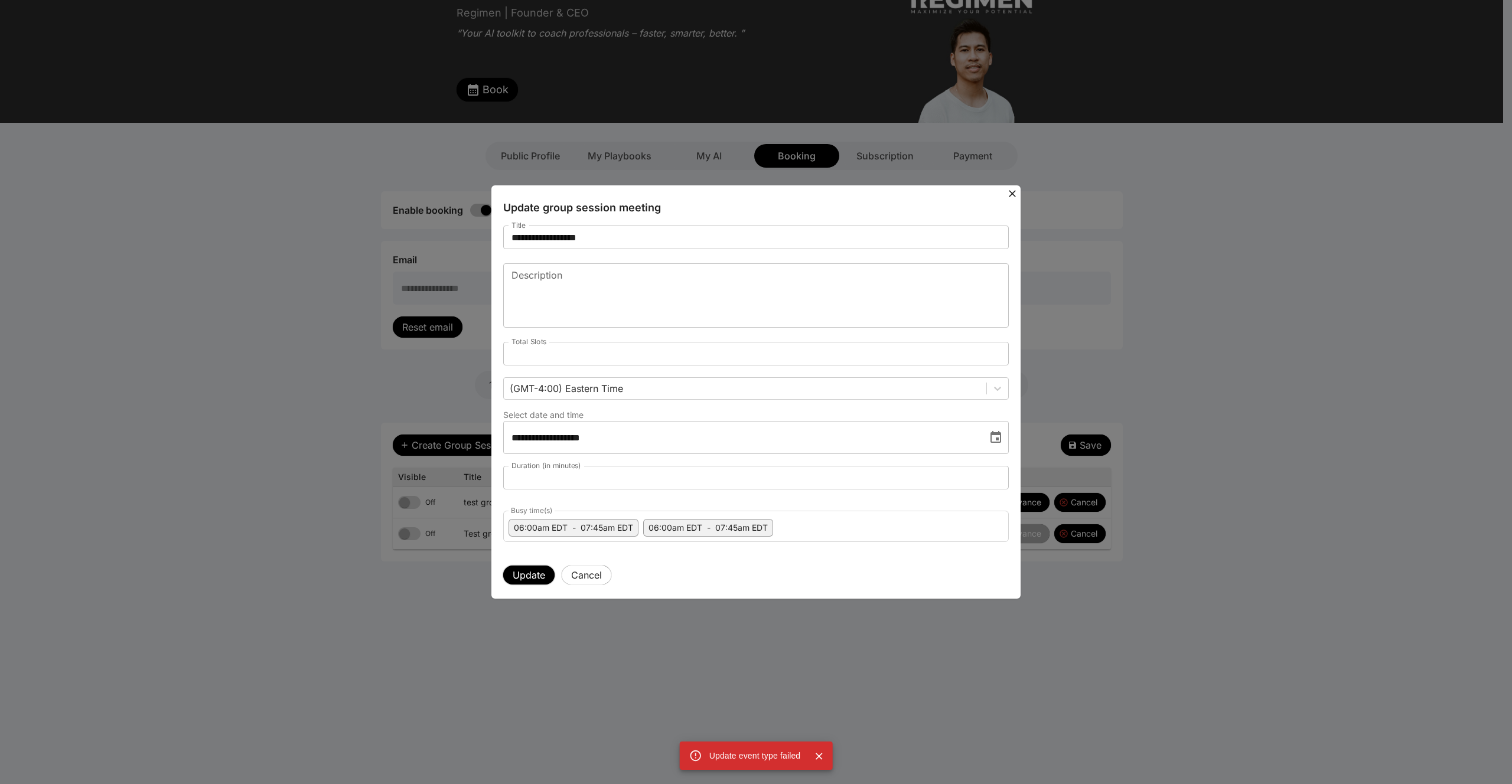
click at [524, 577] on button "Update" at bounding box center [529, 575] width 51 height 19
click at [1016, 190] on icon at bounding box center [1012, 194] width 12 height 12
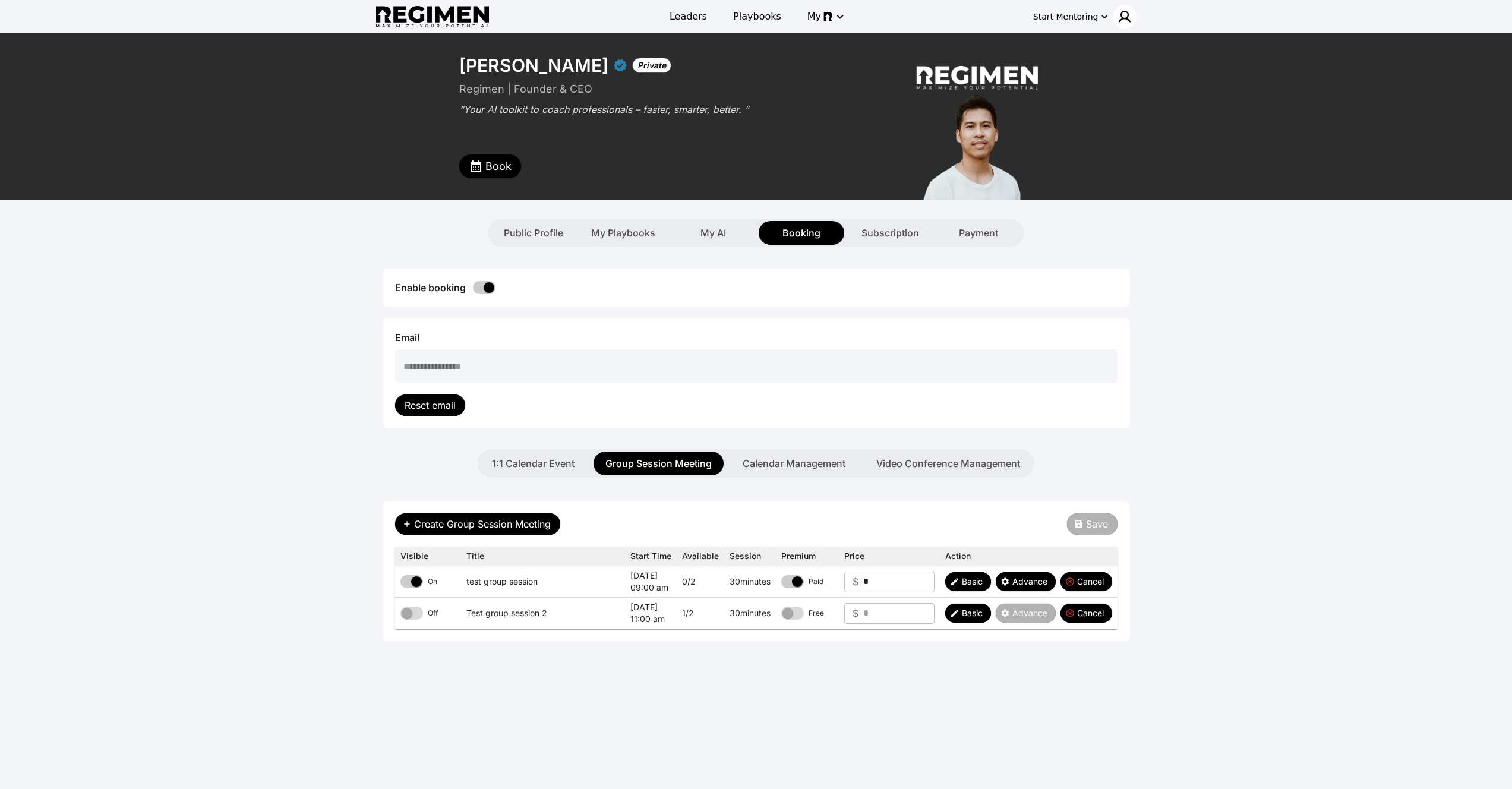
click at [1130, 10] on img at bounding box center [1125, 17] width 15 height 15
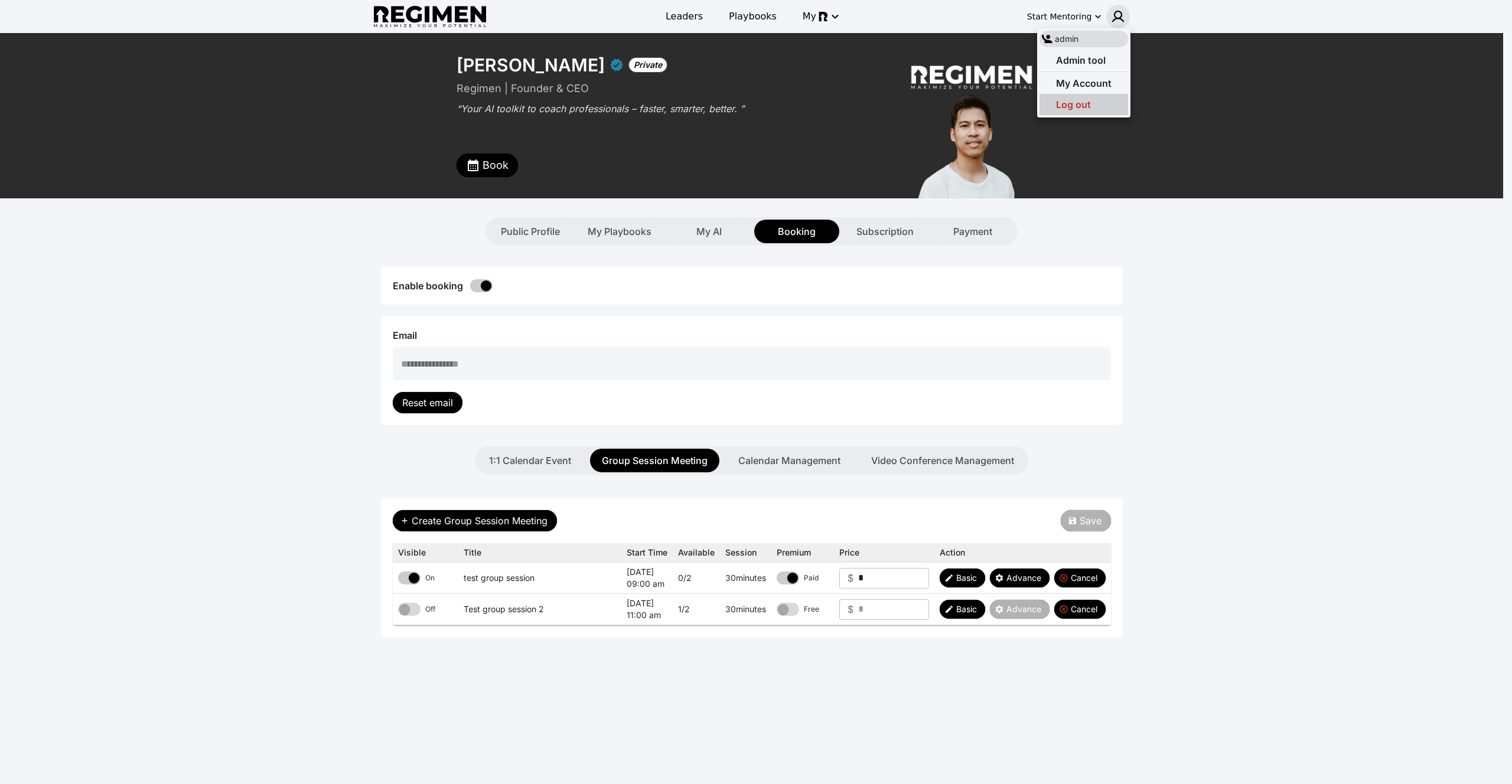
click at [1087, 102] on span "Log out" at bounding box center [1073, 104] width 35 height 12
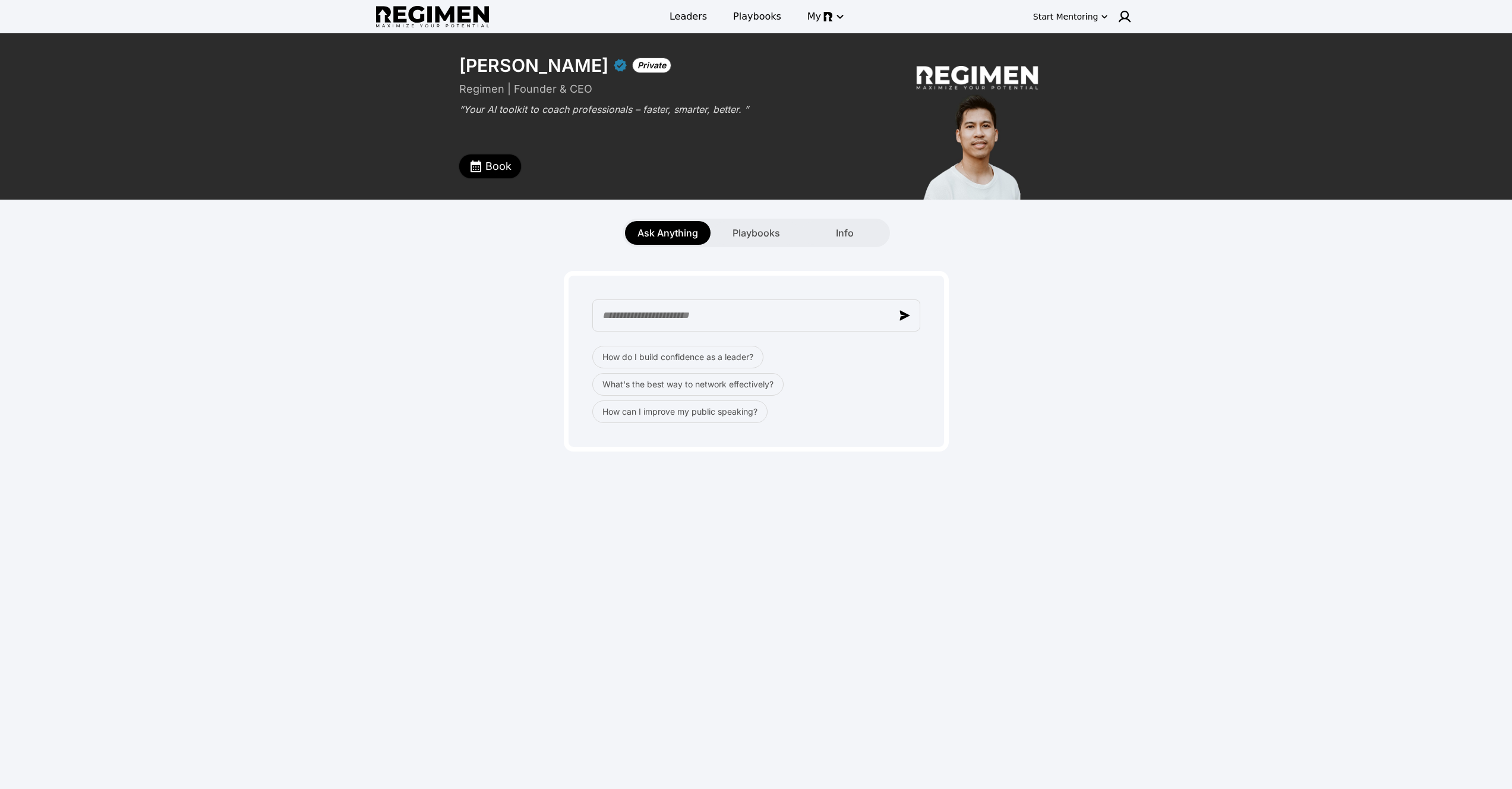
click at [500, 159] on span "Book" at bounding box center [499, 167] width 26 height 17
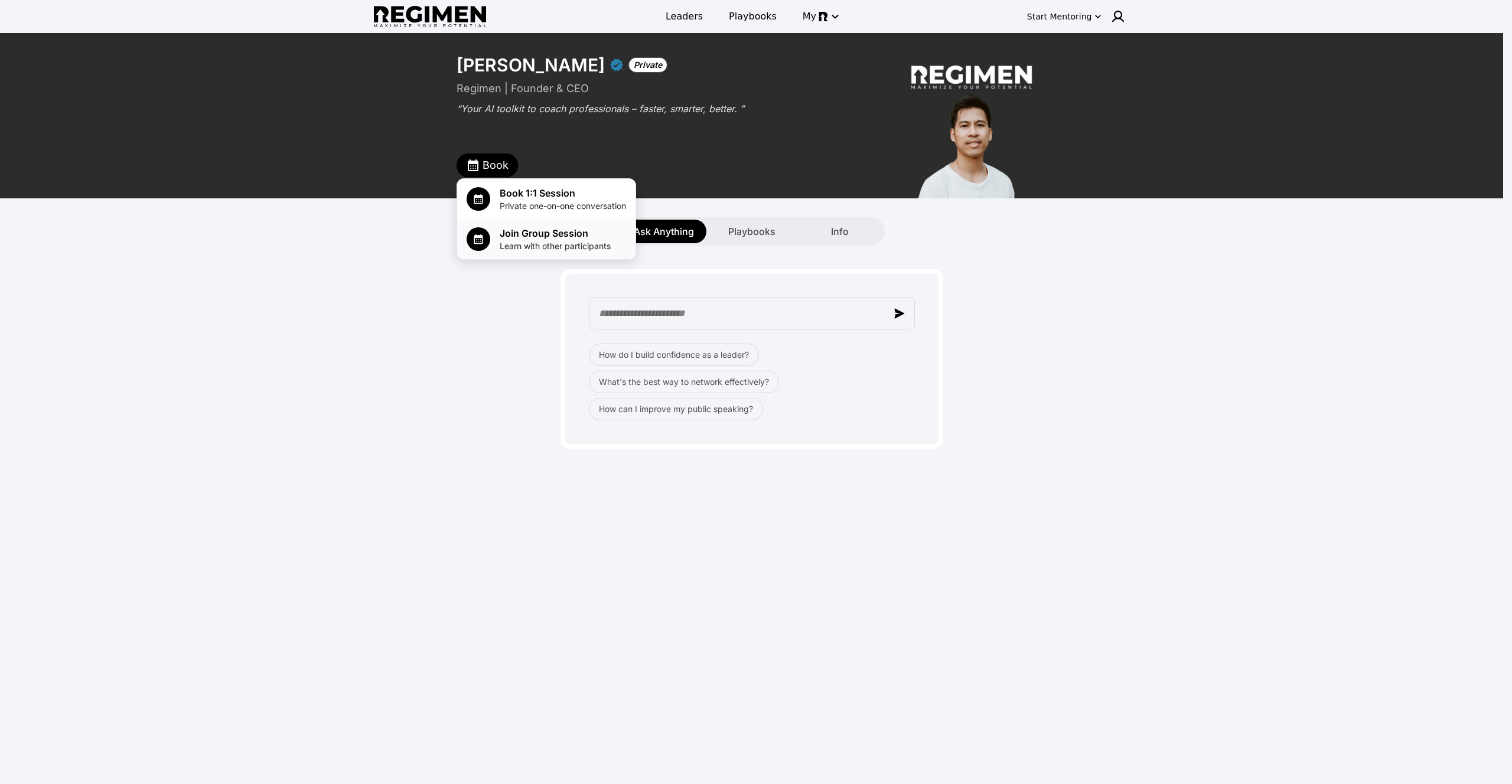
click at [513, 244] on span "Learn with other participants" at bounding box center [555, 246] width 111 height 12
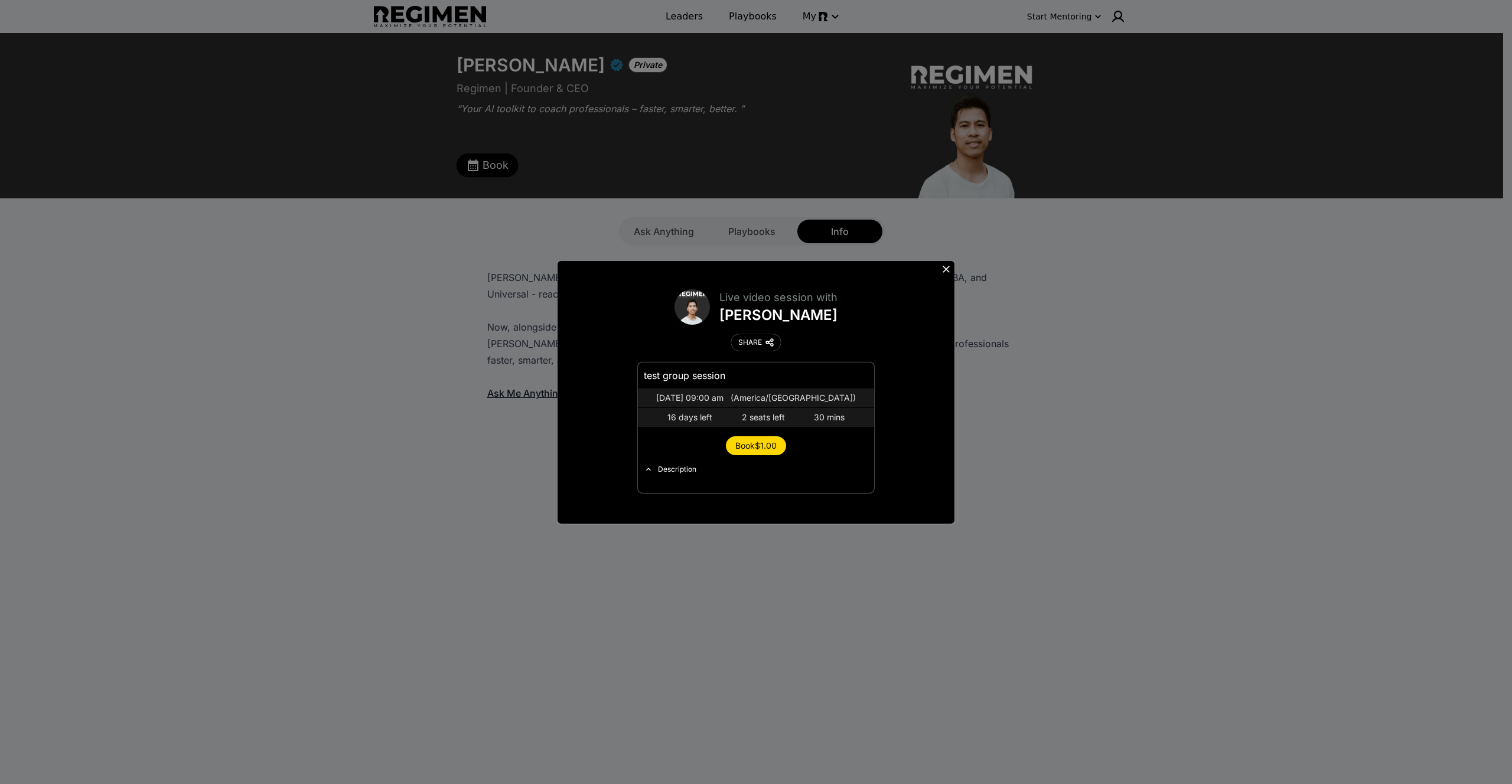
click at [952, 265] on button at bounding box center [946, 269] width 16 height 16
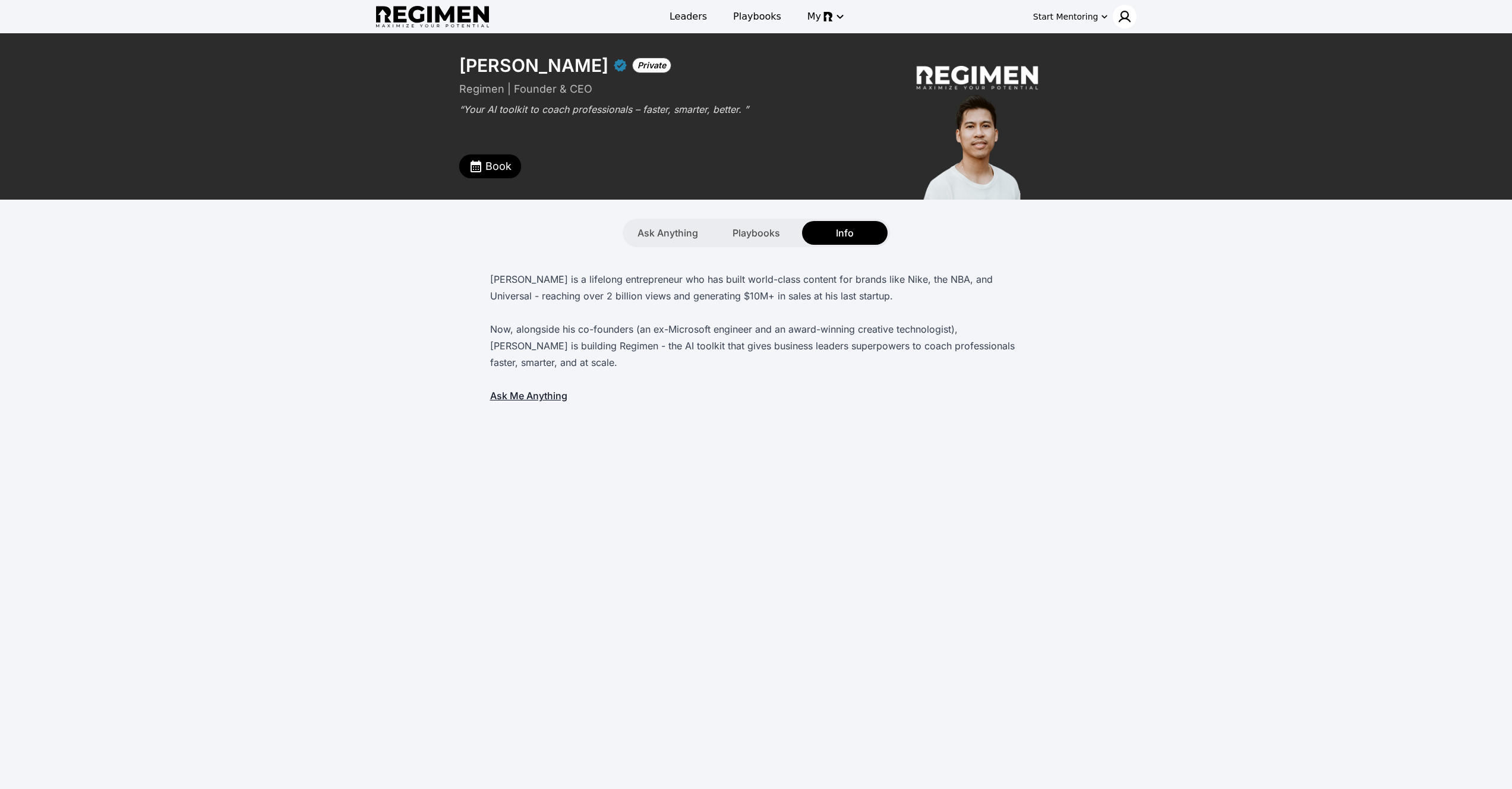
click at [1129, 27] on div at bounding box center [1125, 17] width 23 height 23
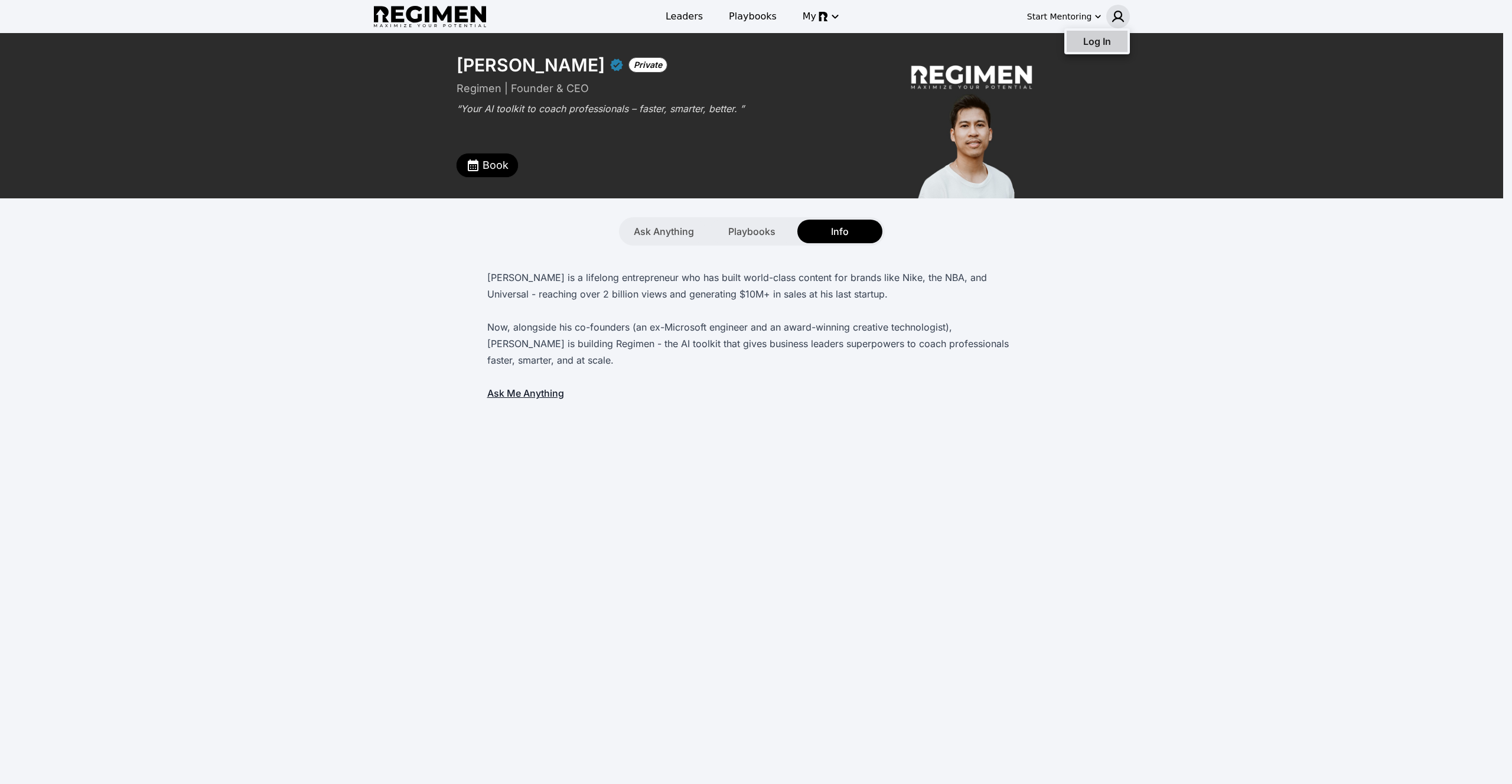
click at [1097, 47] on span "Log In" at bounding box center [1097, 41] width 27 height 12
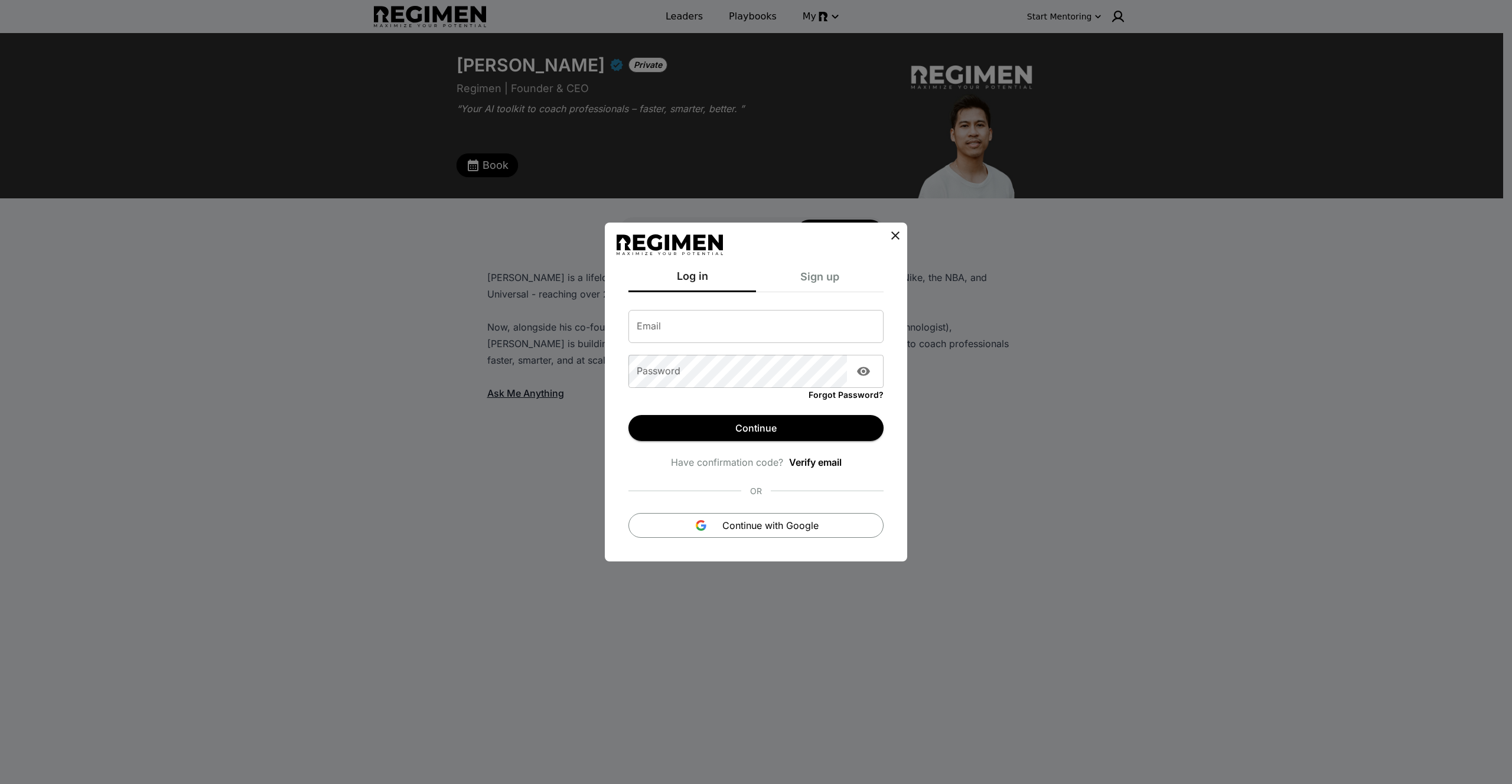
type input "**********"
click at [710, 428] on button "Continue" at bounding box center [756, 428] width 255 height 26
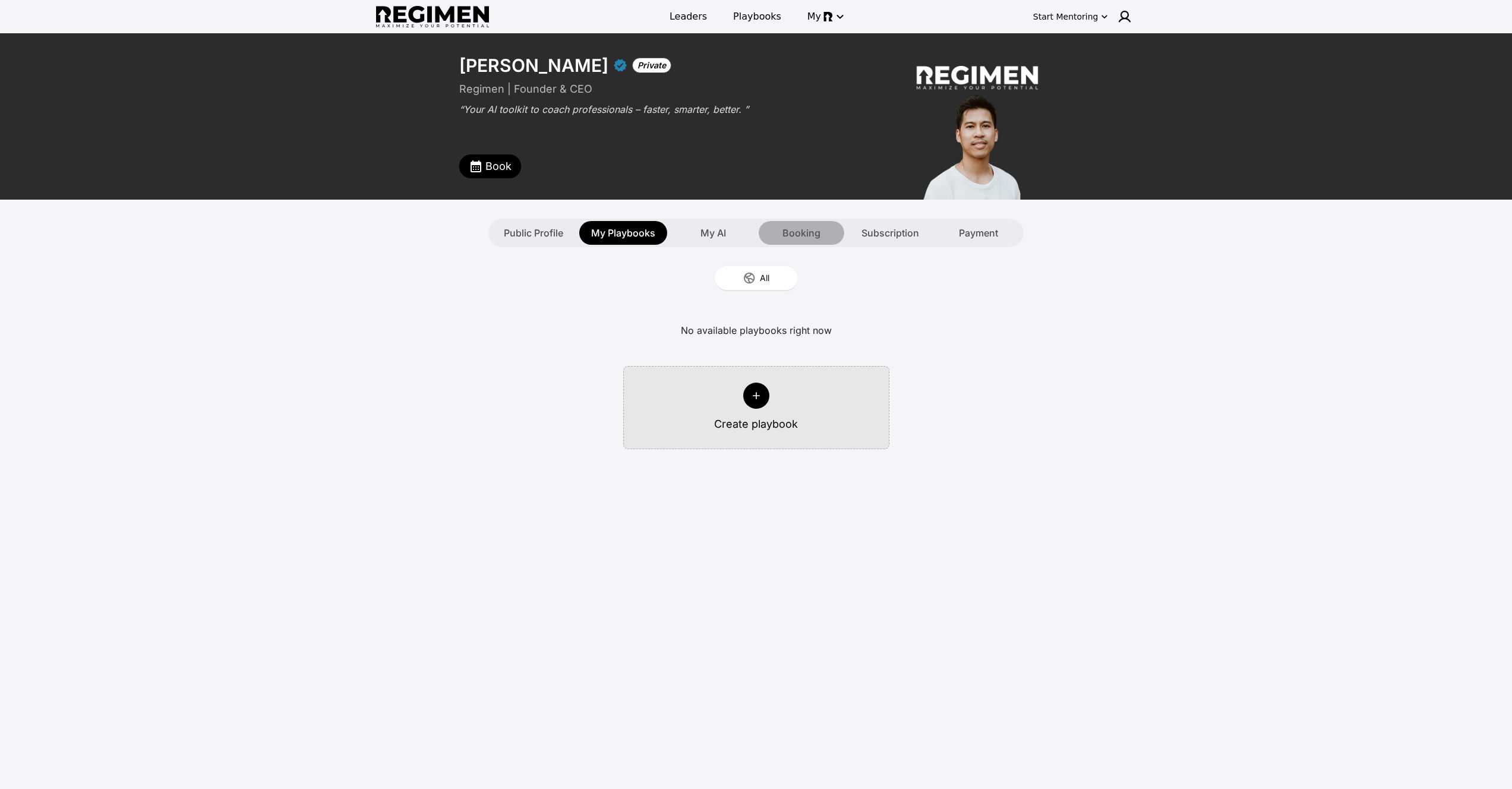
click at [777, 229] on div "Booking" at bounding box center [801, 233] width 86 height 23
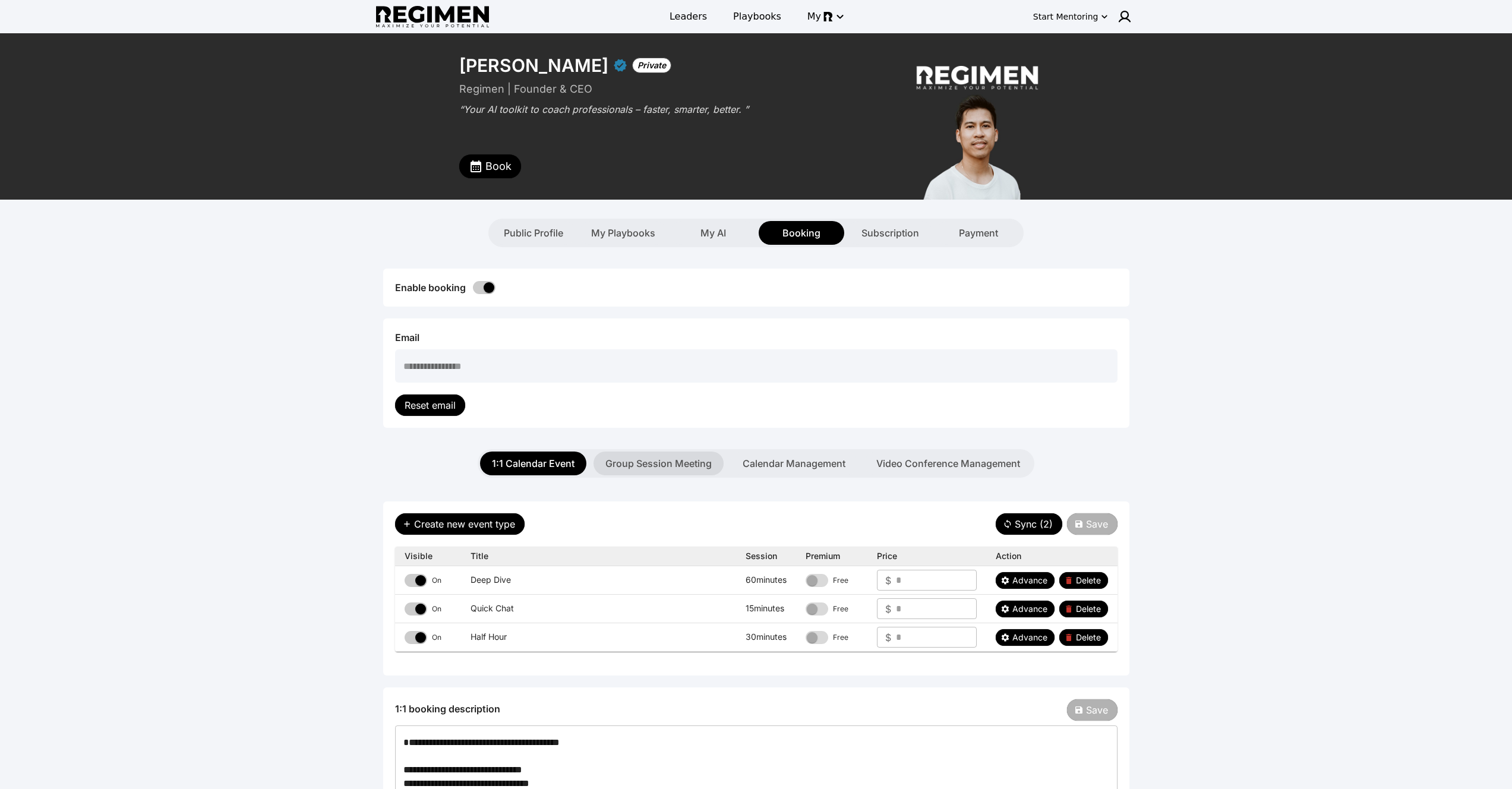
click at [624, 471] on button "Group Session Meeting" at bounding box center [658, 464] width 130 height 23
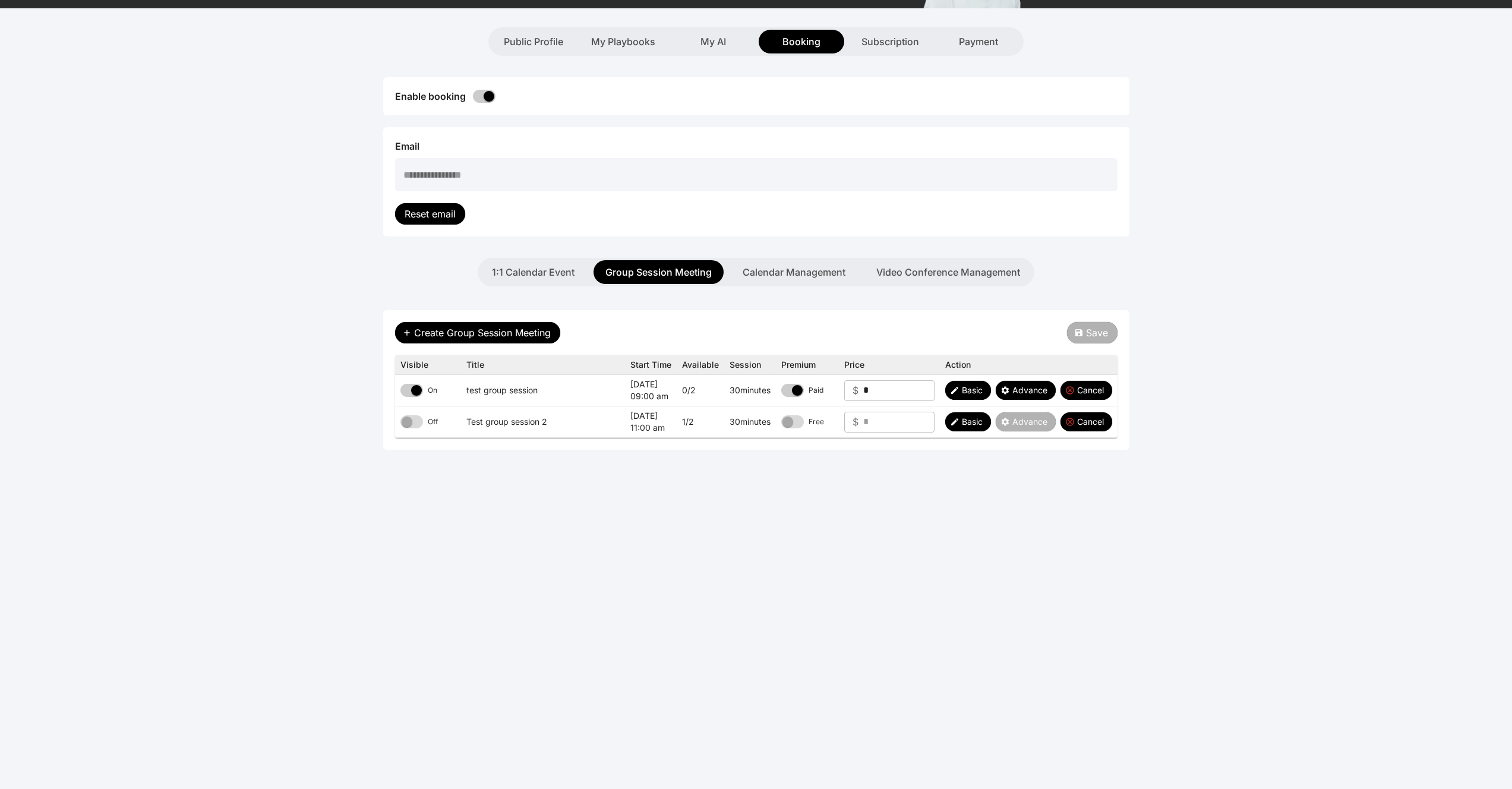
scroll to position [195, 0]
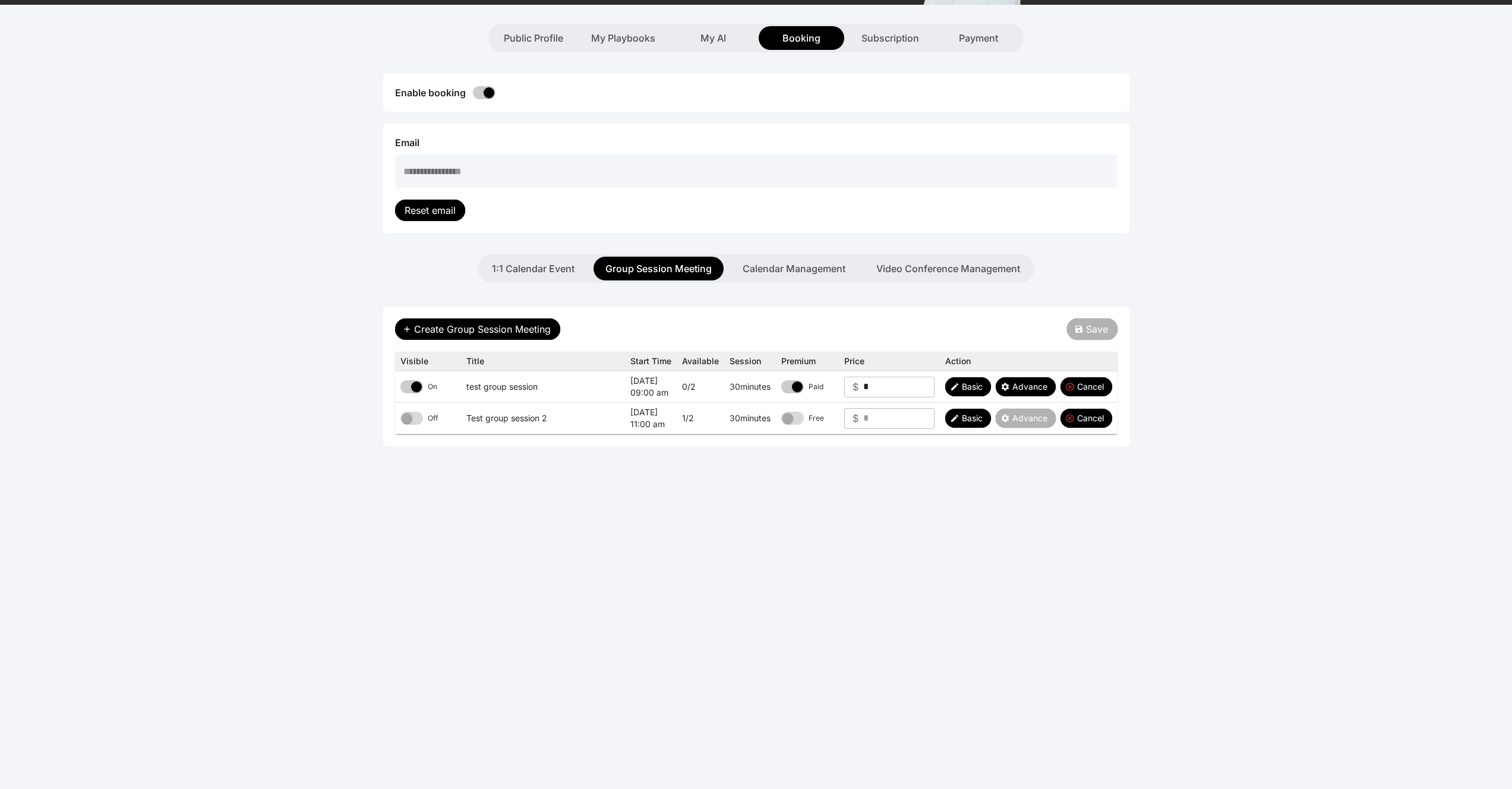
click at [410, 427] on td "Off" at bounding box center [428, 419] width 66 height 32
click at [1081, 333] on icon "button" at bounding box center [1079, 330] width 10 height 10
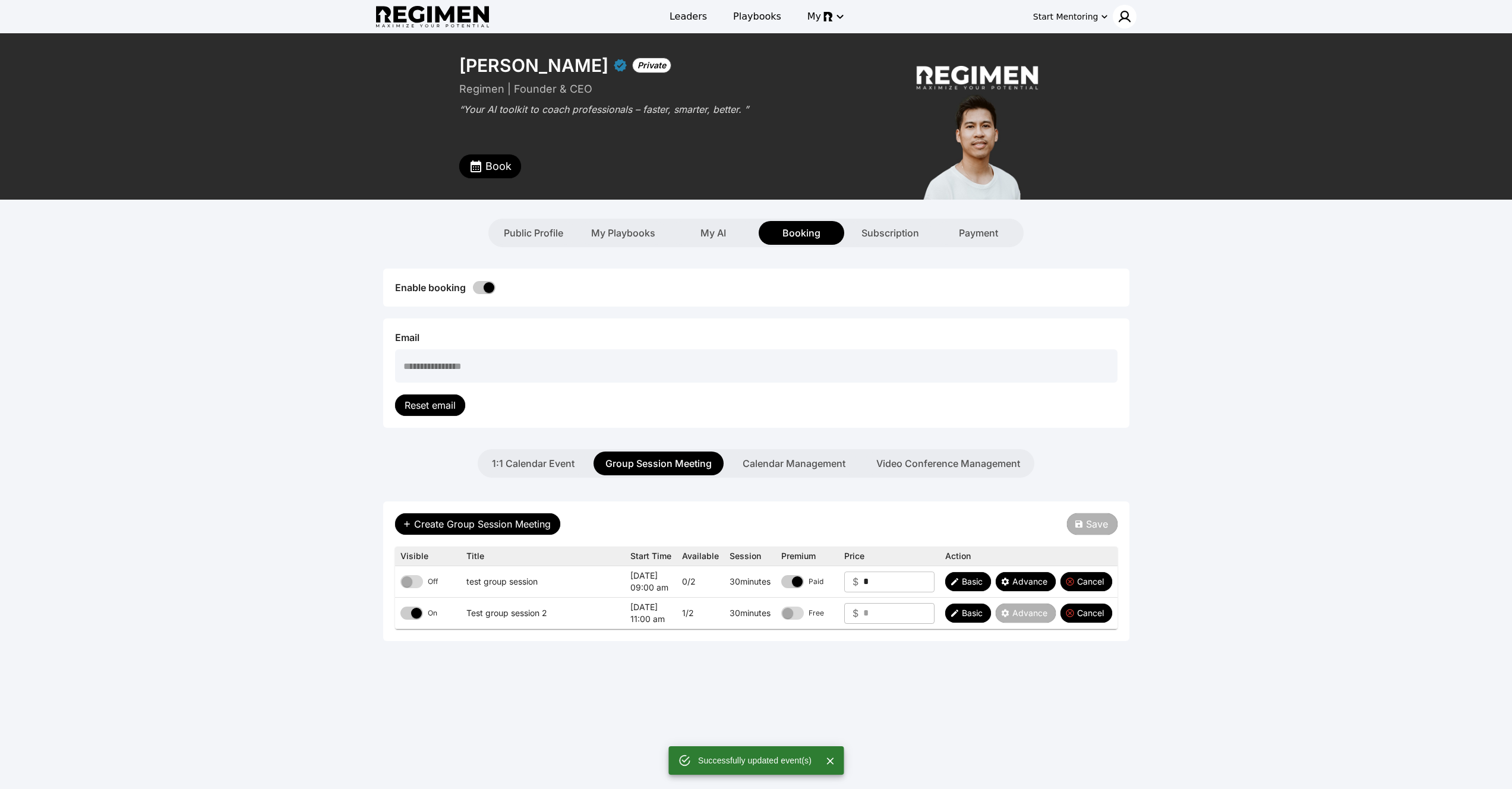
click at [1120, 15] on img at bounding box center [1125, 17] width 15 height 15
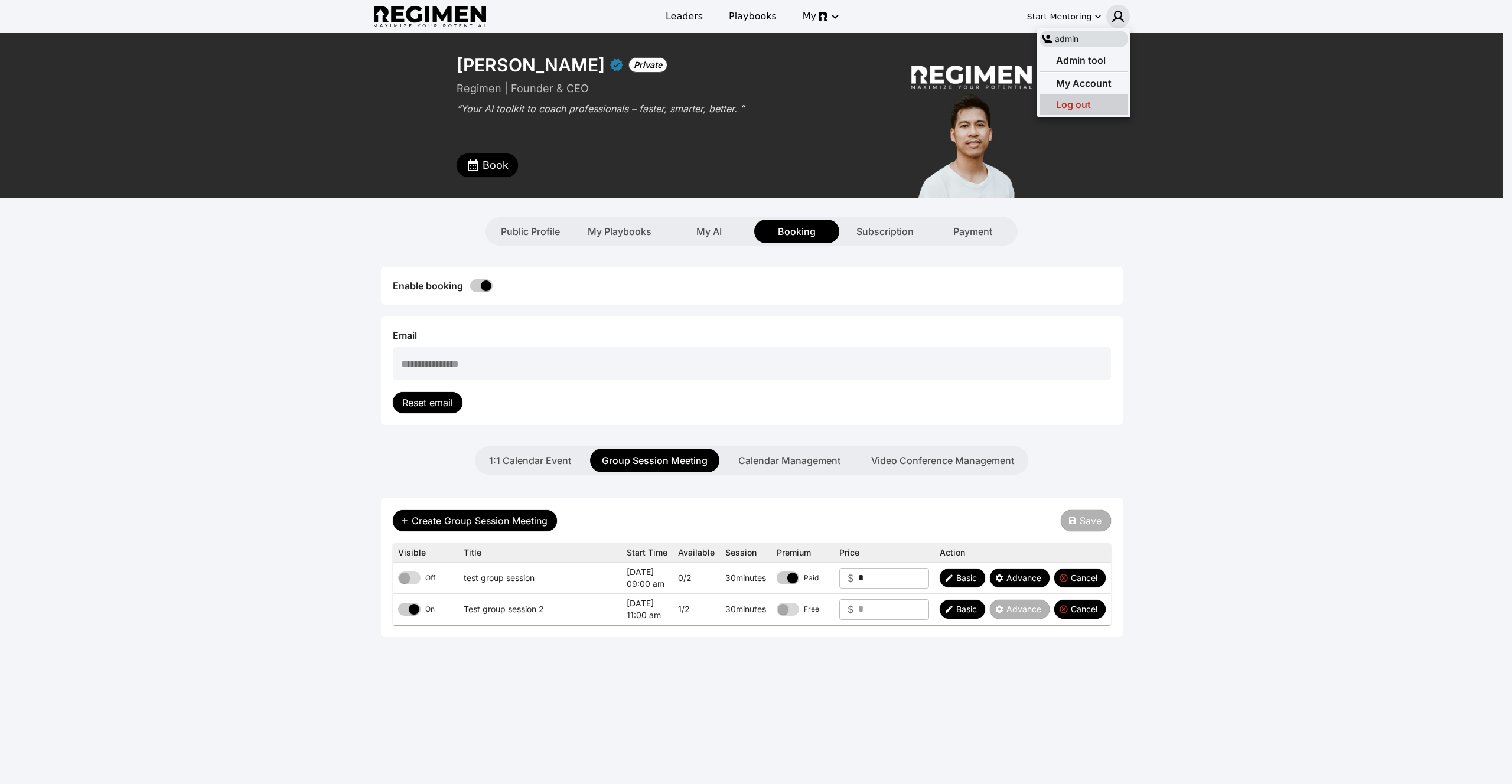
click at [1076, 102] on span "Log out" at bounding box center [1073, 104] width 35 height 12
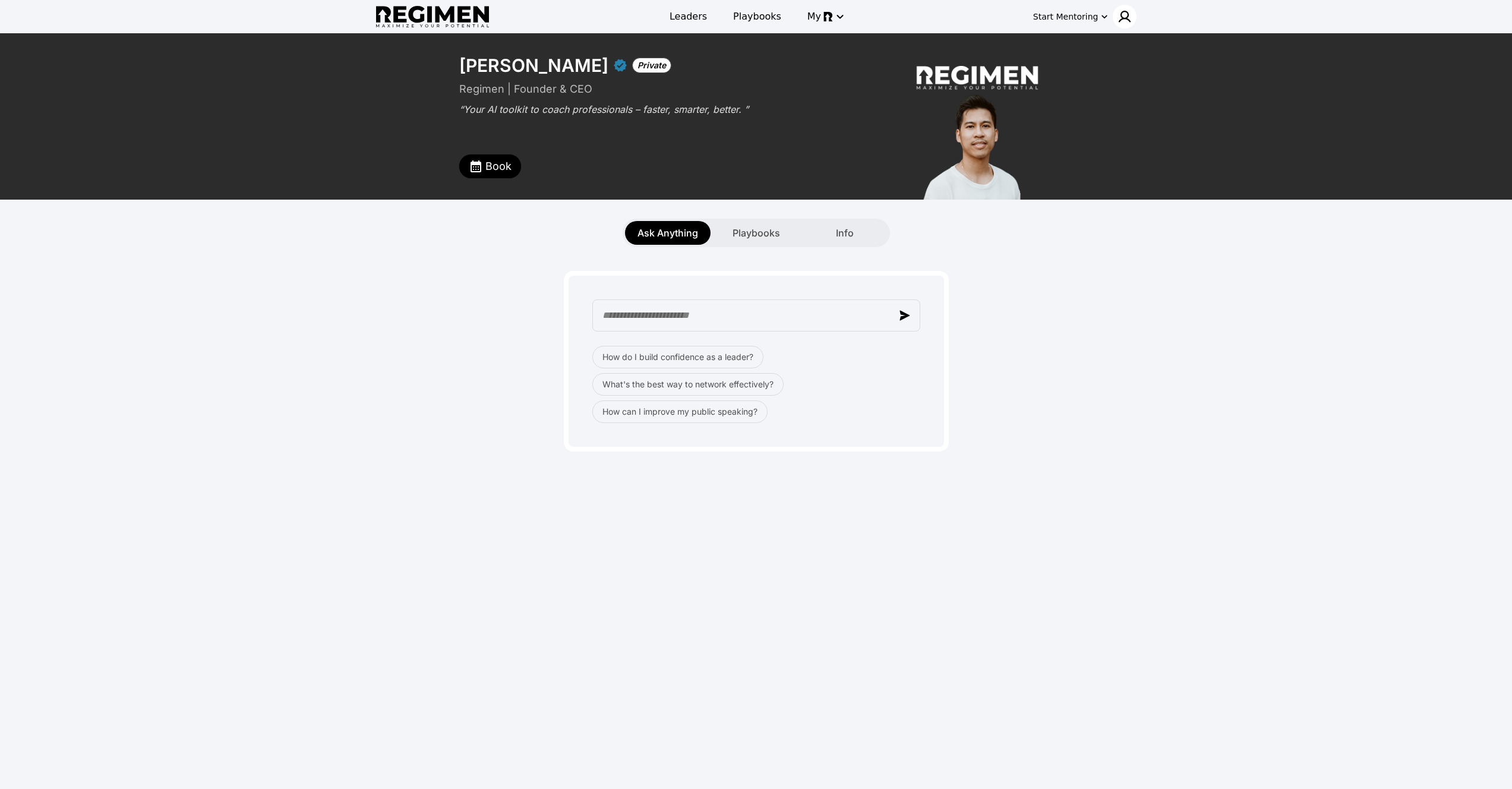
click at [1126, 18] on img at bounding box center [1125, 17] width 15 height 15
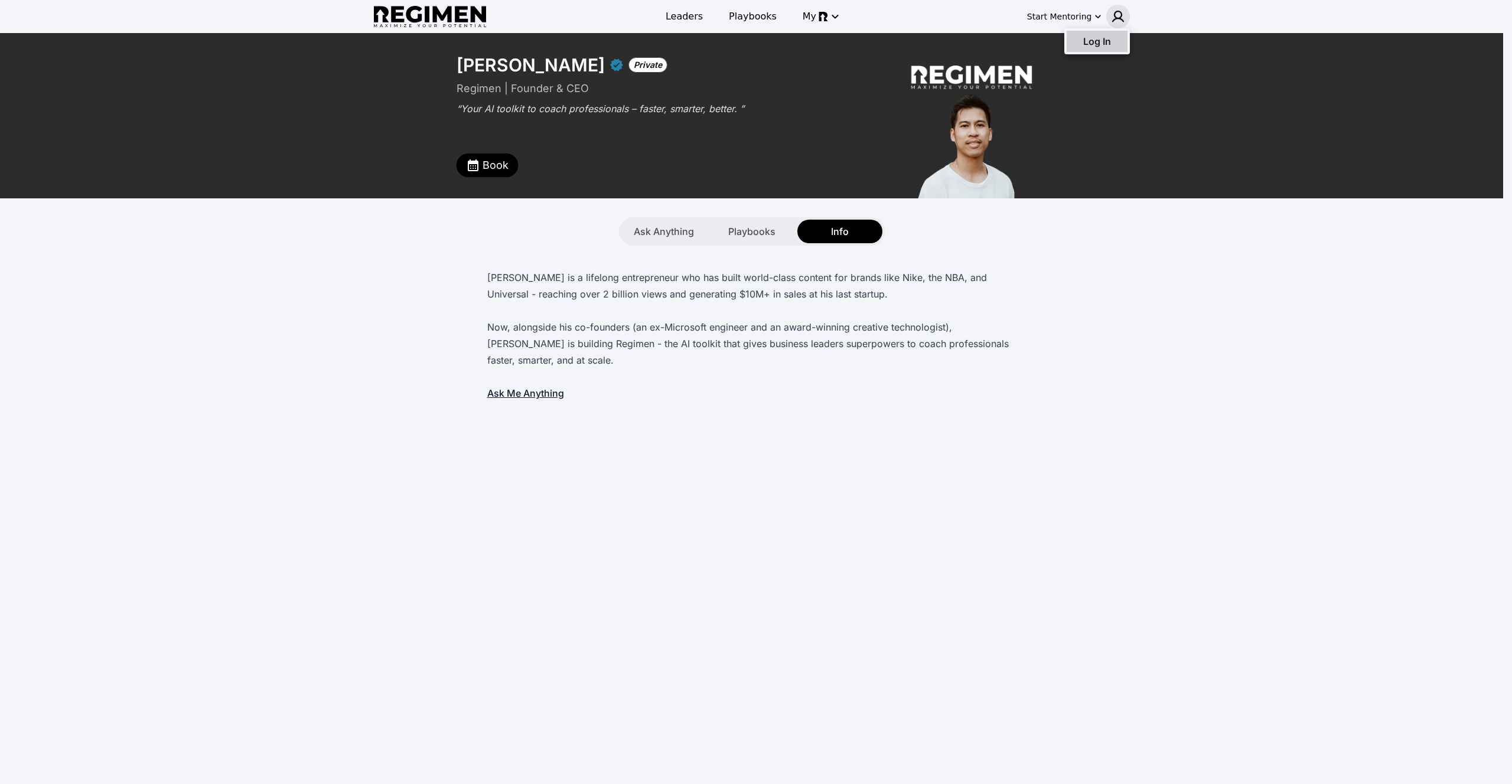
click at [1106, 39] on span "Log In" at bounding box center [1097, 41] width 27 height 12
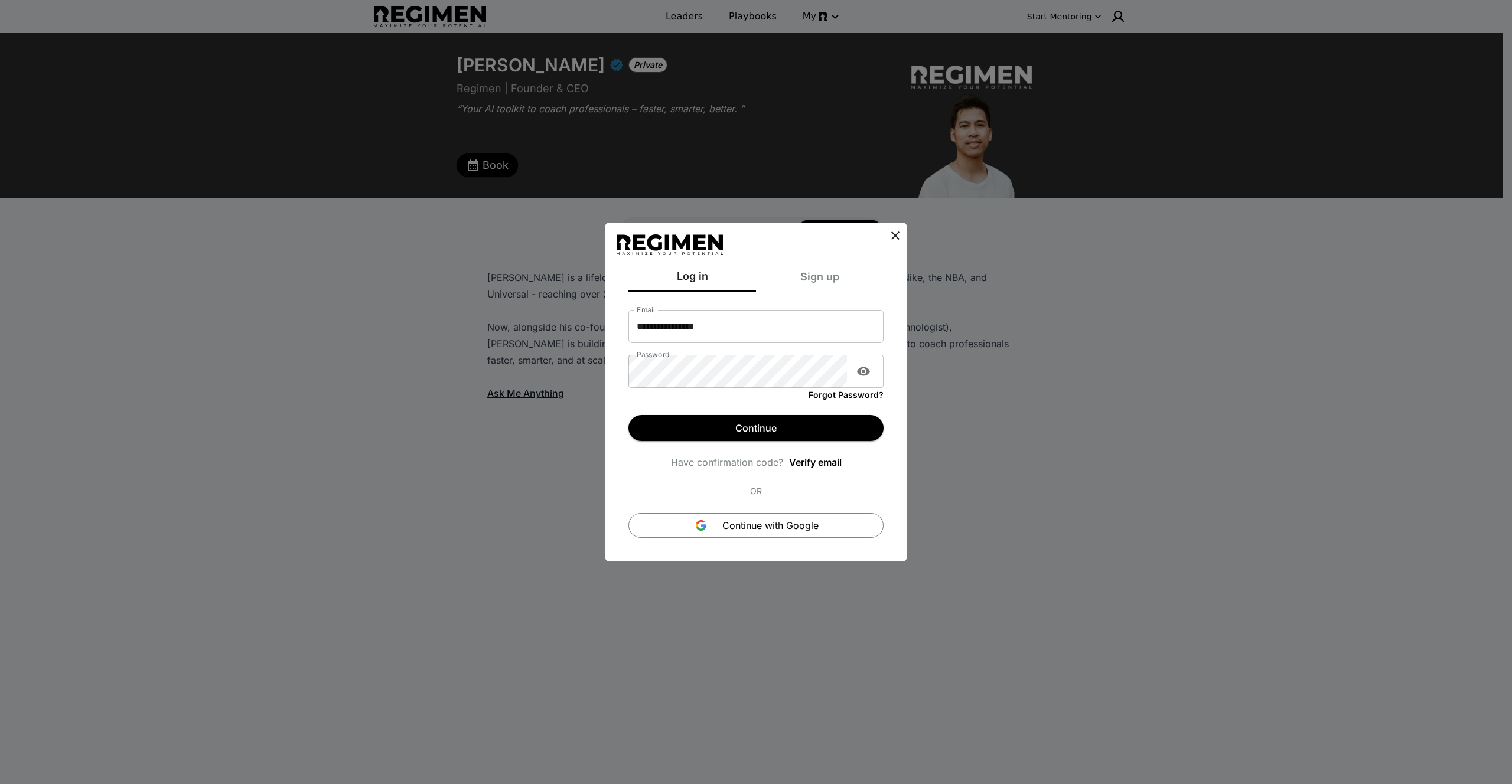
click at [740, 314] on input "**********" at bounding box center [756, 327] width 255 height 33
click at [737, 314] on input "**********" at bounding box center [756, 327] width 255 height 33
type input "**********"
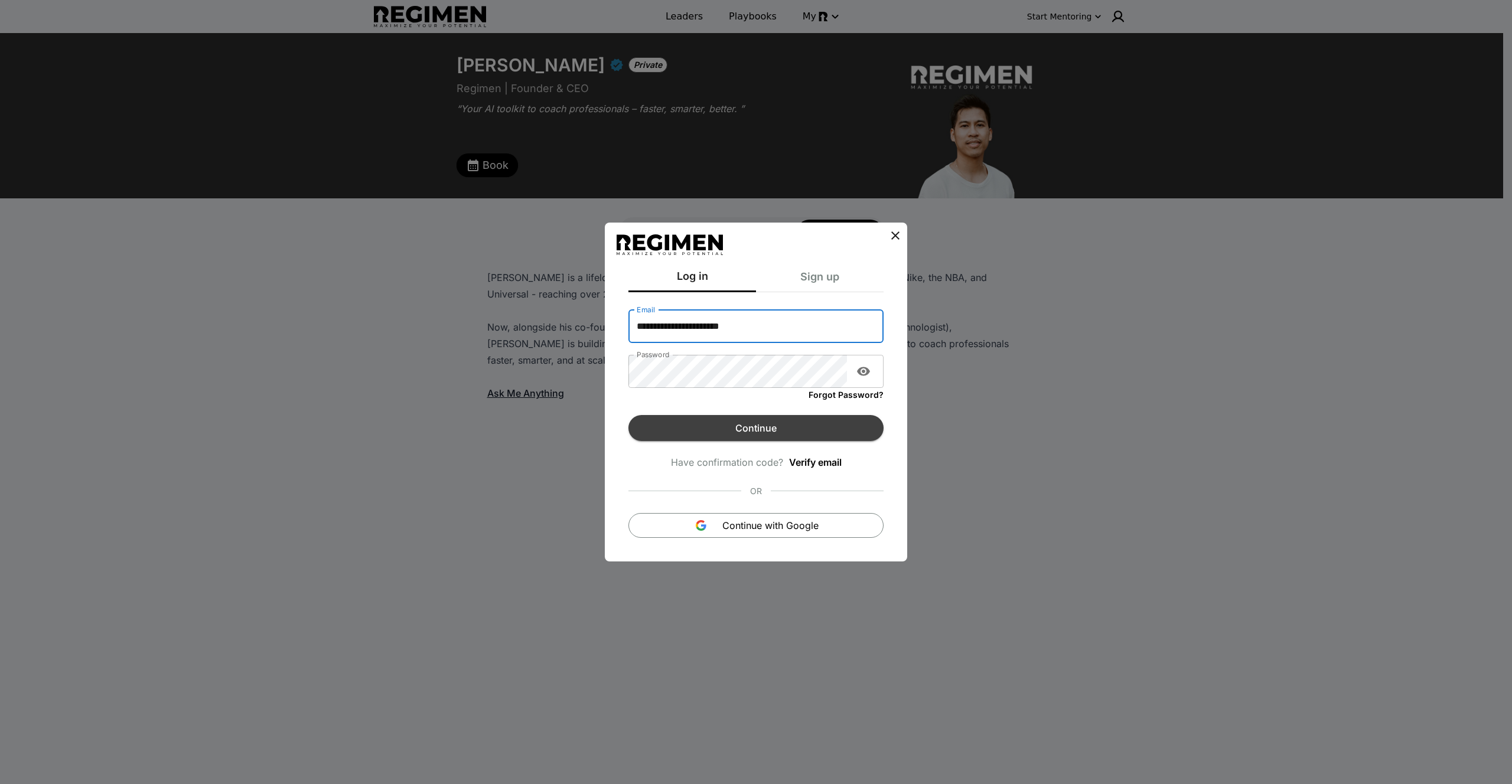
click at [745, 432] on button "Continue" at bounding box center [756, 428] width 255 height 26
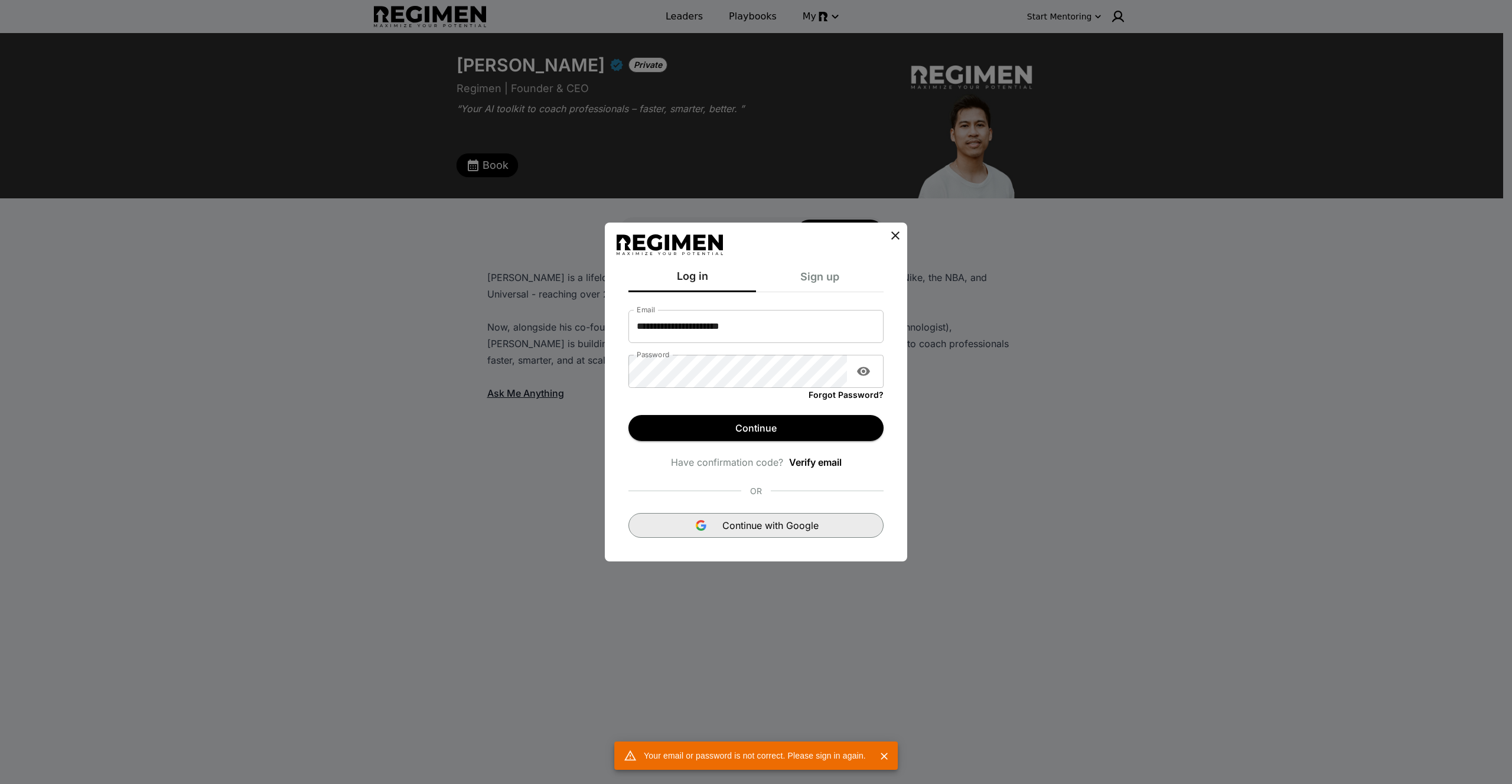
click at [739, 519] on span "Continue with Google" at bounding box center [770, 525] width 96 height 14
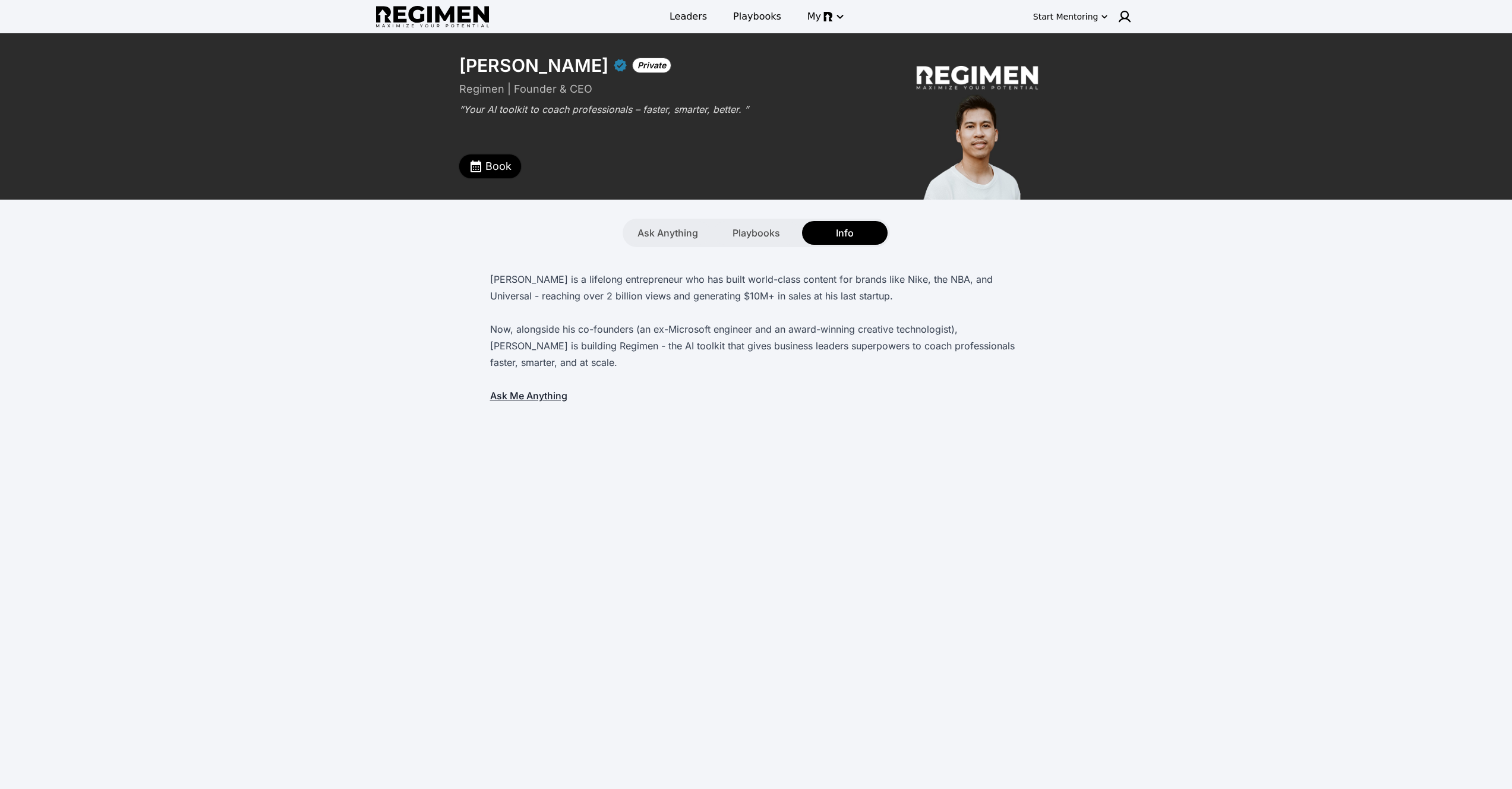
click at [516, 164] on button "Book" at bounding box center [490, 167] width 61 height 23
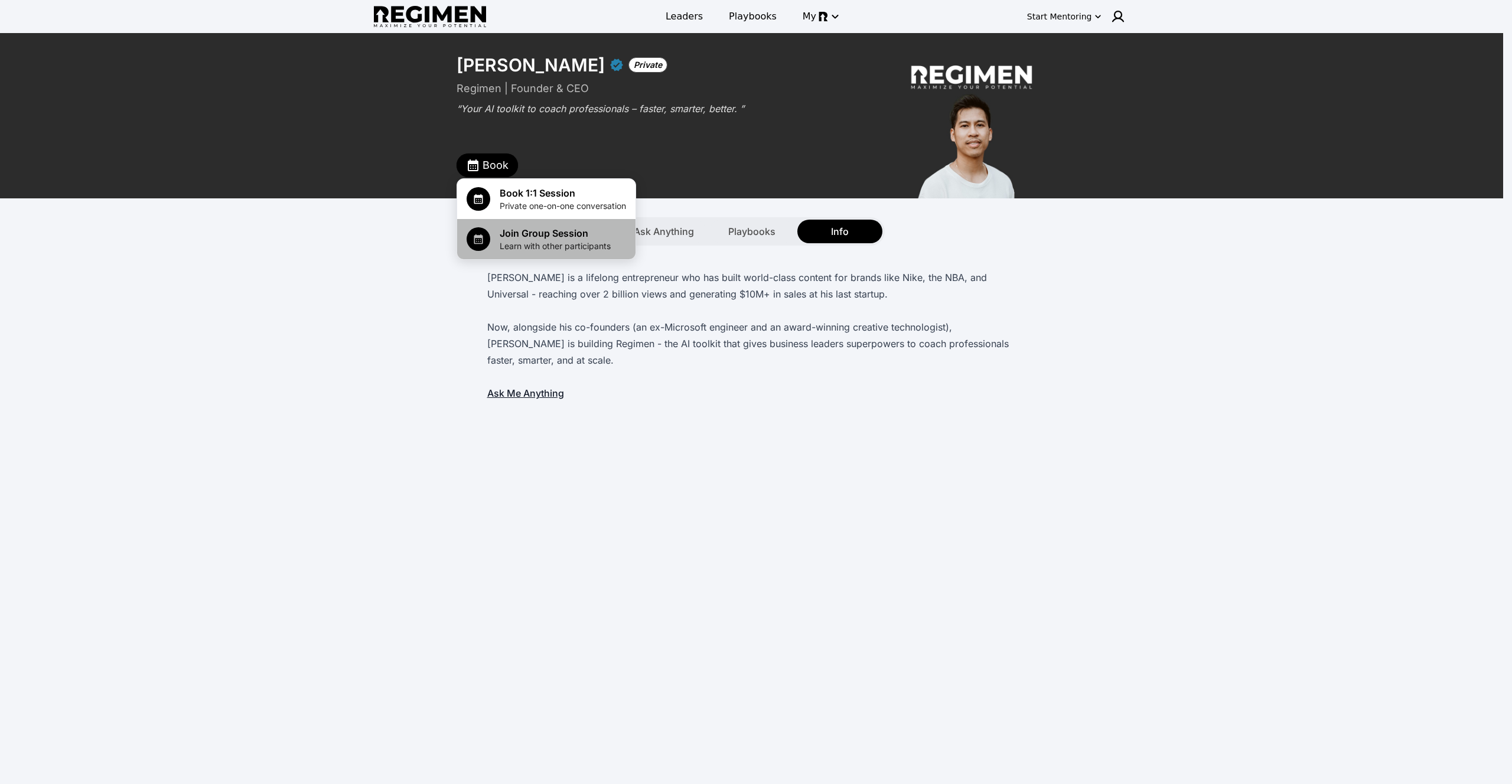
click at [500, 227] on span "Join Group Session" at bounding box center [555, 233] width 111 height 14
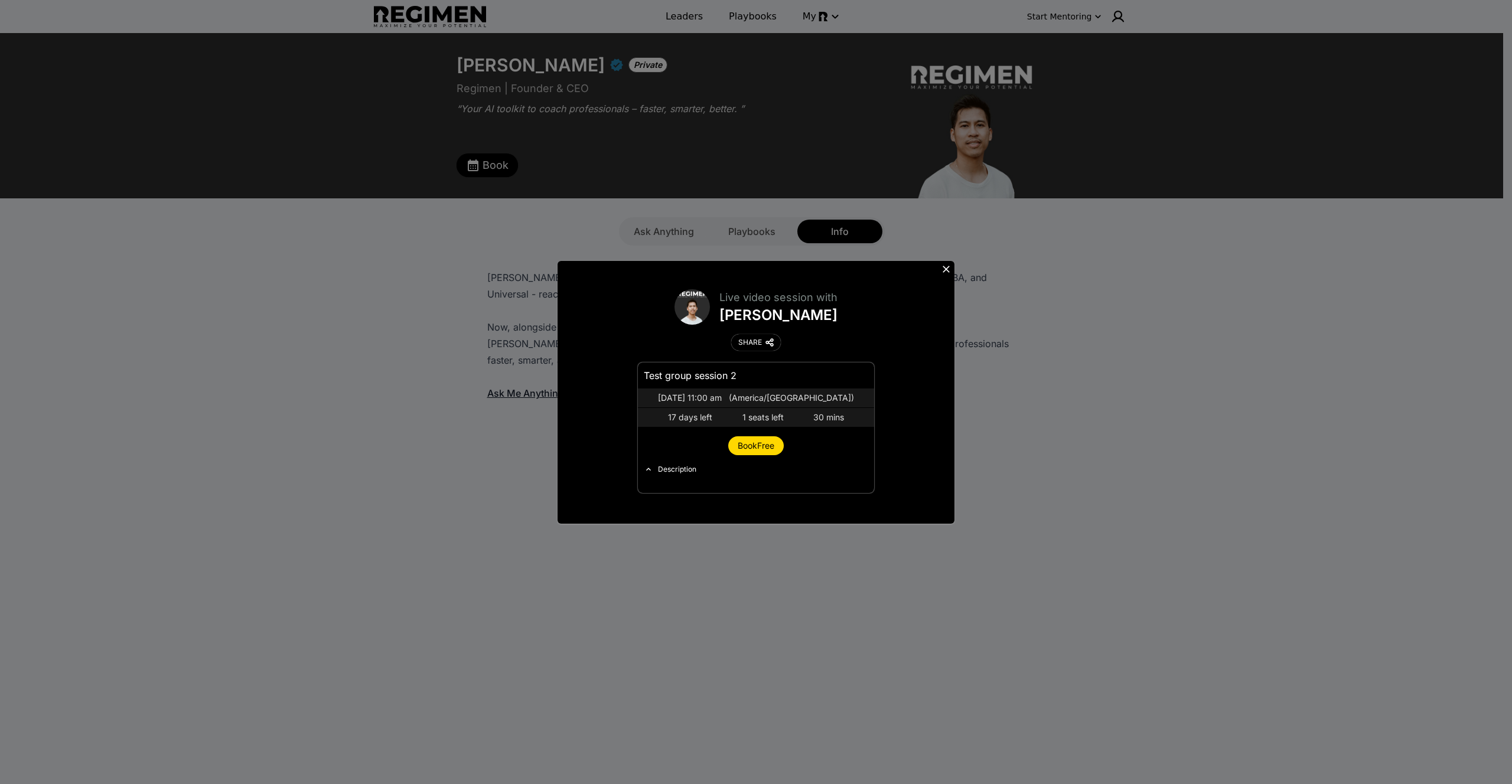
click at [759, 441] on span "Book Free" at bounding box center [755, 446] width 36 height 10
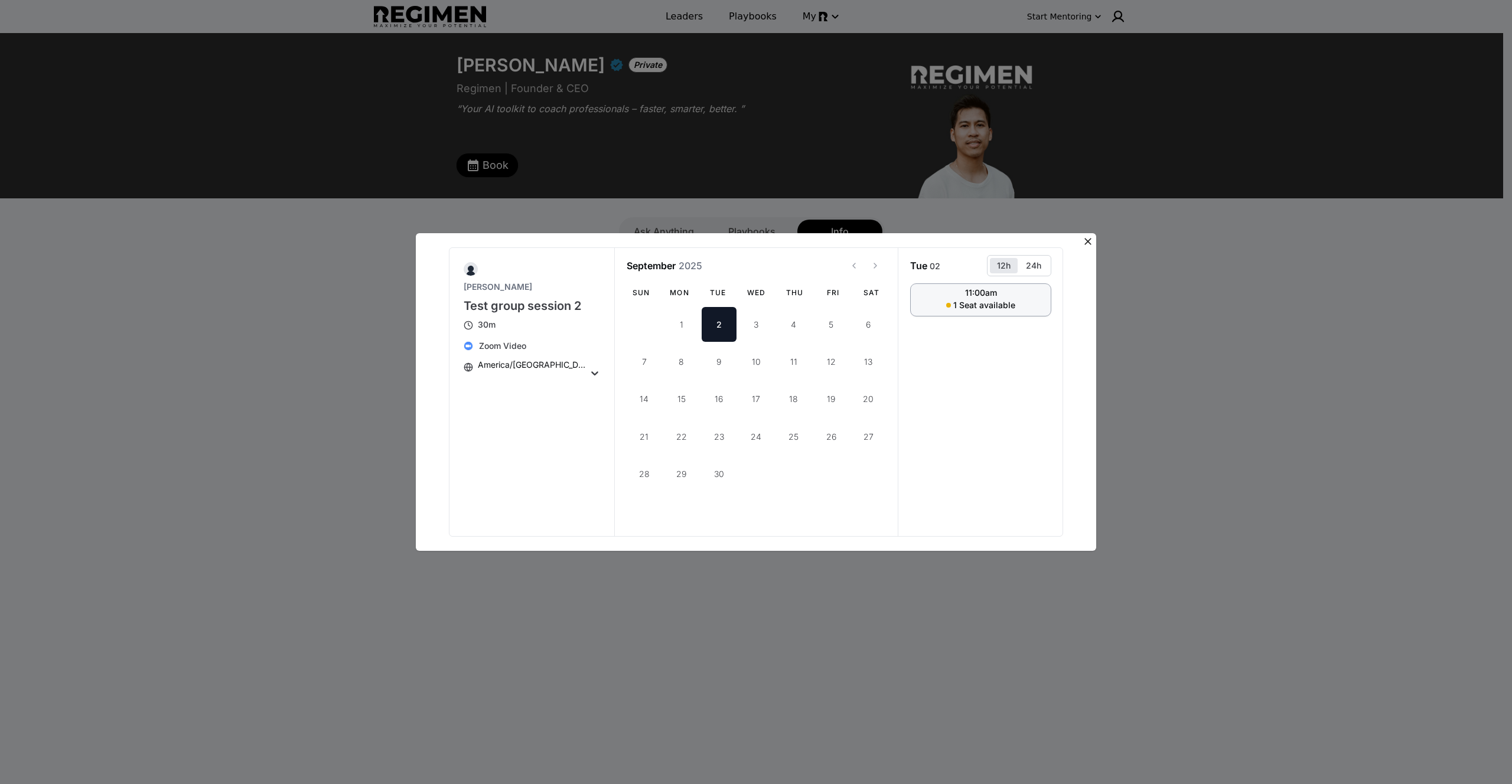
click at [990, 293] on div "11:00am" at bounding box center [981, 293] width 32 height 8
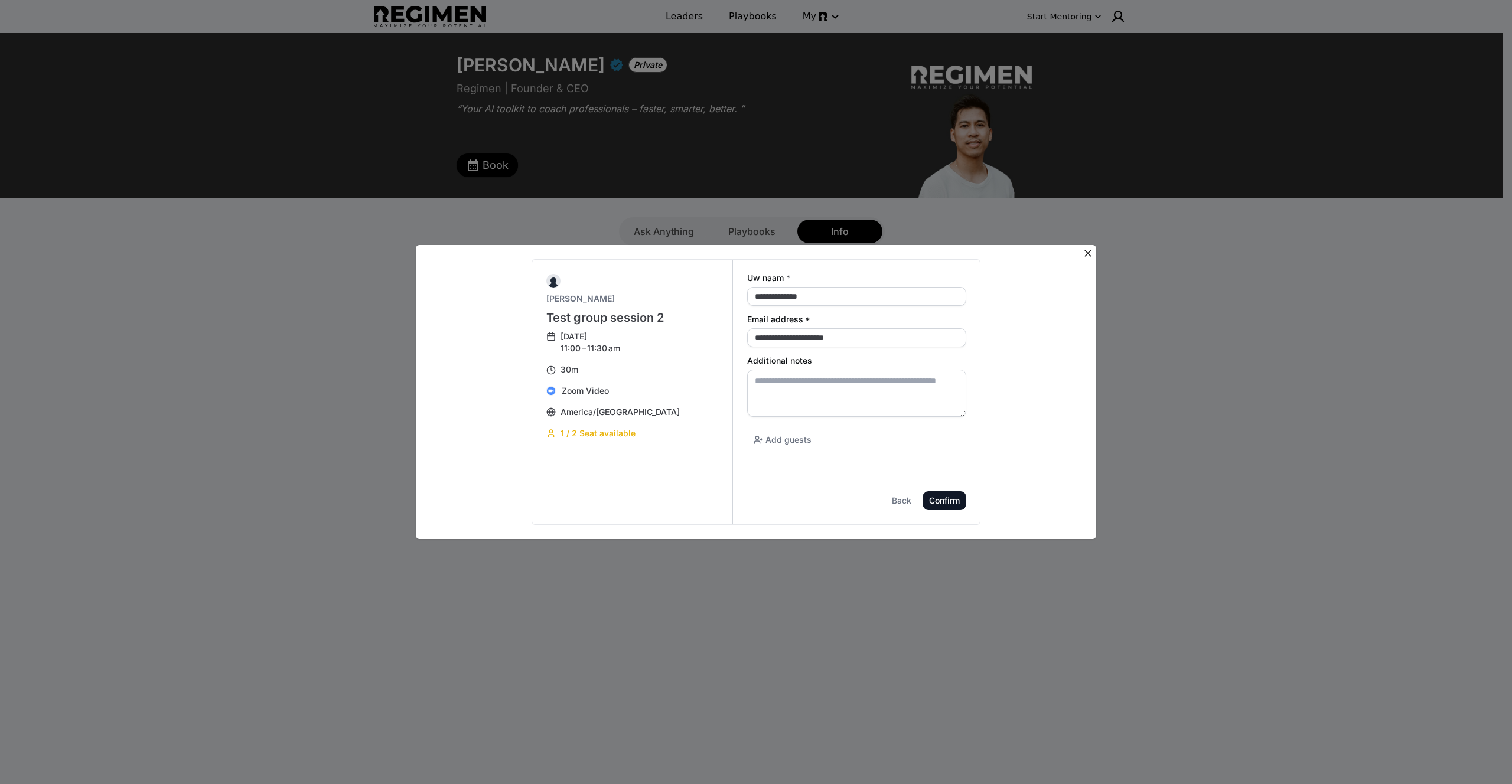
click at [0, 0] on div "Confirm" at bounding box center [0, 0] width 0 height 0
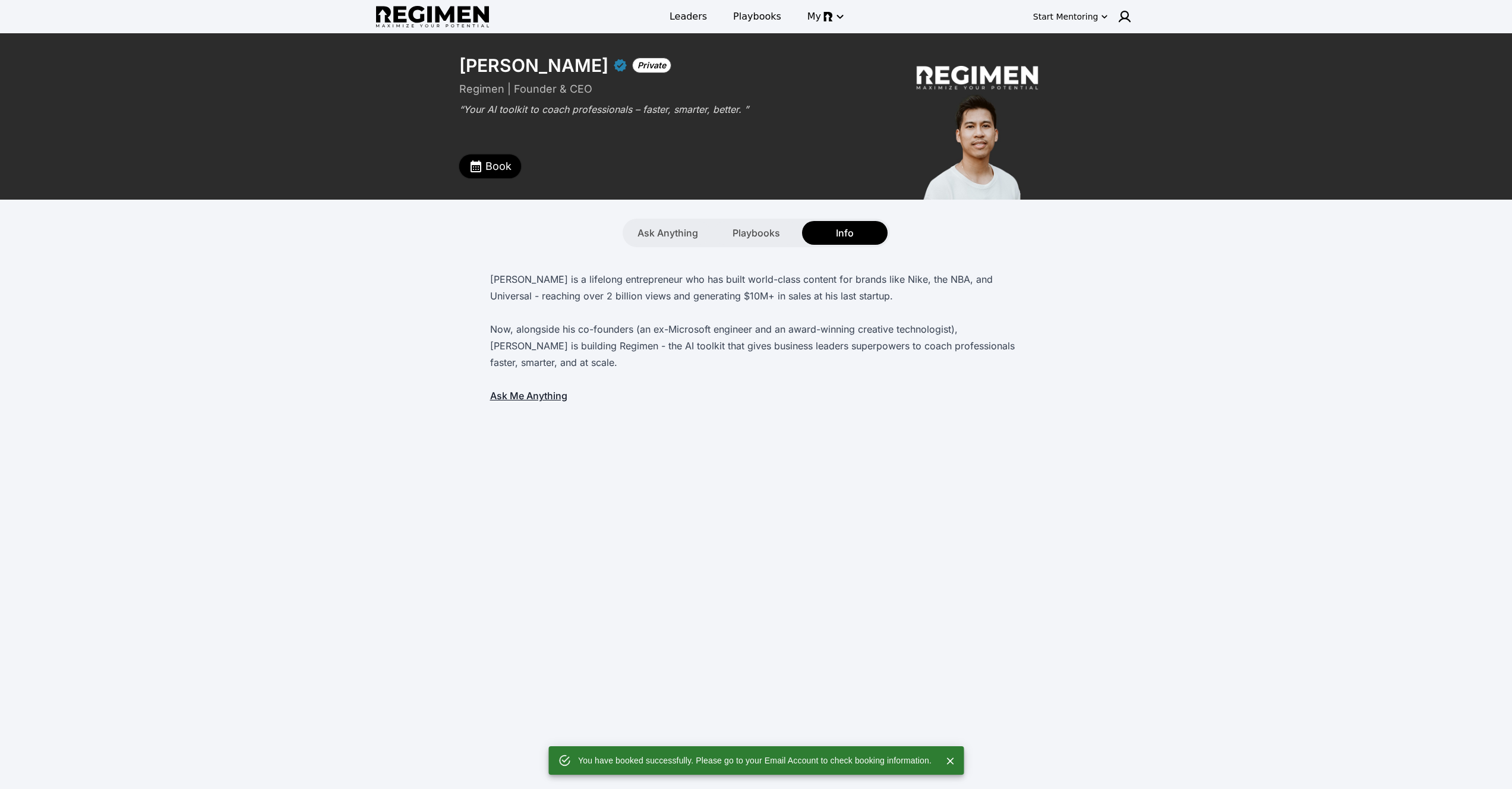
click at [490, 175] on button "Book" at bounding box center [490, 167] width 61 height 23
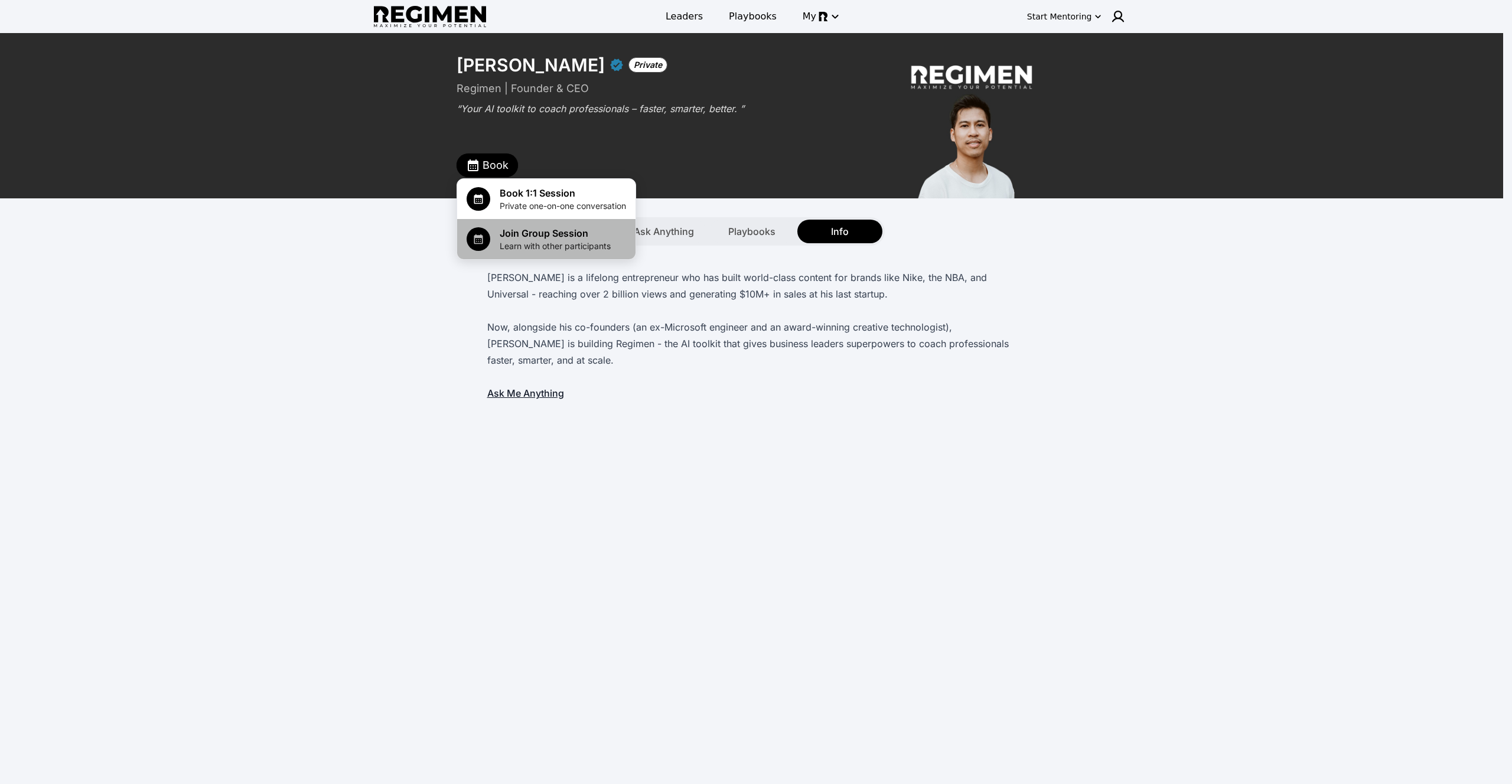
click at [527, 244] on span "Learn with other participants" at bounding box center [555, 246] width 111 height 12
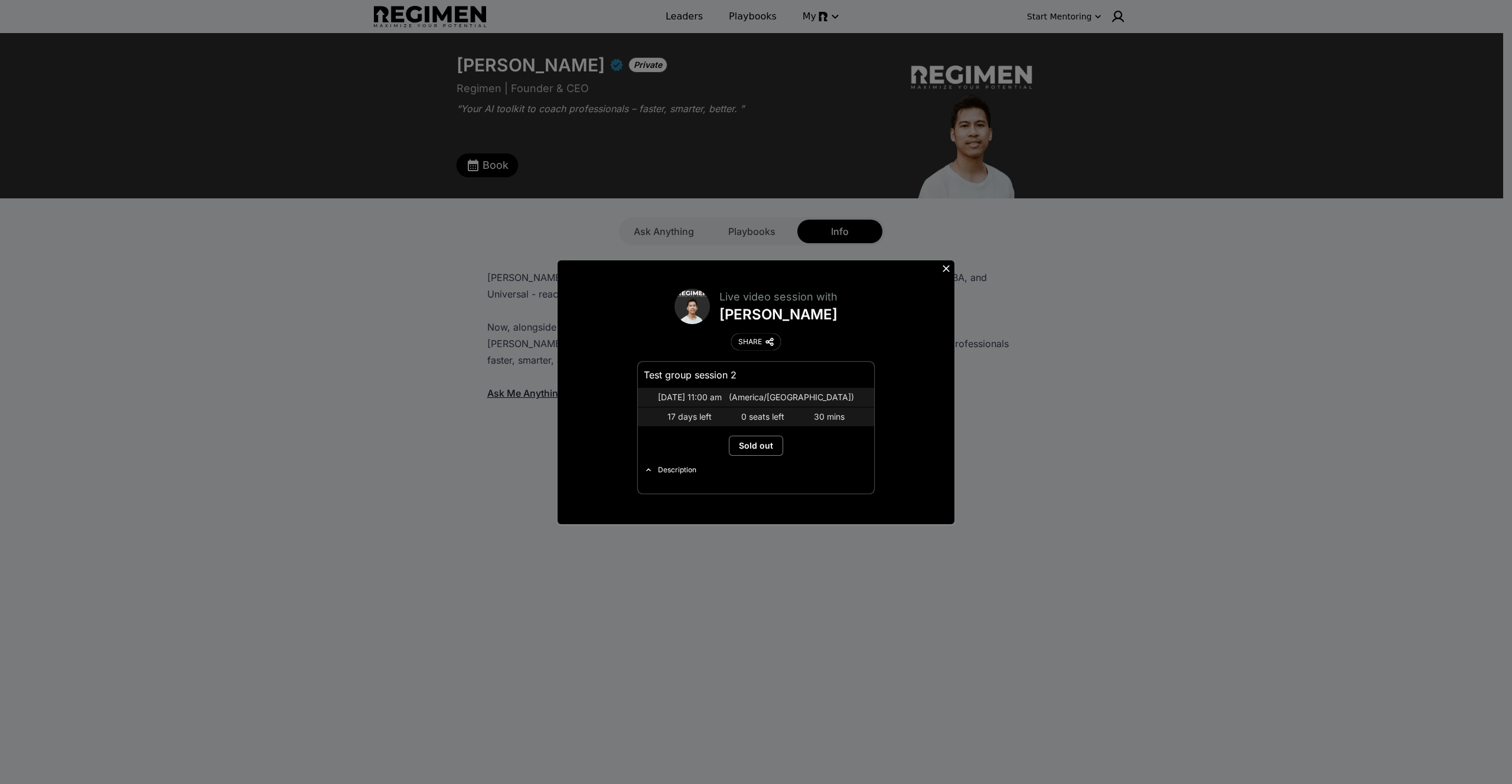
click at [944, 267] on icon at bounding box center [946, 268] width 7 height 7
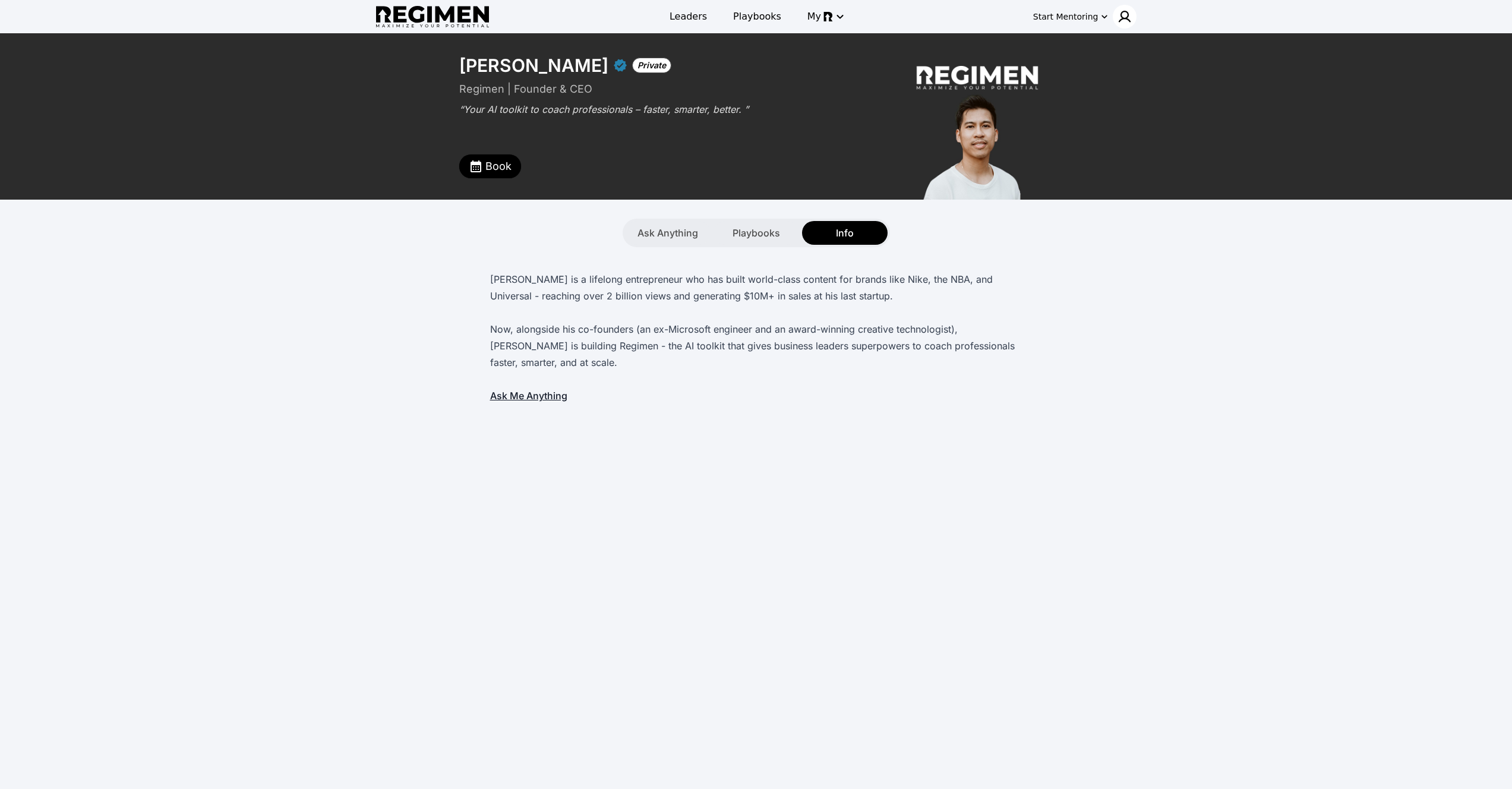
click at [1114, 15] on div at bounding box center [1125, 17] width 23 height 23
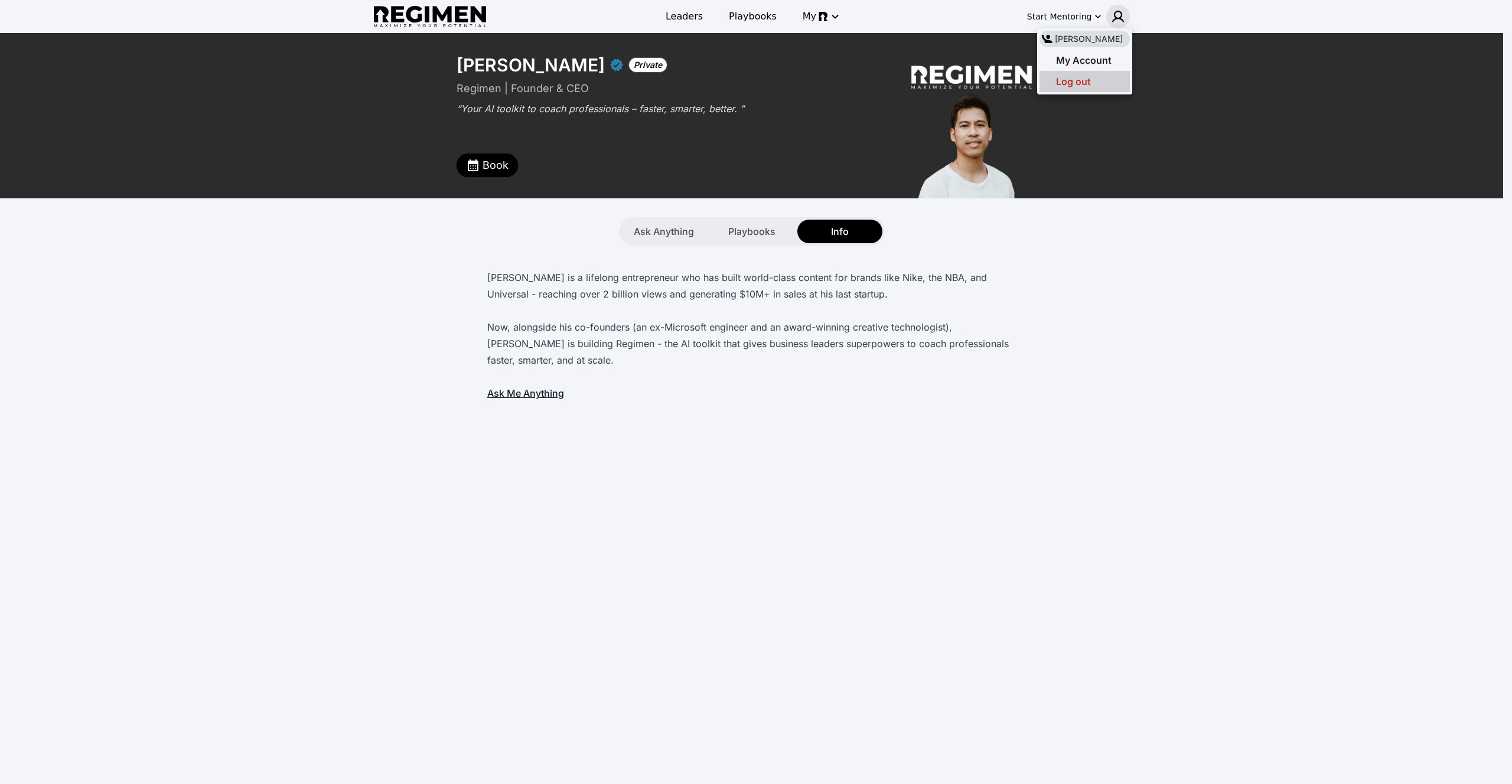
click at [1084, 84] on span "Log out" at bounding box center [1073, 81] width 35 height 12
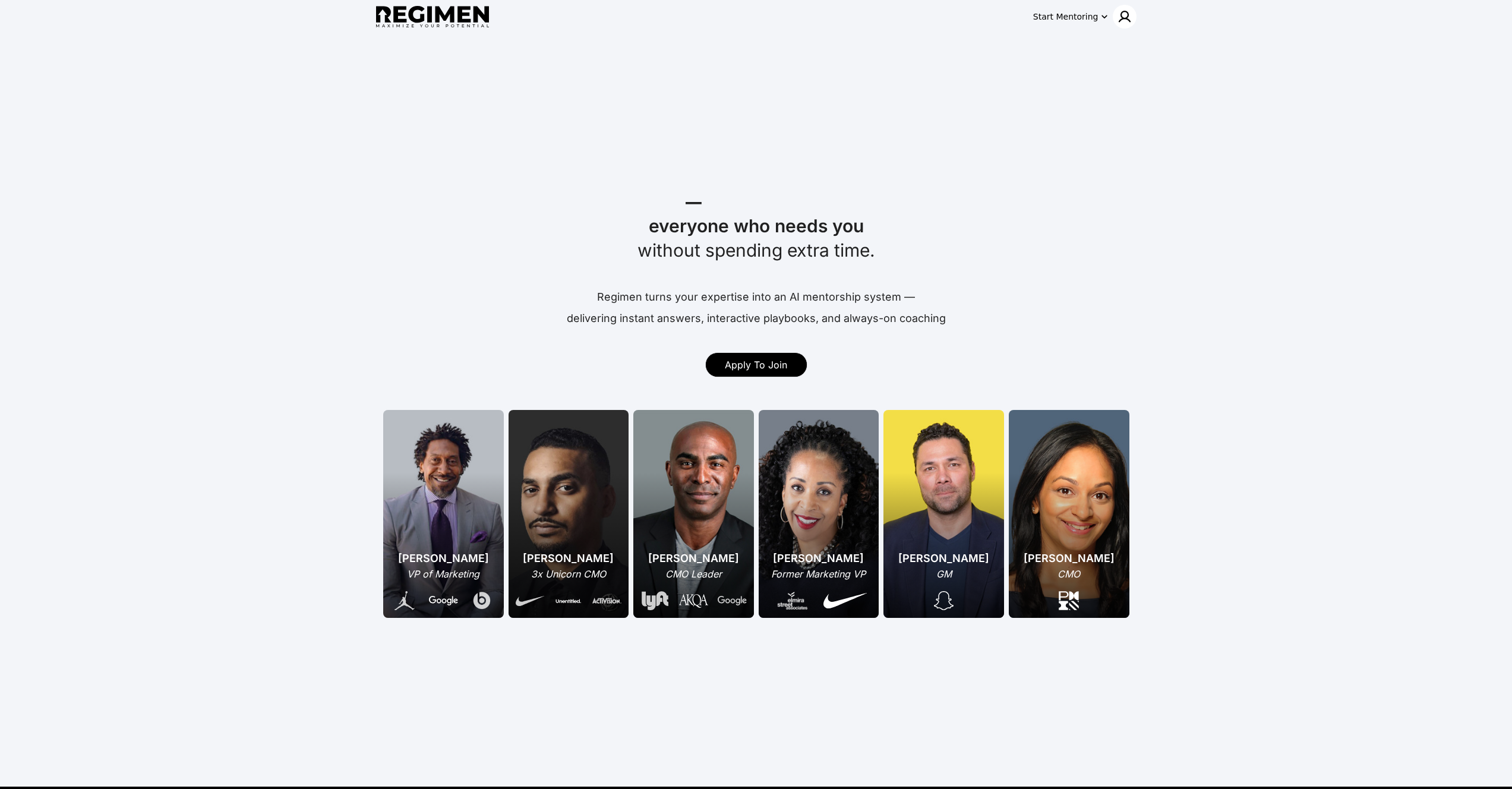
click at [1119, 10] on img at bounding box center [1125, 17] width 15 height 15
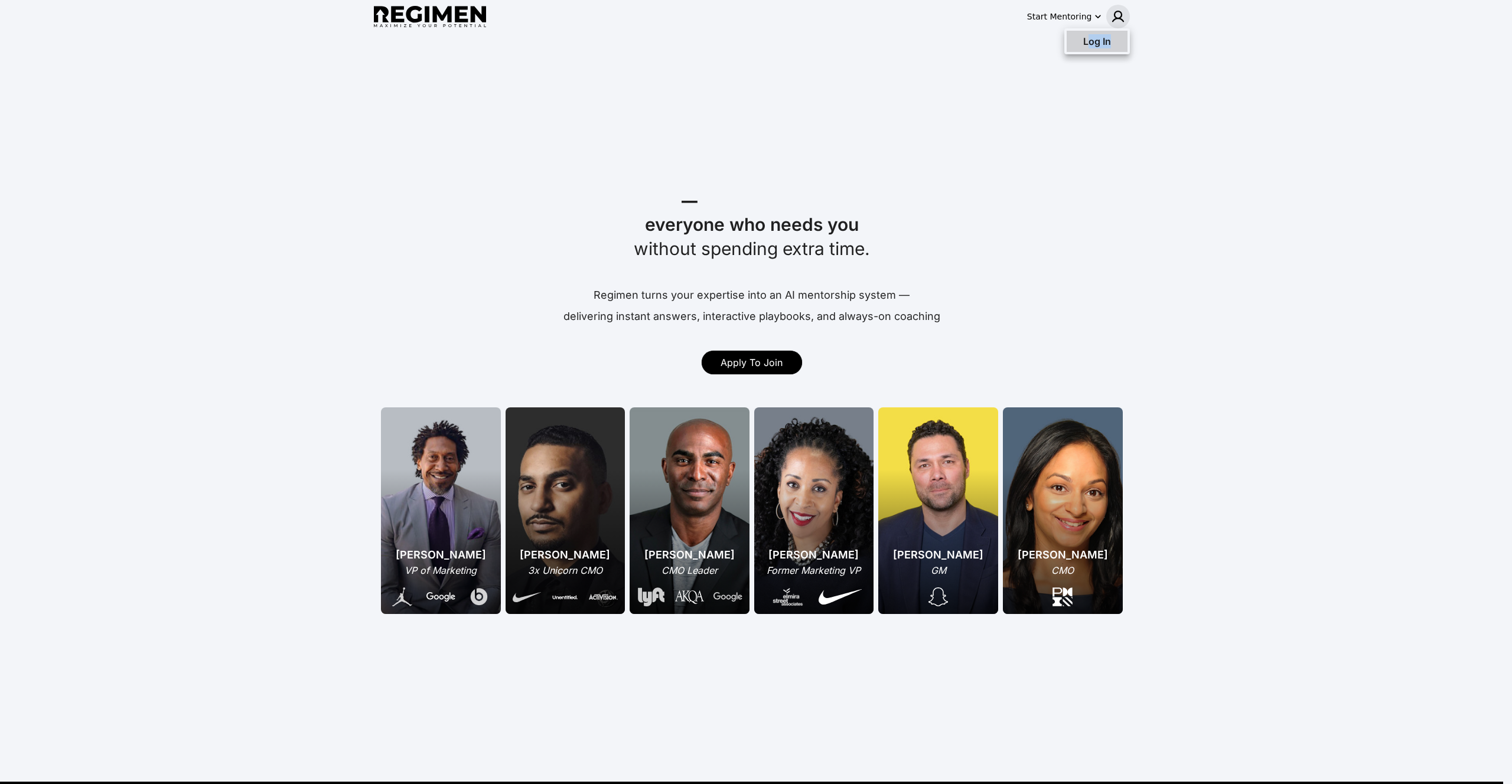
click at [1087, 48] on div "Log In" at bounding box center [1097, 41] width 61 height 21
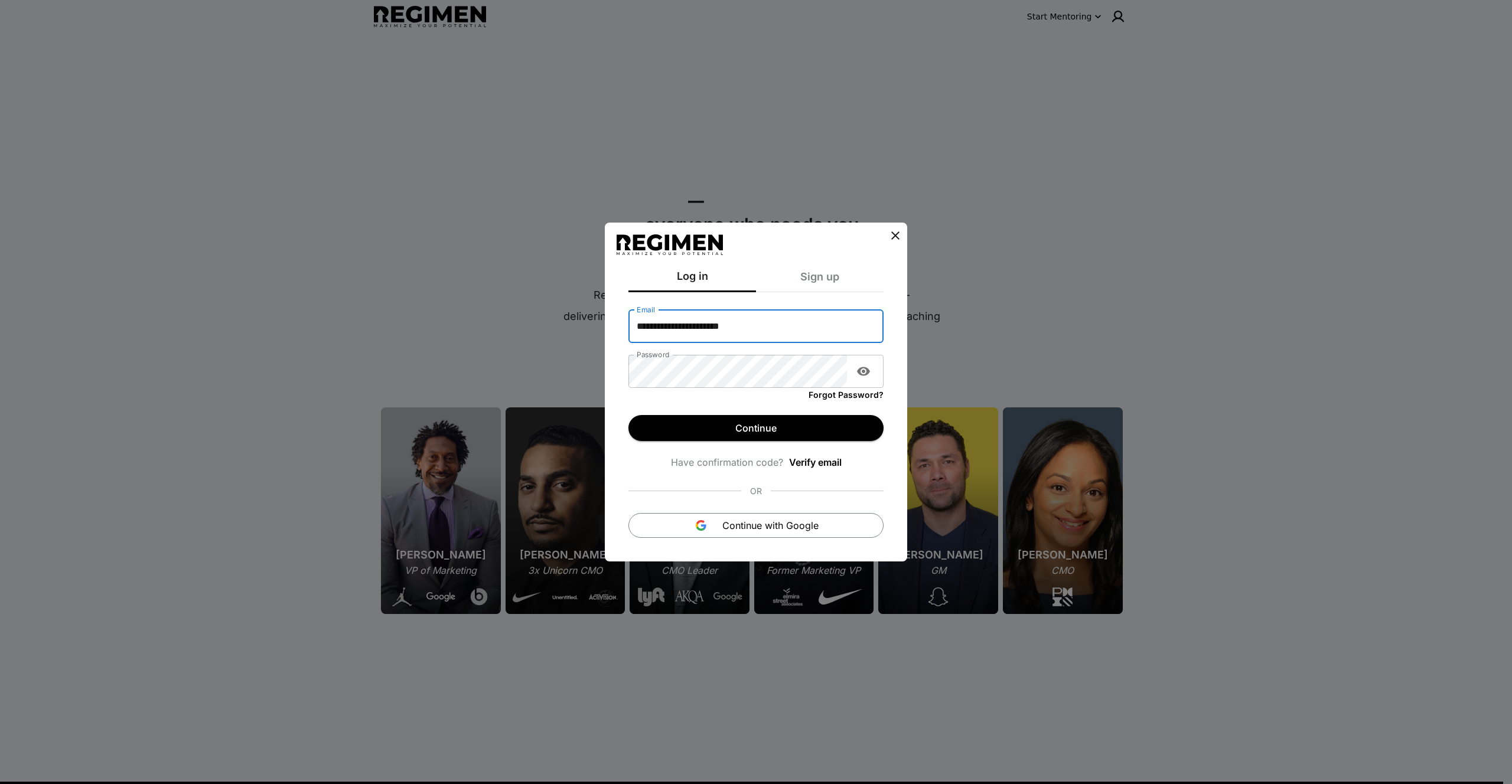
click at [709, 320] on input "**********" at bounding box center [756, 327] width 255 height 33
type input "**********"
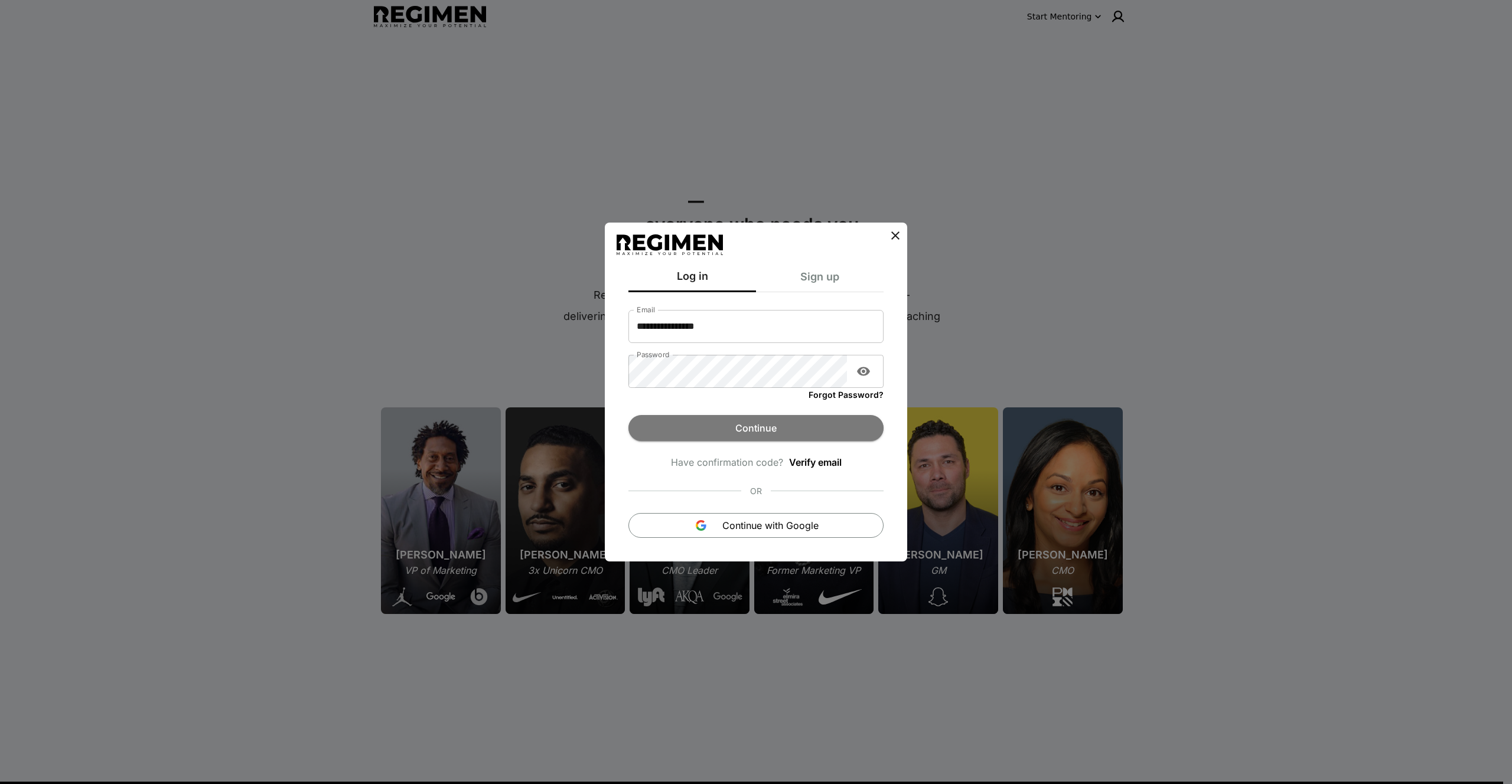
click at [709, 425] on button "Continue" at bounding box center [756, 428] width 255 height 26
